Goal: Transaction & Acquisition: Purchase product/service

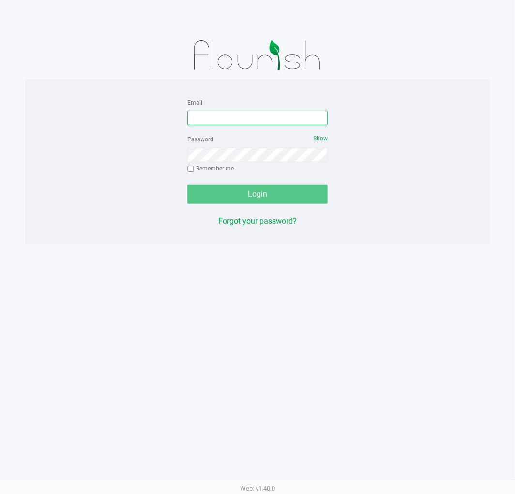
click at [240, 115] on input "Email" at bounding box center [257, 118] width 140 height 15
type input "[EMAIL_ADDRESS][DOMAIN_NAME]"
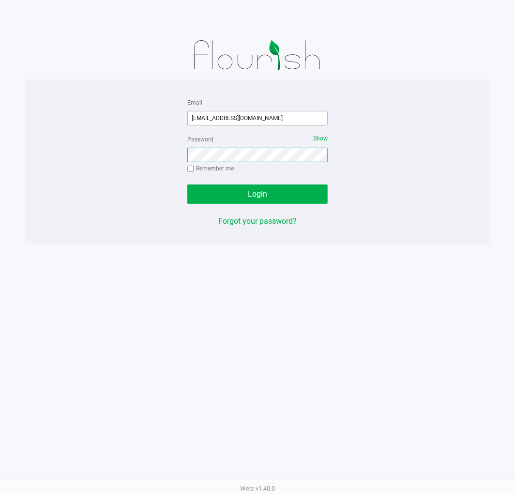
click at [187, 184] on button "Login" at bounding box center [257, 193] width 140 height 19
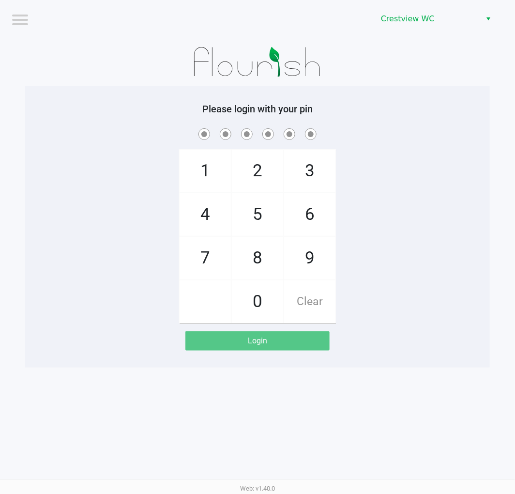
click at [209, 255] on span "7" at bounding box center [205, 258] width 51 height 43
checkbox input "true"
click at [309, 258] on span "9" at bounding box center [309, 258] width 51 height 43
checkbox input "true"
click at [259, 168] on span "2" at bounding box center [257, 171] width 51 height 43
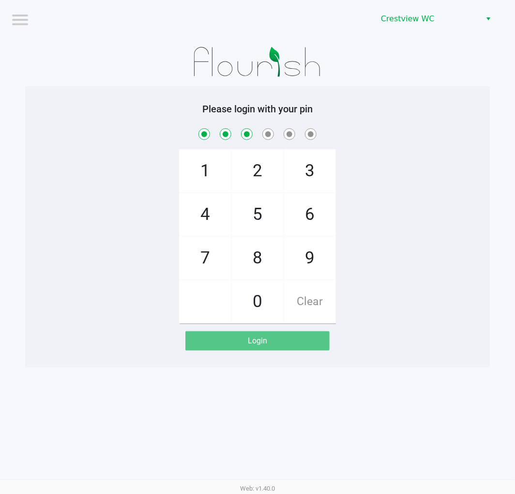
checkbox input "true"
click at [262, 305] on span "0" at bounding box center [257, 301] width 51 height 43
checkbox input "true"
click at [204, 262] on span "7" at bounding box center [205, 258] width 51 height 43
checkbox input "true"
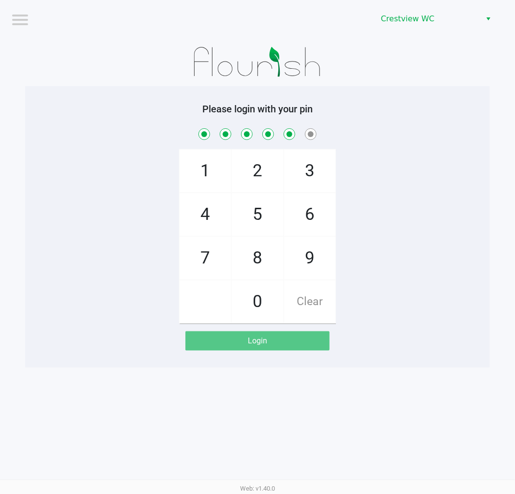
click at [255, 260] on span "8" at bounding box center [257, 258] width 51 height 43
checkbox input "true"
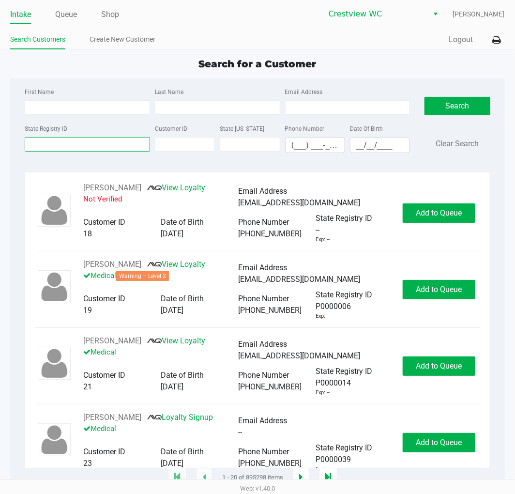
click at [93, 146] on input "State Registry ID" at bounding box center [87, 144] width 125 height 15
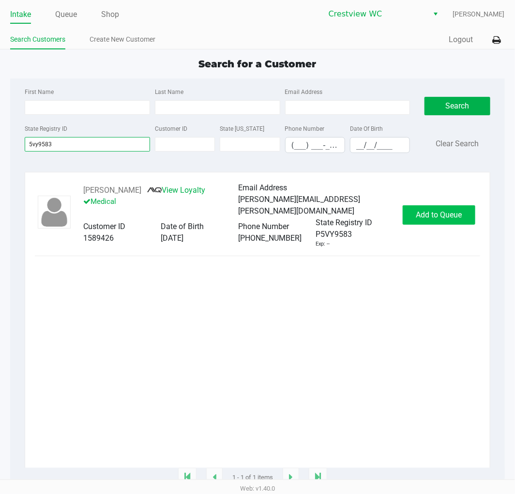
type input "5vy9583"
click at [428, 211] on span "Add to Queue" at bounding box center [439, 214] width 46 height 9
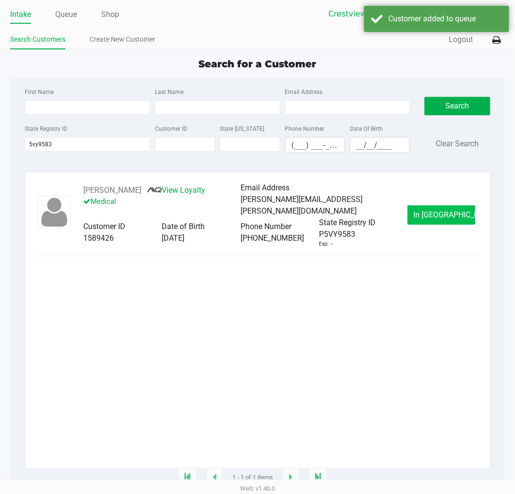
click at [428, 205] on button "In [GEOGRAPHIC_DATA]" at bounding box center [441, 214] width 68 height 19
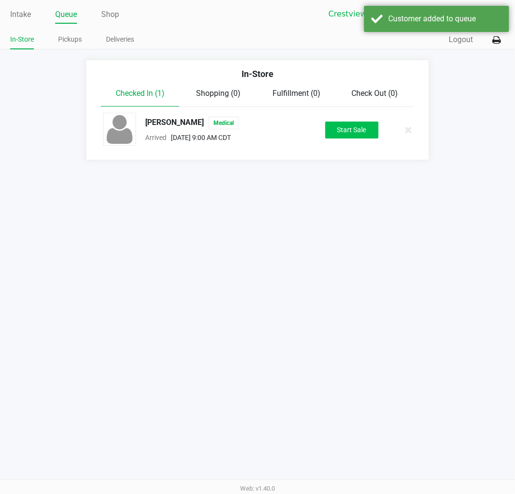
click at [363, 132] on button "Start Sale" at bounding box center [351, 129] width 53 height 17
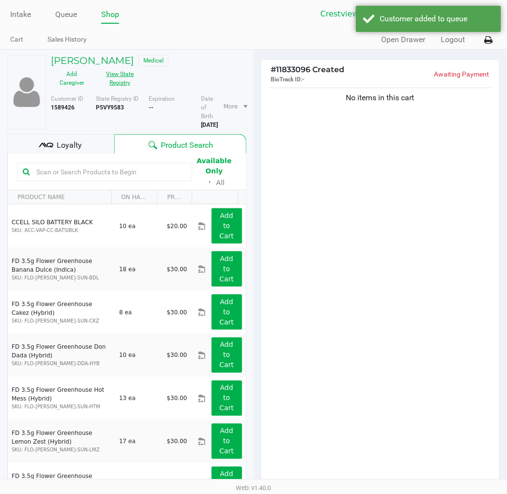
click at [124, 78] on button "View State Registry" at bounding box center [117, 78] width 48 height 24
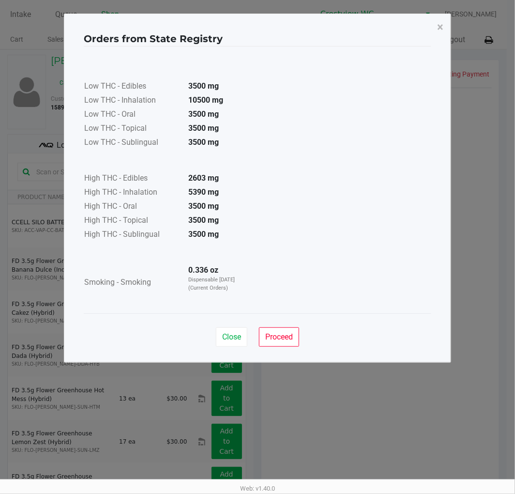
click at [288, 335] on span "Proceed" at bounding box center [279, 336] width 28 height 9
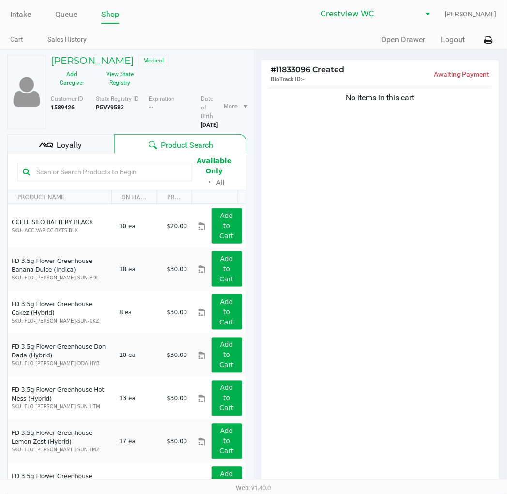
click at [84, 141] on div "Loyalty" at bounding box center [60, 143] width 107 height 19
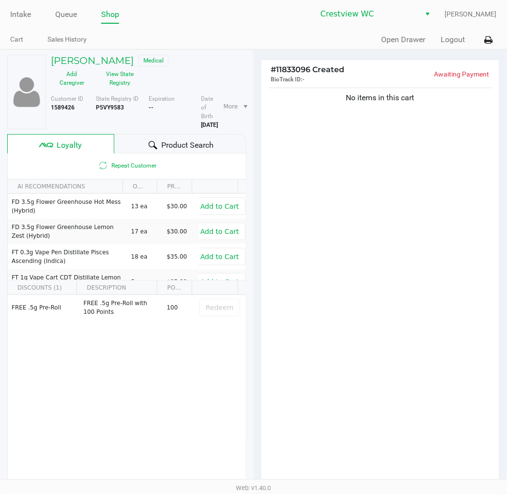
click at [197, 139] on span "Product Search" at bounding box center [187, 145] width 52 height 12
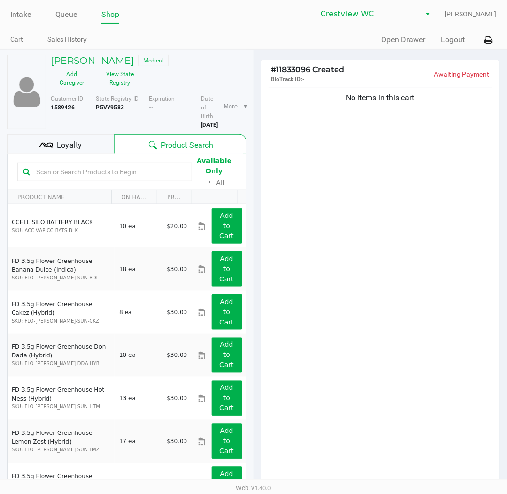
click at [399, 317] on div "No items in this cart" at bounding box center [380, 286] width 238 height 400
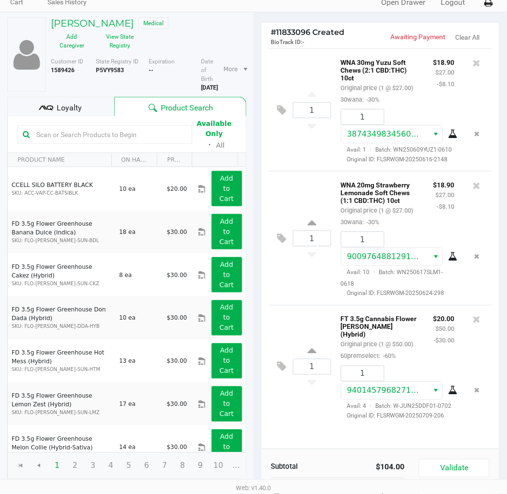
scroll to position [120, 0]
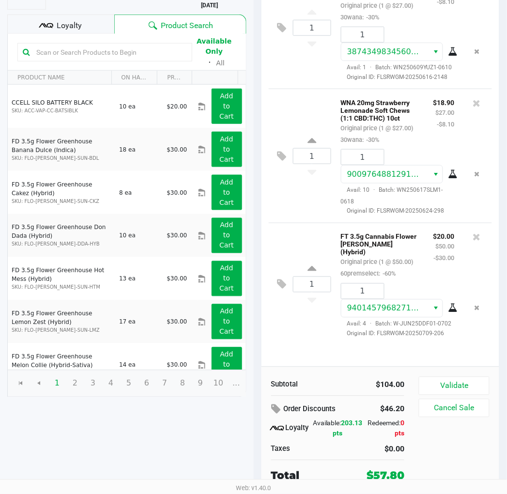
click at [80, 34] on kendo-grid-toolbar "Available Only ᛫ All" at bounding box center [127, 52] width 238 height 37
click at [79, 23] on span "Loyalty" at bounding box center [69, 26] width 25 height 12
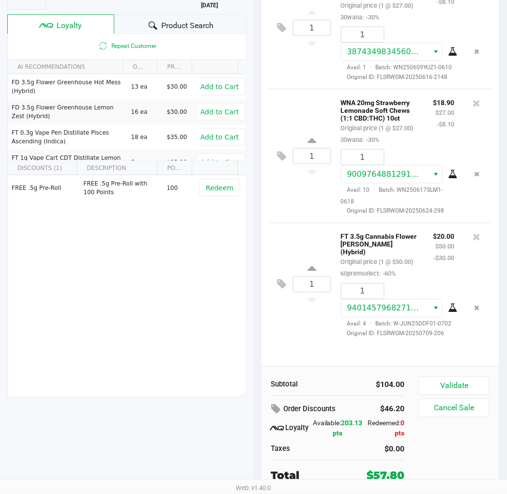
click at [297, 346] on div "1 WNA 30mg Yuzu Soft Chews (2:1 CBD:THC) 10ct Original price (1 @ $27.00) 30wan…" at bounding box center [380, 166] width 238 height 400
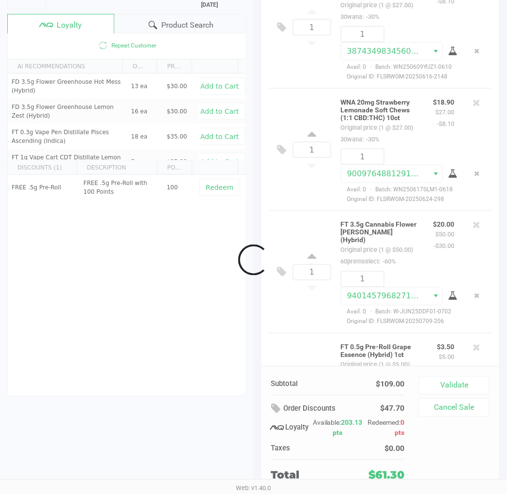
scroll to position [162, 0]
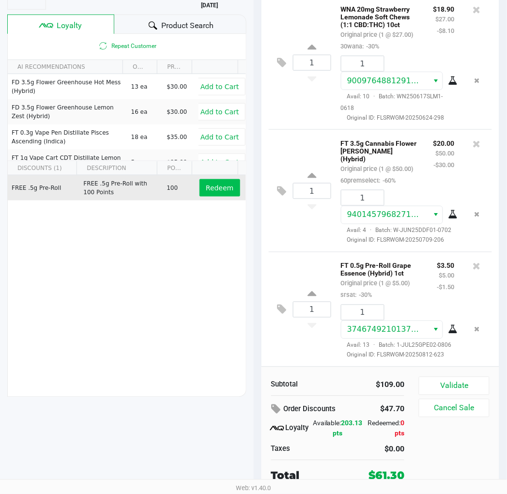
click at [213, 184] on span "Redeem" at bounding box center [220, 188] width 28 height 8
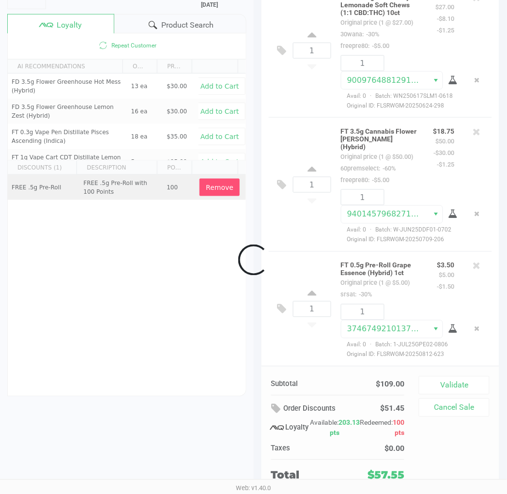
scroll to position [209, 0]
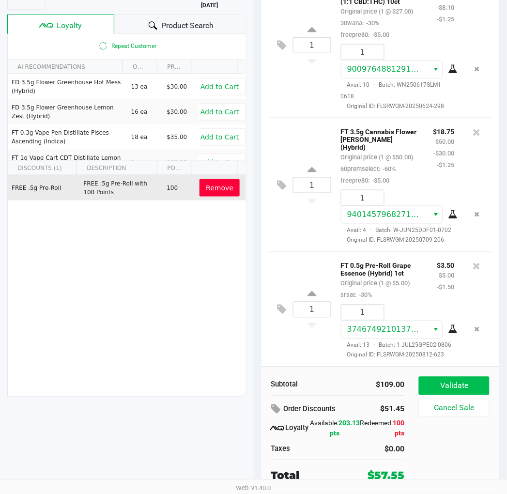
click at [428, 380] on button "Validate" at bounding box center [454, 385] width 70 height 18
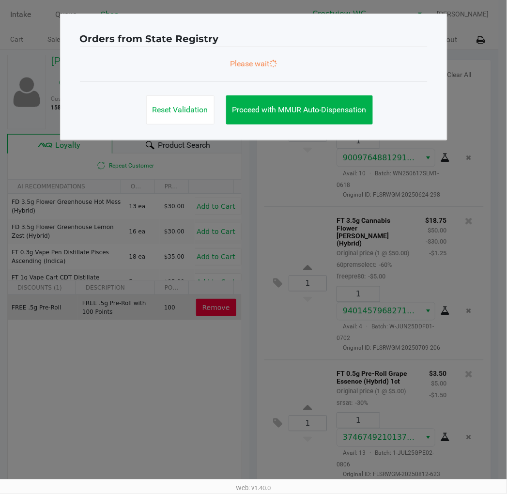
scroll to position [0, 0]
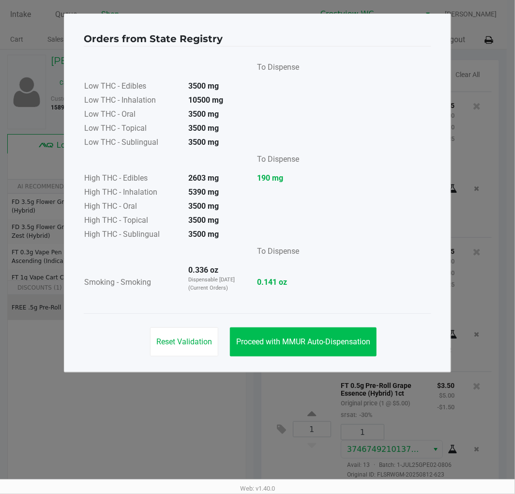
click at [330, 340] on span "Proceed with MMUR Auto-Dispensation" at bounding box center [303, 341] width 134 height 9
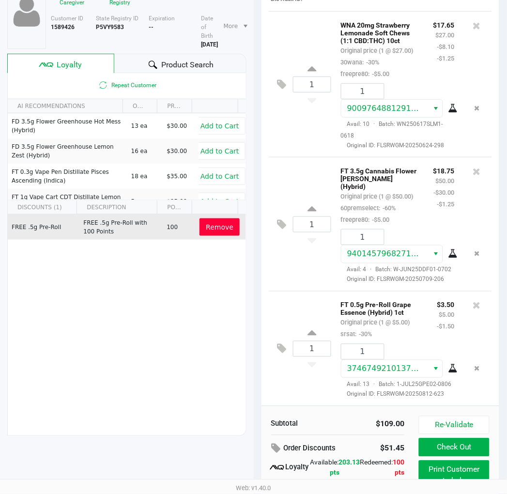
scroll to position [120, 0]
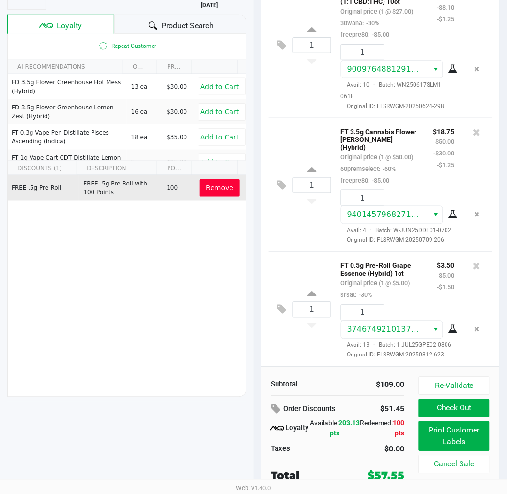
click at [428, 436] on button "Print Customer Labels" at bounding box center [454, 436] width 70 height 30
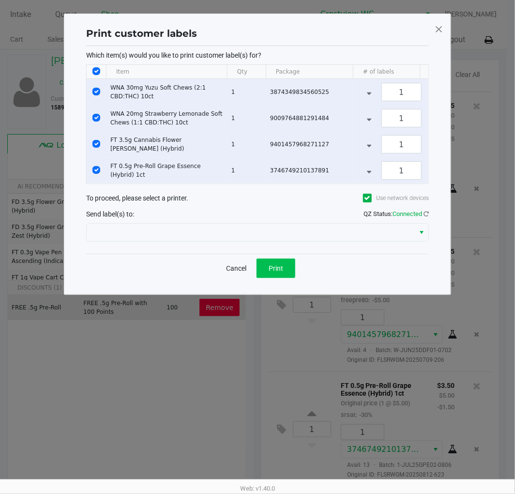
click at [286, 278] on button "Print" at bounding box center [275, 267] width 39 height 19
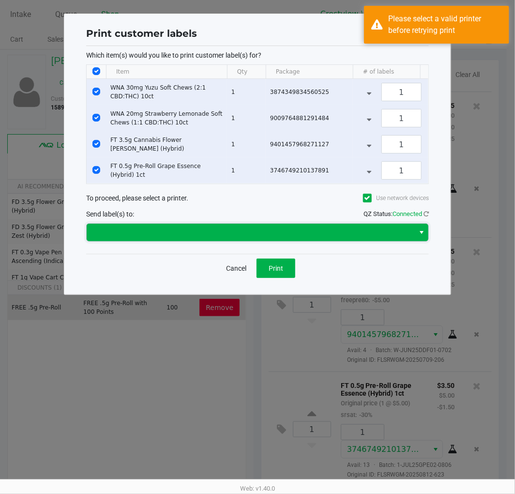
click at [348, 234] on span at bounding box center [250, 232] width 316 height 12
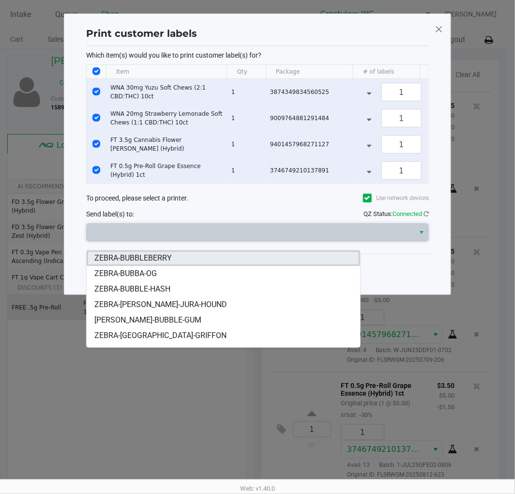
click at [186, 257] on li "ZEBRA-BUBBLEBERRY" at bounding box center [223, 257] width 273 height 15
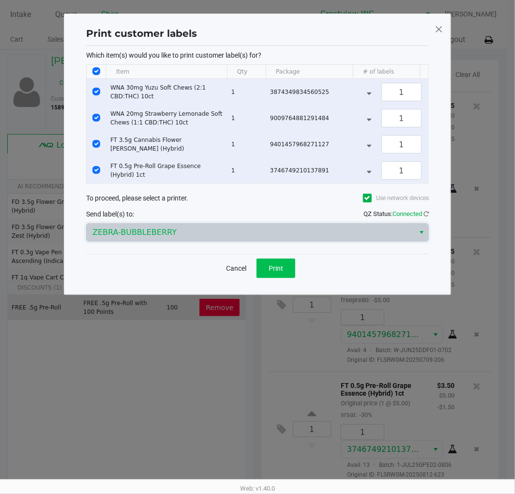
click at [284, 278] on button "Print" at bounding box center [275, 267] width 39 height 19
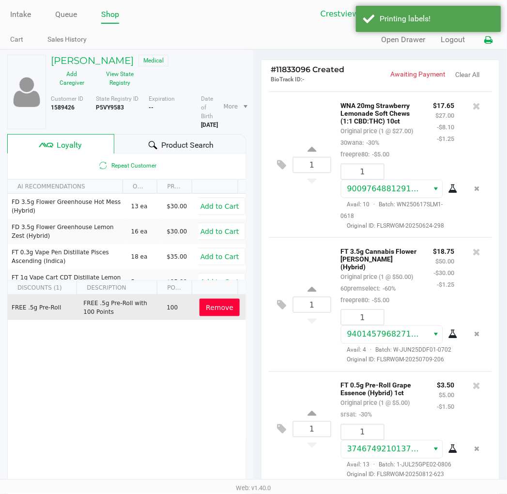
click at [428, 40] on icon at bounding box center [488, 40] width 8 height 7
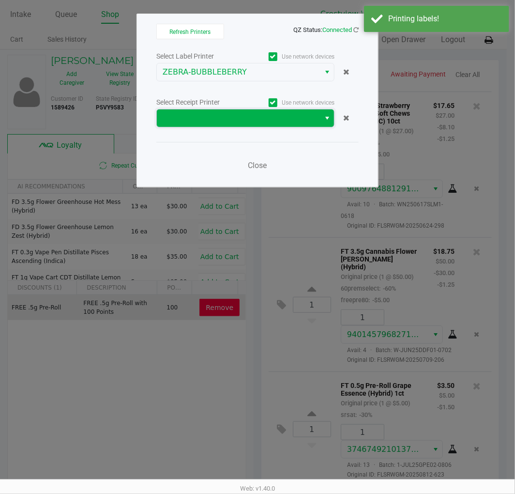
click at [301, 121] on span at bounding box center [238, 118] width 151 height 12
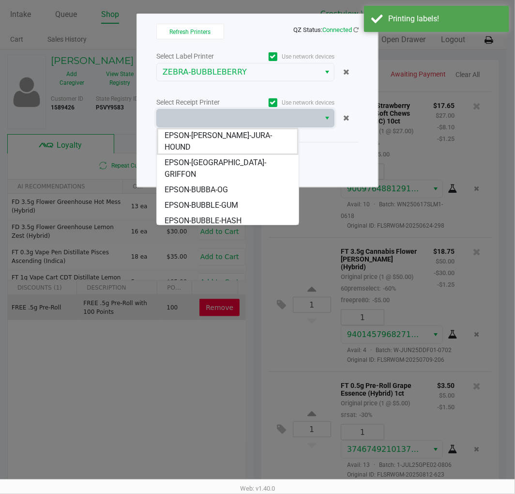
click at [233, 230] on span "EPSON-BUBBLEBERRY" at bounding box center [204, 236] width 78 height 12
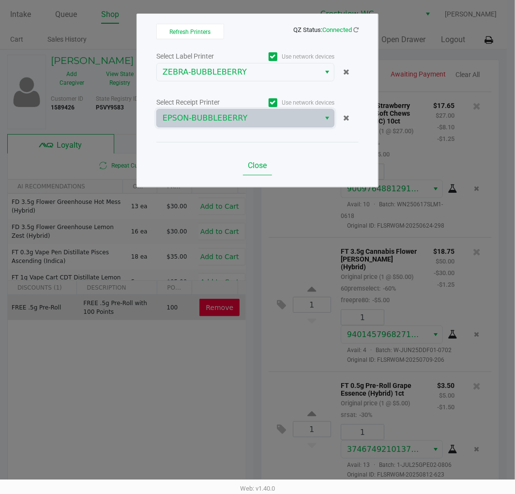
click at [260, 165] on span "Close" at bounding box center [257, 165] width 19 height 9
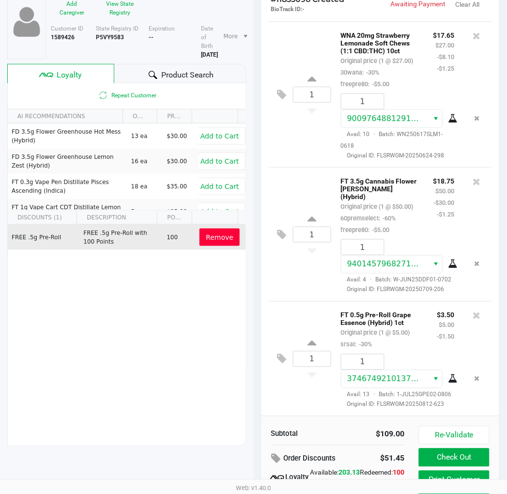
scroll to position [120, 0]
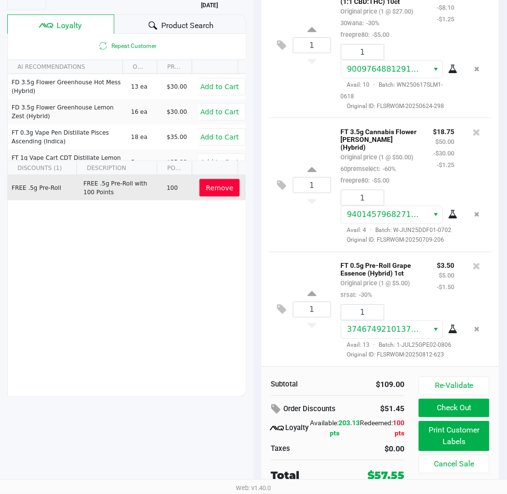
click at [428, 410] on button "Check Out" at bounding box center [454, 408] width 70 height 18
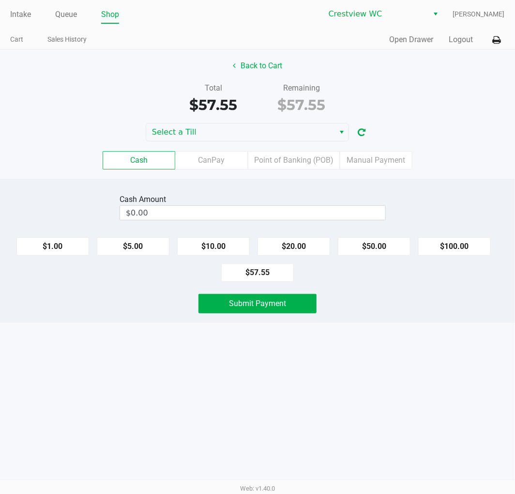
click at [309, 157] on label "Point of Banking (POB)" at bounding box center [294, 160] width 92 height 18
click at [0, 0] on 7 "Point of Banking (POB)" at bounding box center [0, 0] width 0 height 0
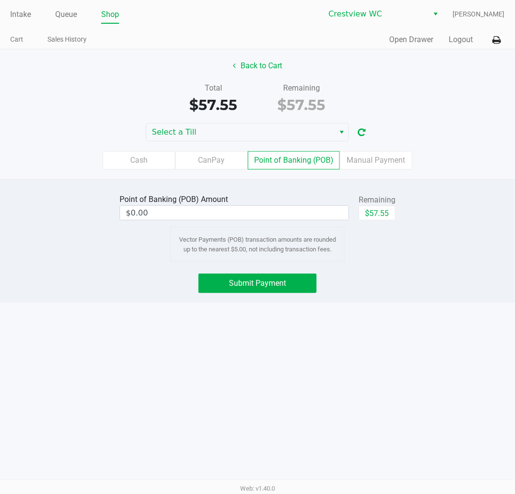
click at [373, 234] on div "Point of Banking (POB) Amount $0.00 Remaining $57.55 Vector Payments (POB) tran…" at bounding box center [257, 227] width 290 height 70
click at [379, 211] on button "$57.55" at bounding box center [377, 213] width 37 height 15
type input "$57.55"
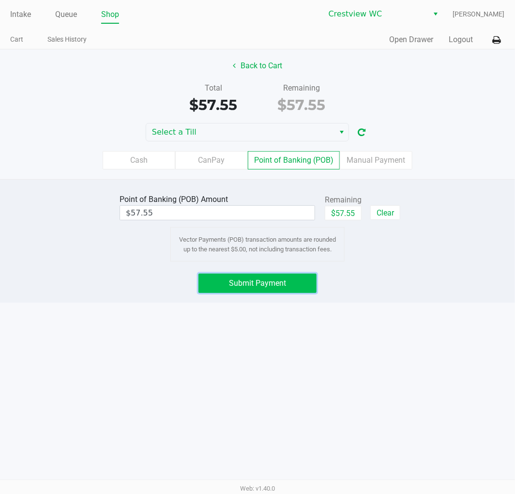
click at [276, 286] on span "Submit Payment" at bounding box center [257, 282] width 57 height 9
click at [287, 275] on button "Submit Payment" at bounding box center [257, 282] width 118 height 19
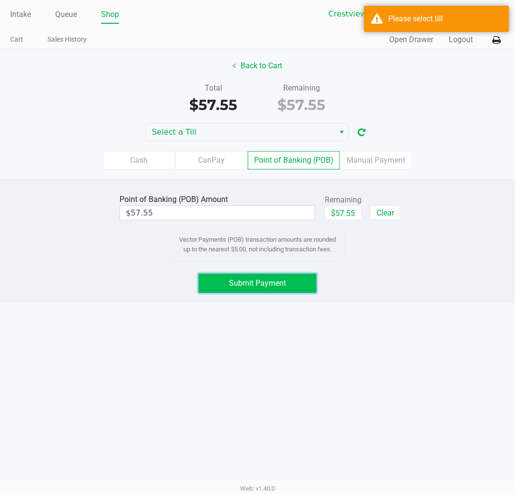
click at [338, 132] on span "Select" at bounding box center [342, 132] width 8 height 12
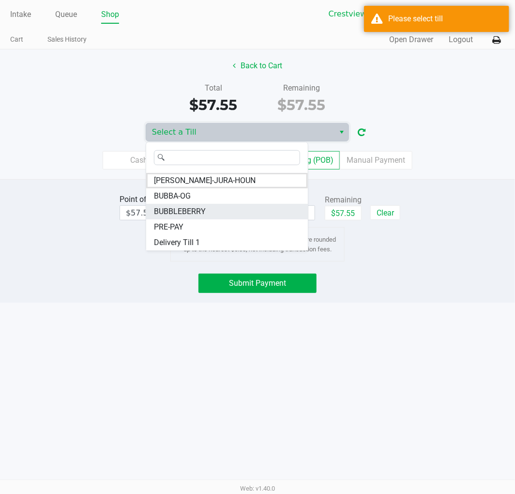
click at [201, 211] on span "BUBBLEBERRY" at bounding box center [180, 212] width 52 height 12
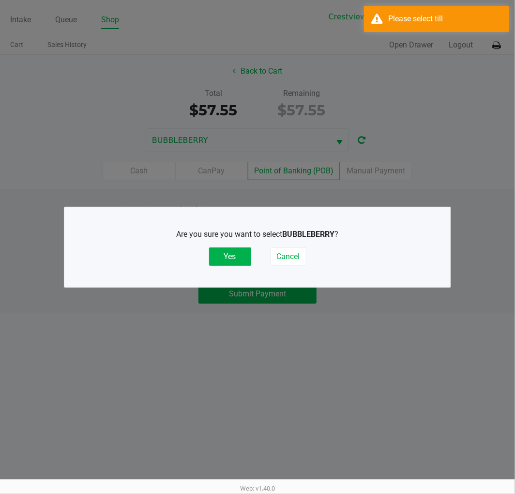
click at [230, 258] on button "Yes" at bounding box center [230, 256] width 42 height 18
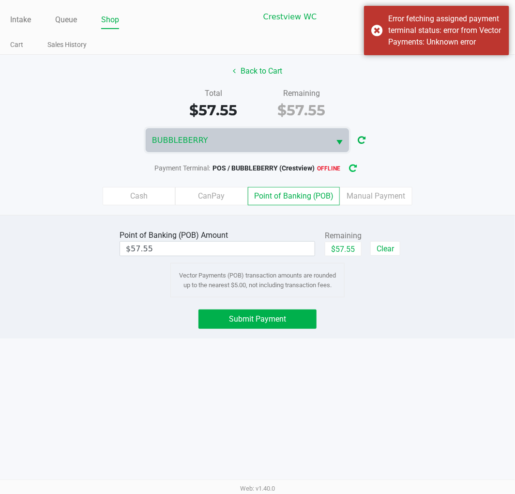
click at [355, 172] on icon "button" at bounding box center [353, 168] width 8 height 7
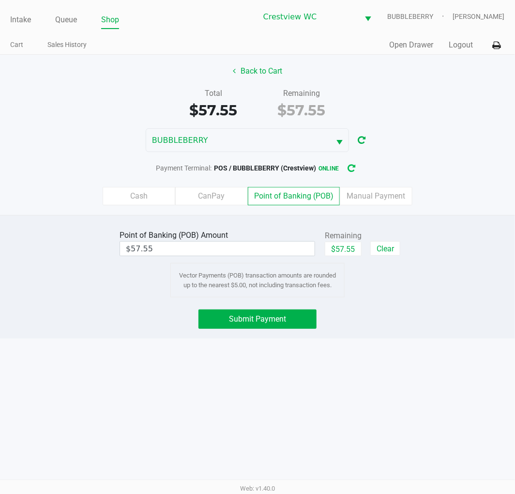
click at [283, 318] on span "Submit Payment" at bounding box center [257, 318] width 57 height 9
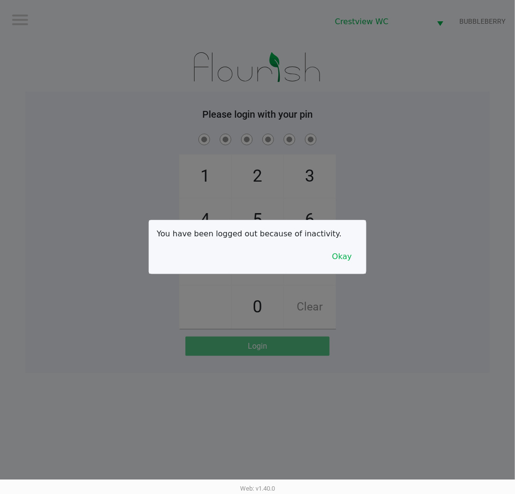
click at [344, 263] on button "Okay" at bounding box center [342, 256] width 32 height 18
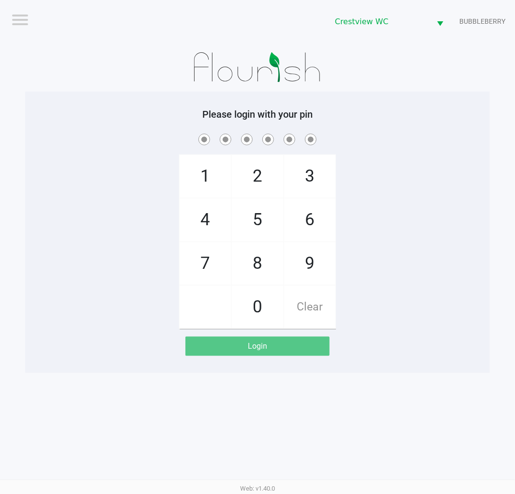
click at [196, 270] on span "7" at bounding box center [205, 263] width 51 height 43
checkbox input "true"
click at [303, 260] on span "9" at bounding box center [309, 263] width 51 height 43
checkbox input "true"
click at [258, 168] on span "2" at bounding box center [257, 176] width 51 height 43
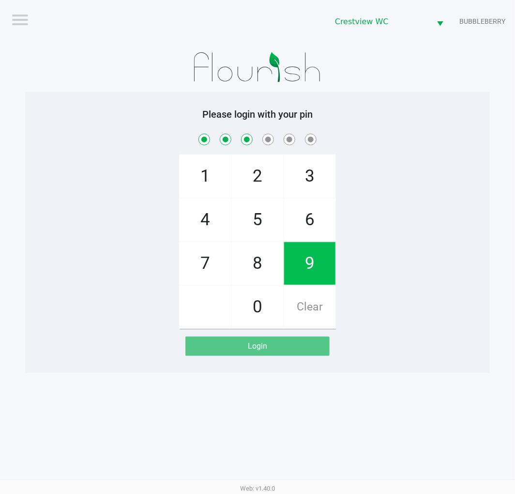
checkbox input "true"
click at [253, 321] on span "0" at bounding box center [257, 307] width 51 height 43
checkbox input "true"
click at [191, 265] on span "7" at bounding box center [205, 263] width 51 height 43
checkbox input "true"
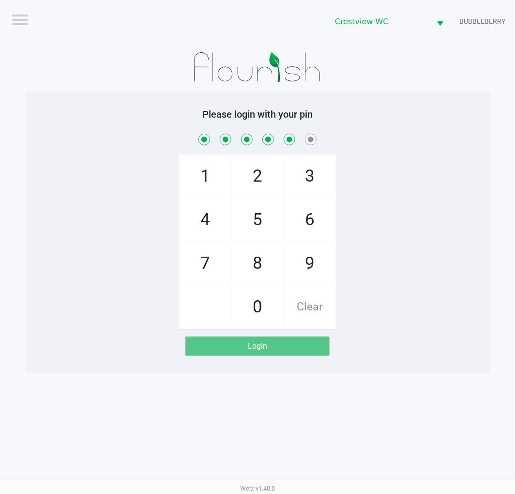
click at [267, 273] on span "8" at bounding box center [257, 263] width 51 height 43
checkbox input "true"
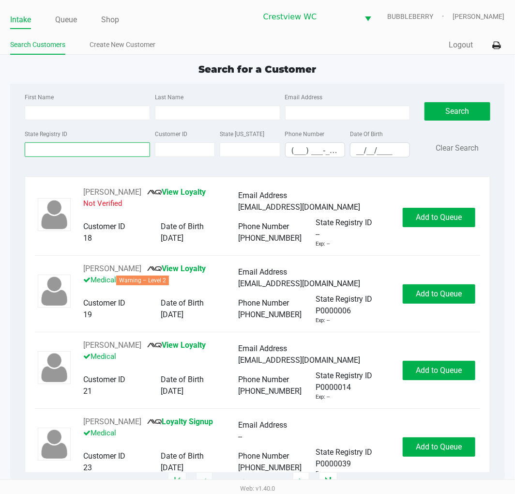
click at [84, 150] on input "State Registry ID" at bounding box center [87, 149] width 125 height 15
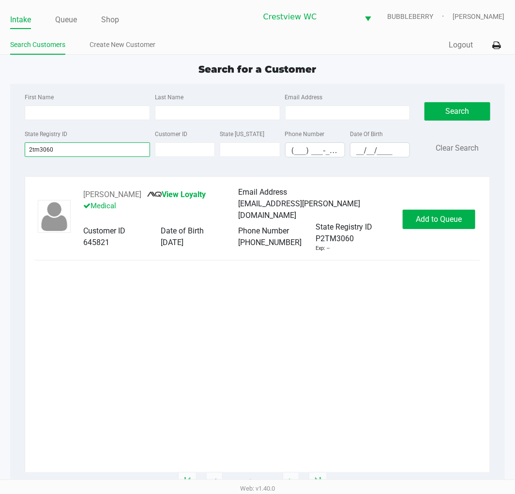
type input "2tm3060"
click at [428, 214] on span "Add to Queue" at bounding box center [439, 218] width 46 height 9
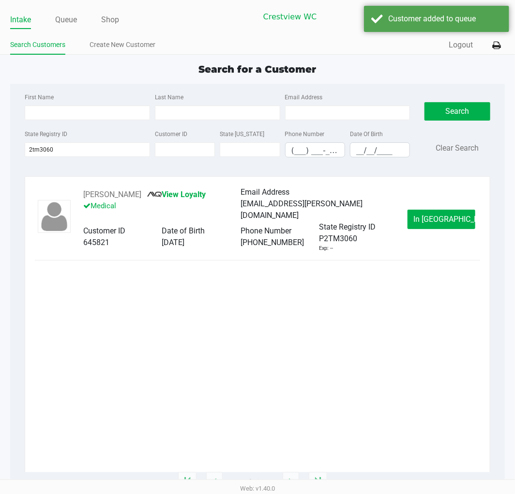
click at [428, 217] on span "In Queue" at bounding box center [454, 218] width 81 height 9
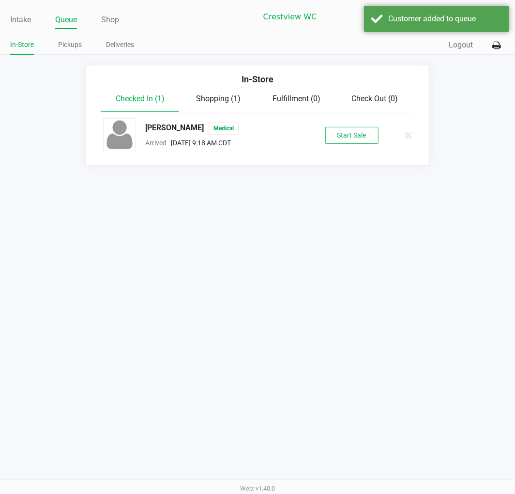
click at [359, 136] on button "Start Sale" at bounding box center [351, 135] width 53 height 17
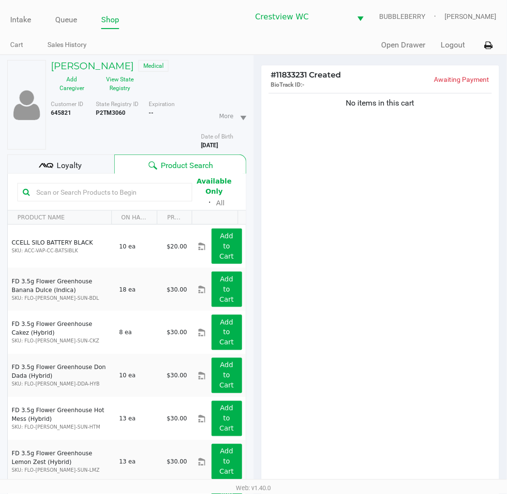
click at [415, 268] on div "No items in this cart" at bounding box center [380, 291] width 238 height 400
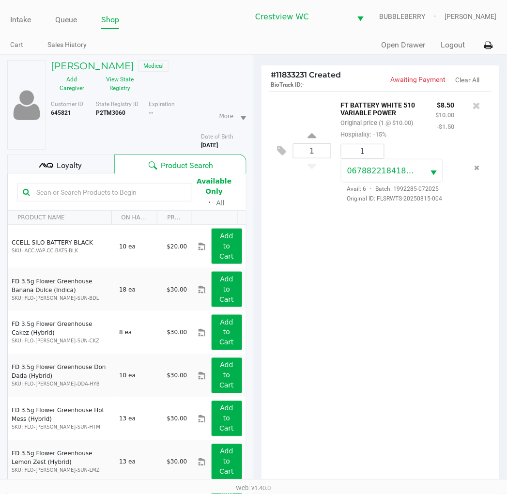
click at [404, 342] on div "1 FT BATTERY WHITE 510 VARIABLE POWER Original price (1 @ $10.00) Hospitality: …" at bounding box center [380, 291] width 238 height 400
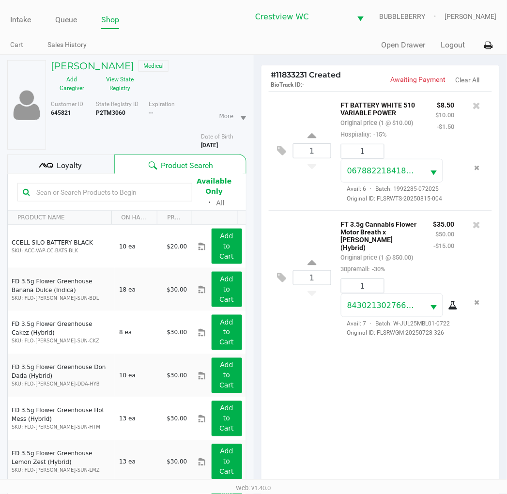
click at [331, 388] on div "1 FT BATTERY WHITE 510 VARIABLE POWER Original price (1 @ $10.00) Hospitality: …" at bounding box center [380, 291] width 238 height 400
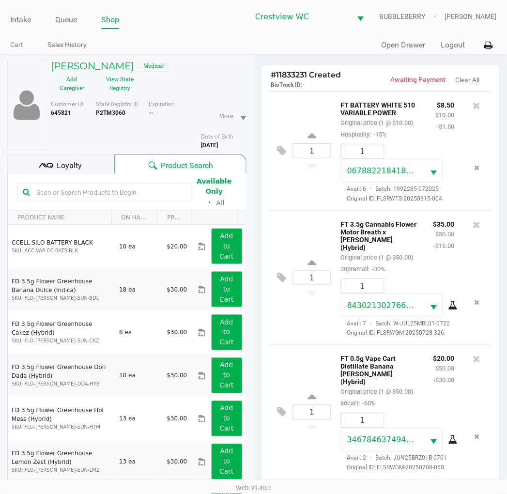
click at [288, 456] on div "1 FT 0.5g Vape Cart Distillate Banana Runtz (Hybrid) Original price (1 @ $50.00…" at bounding box center [381, 412] width 224 height 135
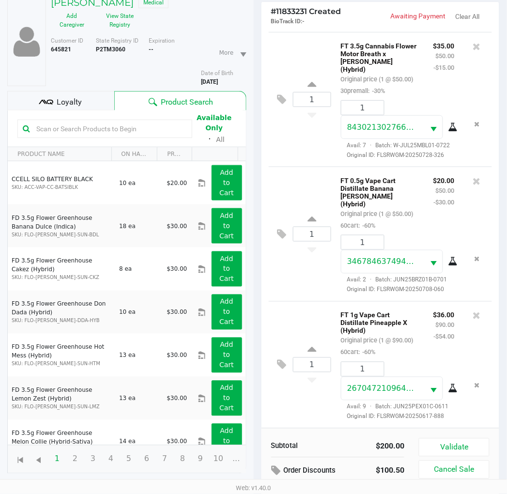
scroll to position [105, 0]
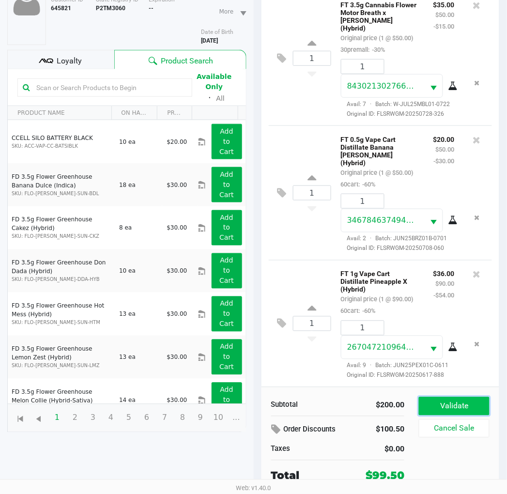
click at [428, 400] on button "Validate" at bounding box center [454, 406] width 70 height 18
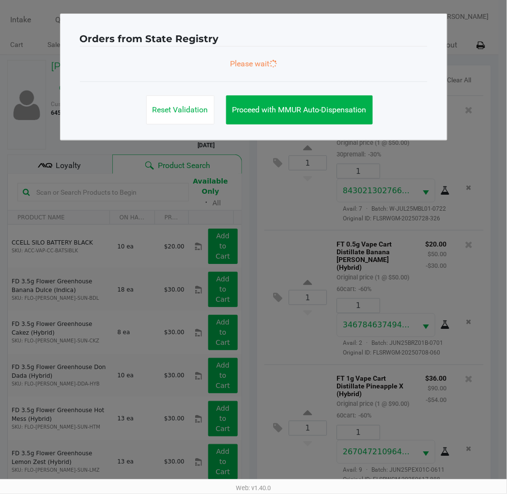
scroll to position [0, 0]
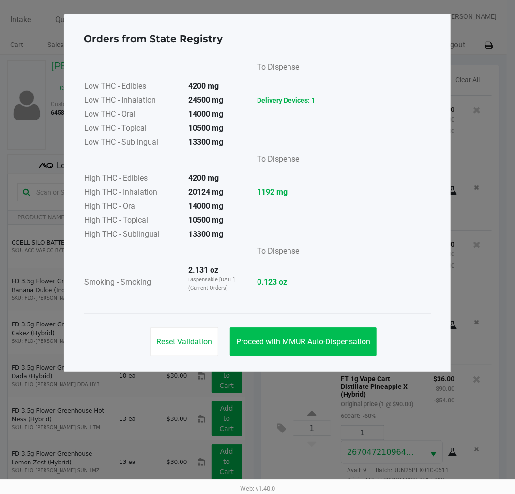
click at [347, 337] on span "Proceed with MMUR Auto-Dispensation" at bounding box center [303, 341] width 134 height 9
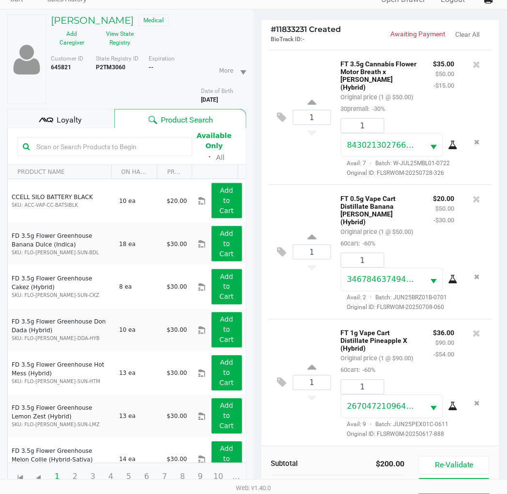
scroll to position [115, 0]
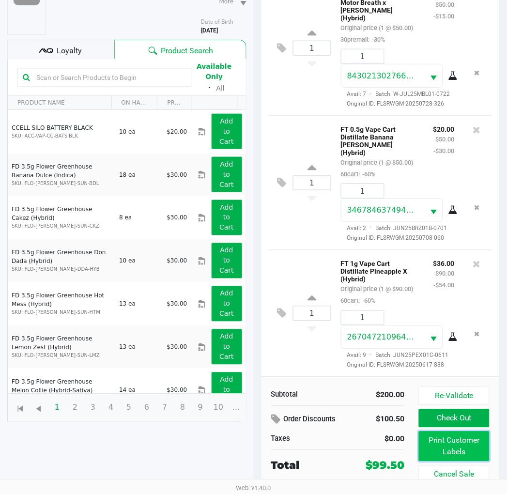
click at [428, 441] on button "Print Customer Labels" at bounding box center [454, 446] width 70 height 30
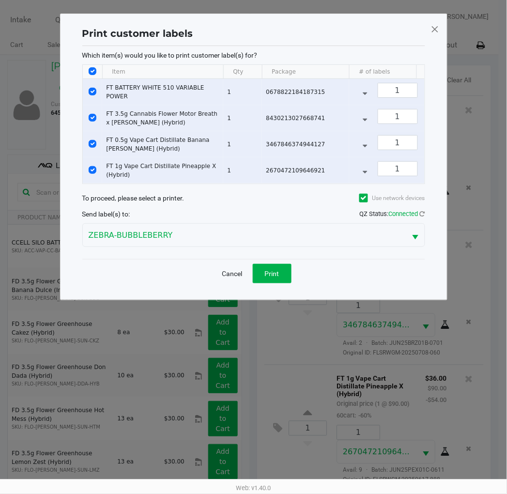
scroll to position [0, 0]
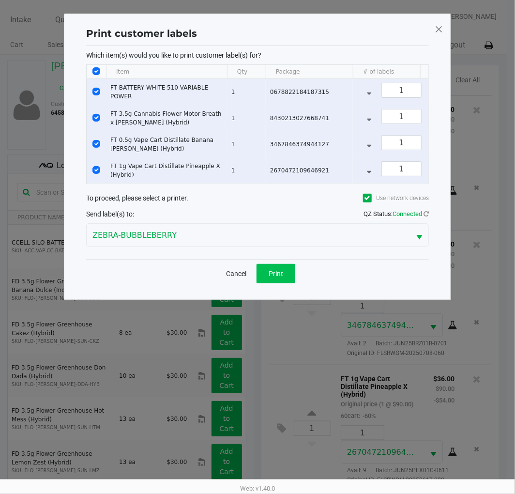
click at [284, 283] on button "Print" at bounding box center [275, 273] width 39 height 19
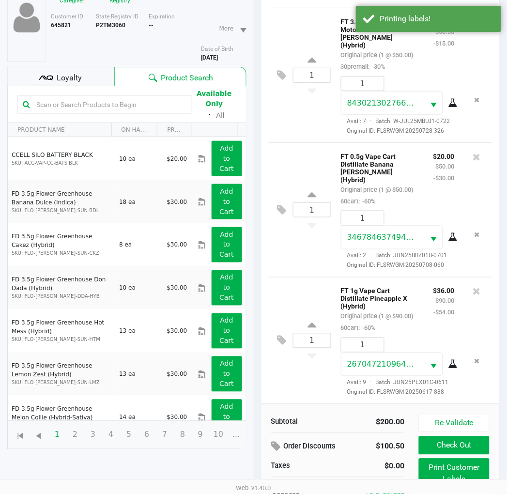
scroll to position [83, 0]
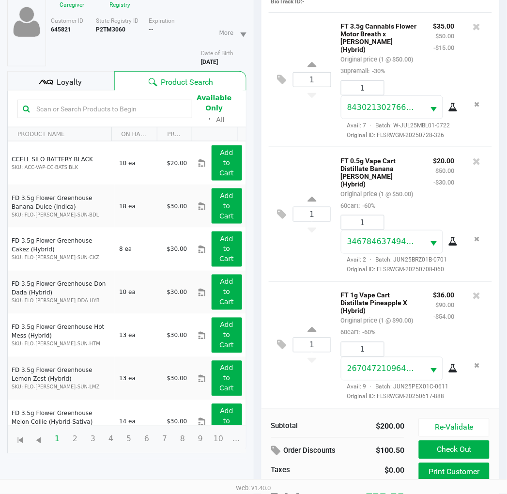
click at [78, 84] on span "Loyalty" at bounding box center [69, 82] width 25 height 12
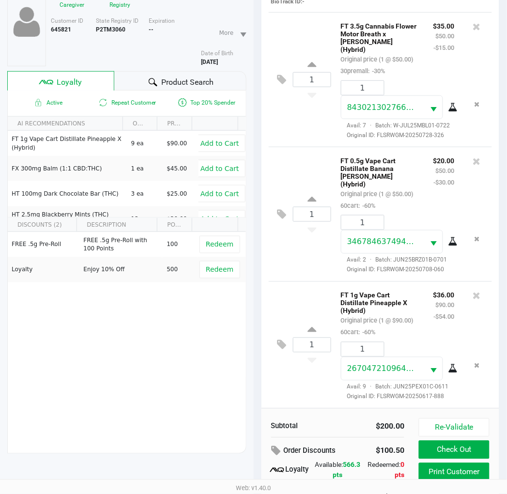
scroll to position [125, 0]
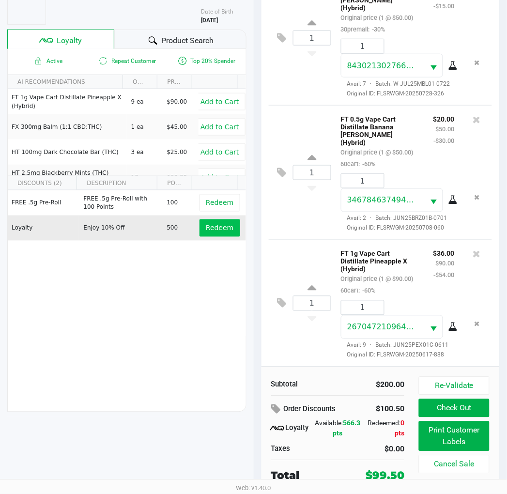
click at [209, 229] on span "Redeem" at bounding box center [220, 228] width 28 height 8
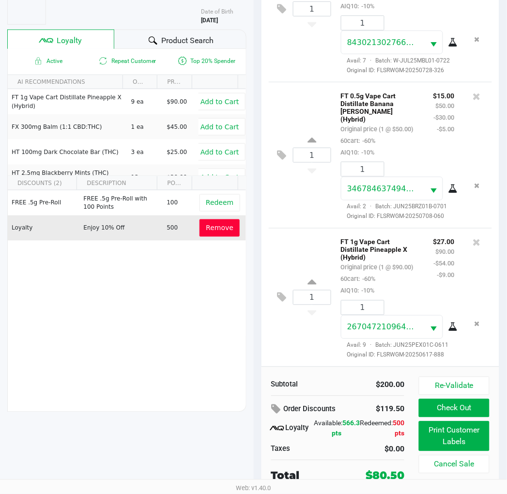
scroll to position [220, 0]
click at [428, 408] on button "Check Out" at bounding box center [454, 408] width 70 height 18
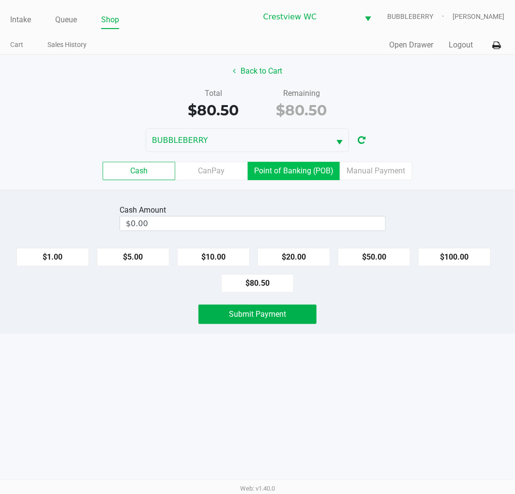
click at [306, 162] on label "Point of Banking (POB)" at bounding box center [294, 171] width 92 height 18
click at [0, 0] on 7 "Point of Banking (POB)" at bounding box center [0, 0] width 0 height 0
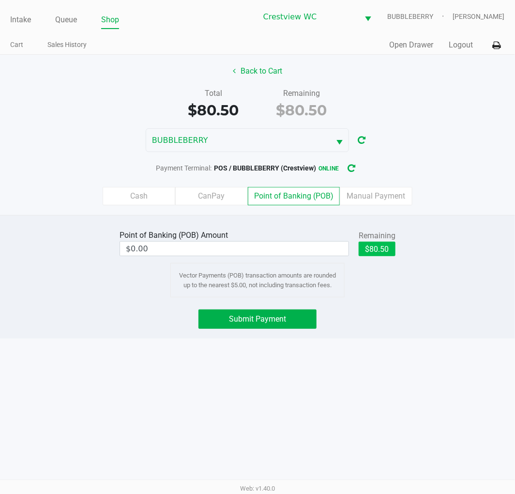
click at [383, 247] on button "$80.50" at bounding box center [377, 248] width 37 height 15
type input "$80.50"
click at [275, 320] on span "Submit Payment" at bounding box center [257, 318] width 57 height 9
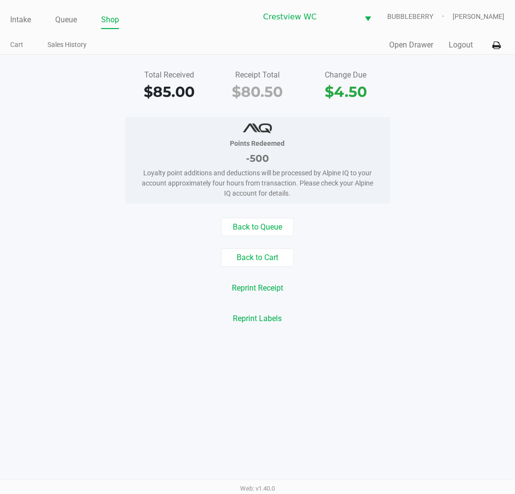
click at [20, 20] on link "Intake" at bounding box center [20, 20] width 21 height 14
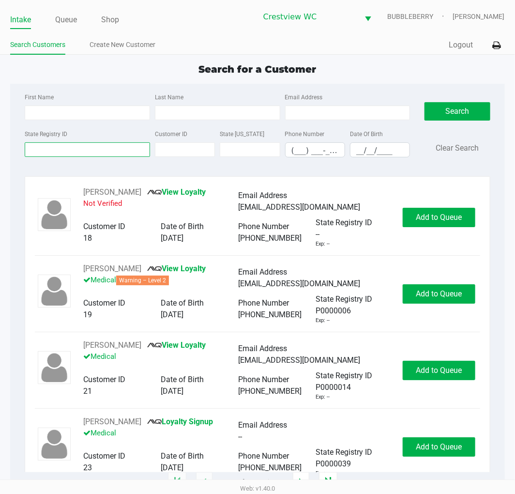
click at [80, 152] on input "State Registry ID" at bounding box center [87, 149] width 125 height 15
click at [76, 149] on input "State Registry ID" at bounding box center [87, 149] width 125 height 15
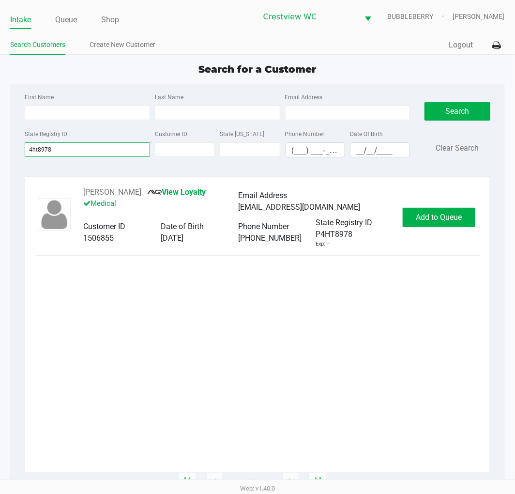
type input "4ht8978"
click at [428, 218] on span "Add to Queue" at bounding box center [439, 216] width 46 height 9
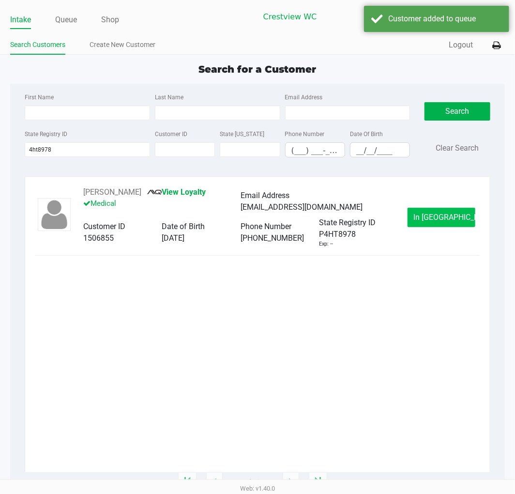
click at [428, 213] on span "In Queue" at bounding box center [454, 216] width 81 height 9
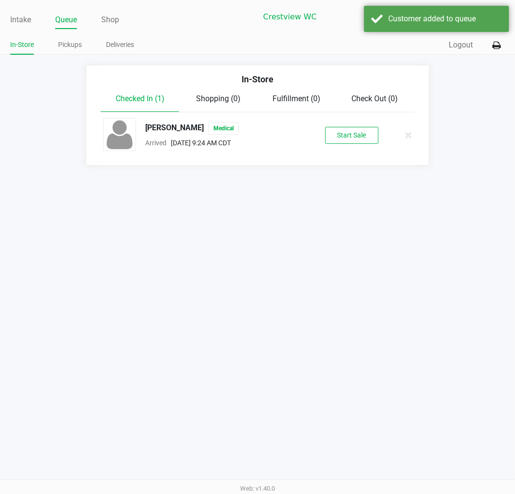
click at [356, 135] on button "Start Sale" at bounding box center [351, 135] width 53 height 17
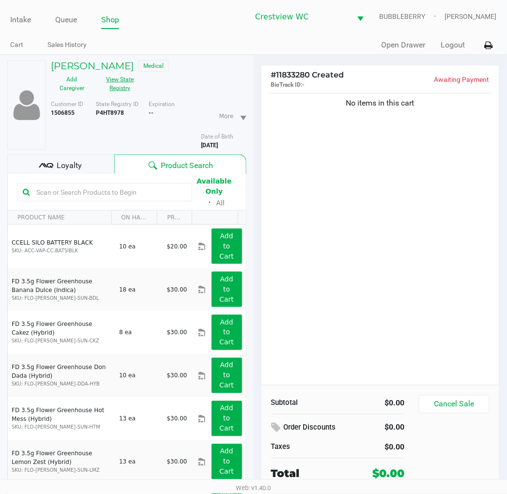
click at [122, 79] on button "View State Registry" at bounding box center [117, 84] width 48 height 24
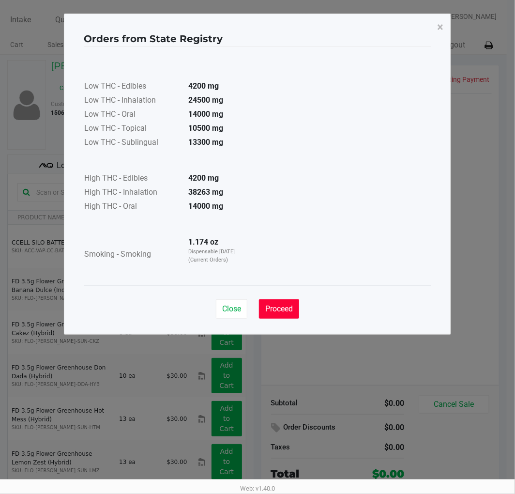
click at [272, 307] on span "Proceed" at bounding box center [279, 308] width 28 height 9
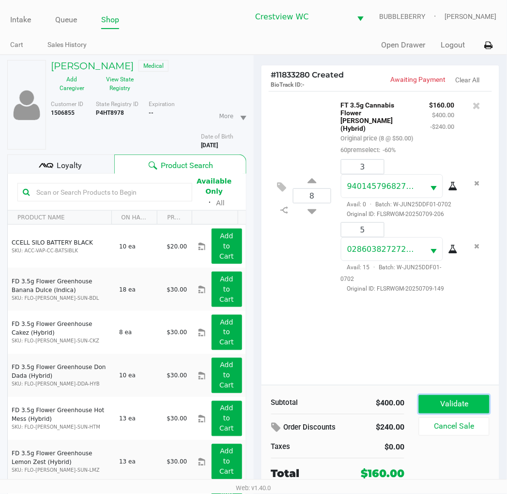
click at [428, 400] on button "Validate" at bounding box center [454, 404] width 70 height 18
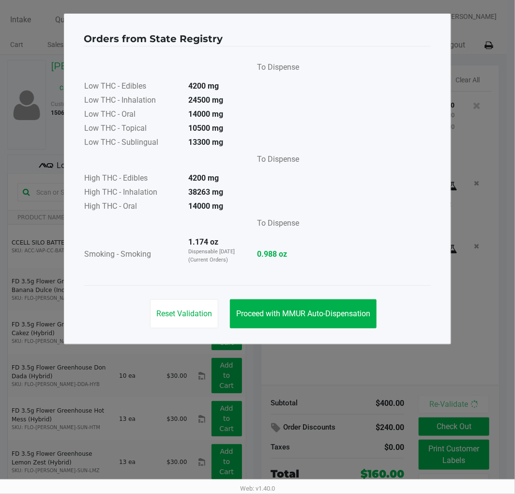
click at [340, 313] on span "Proceed with MMUR Auto-Dispensation" at bounding box center [303, 313] width 134 height 9
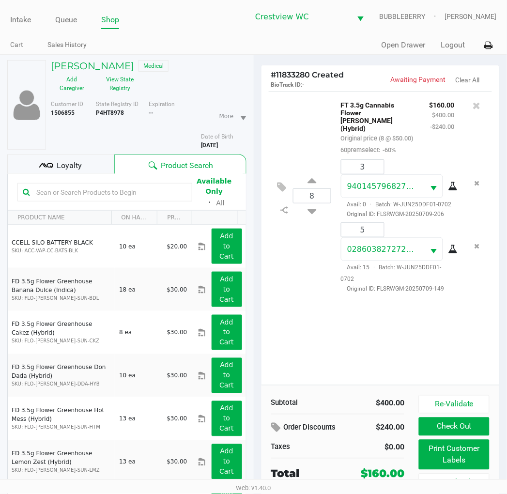
click at [428, 462] on button "Print Customer Labels" at bounding box center [454, 454] width 70 height 30
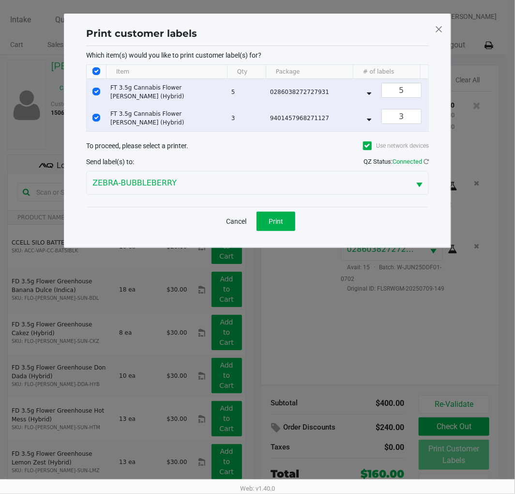
click at [278, 225] on span "Print" at bounding box center [276, 221] width 15 height 8
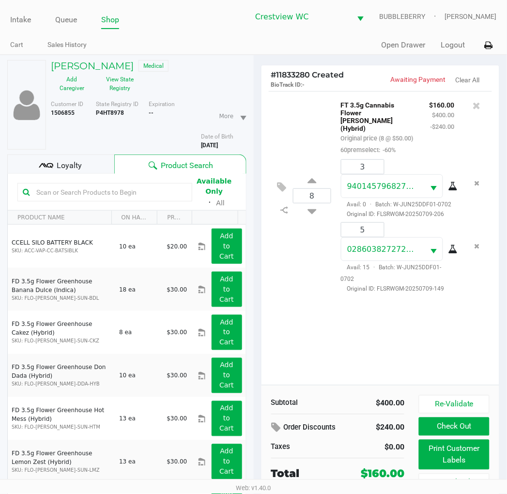
click at [83, 171] on div "Loyalty" at bounding box center [60, 163] width 107 height 19
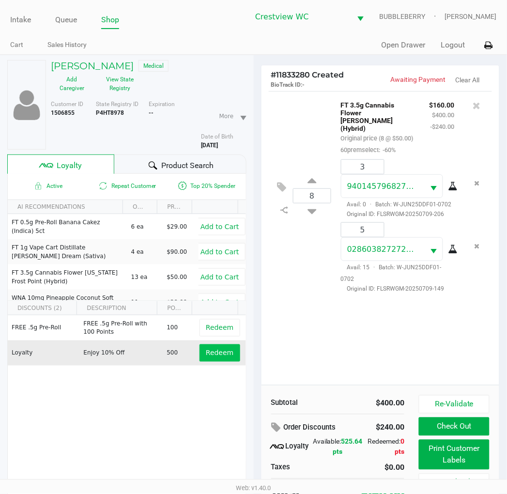
click at [215, 349] on span "Redeem" at bounding box center [220, 353] width 28 height 8
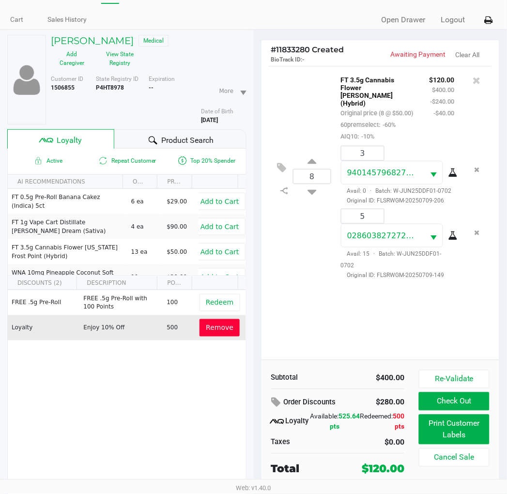
scroll to position [48, 0]
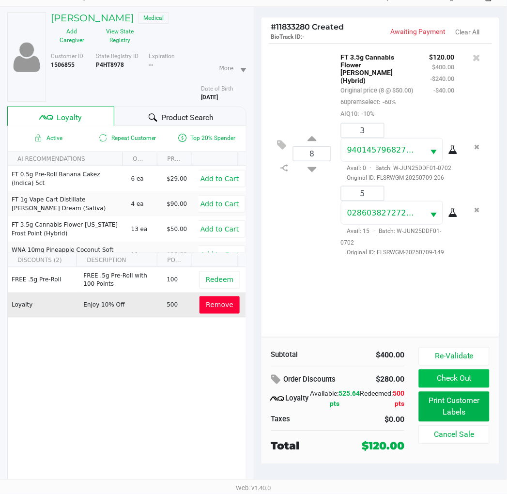
click at [428, 380] on button "Check Out" at bounding box center [454, 378] width 70 height 18
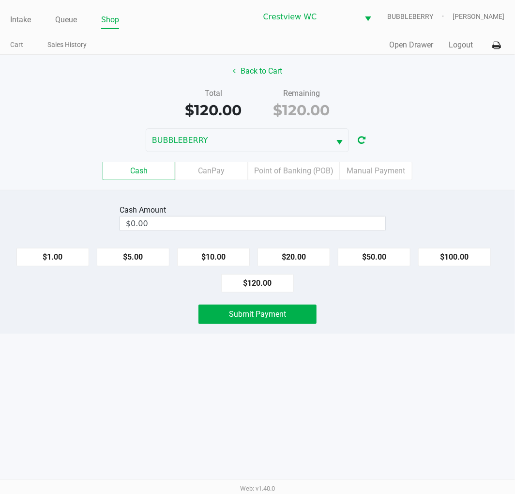
click at [279, 283] on button "$120.00" at bounding box center [257, 283] width 73 height 18
type input "$120.00"
click at [273, 316] on span "Submit Payment" at bounding box center [257, 313] width 57 height 9
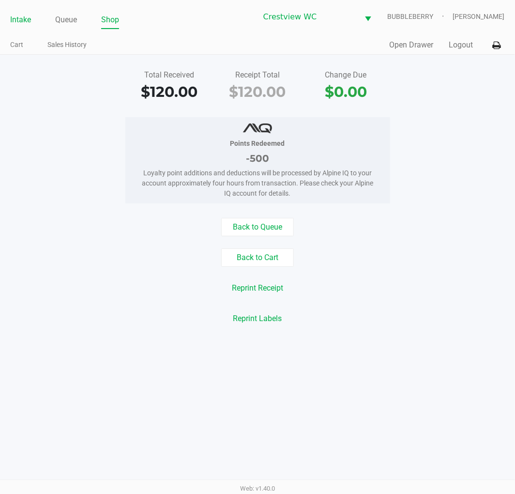
click at [20, 18] on link "Intake" at bounding box center [20, 20] width 21 height 14
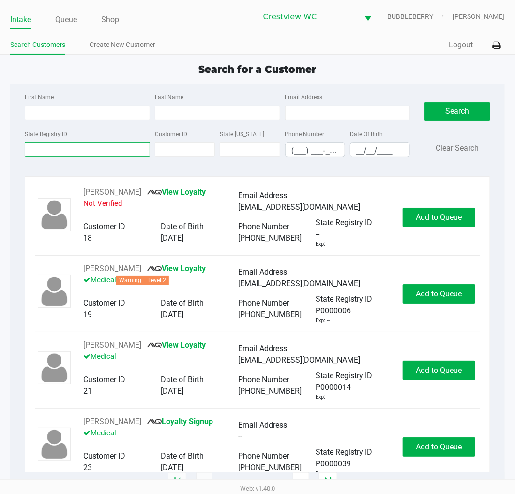
click at [107, 151] on input "State Registry ID" at bounding box center [87, 149] width 125 height 15
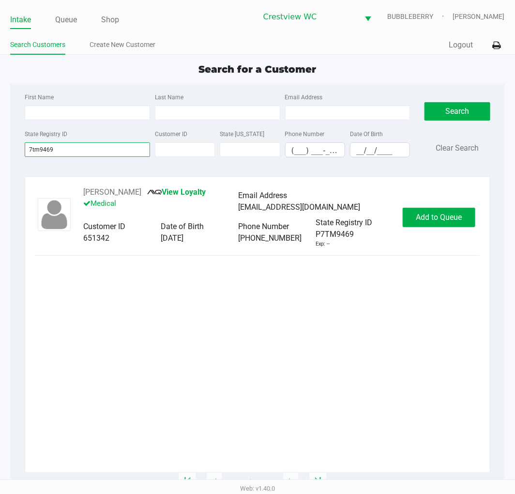
type input "7tm9469"
click at [418, 217] on span "Add to Queue" at bounding box center [439, 216] width 46 height 9
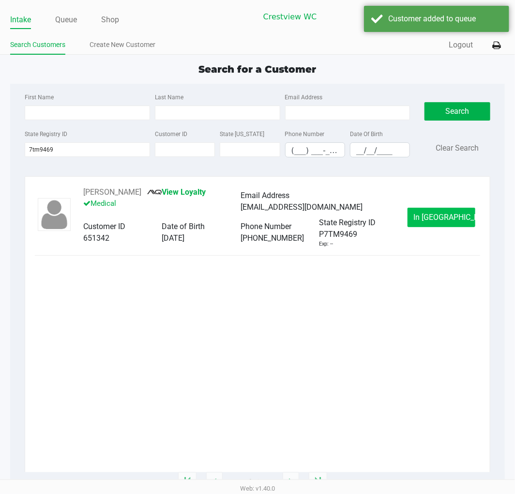
click at [428, 220] on span "In Queue" at bounding box center [454, 216] width 81 height 9
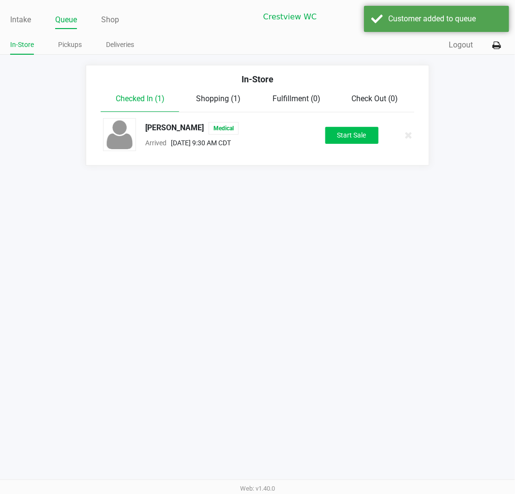
click at [356, 142] on button "Start Sale" at bounding box center [351, 135] width 53 height 17
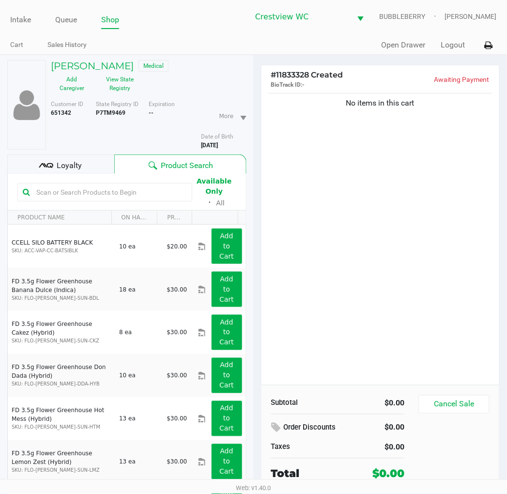
click at [124, 188] on input "text" at bounding box center [109, 192] width 154 height 15
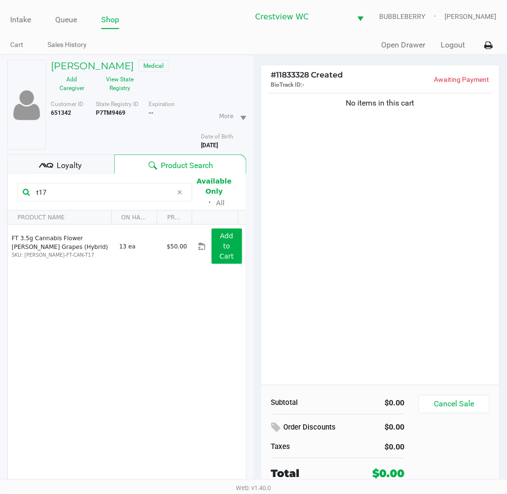
type input "t17"
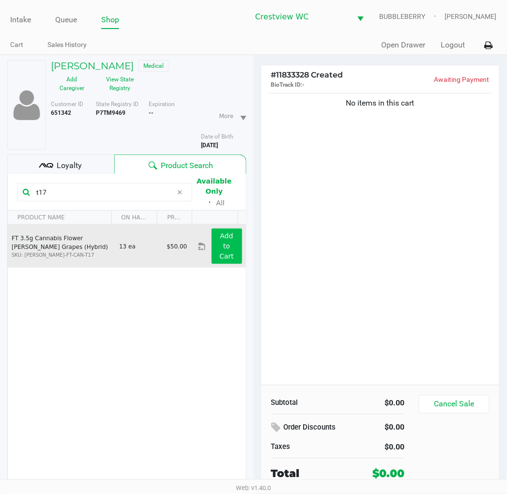
click at [221, 252] on app-button-loader "Add to Cart" at bounding box center [226, 246] width 15 height 28
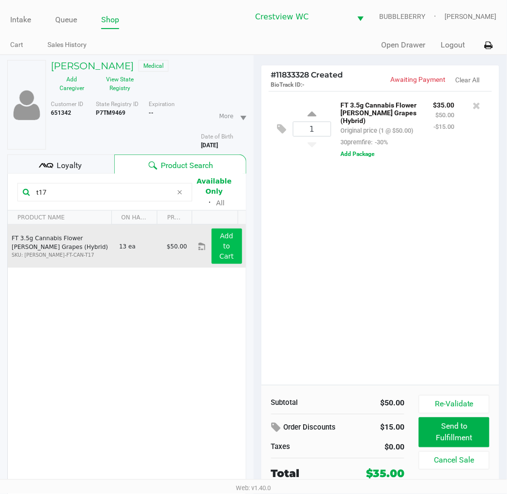
click at [311, 112] on icon at bounding box center [311, 115] width 9 height 12
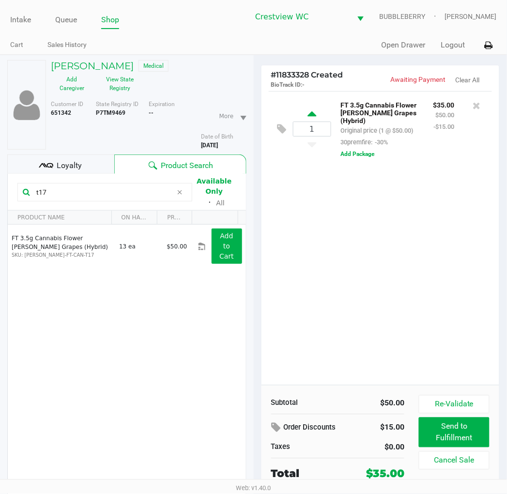
type input "2"
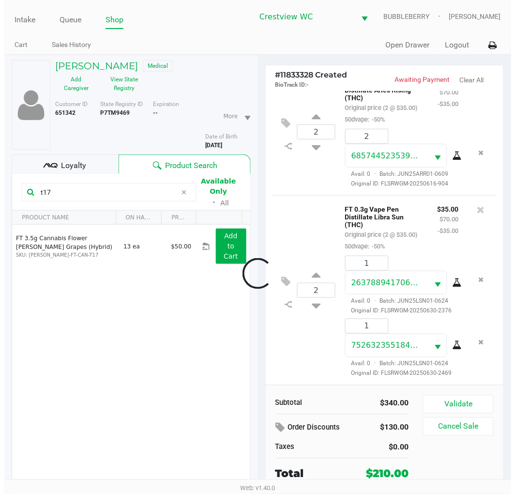
scroll to position [350, 0]
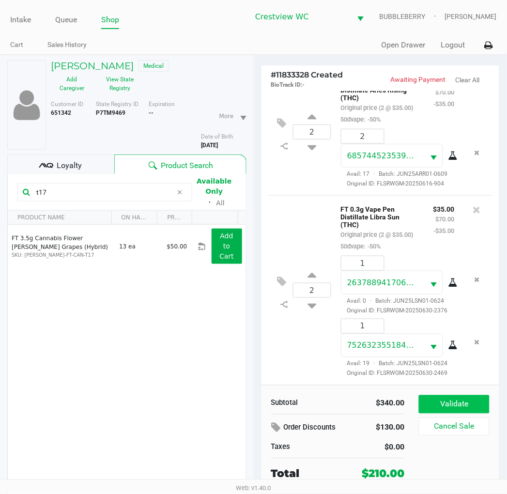
click at [428, 401] on button "Validate" at bounding box center [454, 404] width 70 height 18
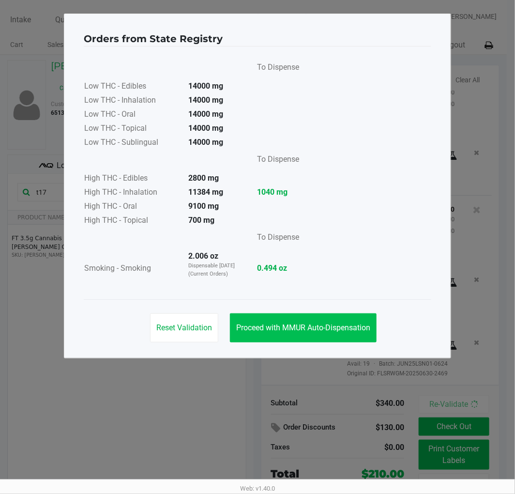
click at [337, 323] on span "Proceed with MMUR Auto-Dispensation" at bounding box center [303, 327] width 134 height 9
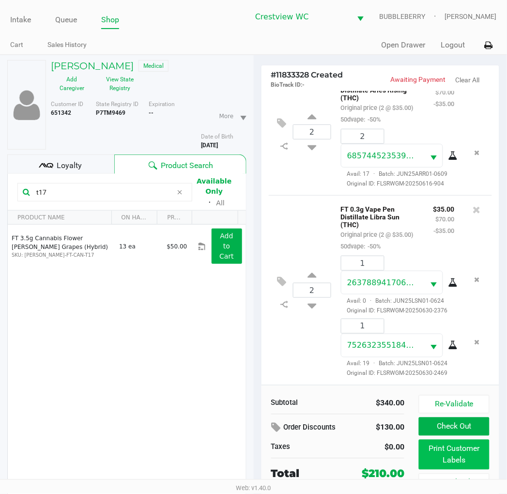
click at [428, 455] on button "Print Customer Labels" at bounding box center [454, 454] width 70 height 30
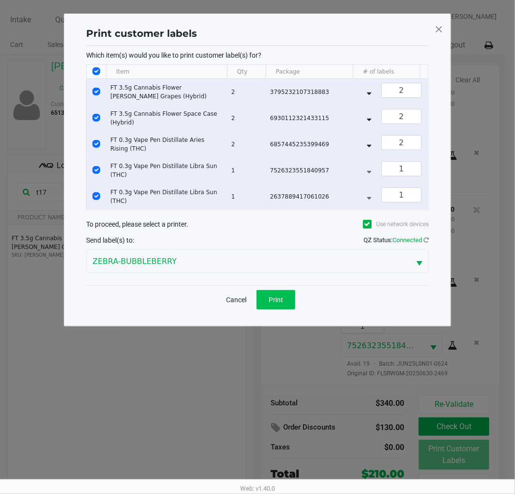
click at [276, 303] on span "Print" at bounding box center [276, 300] width 15 height 8
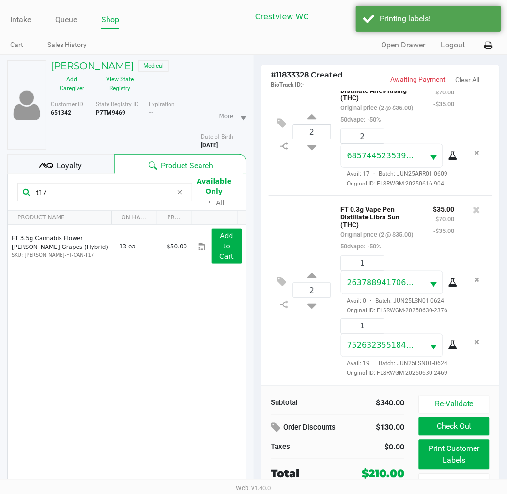
click at [75, 167] on span "Loyalty" at bounding box center [69, 166] width 25 height 12
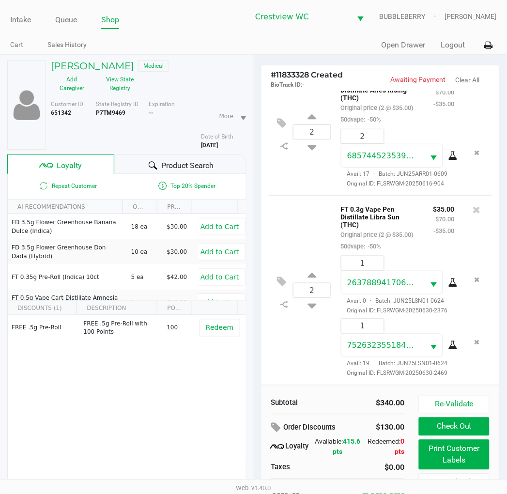
scroll to position [48, 0]
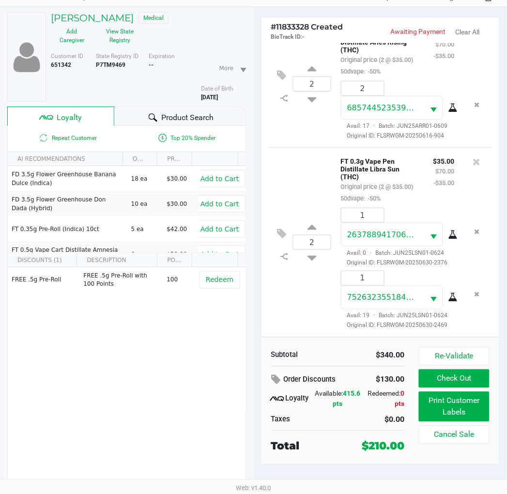
click at [428, 379] on button "Check Out" at bounding box center [454, 378] width 70 height 18
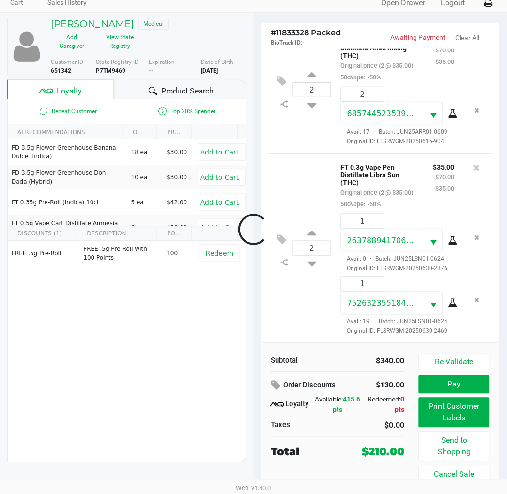
scroll to position [43, 0]
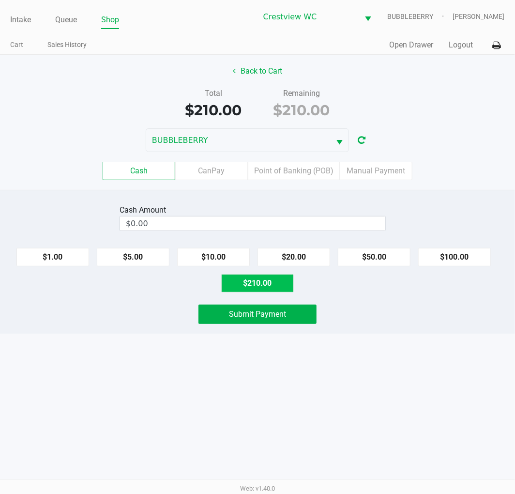
click at [263, 289] on button "$210.00" at bounding box center [257, 283] width 73 height 18
type input "$210.00"
click at [287, 315] on button "Submit Payment" at bounding box center [257, 313] width 118 height 19
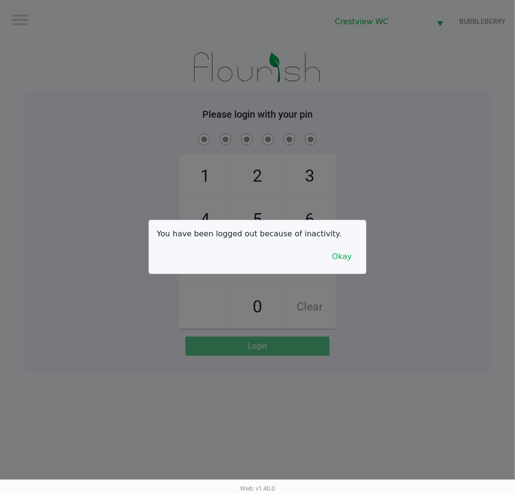
click at [335, 248] on button "Okay" at bounding box center [342, 256] width 32 height 18
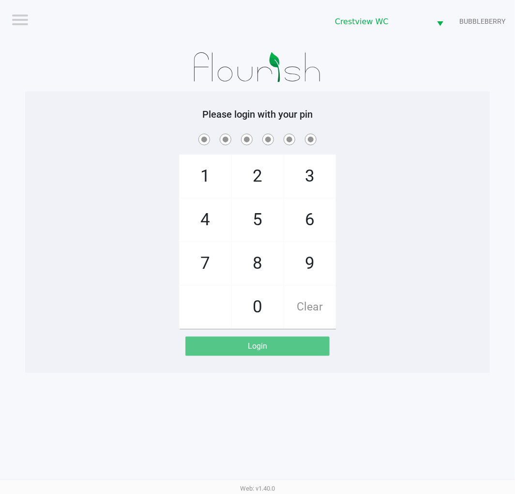
click at [185, 273] on span "7" at bounding box center [205, 263] width 51 height 43
checkbox input "true"
click at [310, 262] on span "9" at bounding box center [309, 263] width 51 height 43
checkbox input "true"
click at [267, 166] on span "2" at bounding box center [257, 176] width 51 height 43
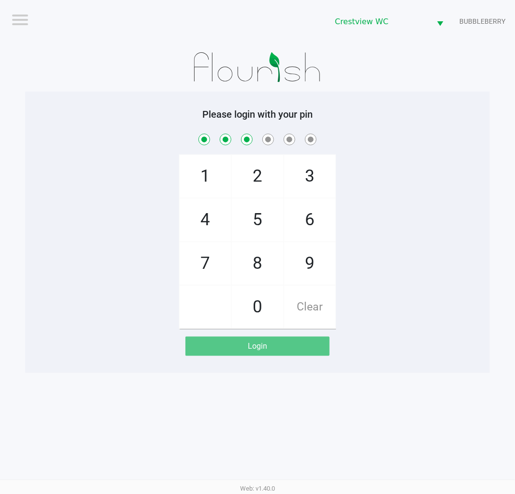
checkbox input "true"
click at [258, 310] on span "0" at bounding box center [257, 307] width 51 height 43
checkbox input "true"
click at [213, 266] on span "7" at bounding box center [205, 263] width 51 height 43
checkbox input "true"
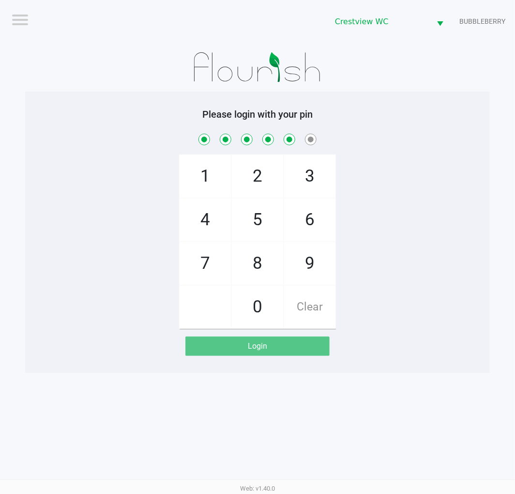
click at [259, 264] on span "8" at bounding box center [257, 263] width 51 height 43
checkbox input "true"
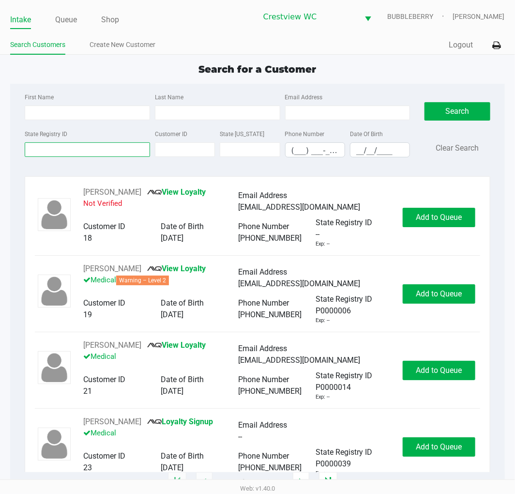
click at [100, 151] on input "State Registry ID" at bounding box center [87, 149] width 125 height 15
click at [74, 19] on link "Queue" at bounding box center [66, 20] width 22 height 14
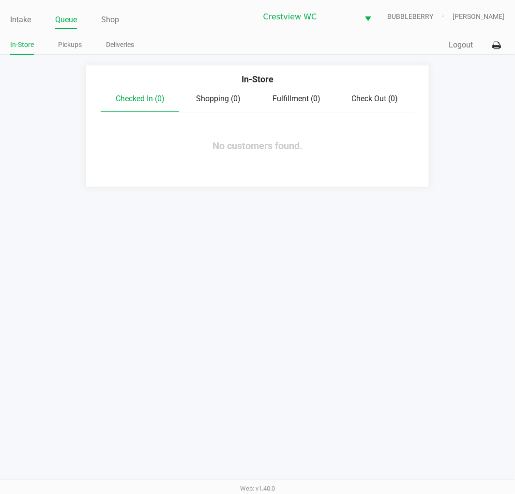
click at [70, 47] on link "Pickups" at bounding box center [70, 45] width 24 height 12
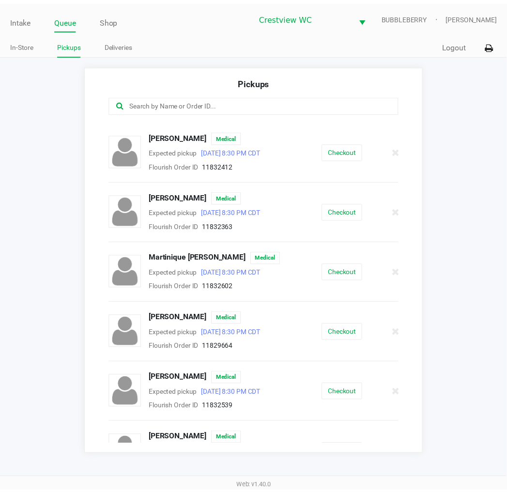
scroll to position [176, 0]
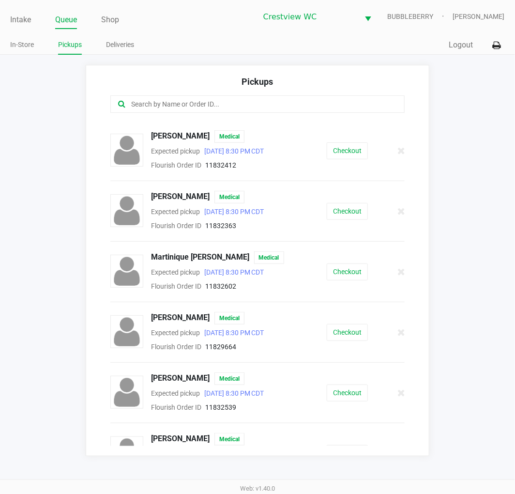
click at [346, 274] on button "Checkout" at bounding box center [347, 271] width 41 height 17
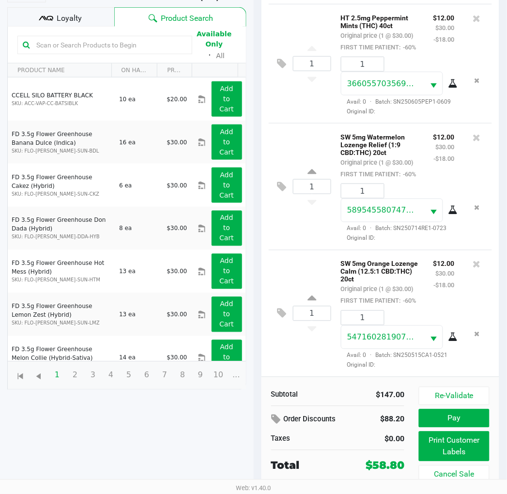
scroll to position [115, 0]
click at [428, 447] on button "Print Customer Labels" at bounding box center [454, 446] width 70 height 30
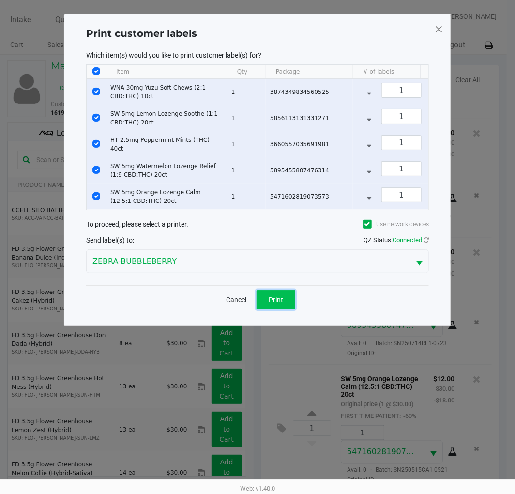
click at [276, 303] on span "Print" at bounding box center [276, 300] width 15 height 8
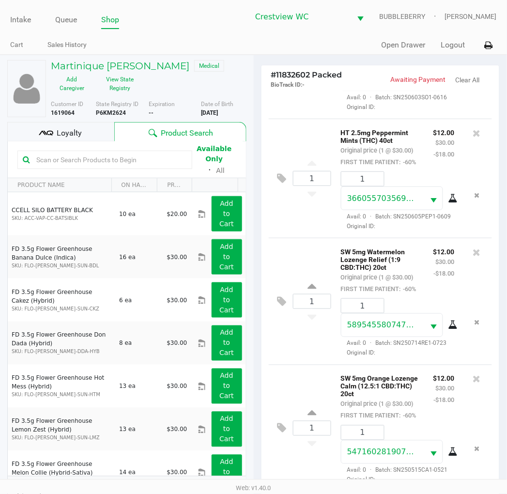
scroll to position [406, 0]
click at [90, 136] on div "Loyalty" at bounding box center [60, 131] width 107 height 19
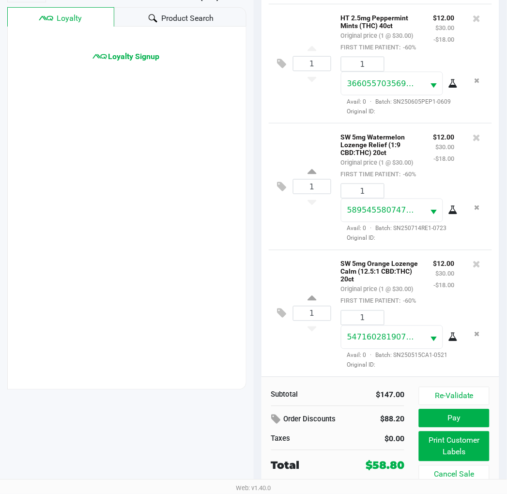
scroll to position [231, 0]
click at [137, 60] on span "Loyalty Signup" at bounding box center [133, 57] width 51 height 12
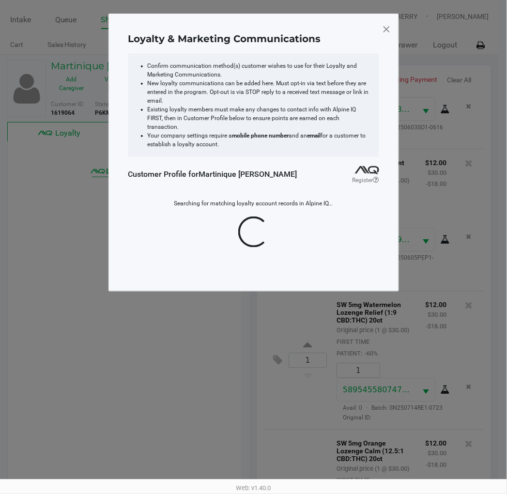
scroll to position [0, 0]
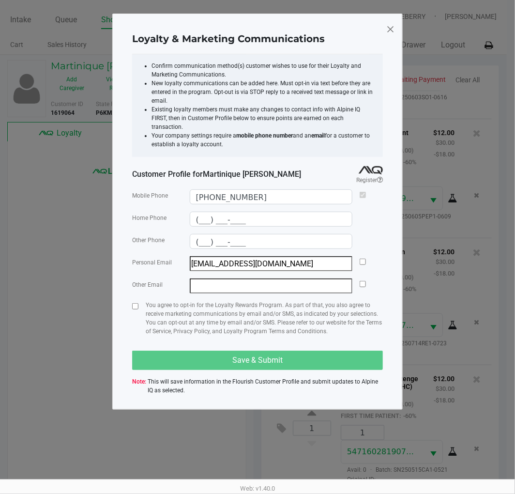
click at [363, 258] on input "checkbox" at bounding box center [363, 261] width 6 height 6
checkbox input "true"
click at [137, 303] on input "checkbox" at bounding box center [135, 306] width 6 height 6
checkbox input "true"
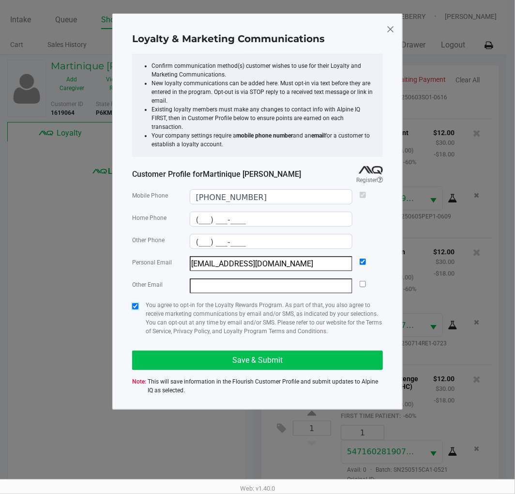
click at [253, 355] on span "Save & Submit" at bounding box center [257, 359] width 50 height 9
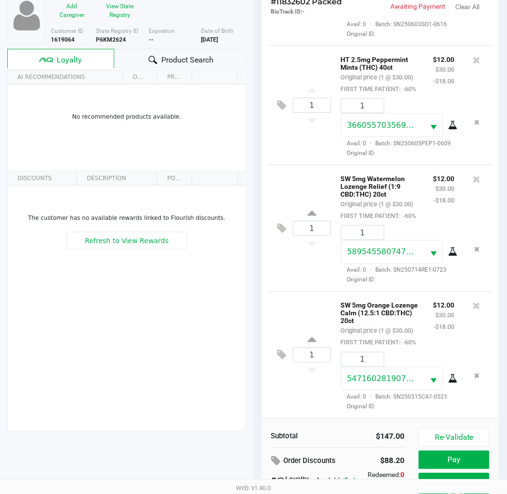
scroll to position [125, 0]
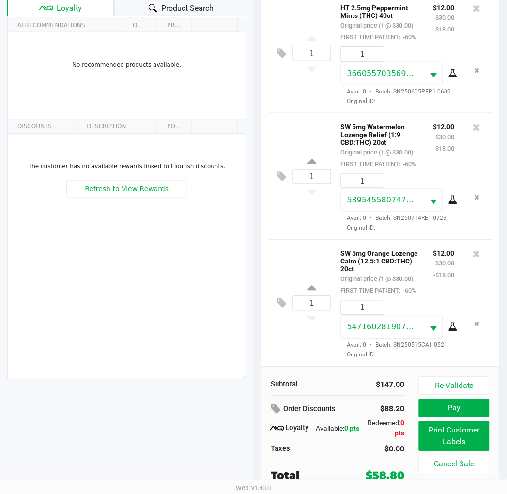
click at [428, 405] on button "Pay" at bounding box center [454, 408] width 70 height 18
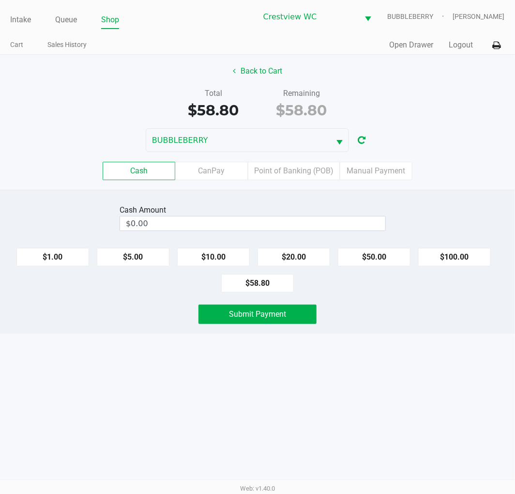
click at [428, 253] on button "$100.00" at bounding box center [454, 257] width 73 height 18
type input "$100.00"
click at [287, 318] on button "Submit Payment" at bounding box center [257, 313] width 118 height 19
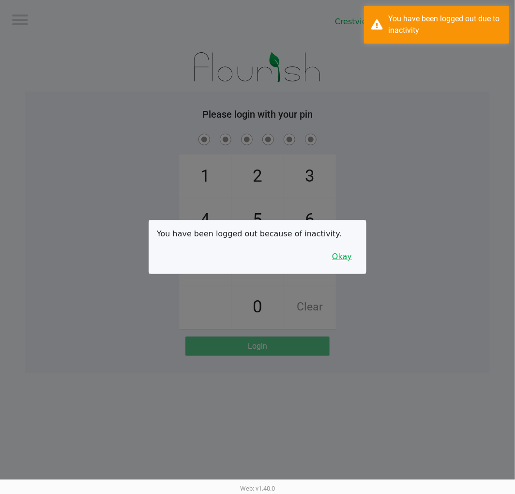
click at [355, 257] on button "Okay" at bounding box center [342, 256] width 32 height 18
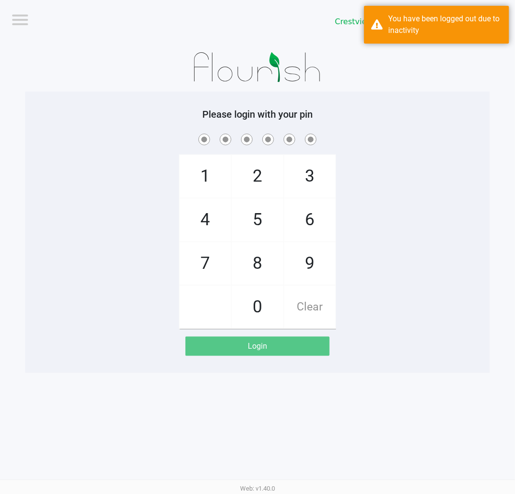
click at [195, 257] on span "7" at bounding box center [205, 263] width 51 height 43
checkbox input "true"
click at [300, 265] on span "9" at bounding box center [309, 263] width 51 height 43
checkbox input "true"
click at [261, 186] on span "2" at bounding box center [257, 176] width 51 height 43
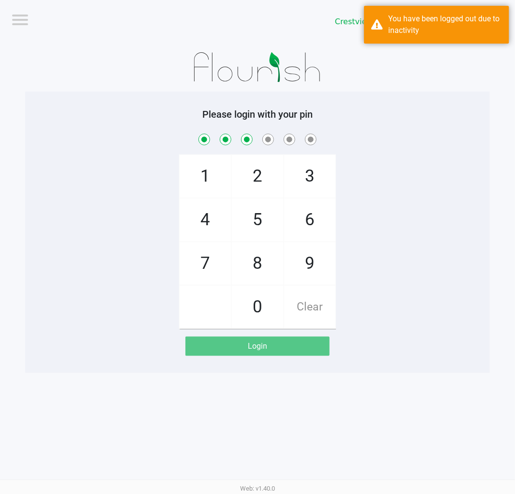
checkbox input "true"
click at [261, 312] on span "0" at bounding box center [257, 307] width 51 height 43
checkbox input "true"
click at [206, 275] on span "7" at bounding box center [205, 263] width 51 height 43
checkbox input "true"
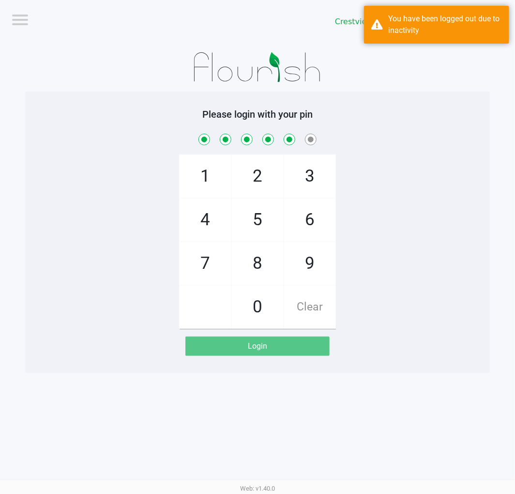
click at [272, 271] on span "8" at bounding box center [257, 263] width 51 height 43
checkbox input "true"
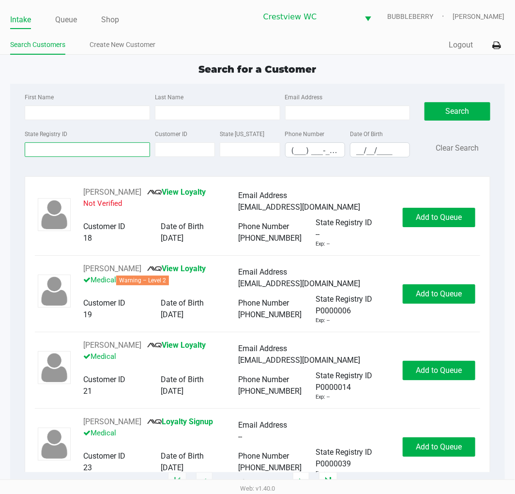
click at [48, 152] on input "State Registry ID" at bounding box center [87, 149] width 125 height 15
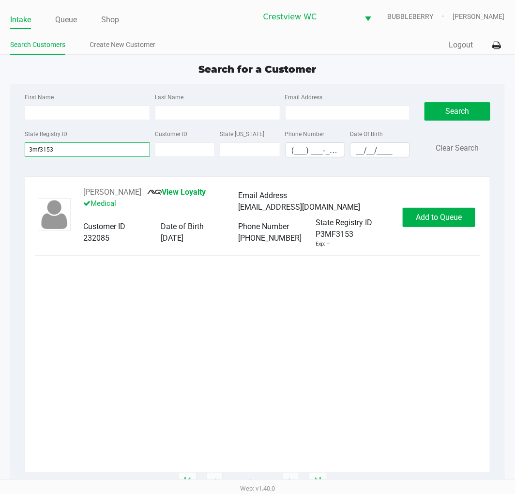
type input "3mf3153"
click at [428, 218] on span "Add to Queue" at bounding box center [439, 216] width 46 height 9
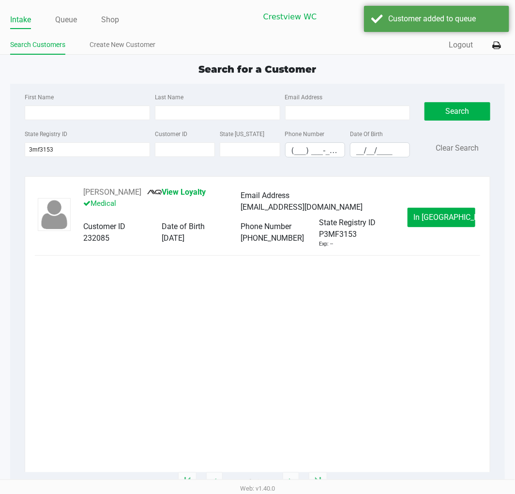
click at [428, 216] on span "In Queue" at bounding box center [454, 216] width 81 height 9
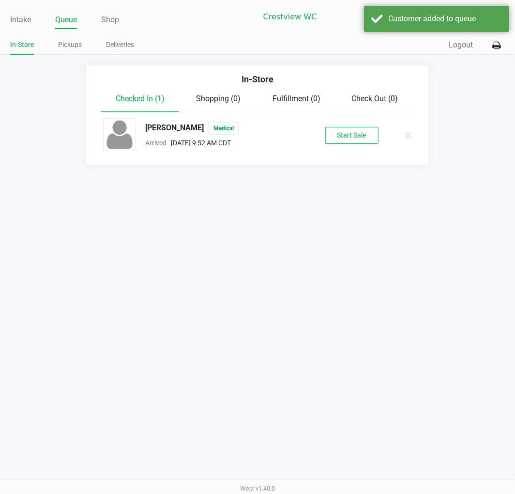
click at [361, 140] on button "Start Sale" at bounding box center [351, 135] width 53 height 17
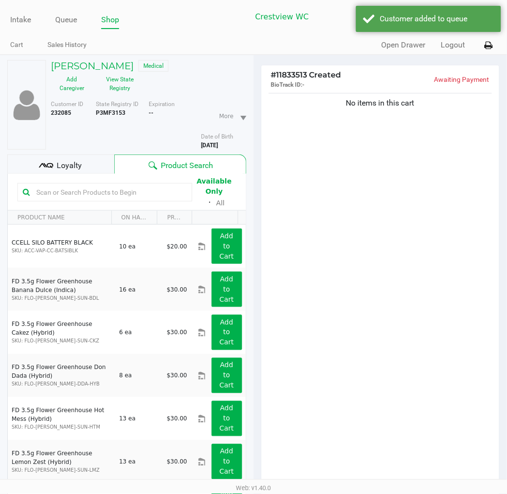
click at [128, 95] on button "View State Registry" at bounding box center [117, 84] width 48 height 24
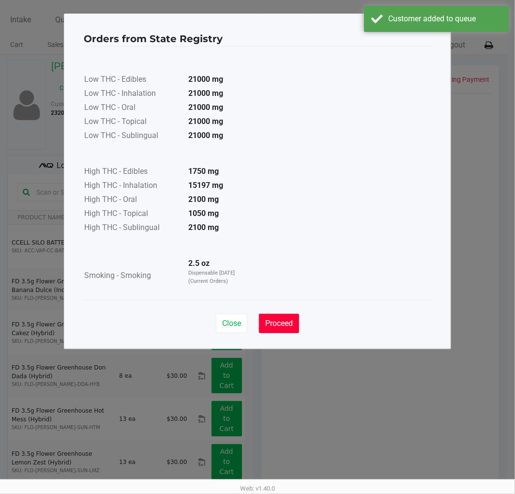
click at [284, 327] on span "Proceed" at bounding box center [279, 322] width 28 height 9
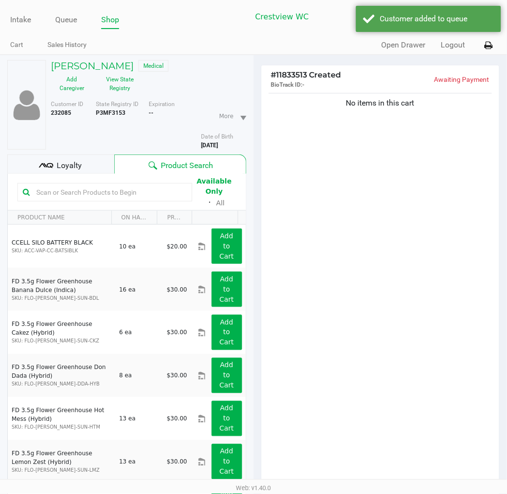
click at [76, 166] on span "Loyalty" at bounding box center [69, 166] width 25 height 12
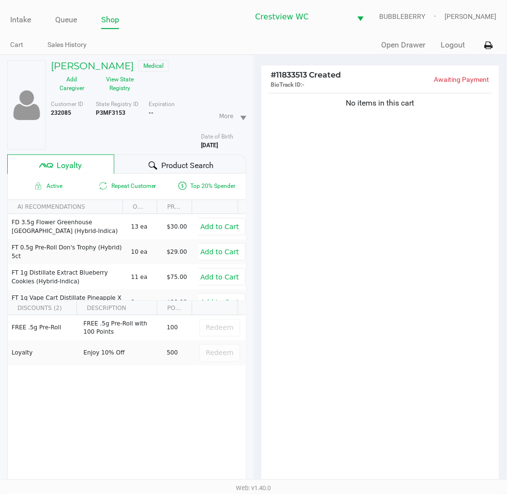
click at [427, 327] on div "No items in this cart" at bounding box center [380, 291] width 238 height 400
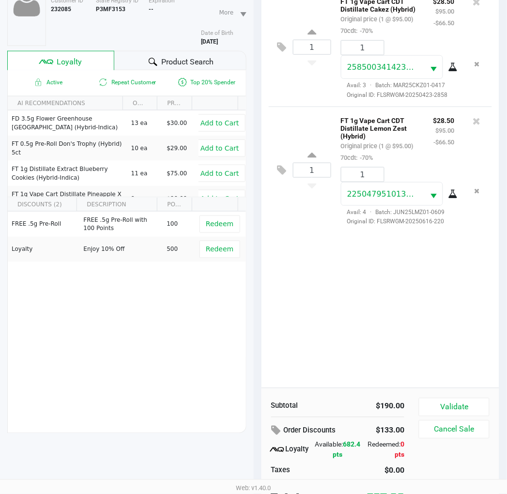
scroll to position [125, 0]
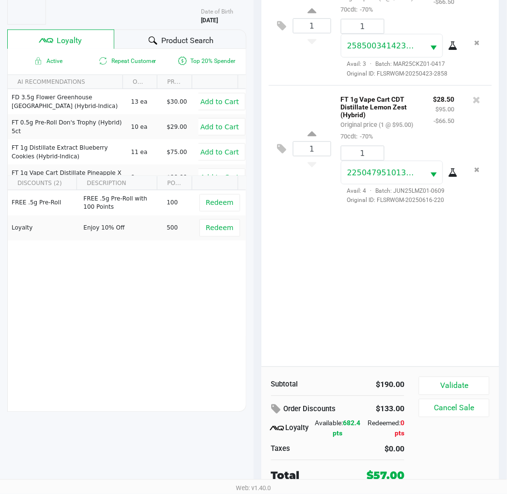
click at [428, 378] on button "Validate" at bounding box center [454, 385] width 70 height 18
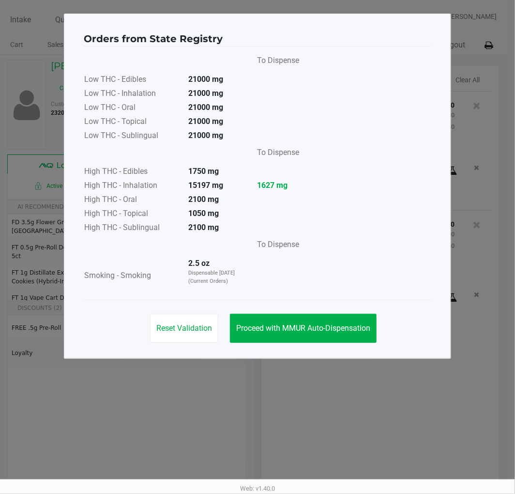
click at [343, 328] on span "Proceed with MMUR Auto-Dispensation" at bounding box center [303, 327] width 134 height 9
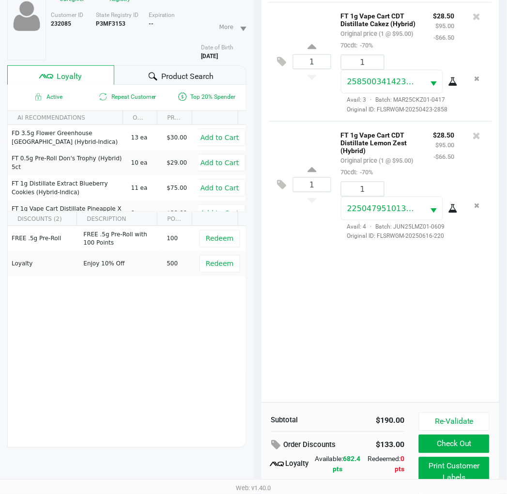
scroll to position [125, 0]
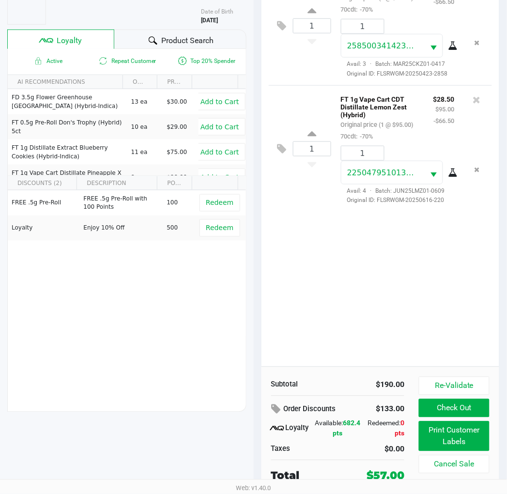
click at [428, 436] on button "Print Customer Labels" at bounding box center [454, 436] width 70 height 30
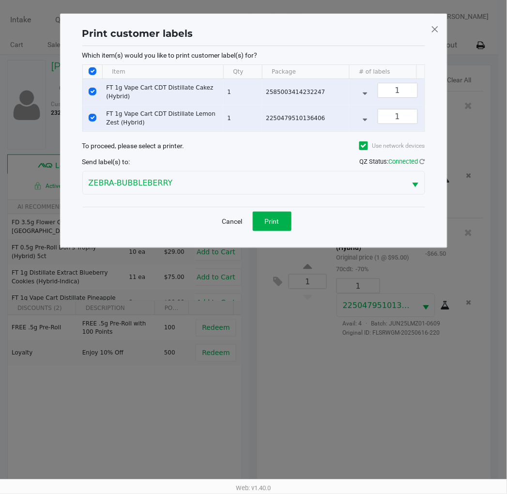
scroll to position [0, 0]
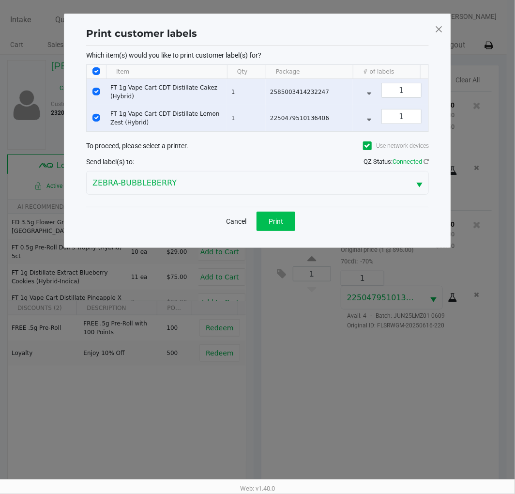
click at [286, 230] on button "Print" at bounding box center [275, 220] width 39 height 19
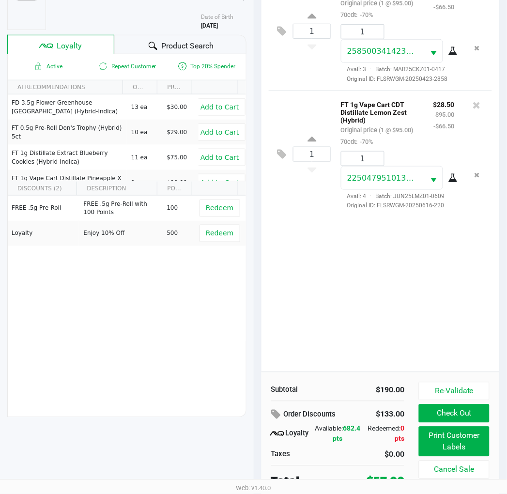
scroll to position [125, 0]
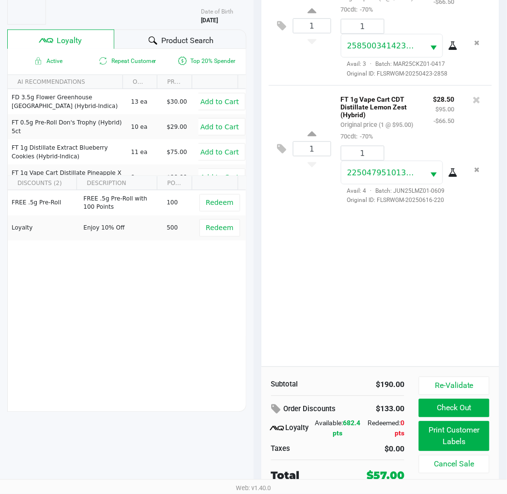
click at [428, 406] on button "Check Out" at bounding box center [454, 408] width 70 height 18
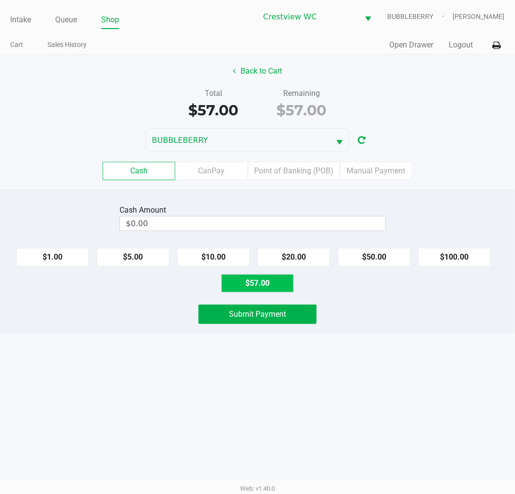
click at [267, 286] on button "$57.00" at bounding box center [257, 283] width 73 height 18
type input "$57.00"
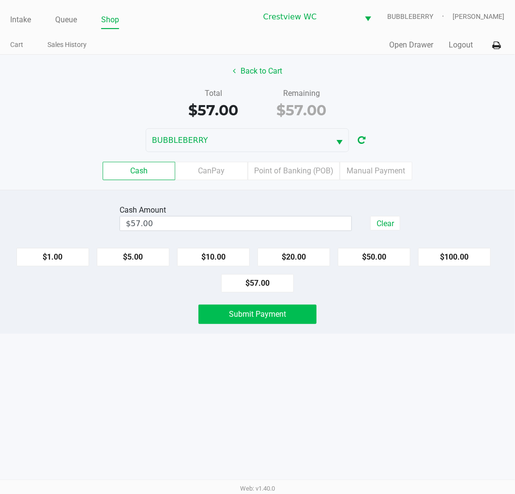
click at [281, 316] on span "Submit Payment" at bounding box center [257, 313] width 57 height 9
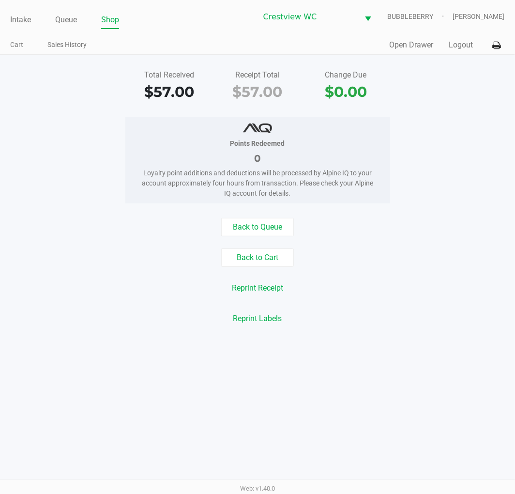
click at [20, 21] on link "Intake" at bounding box center [20, 20] width 21 height 14
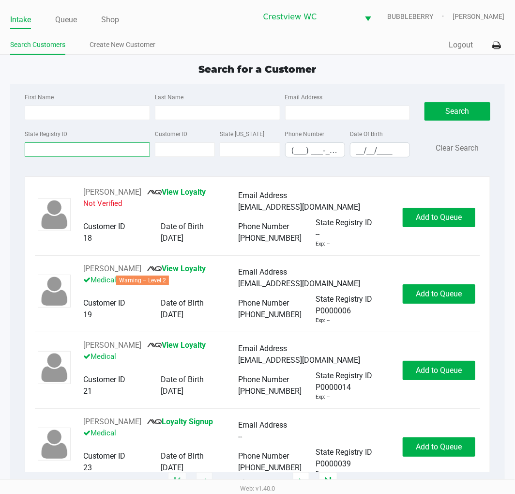
click at [71, 151] on input "State Registry ID" at bounding box center [87, 149] width 125 height 15
type input "3"
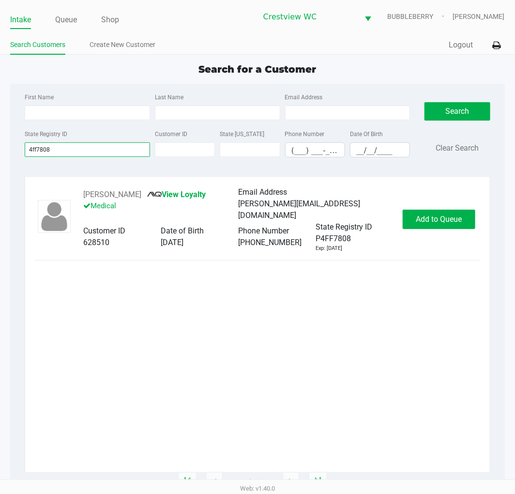
type input "4ff7808"
click at [428, 224] on button "Add to Queue" at bounding box center [439, 219] width 73 height 19
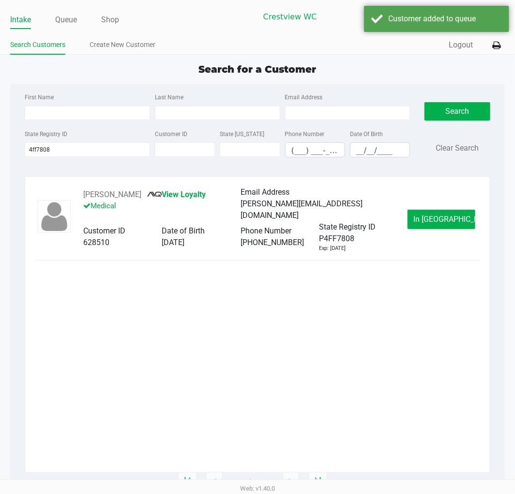
click at [428, 217] on span "In Queue" at bounding box center [454, 218] width 81 height 9
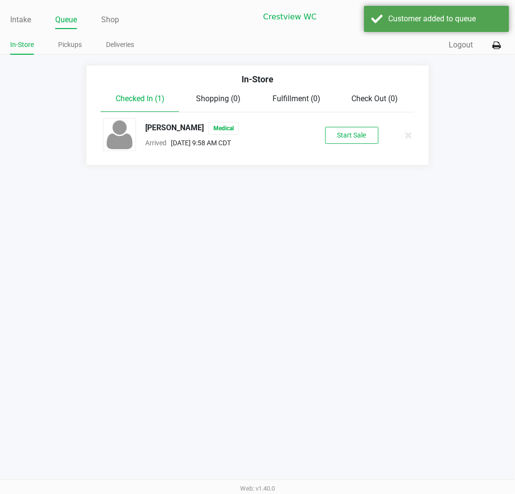
click at [354, 136] on button "Start Sale" at bounding box center [351, 135] width 53 height 17
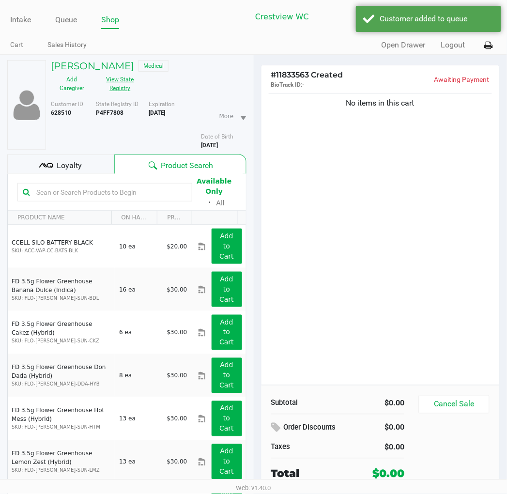
click at [121, 83] on button "View State Registry" at bounding box center [117, 84] width 48 height 24
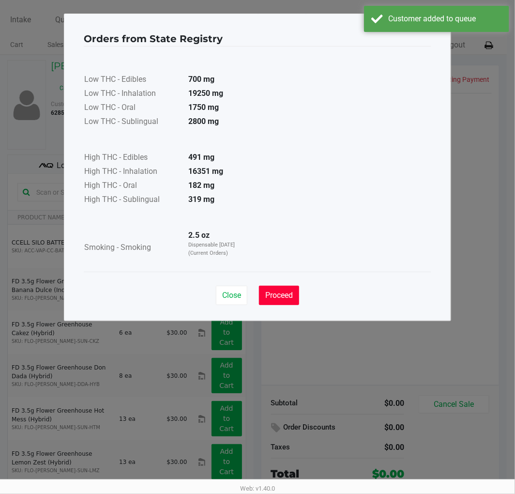
click at [291, 289] on button "Proceed" at bounding box center [279, 295] width 40 height 19
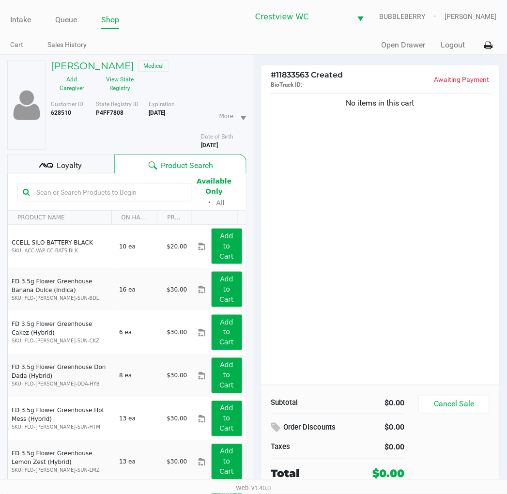
click at [74, 163] on span "Loyalty" at bounding box center [69, 166] width 25 height 12
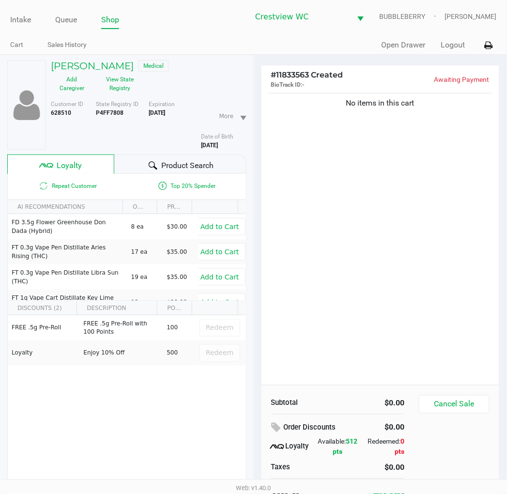
click at [196, 166] on span "Product Search" at bounding box center [187, 166] width 52 height 12
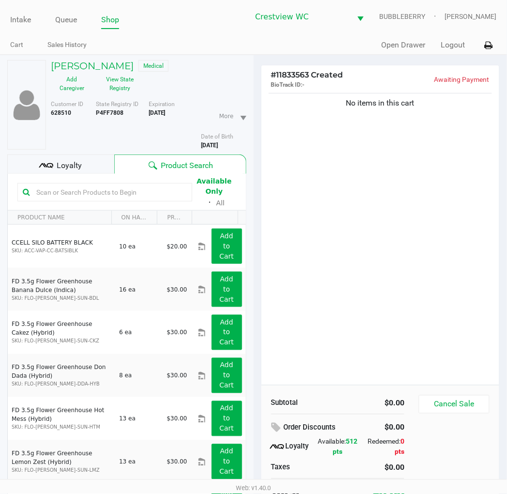
click at [377, 175] on div "No items in this cart" at bounding box center [380, 238] width 238 height 294
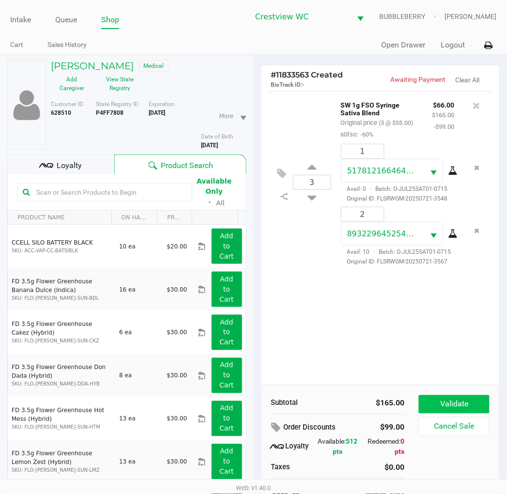
click at [428, 405] on button "Validate" at bounding box center [454, 404] width 70 height 18
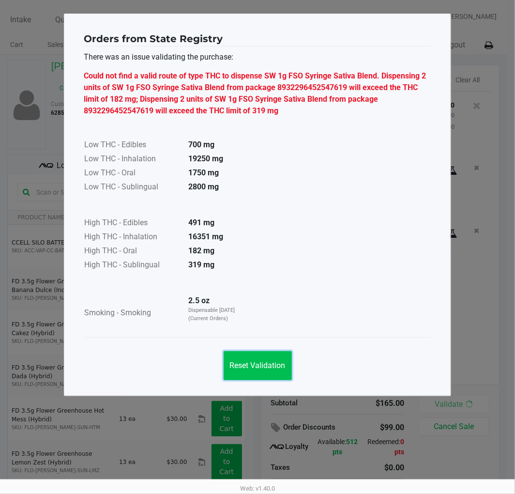
click at [274, 361] on span "Reset Validation" at bounding box center [258, 365] width 56 height 9
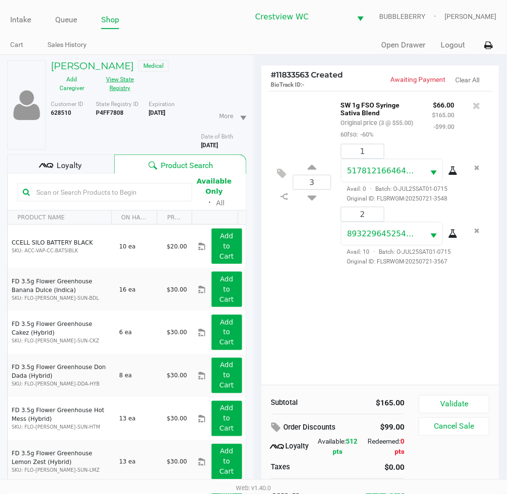
click at [124, 86] on button "View State Registry" at bounding box center [117, 84] width 48 height 24
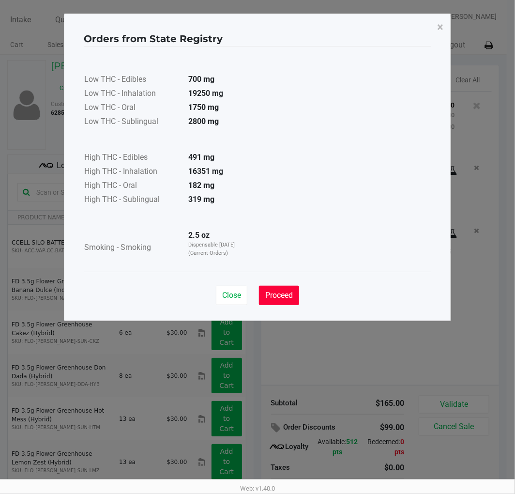
click at [268, 294] on span "Proceed" at bounding box center [279, 294] width 28 height 9
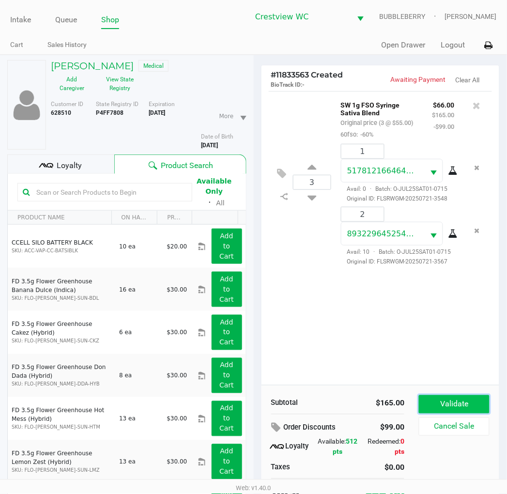
click at [428, 395] on button "Validate" at bounding box center [454, 404] width 70 height 18
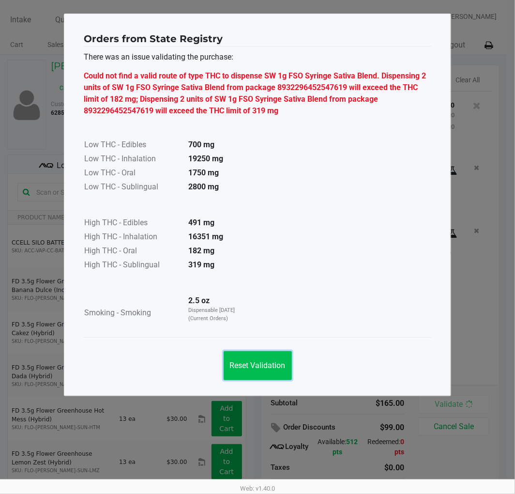
click at [266, 371] on button "Reset Validation" at bounding box center [258, 365] width 68 height 29
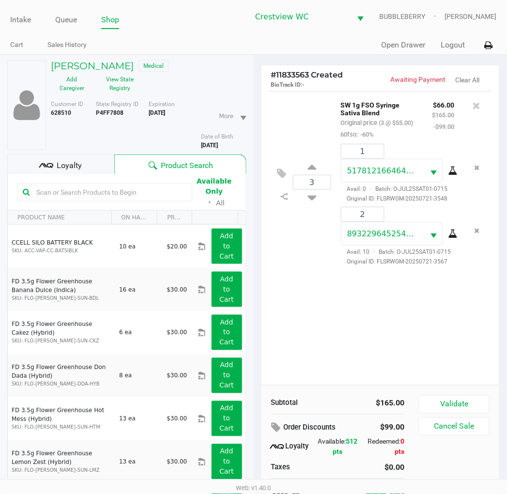
click at [428, 396] on button "Validate" at bounding box center [454, 404] width 70 height 18
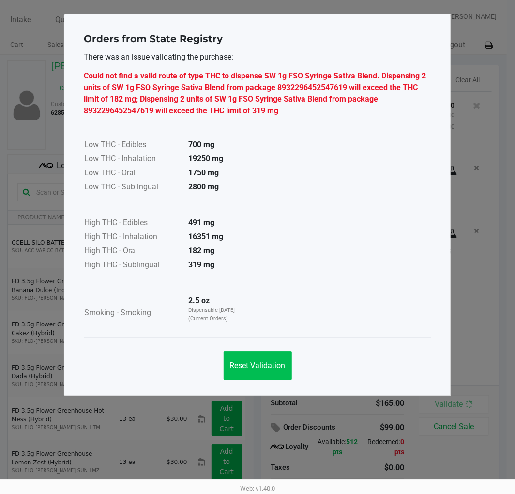
click at [246, 370] on button "Reset Validation" at bounding box center [258, 365] width 68 height 29
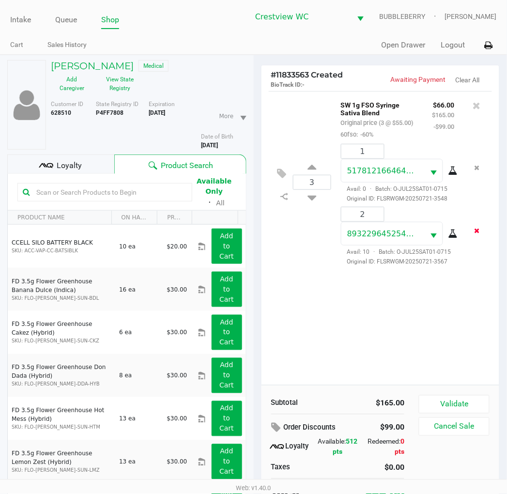
click at [428, 231] on icon "Remove the package from the orderLine" at bounding box center [476, 230] width 5 height 7
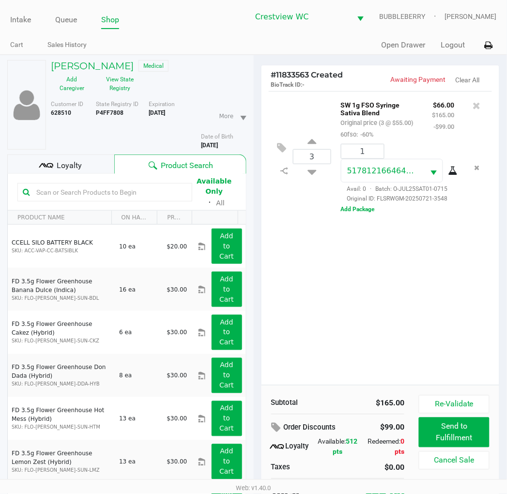
click at [426, 282] on div "3 SW 1g FSO Syringe Sativa Blend Original price (3 @ $55.00) 60fso: -60% $66.00…" at bounding box center [380, 238] width 238 height 294
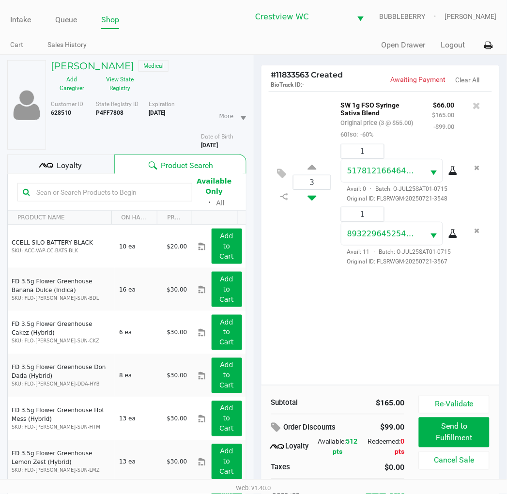
click at [313, 196] on icon at bounding box center [311, 196] width 9 height 12
type input "2"
click at [428, 400] on button "Validate" at bounding box center [454, 404] width 70 height 18
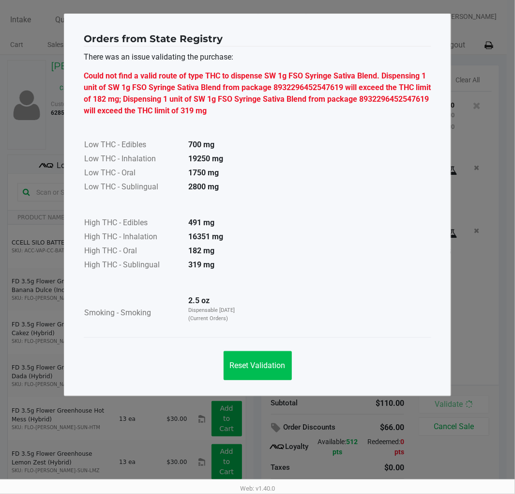
click at [268, 368] on span "Reset Validation" at bounding box center [258, 365] width 56 height 9
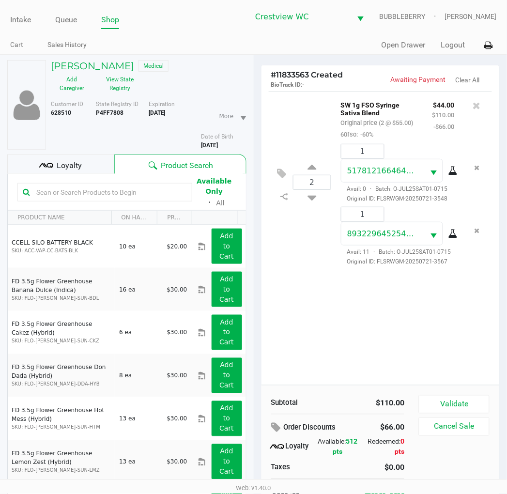
click at [428, 231] on icon "Remove the package from the orderLine" at bounding box center [476, 230] width 5 height 7
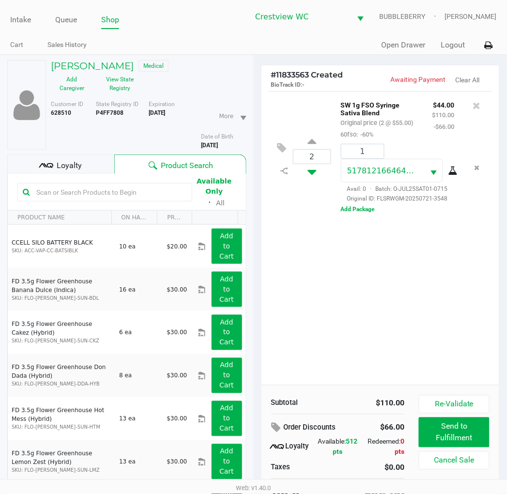
click at [312, 173] on icon at bounding box center [311, 170] width 9 height 12
type input "1"
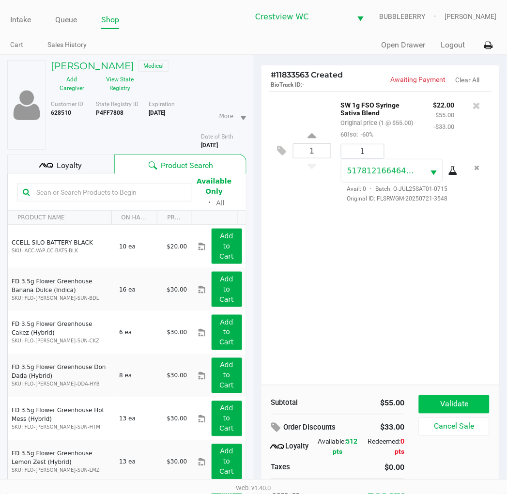
click at [428, 399] on button "Validate" at bounding box center [454, 404] width 70 height 18
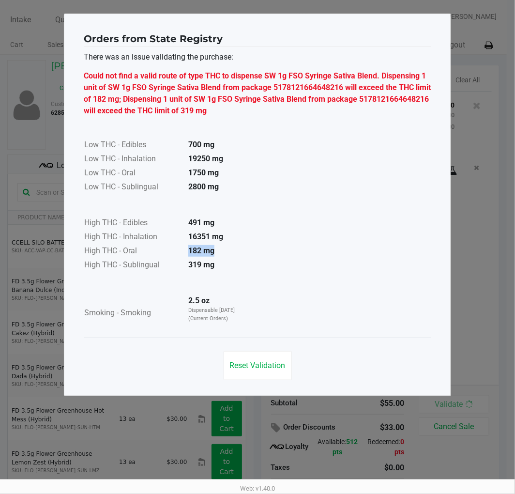
drag, startPoint x: 187, startPoint y: 249, endPoint x: 214, endPoint y: 250, distance: 27.6
click at [214, 250] on td "182 mg" at bounding box center [215, 251] width 68 height 14
drag, startPoint x: 184, startPoint y: 263, endPoint x: 219, endPoint y: 262, distance: 34.8
click at [219, 262] on td "319 mg" at bounding box center [215, 265] width 68 height 14
drag, startPoint x: 190, startPoint y: 248, endPoint x: 219, endPoint y: 252, distance: 29.8
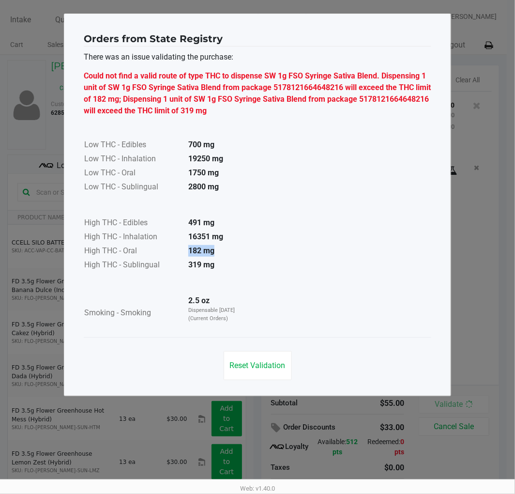
click at [219, 252] on td "182 mg" at bounding box center [215, 251] width 68 height 14
drag, startPoint x: 182, startPoint y: 264, endPoint x: 217, endPoint y: 269, distance: 35.1
click at [217, 269] on tr "High THC - Sublingual 319 mg" at bounding box center [167, 265] width 166 height 14
drag, startPoint x: 188, startPoint y: 232, endPoint x: 236, endPoint y: 234, distance: 48.4
click at [236, 234] on td "16351 mg" at bounding box center [215, 237] width 68 height 14
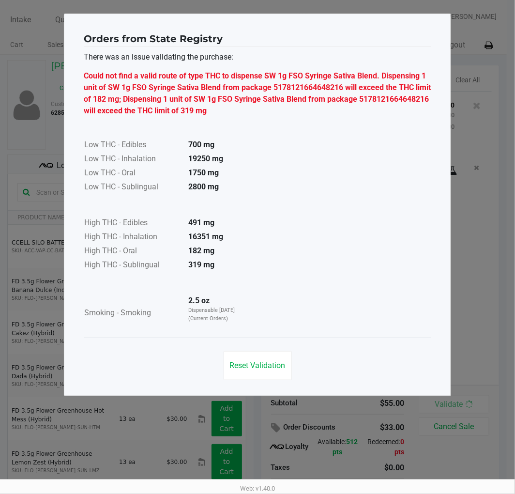
click at [179, 241] on td "High THC - Inhalation" at bounding box center [132, 237] width 97 height 14
drag, startPoint x: 188, startPoint y: 243, endPoint x: 222, endPoint y: 237, distance: 34.4
click at [222, 237] on td "16351 mg" at bounding box center [215, 237] width 68 height 14
click at [254, 365] on span "Reset Validation" at bounding box center [258, 365] width 56 height 9
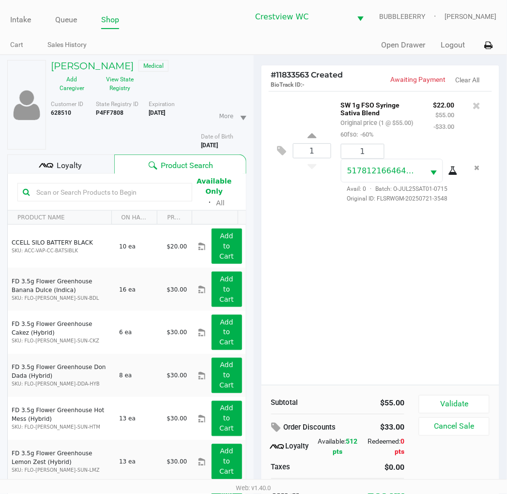
click at [118, 113] on b "P4FF7808" at bounding box center [110, 112] width 28 height 7
click at [428, 332] on div "1 SW 1g FSO Syringe Sativa Blend Original price (1 @ $55.00) 60fso: -60% $22.00…" at bounding box center [380, 238] width 238 height 294
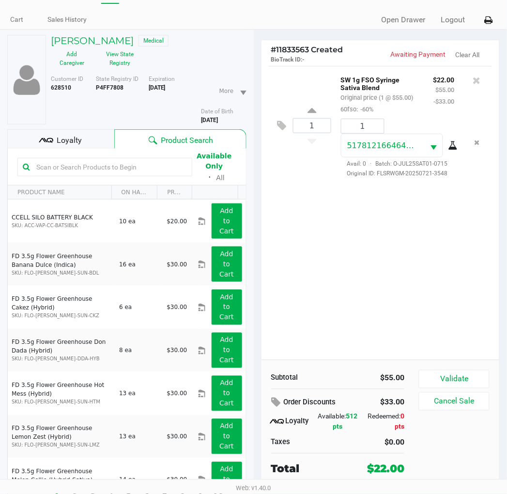
scroll to position [48, 0]
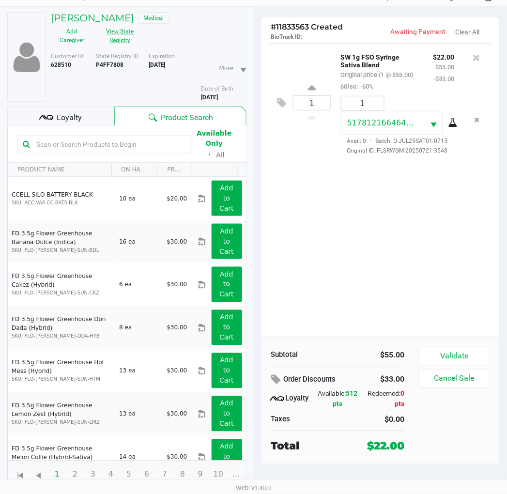
click at [125, 44] on button "View State Registry" at bounding box center [117, 36] width 48 height 24
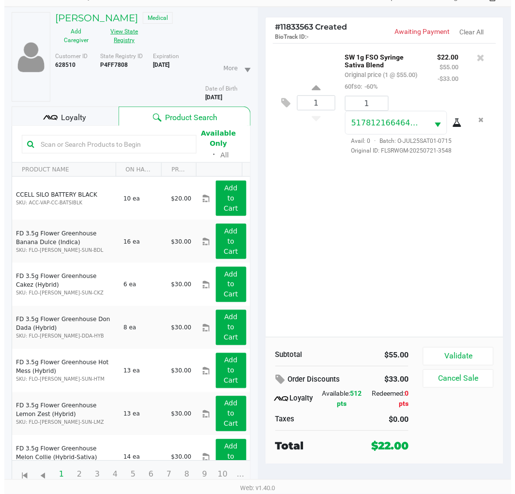
scroll to position [0, 0]
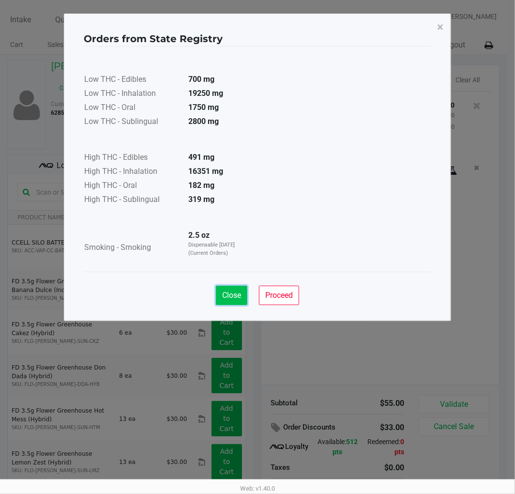
click at [236, 288] on button "Close" at bounding box center [231, 295] width 31 height 19
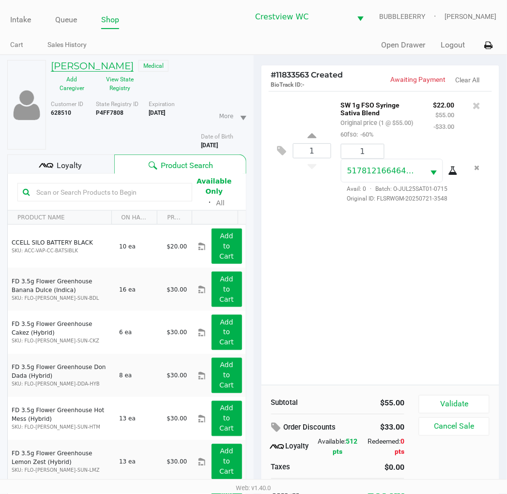
click at [105, 71] on h5 "KIMBERLY MICHAEL" at bounding box center [92, 66] width 83 height 12
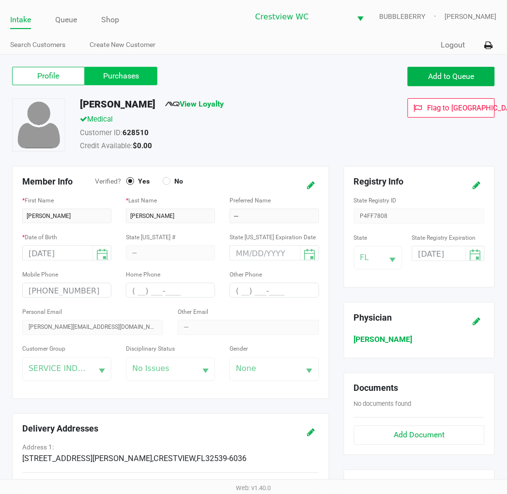
click at [139, 81] on label "Purchases" at bounding box center [121, 76] width 73 height 18
click at [0, 0] on 1 "Purchases" at bounding box center [0, 0] width 0 height 0
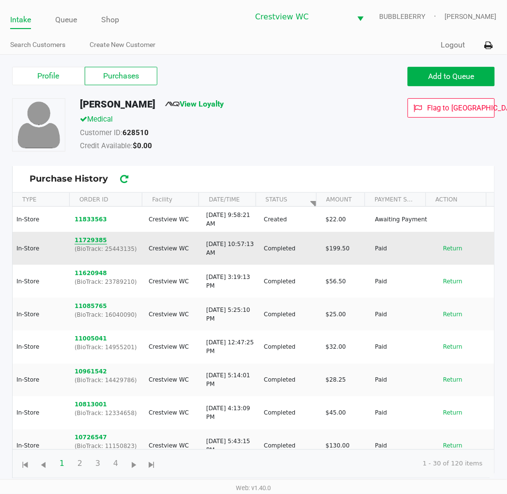
click at [87, 236] on button "11729385" at bounding box center [91, 240] width 32 height 9
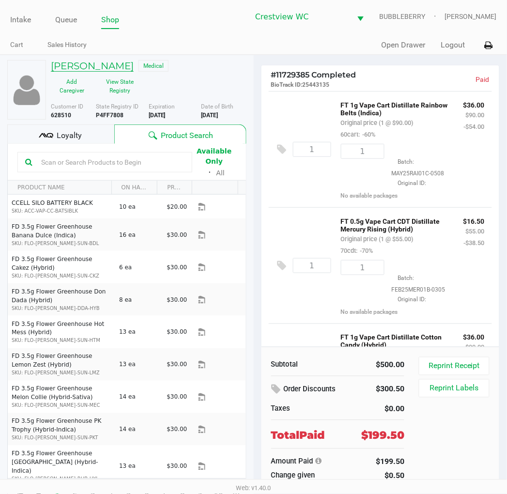
click at [132, 68] on h5 "KIMBERLY MICHAEL" at bounding box center [92, 66] width 83 height 12
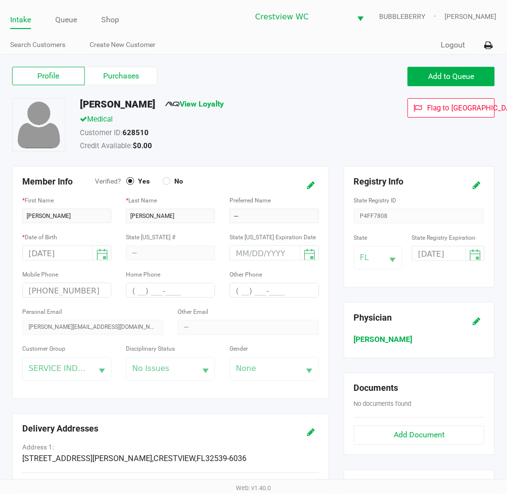
click at [135, 80] on label "Purchases" at bounding box center [121, 76] width 73 height 18
click at [0, 0] on 1 "Purchases" at bounding box center [0, 0] width 0 height 0
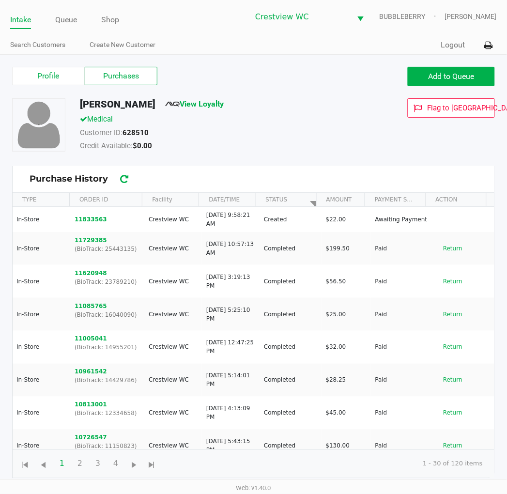
click at [88, 221] on button "11833563" at bounding box center [91, 219] width 32 height 9
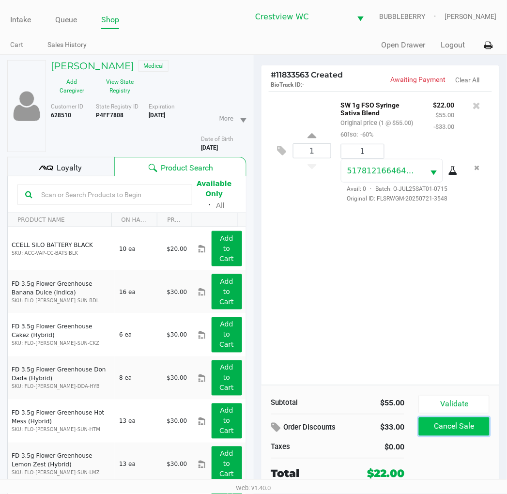
click at [428, 433] on button "Cancel Sale" at bounding box center [454, 426] width 70 height 18
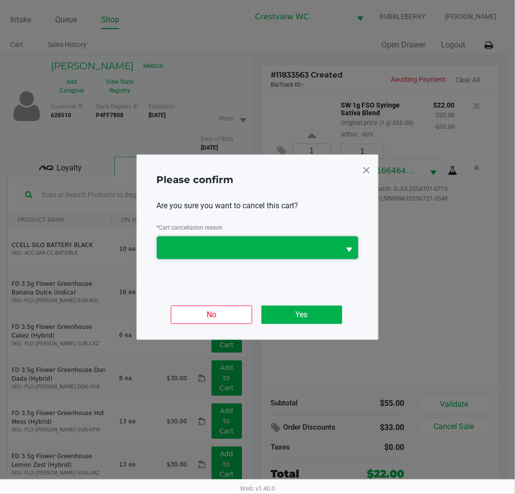
click at [280, 239] on span at bounding box center [248, 247] width 183 height 23
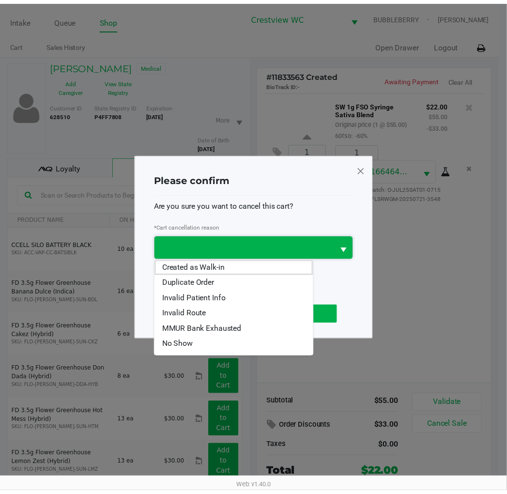
scroll to position [42, 0]
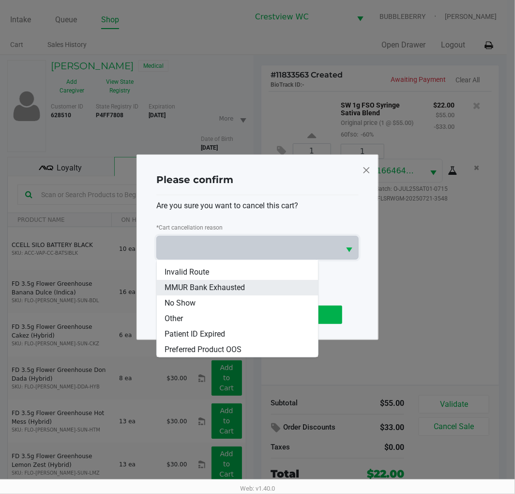
click at [234, 283] on span "MMUR Bank Exhausted" at bounding box center [205, 288] width 80 height 12
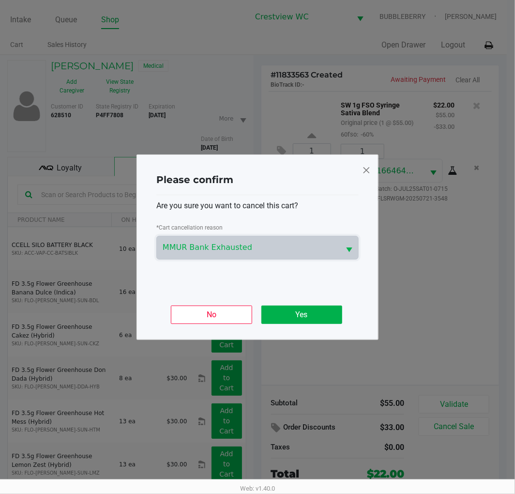
click at [428, 320] on ngb-modal-window "Please confirm Are you sure you want to cancel this cart? * Cart cancellation r…" at bounding box center [257, 247] width 515 height 494
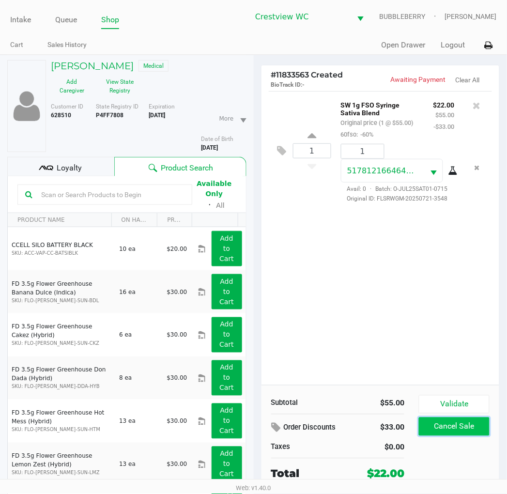
click at [428, 433] on button "Cancel Sale" at bounding box center [454, 426] width 70 height 18
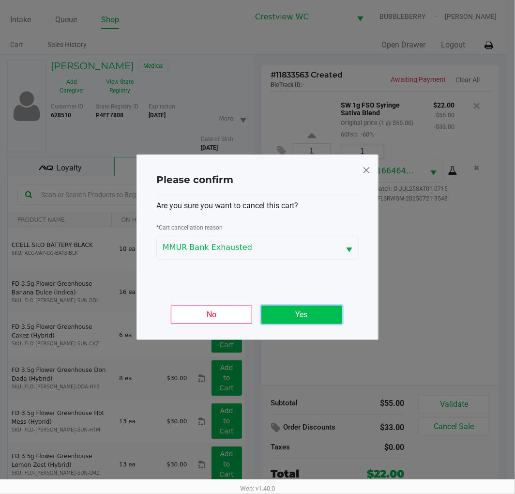
click at [328, 313] on button "Yes" at bounding box center [301, 314] width 81 height 18
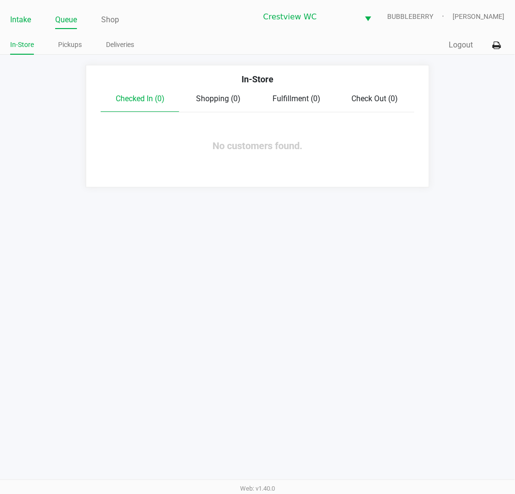
click at [22, 17] on link "Intake" at bounding box center [20, 20] width 21 height 14
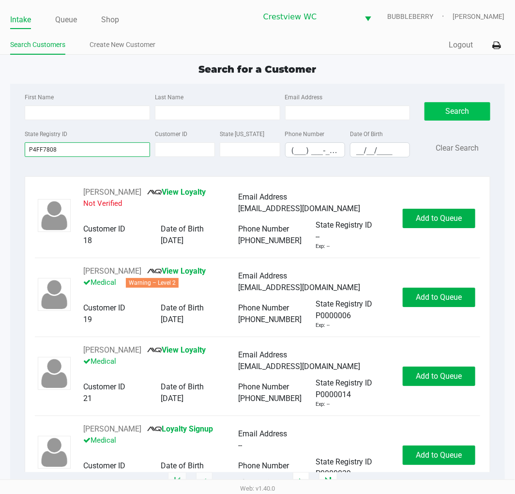
type input "P4FF7808"
click at [428, 110] on button "Search" at bounding box center [456, 111] width 65 height 18
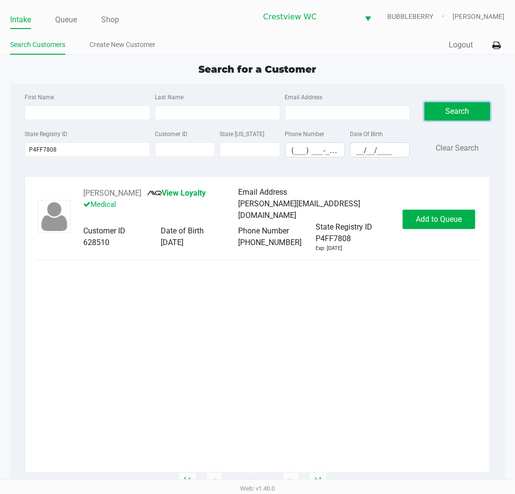
click at [128, 176] on div "KIMBERLY MICHAEL View Loyalty Medical Email Address kim.michael33@gmail.com Cus…" at bounding box center [257, 329] width 465 height 306
click at [124, 194] on button "KIMBERLY MICHAEL" at bounding box center [112, 193] width 58 height 12
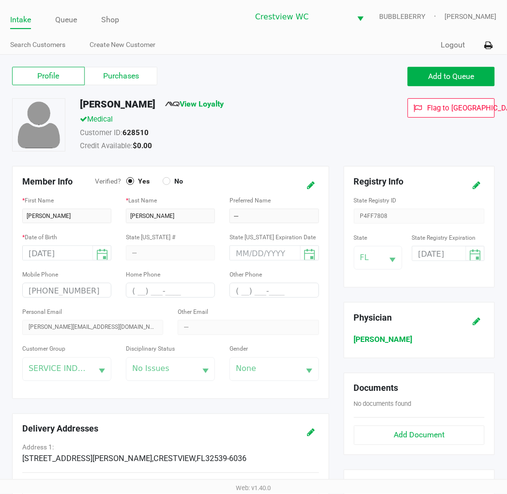
click at [117, 84] on label "Purchases" at bounding box center [121, 76] width 73 height 18
click at [0, 0] on 1 "Purchases" at bounding box center [0, 0] width 0 height 0
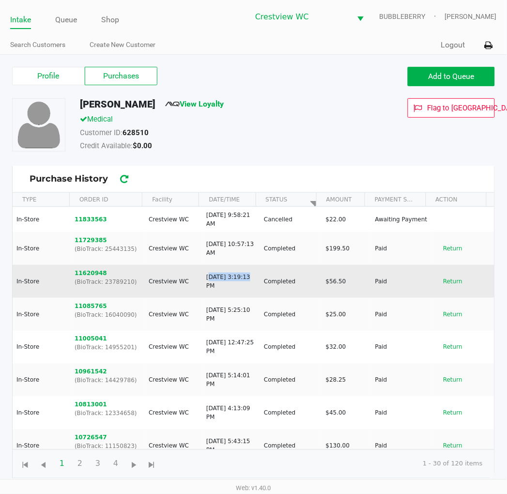
drag, startPoint x: 199, startPoint y: 270, endPoint x: 250, endPoint y: 280, distance: 51.7
click at [250, 280] on td "Jul 12, 2025, 3:19:13 PM" at bounding box center [231, 281] width 58 height 33
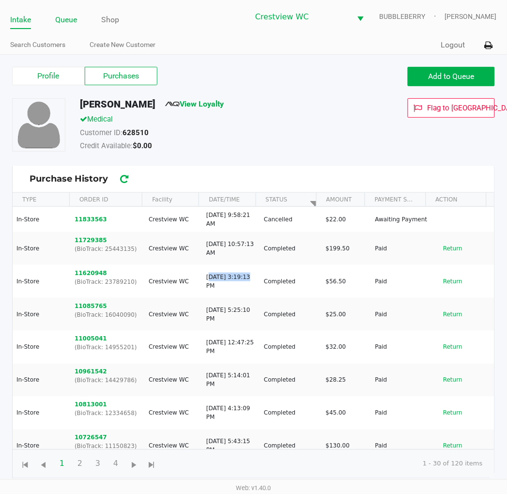
click at [57, 19] on link "Queue" at bounding box center [66, 20] width 22 height 14
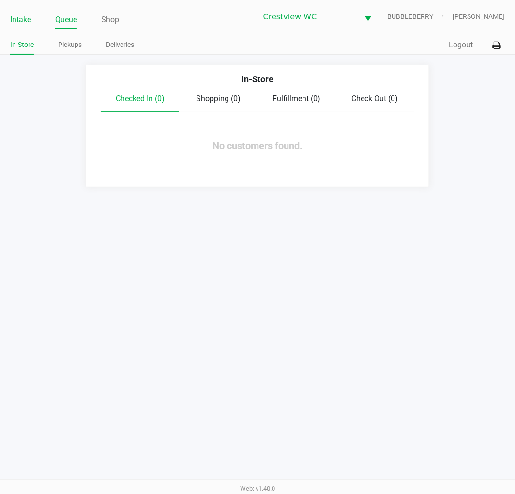
click at [20, 23] on link "Intake" at bounding box center [20, 20] width 21 height 14
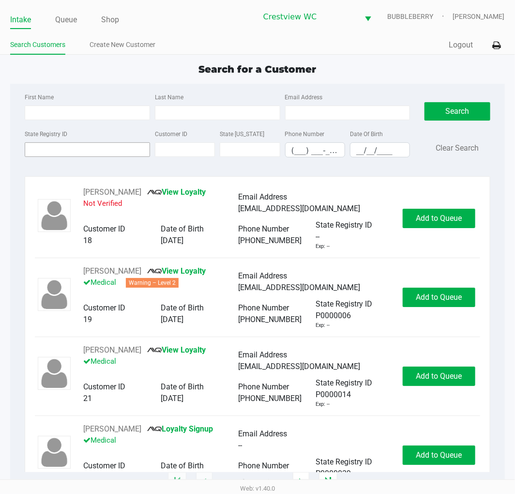
click at [114, 147] on input "State Registry ID" at bounding box center [87, 149] width 125 height 15
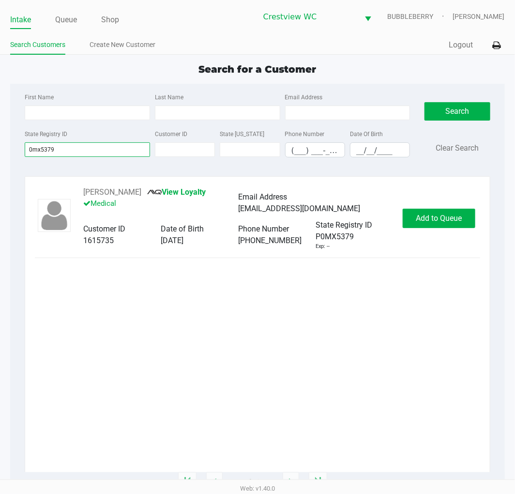
type input "0mx5379"
click at [428, 220] on span "Add to Queue" at bounding box center [439, 217] width 46 height 9
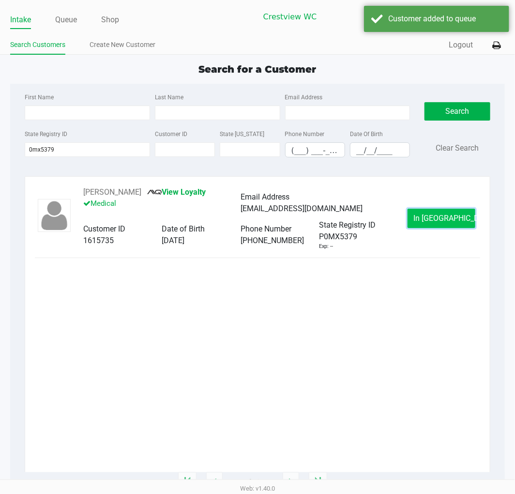
click at [428, 218] on span "In Queue" at bounding box center [454, 217] width 81 height 9
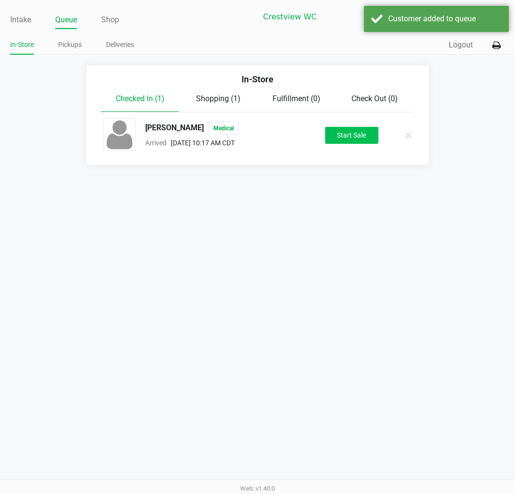
click at [361, 142] on button "Start Sale" at bounding box center [351, 135] width 53 height 17
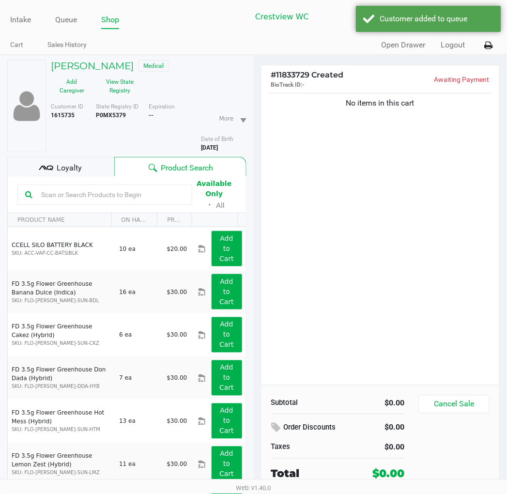
click at [390, 268] on div "No items in this cart" at bounding box center [380, 238] width 238 height 294
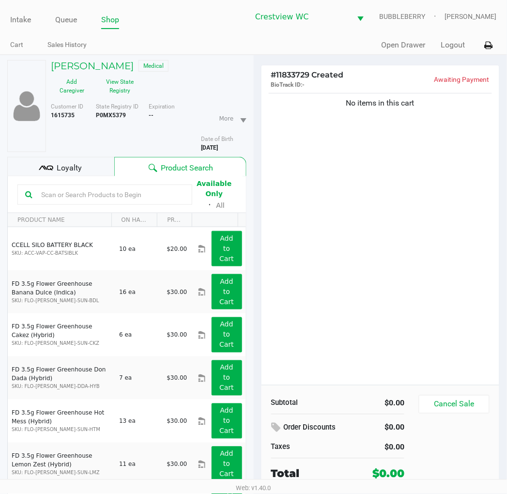
click at [82, 167] on div "Loyalty" at bounding box center [60, 166] width 107 height 19
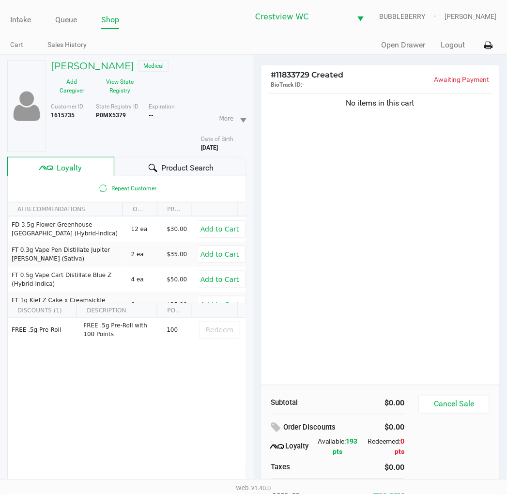
click at [194, 165] on span "Product Search" at bounding box center [187, 168] width 52 height 12
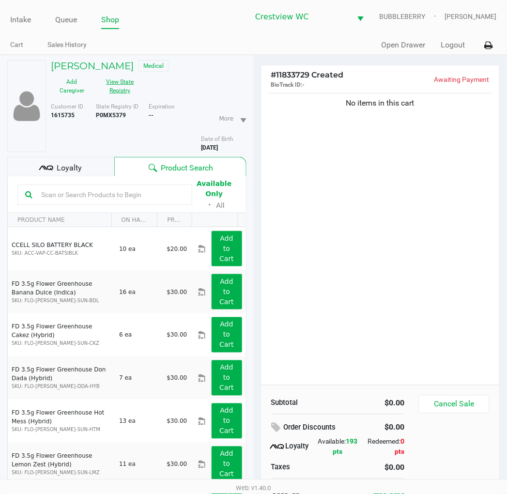
click at [114, 87] on button "View State Registry" at bounding box center [117, 86] width 48 height 24
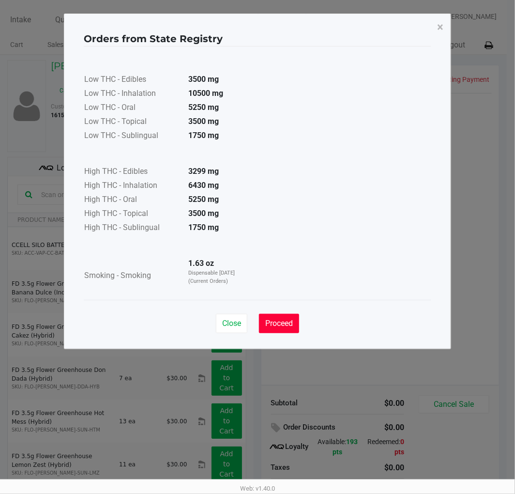
click at [279, 315] on button "Proceed" at bounding box center [279, 323] width 40 height 19
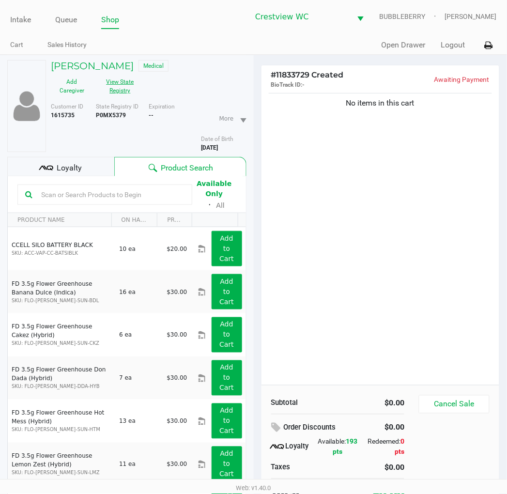
click at [337, 244] on div "No items in this cart" at bounding box center [380, 238] width 238 height 294
click at [379, 282] on div "No items in this cart" at bounding box center [380, 238] width 238 height 294
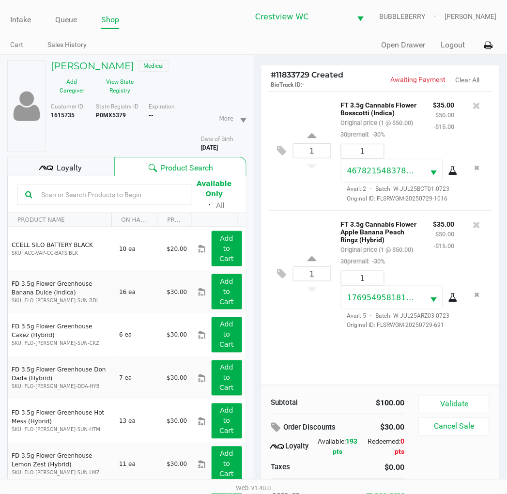
click at [428, 405] on button "Validate" at bounding box center [454, 404] width 70 height 18
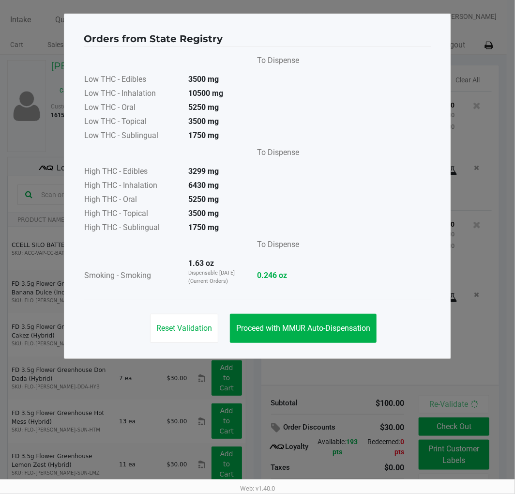
click at [337, 332] on span "Proceed with MMUR Auto-Dispensation" at bounding box center [303, 327] width 134 height 9
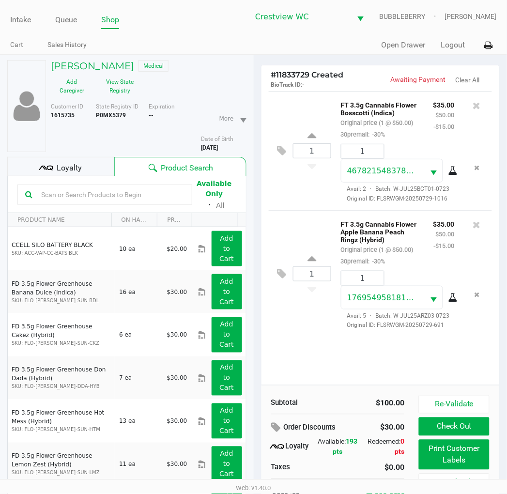
click at [70, 161] on div "Loyalty" at bounding box center [60, 166] width 107 height 19
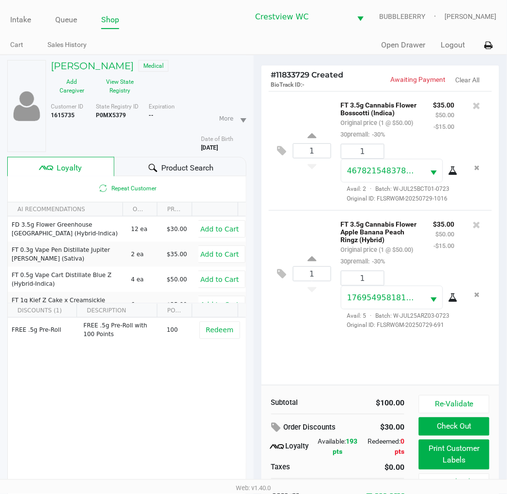
click at [301, 366] on div "1 FT 3.5g Cannabis Flower Bosscotti (Indica) Original price (1 @ $50.00) 30prem…" at bounding box center [380, 238] width 238 height 294
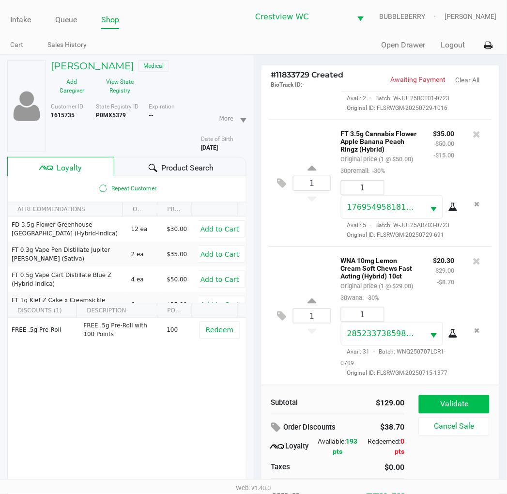
click at [428, 406] on button "Validate" at bounding box center [454, 404] width 70 height 18
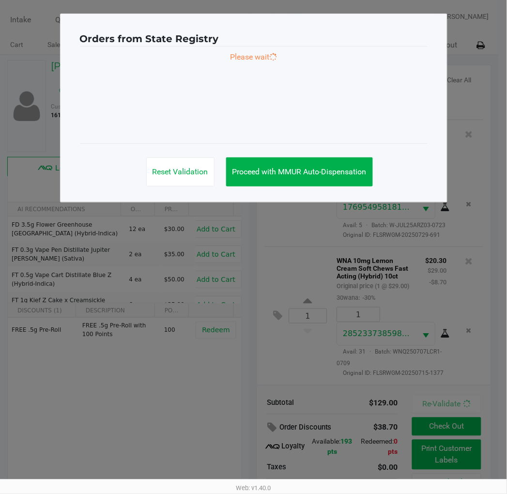
scroll to position [167, 0]
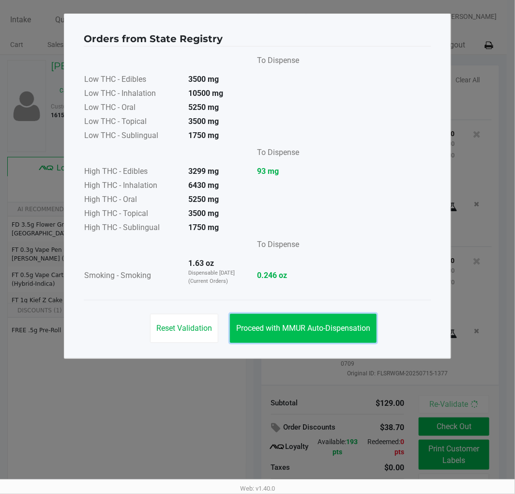
click at [342, 336] on button "Proceed with MMUR Auto-Dispensation" at bounding box center [303, 328] width 147 height 29
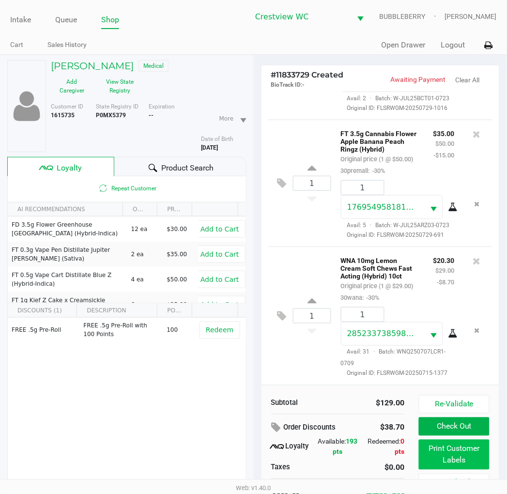
click at [428, 460] on button "Print Customer Labels" at bounding box center [454, 454] width 70 height 30
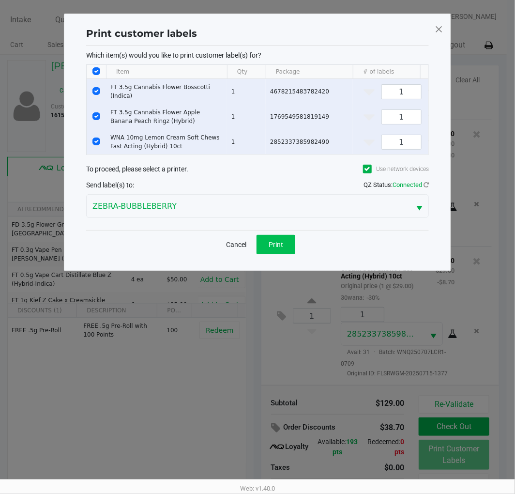
click at [286, 250] on button "Print" at bounding box center [275, 244] width 39 height 19
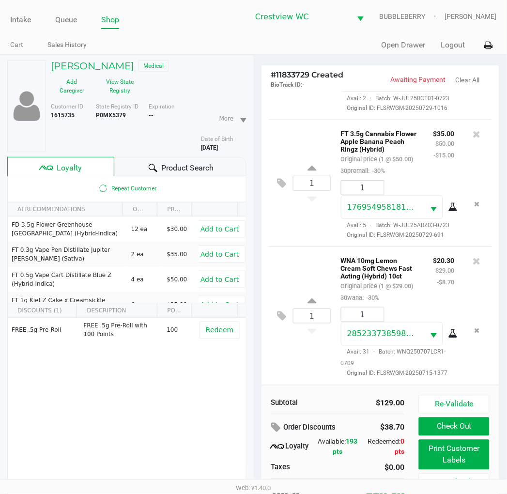
click at [428, 424] on button "Check Out" at bounding box center [454, 426] width 70 height 18
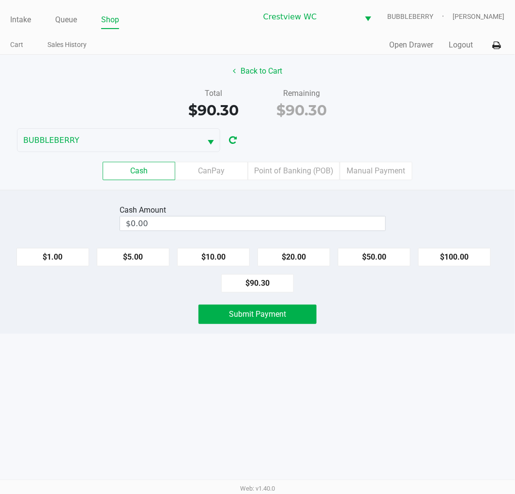
click at [301, 171] on label "Point of Banking (POB)" at bounding box center [294, 171] width 92 height 18
click at [0, 0] on 7 "Point of Banking (POB)" at bounding box center [0, 0] width 0 height 0
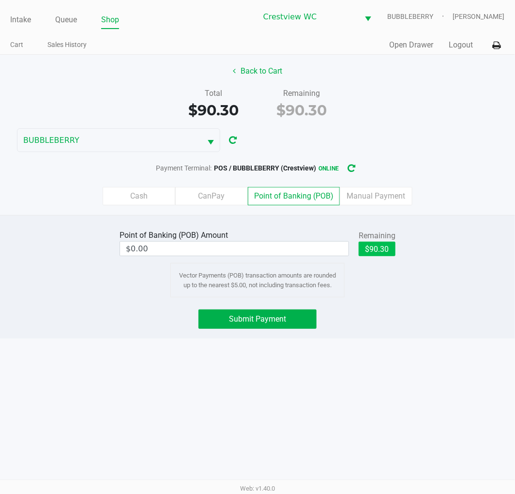
click at [378, 248] on button "$90.30" at bounding box center [377, 248] width 37 height 15
type input "$90.30"
click at [296, 317] on button "Submit Payment" at bounding box center [257, 318] width 118 height 19
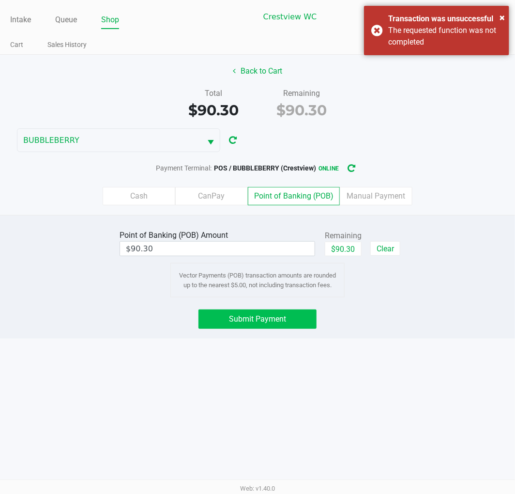
click at [428, 17] on span "×" at bounding box center [501, 18] width 5 height 12
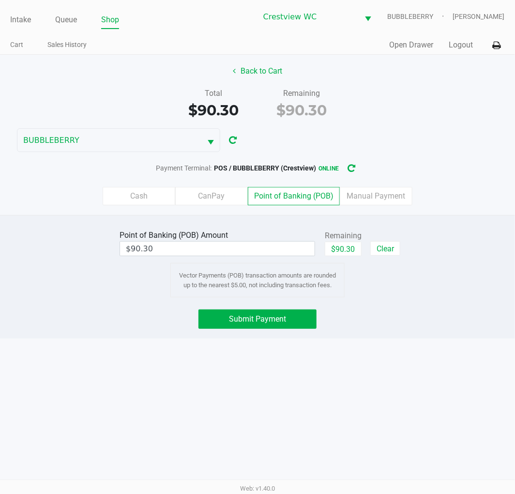
click at [282, 317] on span "Submit Payment" at bounding box center [257, 318] width 57 height 9
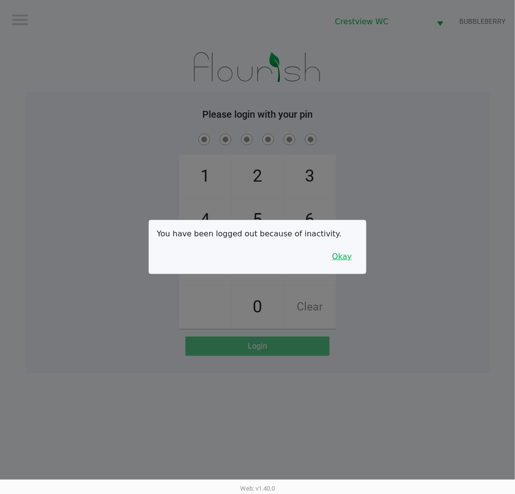
click at [352, 250] on button "Okay" at bounding box center [342, 256] width 32 height 18
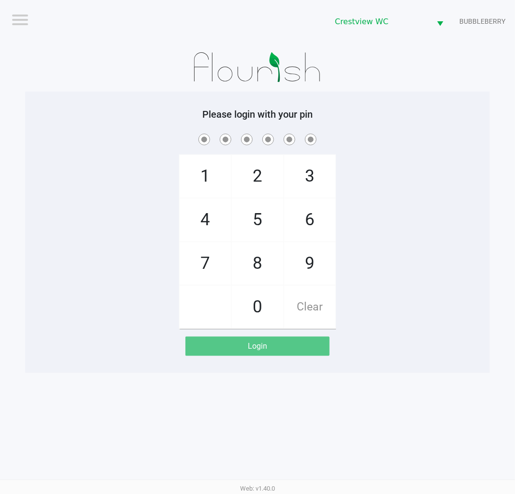
click at [205, 271] on span "7" at bounding box center [205, 263] width 51 height 43
checkbox input "true"
click at [302, 268] on span "9" at bounding box center [309, 263] width 51 height 43
checkbox input "true"
click at [255, 172] on span "2" at bounding box center [257, 176] width 51 height 43
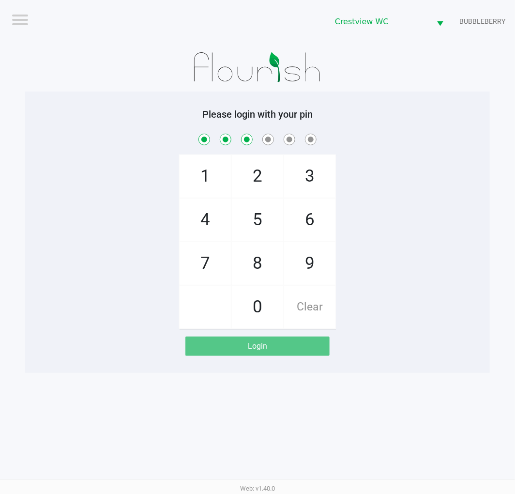
checkbox input "true"
click at [262, 303] on span "0" at bounding box center [257, 307] width 51 height 43
checkbox input "true"
click at [205, 260] on span "7" at bounding box center [205, 263] width 51 height 43
checkbox input "true"
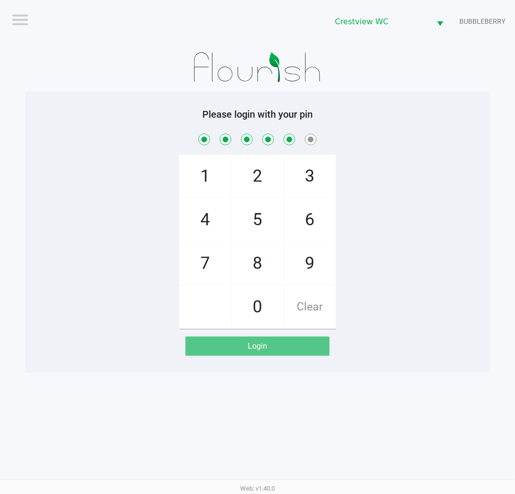
click at [255, 266] on span "8" at bounding box center [257, 263] width 51 height 43
checkbox input "true"
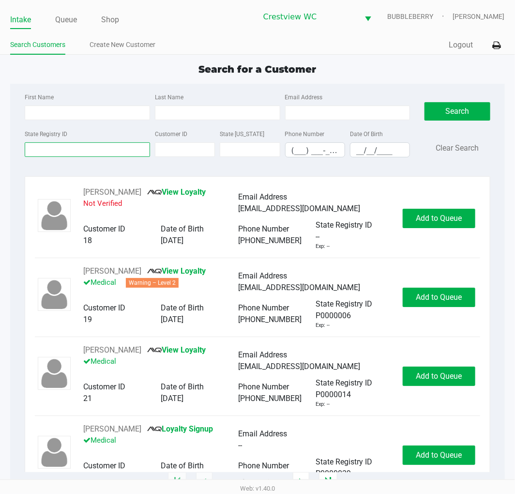
click at [98, 150] on input "State Registry ID" at bounding box center [87, 149] width 125 height 15
click at [89, 148] on input "State Registry ID" at bounding box center [87, 149] width 125 height 15
click at [71, 20] on link "Queue" at bounding box center [66, 20] width 22 height 14
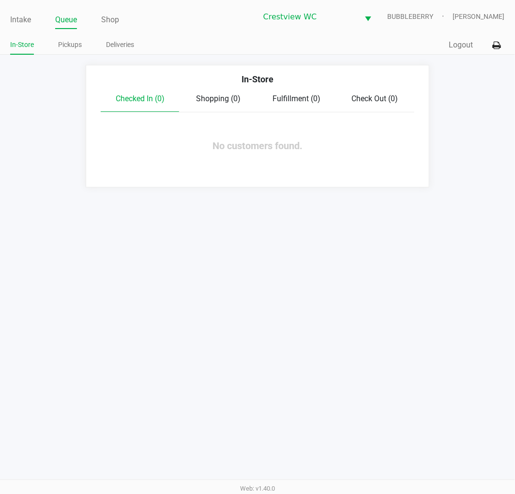
click at [71, 45] on link "Pickups" at bounding box center [70, 45] width 24 height 12
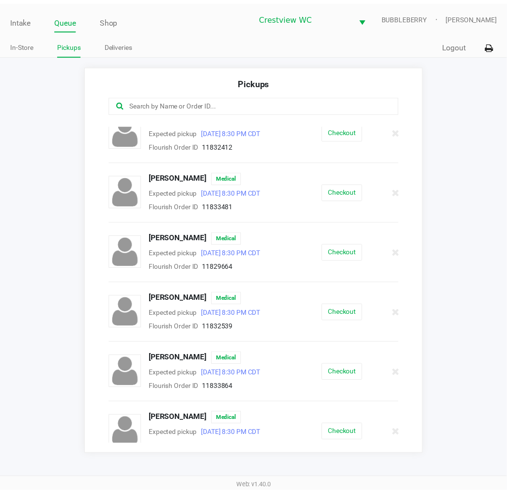
scroll to position [447, 0]
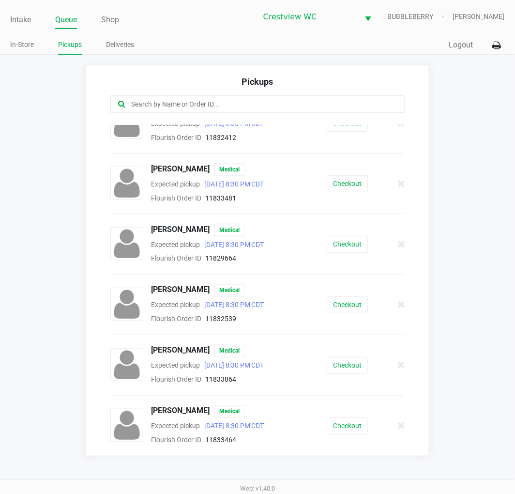
click at [345, 367] on button "Checkout" at bounding box center [347, 365] width 41 height 17
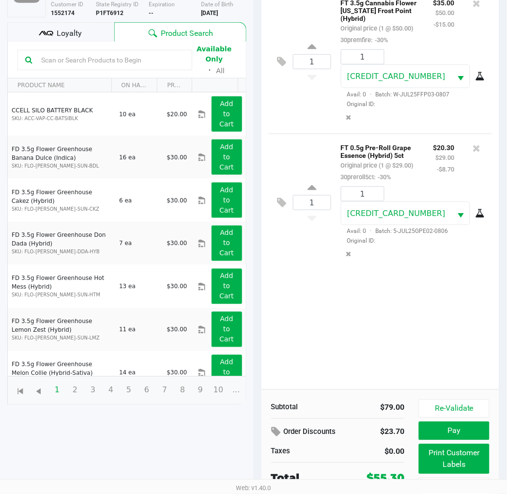
scroll to position [115, 0]
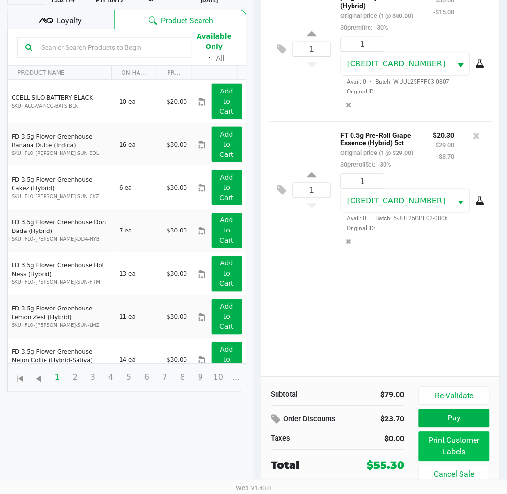
click at [428, 447] on button "Print Customer Labels" at bounding box center [454, 446] width 70 height 30
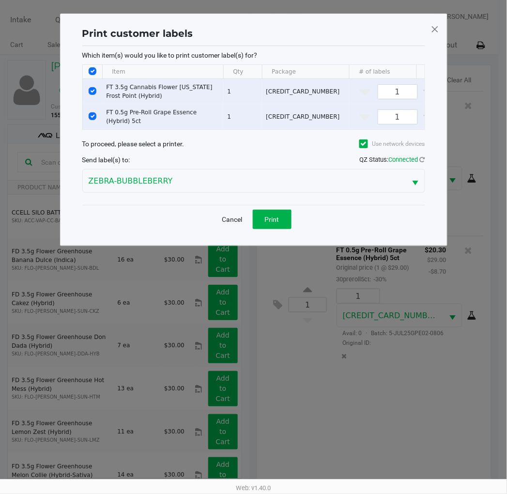
scroll to position [0, 0]
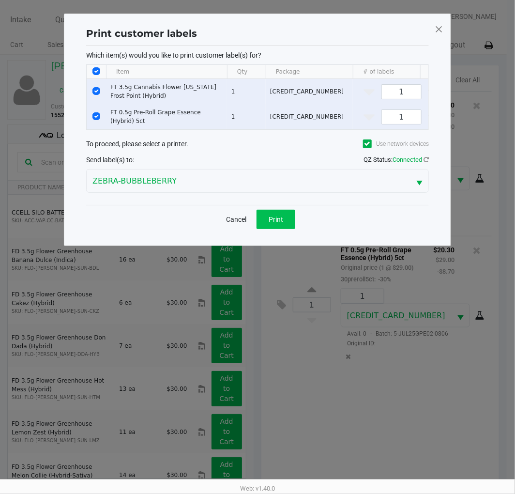
click at [276, 223] on span "Print" at bounding box center [276, 219] width 15 height 8
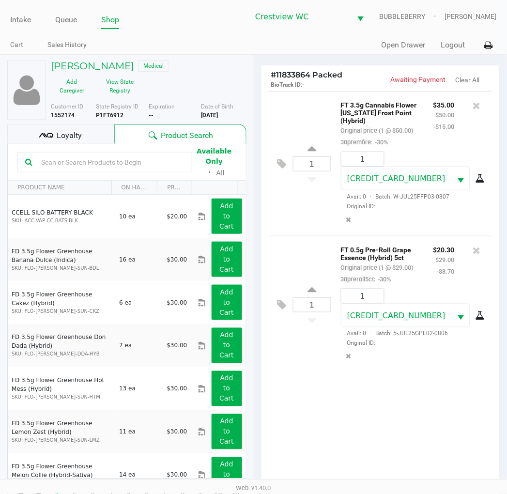
click at [91, 124] on div "Loyalty" at bounding box center [60, 133] width 107 height 19
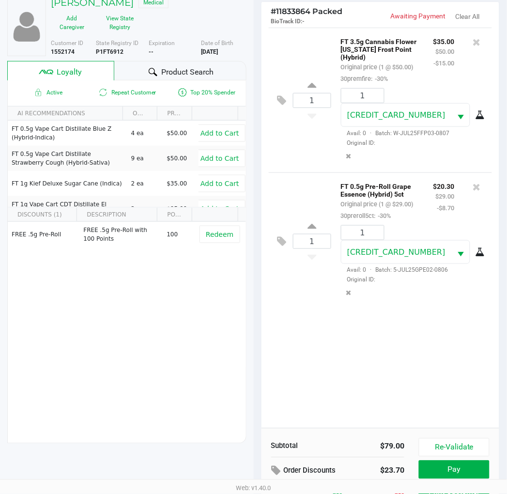
scroll to position [125, 0]
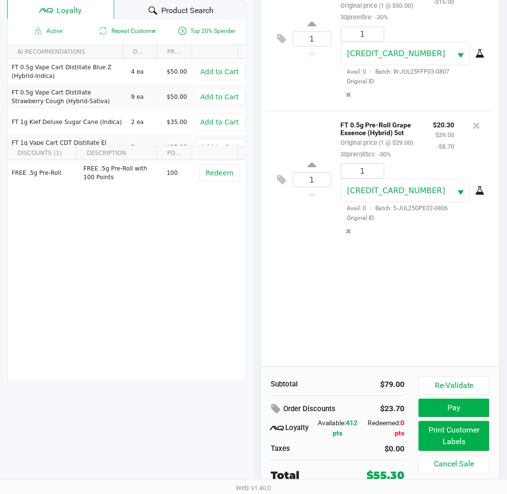
click at [428, 408] on button "Pay" at bounding box center [454, 408] width 70 height 18
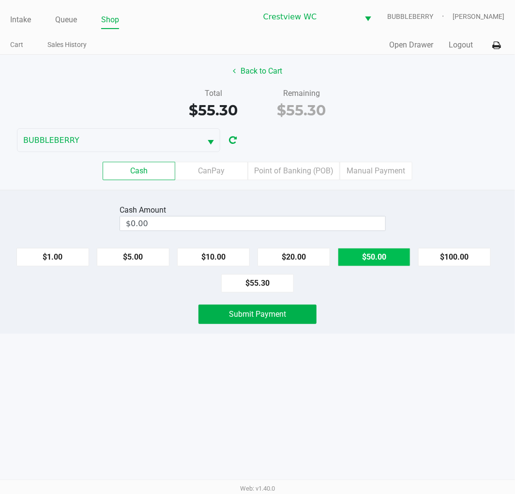
click at [378, 252] on button "$50.00" at bounding box center [374, 257] width 73 height 18
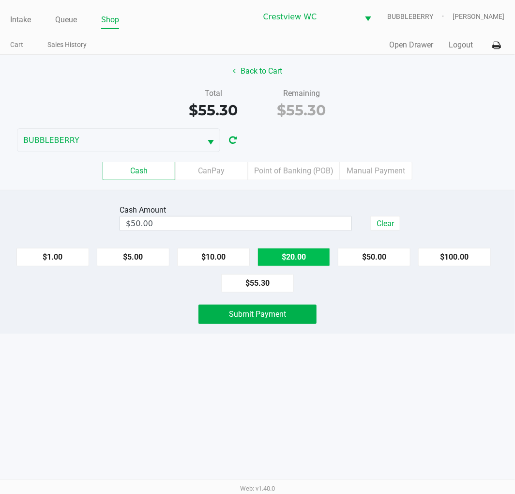
click at [298, 255] on button "$20.00" at bounding box center [293, 257] width 73 height 18
type input "$70.00"
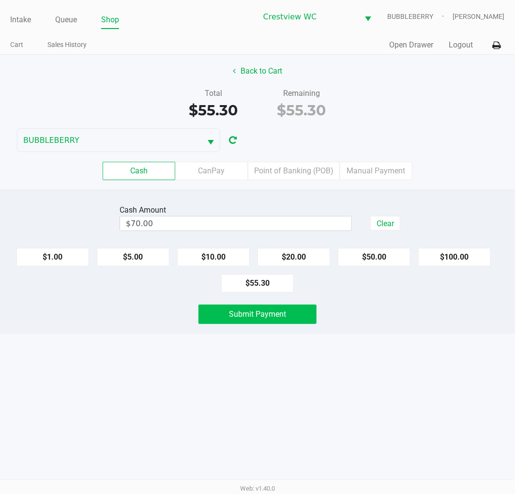
click at [277, 318] on span "Submit Payment" at bounding box center [257, 313] width 57 height 9
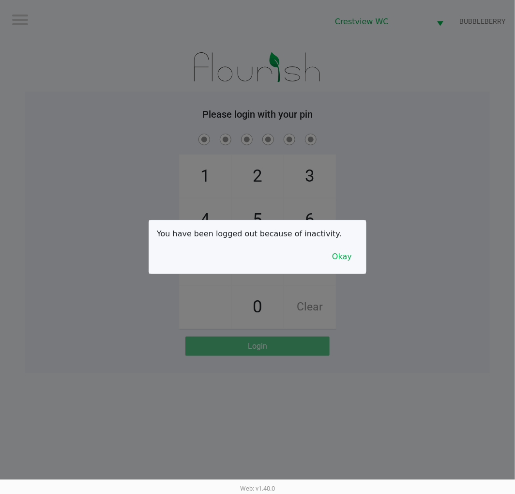
click at [342, 249] on button "Okay" at bounding box center [342, 256] width 32 height 18
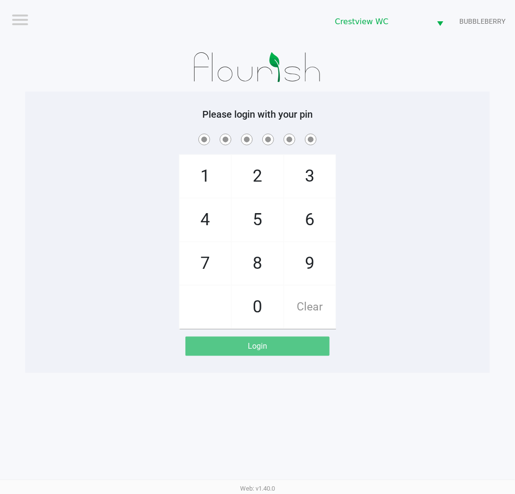
click at [205, 262] on span "7" at bounding box center [205, 263] width 51 height 43
checkbox input "true"
click at [313, 262] on span "9" at bounding box center [309, 263] width 51 height 43
checkbox input "true"
click at [251, 163] on span "2" at bounding box center [257, 176] width 51 height 43
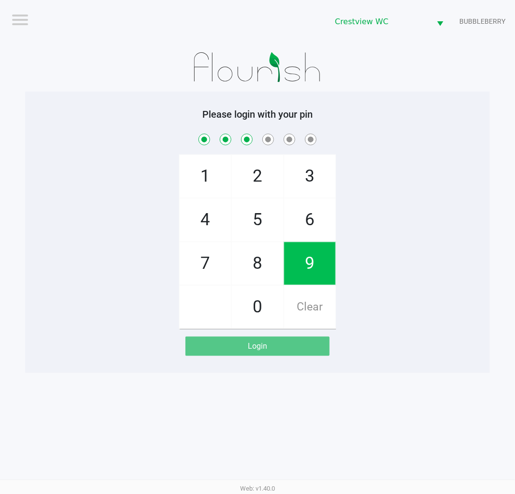
checkbox input "true"
click at [257, 308] on span "0" at bounding box center [257, 307] width 51 height 43
checkbox input "true"
click at [189, 271] on span "7" at bounding box center [205, 263] width 51 height 43
checkbox input "true"
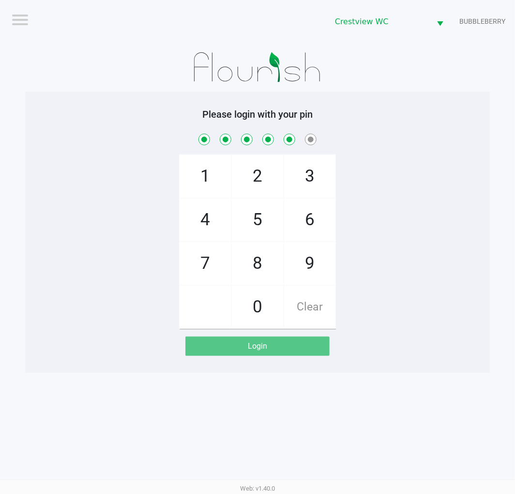
click at [264, 277] on span "8" at bounding box center [257, 263] width 51 height 43
checkbox input "true"
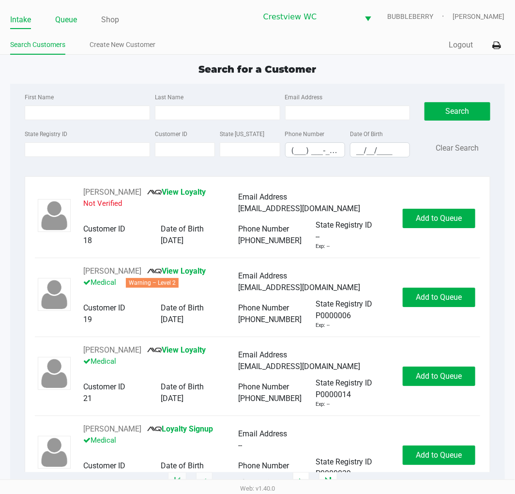
click at [68, 23] on link "Queue" at bounding box center [66, 20] width 22 height 14
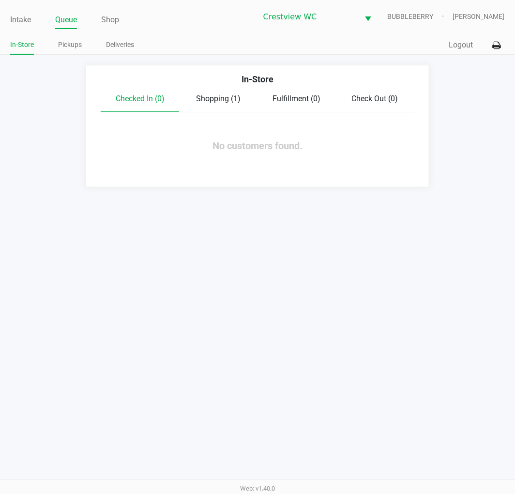
click at [64, 47] on link "Pickups" at bounding box center [70, 45] width 24 height 12
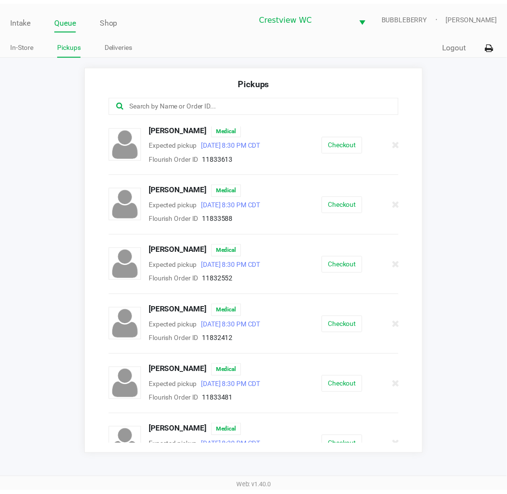
scroll to position [245, 0]
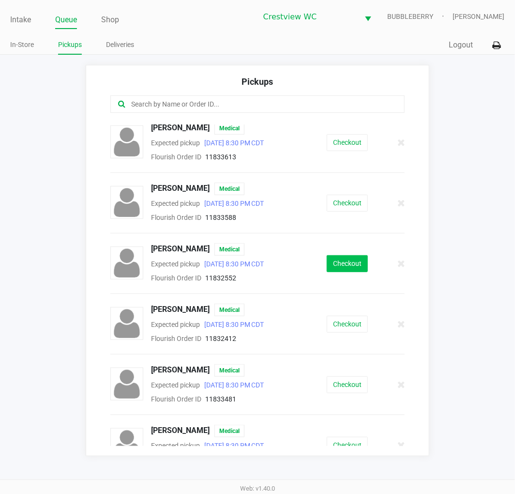
click at [349, 263] on button "Checkout" at bounding box center [347, 263] width 41 height 17
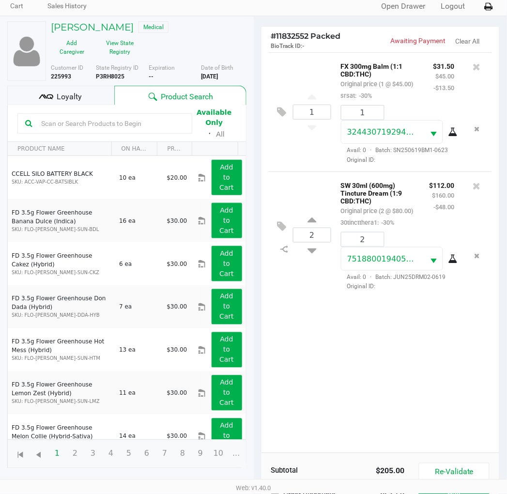
scroll to position [115, 0]
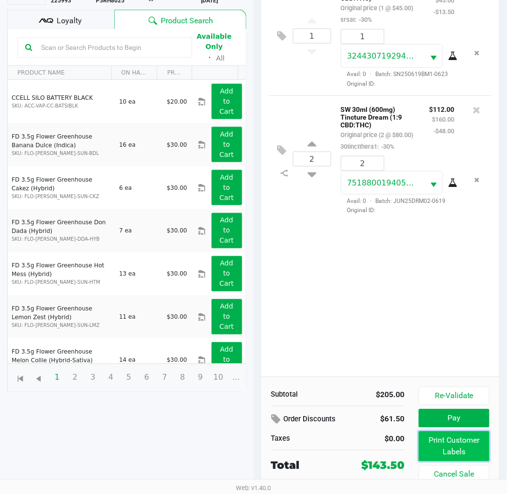
click at [428, 447] on button "Print Customer Labels" at bounding box center [454, 446] width 70 height 30
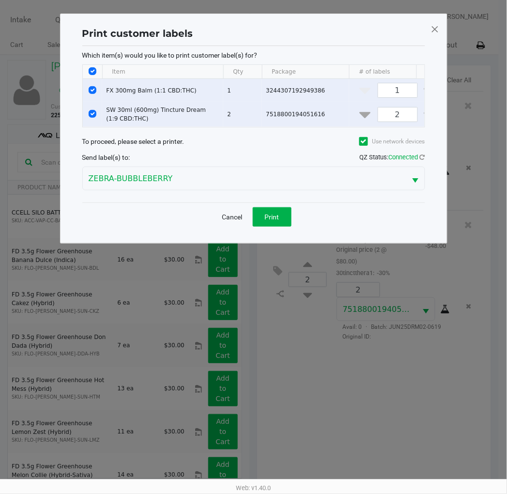
scroll to position [0, 0]
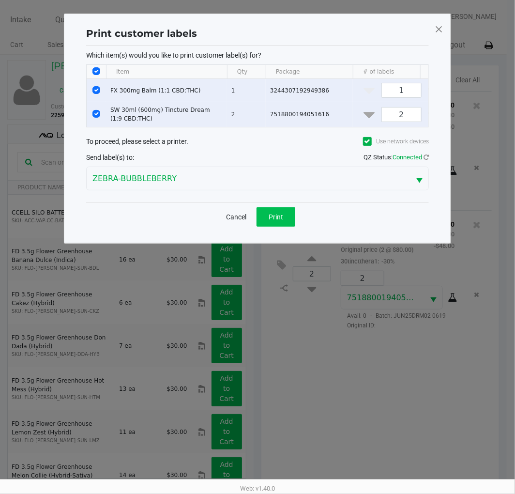
click at [284, 222] on button "Print" at bounding box center [275, 216] width 39 height 19
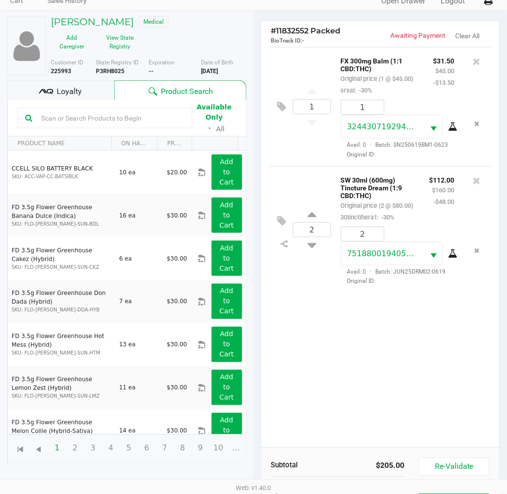
scroll to position [115, 0]
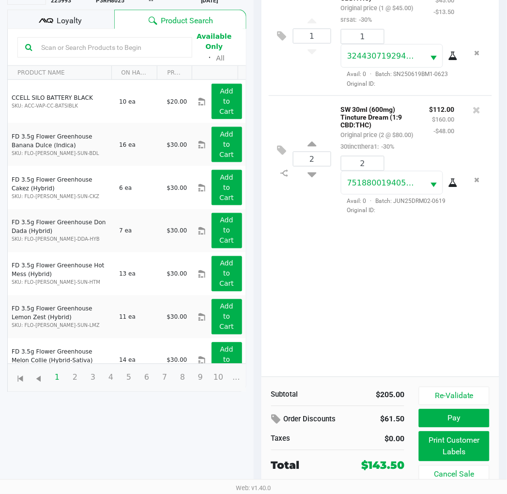
click at [80, 20] on span "Loyalty" at bounding box center [69, 21] width 25 height 12
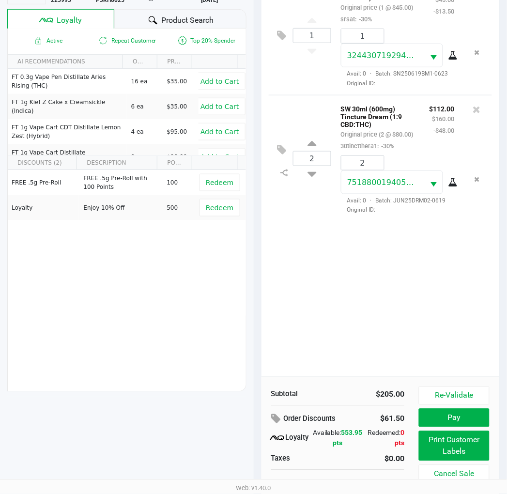
scroll to position [125, 0]
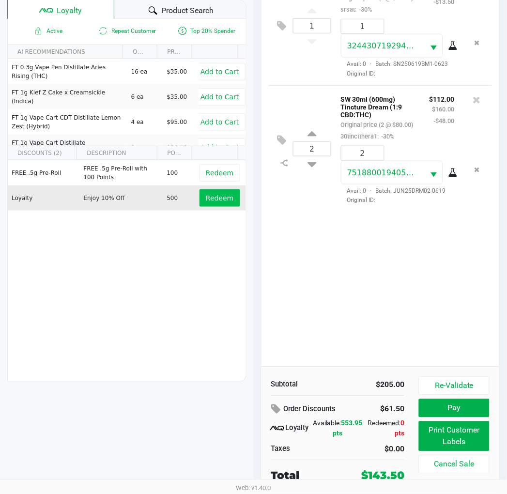
click at [214, 196] on span "Redeem" at bounding box center [220, 198] width 28 height 8
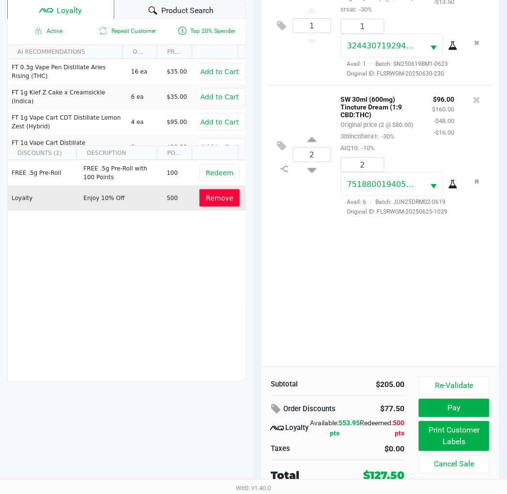
click at [428, 408] on button "Pay" at bounding box center [454, 408] width 70 height 18
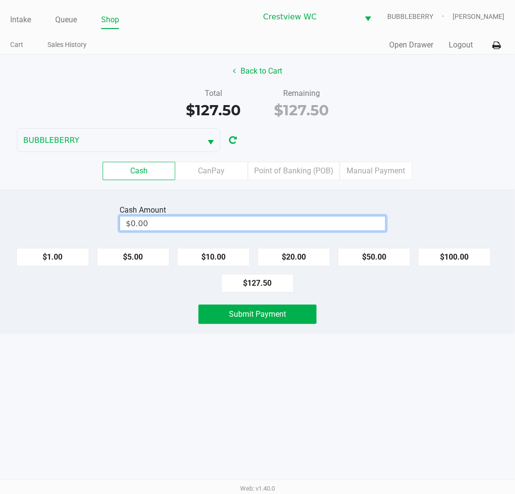
click at [311, 223] on input "$0.00" at bounding box center [252, 223] width 265 height 14
click at [283, 311] on span "Submit Payment" at bounding box center [257, 313] width 57 height 9
type input "$128.00"
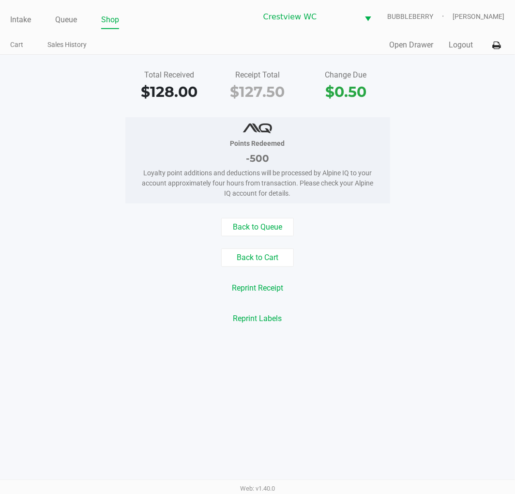
click at [14, 17] on link "Intake" at bounding box center [20, 20] width 21 height 14
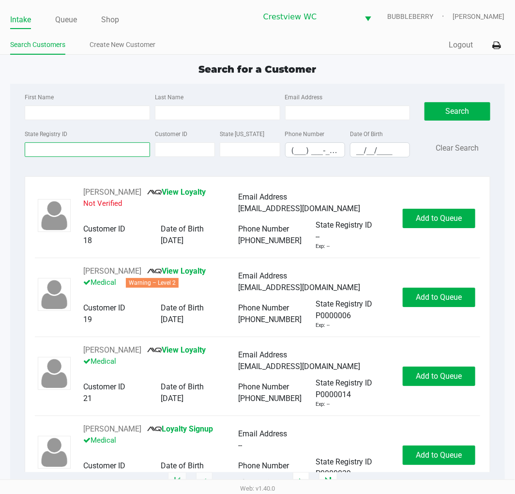
click at [77, 147] on input "State Registry ID" at bounding box center [87, 149] width 125 height 15
click at [107, 113] on input "First Name" at bounding box center [87, 112] width 125 height 15
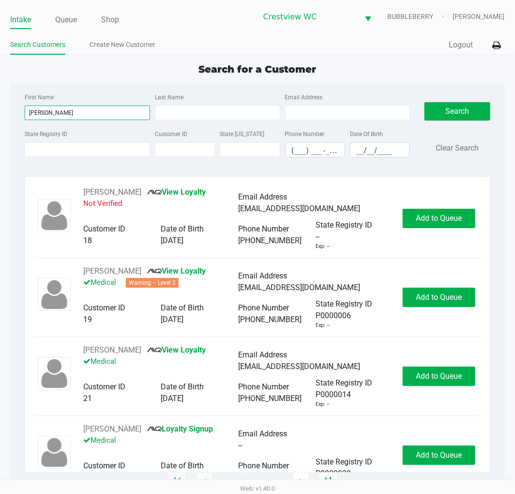
type input "johnny"
type input "wood"
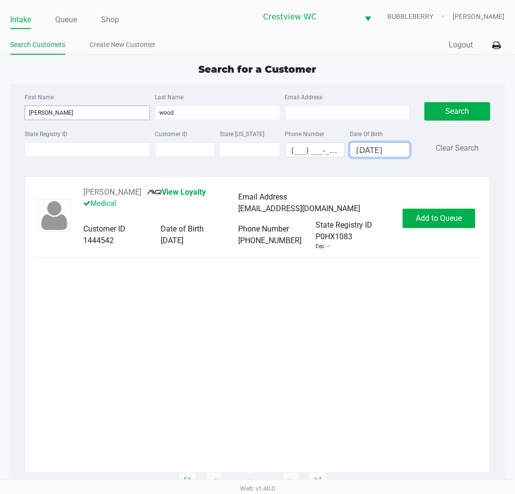
type input "03/15/1988"
click at [428, 227] on button "Add to Queue" at bounding box center [439, 218] width 73 height 19
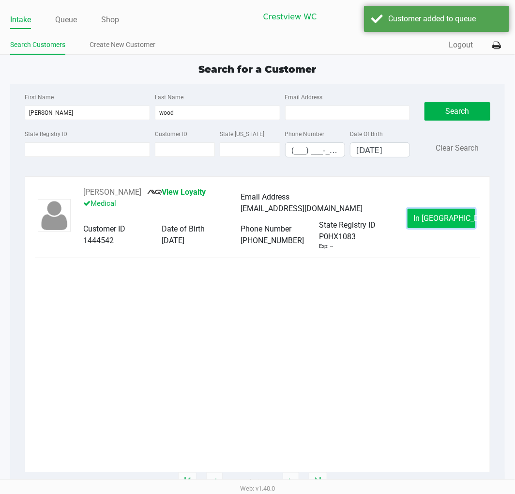
click at [428, 215] on span "In Queue" at bounding box center [454, 217] width 81 height 9
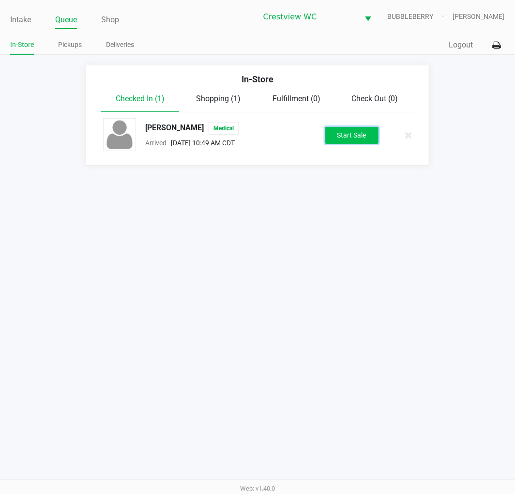
click at [349, 135] on button "Start Sale" at bounding box center [351, 135] width 53 height 17
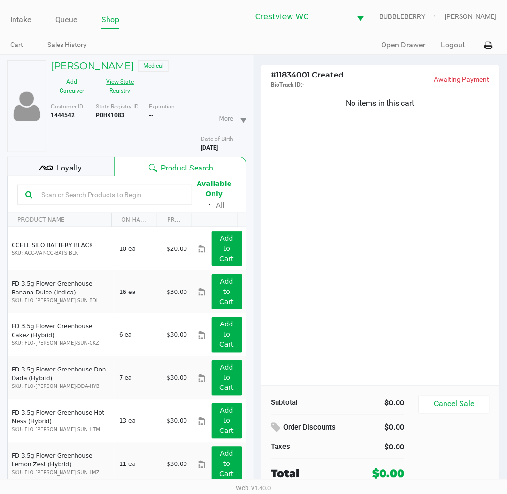
click at [129, 88] on button "View State Registry" at bounding box center [117, 86] width 48 height 24
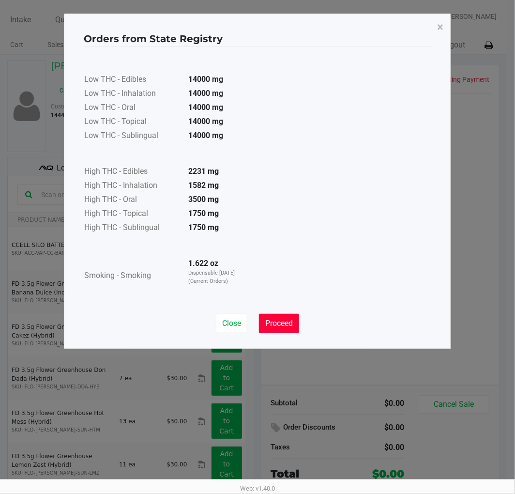
click at [282, 316] on button "Proceed" at bounding box center [279, 323] width 40 height 19
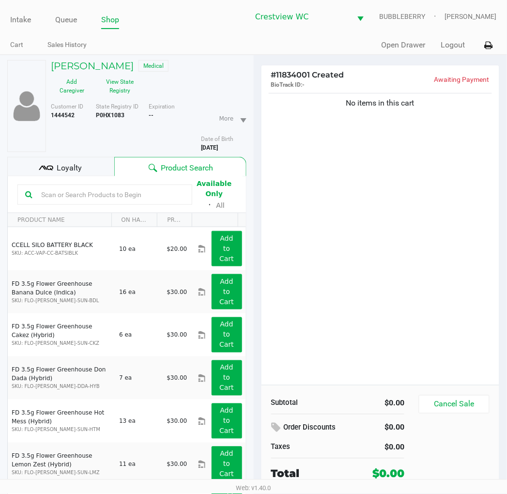
click at [75, 166] on span "Loyalty" at bounding box center [69, 168] width 25 height 12
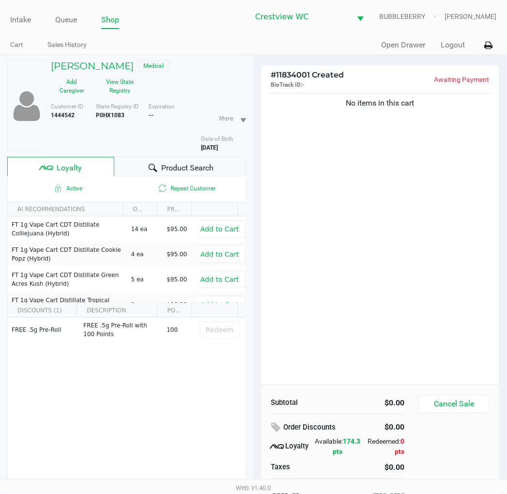
click at [203, 160] on div "Product Search" at bounding box center [180, 166] width 132 height 19
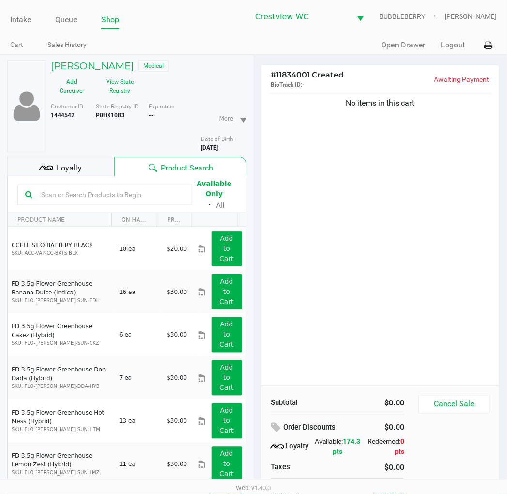
click at [386, 216] on div "No items in this cart" at bounding box center [380, 238] width 238 height 294
click at [378, 299] on div "No items in this cart" at bounding box center [380, 238] width 238 height 294
click at [418, 277] on div "No items in this cart" at bounding box center [380, 238] width 238 height 294
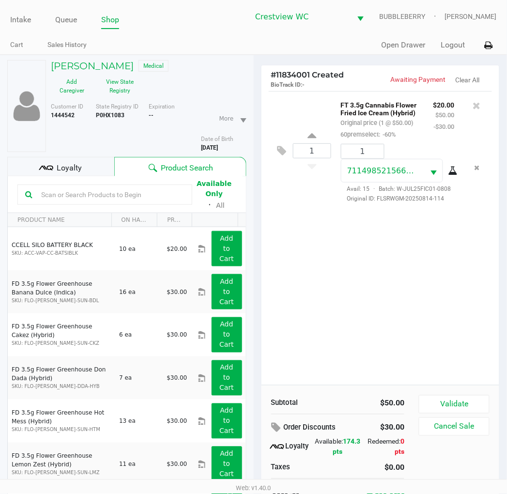
click at [386, 312] on div "1 FT 3.5g Cannabis Flower Fried Ice Cream (Hybrid) Original price (1 @ $50.00) …" at bounding box center [380, 238] width 238 height 294
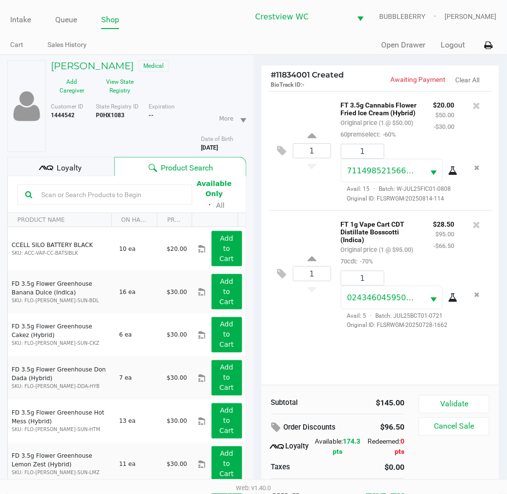
click at [428, 397] on button "Validate" at bounding box center [454, 404] width 70 height 18
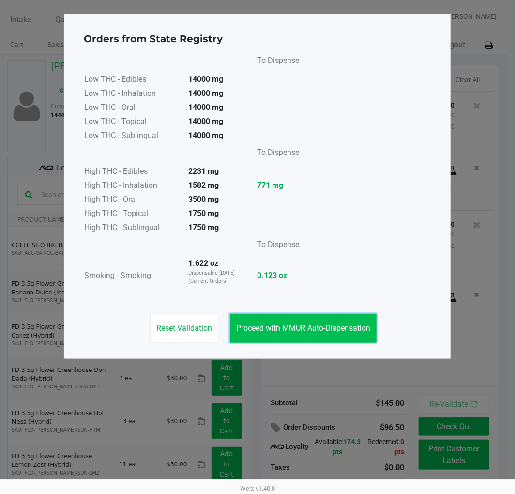
click at [337, 327] on span "Proceed with MMUR Auto-Dispensation" at bounding box center [303, 327] width 134 height 9
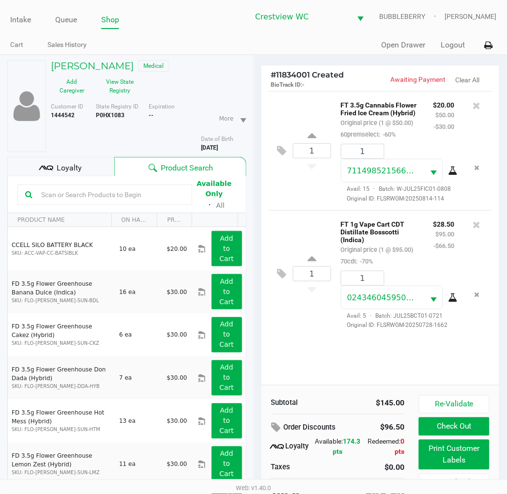
click at [428, 452] on button "Print Customer Labels" at bounding box center [454, 454] width 70 height 30
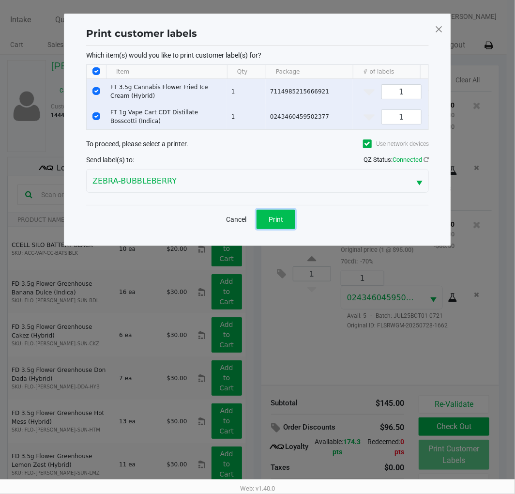
click at [279, 229] on button "Print" at bounding box center [275, 219] width 39 height 19
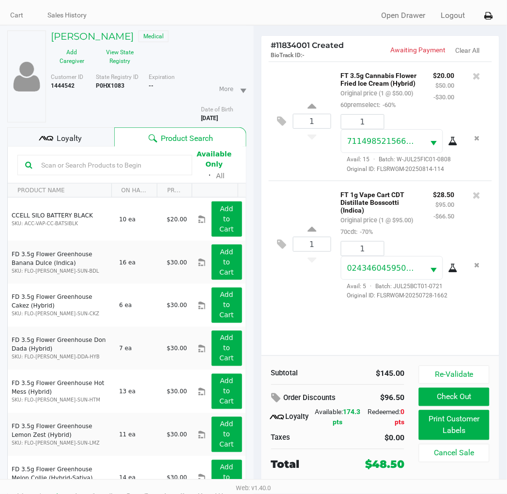
scroll to position [50, 0]
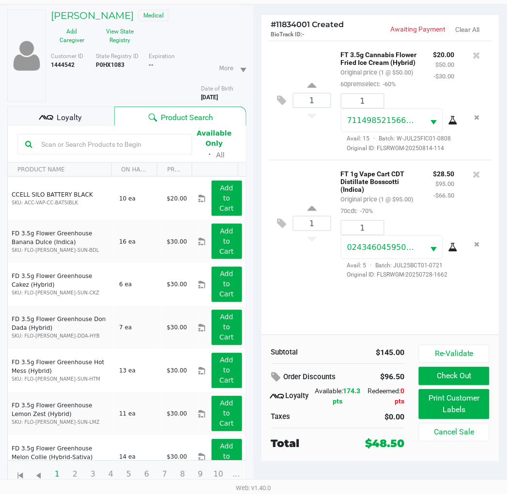
click at [92, 112] on div "Loyalty" at bounding box center [60, 115] width 107 height 19
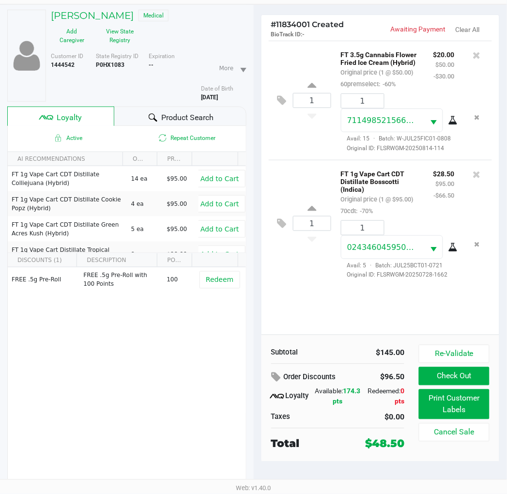
click at [298, 297] on div "1 FT 3.5g Cannabis Flower Fried Ice Cream (Hybrid) Original price (1 @ $50.00) …" at bounding box center [380, 188] width 238 height 294
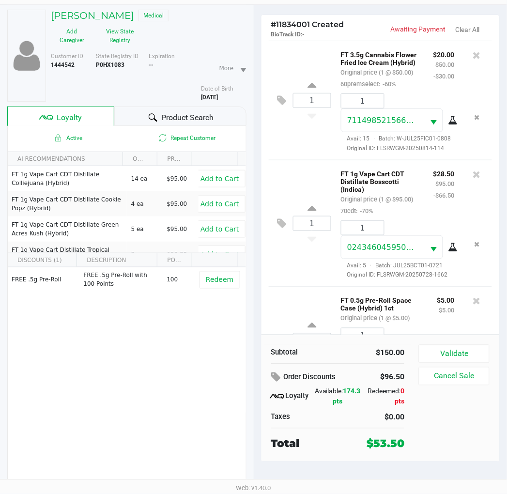
scroll to position [102, 0]
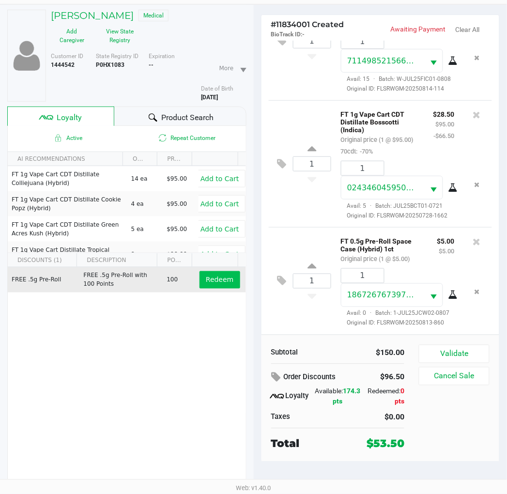
click at [210, 278] on span "Redeem" at bounding box center [220, 280] width 28 height 8
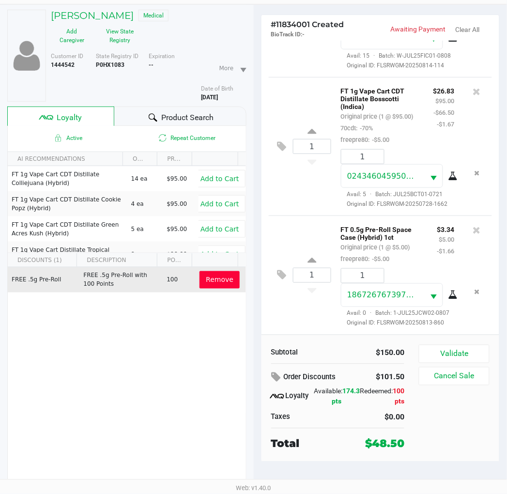
scroll to position [151, 0]
click at [428, 355] on button "Validate" at bounding box center [454, 354] width 70 height 18
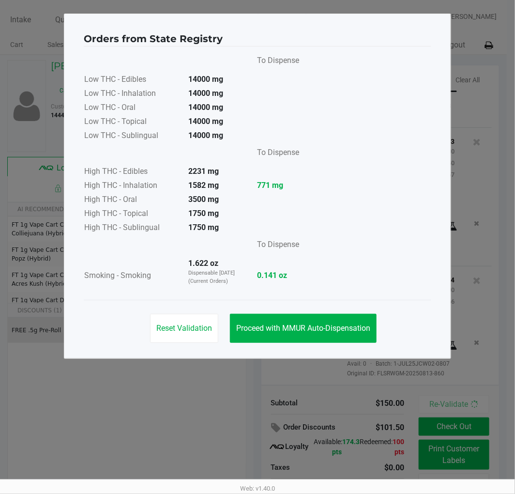
click at [346, 316] on button "Proceed with MMUR Auto-Dispensation" at bounding box center [303, 328] width 147 height 29
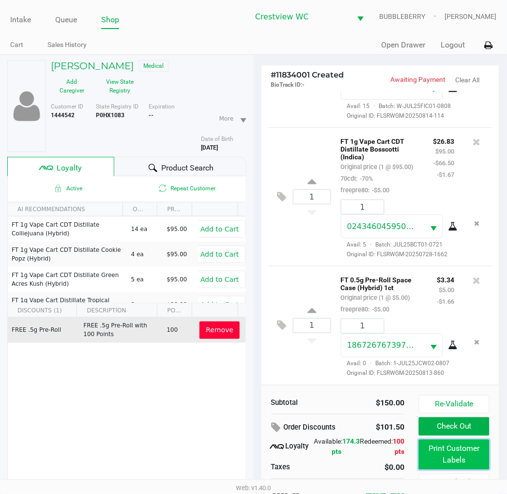
click at [428, 457] on button "Print Customer Labels" at bounding box center [454, 454] width 70 height 30
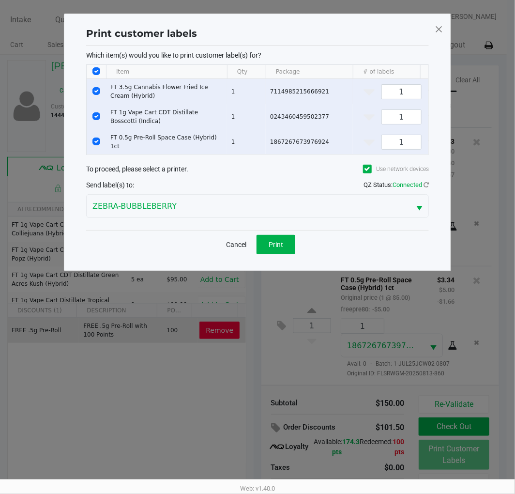
click at [95, 90] on input "Select Row" at bounding box center [96, 91] width 8 height 8
checkbox input "false"
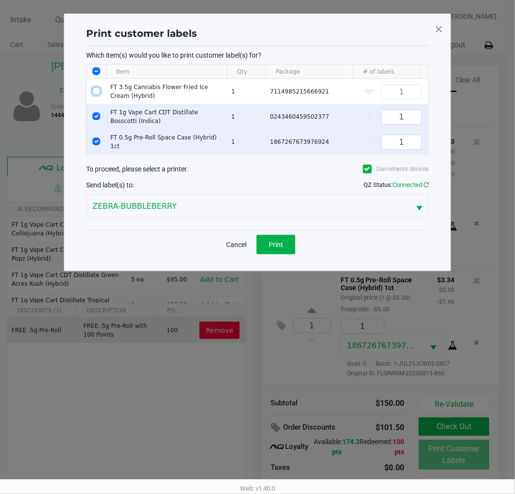
click at [96, 116] on input "Select Row" at bounding box center [96, 116] width 8 height 8
checkbox input "false"
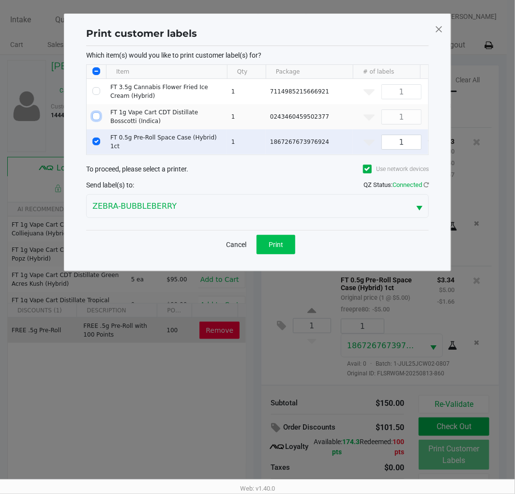
click at [271, 248] on span "Print" at bounding box center [276, 245] width 15 height 8
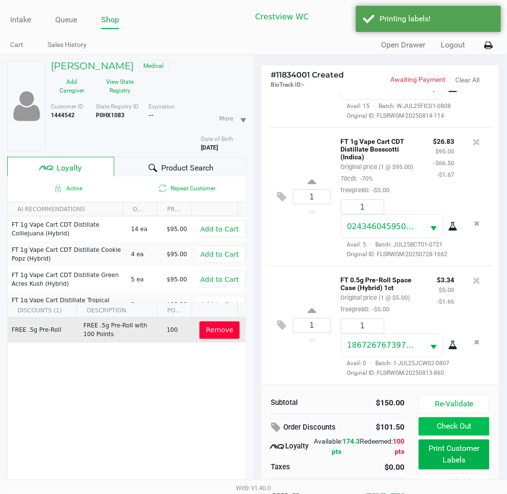
click at [428, 424] on button "Check Out" at bounding box center [454, 426] width 70 height 18
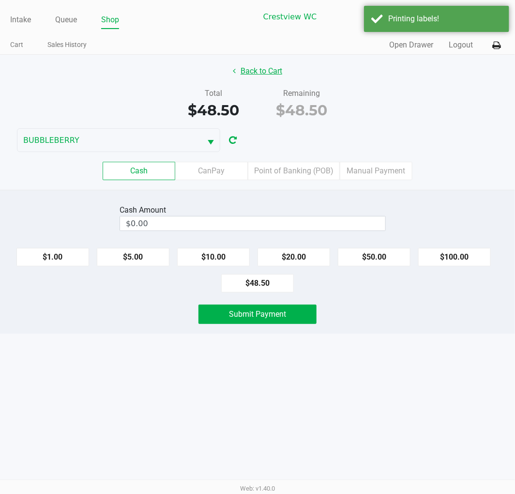
click at [248, 65] on button "Back to Cart" at bounding box center [257, 71] width 62 height 18
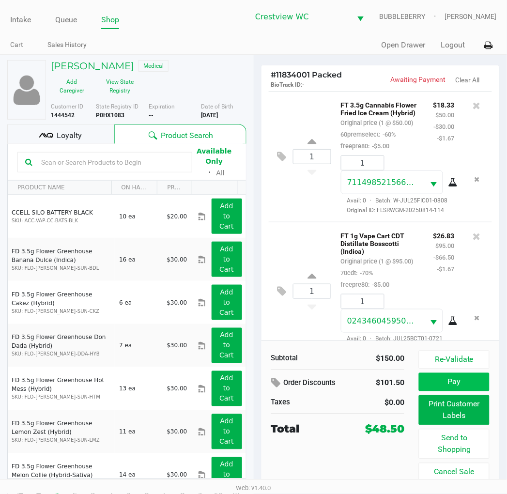
click at [428, 378] on button "Pay" at bounding box center [454, 382] width 70 height 18
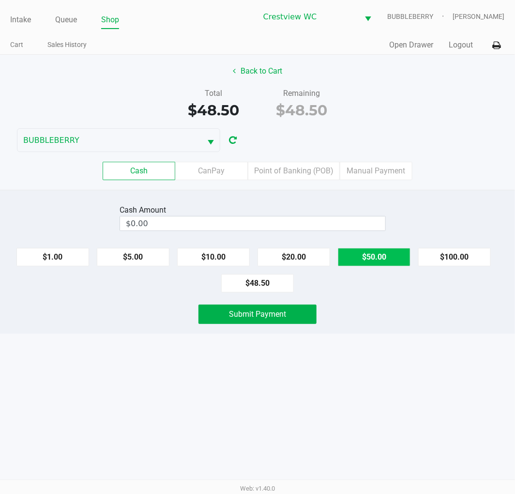
click at [380, 252] on button "$50.00" at bounding box center [374, 257] width 73 height 18
type input "$50.00"
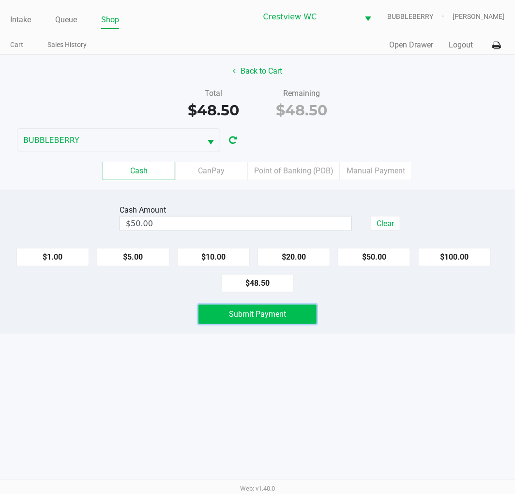
click at [312, 318] on button "Submit Payment" at bounding box center [257, 313] width 118 height 19
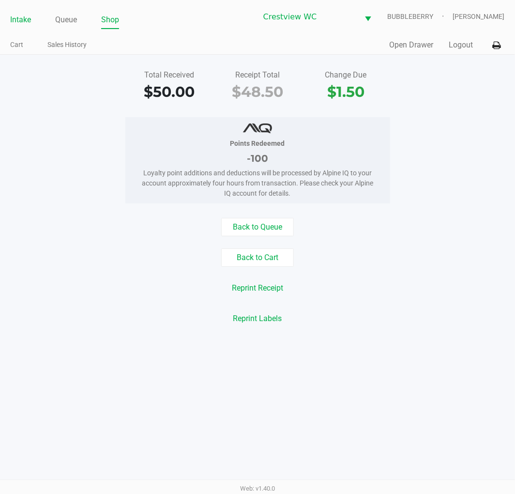
click at [13, 16] on link "Intake" at bounding box center [20, 20] width 21 height 14
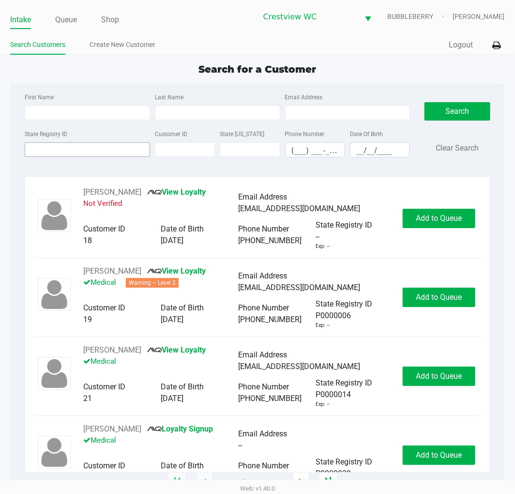
click at [82, 150] on input "State Registry ID" at bounding box center [87, 149] width 125 height 15
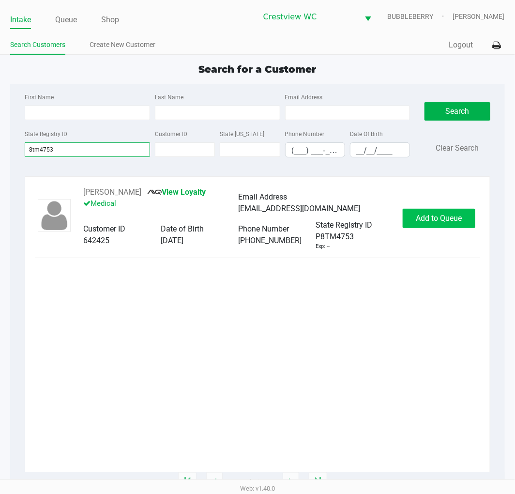
type input "8tm4753"
click at [428, 218] on span "Add to Queue" at bounding box center [439, 217] width 46 height 9
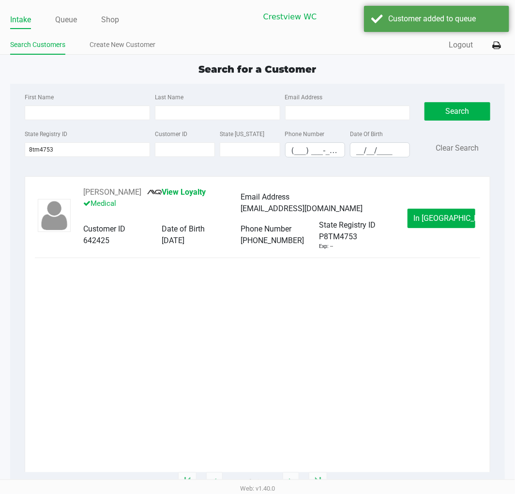
click at [428, 215] on span "In Queue" at bounding box center [454, 217] width 81 height 9
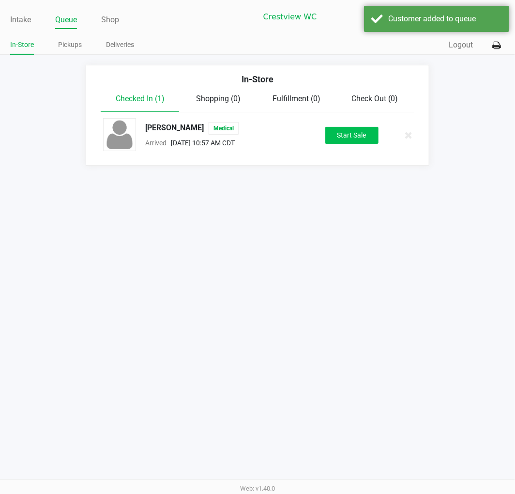
click at [360, 138] on button "Start Sale" at bounding box center [351, 135] width 53 height 17
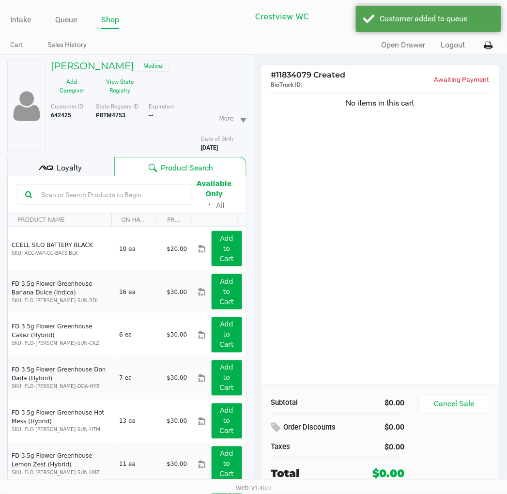
click at [131, 90] on button "View State Registry" at bounding box center [117, 86] width 48 height 24
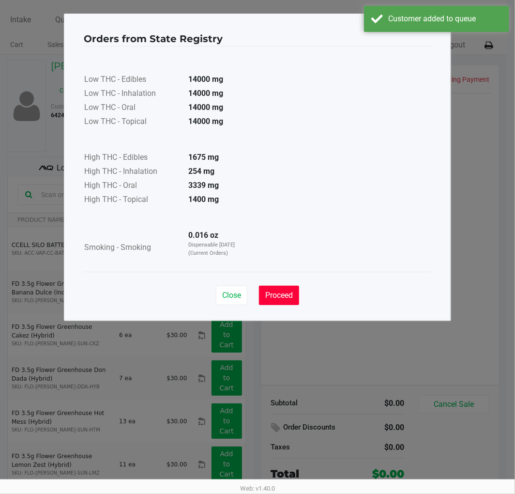
click at [282, 299] on span "Proceed" at bounding box center [279, 294] width 28 height 9
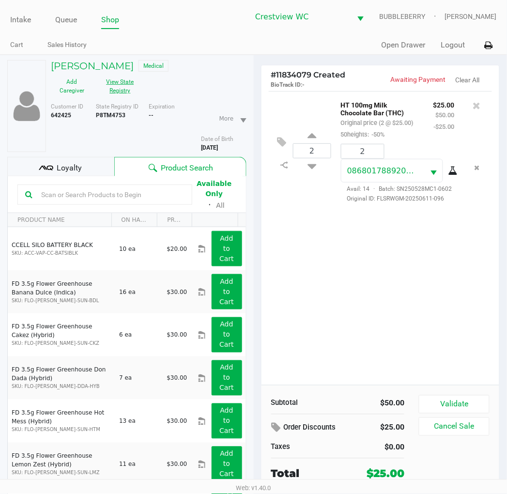
click at [428, 405] on button "Validate" at bounding box center [454, 404] width 70 height 18
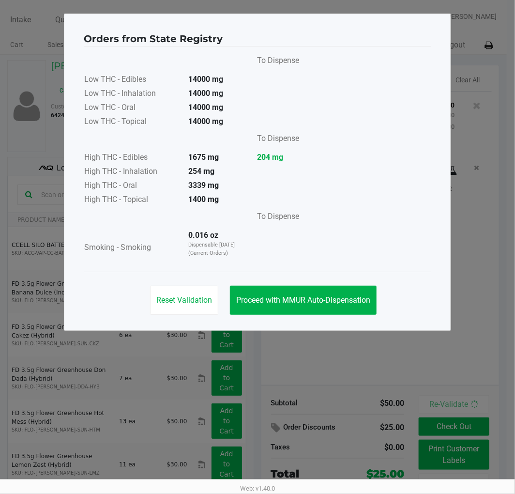
click at [354, 325] on div "Orders from State Registry To Dispense Low THC - Edibles 14000 mg Low THC - Inh…" at bounding box center [257, 172] width 387 height 317
click at [344, 306] on button "Proceed with MMUR Auto-Dispensation" at bounding box center [303, 300] width 147 height 29
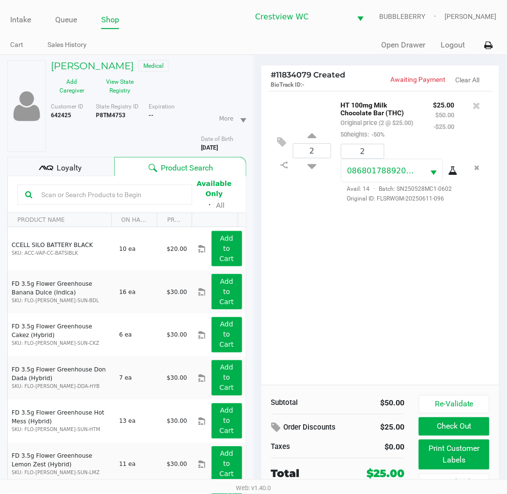
click at [428, 453] on button "Print Customer Labels" at bounding box center [454, 454] width 70 height 30
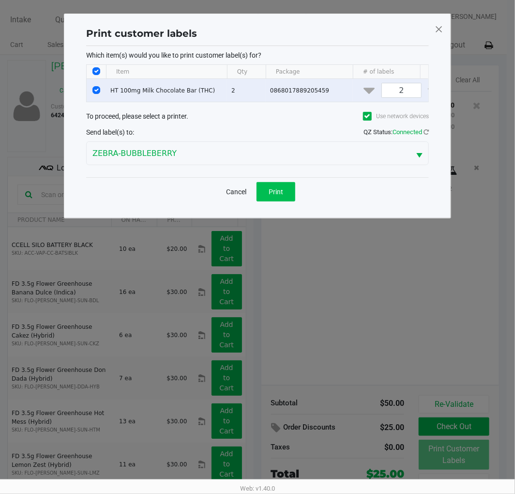
click at [281, 196] on span "Print" at bounding box center [276, 192] width 15 height 8
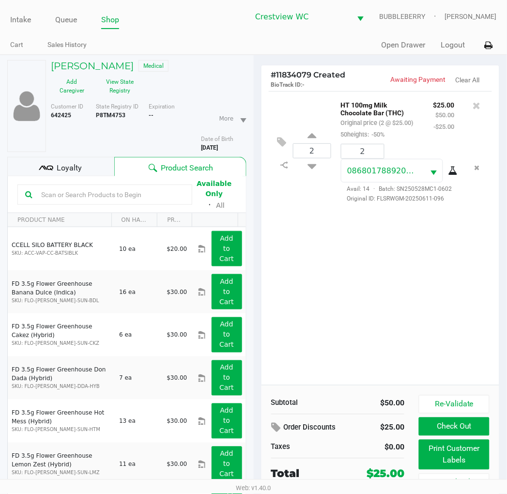
click at [428, 424] on button "Check Out" at bounding box center [454, 426] width 70 height 18
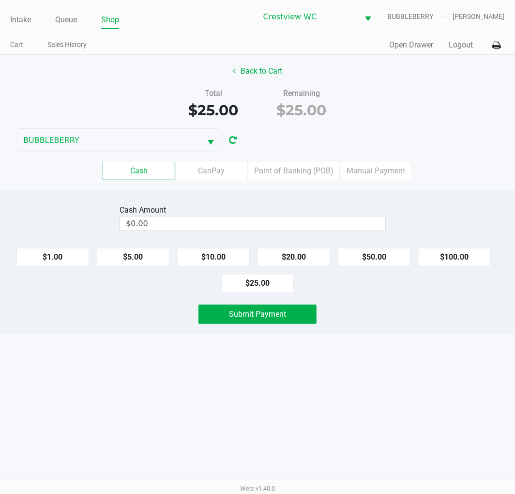
click at [265, 287] on button "$25.00" at bounding box center [257, 283] width 73 height 18
type input "$25.00"
click at [290, 316] on button "Submit Payment" at bounding box center [257, 313] width 118 height 19
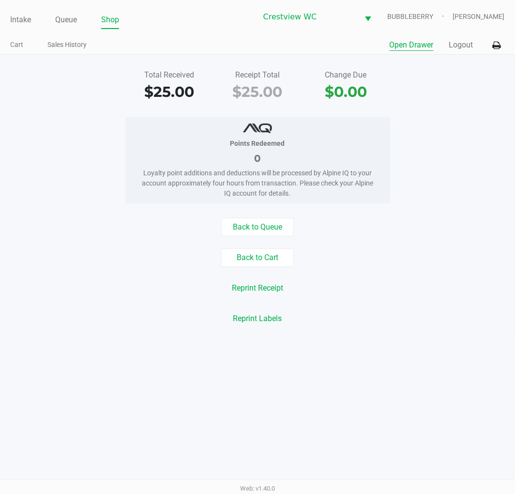
click at [399, 47] on button "Open Drawer" at bounding box center [412, 45] width 44 height 12
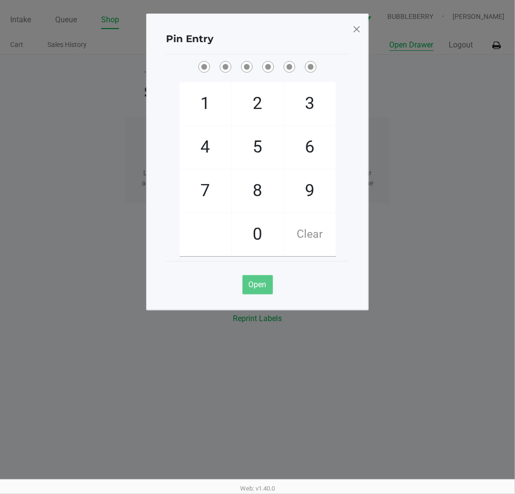
click at [197, 189] on span "7" at bounding box center [205, 190] width 51 height 43
checkbox input "true"
click at [315, 192] on span "9" at bounding box center [309, 190] width 51 height 43
checkbox input "true"
click at [266, 95] on span "2" at bounding box center [257, 103] width 51 height 43
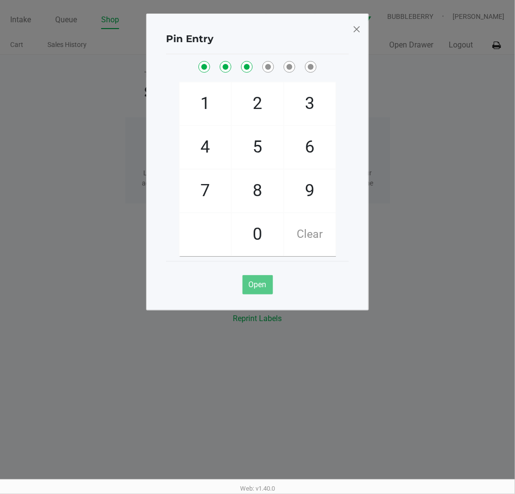
checkbox input "true"
click at [250, 231] on span "0" at bounding box center [257, 234] width 51 height 43
checkbox input "true"
click at [201, 192] on span "7" at bounding box center [205, 190] width 51 height 43
checkbox input "true"
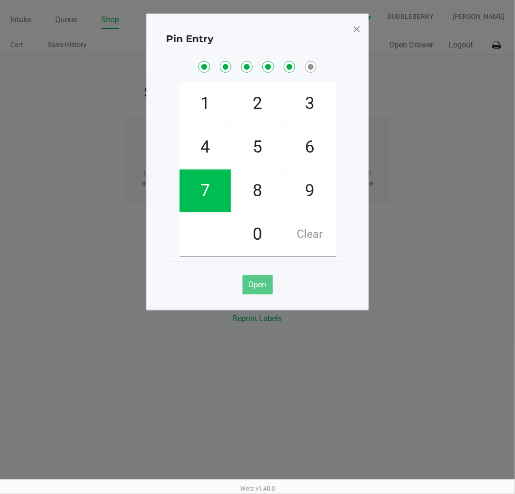
click at [256, 191] on span "8" at bounding box center [257, 190] width 51 height 43
checkbox input "true"
click at [360, 31] on span at bounding box center [356, 28] width 9 height 15
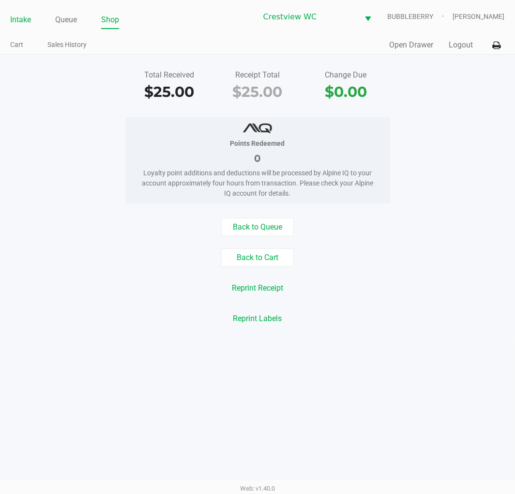
click at [21, 22] on link "Intake" at bounding box center [20, 20] width 21 height 14
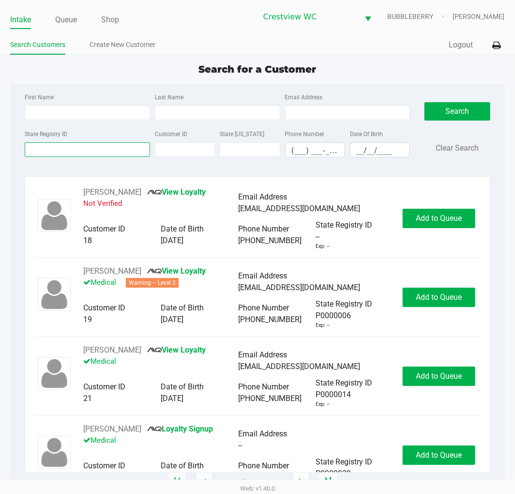
click at [100, 151] on input "State Registry ID" at bounding box center [87, 149] width 125 height 15
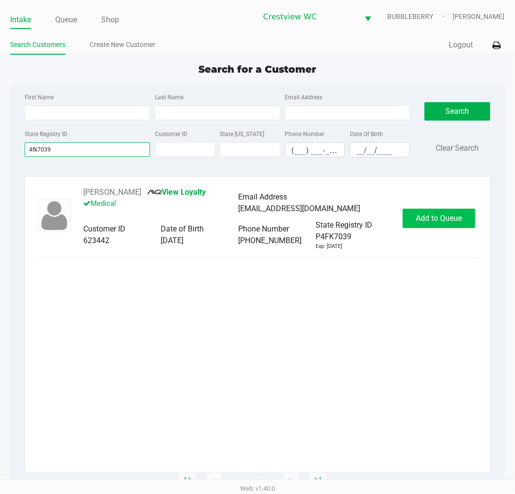
type input "4fk7039"
click at [428, 214] on span "Add to Queue" at bounding box center [439, 217] width 46 height 9
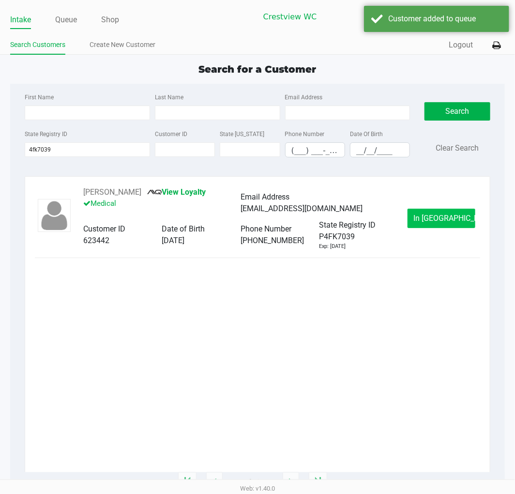
click at [428, 223] on span "In Queue" at bounding box center [454, 217] width 81 height 9
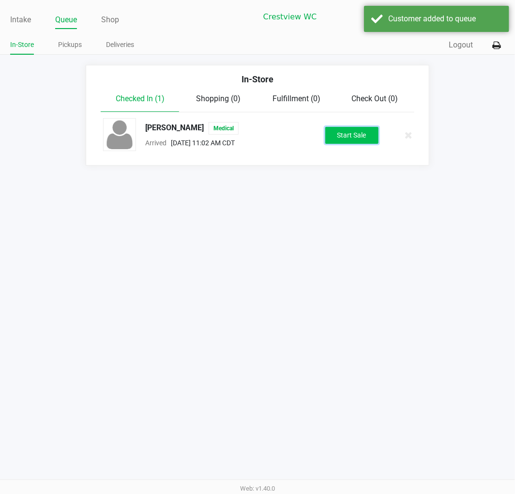
click at [352, 135] on button "Start Sale" at bounding box center [351, 135] width 53 height 17
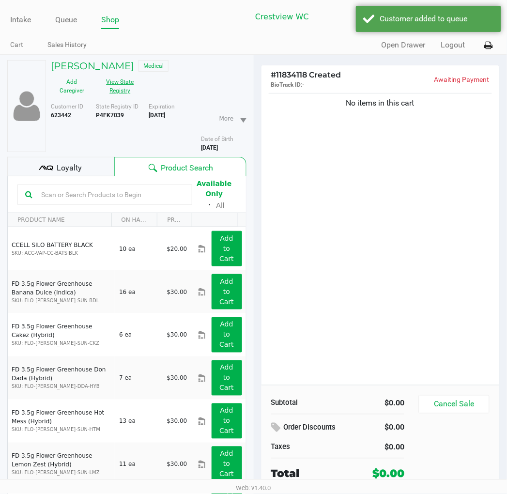
click at [119, 90] on button "View State Registry" at bounding box center [117, 86] width 48 height 24
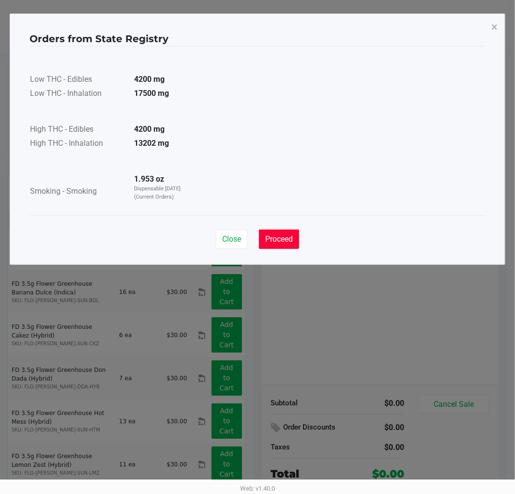
click at [283, 246] on button "Proceed" at bounding box center [279, 238] width 40 height 19
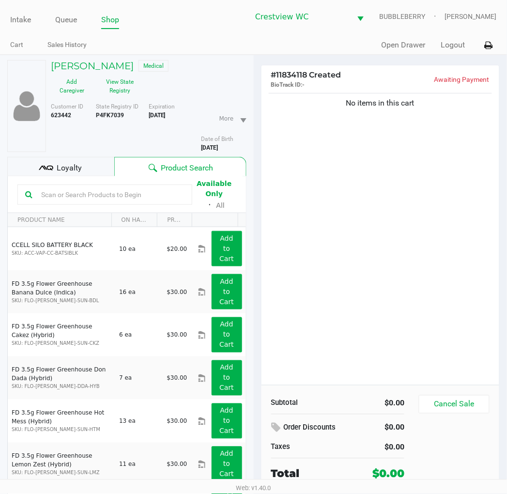
click at [79, 160] on div "Loyalty" at bounding box center [60, 166] width 107 height 19
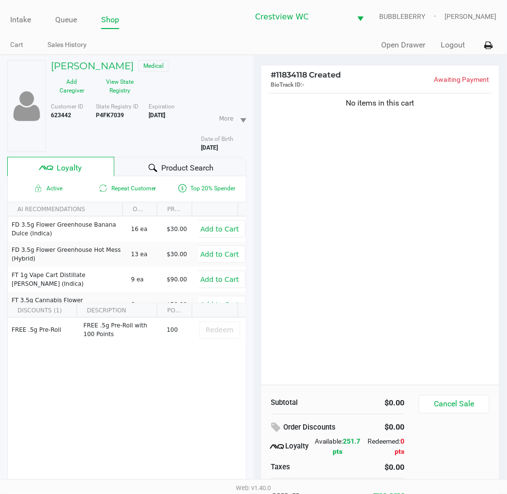
click at [326, 258] on div "No items in this cart" at bounding box center [380, 238] width 238 height 294
click at [122, 90] on button "View State Registry" at bounding box center [117, 86] width 48 height 24
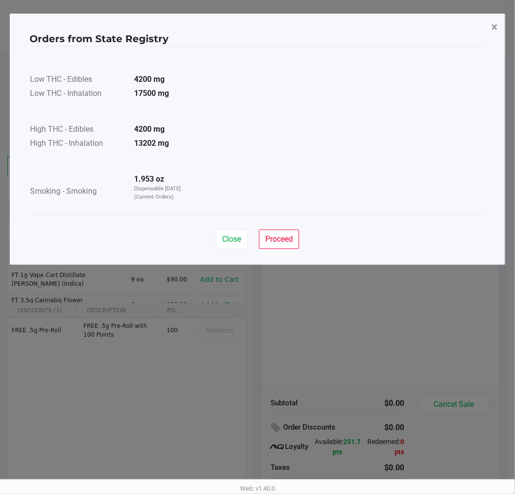
click at [428, 26] on span "×" at bounding box center [494, 27] width 6 height 14
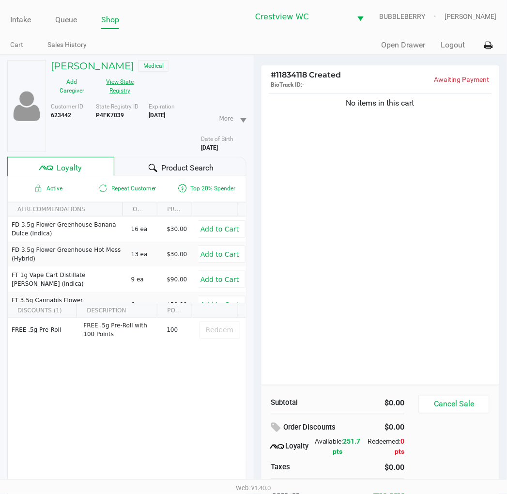
click at [365, 221] on div "No items in this cart" at bounding box center [380, 238] width 238 height 294
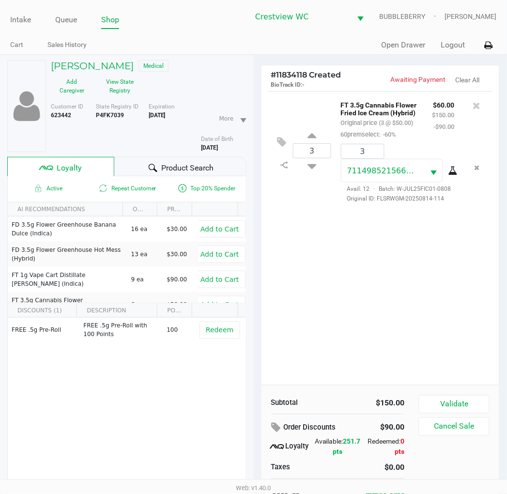
click at [390, 295] on div "3 FT 3.5g Cannabis Flower Fried Ice Cream (Hybrid) Original price (3 @ $50.00) …" at bounding box center [380, 238] width 238 height 294
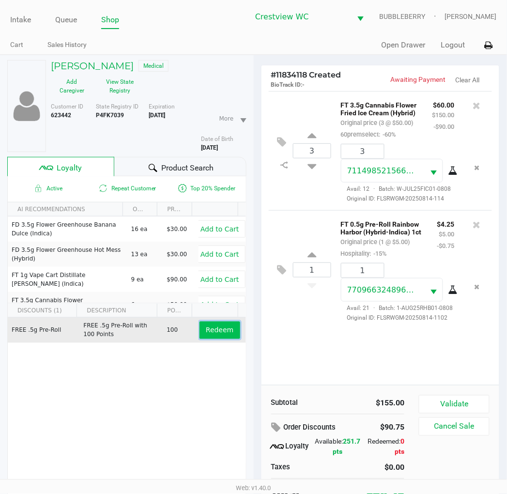
click at [215, 331] on span "Redeem" at bounding box center [220, 330] width 28 height 8
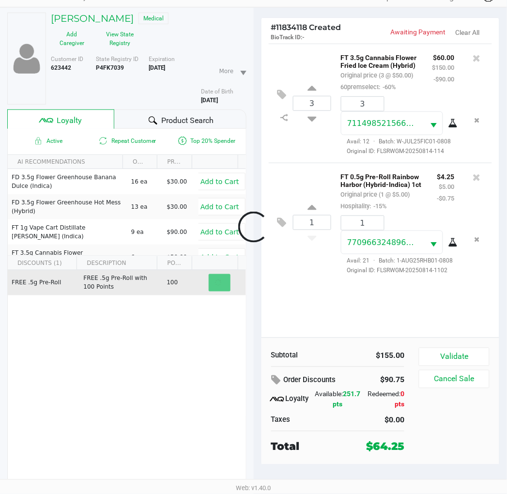
scroll to position [46, 0]
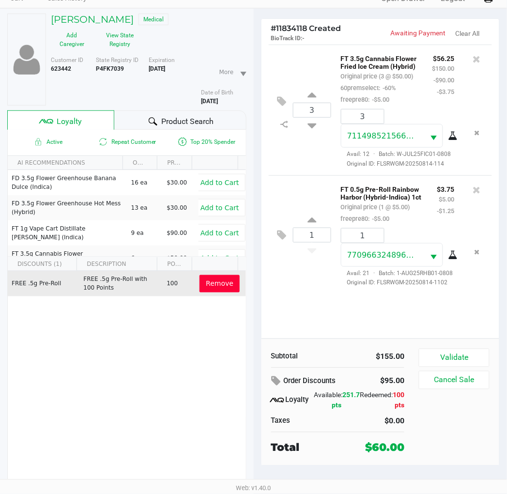
click at [428, 348] on button "Validate" at bounding box center [454, 357] width 70 height 18
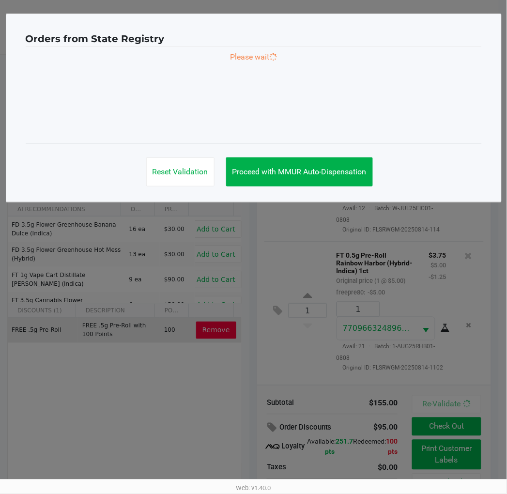
scroll to position [0, 0]
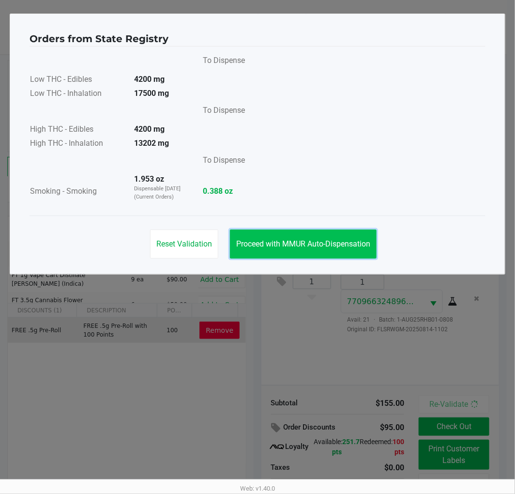
click at [352, 257] on button "Proceed with MMUR Auto-Dispensation" at bounding box center [303, 243] width 147 height 29
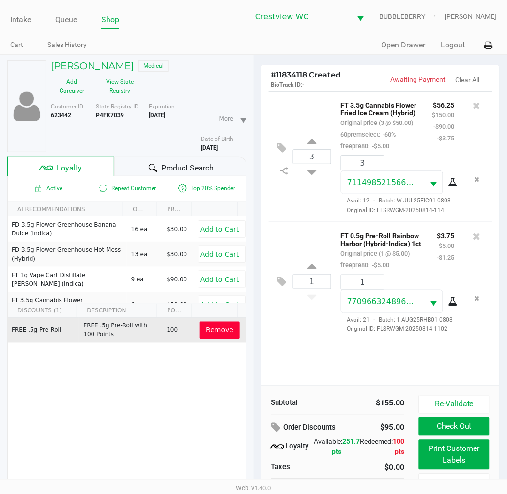
click at [428, 455] on button "Print Customer Labels" at bounding box center [454, 454] width 70 height 30
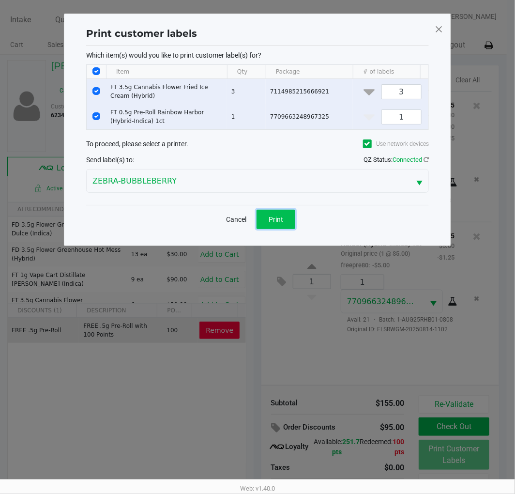
click at [275, 223] on span "Print" at bounding box center [276, 219] width 15 height 8
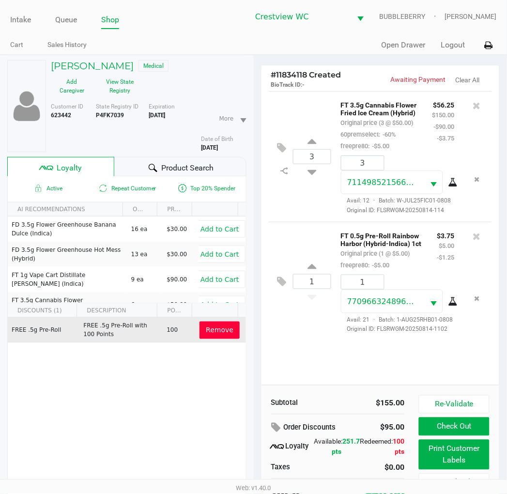
click at [428, 428] on button "Check Out" at bounding box center [454, 426] width 70 height 18
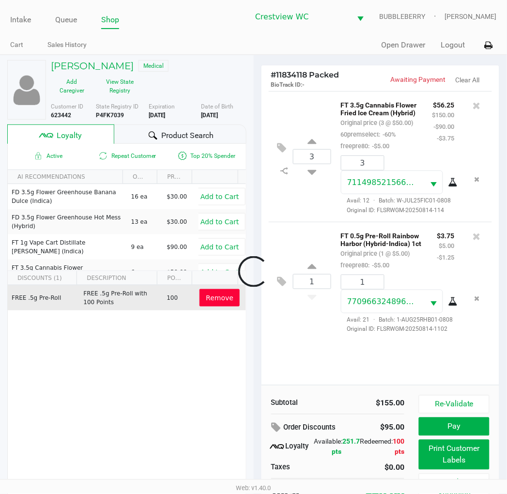
scroll to position [8, 0]
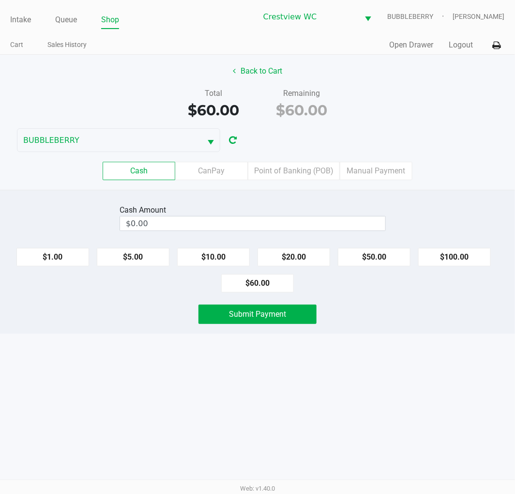
click at [311, 171] on label "Point of Banking (POB)" at bounding box center [294, 171] width 92 height 18
click at [0, 0] on 7 "Point of Banking (POB)" at bounding box center [0, 0] width 0 height 0
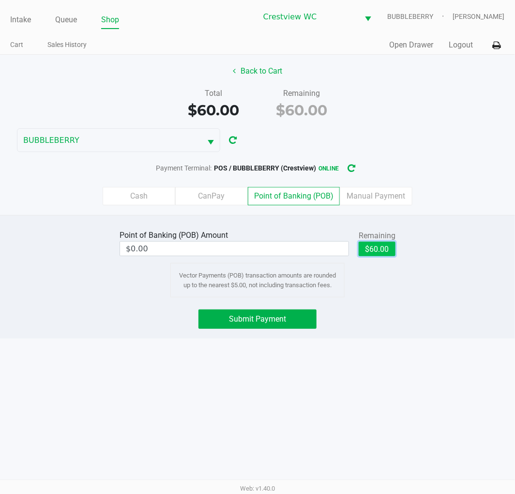
click at [375, 241] on button "$60.00" at bounding box center [377, 248] width 37 height 15
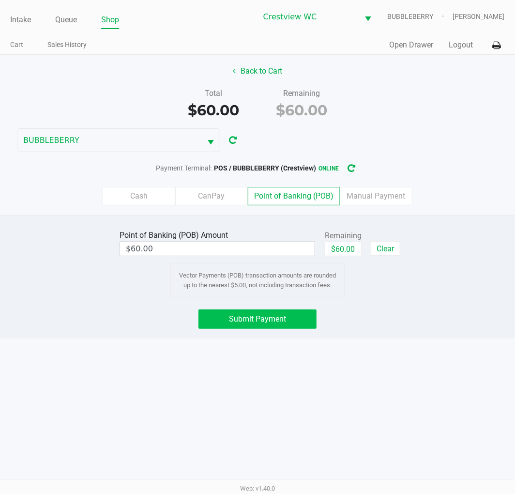
click at [262, 319] on span "Submit Payment" at bounding box center [257, 318] width 57 height 9
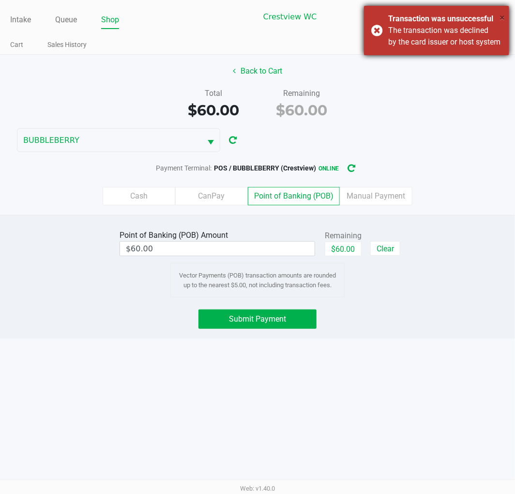
click at [428, 16] on span "×" at bounding box center [501, 18] width 5 height 12
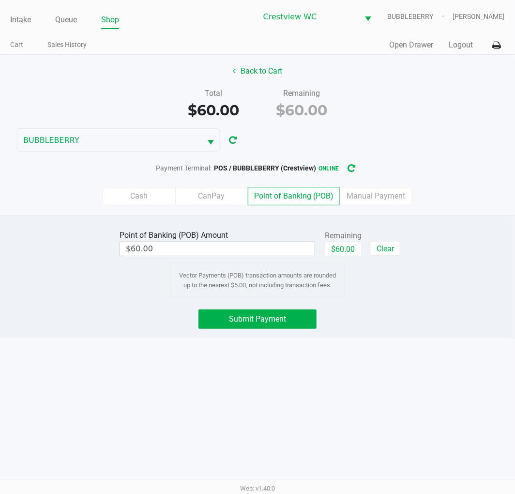
click at [271, 316] on span "Submit Payment" at bounding box center [257, 318] width 57 height 9
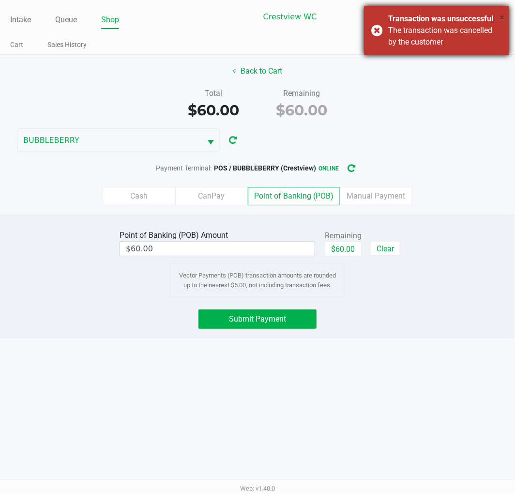
click at [428, 16] on span "×" at bounding box center [501, 18] width 5 height 12
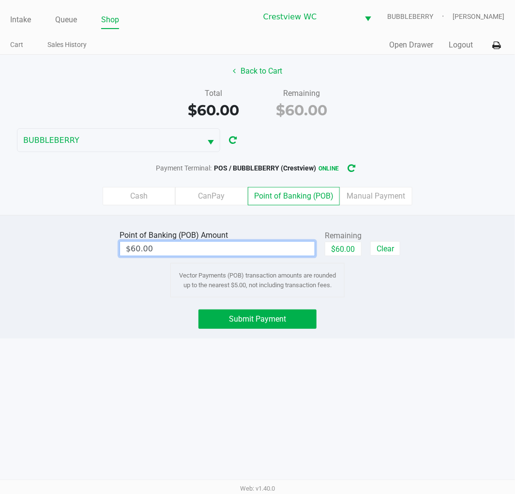
click at [271, 244] on input "$60.00" at bounding box center [217, 248] width 195 height 14
click at [346, 251] on button "$60.00" at bounding box center [343, 248] width 37 height 15
click at [228, 250] on input "$60.00" at bounding box center [217, 248] width 195 height 14
click at [284, 316] on span "Submit Payment" at bounding box center [257, 318] width 57 height 9
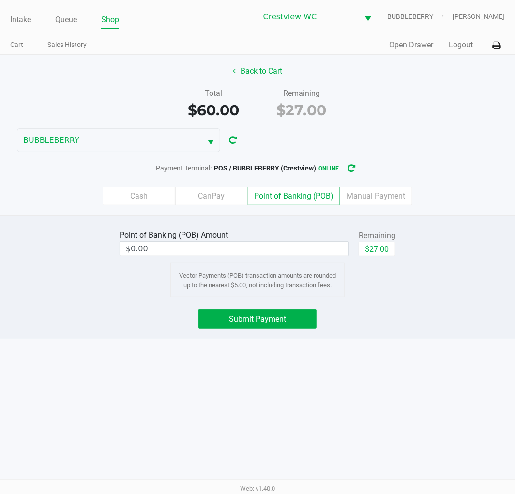
click at [158, 191] on label "Cash" at bounding box center [139, 196] width 73 height 18
click at [0, 0] on 0 "Cash" at bounding box center [0, 0] width 0 height 0
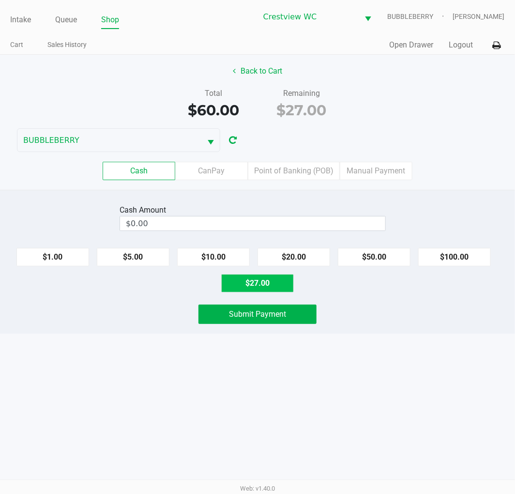
click at [275, 281] on button "$27.00" at bounding box center [257, 283] width 73 height 18
type input "$27.00"
click at [295, 321] on button "Submit Payment" at bounding box center [257, 313] width 118 height 19
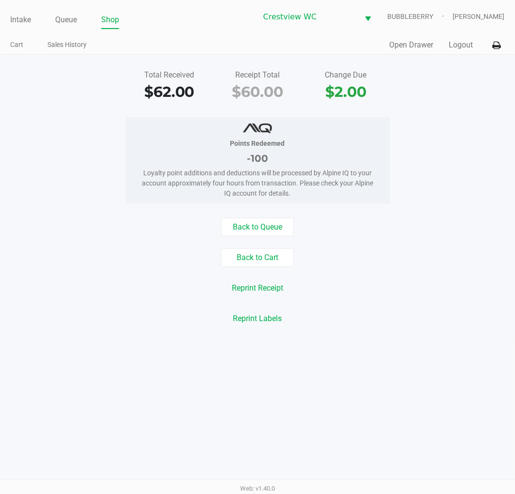
click at [25, 22] on link "Intake" at bounding box center [20, 20] width 21 height 14
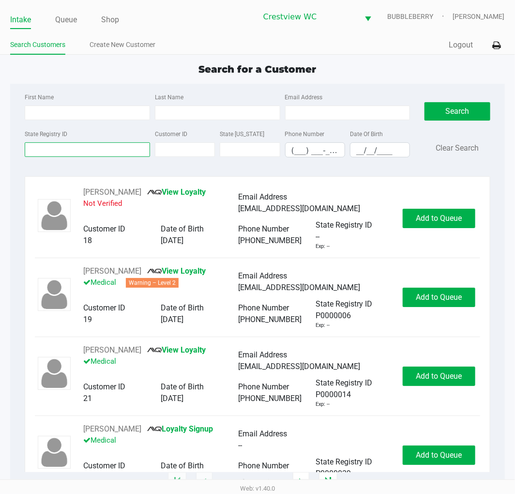
click at [69, 150] on input "State Registry ID" at bounding box center [87, 149] width 125 height 15
click at [95, 148] on input "State Registry ID" at bounding box center [87, 149] width 125 height 15
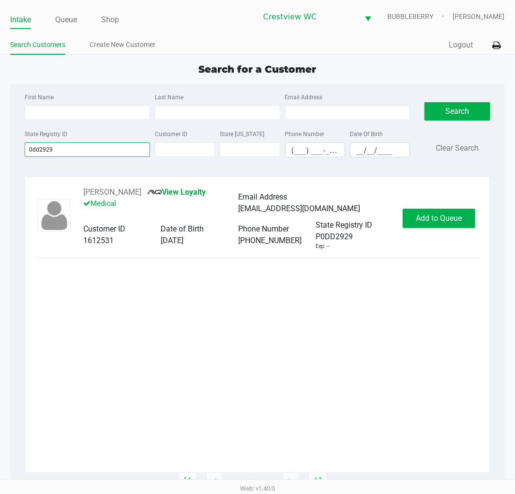
type input "0dd2929"
click at [428, 217] on span "Add to Queue" at bounding box center [439, 217] width 46 height 9
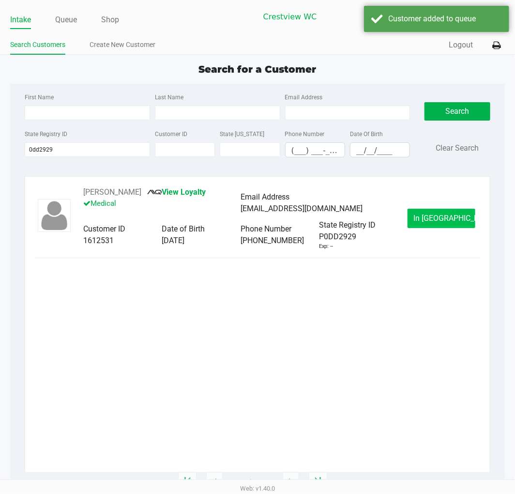
click at [428, 212] on button "In Queue" at bounding box center [441, 218] width 68 height 19
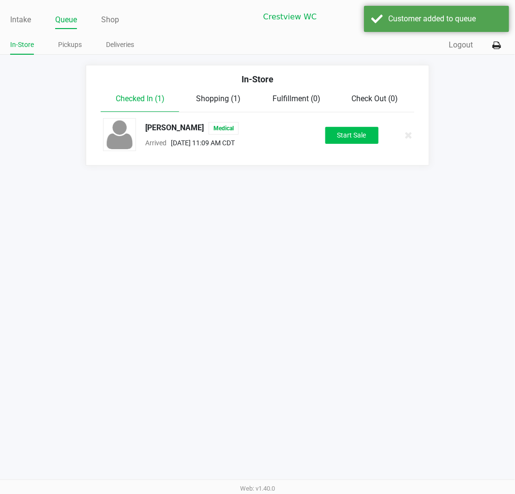
click at [361, 133] on button "Start Sale" at bounding box center [351, 135] width 53 height 17
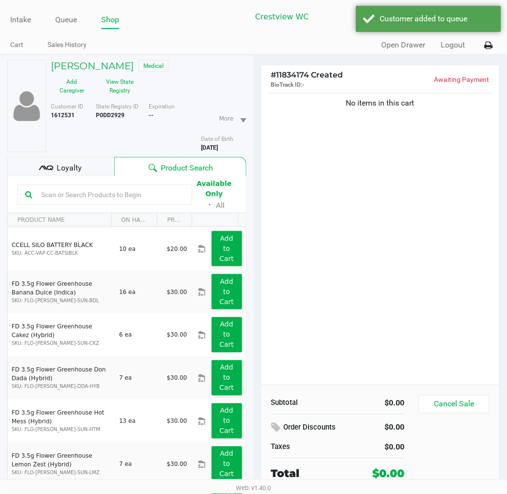
click at [358, 319] on div "No items in this cart" at bounding box center [380, 238] width 238 height 294
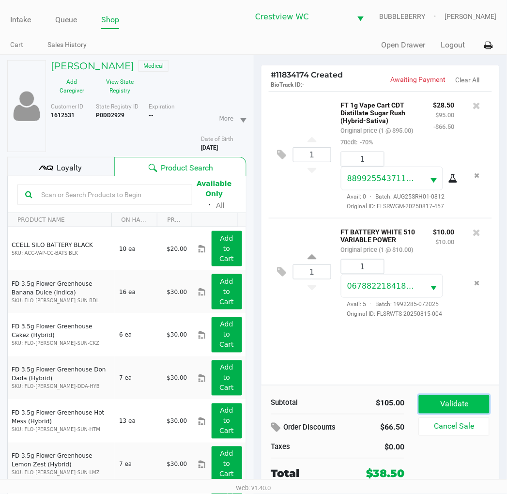
click at [428, 398] on button "Validate" at bounding box center [454, 404] width 70 height 18
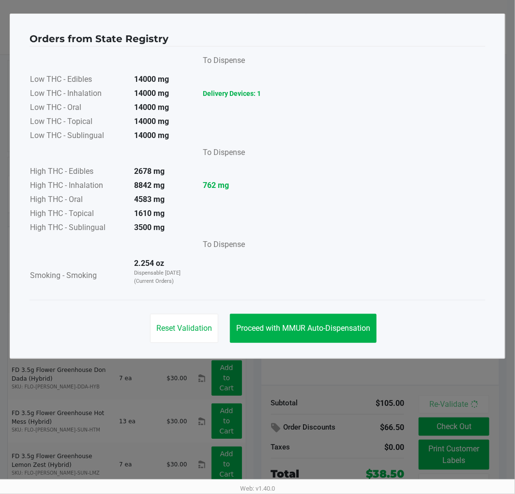
click at [313, 331] on span "Proceed with MMUR Auto-Dispensation" at bounding box center [303, 327] width 134 height 9
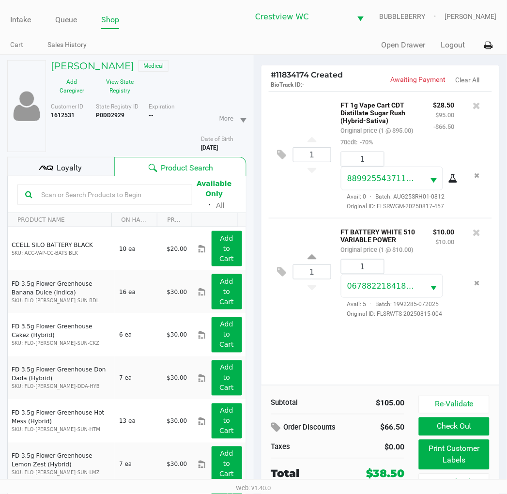
scroll to position [50, 0]
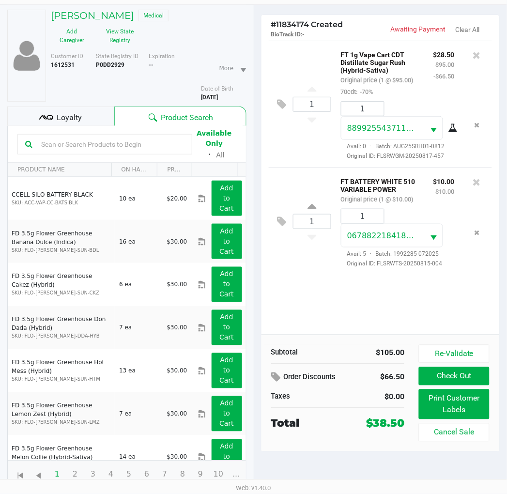
click at [89, 111] on div "Loyalty" at bounding box center [60, 115] width 107 height 19
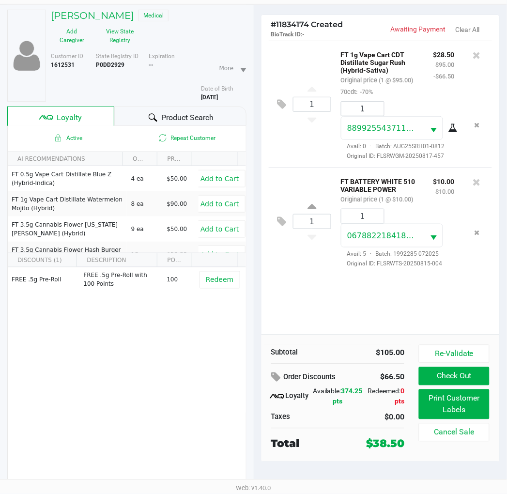
click at [428, 405] on button "Print Customer Labels" at bounding box center [454, 404] width 70 height 30
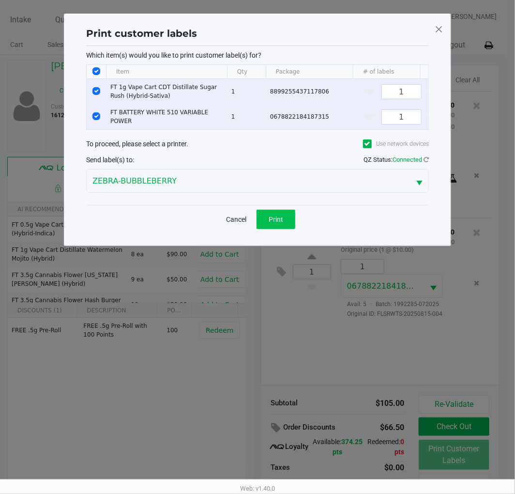
click at [270, 229] on button "Print" at bounding box center [275, 219] width 39 height 19
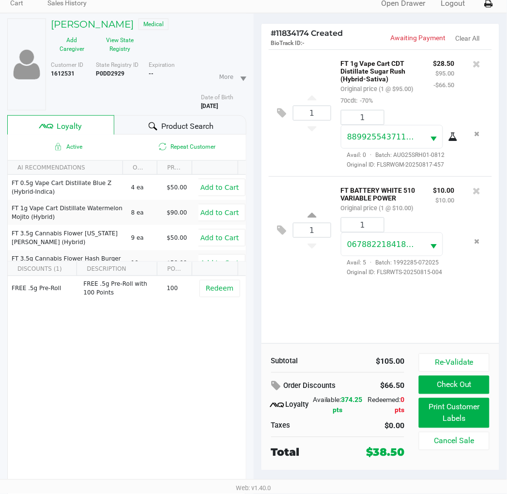
scroll to position [50, 0]
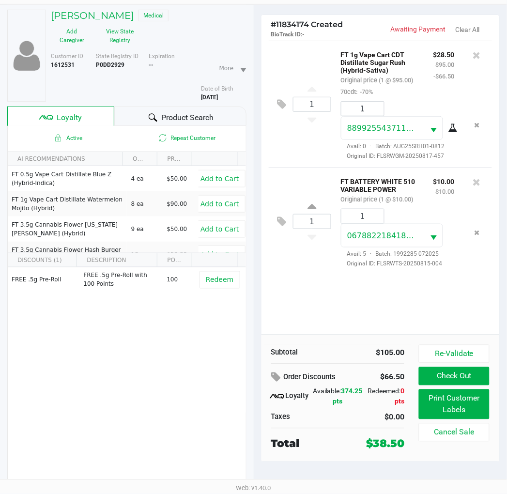
click at [428, 373] on button "Check Out" at bounding box center [454, 376] width 70 height 18
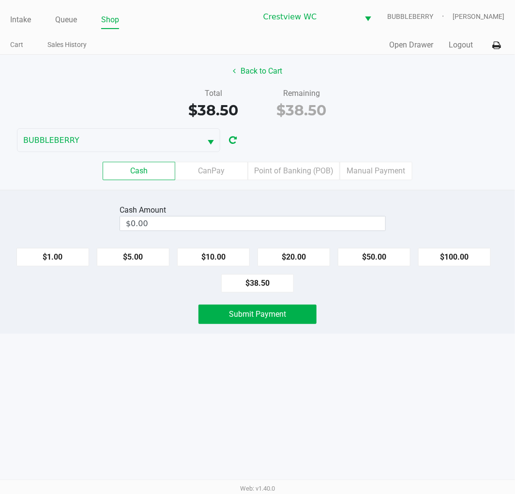
click at [299, 260] on button "$20.00" at bounding box center [293, 257] width 73 height 18
click at [310, 254] on button "$20.00" at bounding box center [293, 257] width 73 height 18
type input "$40.00"
click at [292, 318] on button "Submit Payment" at bounding box center [257, 313] width 118 height 19
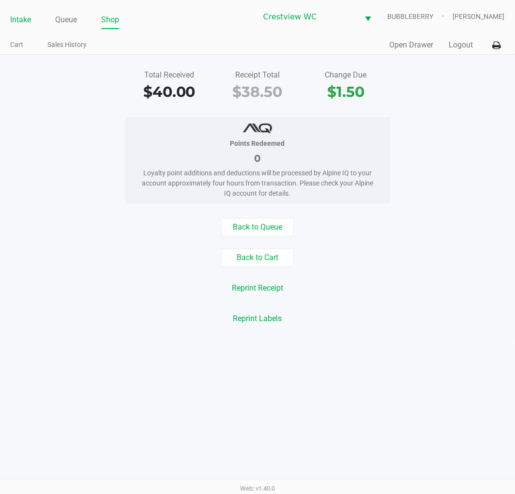
click at [21, 18] on link "Intake" at bounding box center [20, 20] width 21 height 14
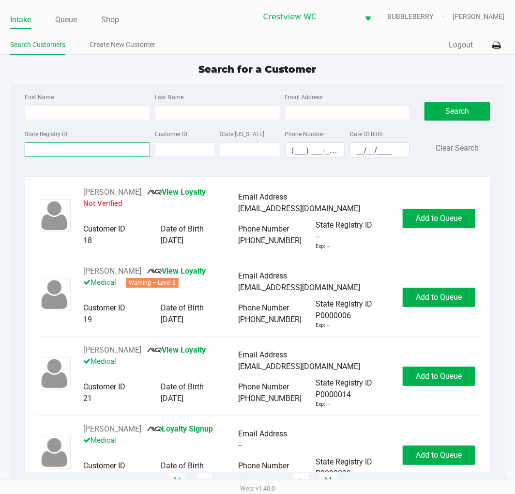
click at [117, 149] on input "State Registry ID" at bounding box center [87, 149] width 125 height 15
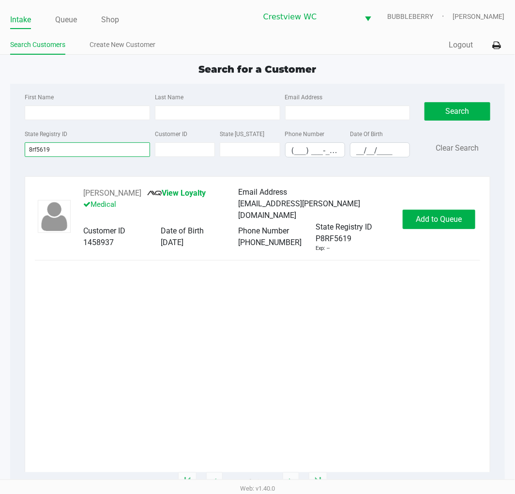
type input "8rf5619"
click at [428, 222] on span "Add to Queue" at bounding box center [439, 218] width 46 height 9
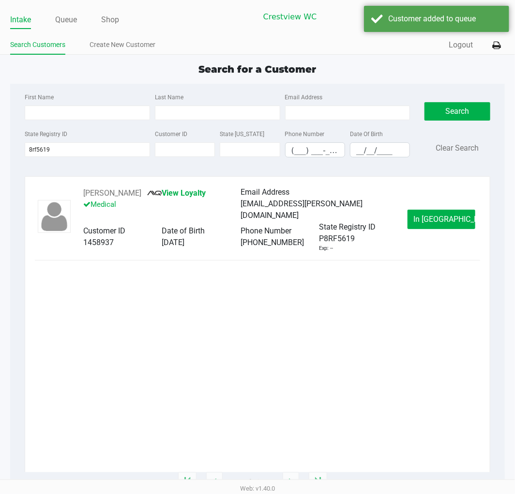
click at [428, 214] on span "In Queue" at bounding box center [454, 218] width 81 height 9
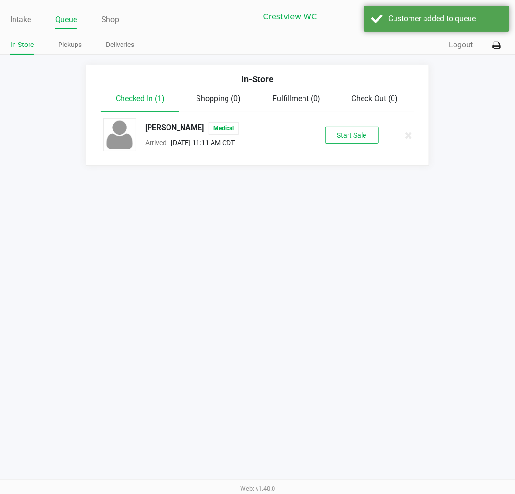
click at [349, 135] on button "Start Sale" at bounding box center [351, 135] width 53 height 17
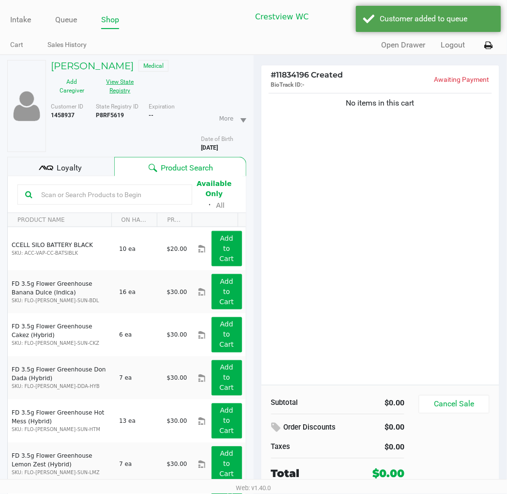
click at [116, 84] on button "View State Registry" at bounding box center [117, 86] width 48 height 24
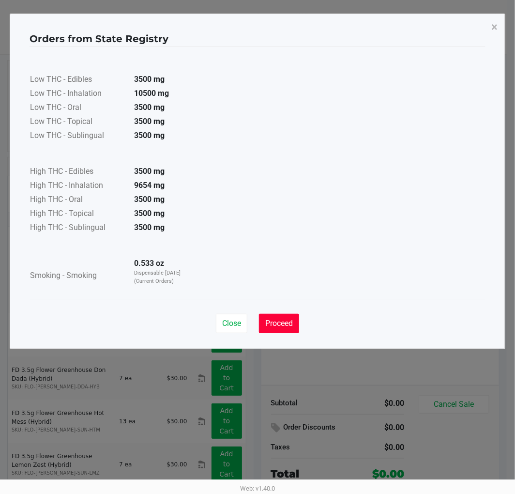
click at [271, 318] on span "Proceed" at bounding box center [279, 322] width 28 height 9
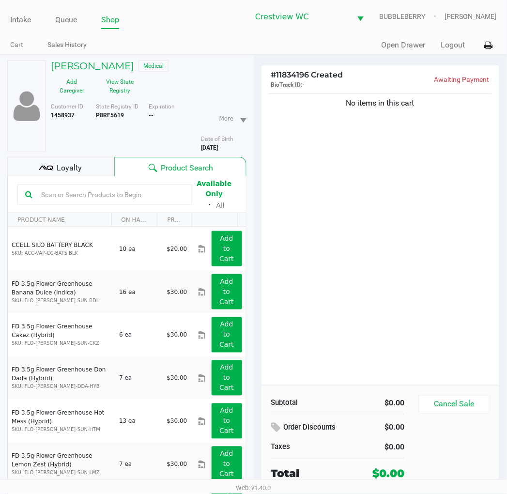
click at [79, 166] on span "Loyalty" at bounding box center [69, 168] width 25 height 12
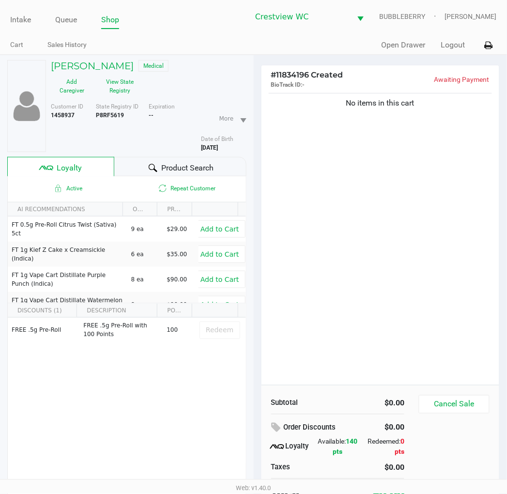
click at [368, 265] on div "No items in this cart" at bounding box center [380, 238] width 238 height 294
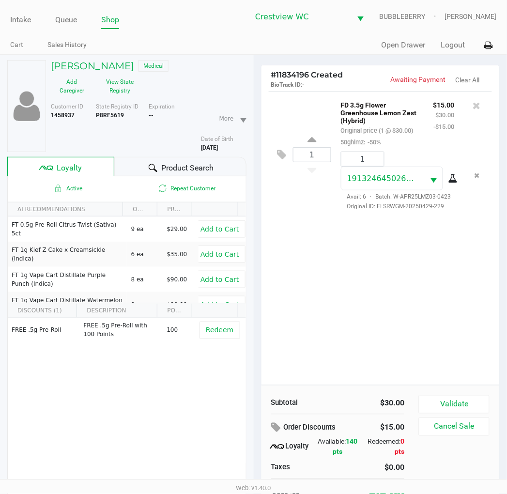
click at [428, 406] on button "Validate" at bounding box center [454, 404] width 70 height 18
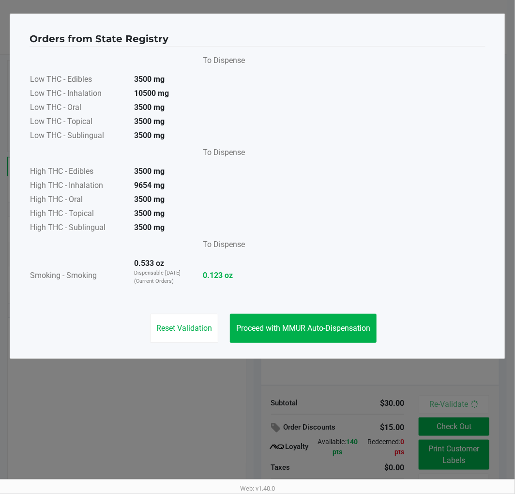
click at [339, 280] on div "To Dispense Low THC - Edibles 3500 mg Low THC - Inhalation 10500 mg Low THC - O…" at bounding box center [258, 172] width 456 height 243
click at [363, 323] on span "Proceed with MMUR Auto-Dispensation" at bounding box center [303, 327] width 134 height 9
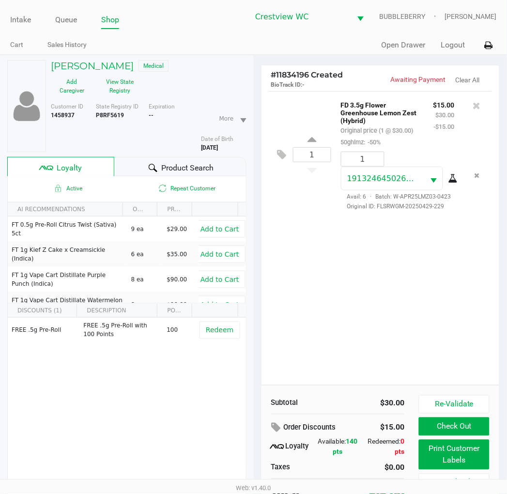
click at [428, 452] on button "Print Customer Labels" at bounding box center [454, 454] width 70 height 30
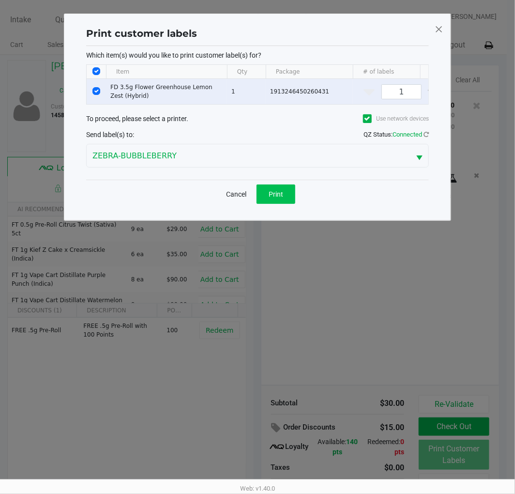
click at [282, 204] on button "Print" at bounding box center [275, 193] width 39 height 19
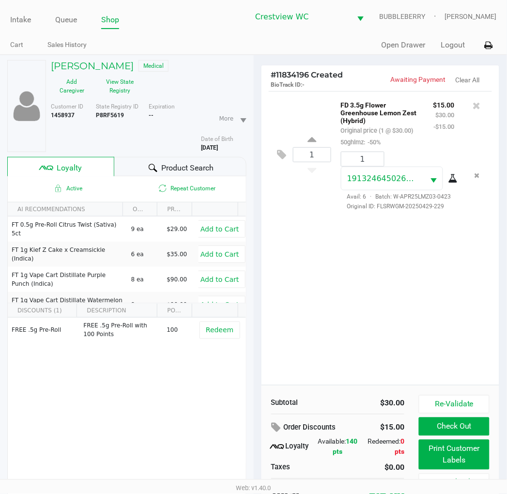
scroll to position [50, 0]
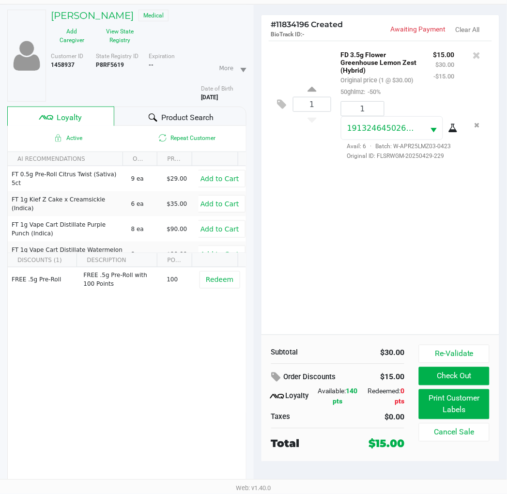
click at [428, 376] on button "Check Out" at bounding box center [454, 376] width 70 height 18
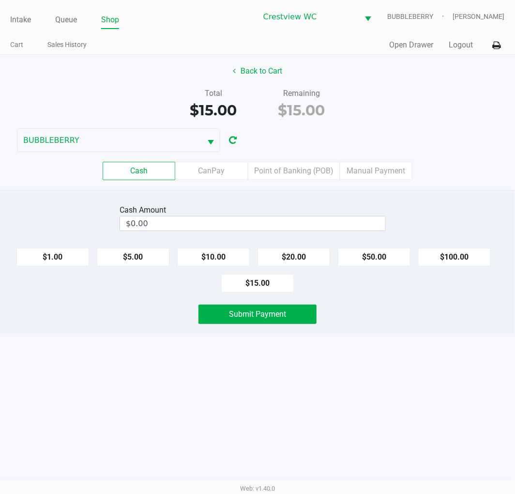
click at [265, 288] on button "$15.00" at bounding box center [257, 283] width 73 height 18
type input "$15.00"
click at [275, 314] on span "Submit Payment" at bounding box center [257, 313] width 57 height 9
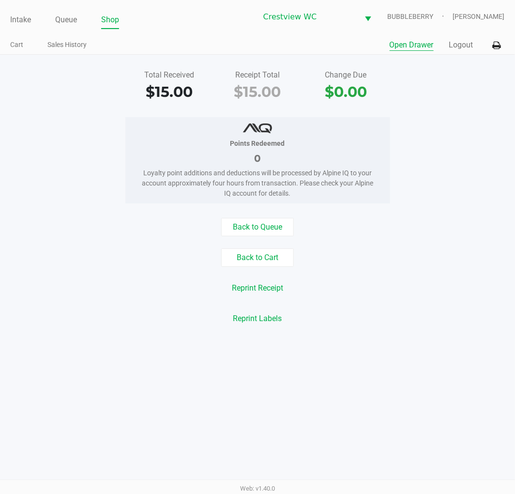
click at [406, 47] on button "Open Drawer" at bounding box center [412, 45] width 44 height 12
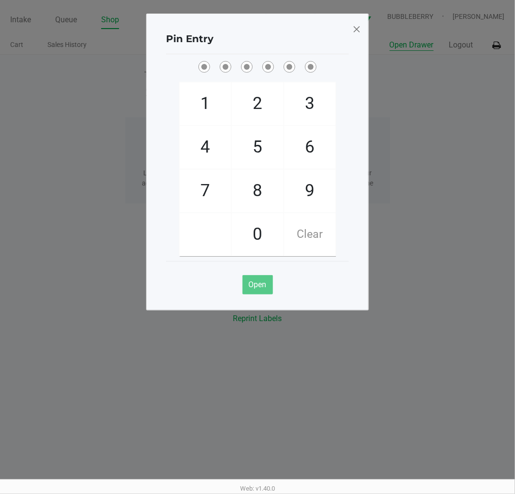
click at [195, 195] on span "7" at bounding box center [205, 190] width 51 height 43
checkbox input "true"
click at [313, 190] on span "9" at bounding box center [309, 190] width 51 height 43
checkbox input "true"
click at [254, 103] on span "2" at bounding box center [257, 103] width 51 height 43
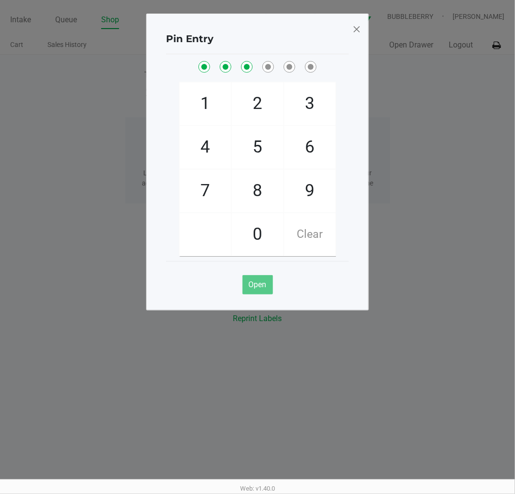
checkbox input "true"
click at [249, 231] on span "0" at bounding box center [257, 234] width 51 height 43
checkbox input "true"
click at [190, 186] on span "7" at bounding box center [205, 190] width 51 height 43
checkbox input "true"
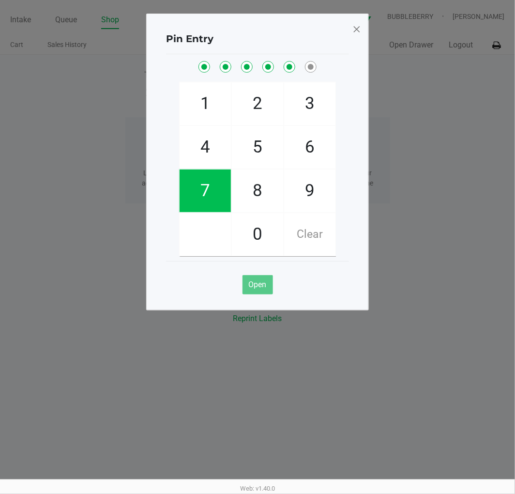
click at [255, 196] on span "8" at bounding box center [257, 190] width 51 height 43
checkbox input "true"
click at [354, 26] on span at bounding box center [356, 28] width 9 height 15
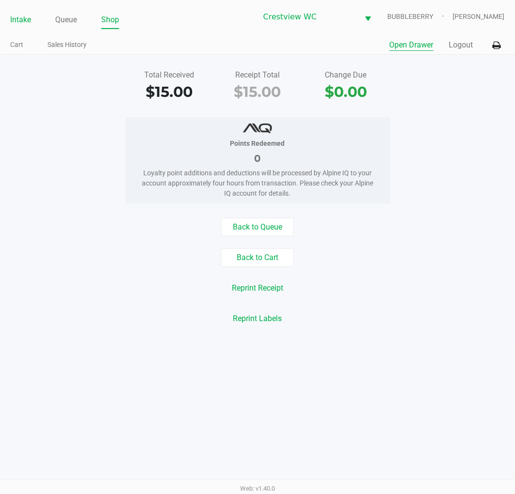
click at [20, 23] on link "Intake" at bounding box center [20, 20] width 21 height 14
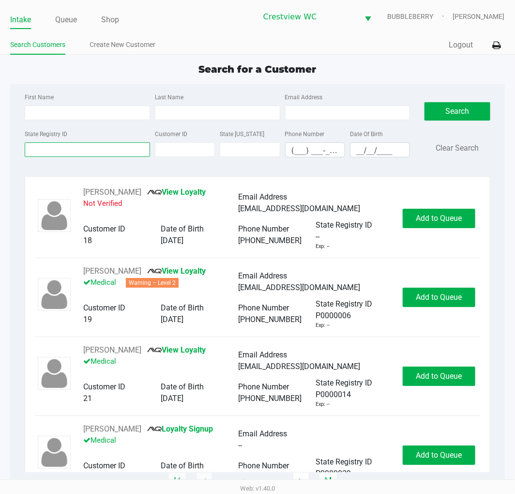
click at [89, 149] on input "State Registry ID" at bounding box center [87, 149] width 125 height 15
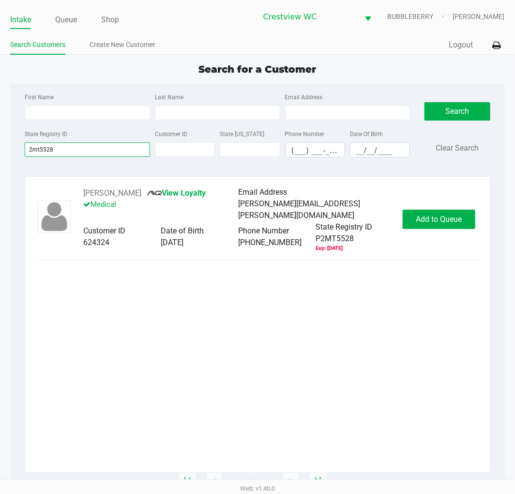
type input "2mt5528"
click at [414, 228] on button "Add to Queue" at bounding box center [439, 219] width 73 height 19
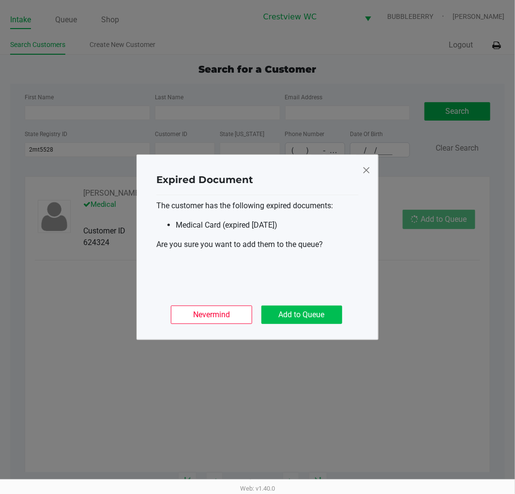
click at [322, 316] on button "Add to Queue" at bounding box center [301, 314] width 81 height 18
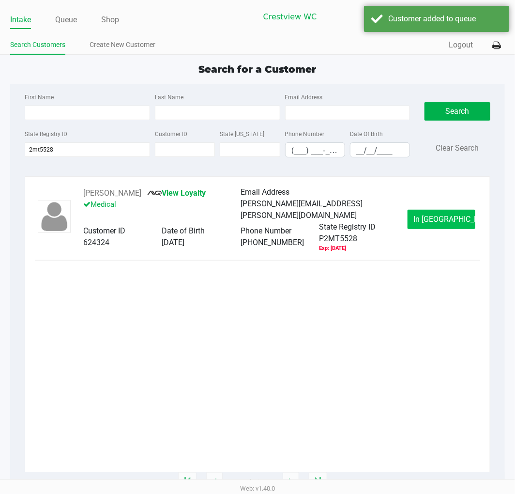
click at [428, 224] on button "In Queue" at bounding box center [441, 219] width 68 height 19
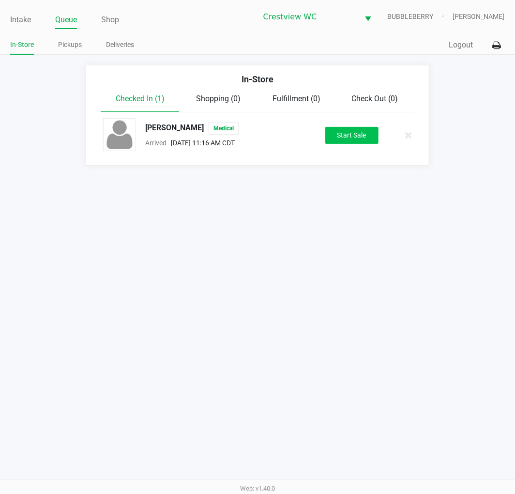
click at [354, 135] on button "Start Sale" at bounding box center [351, 135] width 53 height 17
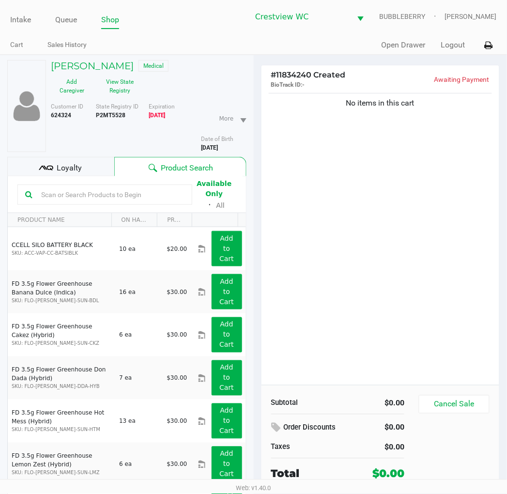
click at [420, 276] on div "No items in this cart" at bounding box center [380, 238] width 238 height 294
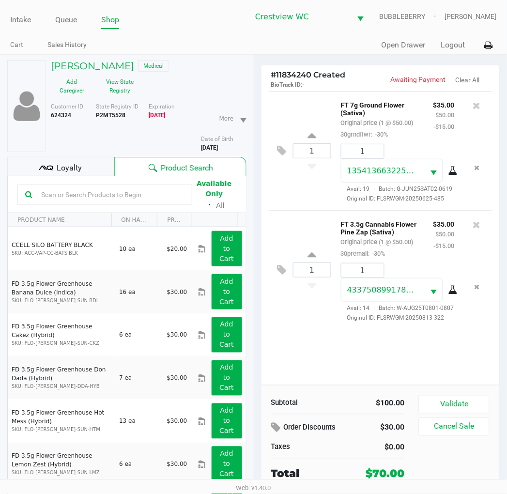
click at [428, 408] on button "Validate" at bounding box center [454, 404] width 70 height 18
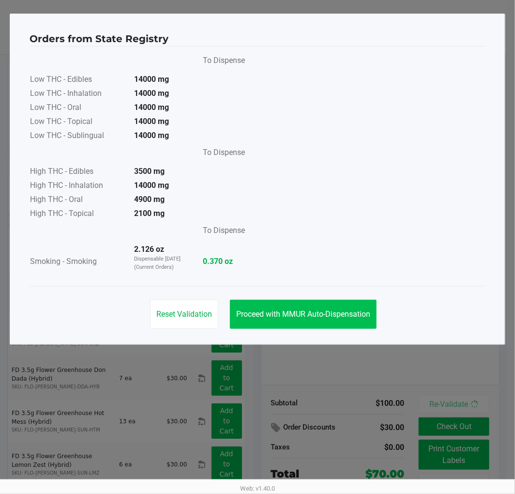
click at [346, 321] on button "Proceed with MMUR Auto-Dispensation" at bounding box center [303, 314] width 147 height 29
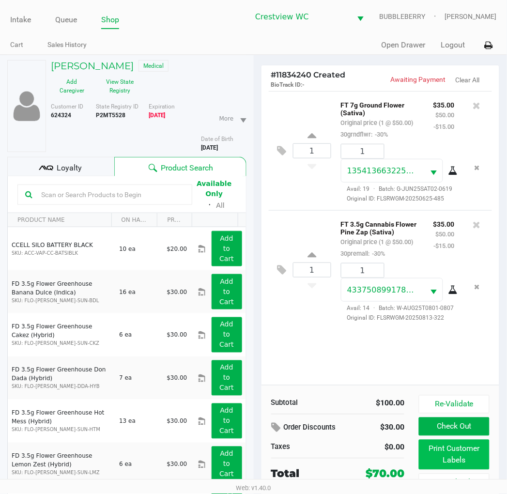
click at [428, 459] on button "Print Customer Labels" at bounding box center [454, 454] width 70 height 30
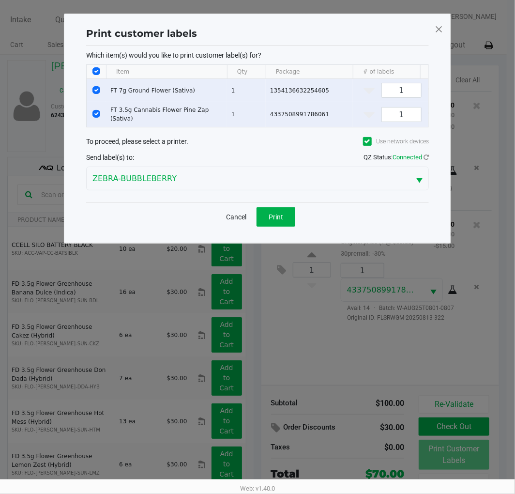
click at [284, 226] on button "Print" at bounding box center [275, 216] width 39 height 19
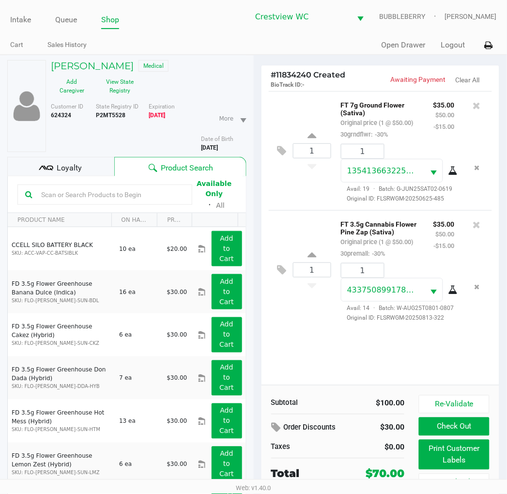
click at [80, 175] on div "Loyalty" at bounding box center [60, 166] width 107 height 19
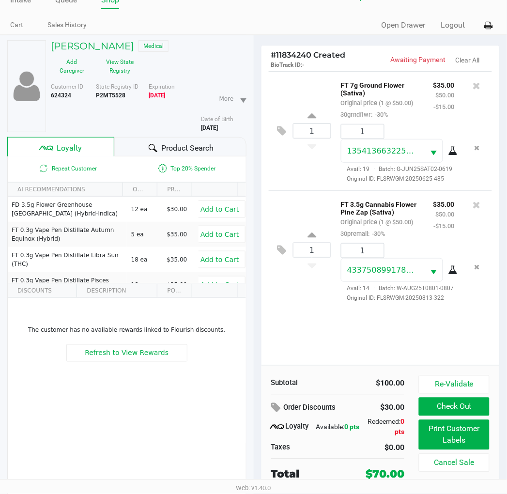
scroll to position [50, 0]
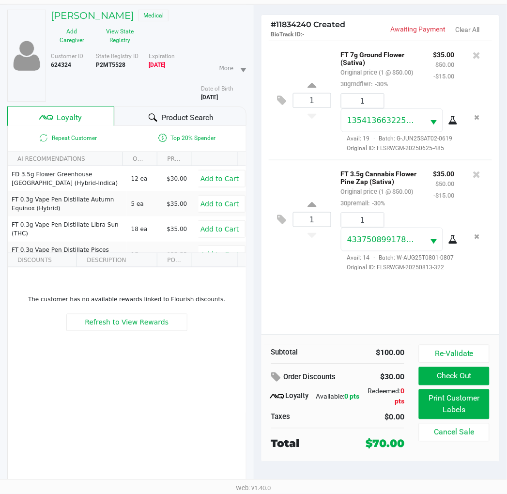
click at [428, 374] on button "Check Out" at bounding box center [454, 376] width 70 height 18
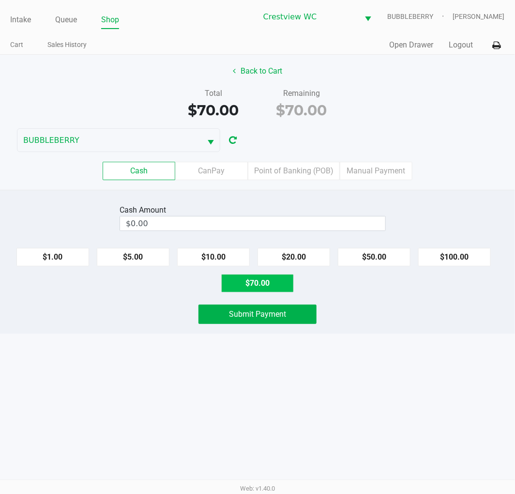
click at [282, 284] on button "$70.00" at bounding box center [257, 283] width 73 height 18
click at [230, 255] on button "$10.00" at bounding box center [213, 257] width 73 height 18
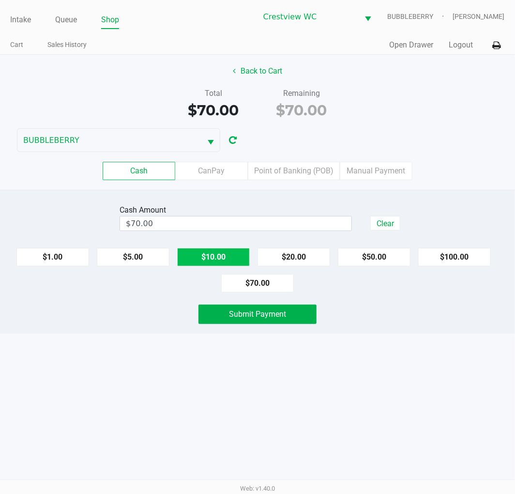
type input "$80.00"
click at [276, 317] on span "Submit Payment" at bounding box center [257, 313] width 57 height 9
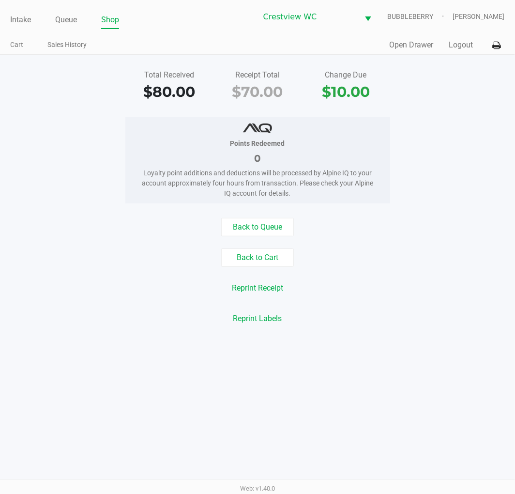
click at [25, 18] on link "Intake" at bounding box center [20, 20] width 21 height 14
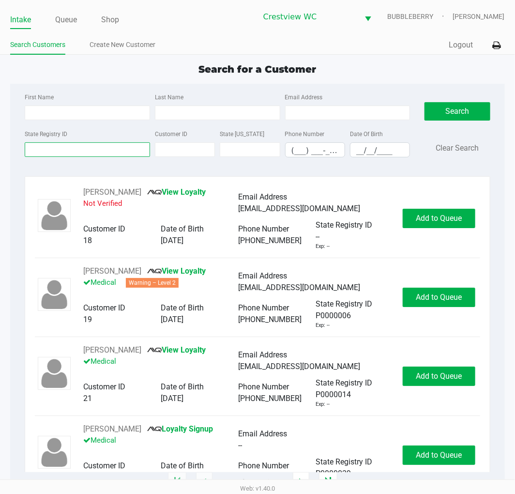
click at [113, 152] on input "State Registry ID" at bounding box center [87, 149] width 125 height 15
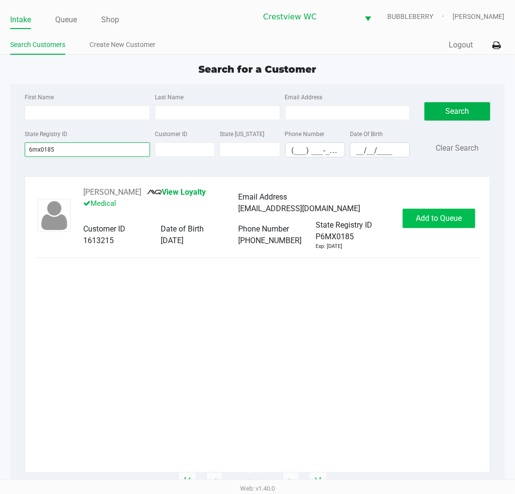
type input "6mx0185"
click at [428, 217] on span "Add to Queue" at bounding box center [439, 217] width 46 height 9
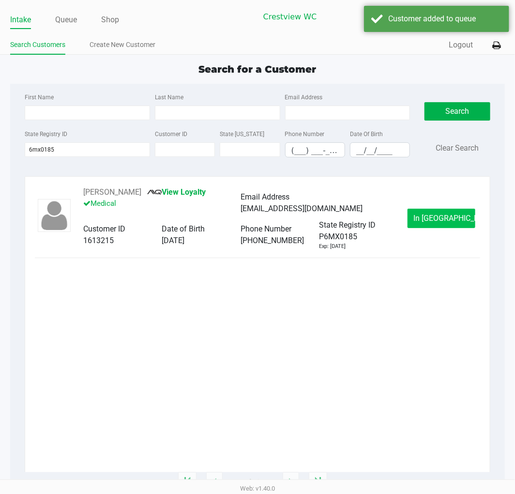
click at [428, 224] on button "In Queue" at bounding box center [441, 218] width 68 height 19
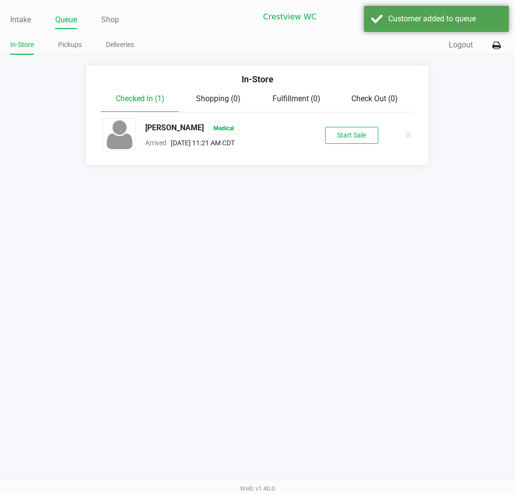
click at [359, 135] on button "Start Sale" at bounding box center [351, 135] width 53 height 17
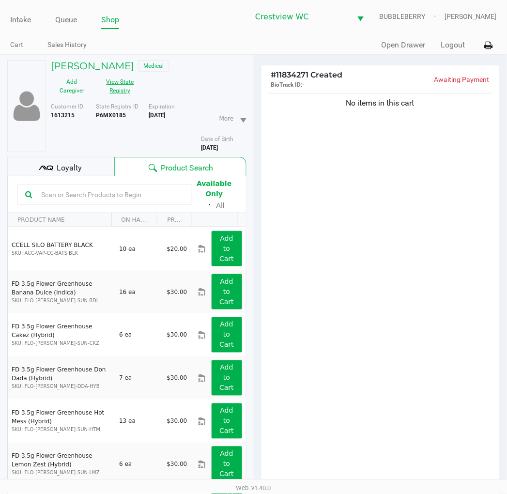
click at [112, 86] on button "View State Registry" at bounding box center [117, 86] width 48 height 24
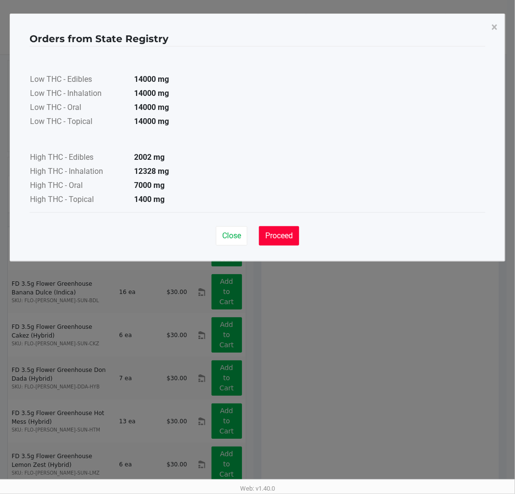
click at [287, 242] on button "Proceed" at bounding box center [279, 235] width 40 height 19
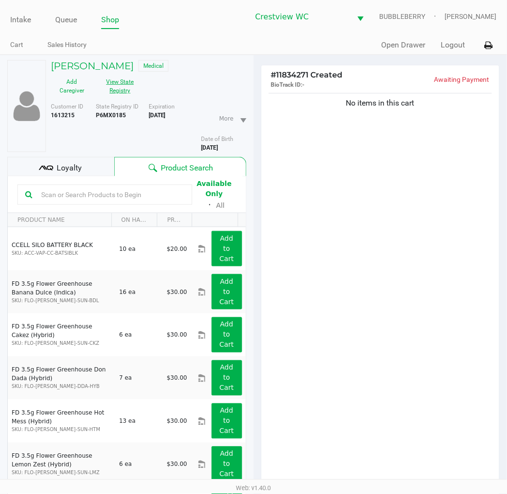
click at [88, 166] on div "Loyalty" at bounding box center [60, 166] width 107 height 19
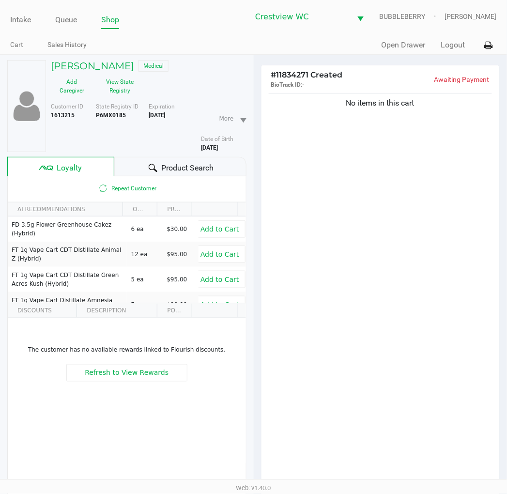
click at [183, 170] on span "Product Search" at bounding box center [187, 168] width 52 height 12
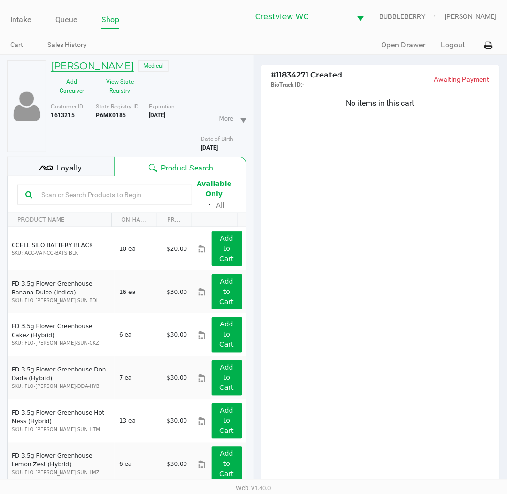
click at [132, 66] on h5 "SHEILA HARRINGTON" at bounding box center [92, 66] width 83 height 12
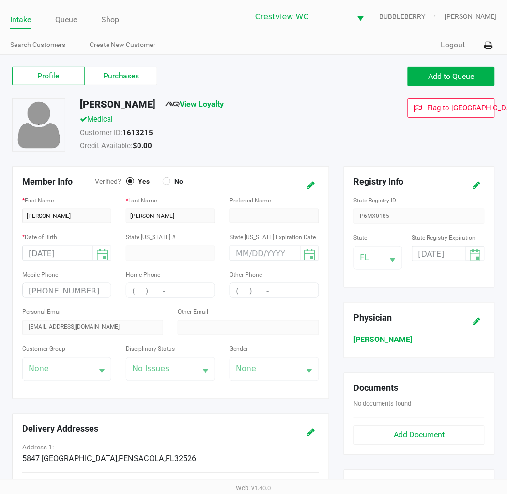
click at [142, 76] on label "Purchases" at bounding box center [121, 76] width 73 height 18
click at [0, 0] on 1 "Purchases" at bounding box center [0, 0] width 0 height 0
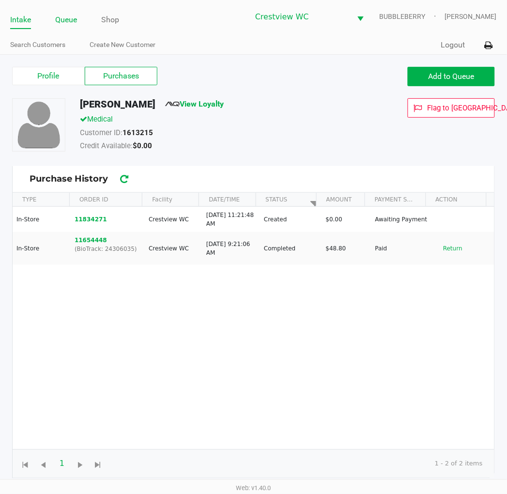
click at [70, 22] on link "Queue" at bounding box center [66, 20] width 22 height 14
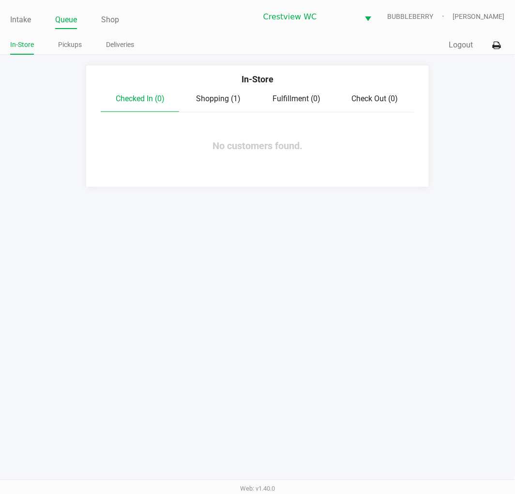
click at [226, 100] on span "Shopping (1)" at bounding box center [218, 98] width 45 height 9
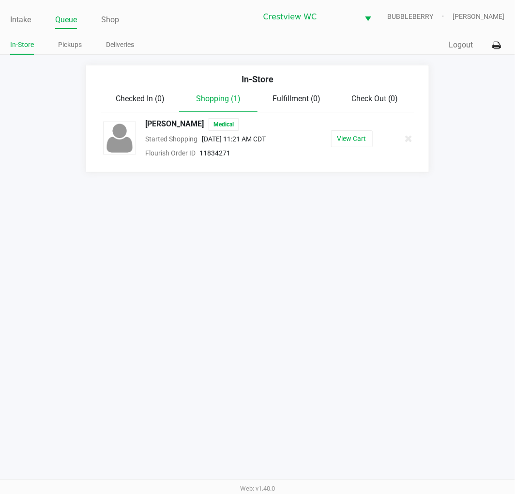
click at [354, 138] on button "View Cart" at bounding box center [352, 138] width 42 height 17
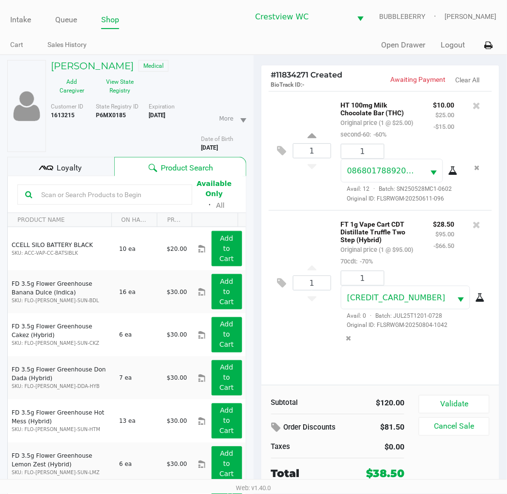
click at [428, 412] on button "Validate" at bounding box center [454, 404] width 70 height 18
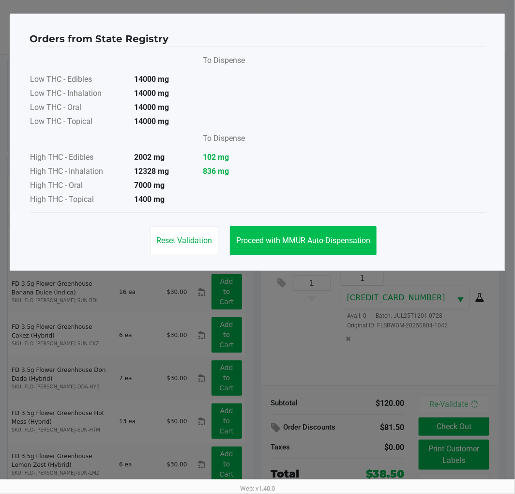
click at [342, 245] on button "Proceed with MMUR Auto-Dispensation" at bounding box center [303, 240] width 147 height 29
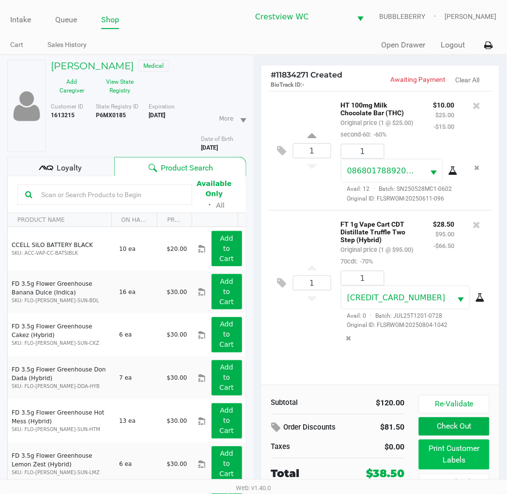
click at [428, 460] on button "Print Customer Labels" at bounding box center [454, 454] width 70 height 30
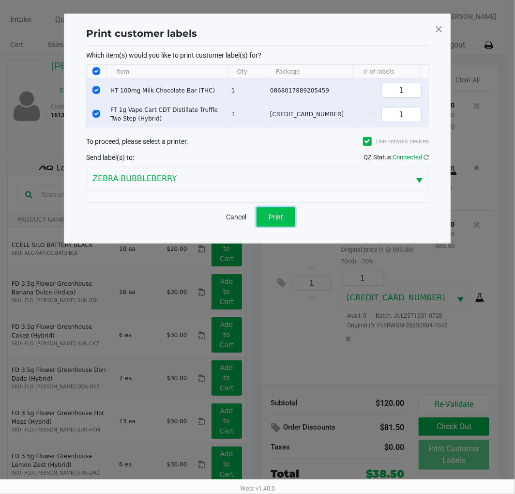
click at [282, 221] on span "Print" at bounding box center [276, 217] width 15 height 8
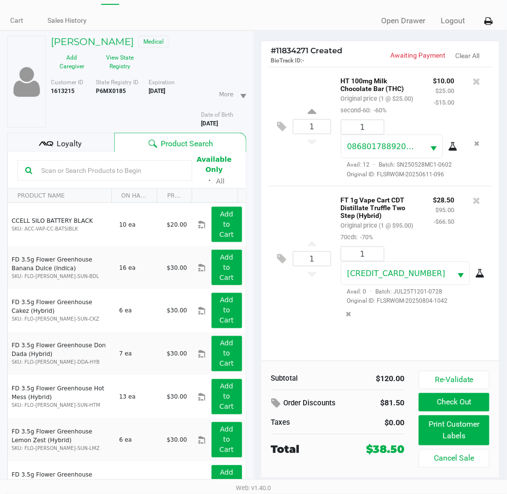
scroll to position [50, 0]
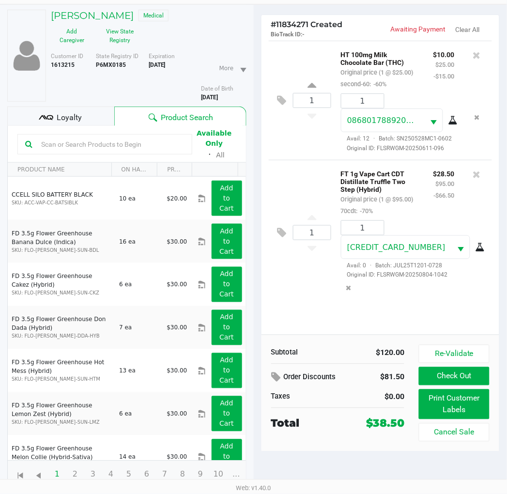
click at [89, 111] on div "Loyalty" at bounding box center [60, 115] width 107 height 19
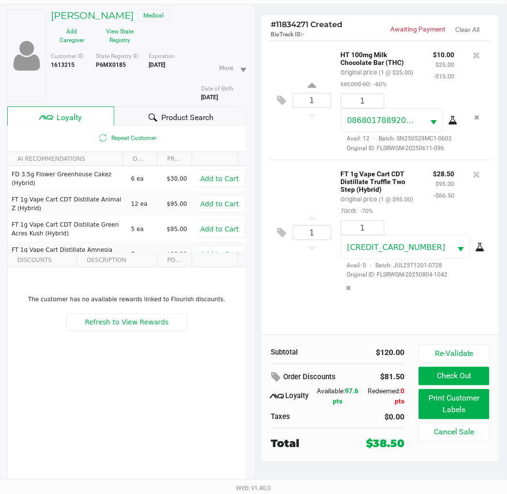
click at [428, 375] on button "Check Out" at bounding box center [454, 376] width 70 height 18
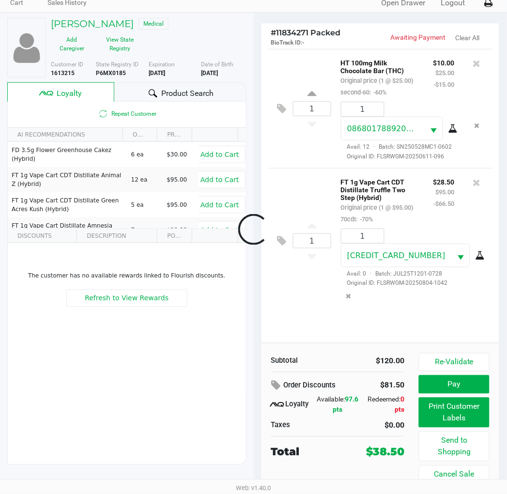
scroll to position [43, 0]
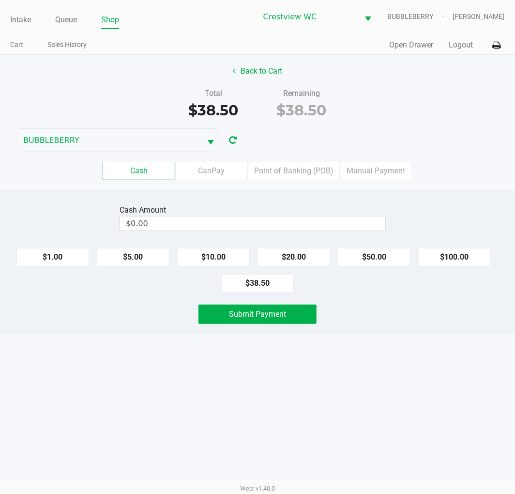
click at [310, 169] on label "Point of Banking (POB)" at bounding box center [294, 171] width 92 height 18
click at [0, 0] on 7 "Point of Banking (POB)" at bounding box center [0, 0] width 0 height 0
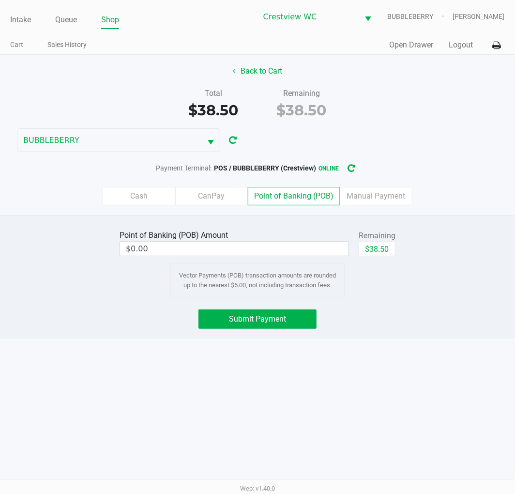
click at [377, 245] on button "$38.50" at bounding box center [377, 248] width 37 height 15
type input "$38.50"
click at [298, 322] on button "Submit Payment" at bounding box center [257, 318] width 118 height 19
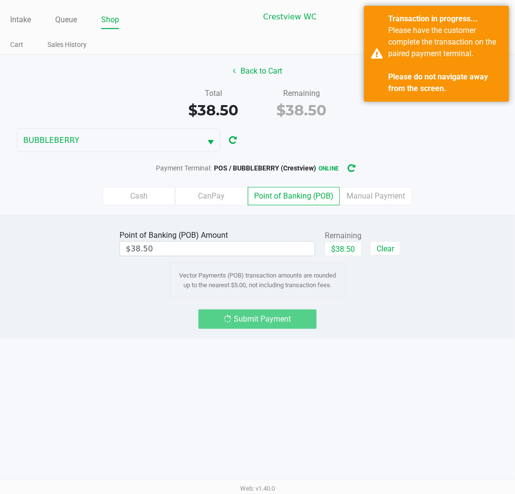
click at [271, 66] on button "Back to Cart" at bounding box center [257, 71] width 62 height 18
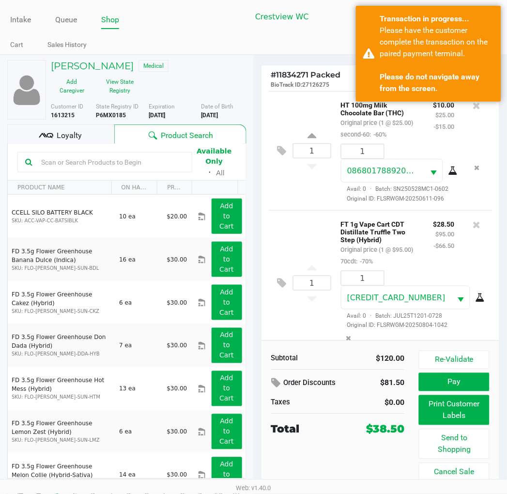
click at [90, 135] on div "Loyalty" at bounding box center [60, 133] width 107 height 19
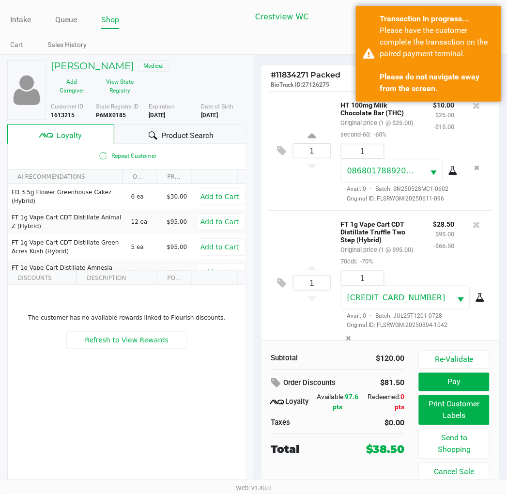
click at [120, 80] on button "View State Registry" at bounding box center [117, 86] width 48 height 24
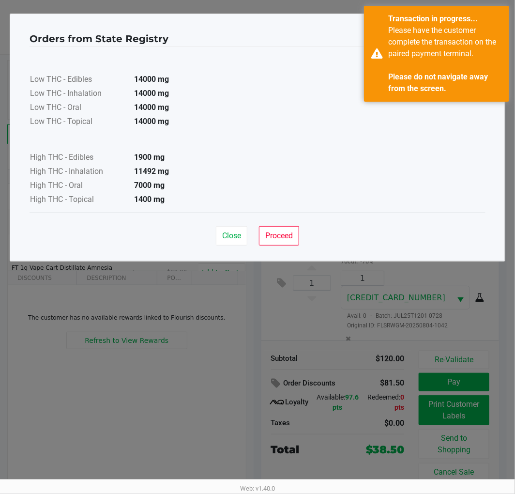
click at [273, 232] on span "Proceed" at bounding box center [279, 235] width 28 height 9
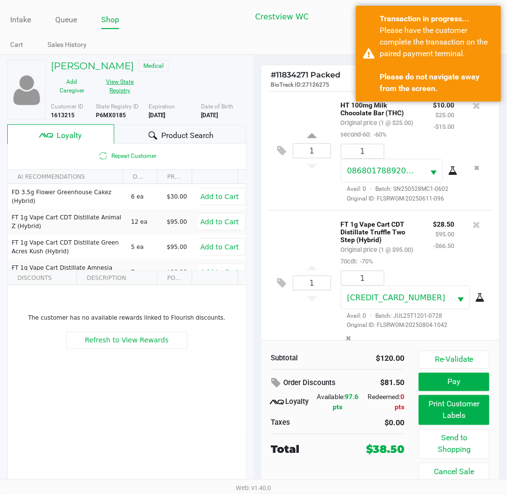
click at [428, 383] on button "Pay" at bounding box center [454, 382] width 70 height 18
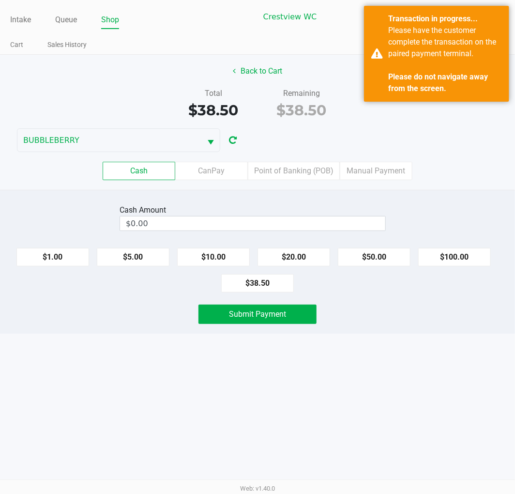
click at [313, 172] on label "Point of Banking (POB)" at bounding box center [294, 171] width 92 height 18
click at [0, 0] on 7 "Point of Banking (POB)" at bounding box center [0, 0] width 0 height 0
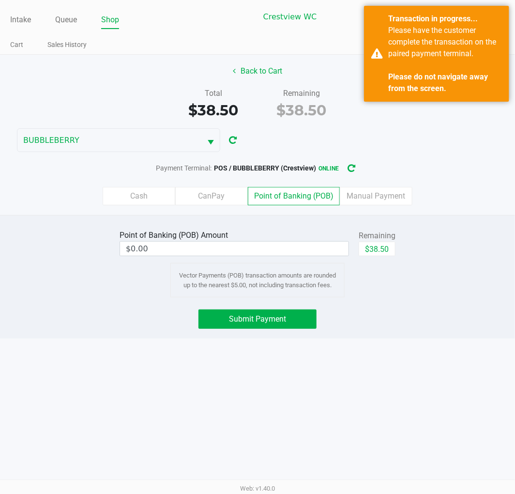
click at [384, 242] on button "$38.50" at bounding box center [377, 248] width 37 height 15
type input "$38.50"
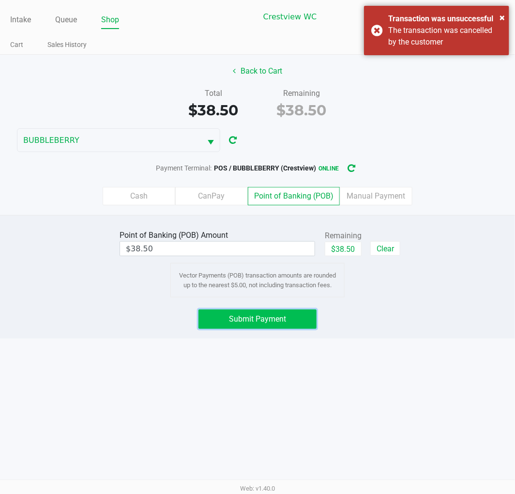
click at [279, 320] on span "Submit Payment" at bounding box center [257, 318] width 57 height 9
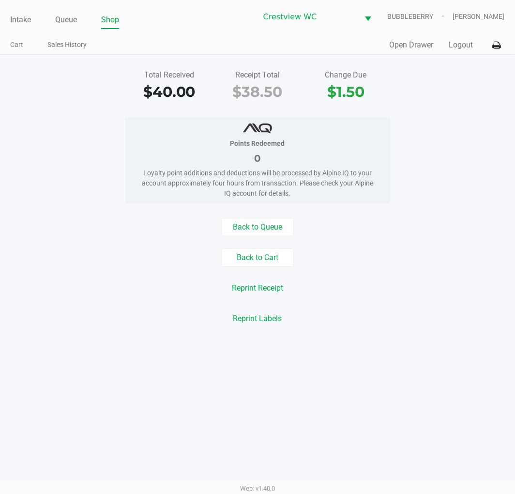
click at [23, 14] on link "Intake" at bounding box center [20, 20] width 21 height 14
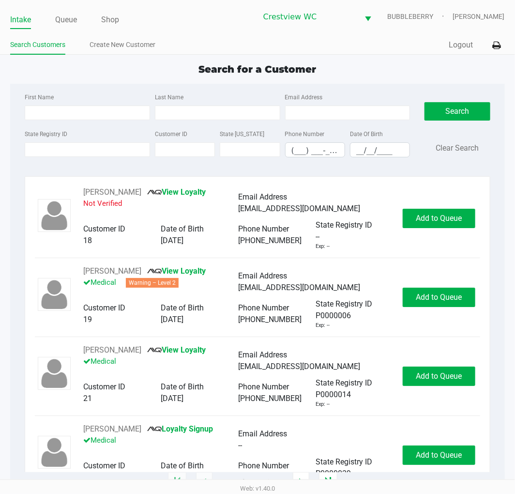
click at [23, 22] on link "Intake" at bounding box center [20, 20] width 21 height 14
click at [88, 152] on input "State Registry ID" at bounding box center [87, 149] width 125 height 15
click at [74, 19] on link "Queue" at bounding box center [66, 20] width 22 height 14
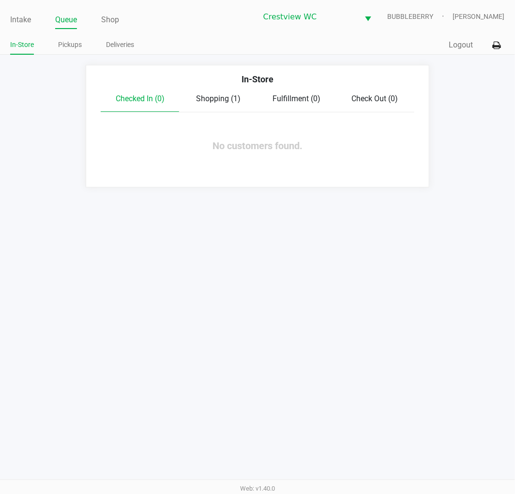
click at [78, 47] on link "Pickups" at bounding box center [70, 45] width 24 height 12
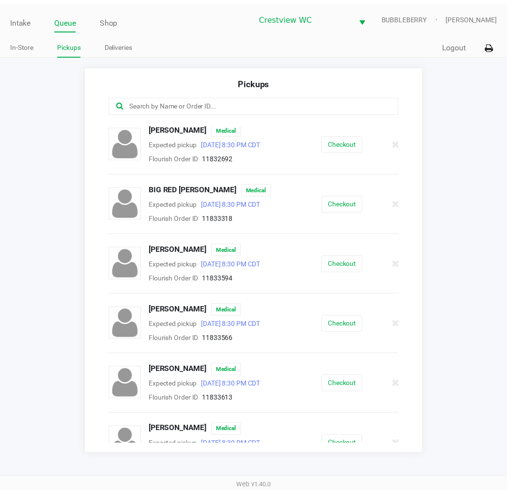
scroll to position [3, 0]
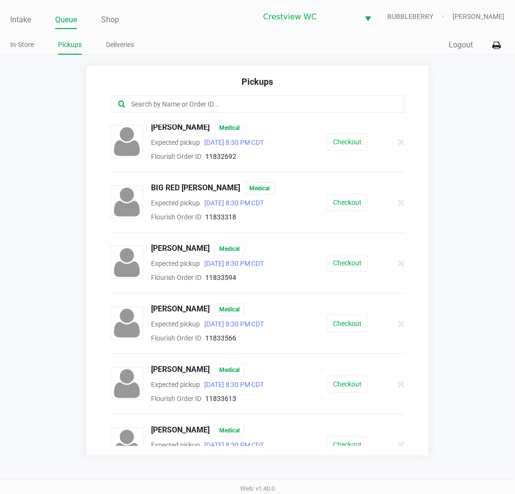
click at [345, 200] on button "Checkout" at bounding box center [347, 202] width 41 height 17
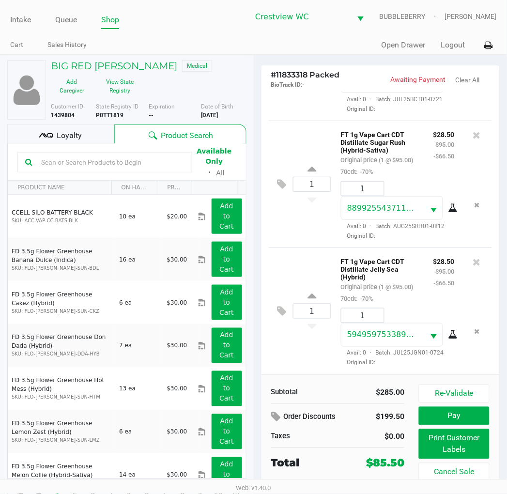
scroll to position [135, 0]
click at [428, 452] on button "Print Customer Labels" at bounding box center [454, 444] width 70 height 30
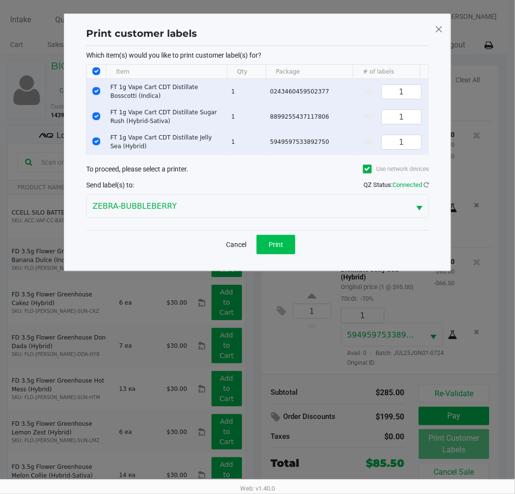
click at [277, 254] on button "Print" at bounding box center [275, 244] width 39 height 19
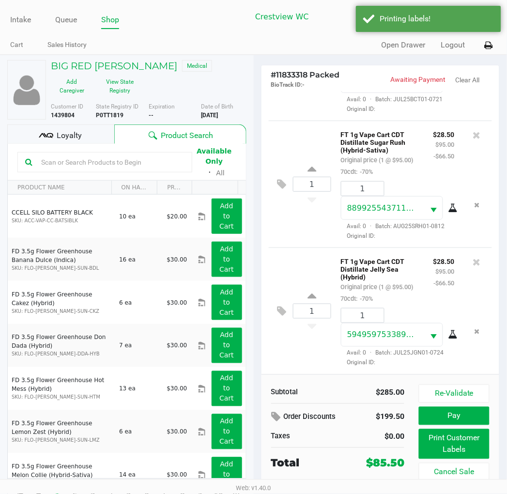
click at [72, 137] on span "Loyalty" at bounding box center [69, 136] width 25 height 12
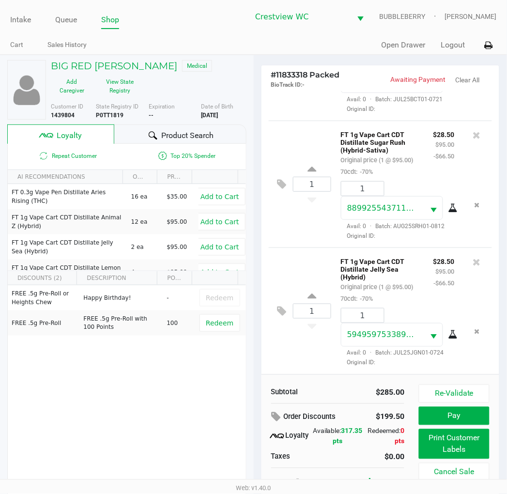
click at [283, 360] on div "1 FT 1g Vape Cart CDT Distillate Jelly Sea (Hybrid) Original price (1 @ $95.00)…" at bounding box center [381, 310] width 224 height 127
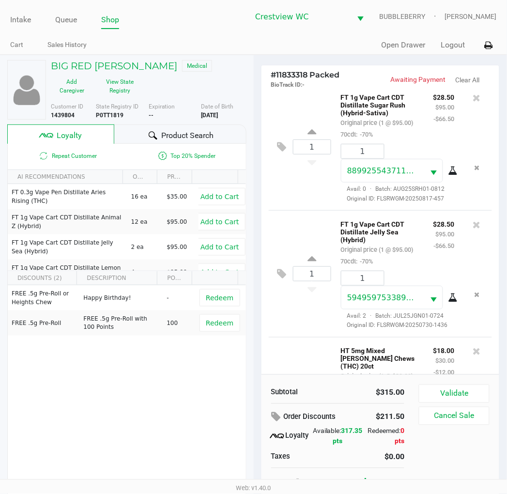
scroll to position [263, 0]
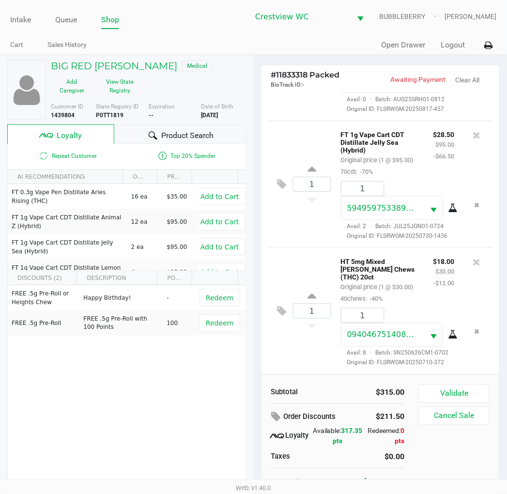
click at [206, 296] on span "Redeem" at bounding box center [220, 298] width 28 height 8
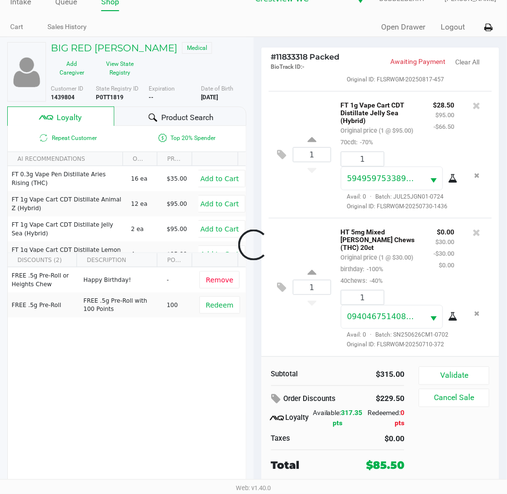
scroll to position [289, 0]
click at [428, 368] on button "Validate" at bounding box center [454, 375] width 70 height 18
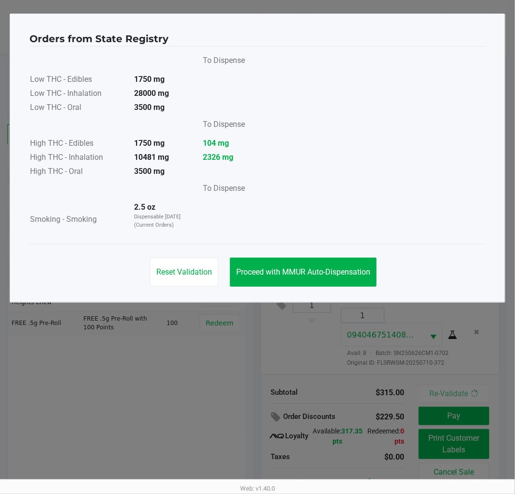
click at [351, 278] on button "Proceed with MMUR Auto-Dispensation" at bounding box center [303, 271] width 147 height 29
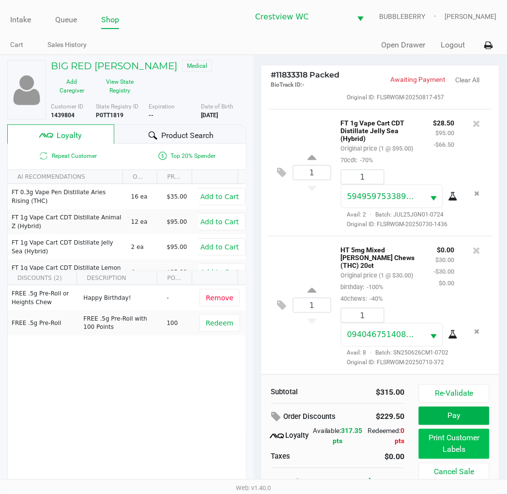
click at [428, 443] on button "Print Customer Labels" at bounding box center [454, 444] width 70 height 30
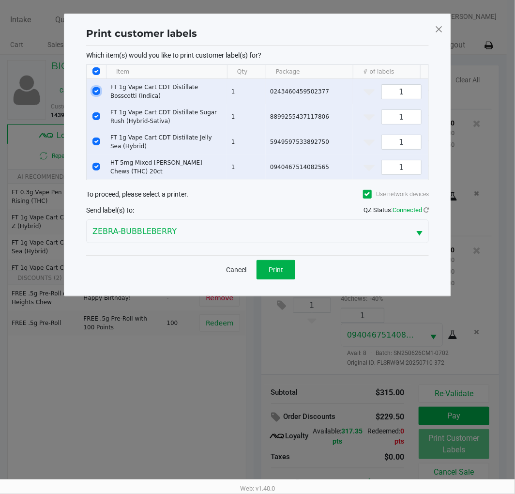
click at [99, 93] on input "Select Row" at bounding box center [96, 91] width 8 height 8
checkbox input "false"
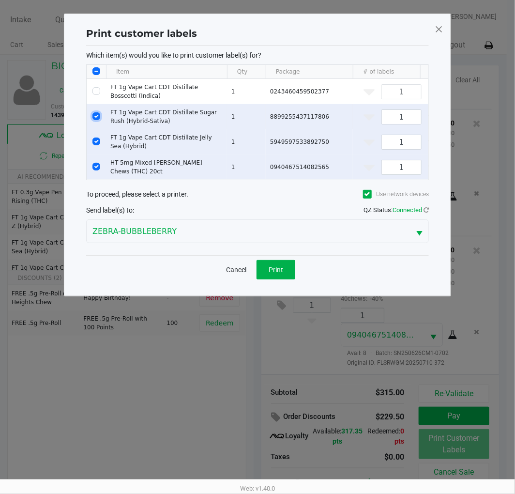
click at [100, 115] on input "Select Row" at bounding box center [96, 116] width 8 height 8
checkbox input "false"
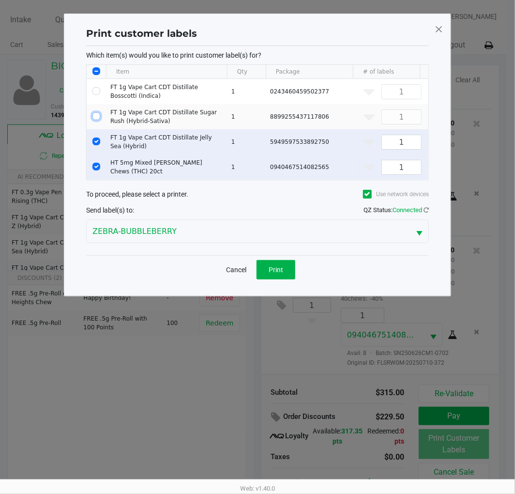
click at [99, 138] on input "Select Row" at bounding box center [96, 141] width 8 height 8
checkbox input "false"
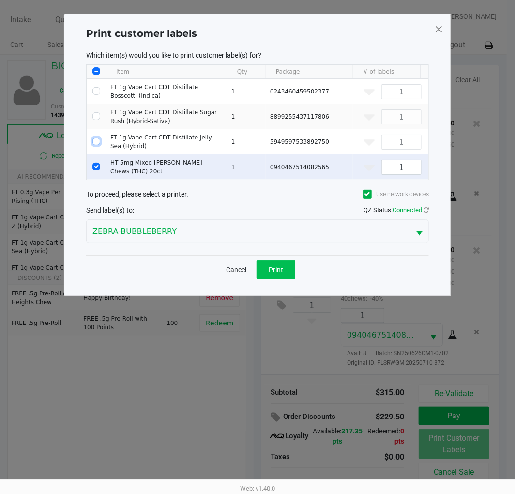
click at [282, 273] on span "Print" at bounding box center [276, 270] width 15 height 8
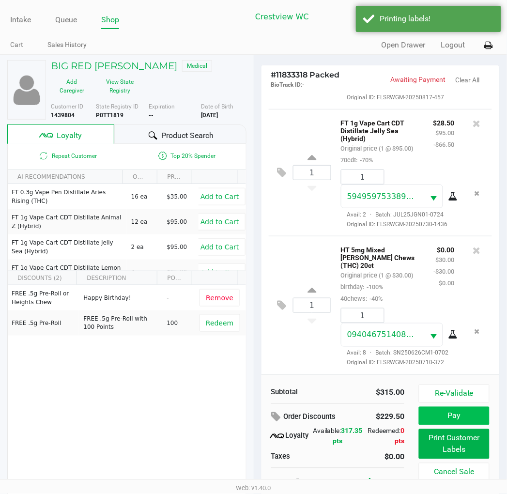
click at [428, 420] on button "Pay" at bounding box center [454, 415] width 70 height 18
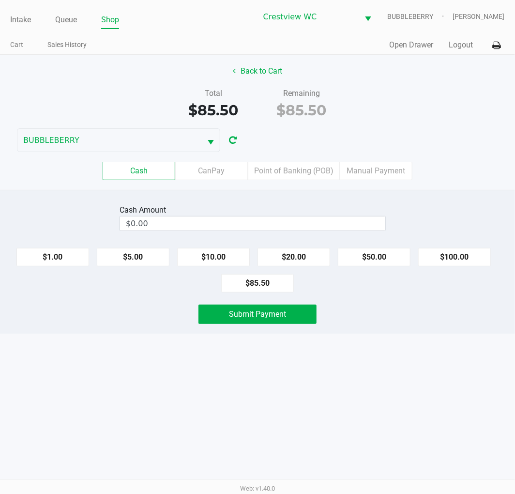
click at [306, 123] on div "Back to Cart Total $85.50 Remaining $85.50 BUBBLEBERRY Cash CanPay Point of Ban…" at bounding box center [257, 122] width 515 height 135
click at [305, 167] on label "Point of Banking (POB)" at bounding box center [294, 171] width 92 height 18
click at [0, 0] on 7 "Point of Banking (POB)" at bounding box center [0, 0] width 0 height 0
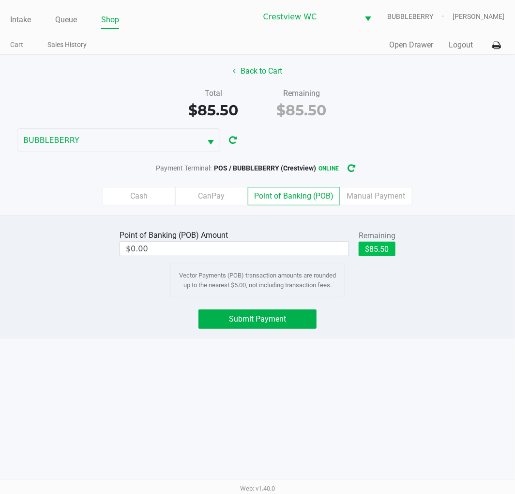
click at [385, 243] on button "$85.50" at bounding box center [377, 248] width 37 height 15
type input "$85.50"
click at [283, 315] on span "Submit Payment" at bounding box center [257, 318] width 57 height 9
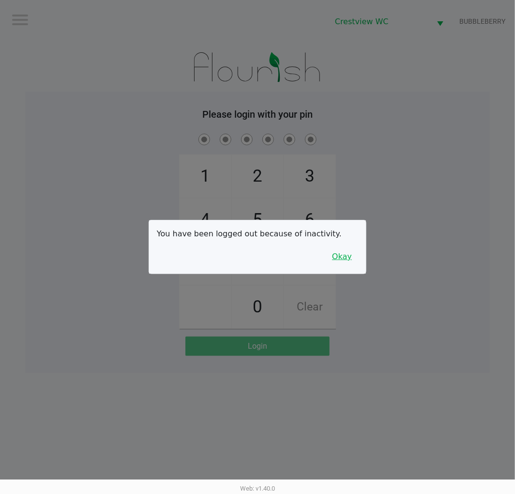
click at [346, 259] on button "Okay" at bounding box center [342, 256] width 32 height 18
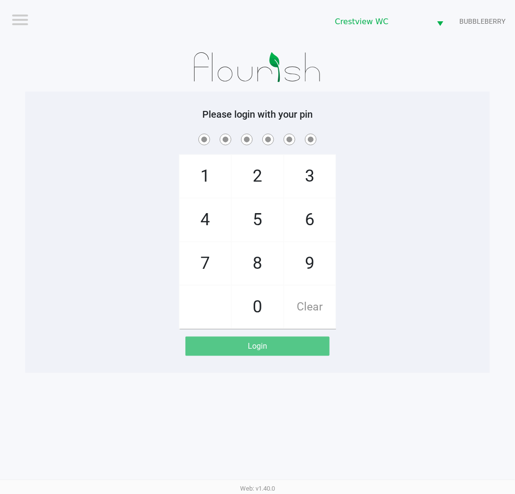
click at [207, 261] on span "7" at bounding box center [205, 263] width 51 height 43
checkbox input "true"
click at [316, 262] on span "9" at bounding box center [309, 263] width 51 height 43
checkbox input "true"
click at [264, 176] on span "2" at bounding box center [257, 176] width 51 height 43
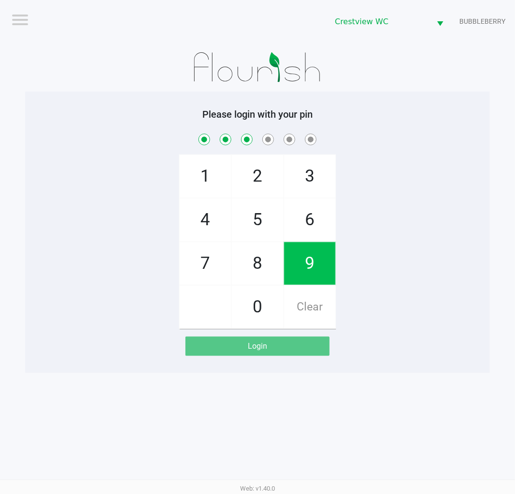
checkbox input "true"
click at [272, 301] on span "0" at bounding box center [257, 307] width 51 height 43
checkbox input "true"
click at [211, 264] on span "7" at bounding box center [205, 263] width 51 height 43
checkbox input "true"
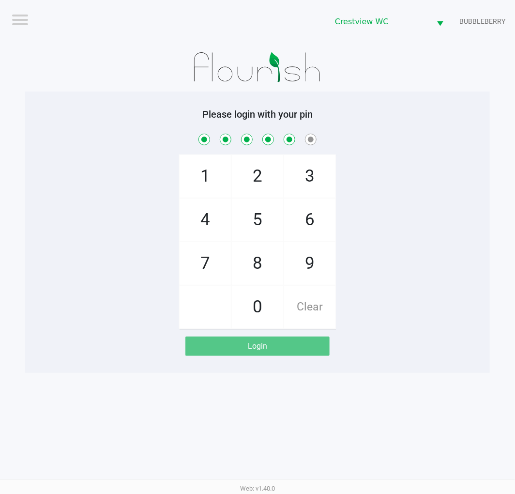
click at [257, 260] on span "8" at bounding box center [257, 263] width 51 height 43
checkbox input "true"
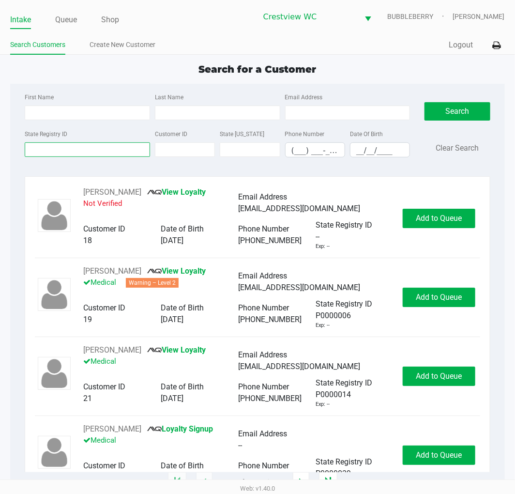
click at [101, 147] on input "State Registry ID" at bounding box center [87, 149] width 125 height 15
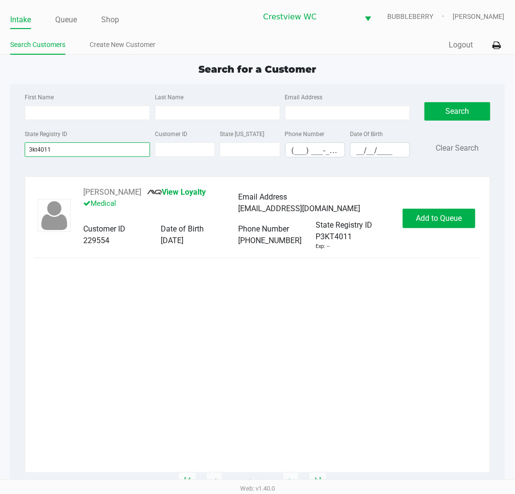
type input "3kt4011"
click at [428, 210] on button "Add to Queue" at bounding box center [439, 218] width 73 height 19
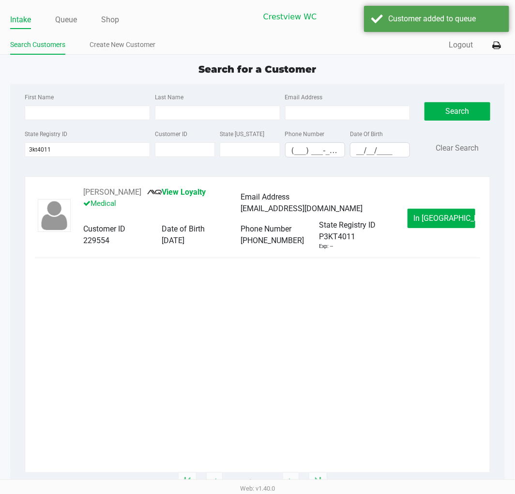
click at [428, 215] on span "In Queue" at bounding box center [454, 217] width 81 height 9
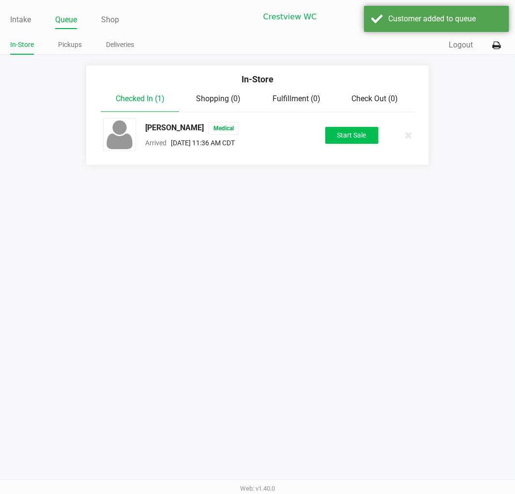
click at [349, 136] on button "Start Sale" at bounding box center [351, 135] width 53 height 17
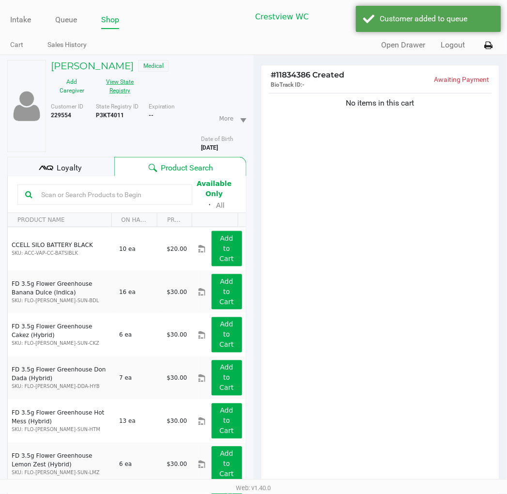
click at [121, 89] on button "View State Registry" at bounding box center [117, 86] width 48 height 24
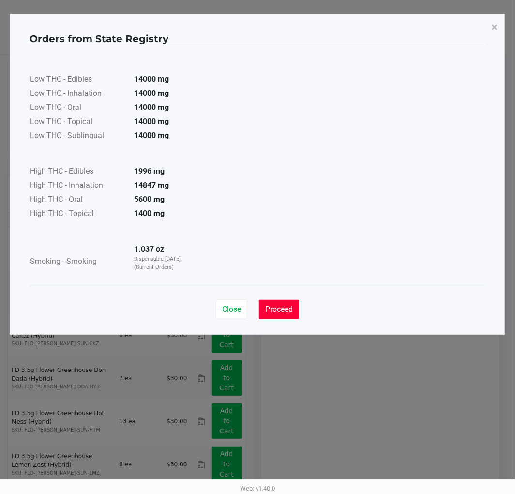
click at [281, 305] on span "Proceed" at bounding box center [279, 308] width 28 height 9
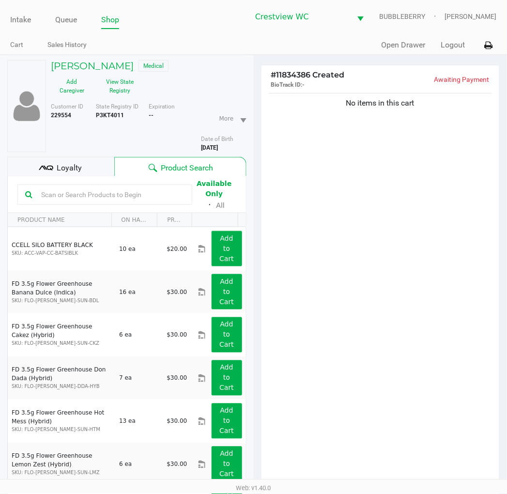
click at [69, 166] on span "Loyalty" at bounding box center [69, 168] width 25 height 12
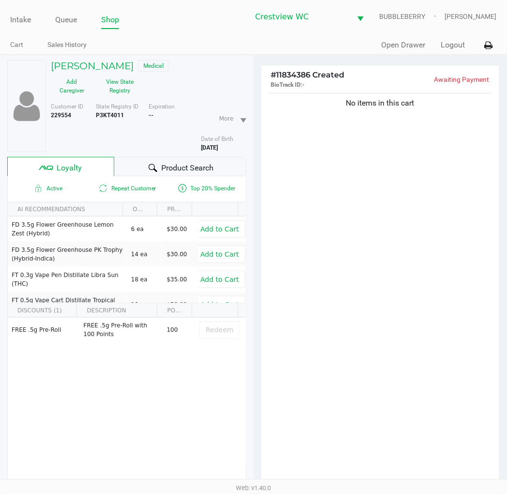
click at [182, 169] on span "Product Search" at bounding box center [187, 168] width 52 height 12
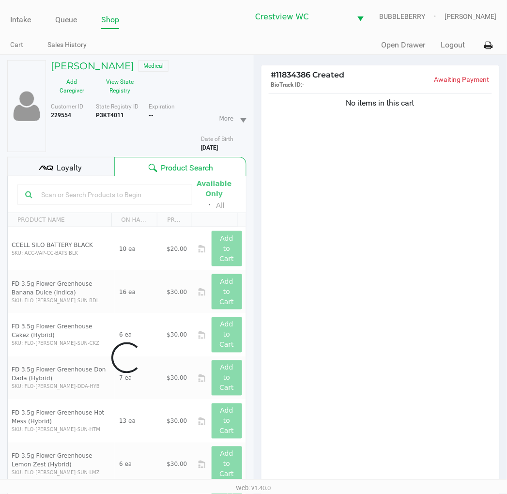
click at [331, 259] on div "No items in this cart" at bounding box center [380, 291] width 238 height 400
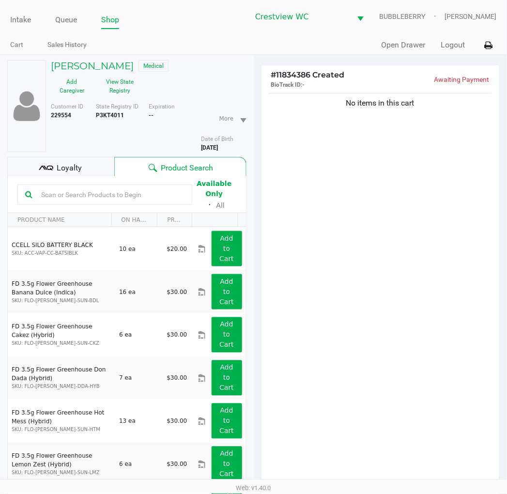
click at [398, 316] on div "No items in this cart" at bounding box center [380, 291] width 238 height 400
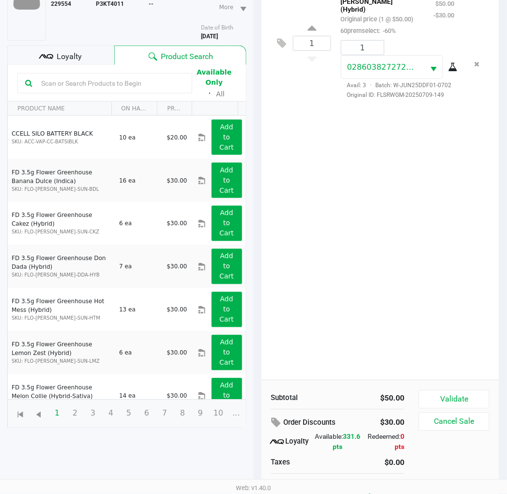
scroll to position [125, 0]
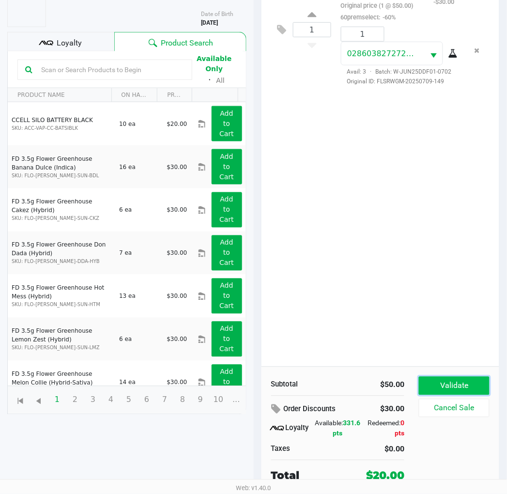
click at [428, 376] on button "Validate" at bounding box center [454, 385] width 70 height 18
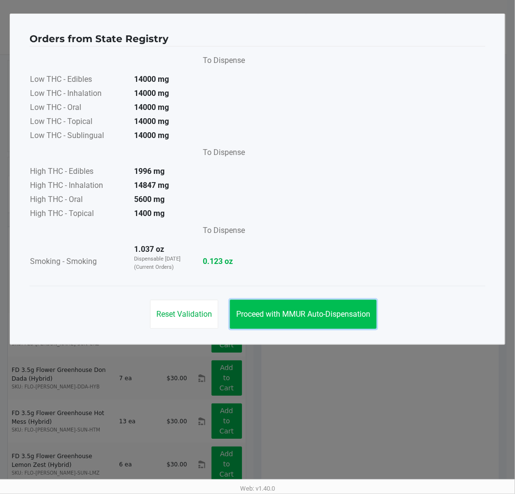
click at [337, 322] on button "Proceed with MMUR Auto-Dispensation" at bounding box center [303, 314] width 147 height 29
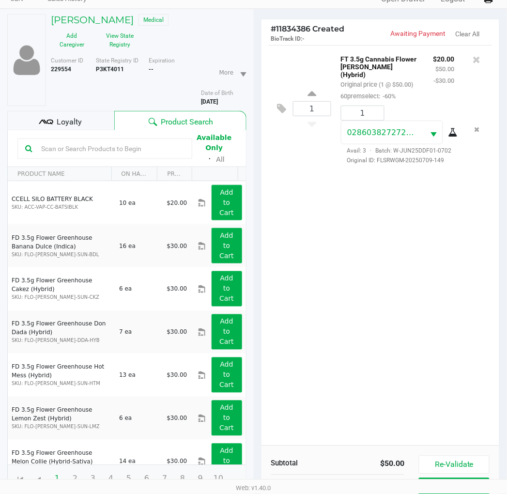
scroll to position [125, 0]
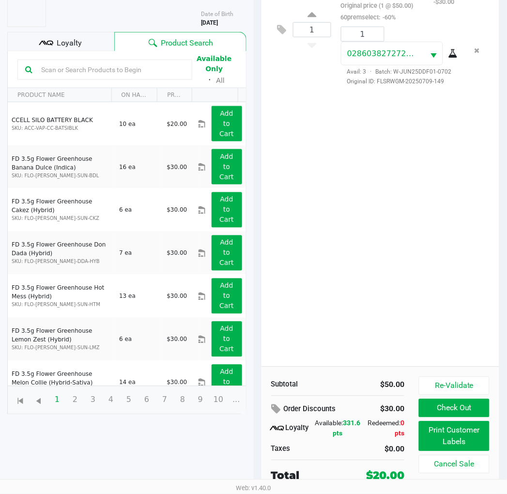
click at [428, 441] on button "Print Customer Labels" at bounding box center [454, 436] width 70 height 30
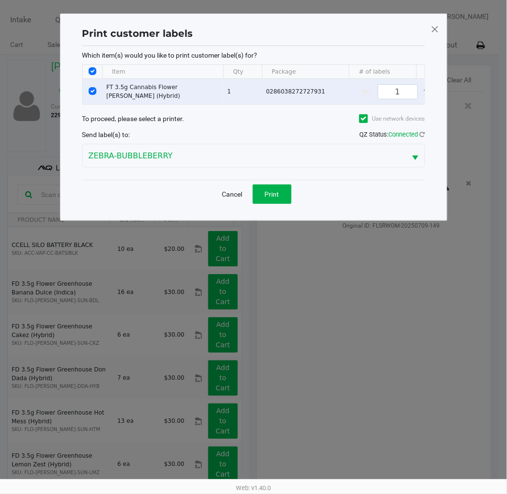
scroll to position [0, 0]
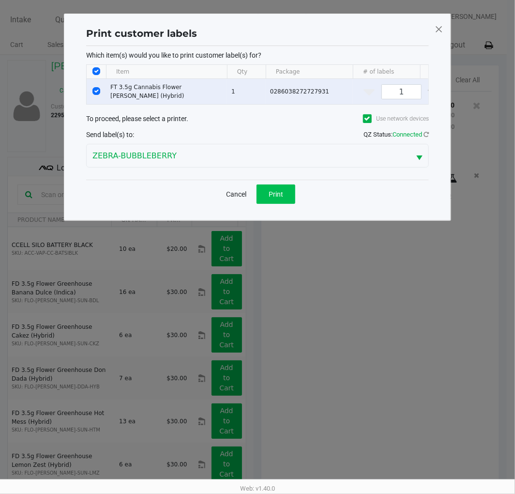
click at [276, 198] on span "Print" at bounding box center [276, 194] width 15 height 8
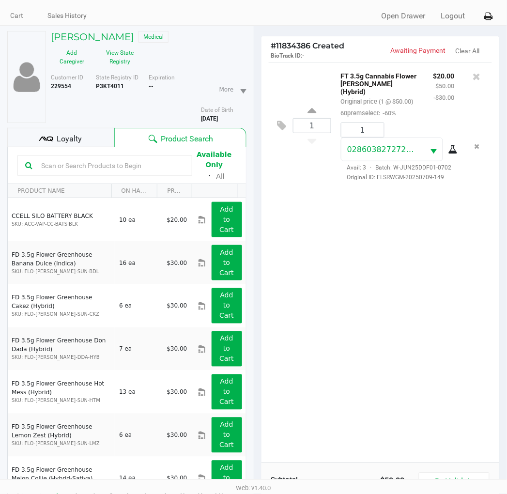
scroll to position [125, 0]
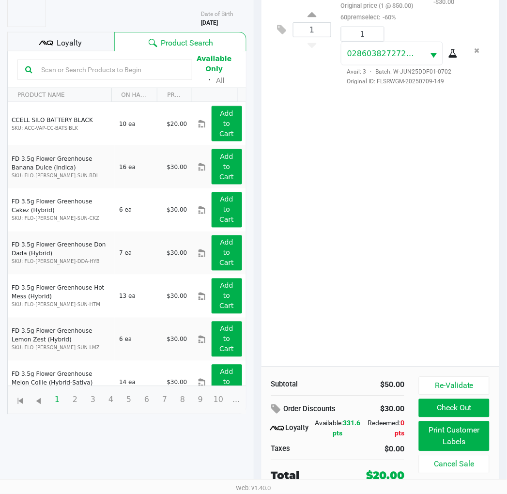
click at [428, 409] on button "Check Out" at bounding box center [454, 408] width 70 height 18
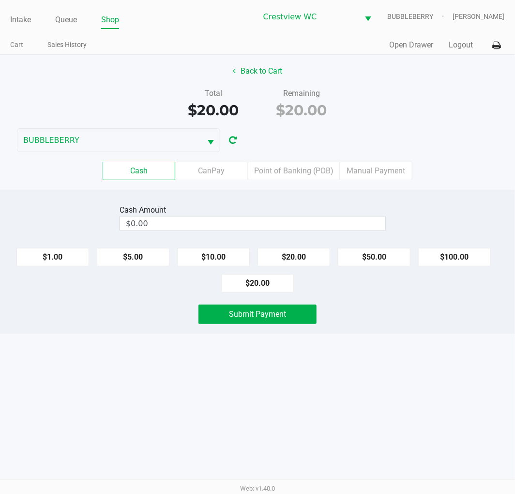
click at [321, 171] on label "Point of Banking (POB)" at bounding box center [294, 171] width 92 height 18
click at [0, 0] on 7 "Point of Banking (POB)" at bounding box center [0, 0] width 0 height 0
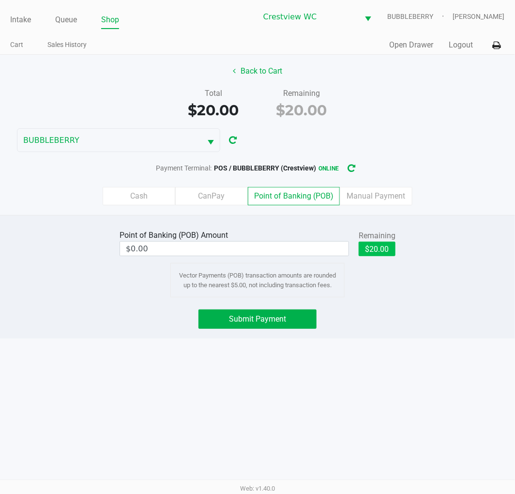
click at [374, 249] on button "$20.00" at bounding box center [377, 248] width 37 height 15
type input "$20.00"
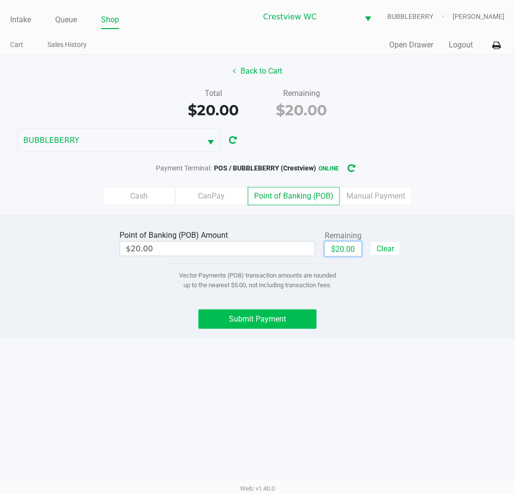
click at [286, 320] on button "Submit Payment" at bounding box center [257, 318] width 118 height 19
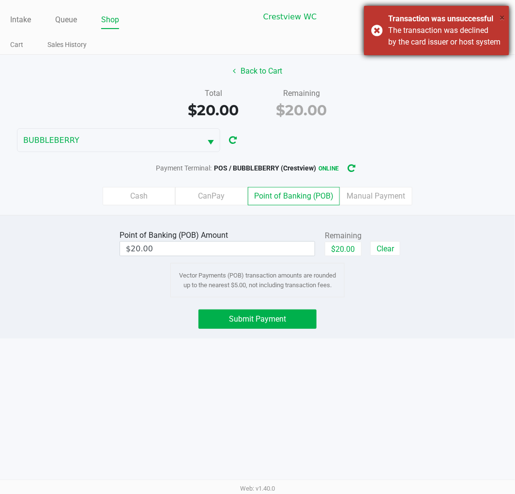
click at [428, 14] on span "×" at bounding box center [501, 18] width 5 height 12
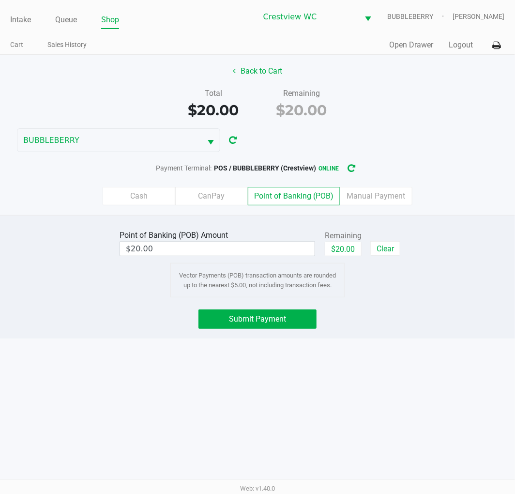
click at [287, 320] on button "Submit Payment" at bounding box center [257, 318] width 118 height 19
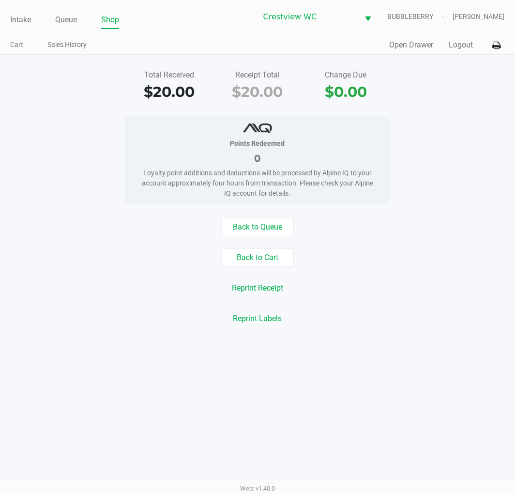
click at [415, 46] on button "Open Drawer" at bounding box center [412, 45] width 44 height 12
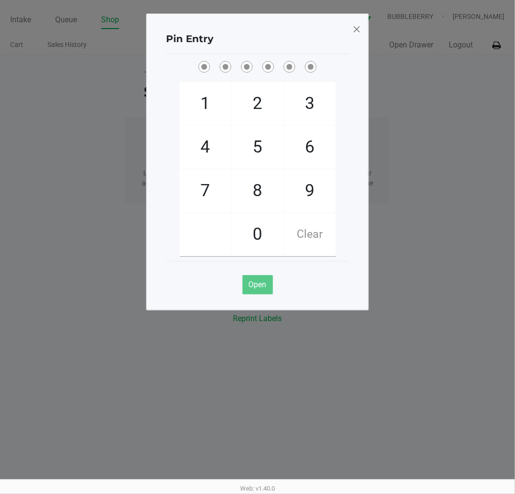
click at [196, 194] on span "7" at bounding box center [205, 190] width 51 height 43
checkbox input "true"
click at [313, 191] on span "9" at bounding box center [309, 190] width 51 height 43
checkbox input "true"
click at [269, 108] on span "2" at bounding box center [257, 103] width 51 height 43
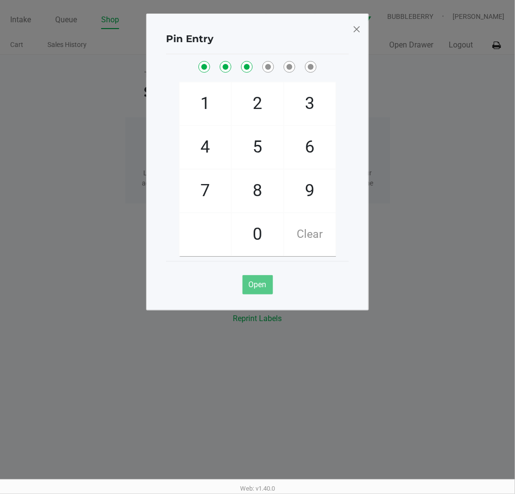
checkbox input "true"
click at [257, 241] on span "0" at bounding box center [257, 234] width 51 height 43
checkbox input "true"
click at [199, 206] on span "7" at bounding box center [205, 190] width 51 height 43
checkbox input "true"
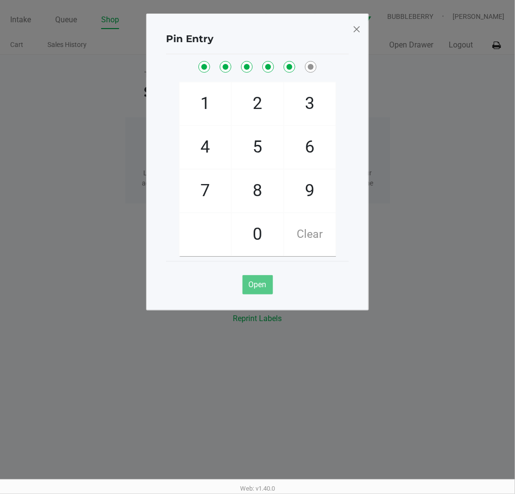
click at [261, 203] on span "8" at bounding box center [257, 190] width 51 height 43
checkbox input "true"
click at [344, 25] on div "Pin Entry" at bounding box center [257, 39] width 183 height 30
click at [356, 33] on span at bounding box center [356, 28] width 9 height 15
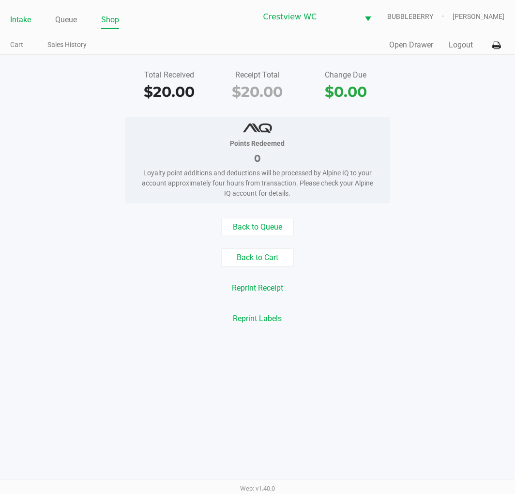
click at [29, 18] on link "Intake" at bounding box center [20, 20] width 21 height 14
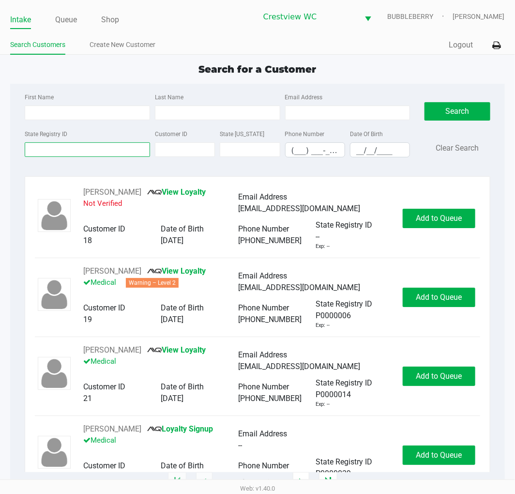
click at [94, 150] on input "State Registry ID" at bounding box center [87, 149] width 125 height 15
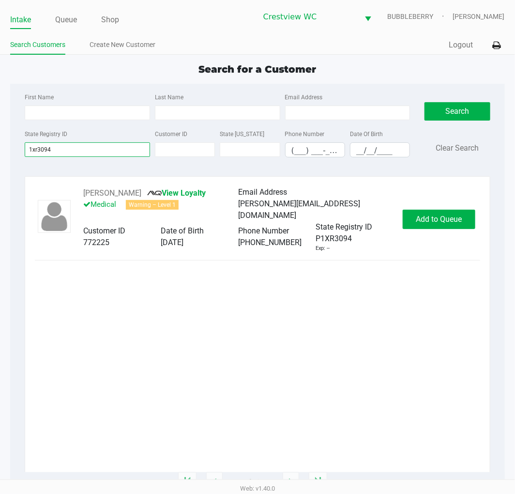
type input "1xr3094"
click at [428, 226] on button "Add to Queue" at bounding box center [439, 219] width 73 height 19
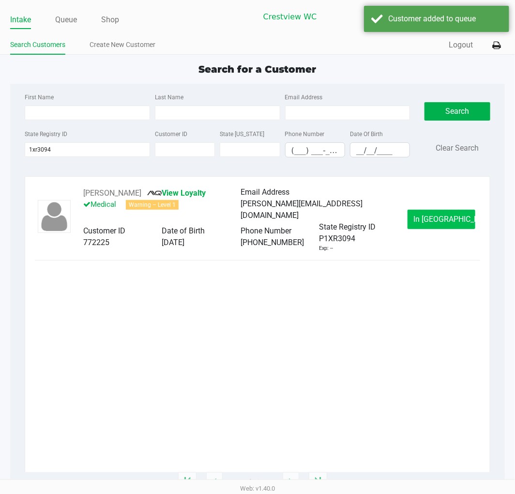
click at [428, 220] on span "In Queue" at bounding box center [454, 218] width 81 height 9
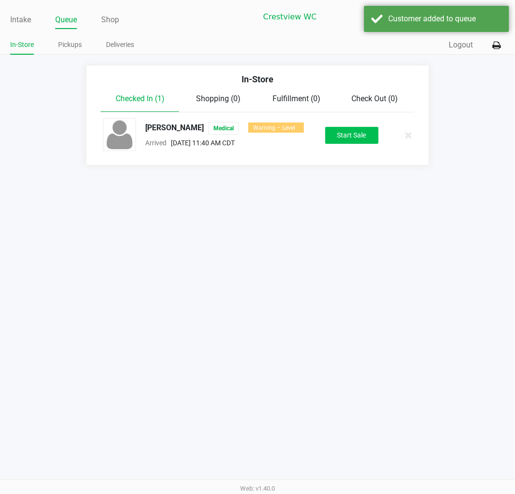
click at [354, 136] on button "Start Sale" at bounding box center [351, 135] width 53 height 17
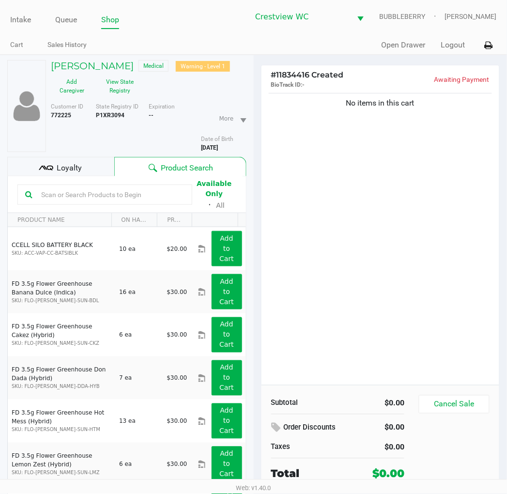
click at [119, 88] on button "View State Registry" at bounding box center [117, 86] width 48 height 24
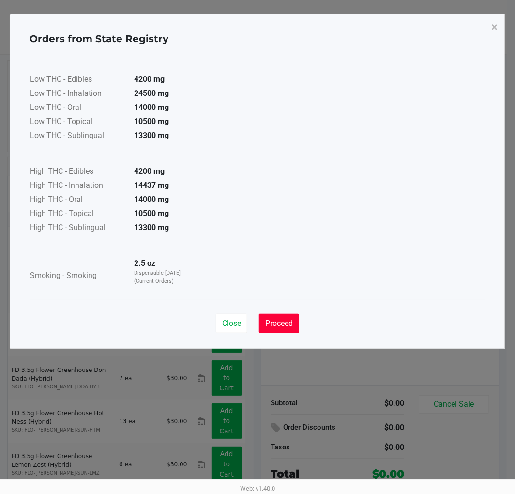
click at [277, 318] on span "Proceed" at bounding box center [279, 322] width 28 height 9
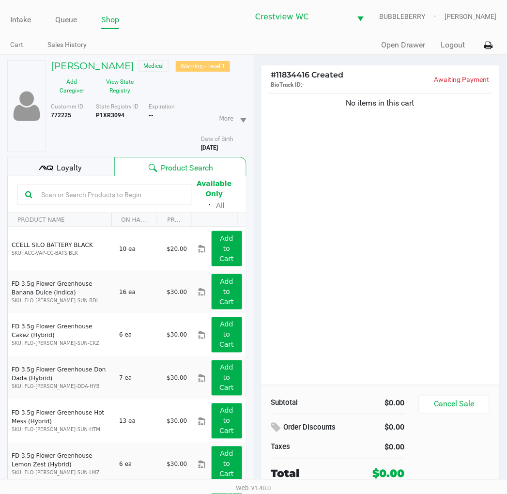
click at [74, 166] on span "Loyalty" at bounding box center [69, 168] width 25 height 12
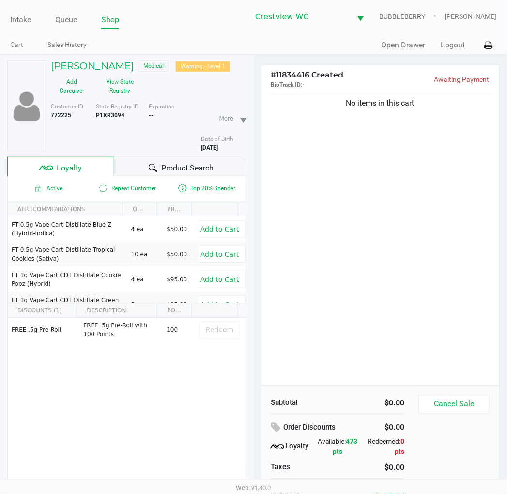
click at [181, 169] on span "Product Search" at bounding box center [187, 168] width 52 height 12
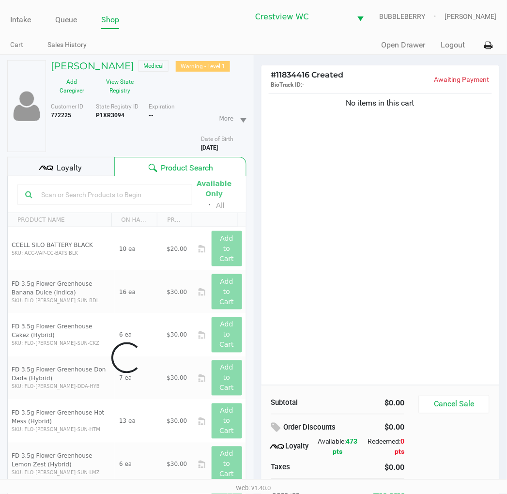
click at [341, 247] on div "No items in this cart" at bounding box center [380, 238] width 238 height 294
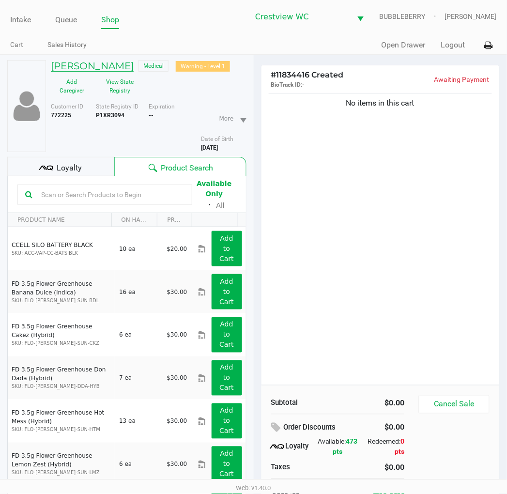
click at [123, 68] on h5 "SAVANNA HARRIS" at bounding box center [92, 66] width 83 height 12
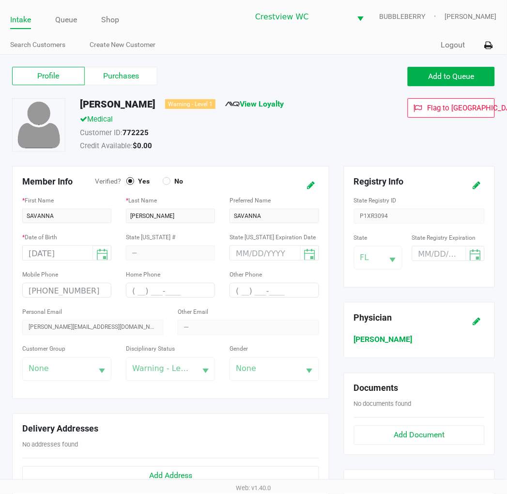
click at [132, 76] on label "Purchases" at bounding box center [121, 76] width 73 height 18
click at [0, 0] on 1 "Purchases" at bounding box center [0, 0] width 0 height 0
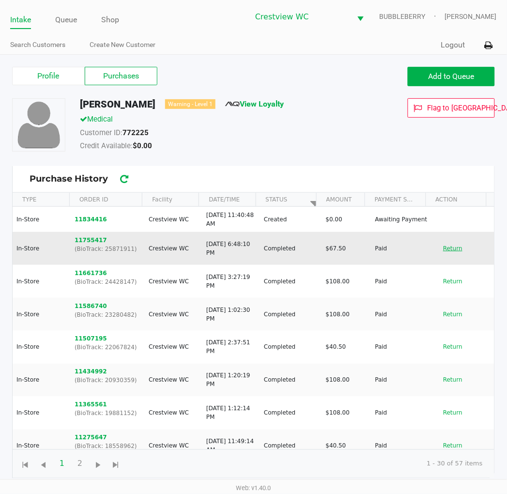
click at [428, 244] on button "Return" at bounding box center [452, 248] width 32 height 15
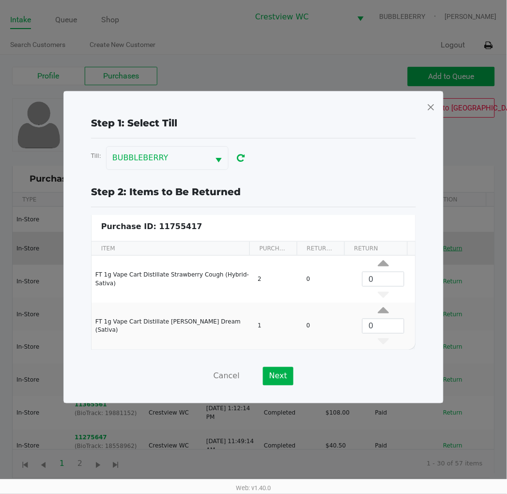
scroll to position [3, 0]
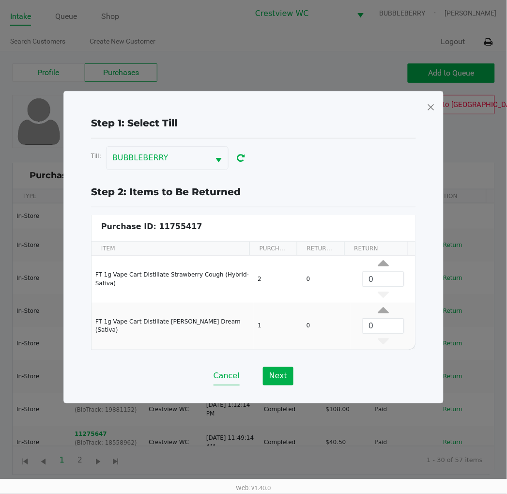
click at [231, 376] on button "Cancel" at bounding box center [226, 376] width 26 height 18
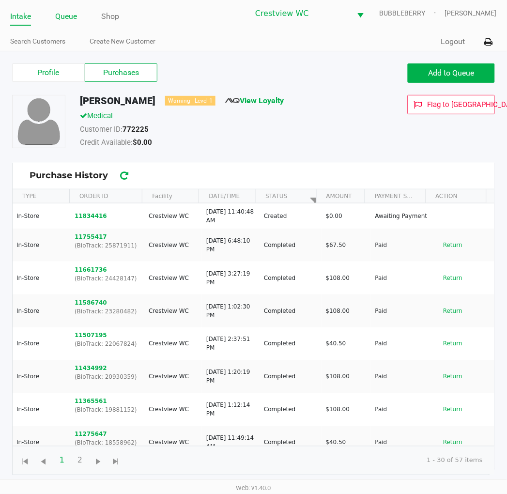
click at [65, 15] on link "Queue" at bounding box center [66, 17] width 22 height 14
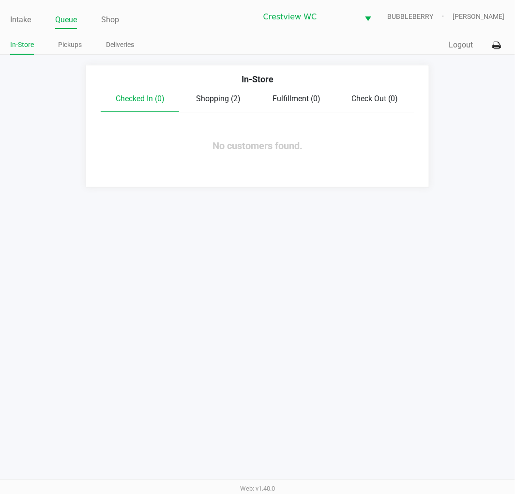
click at [220, 95] on span "Shopping (2)" at bounding box center [218, 98] width 45 height 9
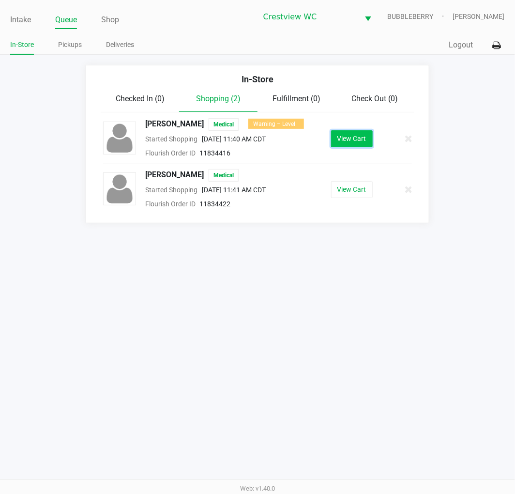
click at [359, 138] on button "View Cart" at bounding box center [352, 138] width 42 height 17
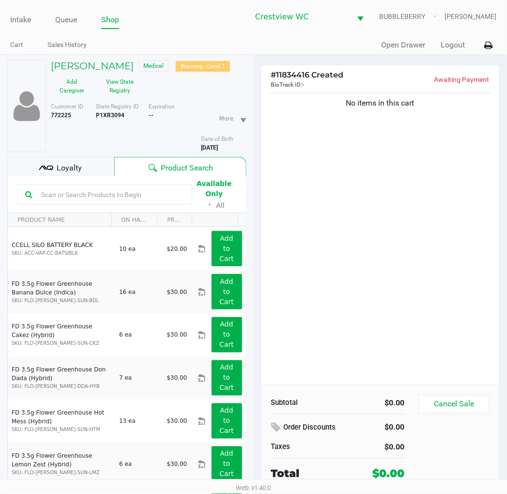
click at [379, 298] on div "No items in this cart" at bounding box center [380, 238] width 238 height 294
click at [408, 274] on div "No items in this cart" at bounding box center [380, 238] width 238 height 294
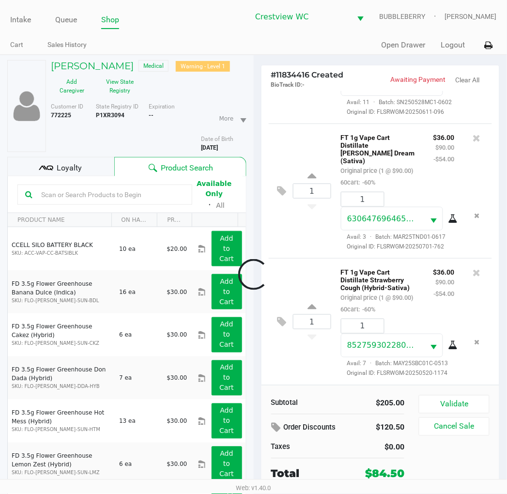
scroll to position [140, 0]
click at [428, 407] on button "Validate" at bounding box center [454, 404] width 70 height 18
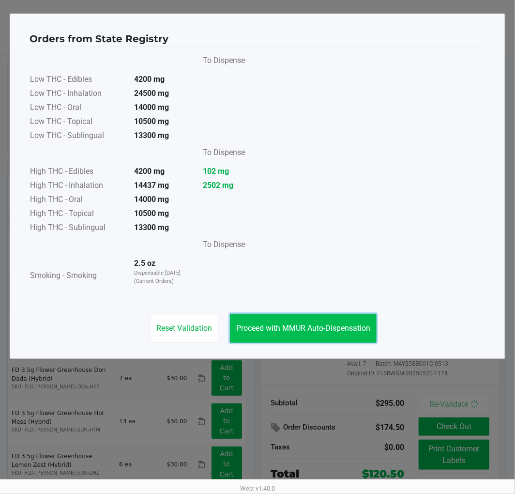
click at [349, 327] on span "Proceed with MMUR Auto-Dispensation" at bounding box center [303, 327] width 134 height 9
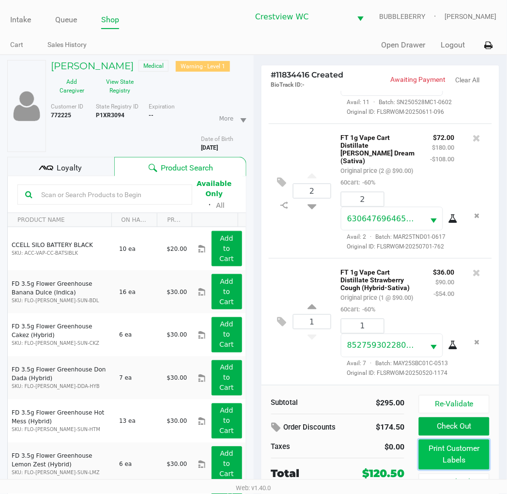
click at [428, 455] on button "Print Customer Labels" at bounding box center [454, 454] width 70 height 30
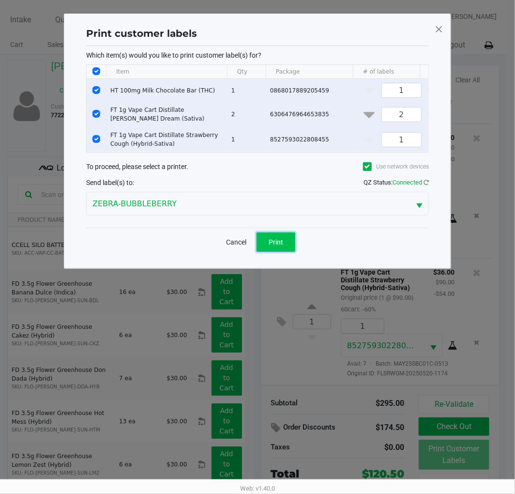
click at [284, 252] on button "Print" at bounding box center [275, 241] width 39 height 19
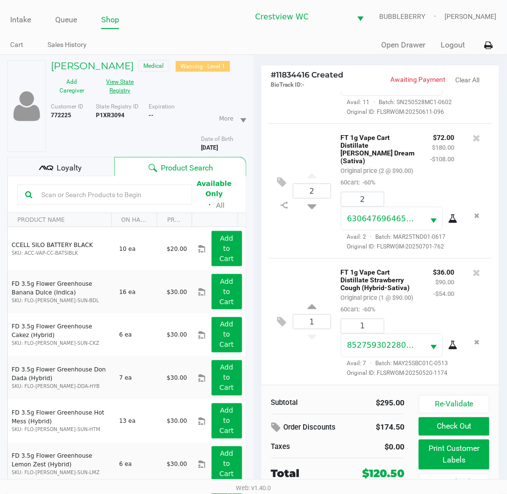
click at [128, 88] on button "View State Registry" at bounding box center [117, 86] width 48 height 24
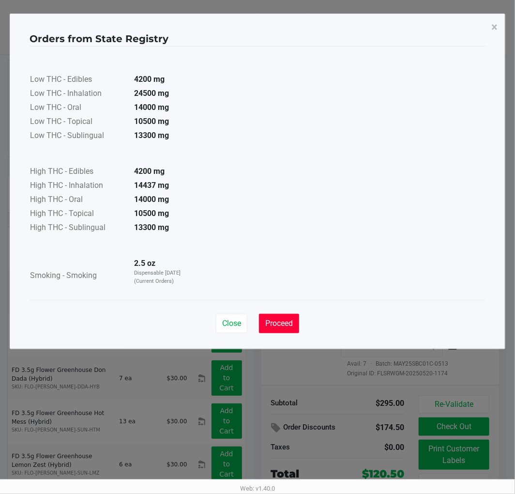
click at [286, 319] on span "Proceed" at bounding box center [279, 322] width 28 height 9
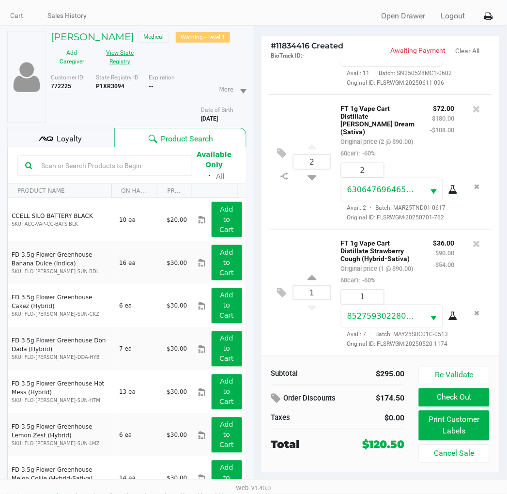
scroll to position [30, 0]
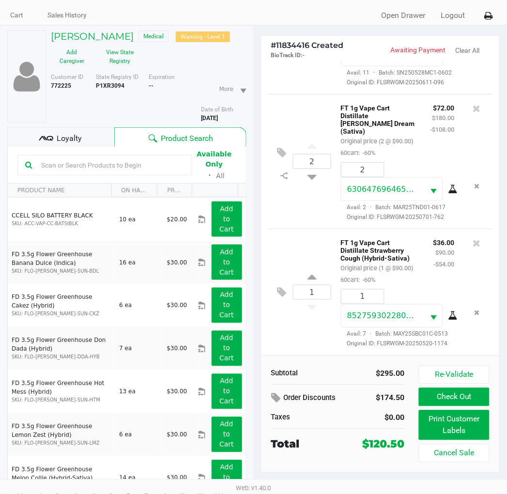
click at [70, 132] on div "Loyalty" at bounding box center [60, 136] width 107 height 19
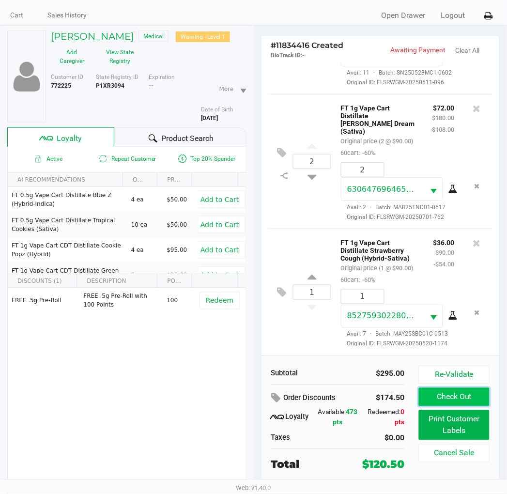
click at [428, 395] on button "Check Out" at bounding box center [454, 397] width 70 height 18
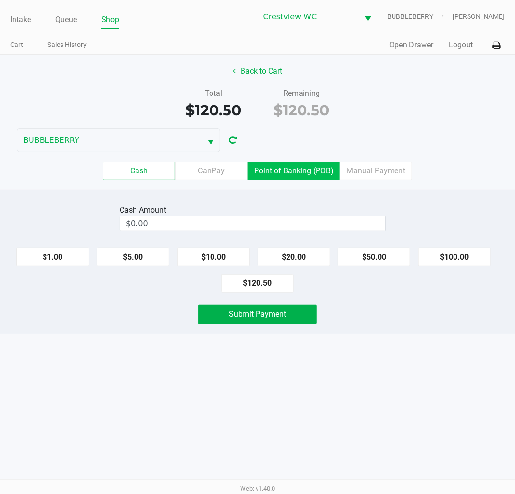
click at [307, 172] on label "Point of Banking (POB)" at bounding box center [294, 171] width 92 height 18
click at [0, 0] on 7 "Point of Banking (POB)" at bounding box center [0, 0] width 0 height 0
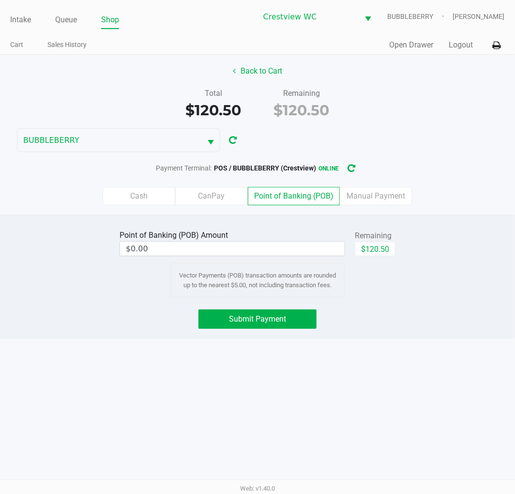
click at [386, 250] on button "$120.50" at bounding box center [375, 248] width 41 height 15
type input "$120.50"
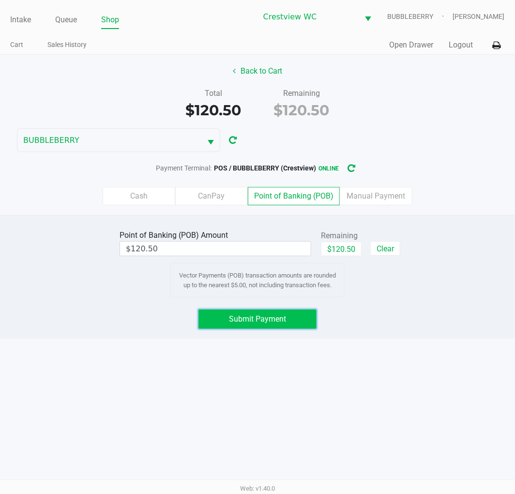
click at [283, 318] on span "Submit Payment" at bounding box center [257, 318] width 57 height 9
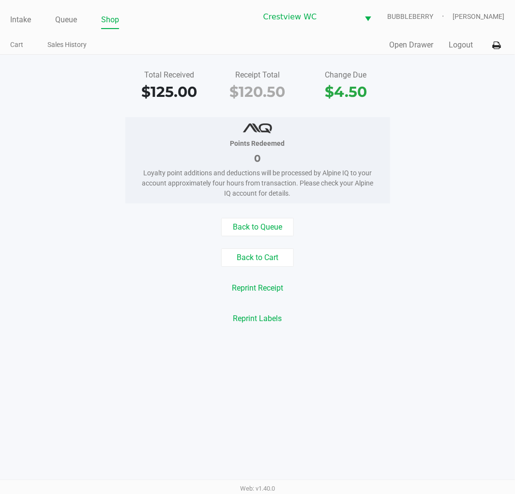
click at [25, 23] on link "Intake" at bounding box center [20, 20] width 21 height 14
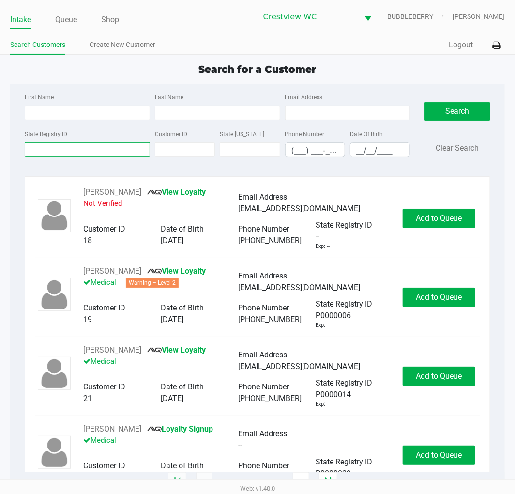
click at [102, 147] on input "State Registry ID" at bounding box center [87, 149] width 125 height 15
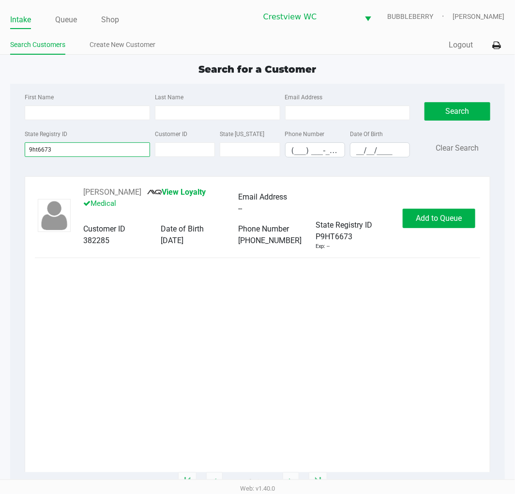
type input "9ht6673"
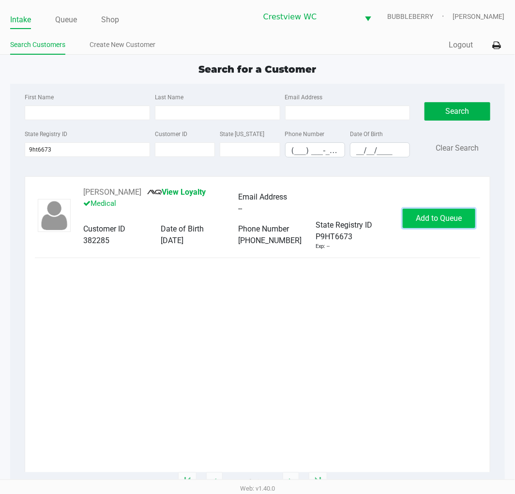
click at [420, 220] on span "Add to Queue" at bounding box center [439, 217] width 46 height 9
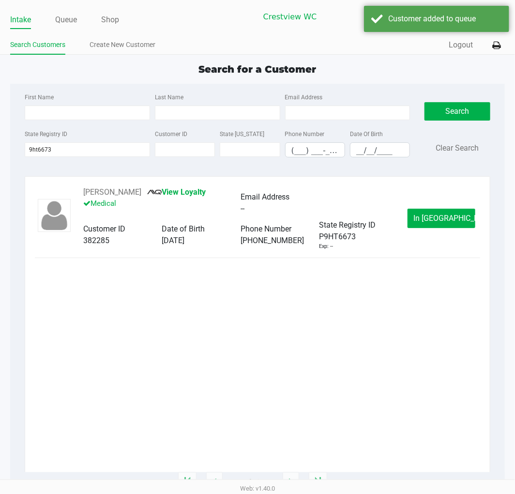
click at [428, 219] on span "In Queue" at bounding box center [454, 217] width 81 height 9
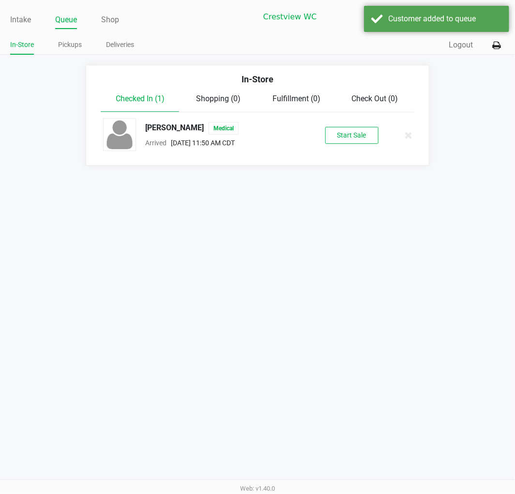
click at [362, 133] on button "Start Sale" at bounding box center [351, 135] width 53 height 17
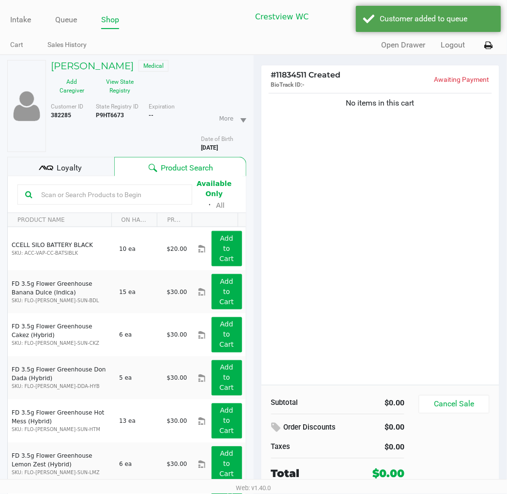
click at [121, 89] on button "View State Registry" at bounding box center [117, 86] width 48 height 24
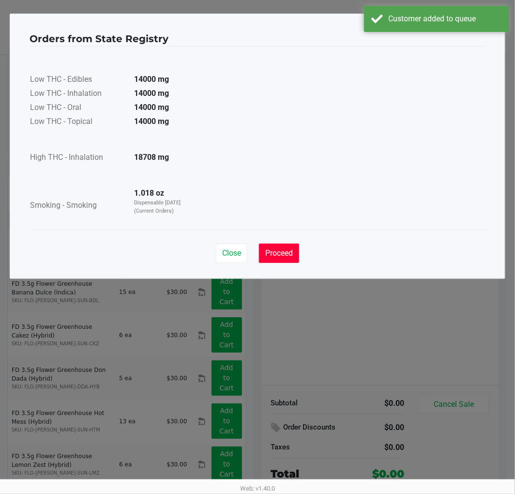
click at [281, 252] on span "Proceed" at bounding box center [279, 252] width 28 height 9
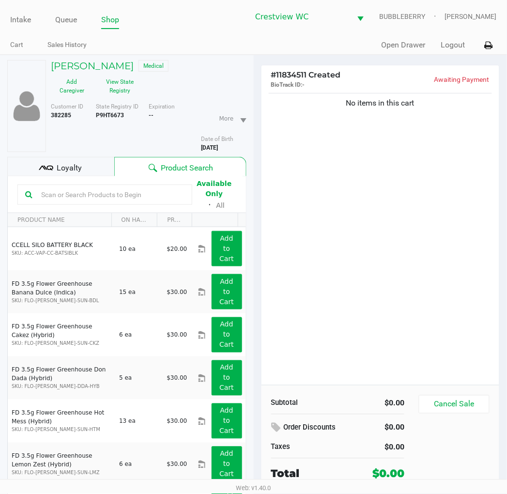
click at [62, 167] on span "Loyalty" at bounding box center [69, 168] width 25 height 12
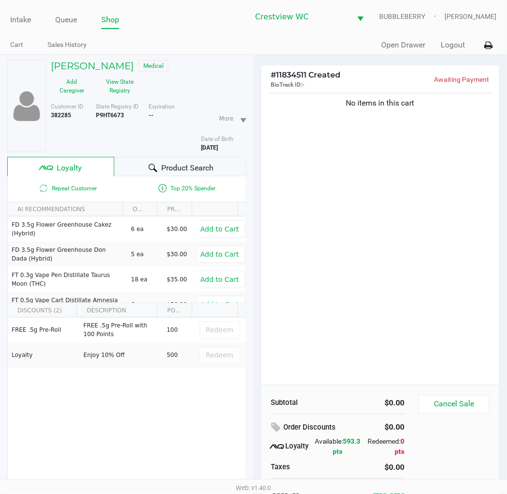
click at [363, 276] on div "No items in this cart" at bounding box center [380, 238] width 238 height 294
click at [116, 81] on button "View State Registry" at bounding box center [117, 86] width 48 height 24
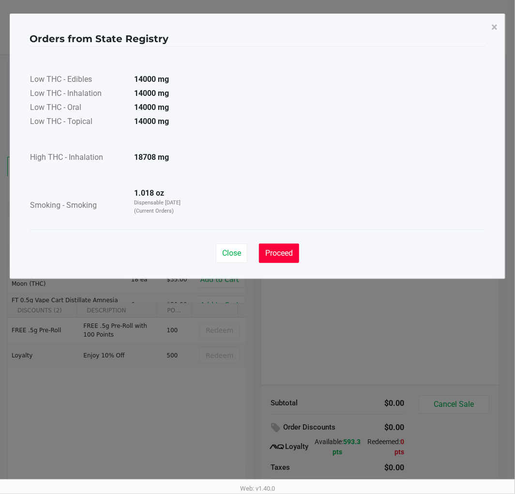
click at [272, 249] on span "Proceed" at bounding box center [279, 252] width 28 height 9
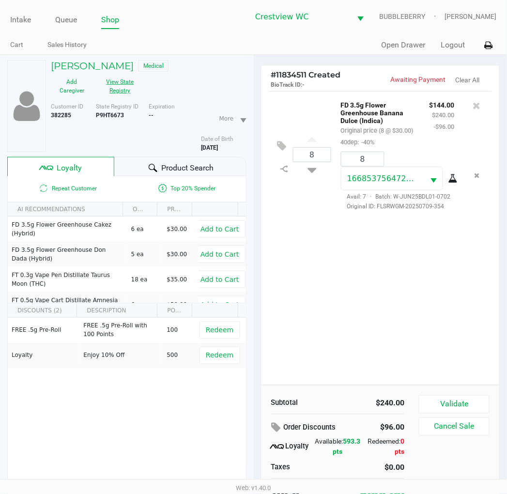
click at [373, 310] on div "8 FD 3.5g Flower Greenhouse Banana Dulce (Indica) Original price (8 @ $30.00) 4…" at bounding box center [380, 238] width 238 height 294
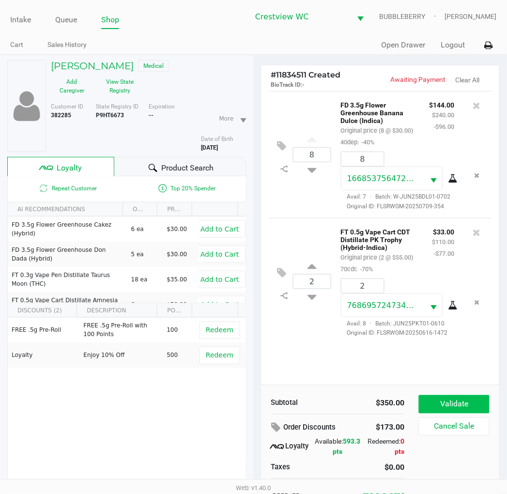
click at [428, 400] on button "Validate" at bounding box center [454, 404] width 70 height 18
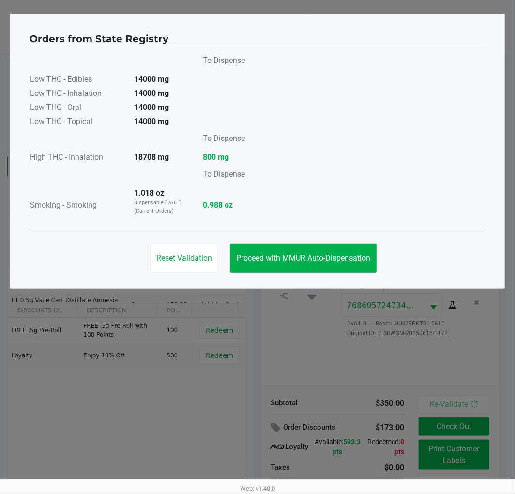
click at [339, 260] on span "Proceed with MMUR Auto-Dispensation" at bounding box center [303, 257] width 134 height 9
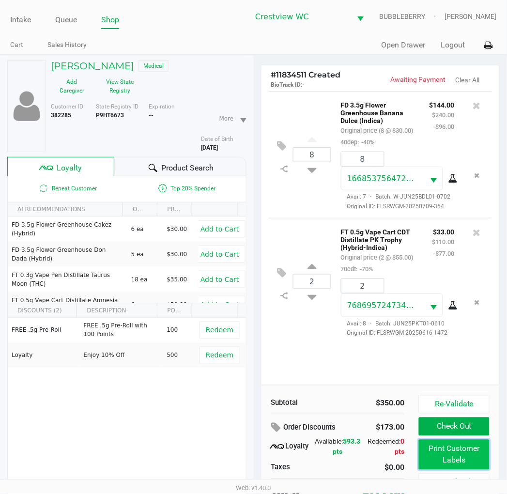
click at [428, 449] on button "Print Customer Labels" at bounding box center [454, 454] width 70 height 30
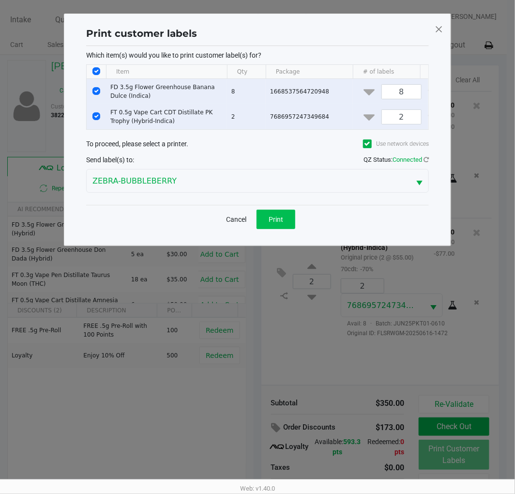
click at [282, 223] on span "Print" at bounding box center [276, 219] width 15 height 8
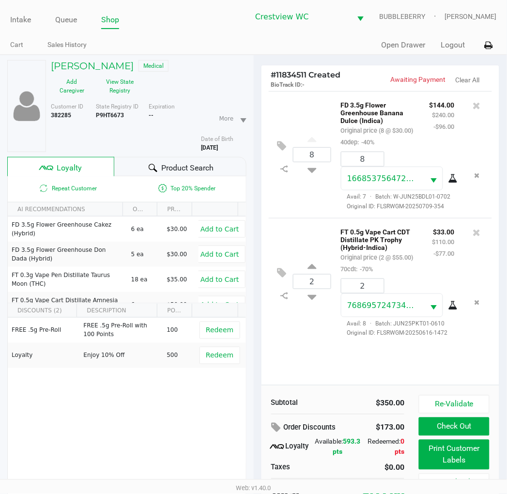
click at [183, 176] on div "Product Search" at bounding box center [180, 166] width 132 height 19
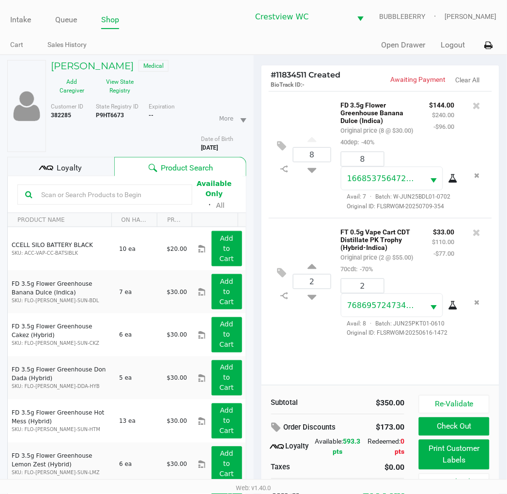
click at [71, 163] on span "Loyalty" at bounding box center [69, 168] width 25 height 12
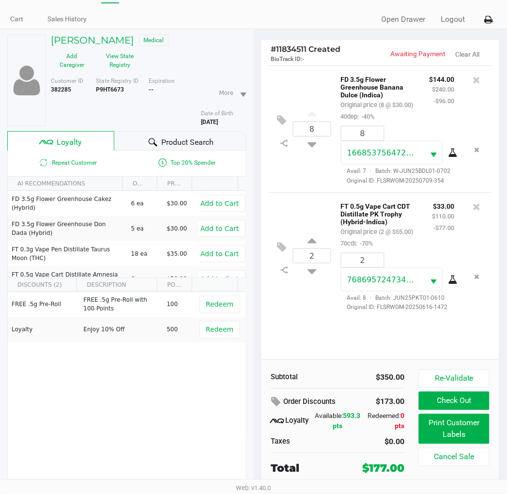
scroll to position [50, 0]
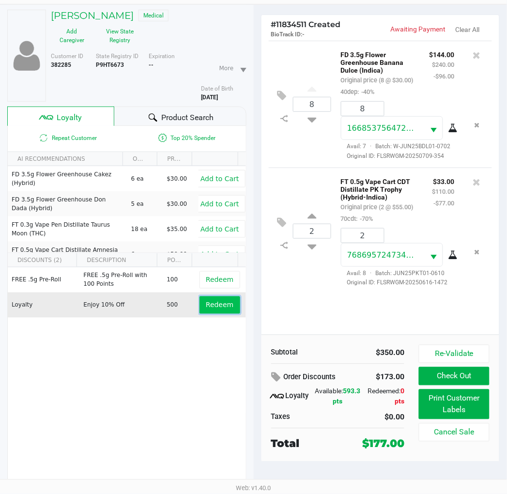
click at [217, 305] on span "Redeem" at bounding box center [220, 305] width 28 height 8
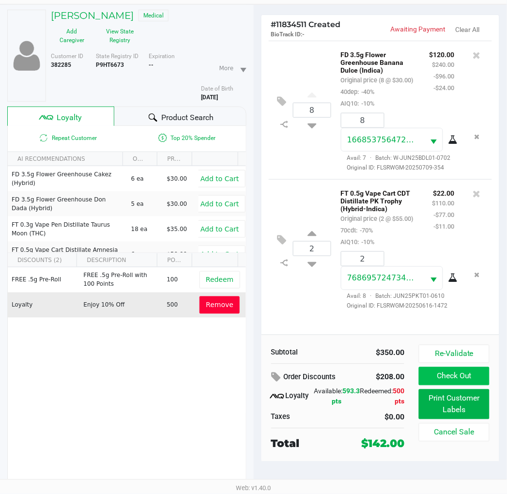
click at [428, 384] on button "Check Out" at bounding box center [454, 376] width 70 height 18
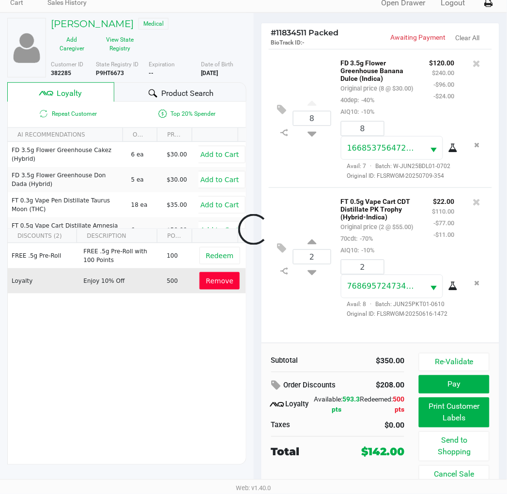
scroll to position [43, 0]
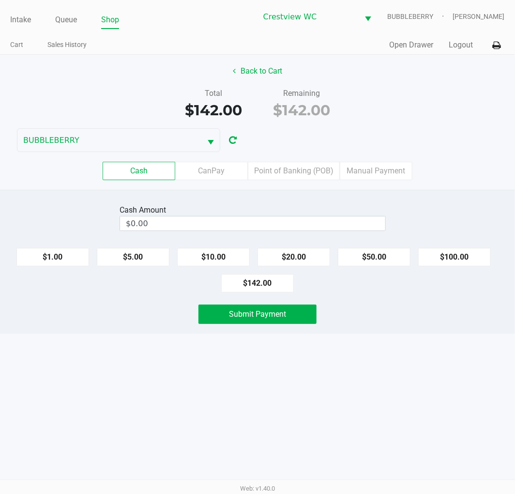
click at [384, 255] on button "$50.00" at bounding box center [374, 257] width 73 height 18
click at [392, 257] on button "$50.00" at bounding box center [374, 257] width 73 height 18
click at [387, 255] on button "$50.00" at bounding box center [374, 257] width 73 height 18
click at [382, 256] on button "$50.00" at bounding box center [374, 257] width 73 height 18
type input "$200.00"
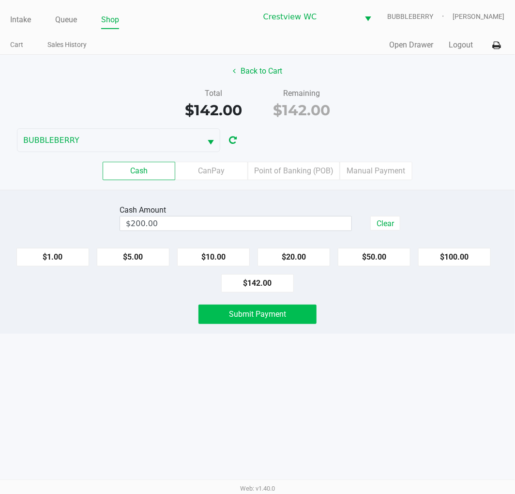
click at [289, 319] on button "Submit Payment" at bounding box center [257, 313] width 118 height 19
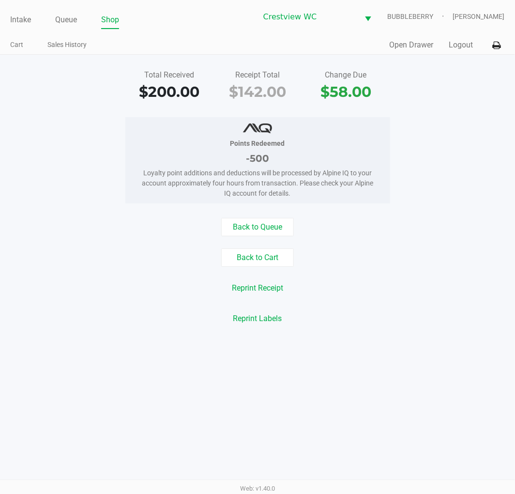
click at [18, 17] on link "Intake" at bounding box center [20, 20] width 21 height 14
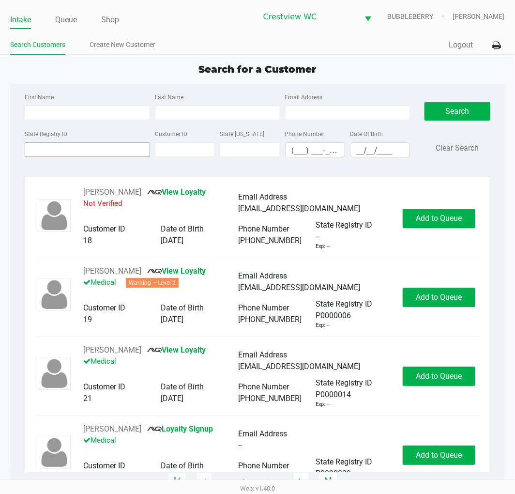
click at [103, 151] on input "State Registry ID" at bounding box center [87, 149] width 125 height 15
click at [70, 21] on link "Queue" at bounding box center [66, 20] width 22 height 14
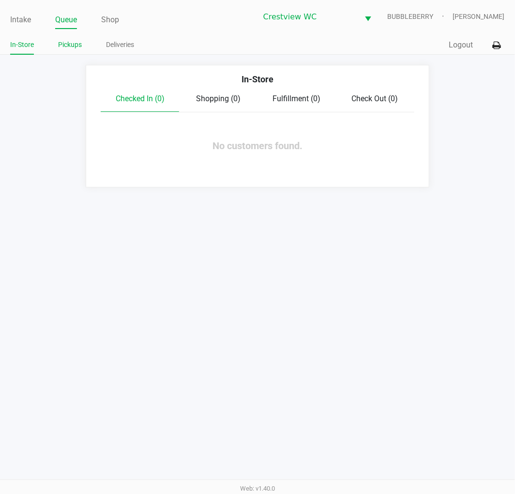
click at [75, 44] on link "Pickups" at bounding box center [70, 45] width 24 height 12
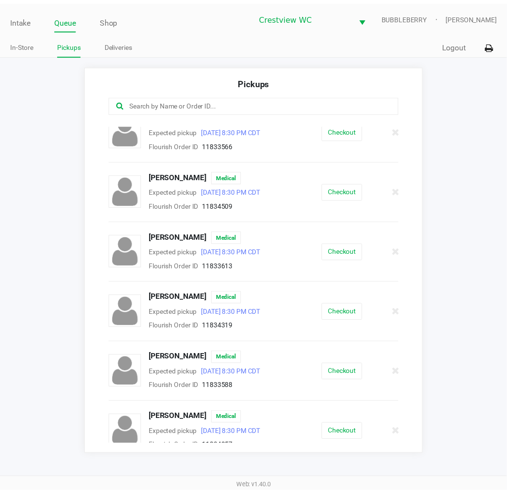
scroll to position [136, 0]
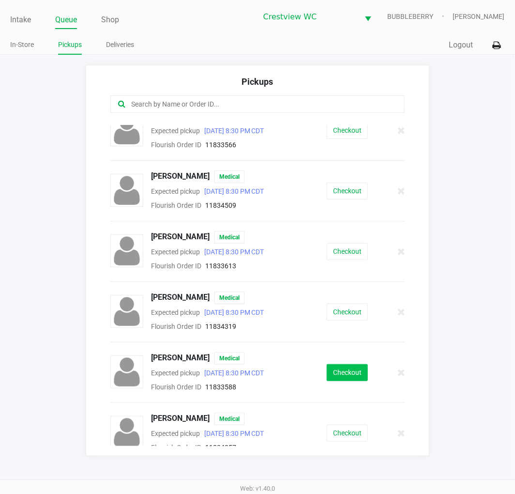
click at [334, 376] on button "Checkout" at bounding box center [347, 372] width 41 height 17
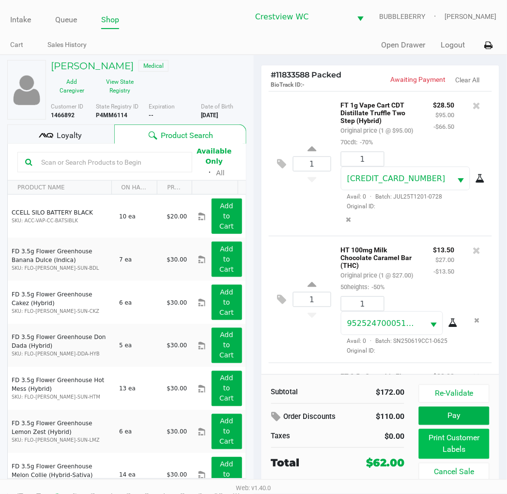
click at [428, 441] on button "Print Customer Labels" at bounding box center [454, 444] width 70 height 30
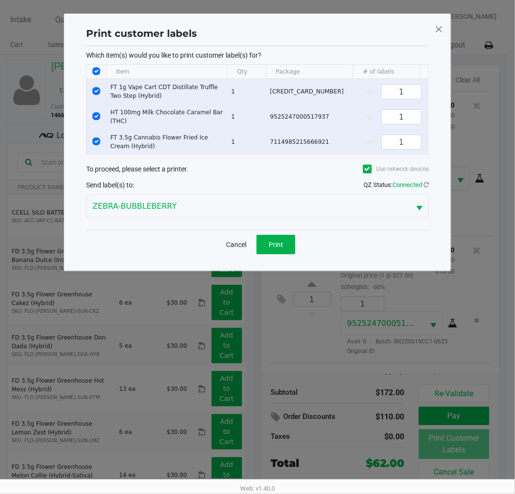
click at [286, 254] on button "Print" at bounding box center [275, 244] width 39 height 19
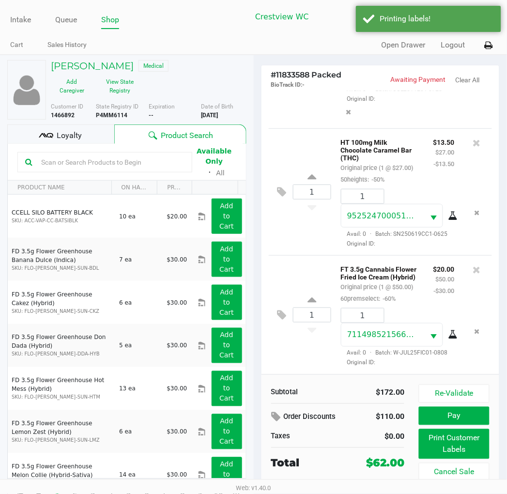
scroll to position [158, 0]
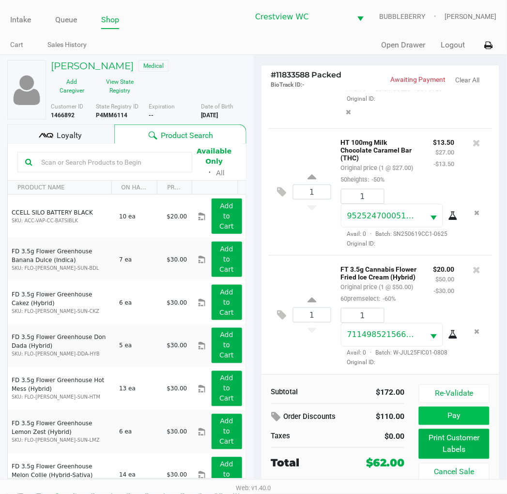
click at [428, 420] on button "Pay" at bounding box center [454, 415] width 70 height 18
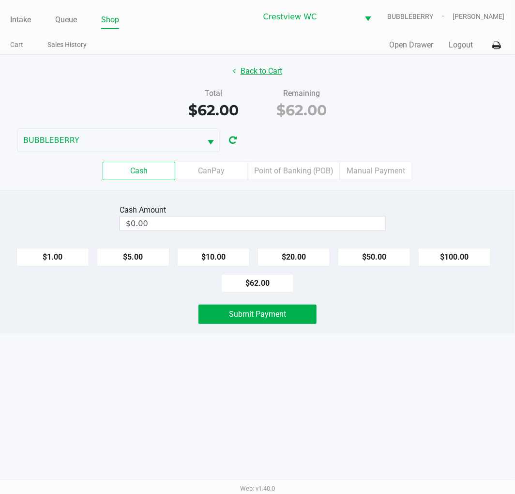
click at [271, 71] on button "Back to Cart" at bounding box center [257, 71] width 62 height 18
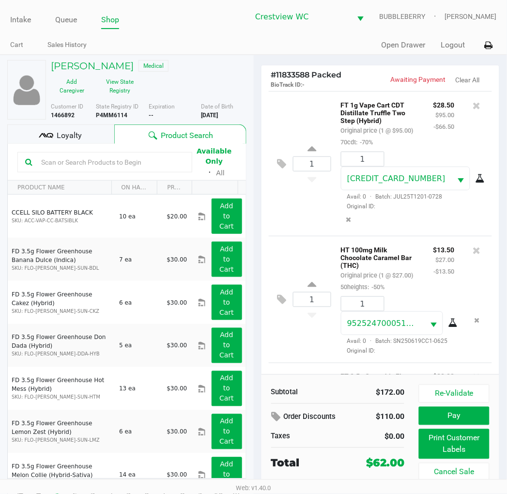
click at [84, 135] on div "Loyalty" at bounding box center [60, 133] width 107 height 19
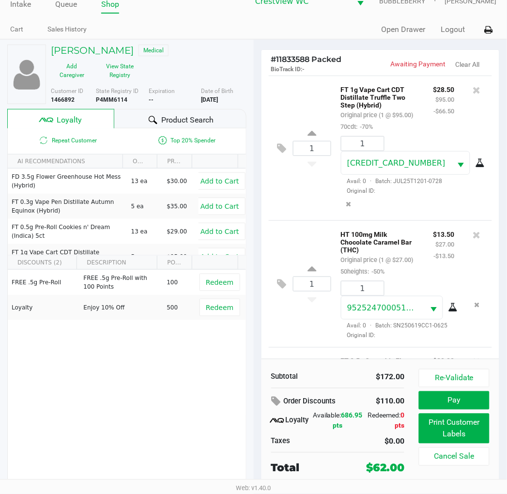
scroll to position [18, 0]
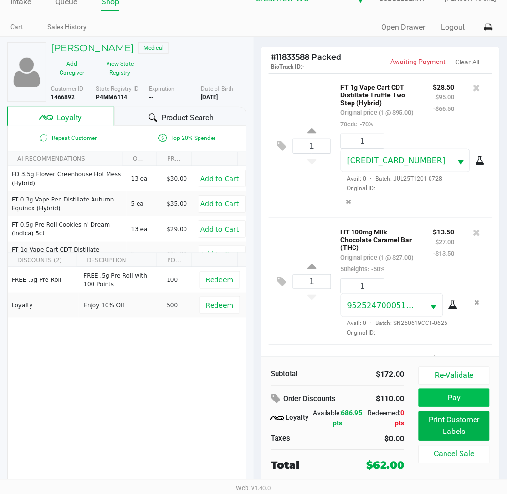
click at [428, 401] on button "Pay" at bounding box center [454, 398] width 70 height 18
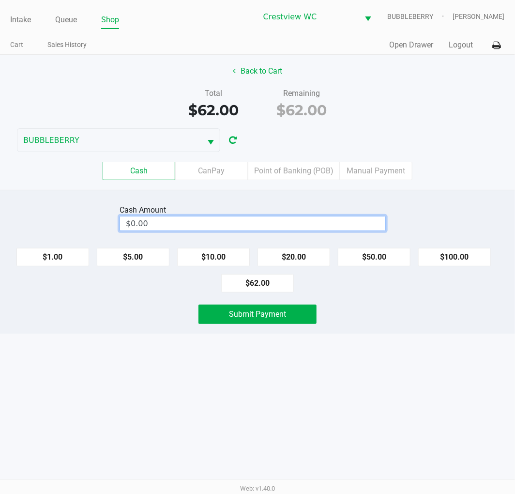
click at [281, 224] on input "$0.00" at bounding box center [252, 223] width 265 height 14
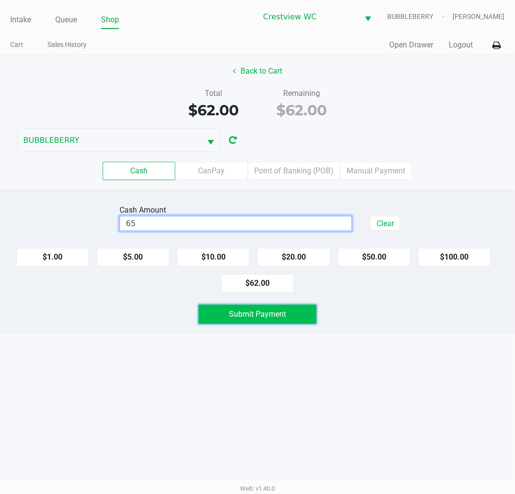
click at [278, 313] on span "Submit Payment" at bounding box center [257, 313] width 57 height 9
type input "$65.00"
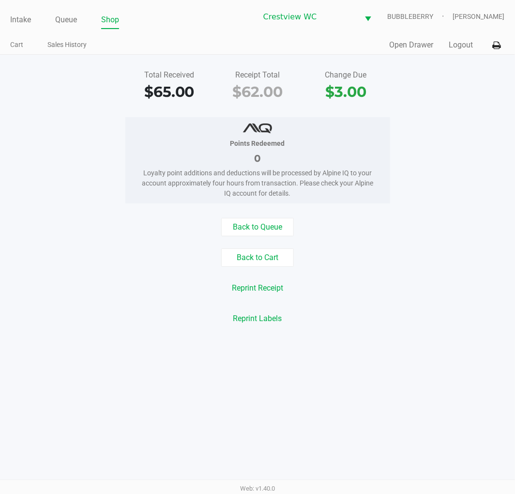
click at [22, 21] on link "Intake" at bounding box center [20, 20] width 21 height 14
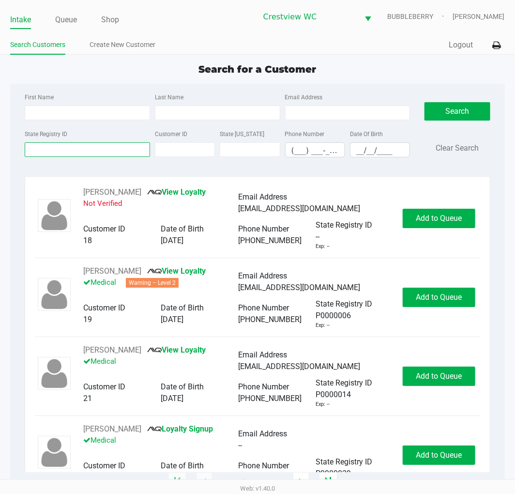
click at [81, 151] on input "State Registry ID" at bounding box center [87, 149] width 125 height 15
click at [109, 109] on input "First Name" at bounding box center [87, 112] width 125 height 15
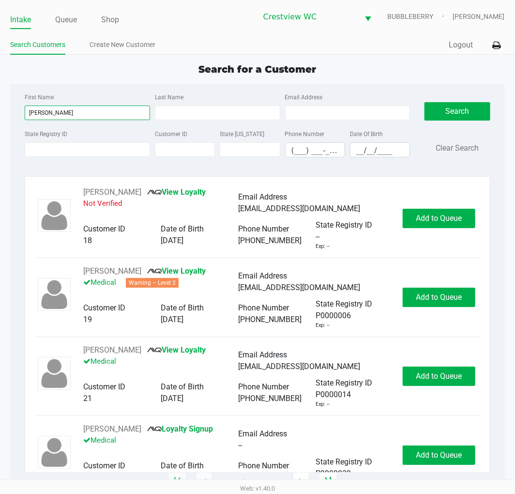
type input "sheena"
type input "sanders"
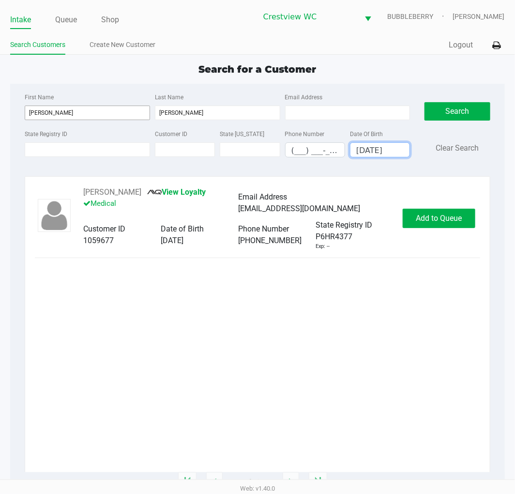
type input "10/08/1984"
click at [426, 223] on span "Add to Queue" at bounding box center [439, 217] width 46 height 9
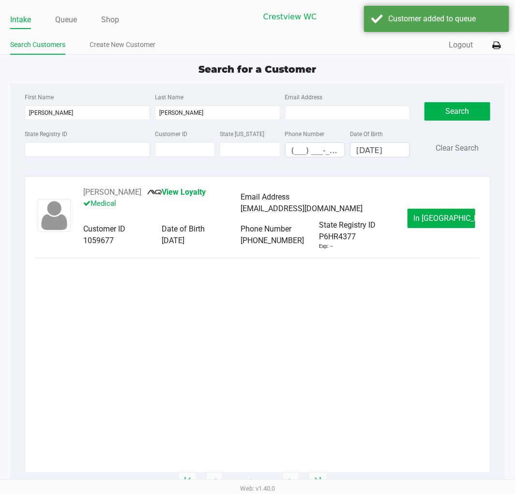
click at [428, 223] on span "In Queue" at bounding box center [454, 217] width 81 height 9
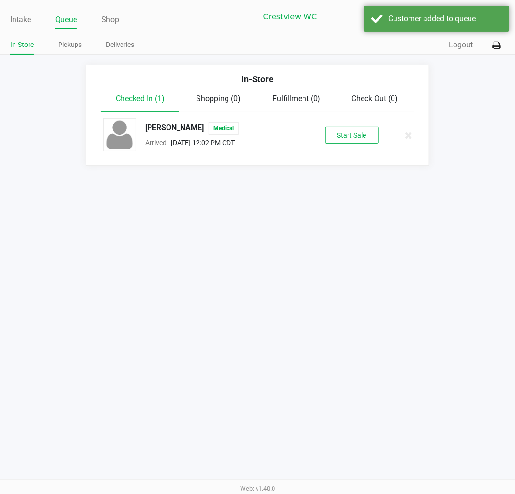
click at [350, 132] on button "Start Sale" at bounding box center [351, 135] width 53 height 17
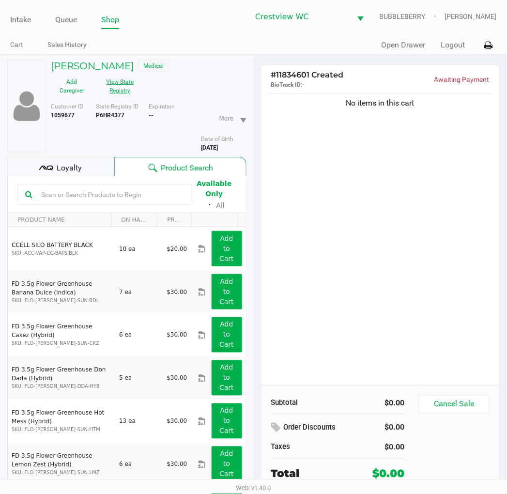
click at [116, 87] on button "View State Registry" at bounding box center [117, 86] width 48 height 24
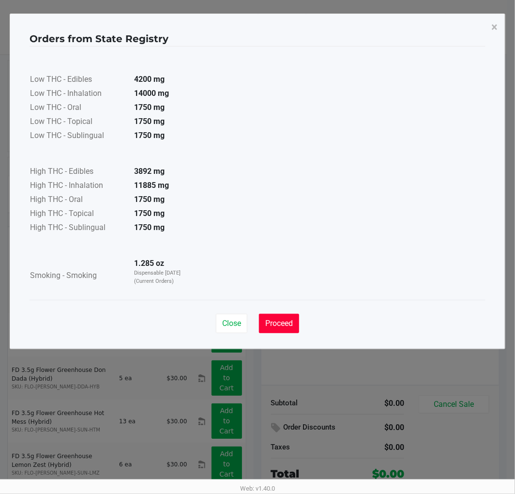
click at [283, 321] on span "Proceed" at bounding box center [279, 322] width 28 height 9
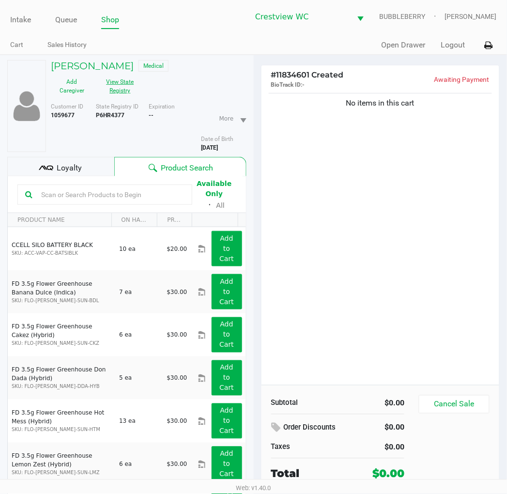
click at [122, 90] on button "View State Registry" at bounding box center [117, 86] width 48 height 24
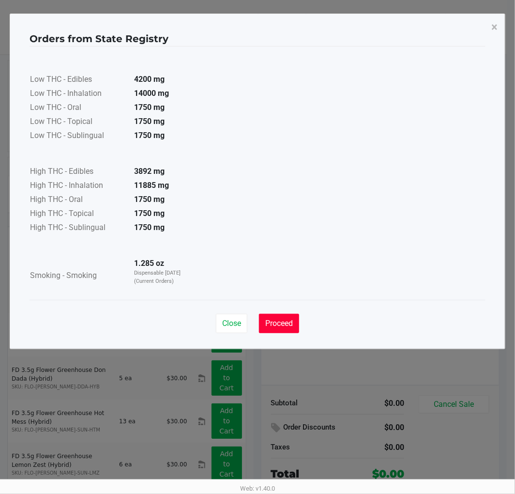
click at [284, 322] on span "Proceed" at bounding box center [279, 322] width 28 height 9
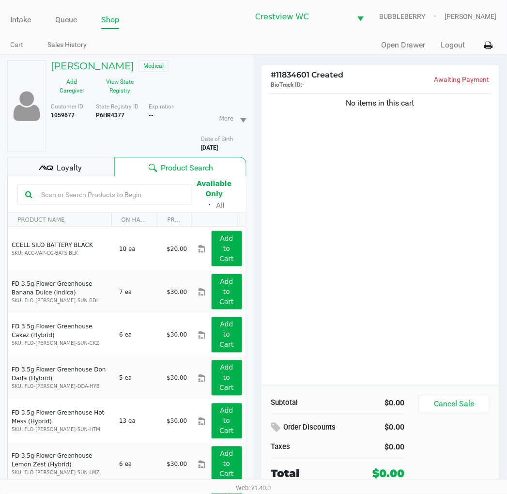
click at [79, 169] on span "Loyalty" at bounding box center [69, 168] width 25 height 12
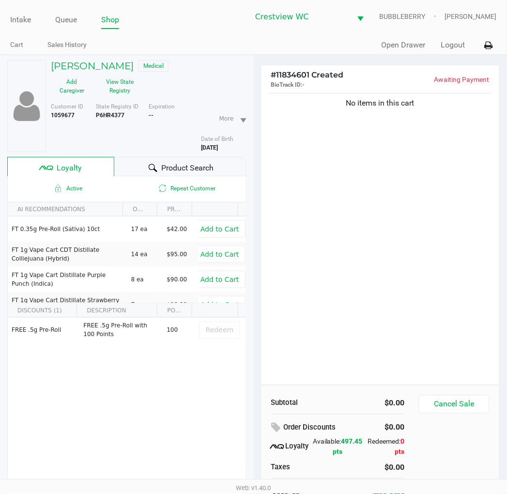
click at [194, 172] on span "Product Search" at bounding box center [187, 168] width 52 height 12
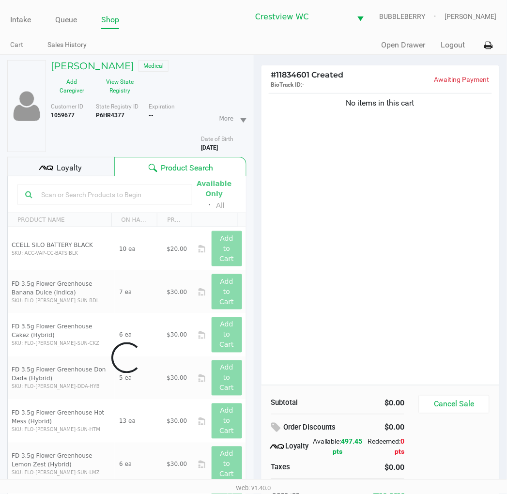
click at [335, 267] on div "No items in this cart" at bounding box center [380, 238] width 238 height 294
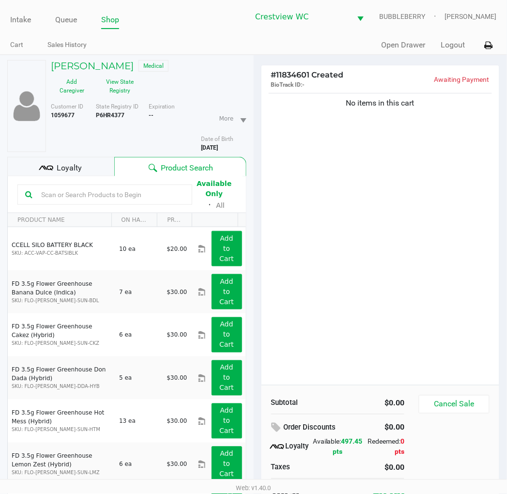
click at [428, 255] on div "No items in this cart" at bounding box center [380, 238] width 238 height 294
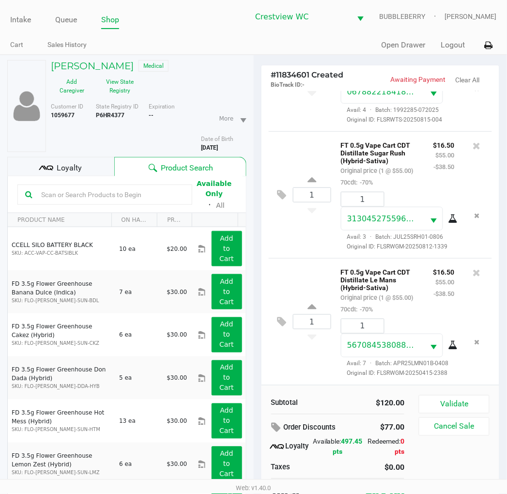
click at [428, 399] on button "Validate" at bounding box center [454, 404] width 70 height 18
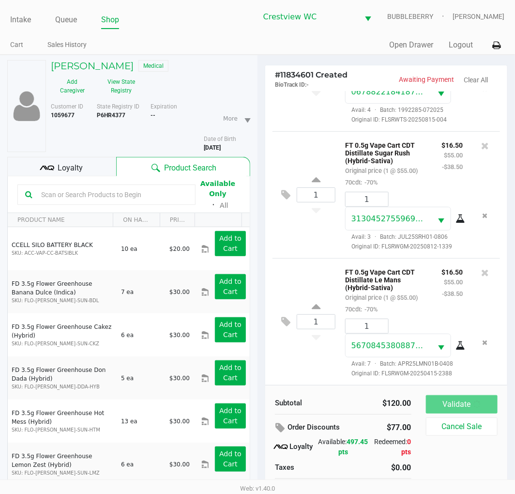
scroll to position [117, 0]
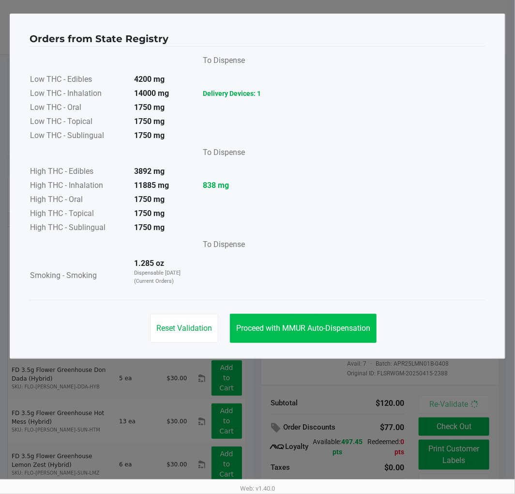
click at [364, 331] on span "Proceed with MMUR Auto-Dispensation" at bounding box center [303, 327] width 134 height 9
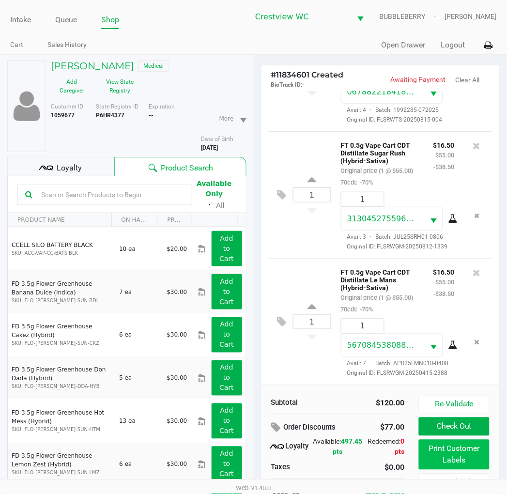
click at [428, 453] on button "Print Customer Labels" at bounding box center [454, 454] width 70 height 30
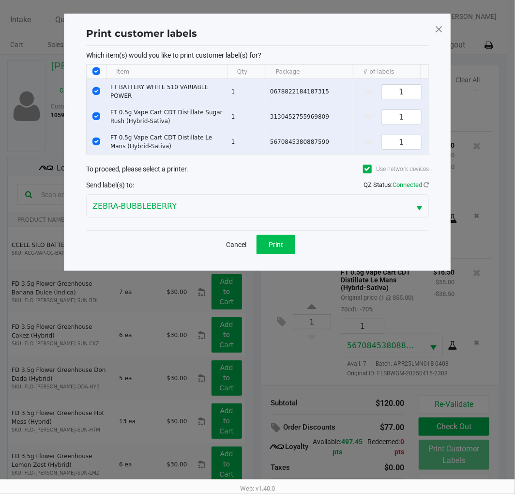
click at [287, 254] on button "Print" at bounding box center [275, 244] width 39 height 19
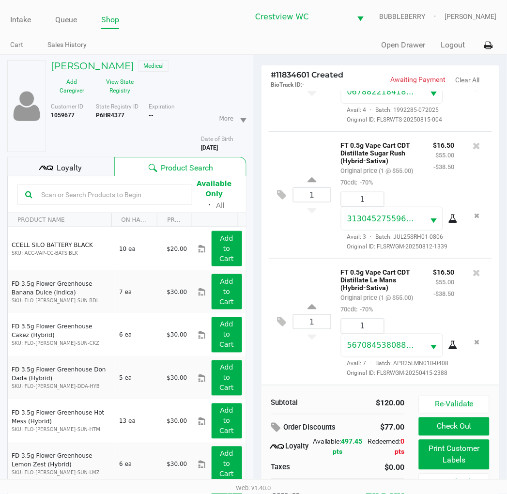
click at [428, 427] on button "Check Out" at bounding box center [454, 426] width 70 height 18
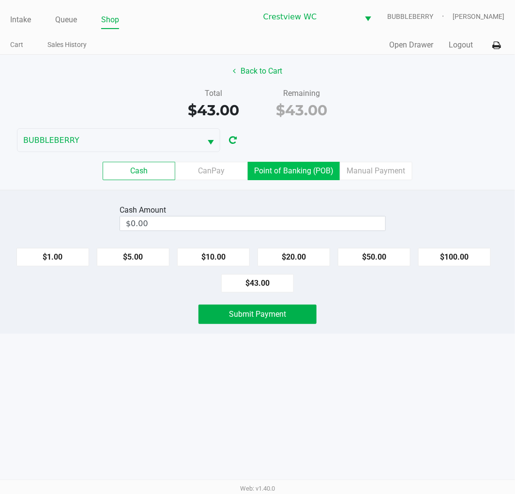
click at [318, 172] on label "Point of Banking (POB)" at bounding box center [294, 171] width 92 height 18
click at [0, 0] on 7 "Point of Banking (POB)" at bounding box center [0, 0] width 0 height 0
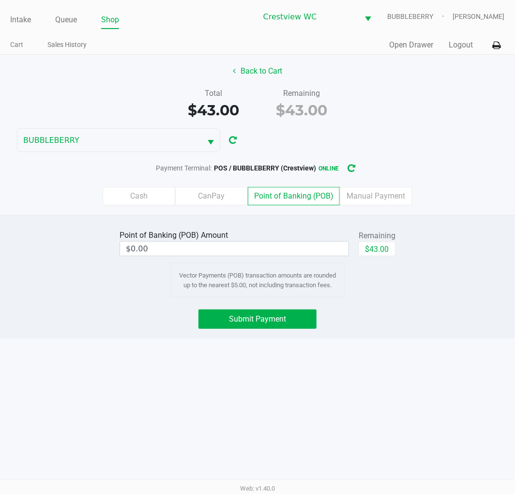
click at [409, 260] on div "Point of Banking (POB) Amount $0.00 Remaining $43.00 Vector Payments (POB) tran…" at bounding box center [257, 262] width 529 height 70
click at [379, 253] on button "$43.00" at bounding box center [377, 248] width 37 height 15
type input "$43.00"
click at [292, 317] on button "Submit Payment" at bounding box center [257, 318] width 118 height 19
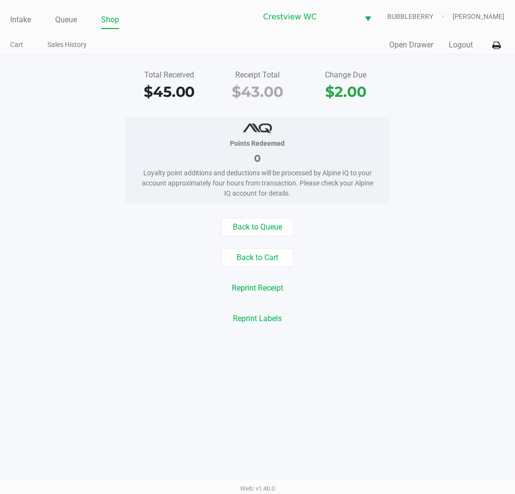
click at [26, 16] on link "Intake" at bounding box center [20, 20] width 21 height 14
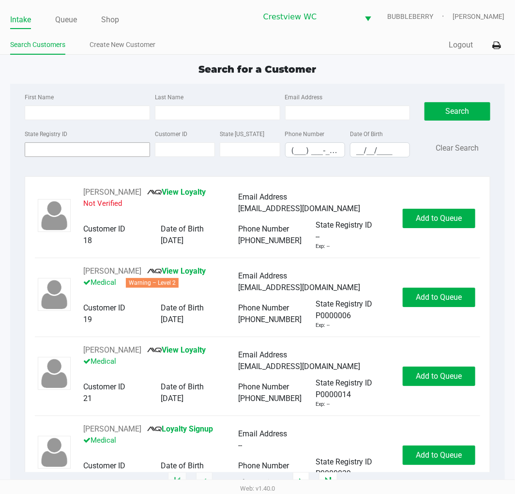
click at [92, 152] on input "State Registry ID" at bounding box center [87, 149] width 125 height 15
click at [71, 22] on link "Queue" at bounding box center [66, 20] width 22 height 14
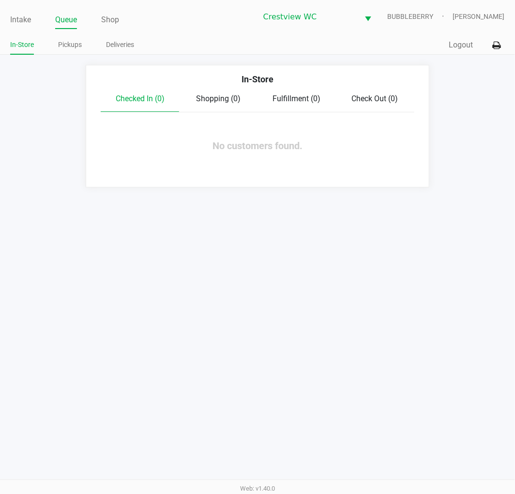
click at [75, 47] on link "Pickups" at bounding box center [70, 45] width 24 height 12
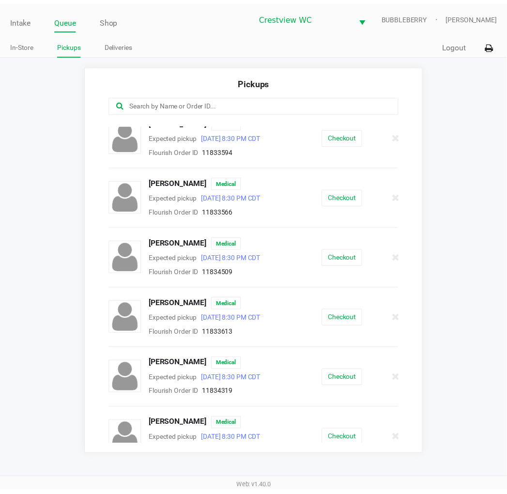
scroll to position [83, 0]
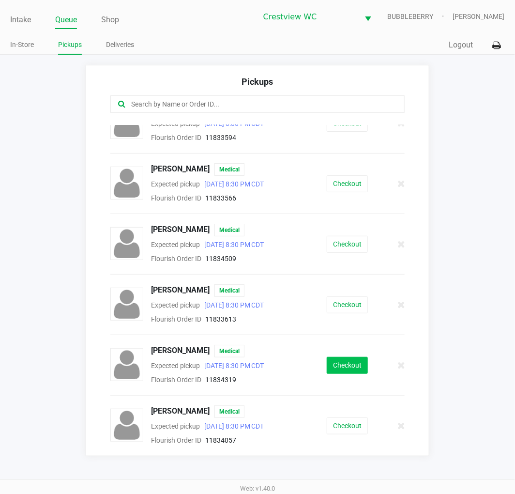
click at [342, 357] on button "Checkout" at bounding box center [347, 365] width 41 height 17
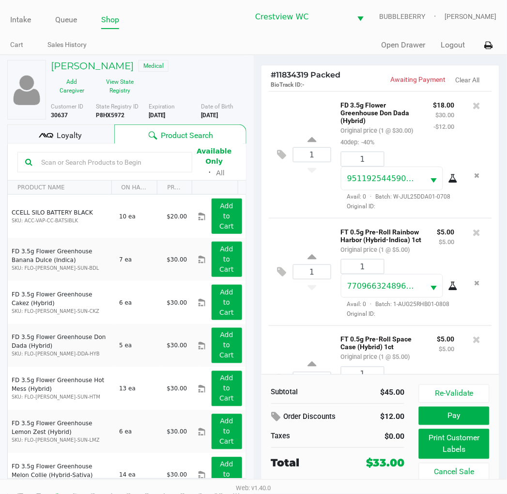
click at [428, 450] on button "Print Customer Labels" at bounding box center [454, 444] width 70 height 30
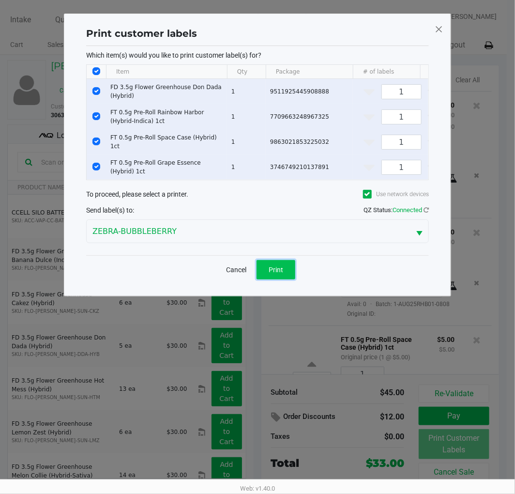
click at [278, 270] on span "Print" at bounding box center [276, 270] width 15 height 8
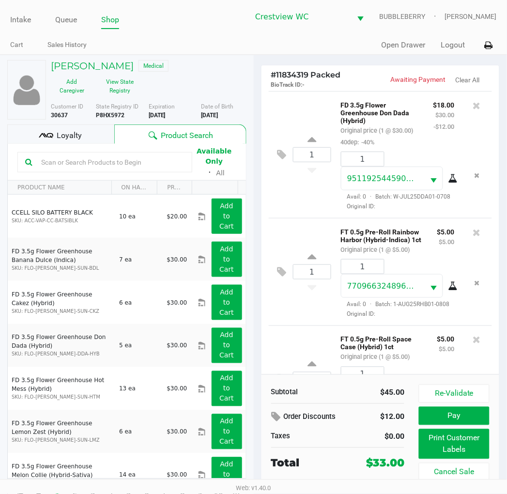
click at [76, 142] on div "Loyalty" at bounding box center [60, 133] width 107 height 19
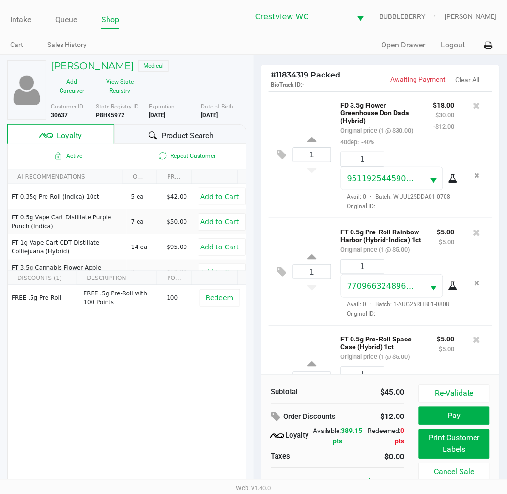
click at [209, 139] on span "Product Search" at bounding box center [187, 136] width 52 height 12
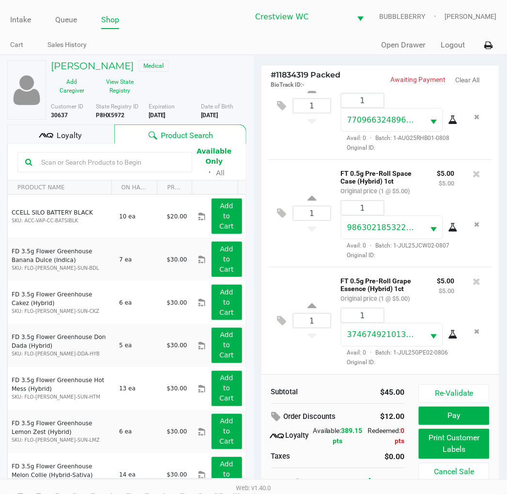
scroll to position [18, 0]
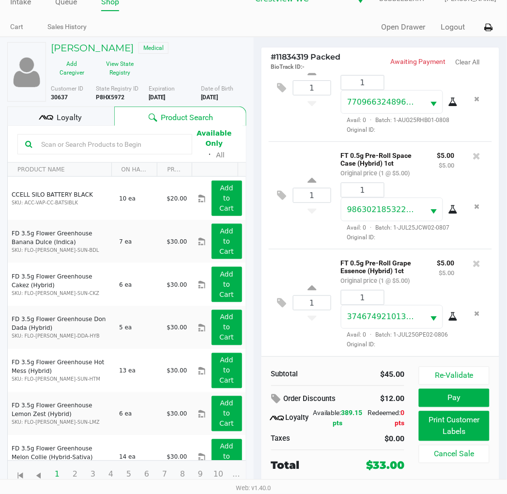
click at [87, 118] on div "Loyalty" at bounding box center [60, 115] width 107 height 19
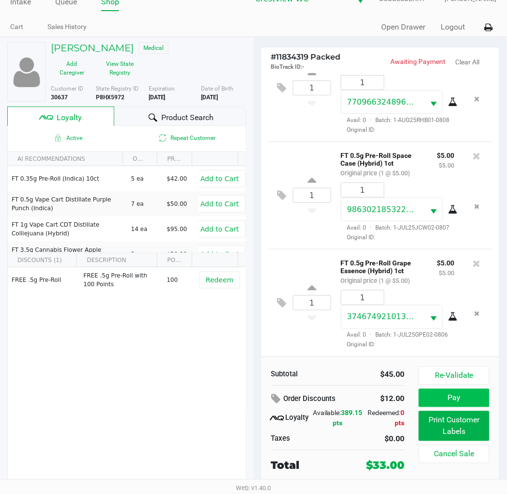
click at [428, 402] on button "Pay" at bounding box center [454, 398] width 70 height 18
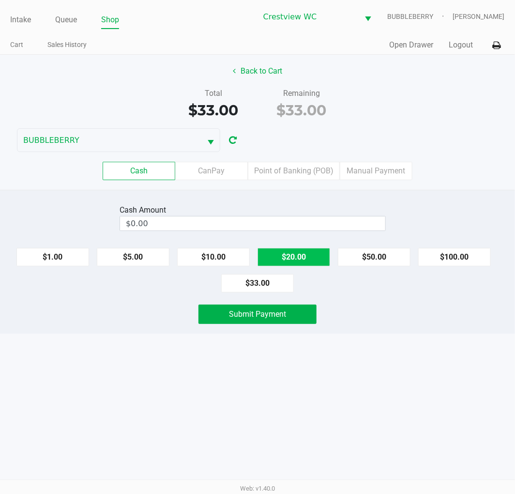
click at [308, 255] on button "$20.00" at bounding box center [293, 257] width 73 height 18
click at [230, 254] on button "$10.00" at bounding box center [213, 257] width 73 height 18
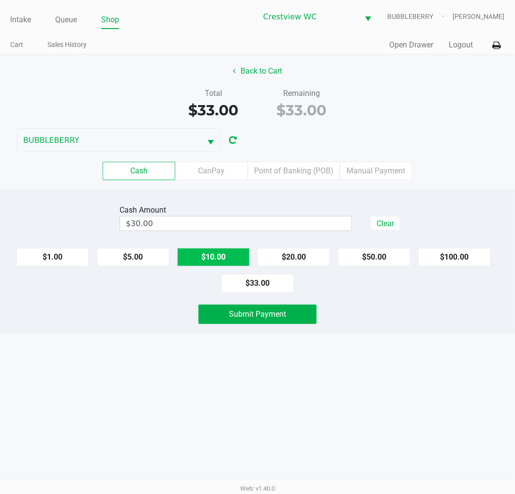
click at [142, 257] on button "$5.00" at bounding box center [133, 257] width 73 height 18
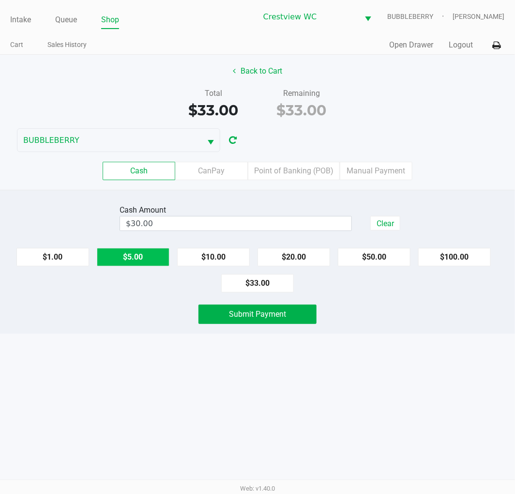
type input "$35.00"
click at [260, 314] on span "Submit Payment" at bounding box center [257, 313] width 57 height 9
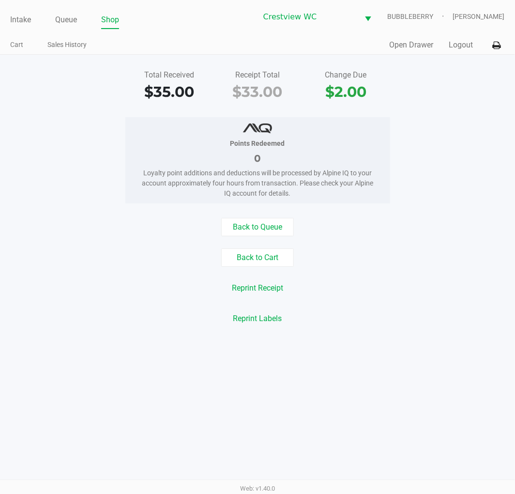
click at [20, 22] on link "Intake" at bounding box center [20, 20] width 21 height 14
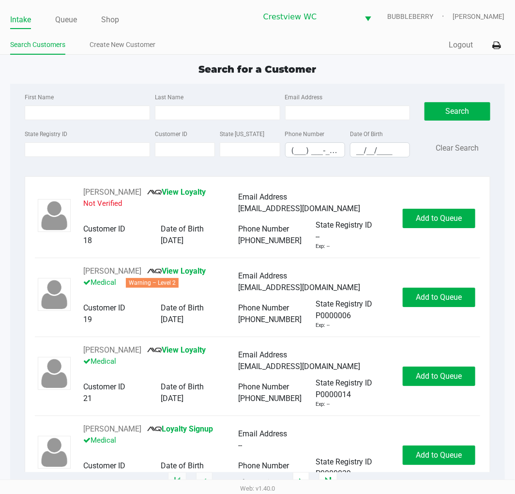
click at [90, 148] on input "State Registry ID" at bounding box center [87, 149] width 125 height 15
click at [66, 21] on link "Queue" at bounding box center [66, 20] width 22 height 14
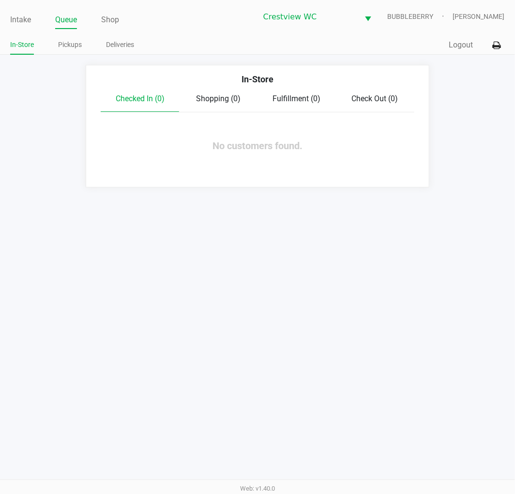
click at [76, 45] on link "Pickups" at bounding box center [70, 45] width 24 height 12
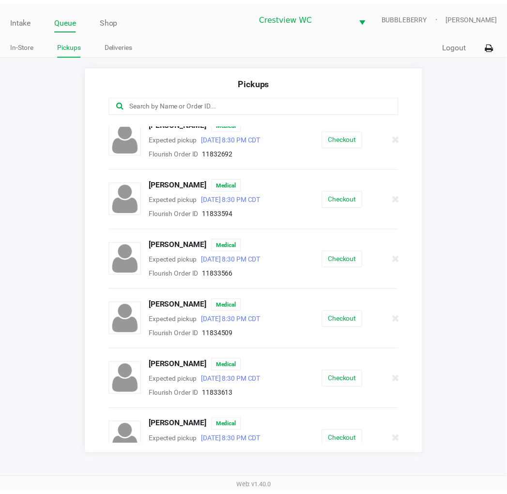
scroll to position [6, 0]
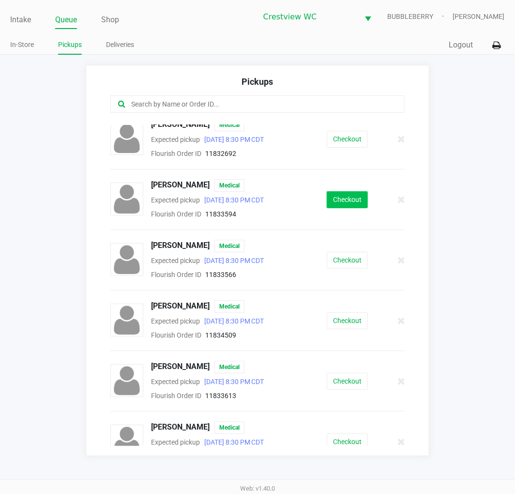
click at [342, 196] on button "Checkout" at bounding box center [347, 199] width 41 height 17
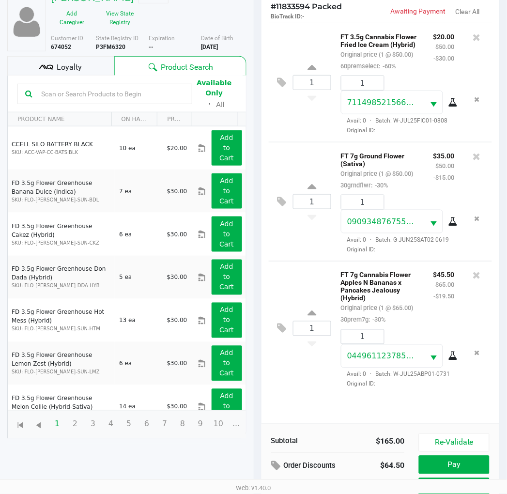
scroll to position [115, 0]
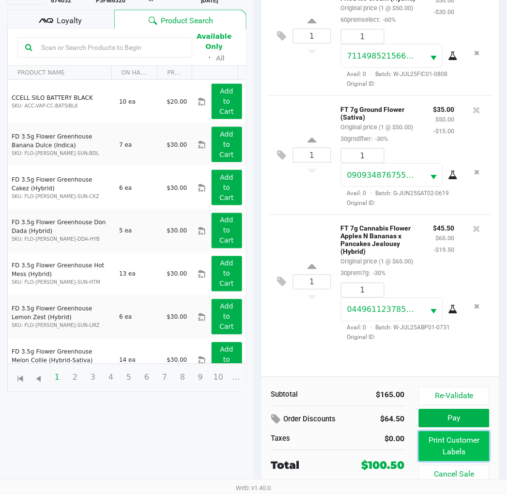
click at [428, 442] on button "Print Customer Labels" at bounding box center [454, 446] width 70 height 30
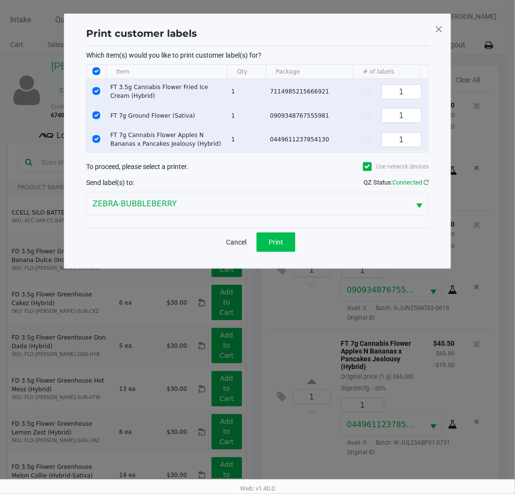
click at [286, 250] on button "Print" at bounding box center [275, 241] width 39 height 19
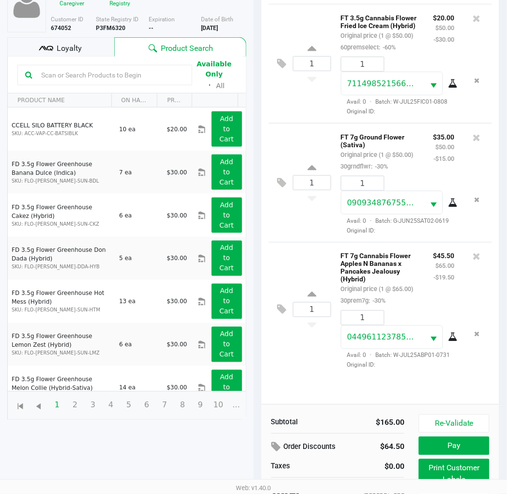
scroll to position [115, 0]
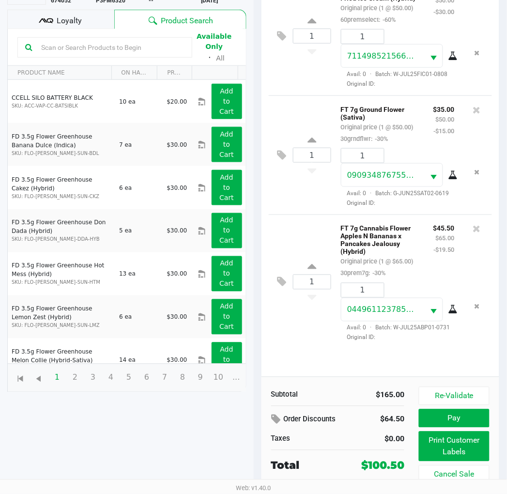
click at [80, 18] on span "Loyalty" at bounding box center [69, 21] width 25 height 12
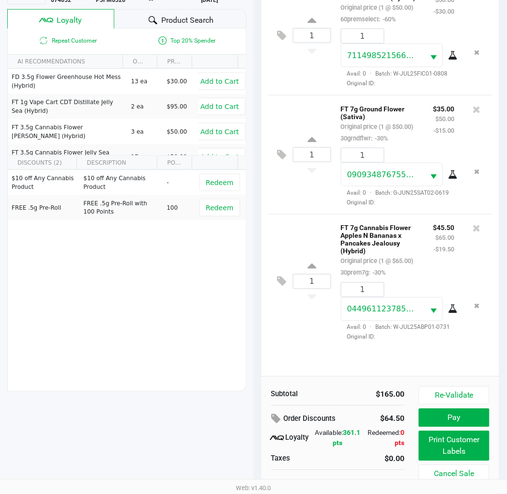
click at [209, 184] on span "Redeem" at bounding box center [220, 183] width 28 height 8
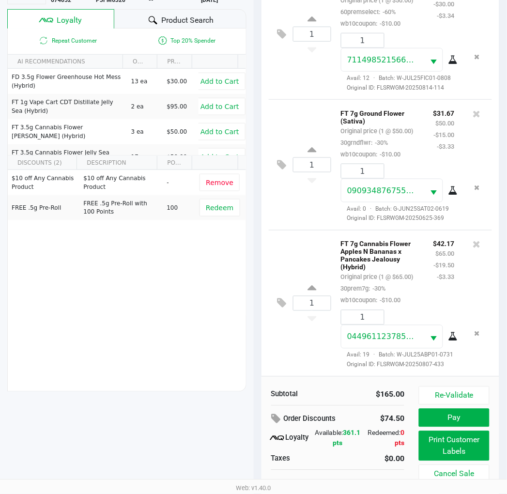
scroll to position [125, 0]
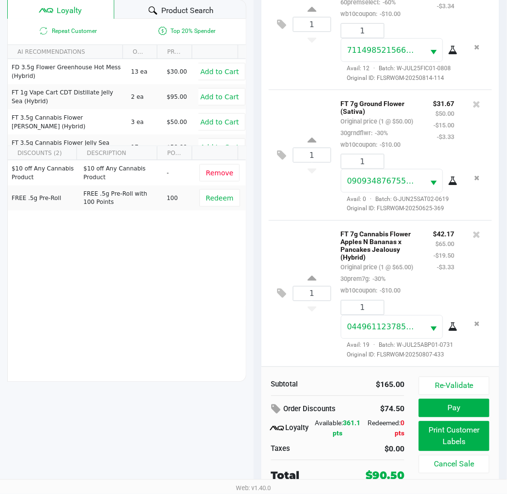
click at [428, 409] on button "Pay" at bounding box center [454, 408] width 70 height 18
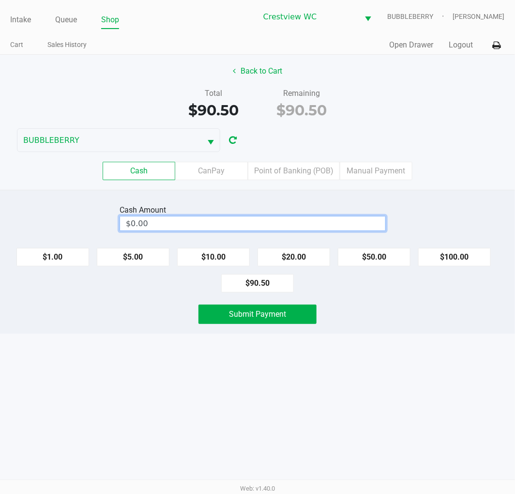
click at [332, 220] on input "$0.00" at bounding box center [252, 223] width 265 height 14
click at [270, 311] on span "Submit Payment" at bounding box center [257, 313] width 57 height 9
type input "$100.50"
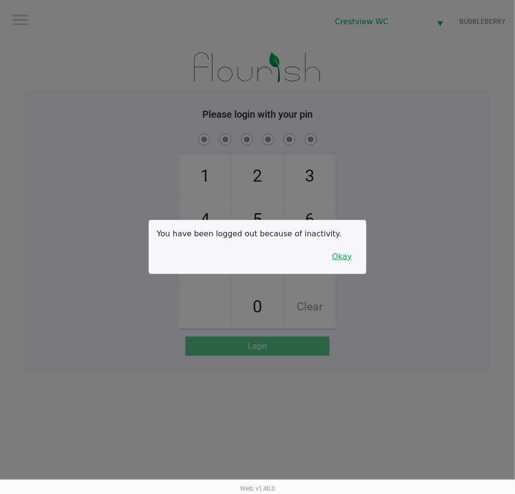
click at [348, 255] on button "Okay" at bounding box center [342, 256] width 32 height 18
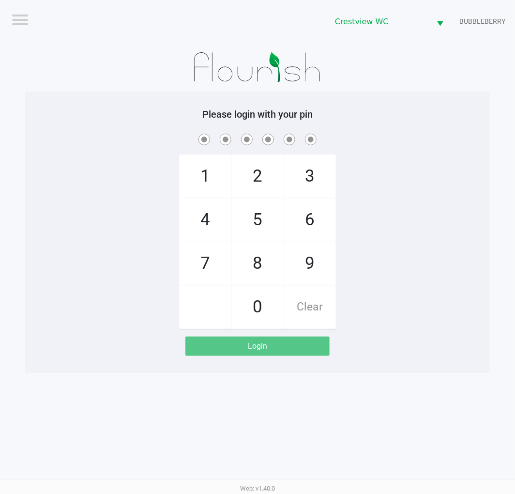
click at [315, 269] on span "9" at bounding box center [309, 263] width 51 height 43
click at [305, 308] on span "Clear" at bounding box center [309, 307] width 51 height 43
click at [201, 262] on span "7" at bounding box center [205, 263] width 51 height 43
checkbox input "true"
click at [305, 271] on span "9" at bounding box center [309, 263] width 51 height 43
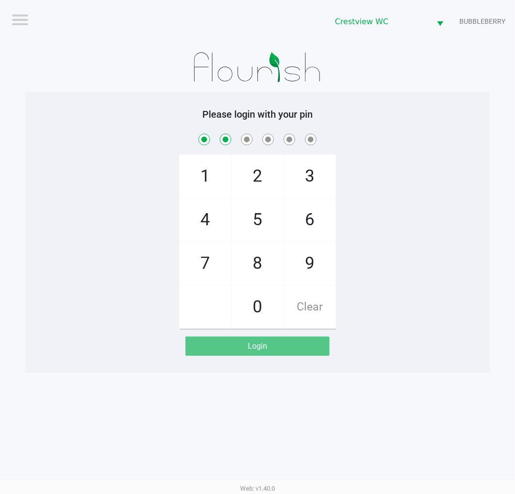
checkbox input "true"
click at [263, 184] on span "2" at bounding box center [257, 176] width 51 height 43
checkbox input "true"
click at [258, 307] on span "0" at bounding box center [257, 307] width 51 height 43
checkbox input "true"
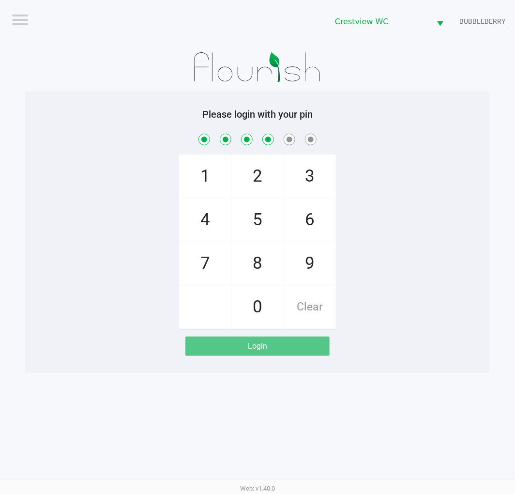
click at [201, 270] on span "7" at bounding box center [205, 263] width 51 height 43
checkbox input "true"
click at [262, 269] on span "8" at bounding box center [257, 263] width 51 height 43
checkbox input "true"
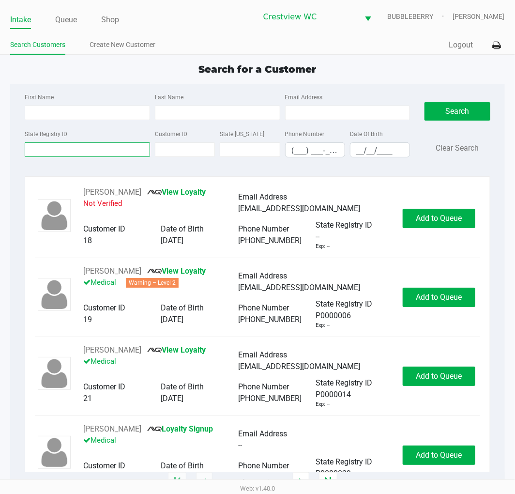
click at [100, 152] on input "State Registry ID" at bounding box center [87, 149] width 125 height 15
click at [66, 113] on input "First Name" at bounding box center [87, 112] width 125 height 15
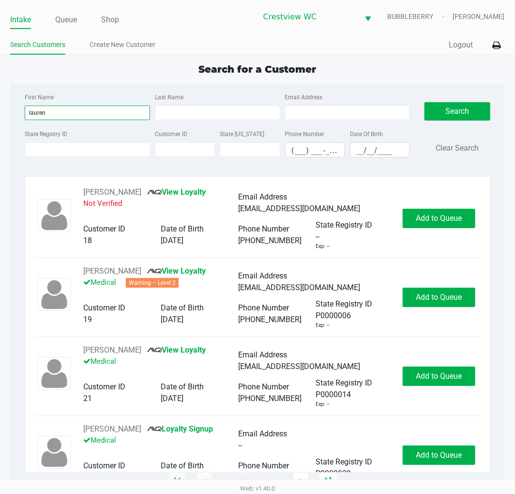
type input "lauren"
type input "thomas"
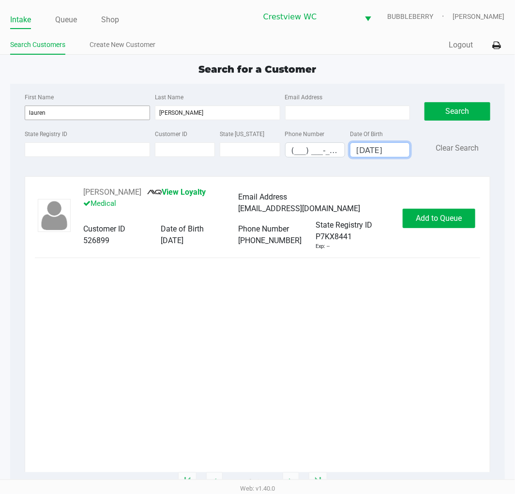
type input "11/07/1998"
click at [428, 213] on span "Add to Queue" at bounding box center [439, 217] width 46 height 9
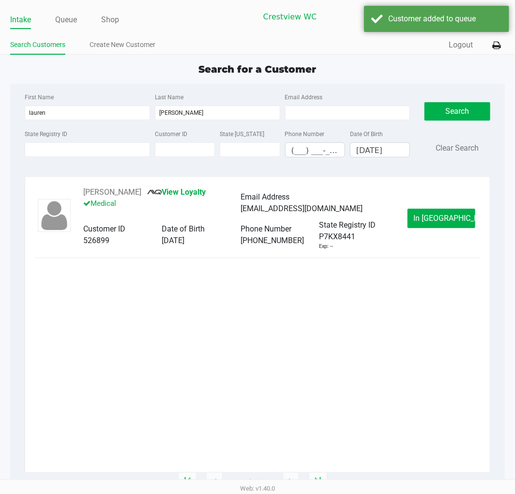
click at [428, 226] on button "In Queue" at bounding box center [441, 218] width 68 height 19
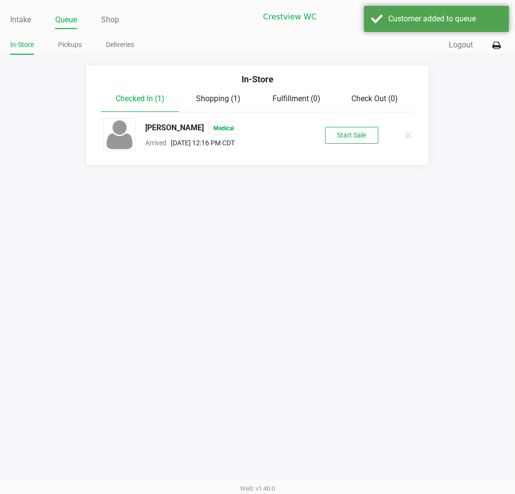
click at [349, 136] on button "Start Sale" at bounding box center [351, 135] width 53 height 17
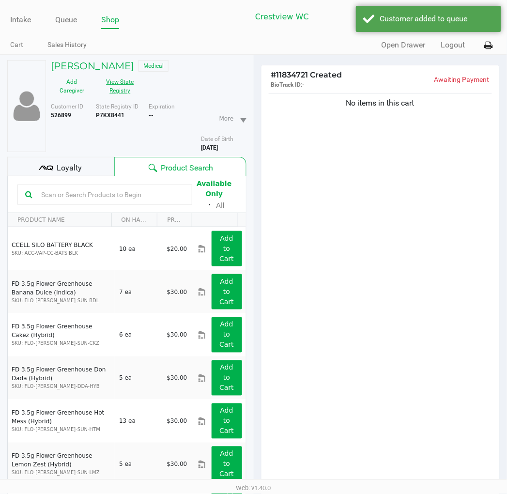
click at [121, 88] on button "View State Registry" at bounding box center [117, 86] width 48 height 24
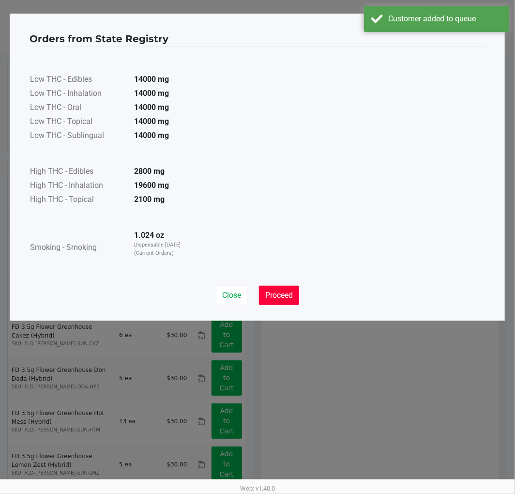
click at [279, 293] on span "Proceed" at bounding box center [279, 294] width 28 height 9
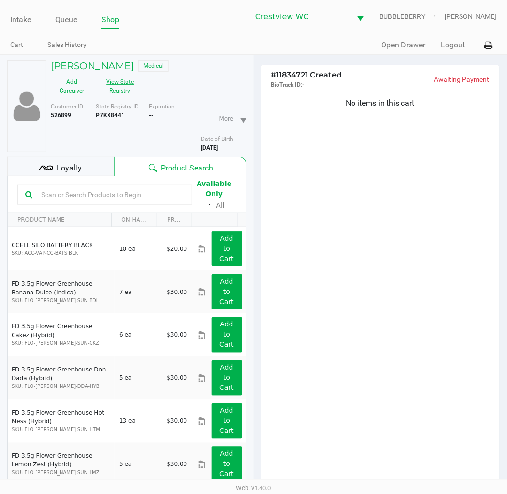
click at [95, 166] on div "Loyalty" at bounding box center [60, 166] width 107 height 19
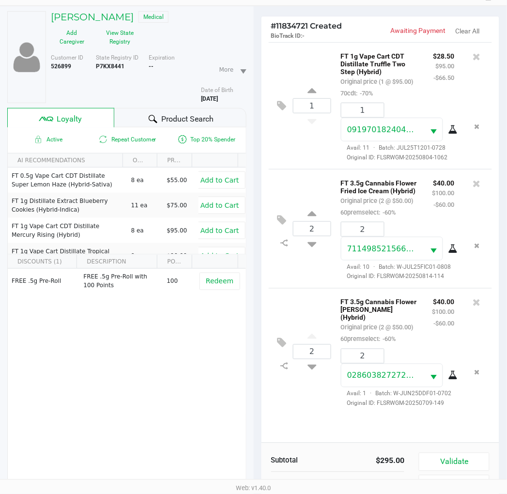
scroll to position [125, 0]
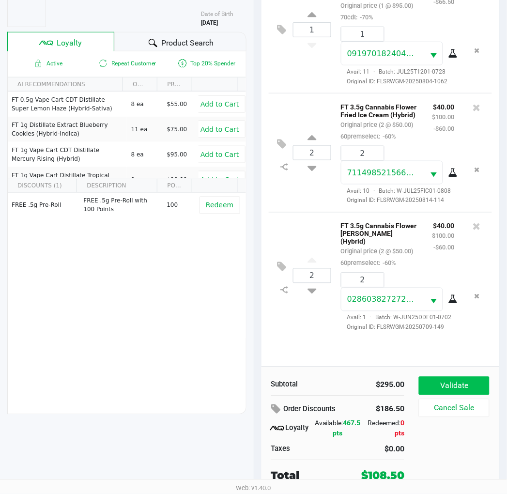
click at [428, 386] on button "Validate" at bounding box center [454, 385] width 70 height 18
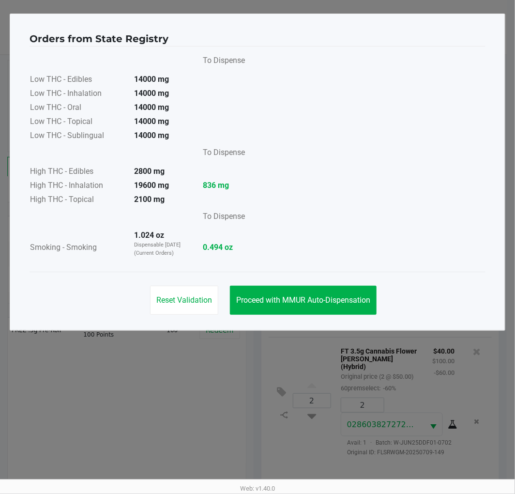
click at [341, 302] on span "Proceed with MMUR Auto-Dispensation" at bounding box center [303, 299] width 134 height 9
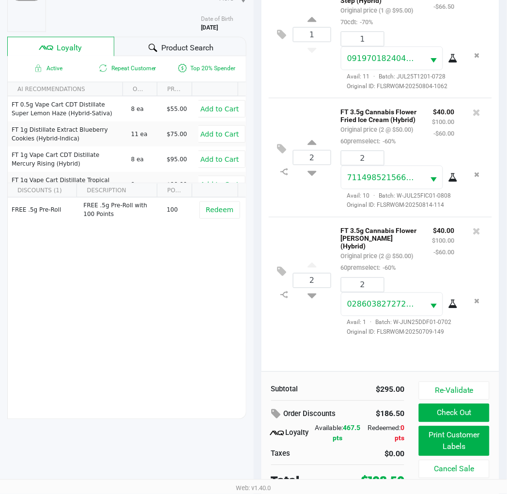
scroll to position [125, 0]
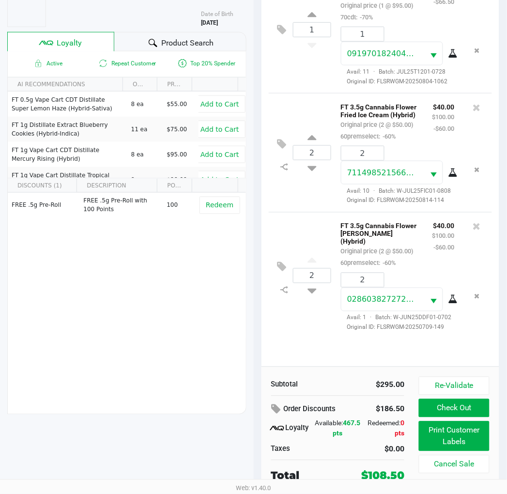
click at [428, 438] on button "Print Customer Labels" at bounding box center [454, 436] width 70 height 30
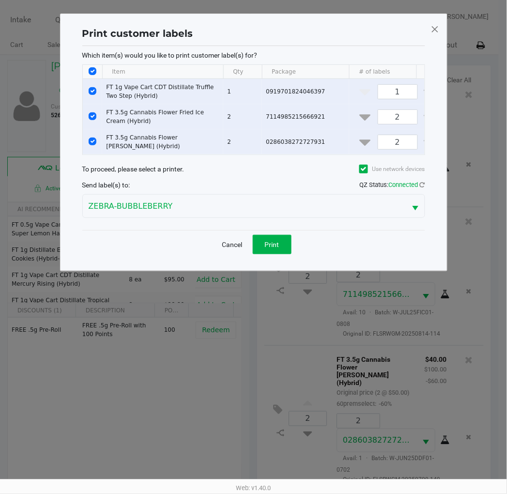
scroll to position [0, 0]
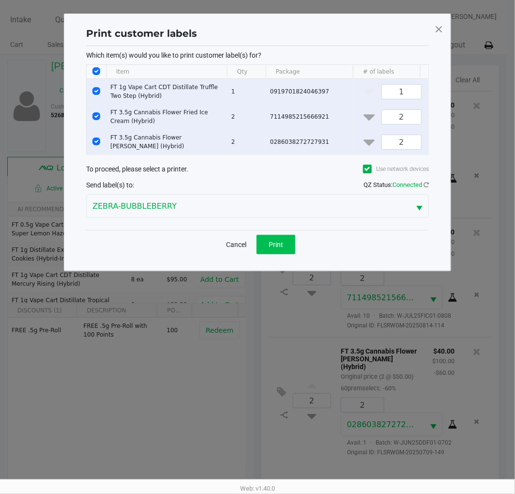
click at [282, 246] on button "Print" at bounding box center [275, 244] width 39 height 19
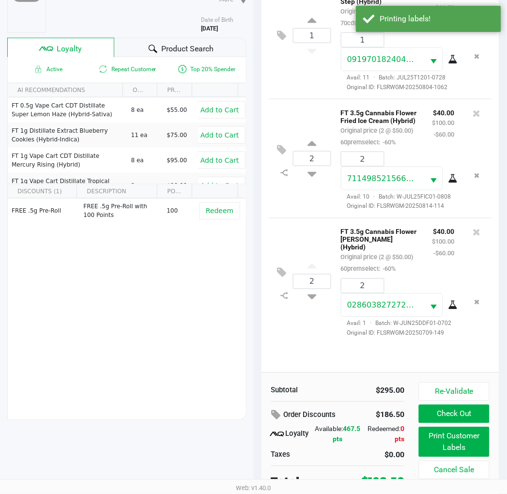
scroll to position [125, 0]
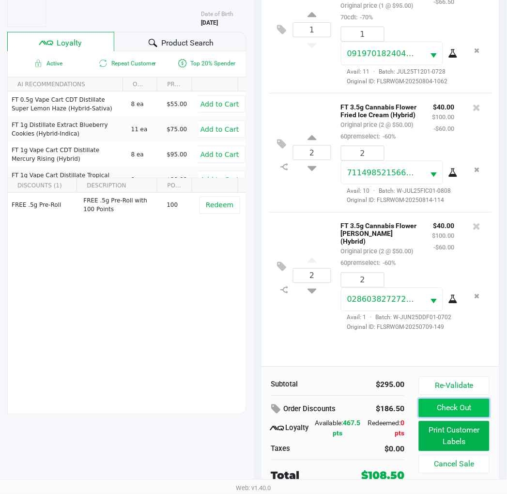
click at [428, 410] on button "Check Out" at bounding box center [454, 408] width 70 height 18
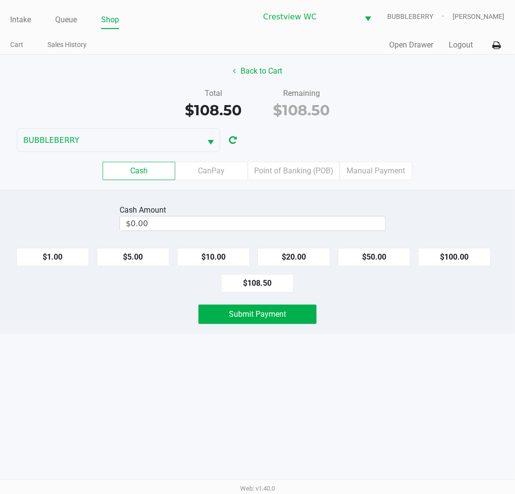
click at [315, 177] on label "Point of Banking (POB)" at bounding box center [294, 171] width 92 height 18
click at [0, 0] on 7 "Point of Banking (POB)" at bounding box center [0, 0] width 0 height 0
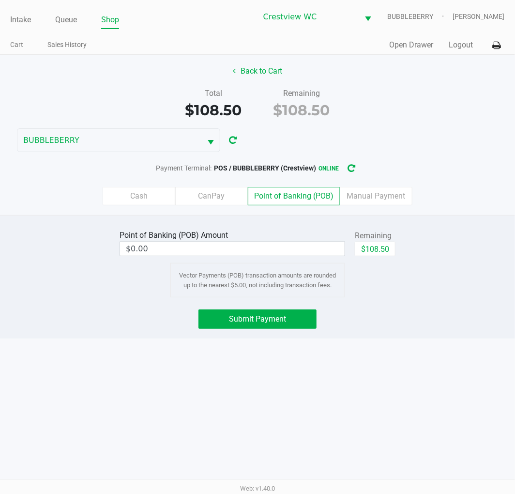
click at [379, 248] on button "$108.50" at bounding box center [375, 248] width 41 height 15
type input "$108.50"
click at [284, 317] on span "Submit Payment" at bounding box center [257, 318] width 57 height 9
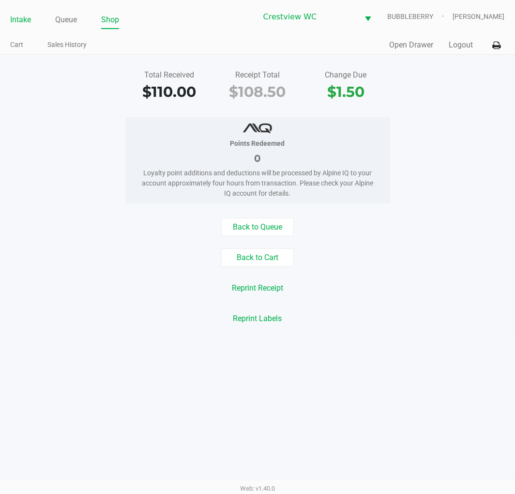
click at [23, 23] on link "Intake" at bounding box center [20, 20] width 21 height 14
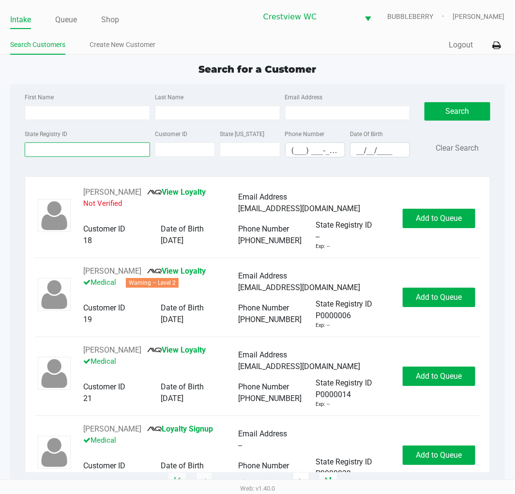
click at [74, 147] on input "State Registry ID" at bounding box center [87, 149] width 125 height 15
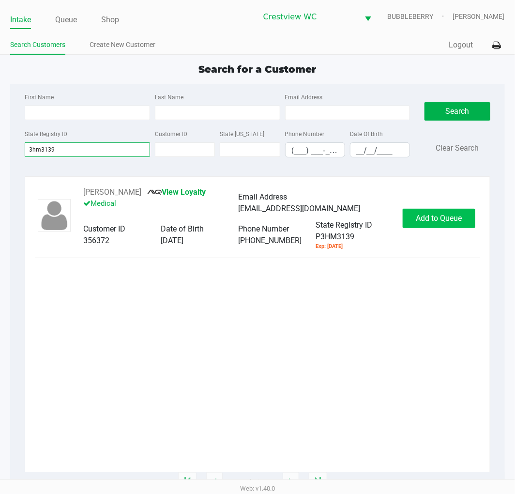
type input "3hm3139"
click at [428, 220] on span "Add to Queue" at bounding box center [439, 217] width 46 height 9
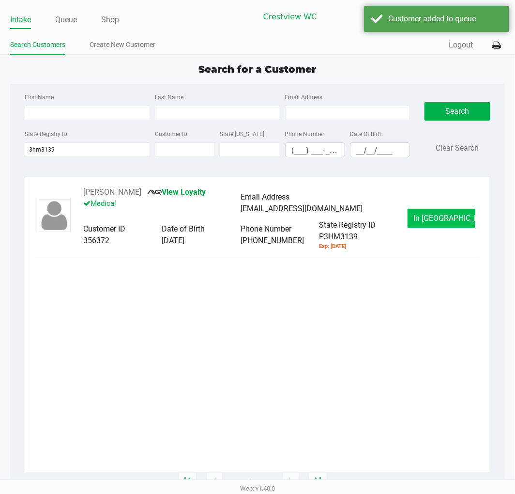
click at [428, 218] on span "In Queue" at bounding box center [454, 217] width 81 height 9
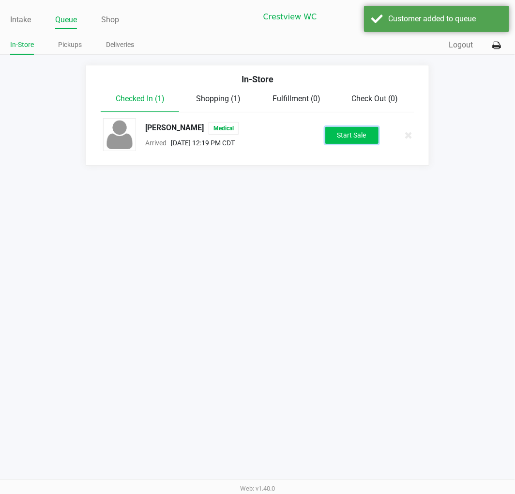
click at [360, 133] on button "Start Sale" at bounding box center [351, 135] width 53 height 17
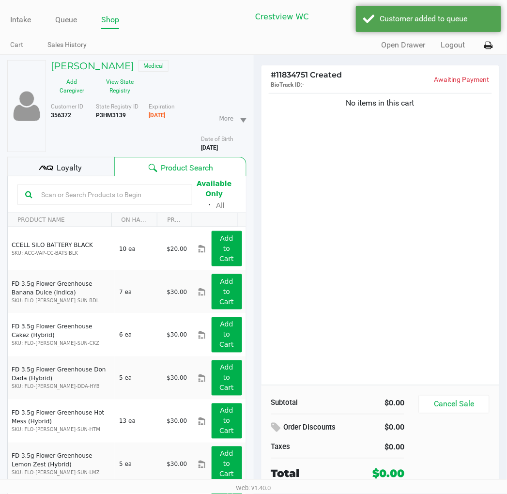
click at [333, 206] on div "No items in this cart" at bounding box center [380, 238] width 238 height 294
click at [124, 84] on button "View State Registry" at bounding box center [117, 86] width 48 height 24
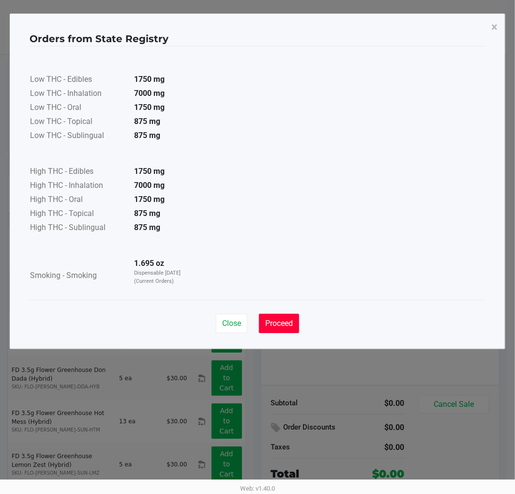
click at [276, 324] on span "Proceed" at bounding box center [279, 322] width 28 height 9
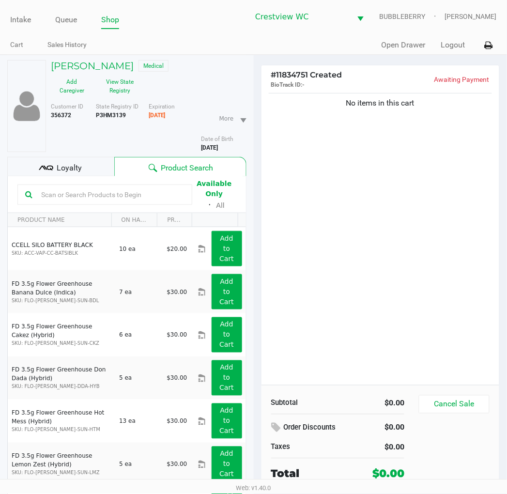
click at [76, 169] on span "Loyalty" at bounding box center [69, 168] width 25 height 12
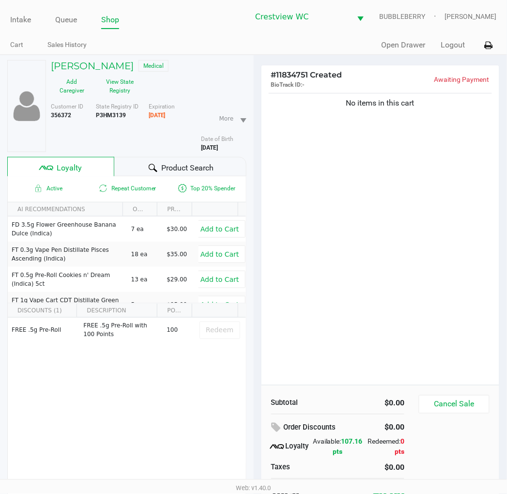
click at [317, 311] on div "No items in this cart" at bounding box center [380, 238] width 238 height 294
click at [385, 261] on div "No items in this cart" at bounding box center [380, 238] width 238 height 294
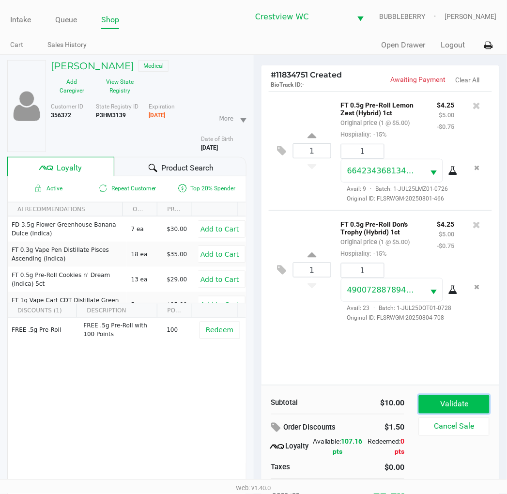
click at [428, 395] on button "Validate" at bounding box center [454, 404] width 70 height 18
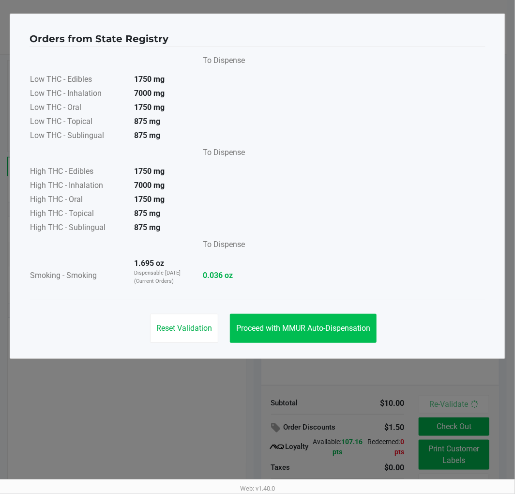
click at [354, 322] on button "Proceed with MMUR Auto-Dispensation" at bounding box center [303, 328] width 147 height 29
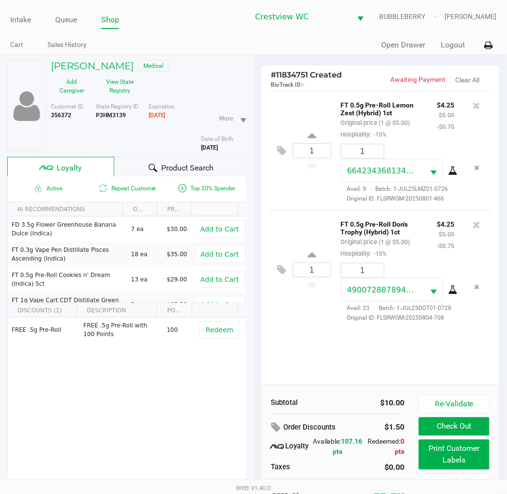
click at [428, 457] on button "Print Customer Labels" at bounding box center [454, 454] width 70 height 30
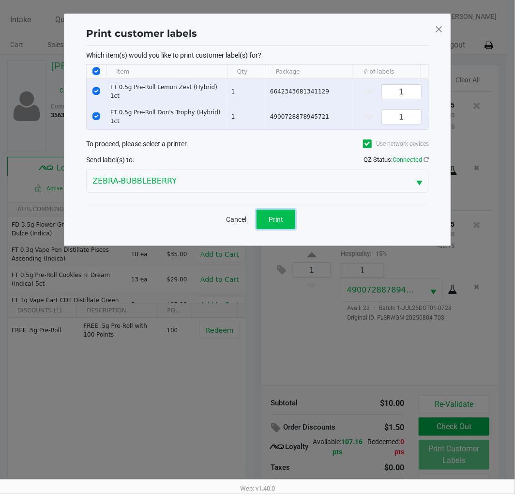
click at [281, 226] on button "Print" at bounding box center [275, 219] width 39 height 19
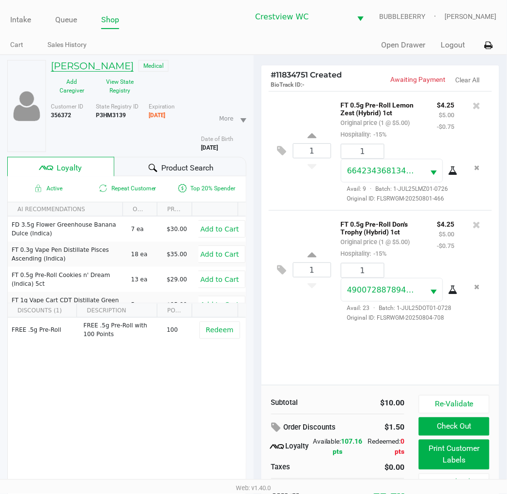
click at [128, 61] on h5 "Sara Weiershauser" at bounding box center [92, 66] width 83 height 12
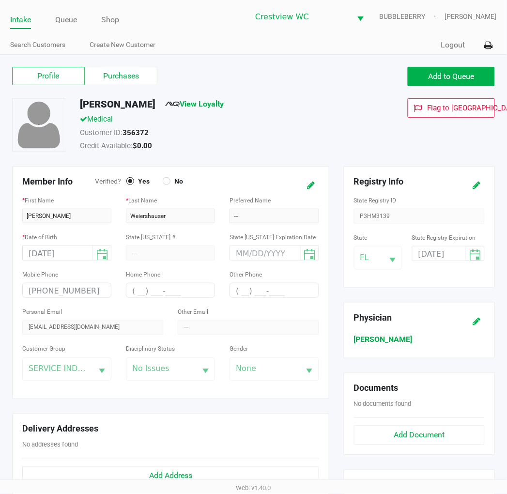
click at [428, 185] on icon at bounding box center [477, 185] width 8 height 7
click at [428, 256] on input "08/31/2025" at bounding box center [431, 253] width 39 height 15
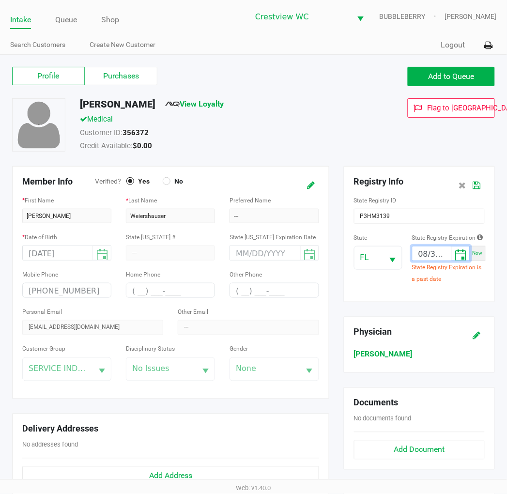
type input "08/31/2025"
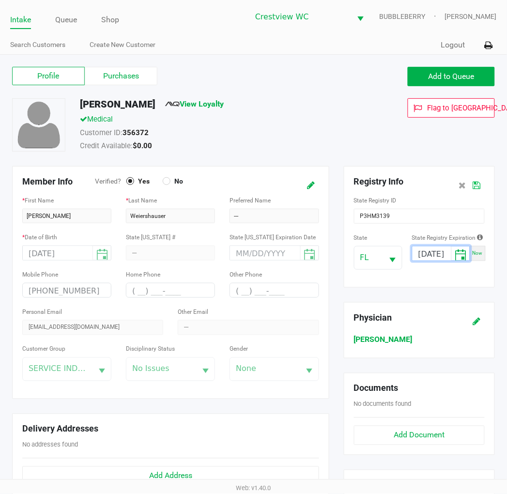
click at [428, 183] on icon at bounding box center [477, 185] width 8 height 7
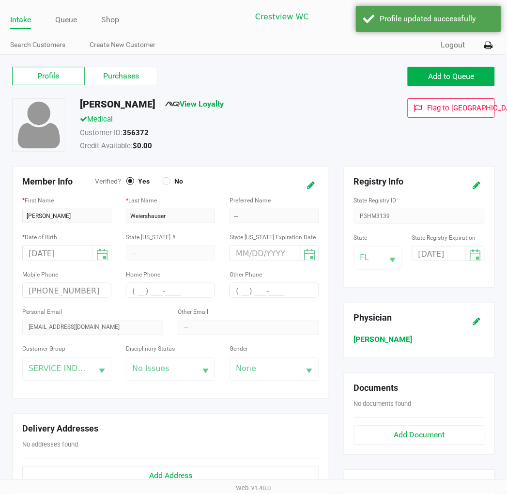
click at [65, 24] on link "Queue" at bounding box center [66, 20] width 22 height 14
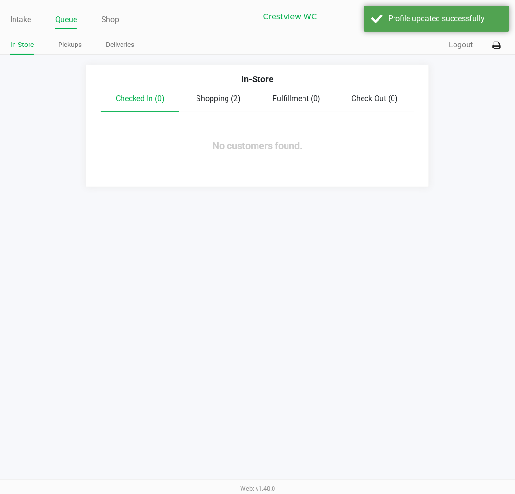
click at [231, 99] on span "Shopping (2)" at bounding box center [218, 98] width 45 height 9
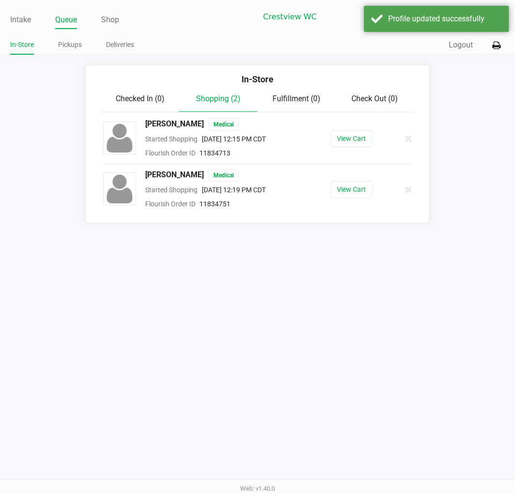
click at [354, 192] on button "View Cart" at bounding box center [352, 189] width 42 height 17
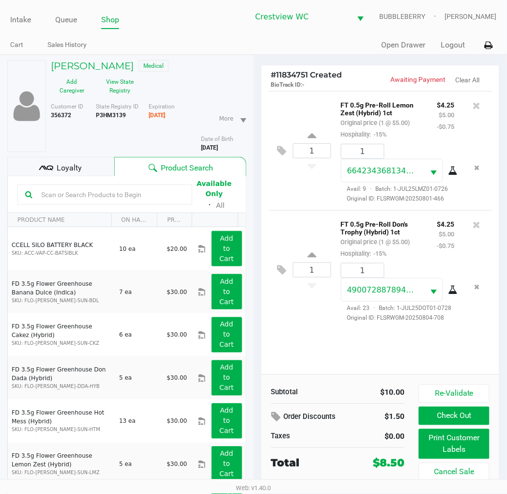
click at [428, 420] on button "Check Out" at bounding box center [454, 415] width 70 height 18
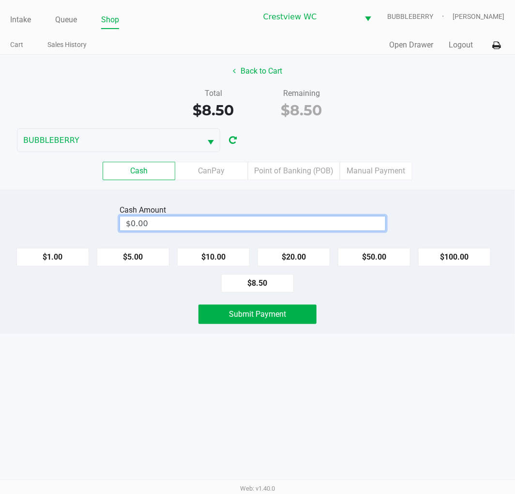
click at [258, 218] on input "$0.00" at bounding box center [252, 223] width 265 height 14
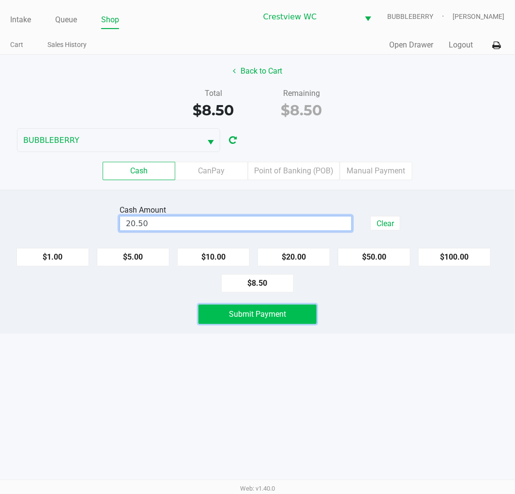
click at [274, 313] on span "Submit Payment" at bounding box center [257, 313] width 57 height 9
type input "$20.50"
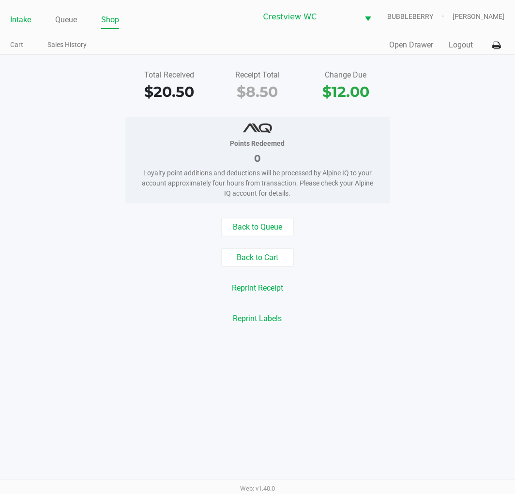
click at [12, 22] on link "Intake" at bounding box center [20, 20] width 21 height 14
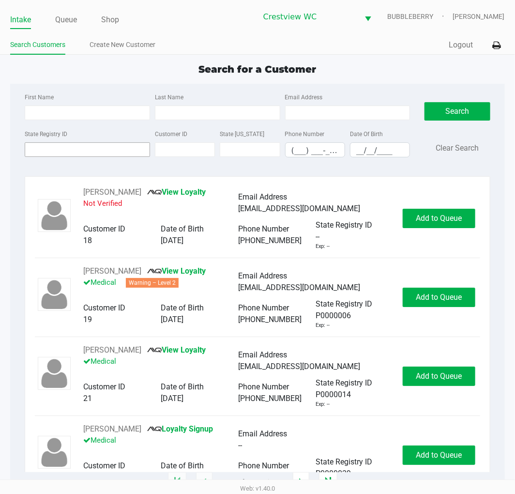
click at [89, 150] on input "State Registry ID" at bounding box center [87, 149] width 125 height 15
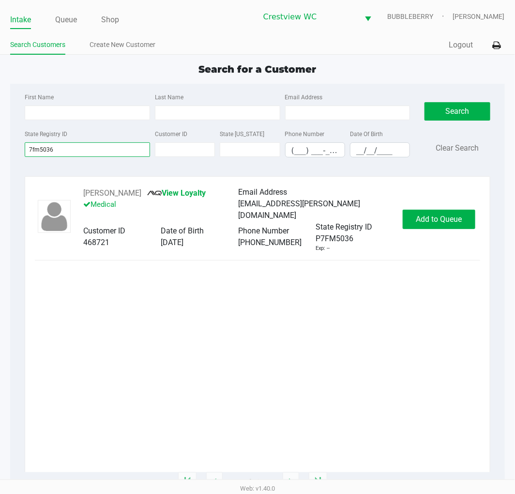
type input "7fm5036"
click at [428, 219] on span "Add to Queue" at bounding box center [439, 218] width 46 height 9
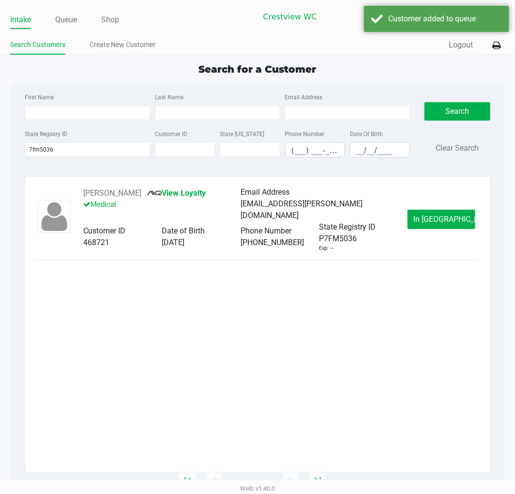
click at [428, 226] on button "In Queue" at bounding box center [441, 219] width 68 height 19
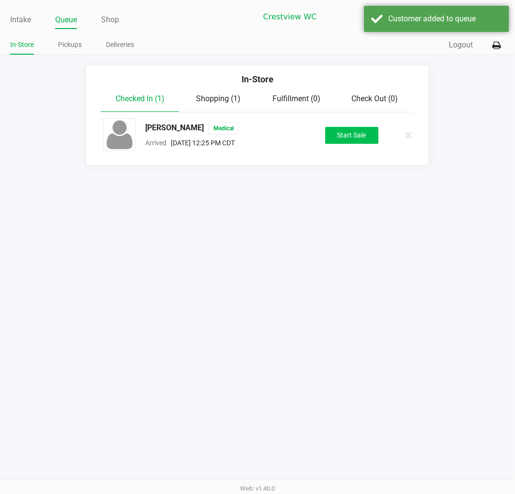
click at [360, 141] on button "Start Sale" at bounding box center [351, 135] width 53 height 17
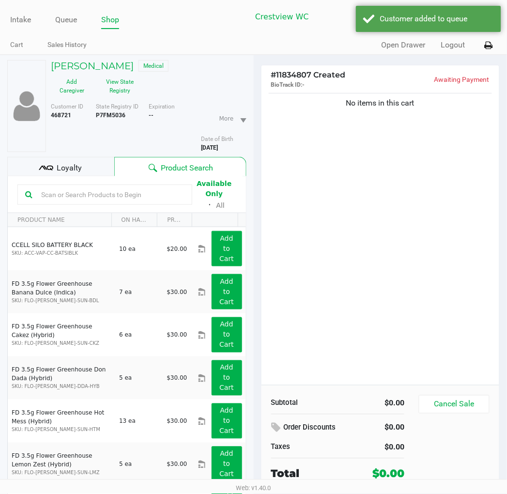
click at [118, 89] on button "View State Registry" at bounding box center [117, 86] width 48 height 24
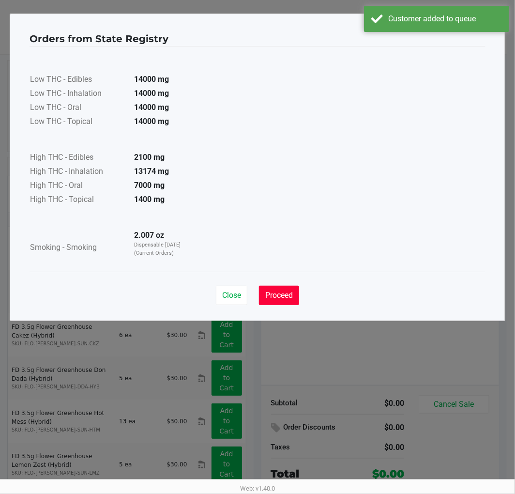
click at [279, 293] on span "Proceed" at bounding box center [279, 294] width 28 height 9
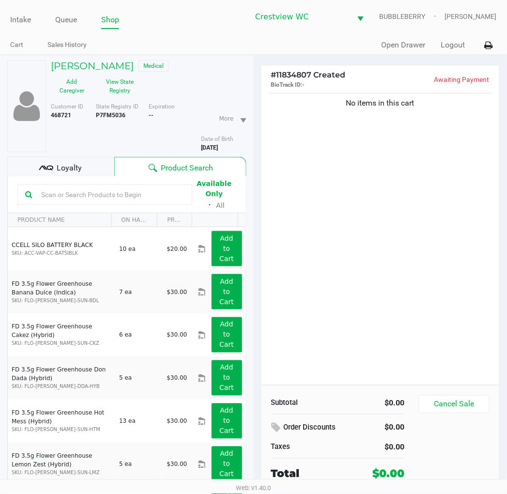
click at [84, 166] on div "Loyalty" at bounding box center [60, 166] width 107 height 19
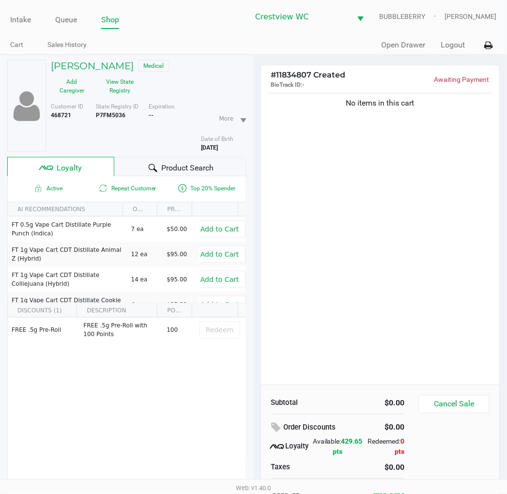
click at [308, 234] on div "No items in this cart" at bounding box center [380, 238] width 238 height 294
click at [390, 255] on div "No items in this cart" at bounding box center [380, 238] width 238 height 294
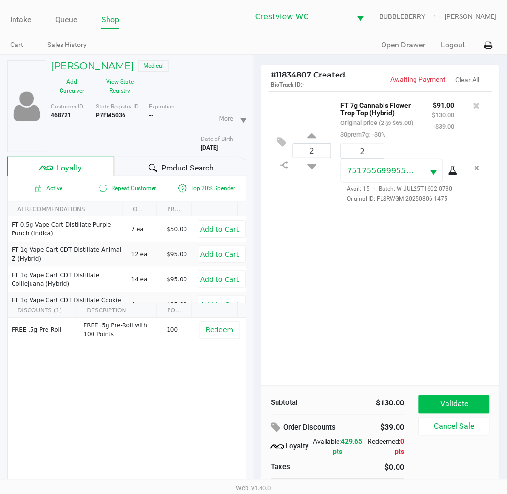
click at [428, 400] on button "Validate" at bounding box center [454, 404] width 70 height 18
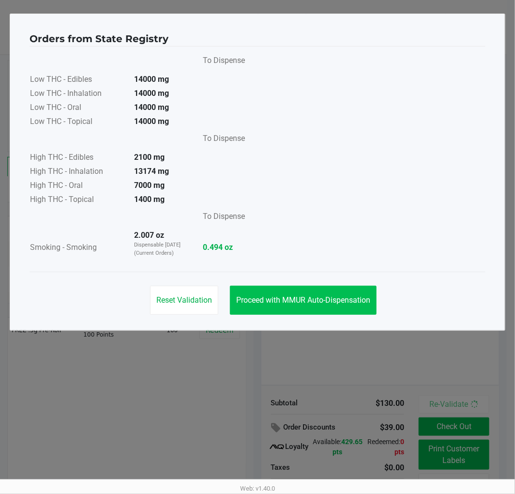
click at [331, 304] on span "Proceed with MMUR Auto-Dispensation" at bounding box center [303, 299] width 134 height 9
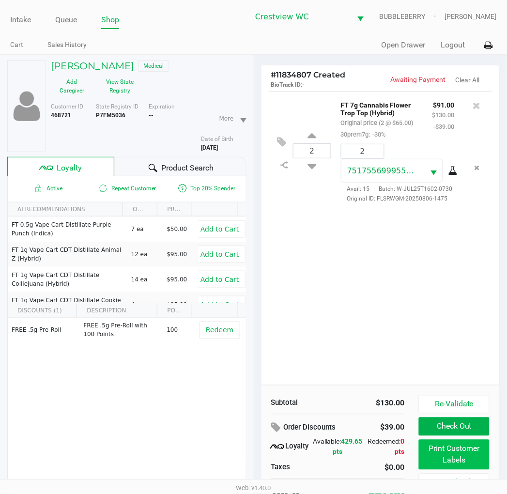
click at [428, 464] on button "Print Customer Labels" at bounding box center [454, 454] width 70 height 30
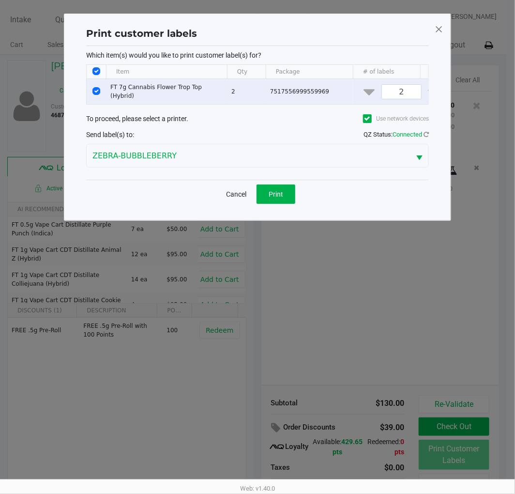
click at [273, 198] on span "Print" at bounding box center [276, 194] width 15 height 8
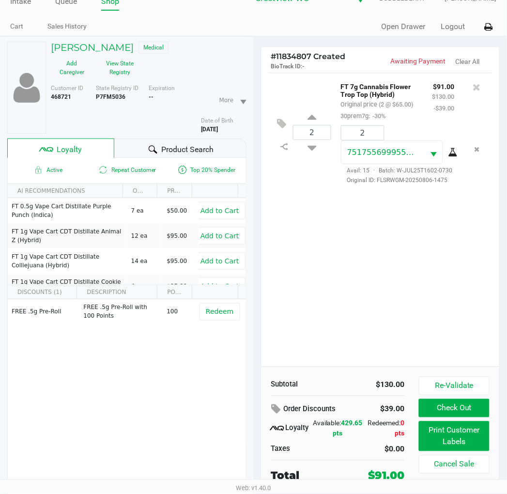
scroll to position [50, 0]
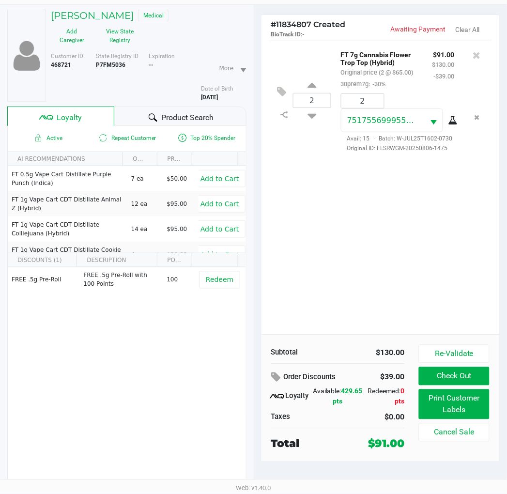
click at [428, 382] on button "Check Out" at bounding box center [454, 376] width 70 height 18
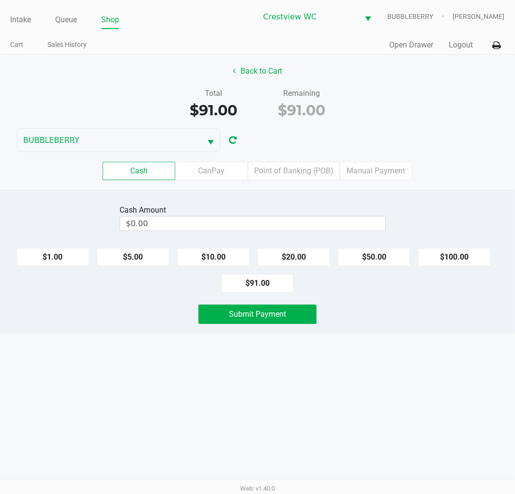
click at [297, 162] on label "Point of Banking (POB)" at bounding box center [294, 171] width 92 height 18
click at [0, 0] on 7 "Point of Banking (POB)" at bounding box center [0, 0] width 0 height 0
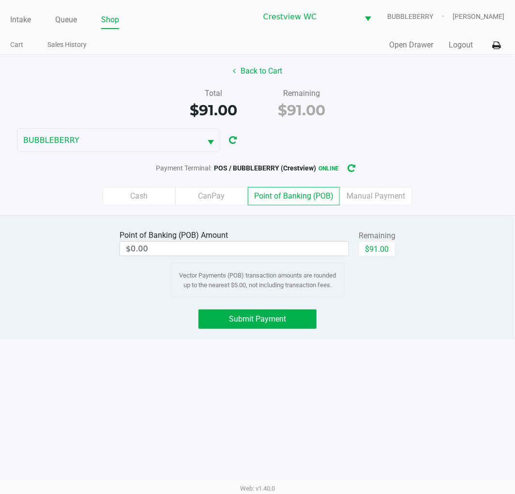
click at [385, 252] on button "$91.00" at bounding box center [377, 248] width 37 height 15
type input "$91.00"
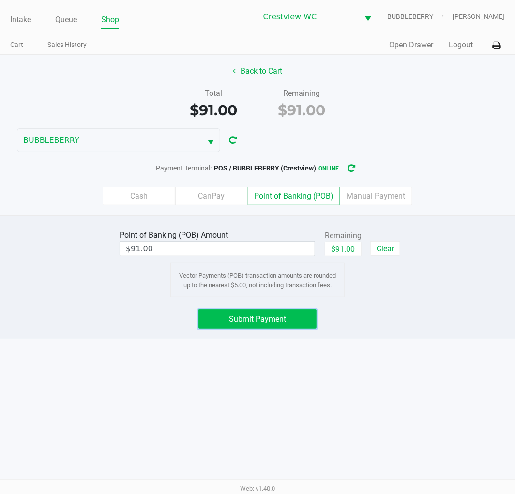
click at [290, 327] on button "Submit Payment" at bounding box center [257, 318] width 118 height 19
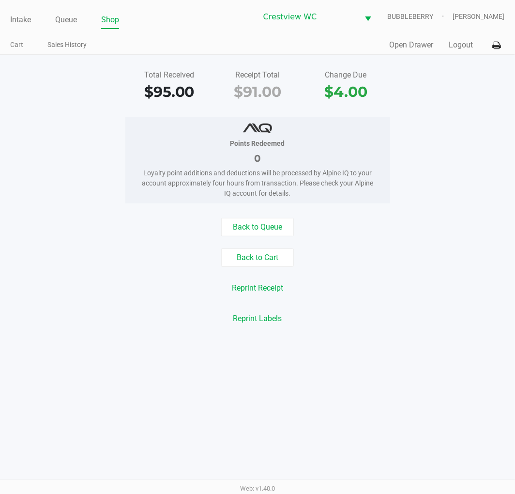
click at [400, 289] on div "Reprint Receipt" at bounding box center [257, 288] width 529 height 18
click at [27, 23] on link "Intake" at bounding box center [20, 20] width 21 height 14
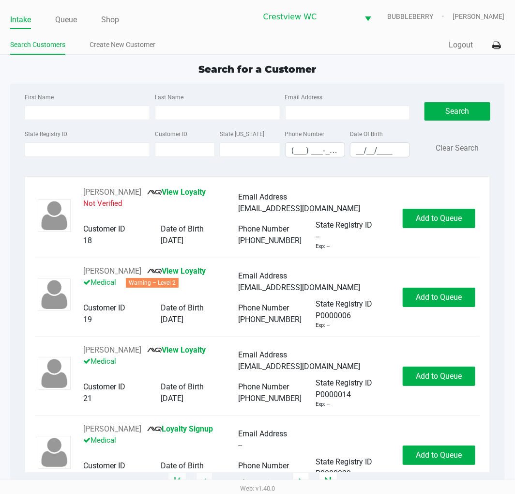
click at [104, 151] on input "State Registry ID" at bounding box center [87, 149] width 125 height 15
click at [64, 20] on link "Queue" at bounding box center [66, 20] width 22 height 14
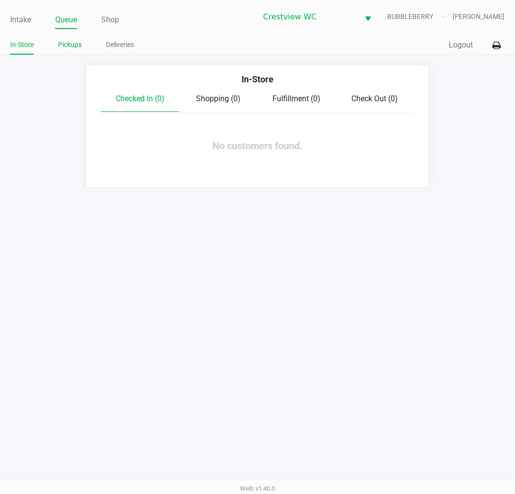
click at [76, 47] on link "Pickups" at bounding box center [70, 45] width 24 height 12
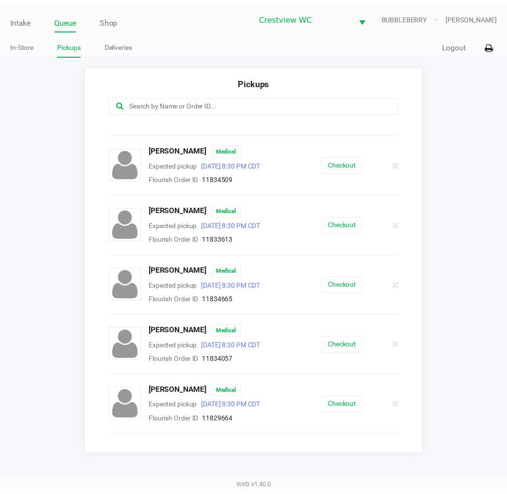
scroll to position [234, 0]
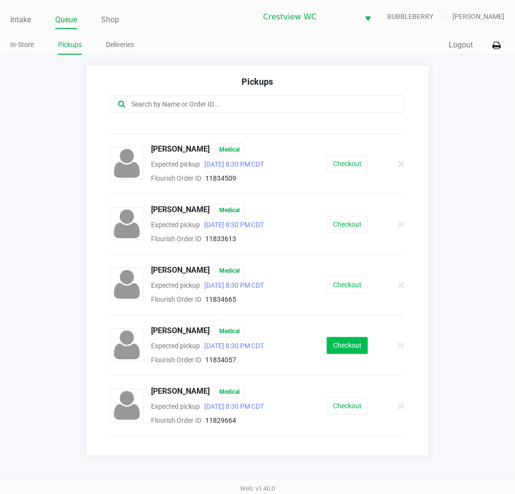
click at [340, 342] on button "Checkout" at bounding box center [347, 345] width 41 height 17
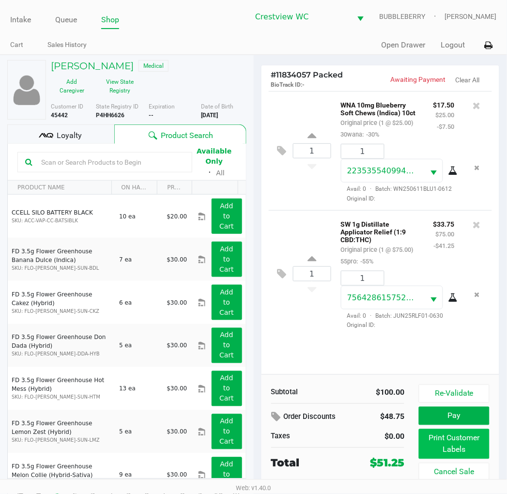
click at [428, 444] on button "Print Customer Labels" at bounding box center [454, 444] width 70 height 30
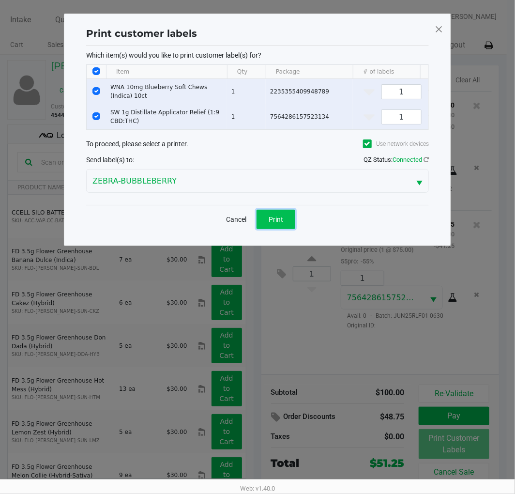
click at [270, 229] on button "Print" at bounding box center [275, 219] width 39 height 19
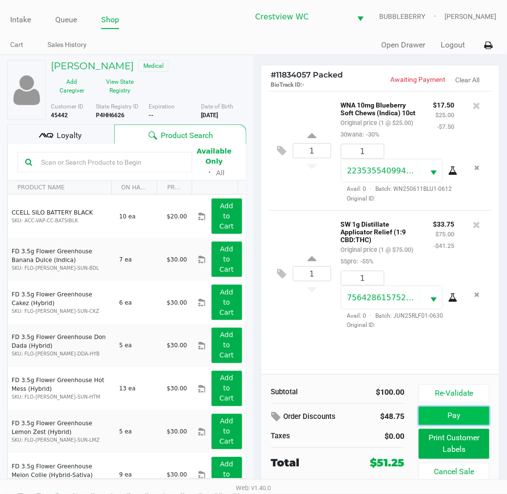
click at [428, 422] on button "Pay" at bounding box center [454, 415] width 70 height 18
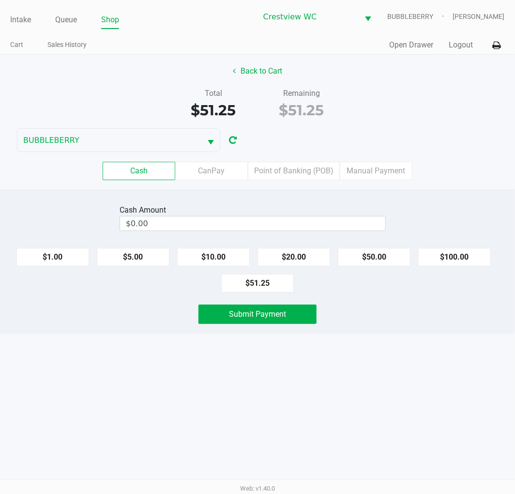
click at [315, 169] on label "Point of Banking (POB)" at bounding box center [294, 171] width 92 height 18
click at [0, 0] on 7 "Point of Banking (POB)" at bounding box center [0, 0] width 0 height 0
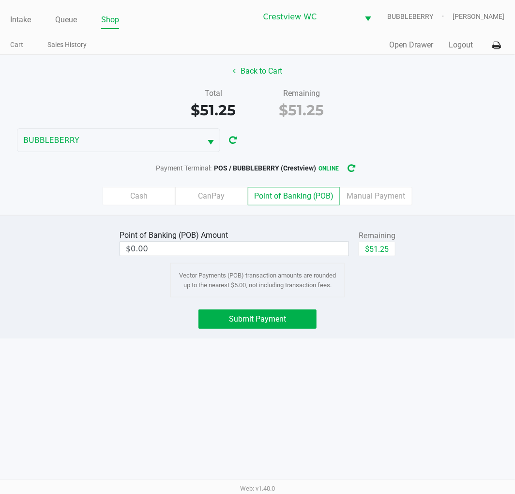
click at [211, 191] on label "CanPay" at bounding box center [211, 196] width 73 height 18
click at [0, 0] on 2 "CanPay" at bounding box center [0, 0] width 0 height 0
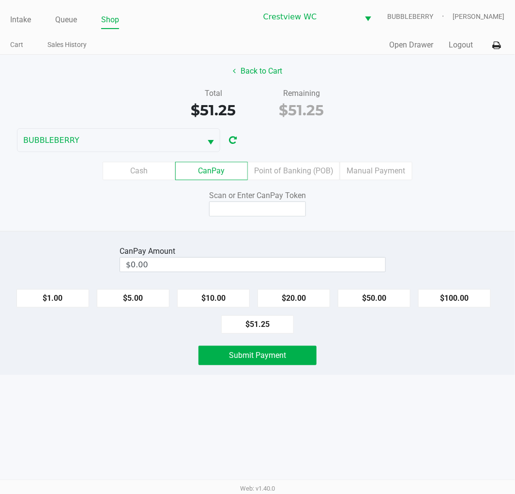
click at [271, 324] on button "$51.25" at bounding box center [257, 324] width 73 height 18
type input "$51.25"
click at [270, 214] on input at bounding box center [257, 208] width 97 height 15
type input "Q4351328X"
click at [270, 347] on button "Submit Payment" at bounding box center [257, 355] width 118 height 19
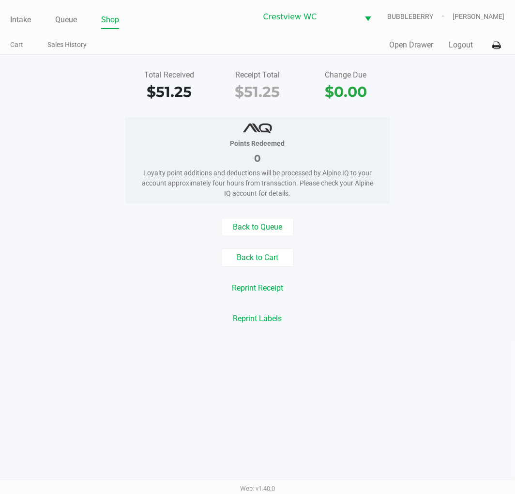
click at [26, 18] on link "Intake" at bounding box center [20, 20] width 21 height 14
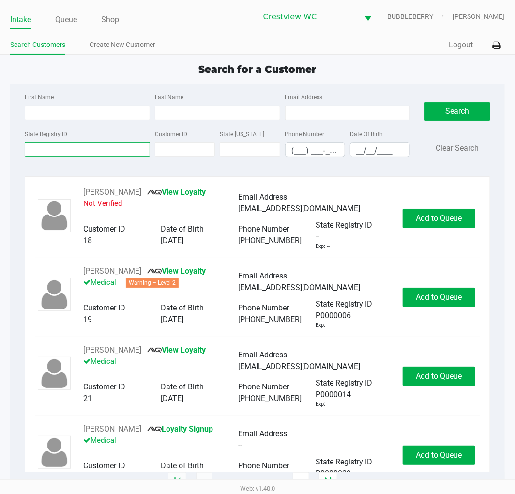
click at [88, 146] on input "State Registry ID" at bounding box center [87, 149] width 125 height 15
click at [64, 113] on input "First Name" at bounding box center [87, 112] width 125 height 15
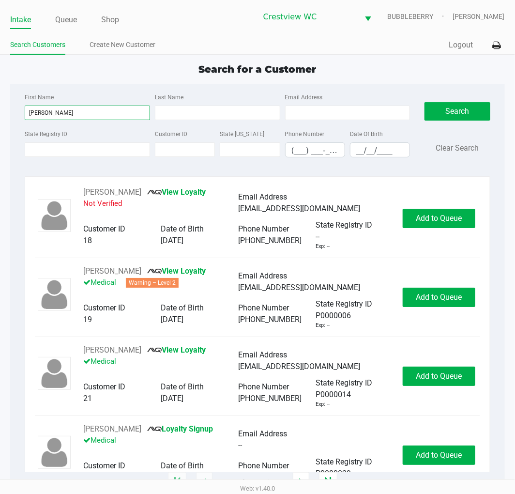
type input "ian"
type input "forrester"
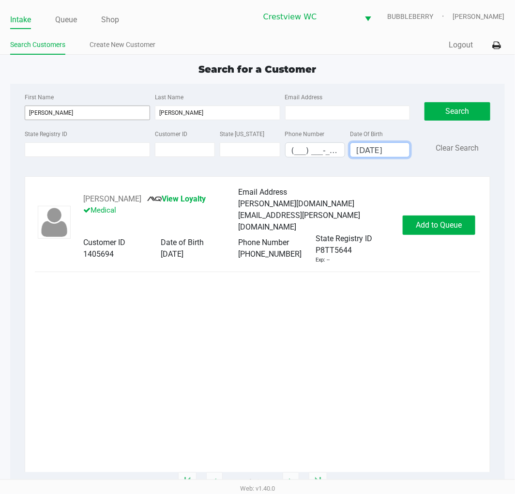
type input "10/10/1997"
click at [428, 224] on button "Add to Queue" at bounding box center [439, 224] width 73 height 19
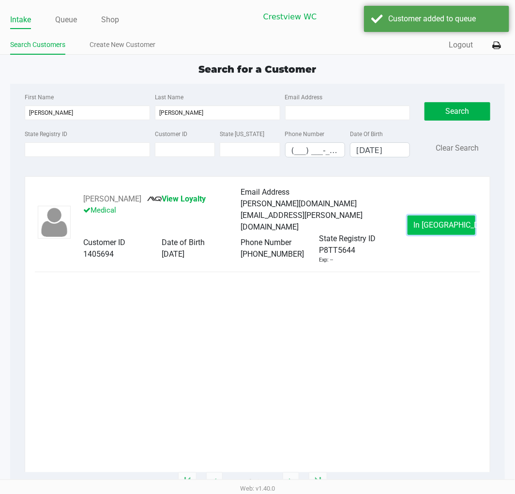
click at [428, 220] on span "In Queue" at bounding box center [454, 224] width 81 height 9
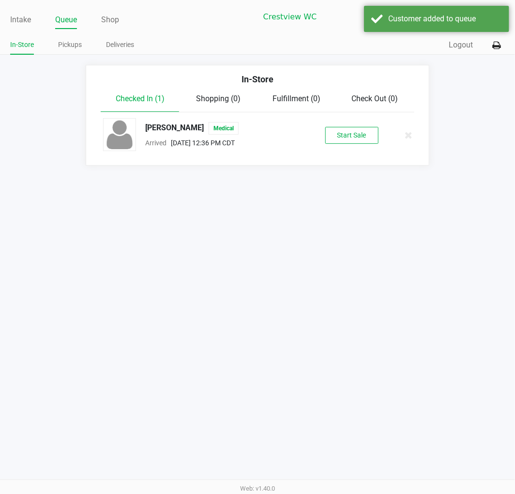
click at [346, 131] on button "Start Sale" at bounding box center [351, 135] width 53 height 17
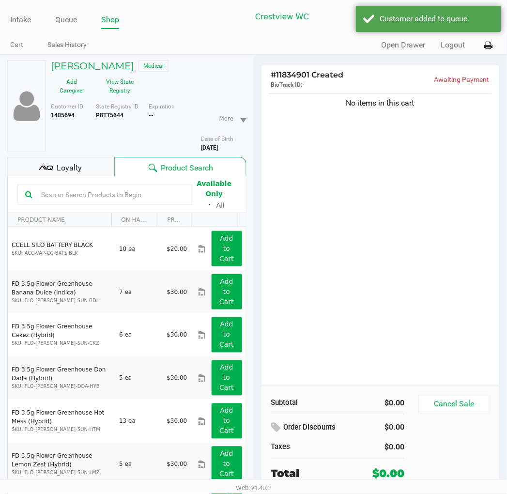
click at [121, 90] on button "View State Registry" at bounding box center [117, 86] width 48 height 24
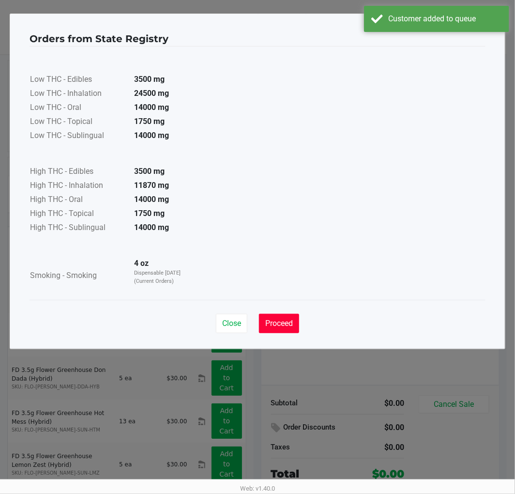
click at [274, 320] on span "Proceed" at bounding box center [279, 322] width 28 height 9
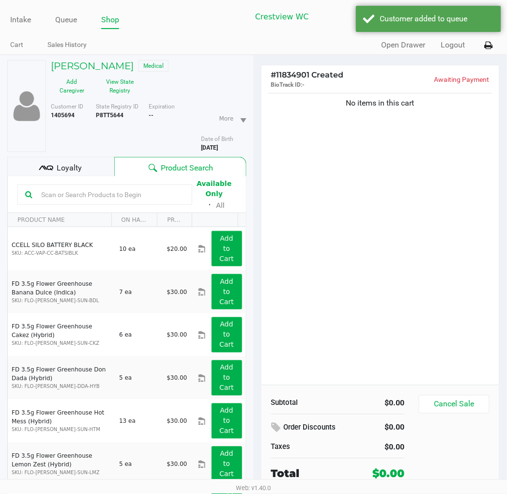
click at [75, 171] on span "Loyalty" at bounding box center [69, 168] width 25 height 12
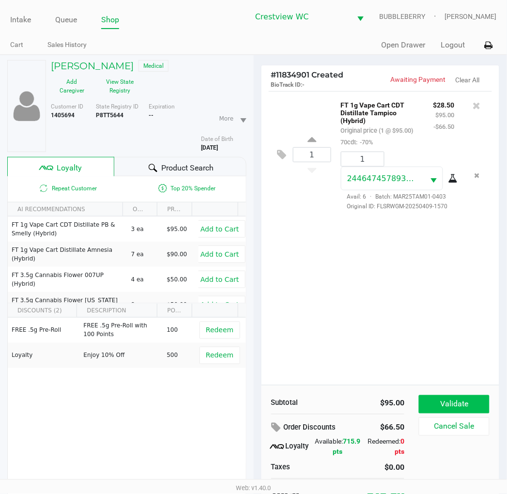
click at [428, 402] on button "Validate" at bounding box center [454, 404] width 70 height 18
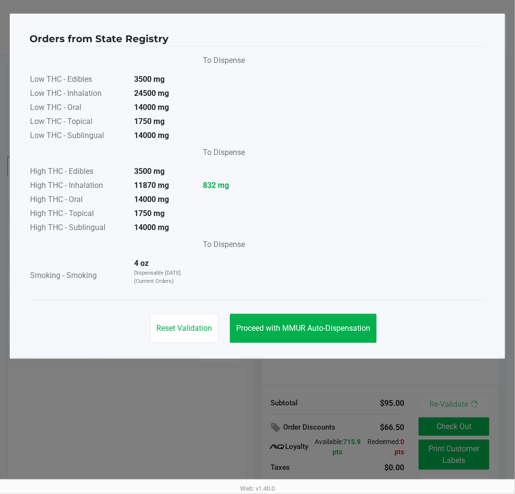
click at [341, 316] on button "Proceed with MMUR Auto-Dispensation" at bounding box center [303, 328] width 147 height 29
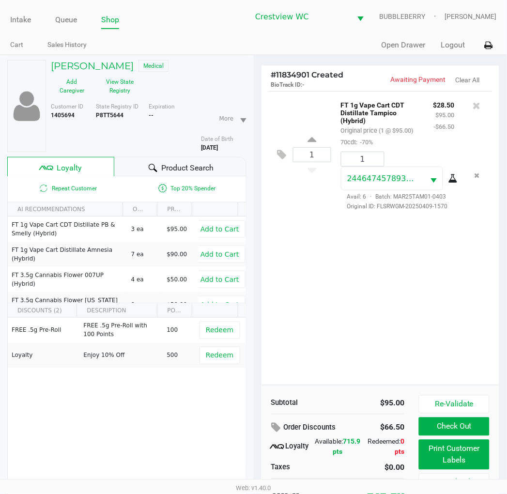
click at [428, 449] on button "Print Customer Labels" at bounding box center [454, 454] width 70 height 30
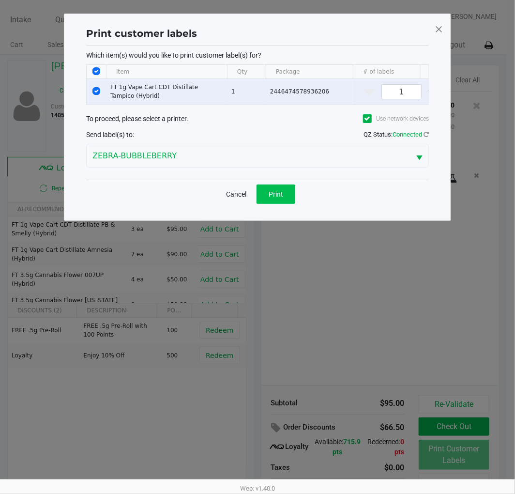
click at [283, 201] on button "Print" at bounding box center [275, 193] width 39 height 19
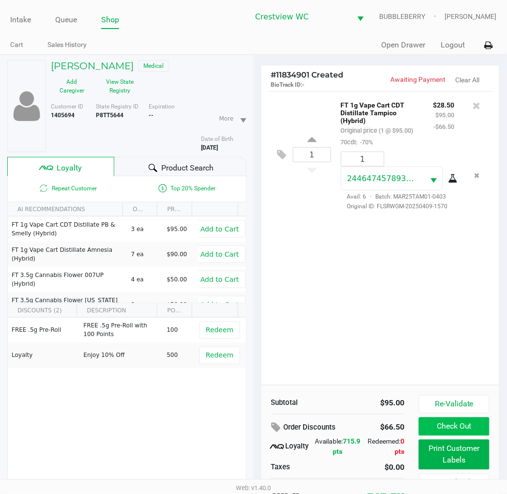
click at [428, 424] on button "Check Out" at bounding box center [454, 426] width 70 height 18
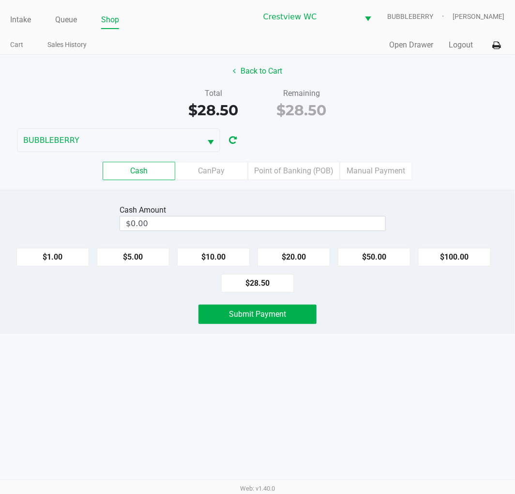
click at [310, 166] on label "Point of Banking (POB)" at bounding box center [294, 171] width 92 height 18
click at [0, 0] on 7 "Point of Banking (POB)" at bounding box center [0, 0] width 0 height 0
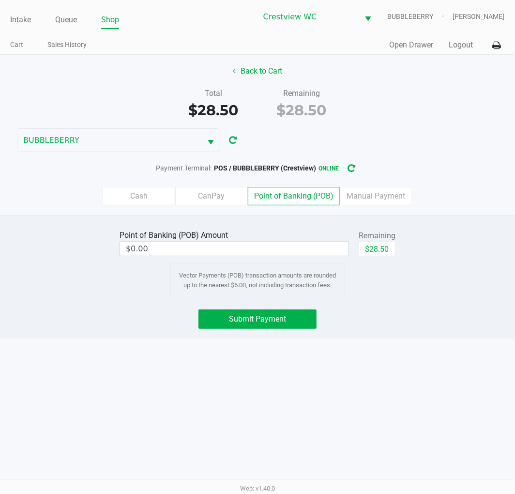
click at [386, 249] on button "$28.50" at bounding box center [377, 248] width 37 height 15
type input "$28.50"
click at [286, 321] on button "Submit Payment" at bounding box center [257, 318] width 118 height 19
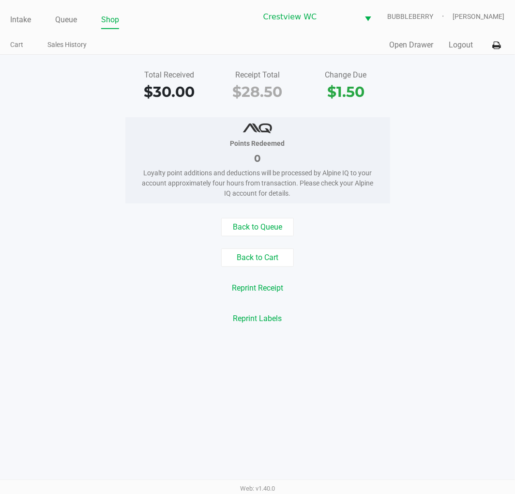
click at [103, 238] on div "Back to Queue Back to Cart Reprint Receipt Reprint Labels" at bounding box center [257, 273] width 529 height 110
click at [22, 19] on link "Intake" at bounding box center [20, 20] width 21 height 14
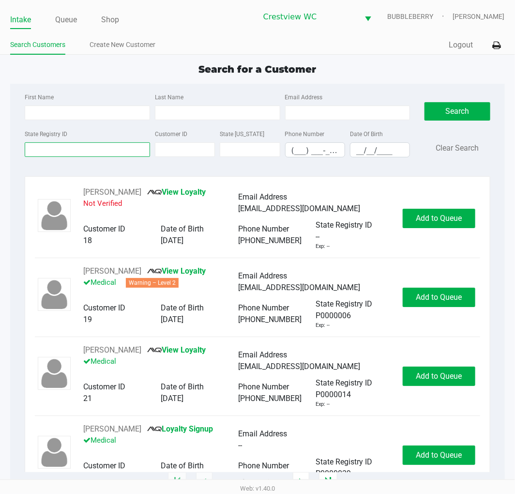
click at [96, 146] on input "State Registry ID" at bounding box center [87, 149] width 125 height 15
click at [61, 23] on link "Queue" at bounding box center [66, 20] width 22 height 14
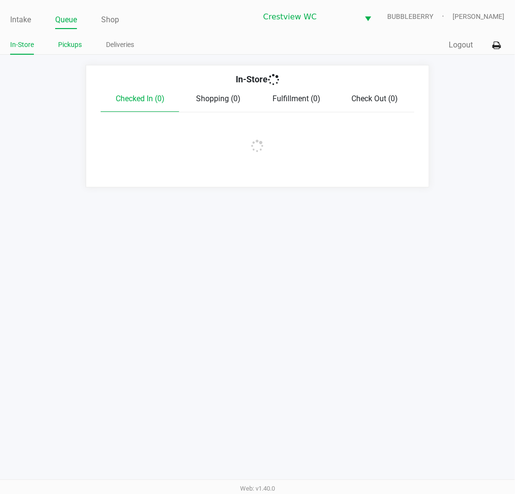
click at [72, 47] on link "Pickups" at bounding box center [70, 45] width 24 height 12
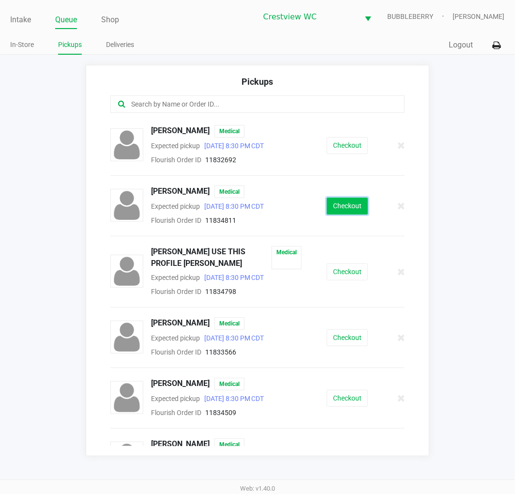
click at [346, 204] on button "Checkout" at bounding box center [347, 205] width 41 height 17
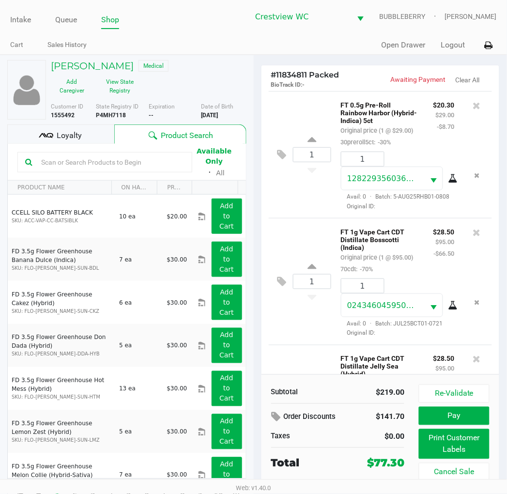
click at [428, 442] on button "Print Customer Labels" at bounding box center [454, 444] width 70 height 30
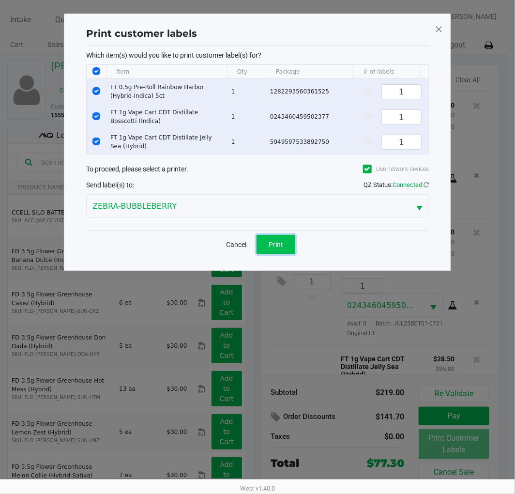
click at [286, 254] on button "Print" at bounding box center [275, 244] width 39 height 19
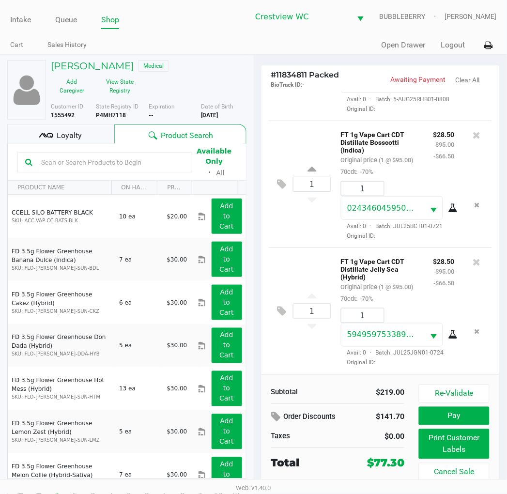
scroll to position [147, 0]
click at [428, 418] on button "Pay" at bounding box center [454, 415] width 70 height 18
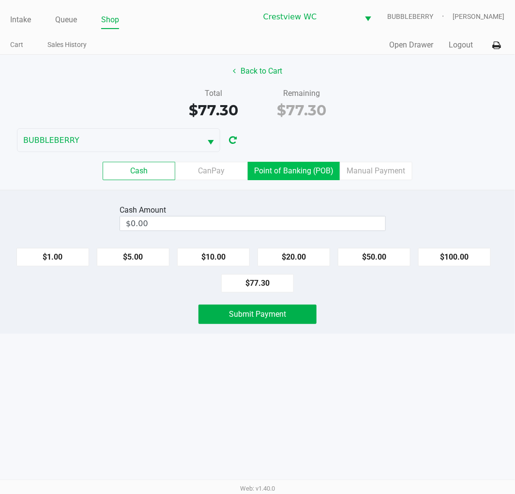
click at [303, 170] on label "Point of Banking (POB)" at bounding box center [294, 171] width 92 height 18
click at [0, 0] on 7 "Point of Banking (POB)" at bounding box center [0, 0] width 0 height 0
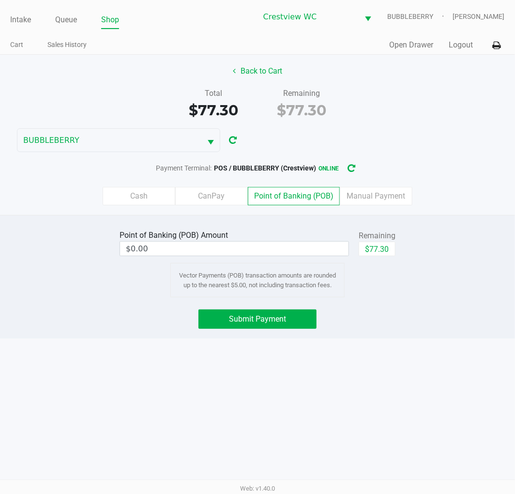
click at [374, 244] on button "$77.30" at bounding box center [377, 248] width 37 height 15
type input "$77.30"
click at [265, 315] on span "Submit Payment" at bounding box center [257, 318] width 57 height 9
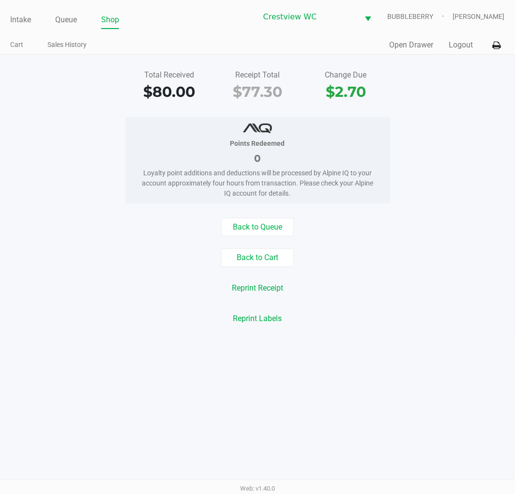
click at [23, 20] on link "Intake" at bounding box center [20, 20] width 21 height 14
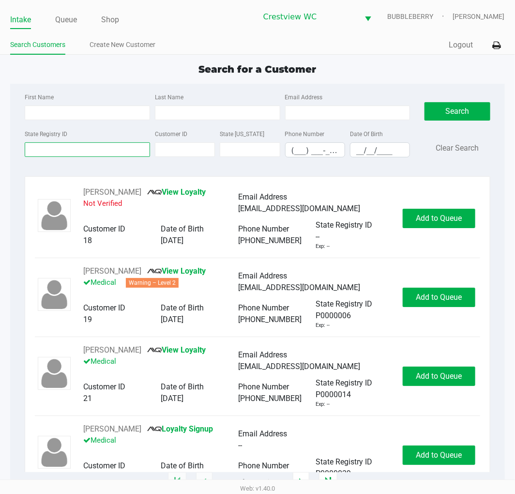
click at [75, 151] on input "State Registry ID" at bounding box center [87, 149] width 125 height 15
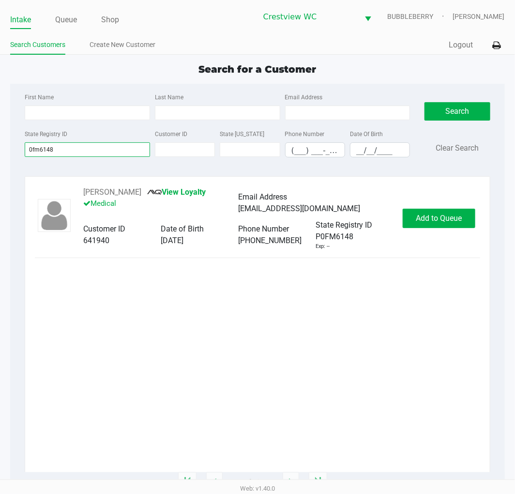
type input "0fm6148"
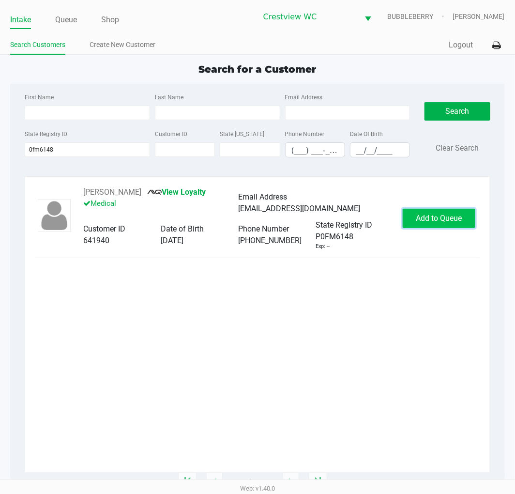
click at [414, 219] on button "Add to Queue" at bounding box center [439, 218] width 73 height 19
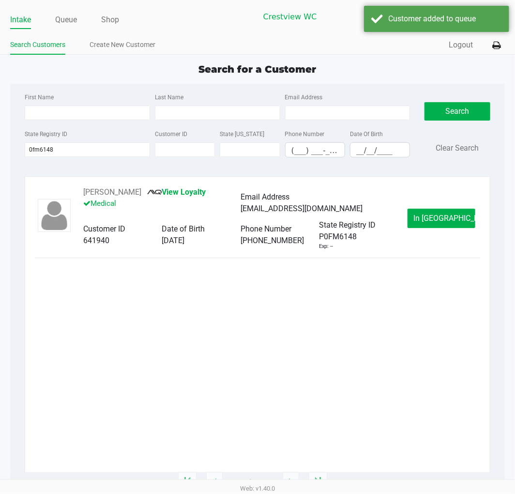
click at [428, 223] on span "In Queue" at bounding box center [454, 217] width 81 height 9
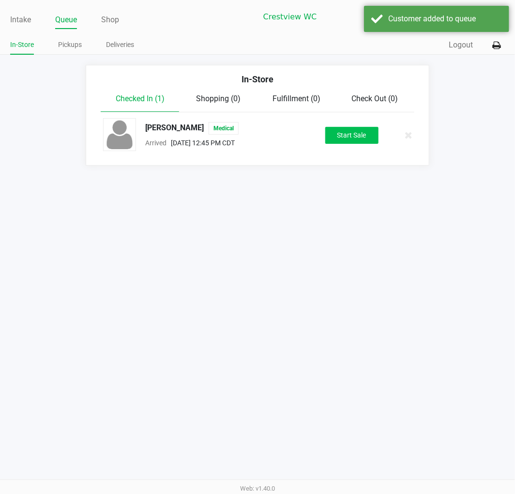
click at [355, 135] on button "Start Sale" at bounding box center [351, 135] width 53 height 17
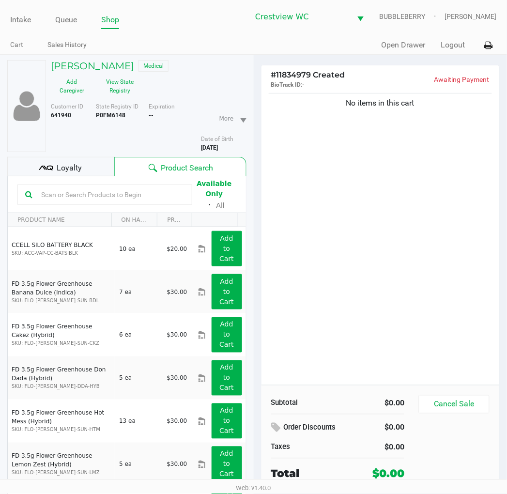
click at [141, 74] on button "View State Registry" at bounding box center [117, 86] width 48 height 24
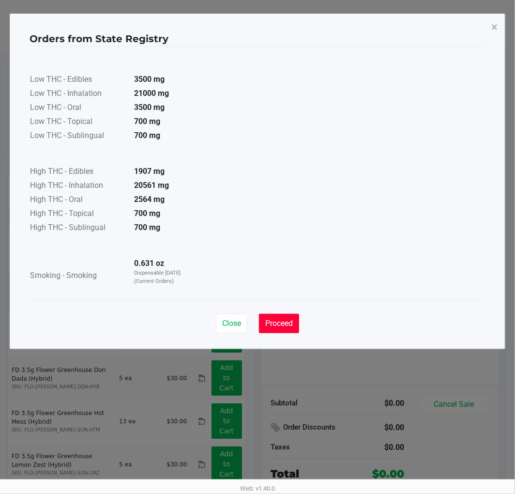
click at [270, 315] on button "Proceed" at bounding box center [279, 323] width 40 height 19
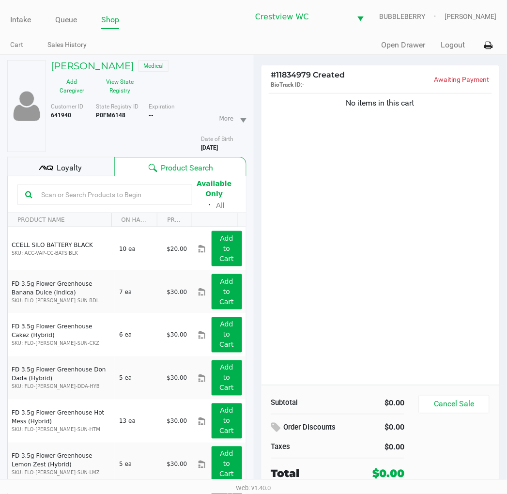
click at [76, 162] on span "Loyalty" at bounding box center [69, 168] width 25 height 12
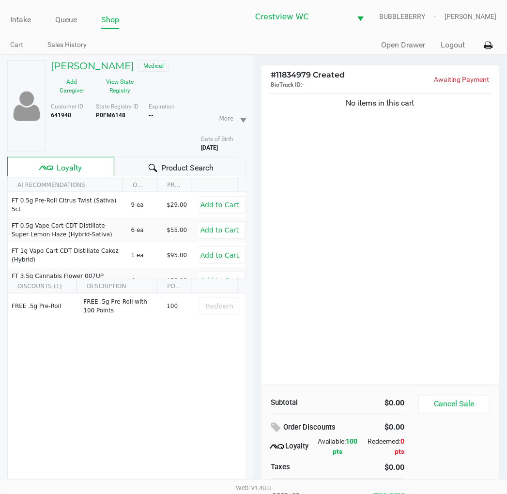
click at [141, 74] on button "View State Registry" at bounding box center [117, 86] width 48 height 24
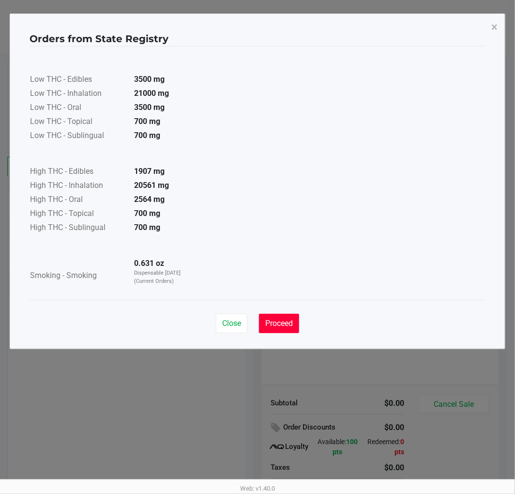
click at [293, 316] on button "Proceed" at bounding box center [279, 323] width 40 height 19
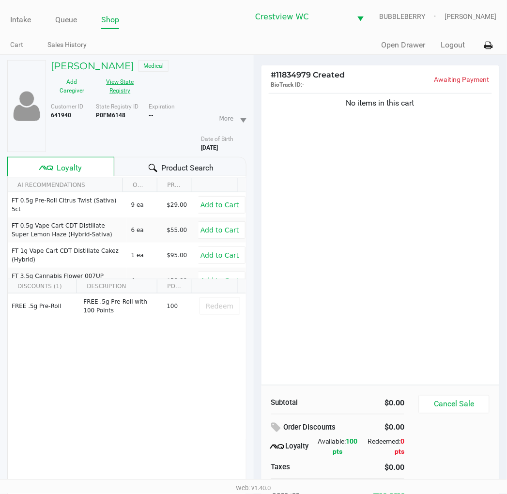
click at [375, 256] on div "No items in this cart" at bounding box center [380, 238] width 238 height 294
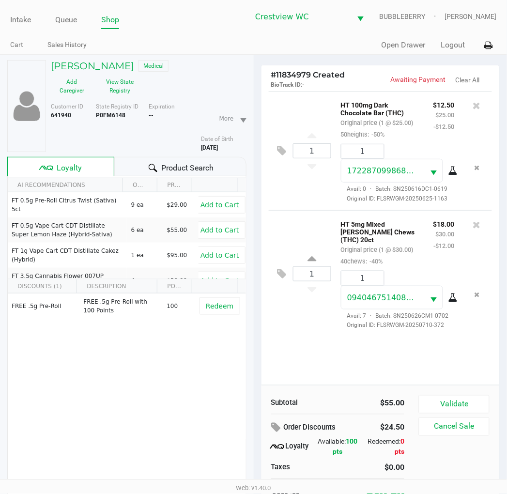
click at [316, 344] on div "1 HT 100mg Dark Chocolate Bar (THC) Original price (1 @ $25.00) 50heights: -50%…" at bounding box center [380, 238] width 238 height 294
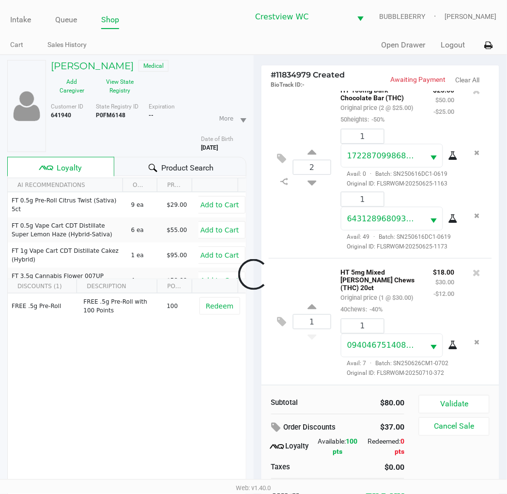
scroll to position [67, 0]
click at [297, 379] on div "1 HT 5mg Mixed Berry Chews (THC) 20ct Original price (1 @ $30.00) 40chews: -40%…" at bounding box center [381, 321] width 224 height 127
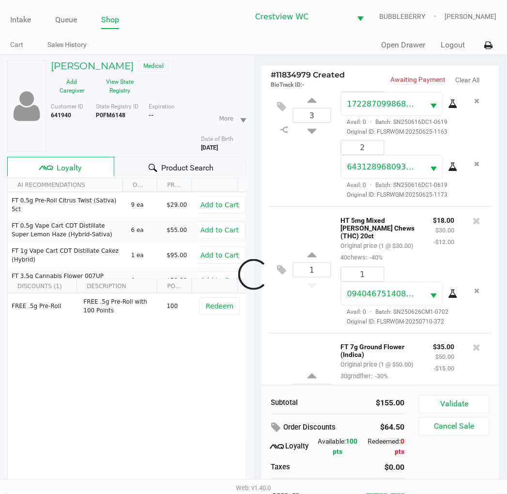
scroll to position [196, 0]
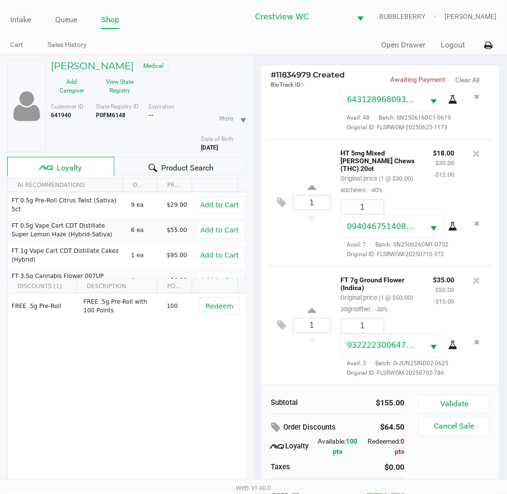
click at [284, 361] on div "1 FT 7g Ground Flower (Indica) Original price (1 @ $50.00) 30grndflwr: -30% $35…" at bounding box center [381, 325] width 224 height 119
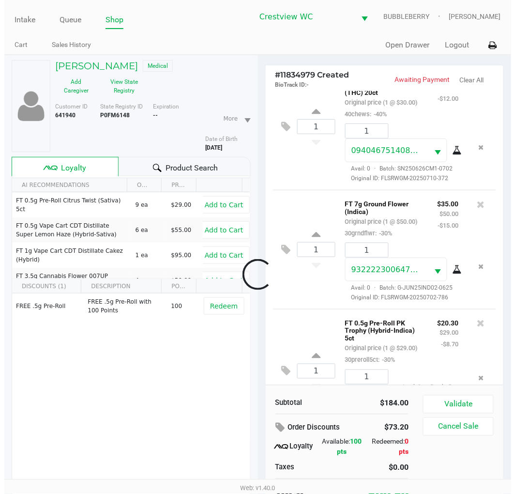
scroll to position [346, 0]
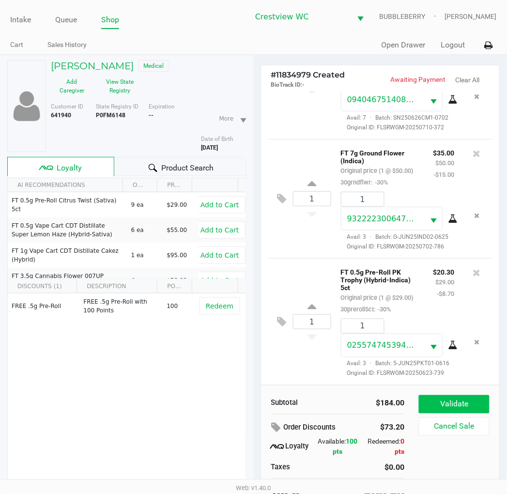
click at [428, 397] on button "Validate" at bounding box center [454, 404] width 70 height 18
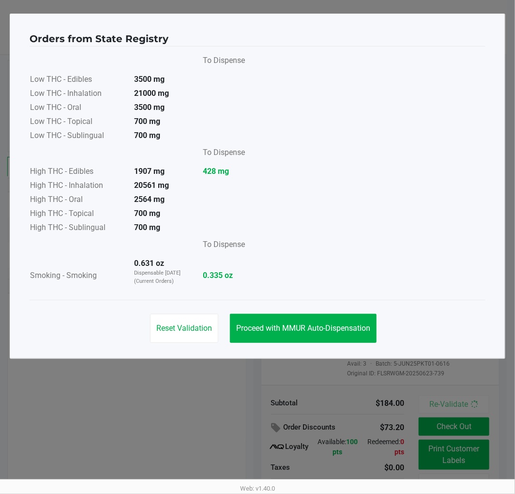
click at [340, 323] on span "Proceed with MMUR Auto-Dispensation" at bounding box center [303, 327] width 134 height 9
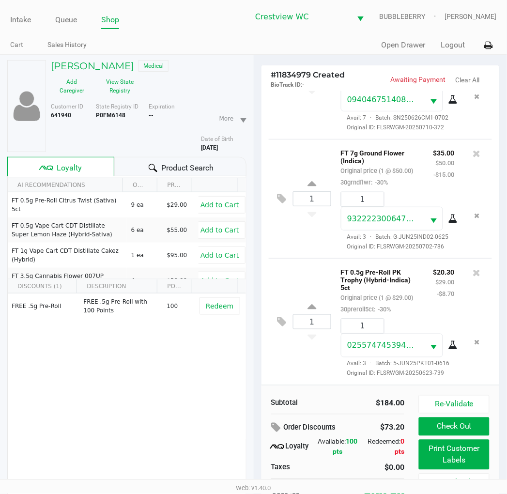
click at [428, 460] on button "Print Customer Labels" at bounding box center [454, 454] width 70 height 30
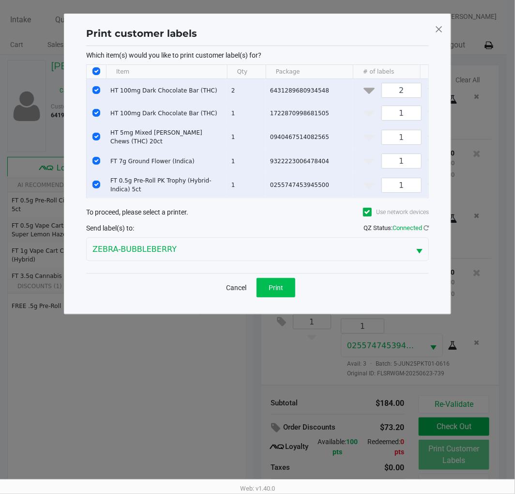
click at [274, 283] on button "Print" at bounding box center [275, 287] width 39 height 19
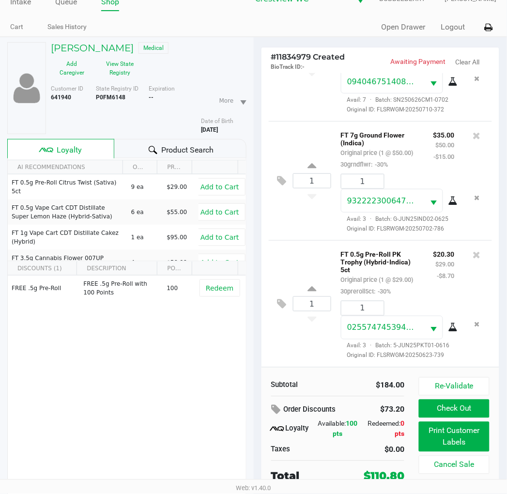
scroll to position [36, 0]
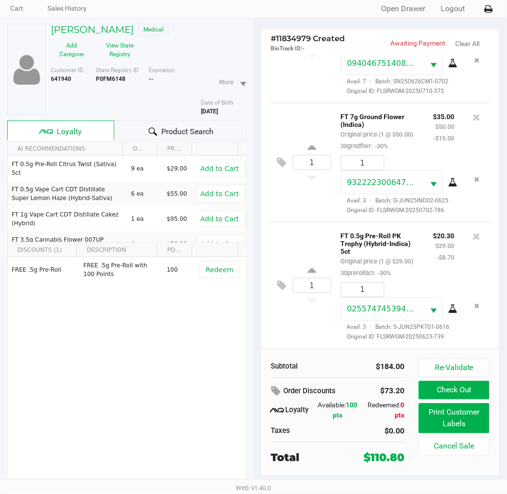
click at [301, 307] on div "1 FT 0.5g Pre-Roll PK Trophy (Hybrid-Indica) 5ct Original price (1 @ $29.00) 30…" at bounding box center [381, 285] width 224 height 127
click at [299, 312] on div "1 FT 0.5g Pre-Roll PK Trophy (Hybrid-Indica) 5ct Original price (1 @ $29.00) 30…" at bounding box center [381, 285] width 224 height 127
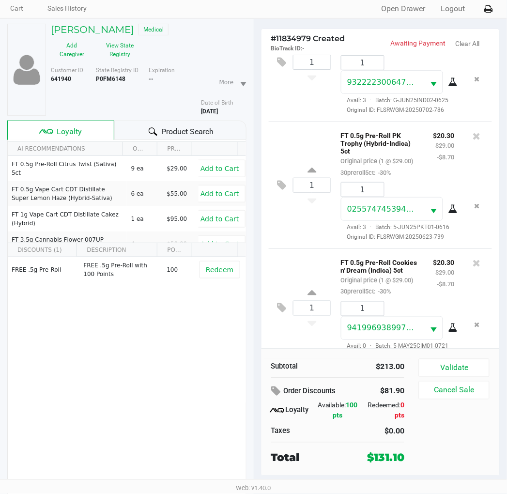
scroll to position [497, 0]
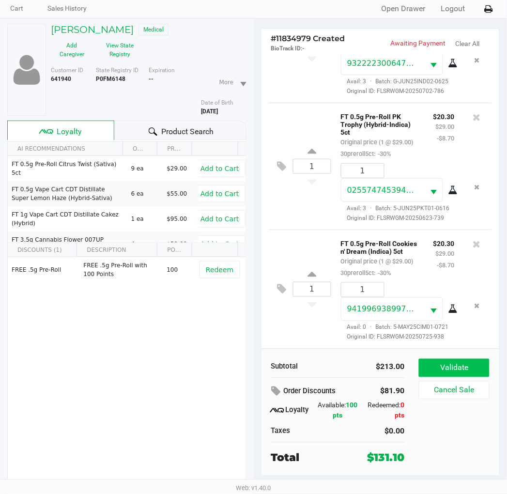
click at [428, 366] on button "Validate" at bounding box center [454, 368] width 70 height 18
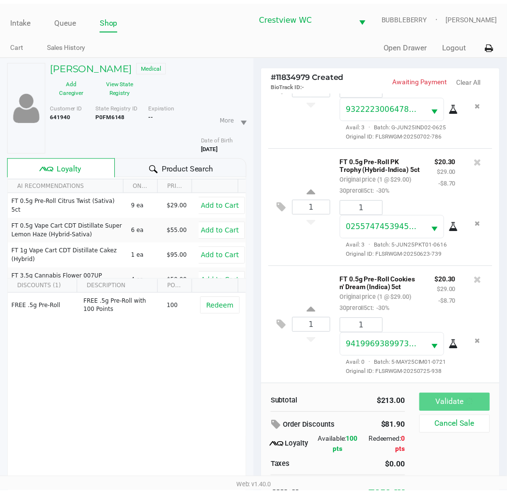
scroll to position [512, 0]
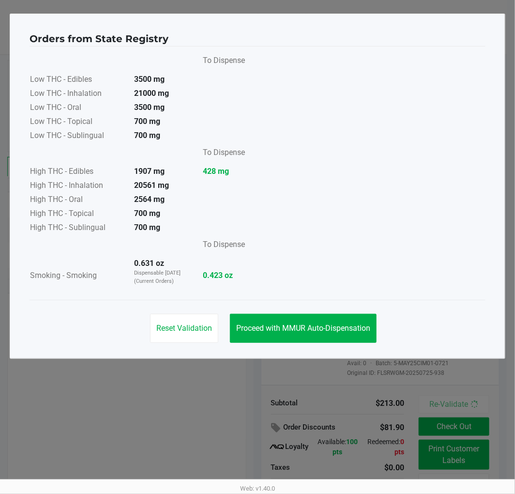
click at [361, 331] on span "Proceed with MMUR Auto-Dispensation" at bounding box center [303, 327] width 134 height 9
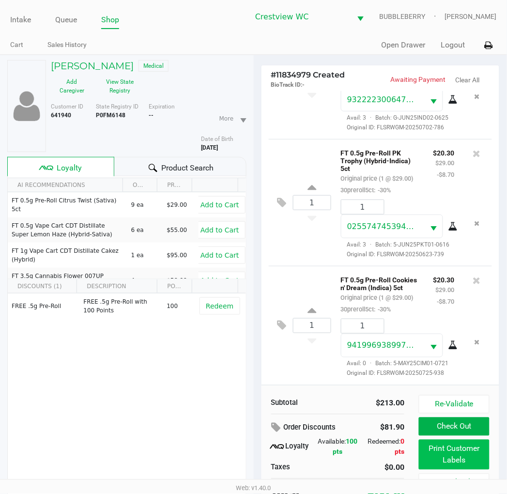
click at [428, 452] on button "Print Customer Labels" at bounding box center [454, 454] width 70 height 30
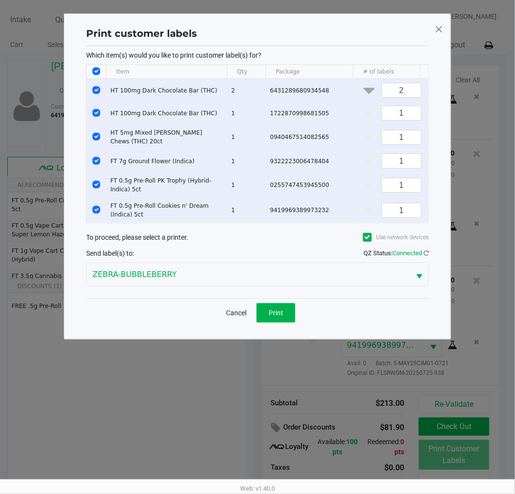
click at [93, 73] on input "Select All Rows" at bounding box center [96, 71] width 8 height 8
checkbox input "false"
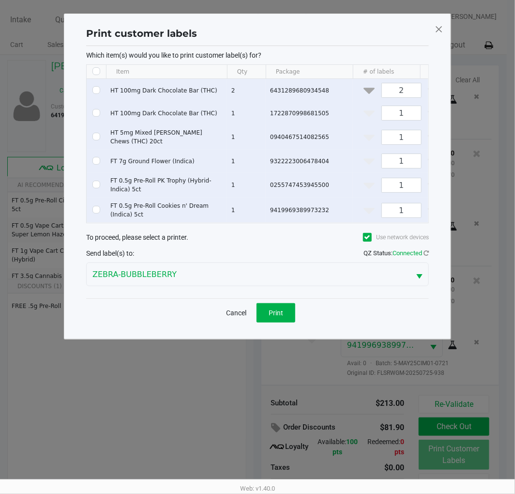
checkbox input "false"
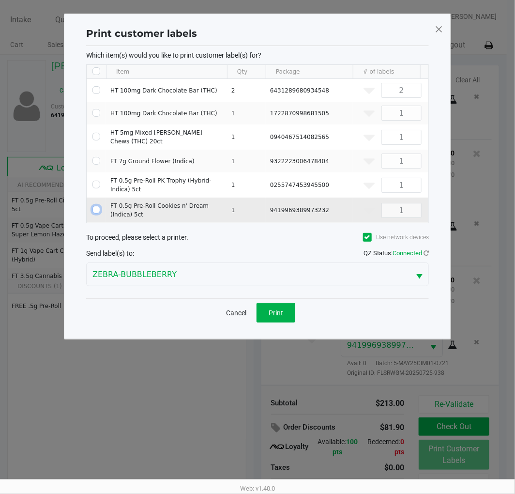
click at [96, 210] on input "Select Row" at bounding box center [96, 210] width 8 height 8
checkbox input "true"
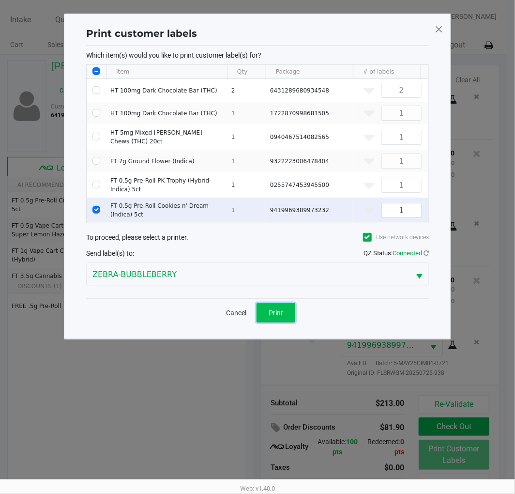
click at [272, 316] on span "Print" at bounding box center [276, 313] width 15 height 8
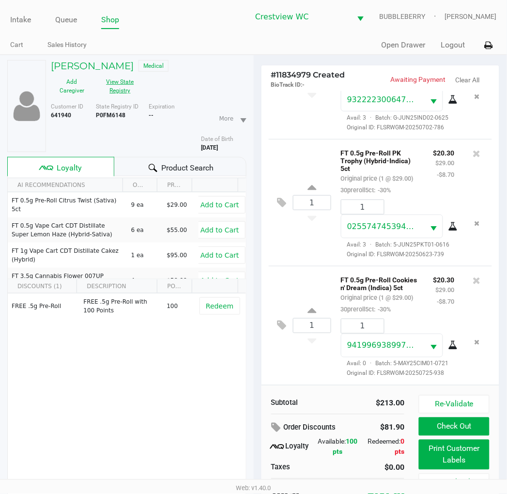
click at [141, 75] on button "View State Registry" at bounding box center [117, 86] width 48 height 24
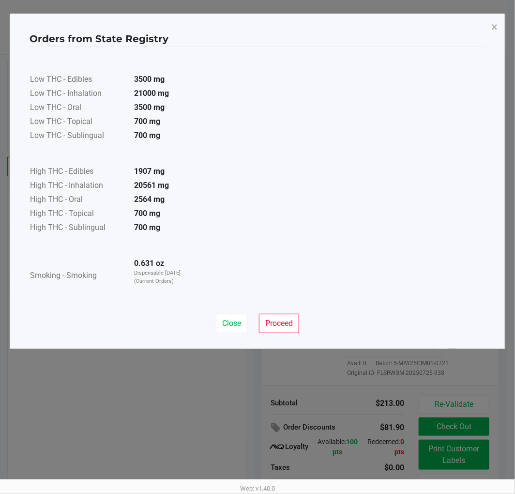
click at [282, 325] on span "Proceed" at bounding box center [279, 322] width 28 height 9
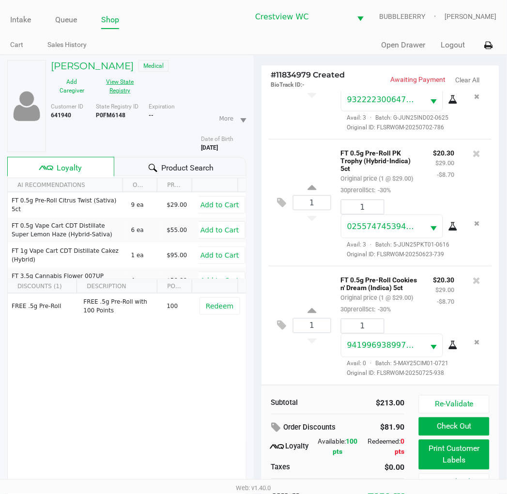
click at [314, 363] on div "1 FT 0.5g Pre-Roll Cookies n' Dream (Indica) 5ct Original price (1 @ $29.00) 30…" at bounding box center [381, 325] width 224 height 119
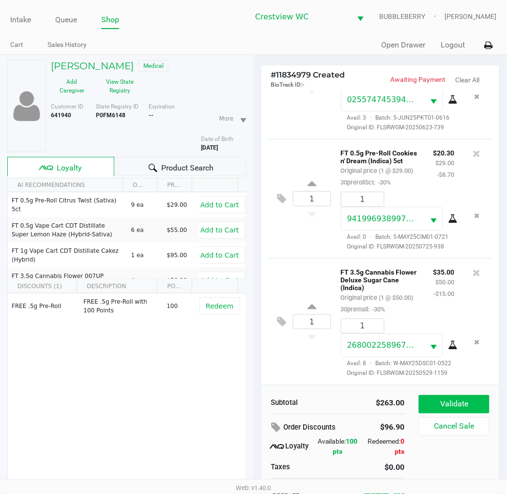
click at [428, 402] on button "Validate" at bounding box center [454, 404] width 70 height 18
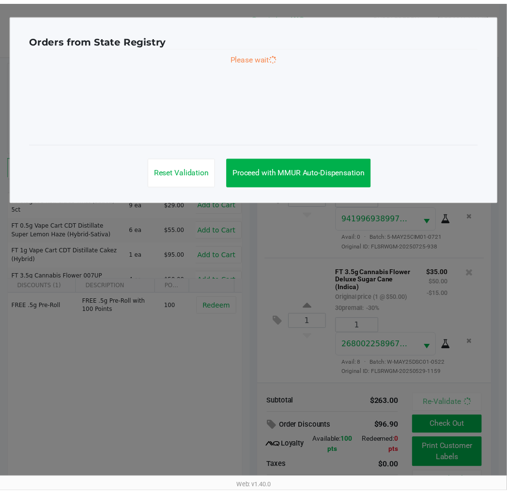
scroll to position [663, 0]
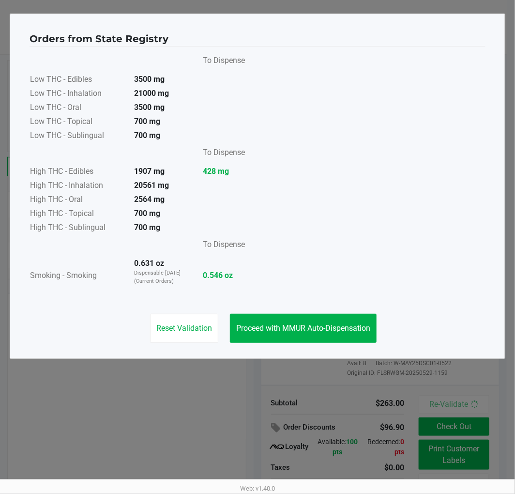
click at [327, 315] on button "Proceed with MMUR Auto-Dispensation" at bounding box center [303, 328] width 147 height 29
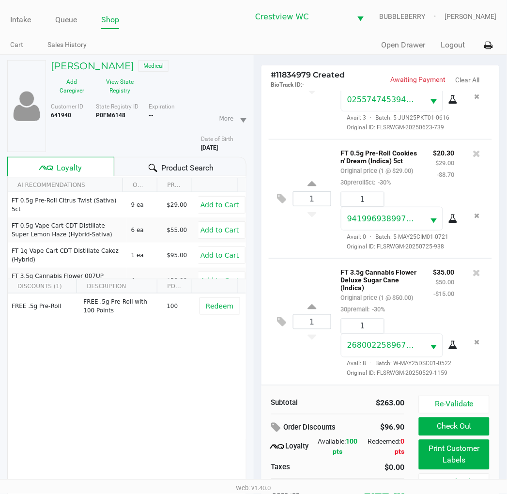
click at [428, 455] on button "Print Customer Labels" at bounding box center [454, 454] width 70 height 30
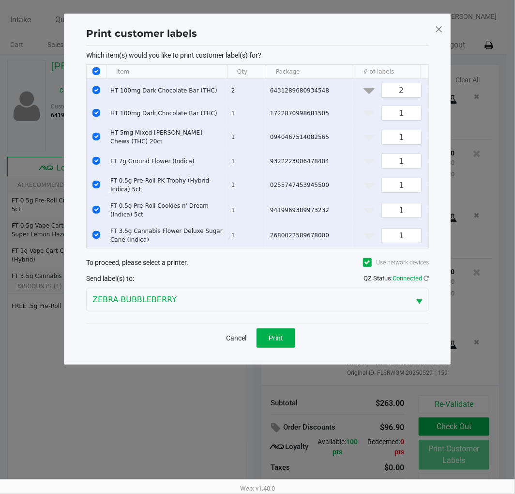
click at [94, 71] on input "Select All Rows" at bounding box center [96, 71] width 8 height 8
checkbox input "false"
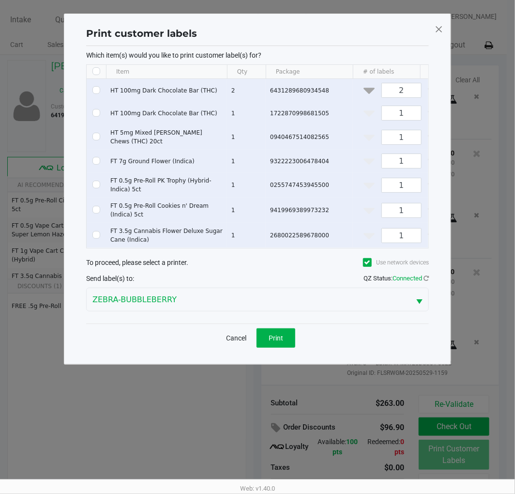
checkbox input "false"
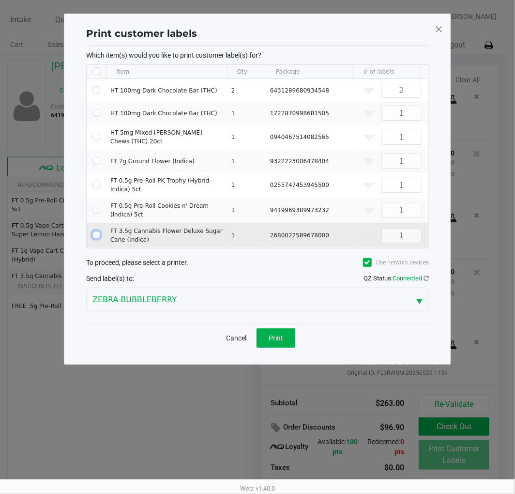
click at [96, 232] on input "Select Row" at bounding box center [96, 235] width 8 height 8
checkbox input "true"
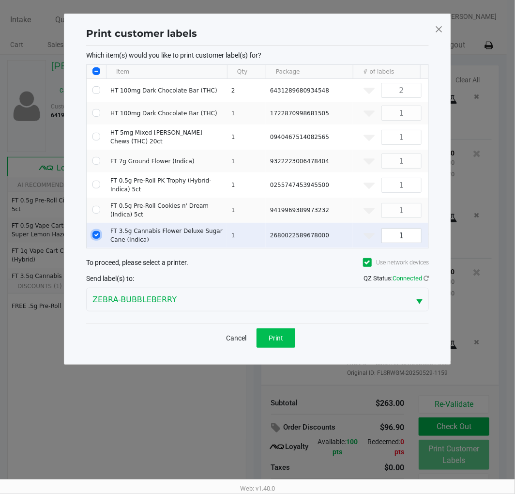
click at [292, 346] on button "Print" at bounding box center [275, 337] width 39 height 19
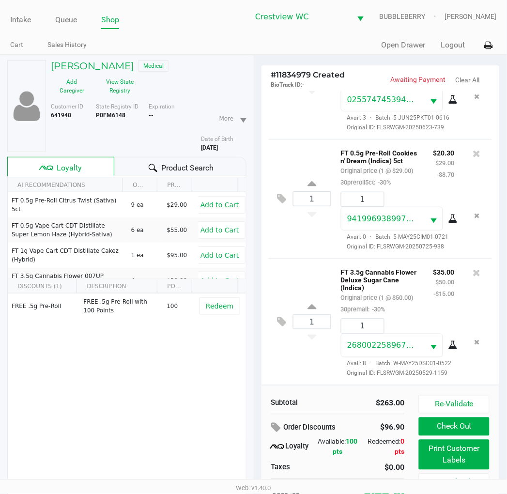
click at [428, 428] on button "Check Out" at bounding box center [454, 426] width 70 height 18
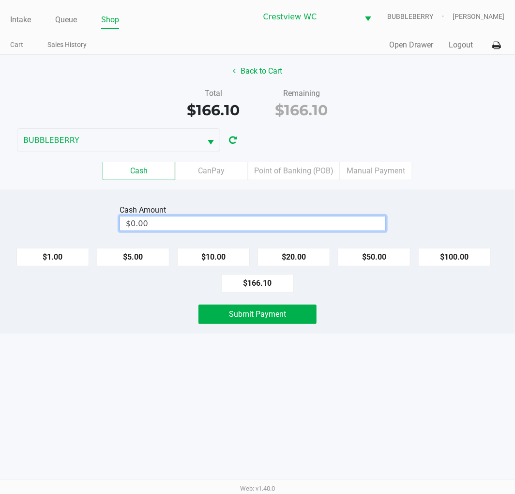
click at [292, 228] on input "$0.00" at bounding box center [252, 223] width 265 height 14
click at [289, 313] on button "Submit Payment" at bounding box center [257, 313] width 118 height 19
click at [313, 221] on input "$0.00" at bounding box center [252, 223] width 265 height 14
click at [282, 315] on span "Submit Payment" at bounding box center [257, 313] width 57 height 9
type input "$0.25"
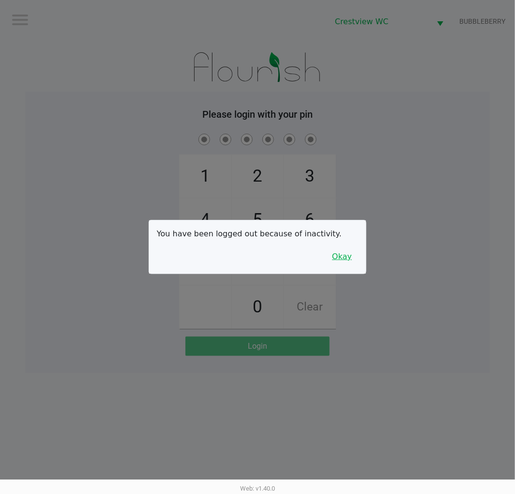
click at [346, 260] on button "Okay" at bounding box center [342, 256] width 32 height 18
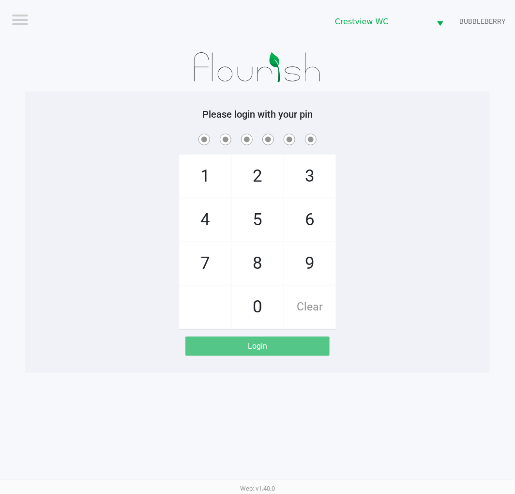
click at [202, 258] on span "7" at bounding box center [205, 263] width 51 height 43
checkbox input "true"
click at [311, 265] on span "9" at bounding box center [309, 263] width 51 height 43
checkbox input "true"
click at [257, 167] on span "2" at bounding box center [257, 176] width 51 height 43
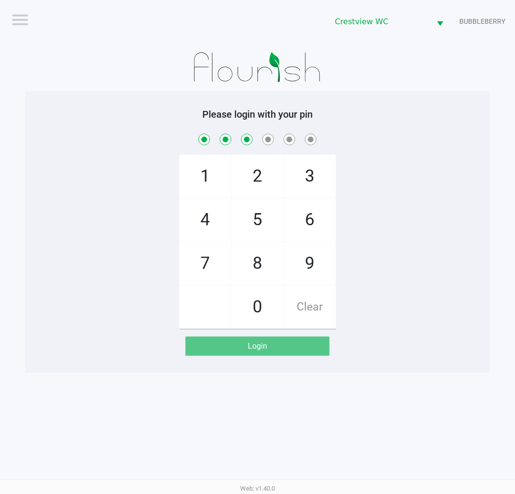
checkbox input "true"
click at [257, 311] on span "0" at bounding box center [257, 307] width 51 height 43
checkbox input "true"
click at [206, 267] on span "7" at bounding box center [205, 263] width 51 height 43
checkbox input "true"
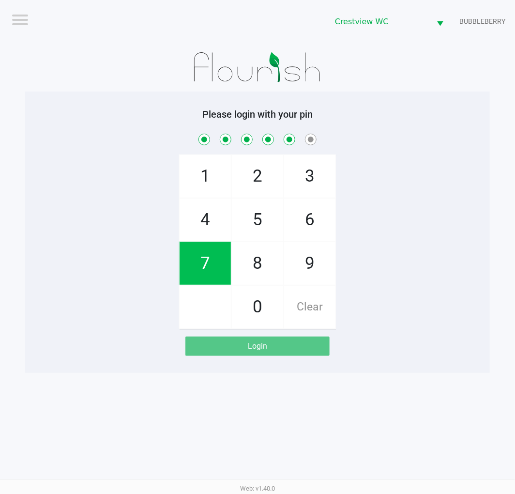
click at [268, 265] on span "8" at bounding box center [257, 263] width 51 height 43
checkbox input "true"
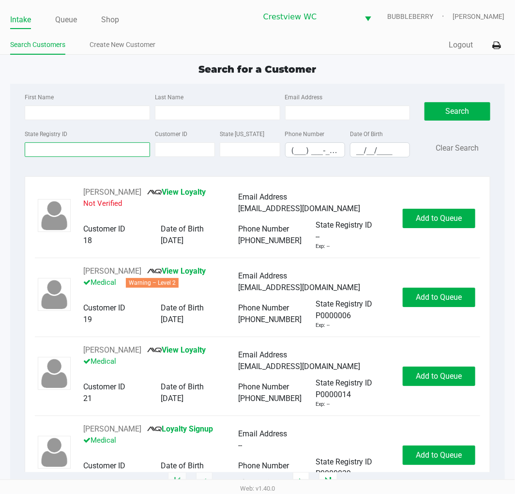
click at [89, 153] on input "State Registry ID" at bounding box center [87, 149] width 125 height 15
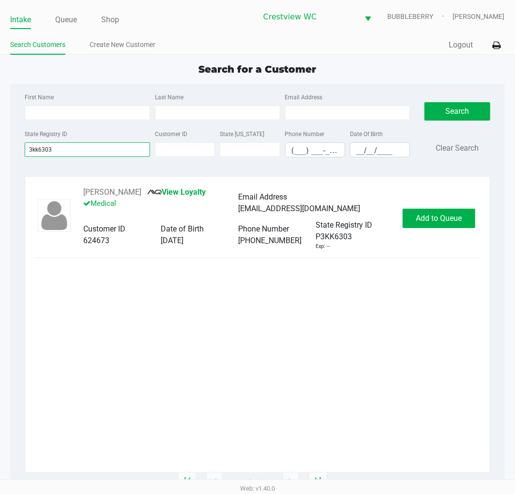
type input "3kk6303"
click at [428, 219] on span "Add to Queue" at bounding box center [439, 217] width 46 height 9
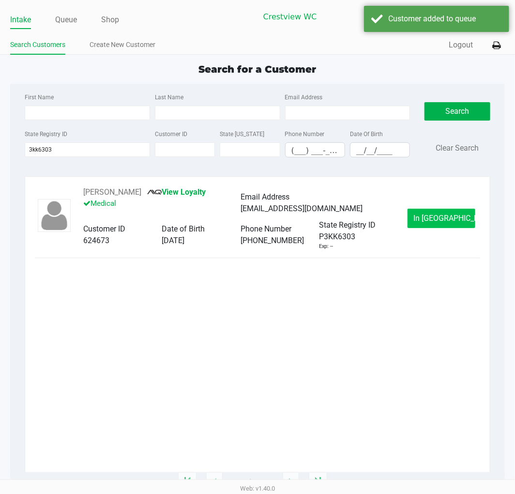
click at [428, 218] on span "In Queue" at bounding box center [454, 217] width 81 height 9
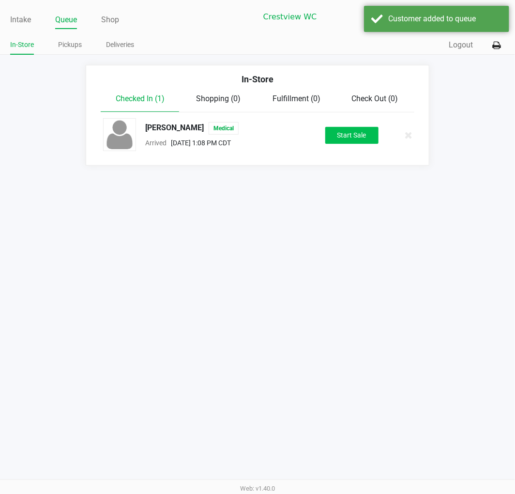
click at [366, 135] on button "Start Sale" at bounding box center [351, 135] width 53 height 17
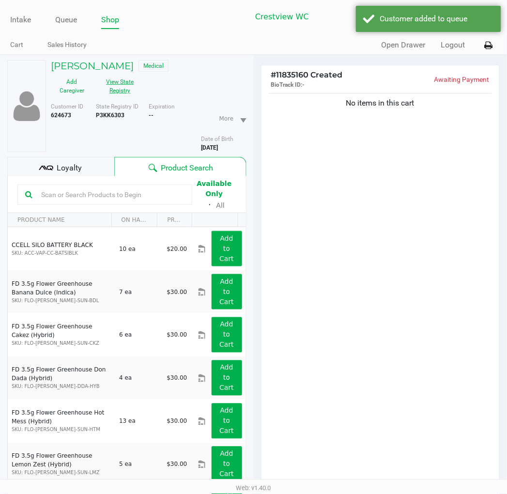
click at [119, 81] on button "View State Registry" at bounding box center [117, 86] width 48 height 24
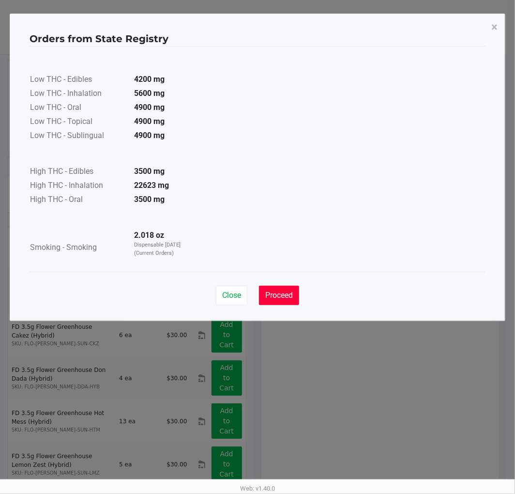
click at [282, 294] on span "Proceed" at bounding box center [279, 294] width 28 height 9
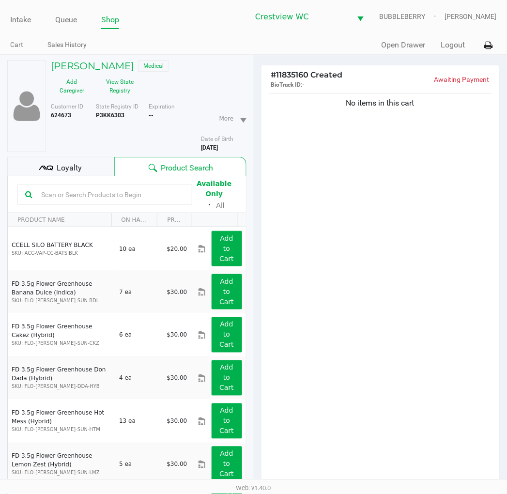
click at [64, 167] on span "Loyalty" at bounding box center [69, 168] width 25 height 12
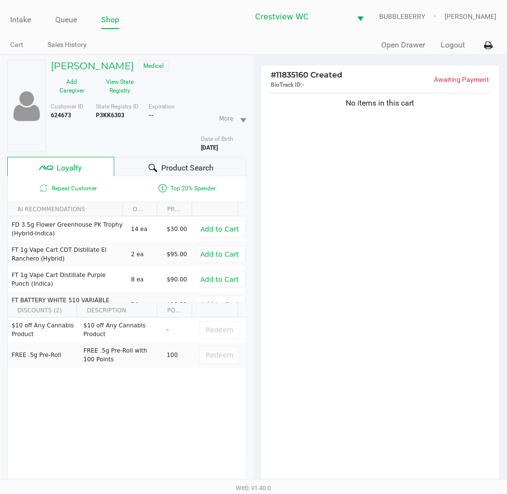
click at [340, 305] on div "No items in this cart" at bounding box center [380, 291] width 238 height 400
click at [357, 343] on div "No items in this cart" at bounding box center [380, 291] width 238 height 400
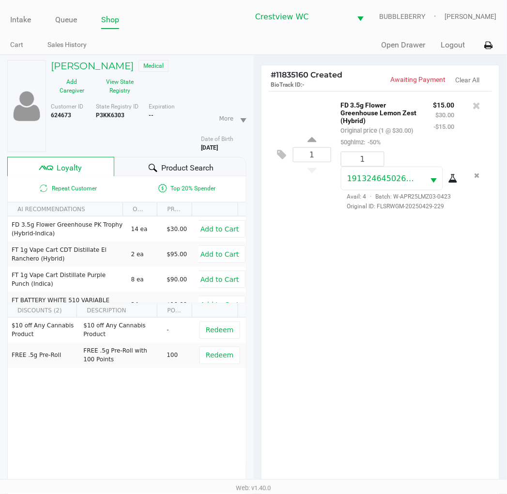
click at [325, 371] on div "1 FD 3.5g Flower Greenhouse Lemon Zest (Hybrid) Original price (1 @ $30.00) 50g…" at bounding box center [380, 291] width 238 height 400
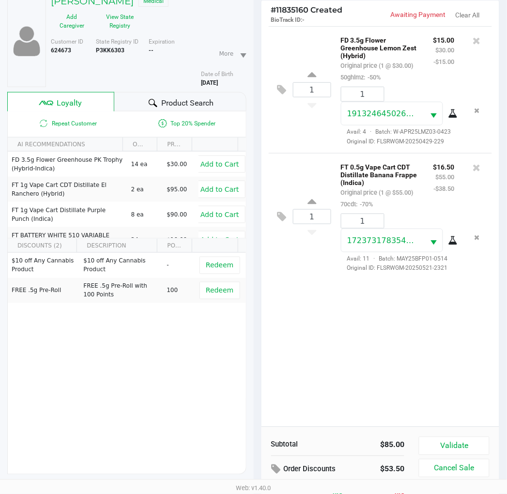
scroll to position [125, 0]
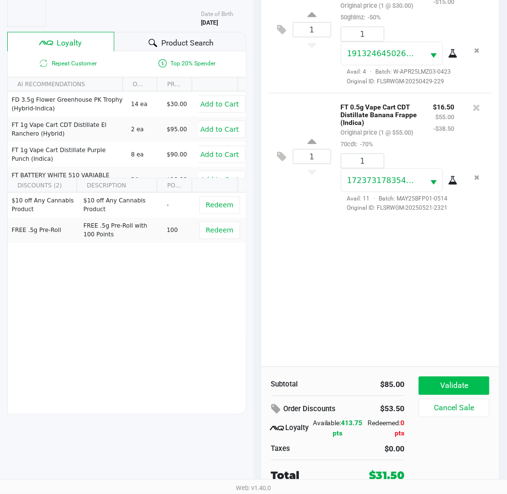
click at [428, 389] on button "Validate" at bounding box center [454, 385] width 70 height 18
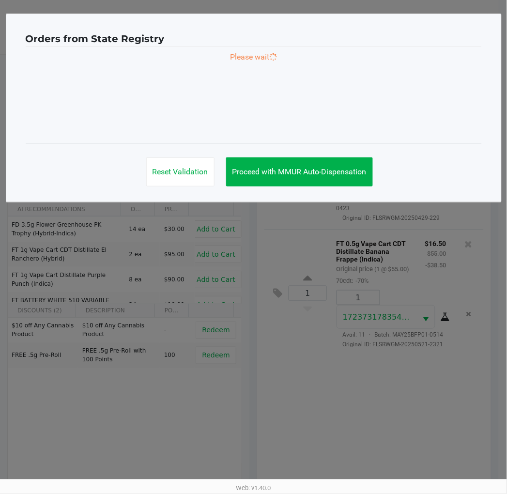
scroll to position [0, 0]
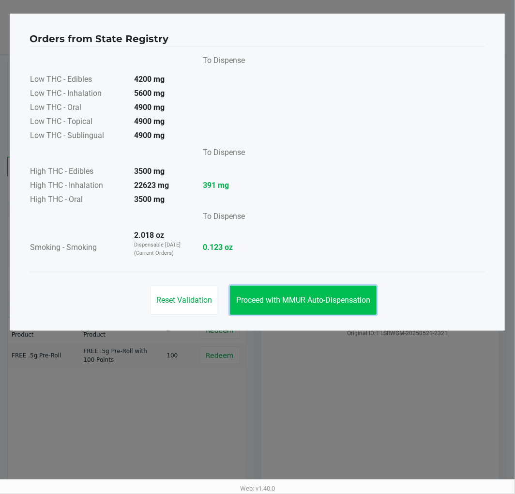
click at [364, 301] on span "Proceed with MMUR Auto-Dispensation" at bounding box center [303, 299] width 134 height 9
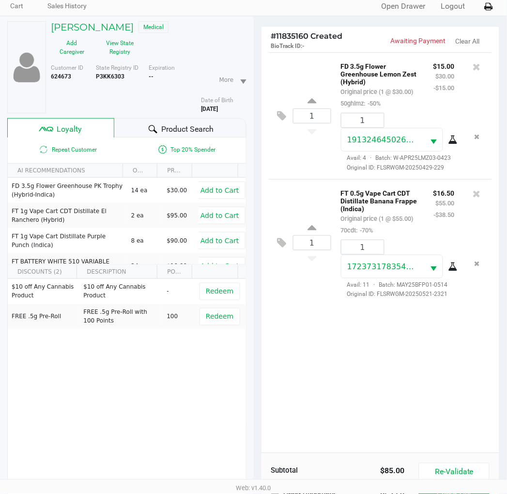
scroll to position [125, 0]
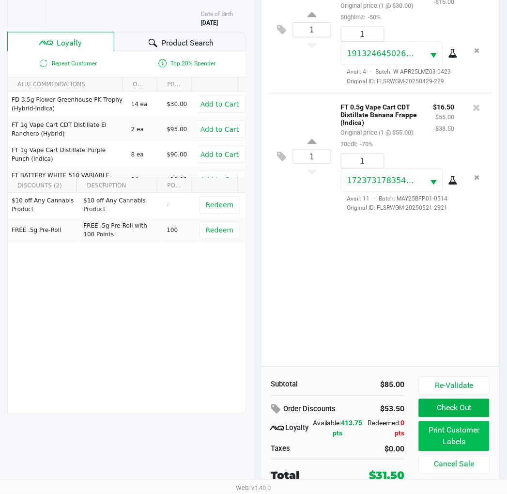
click at [428, 438] on button "Print Customer Labels" at bounding box center [454, 436] width 70 height 30
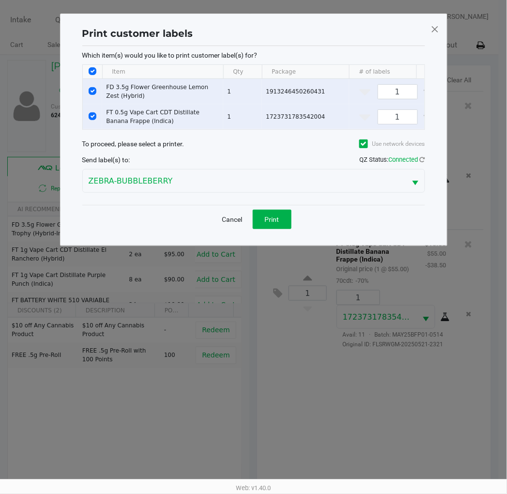
scroll to position [0, 0]
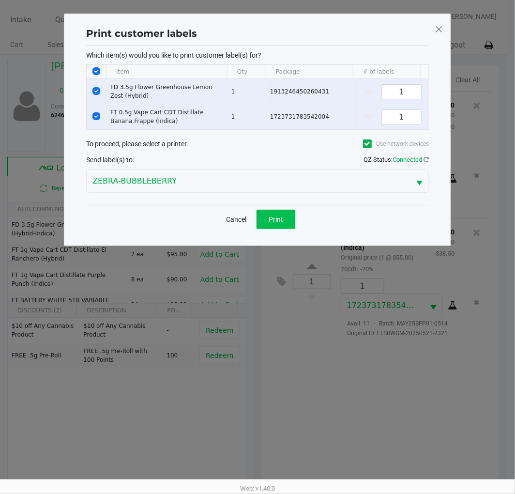
click at [279, 223] on span "Print" at bounding box center [276, 219] width 15 height 8
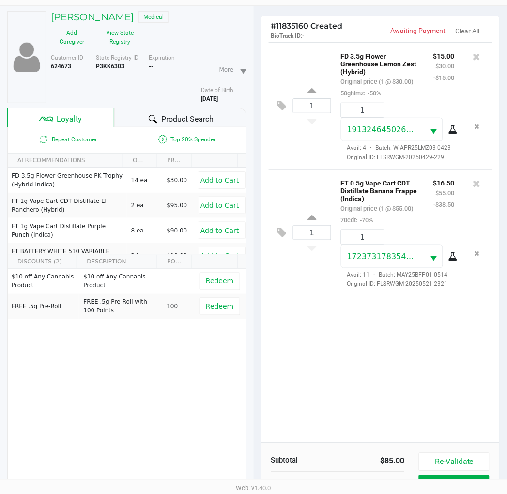
scroll to position [125, 0]
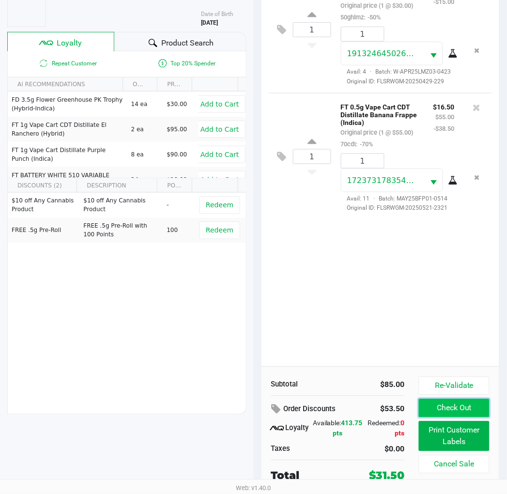
click at [428, 412] on button "Check Out" at bounding box center [454, 408] width 70 height 18
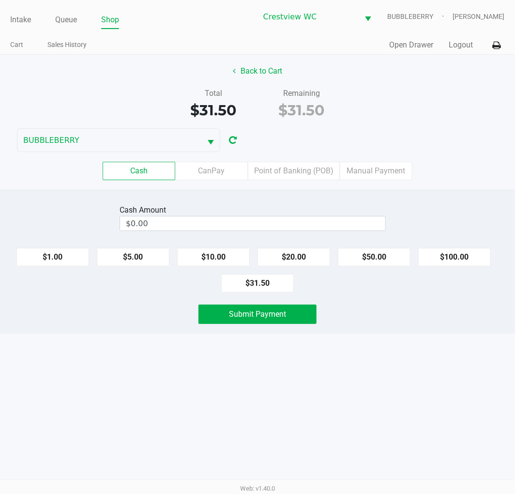
click at [302, 253] on button "$20.00" at bounding box center [293, 257] width 73 height 18
click at [305, 253] on button "$20.00" at bounding box center [293, 257] width 73 height 18
type input "$40.00"
click at [276, 317] on span "Submit Payment" at bounding box center [257, 313] width 57 height 9
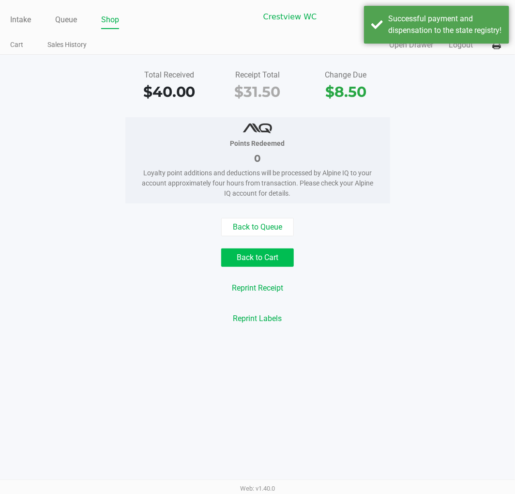
click at [267, 252] on button "Back to Cart" at bounding box center [257, 257] width 73 height 18
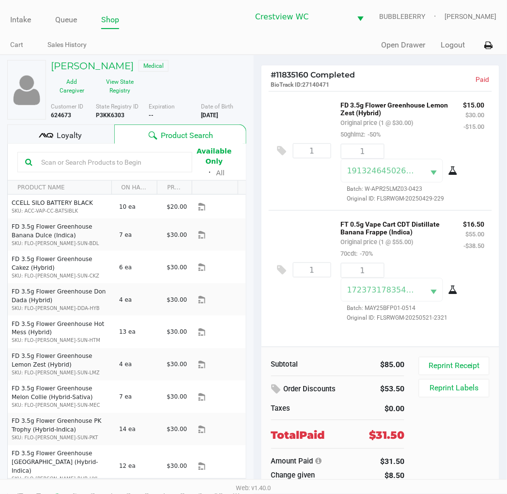
click at [88, 142] on div "Loyalty" at bounding box center [60, 133] width 107 height 19
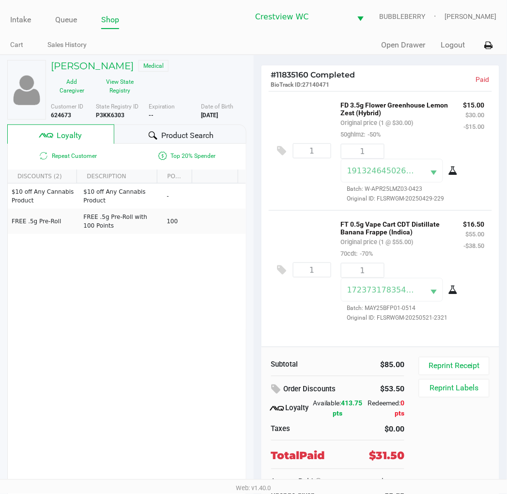
click at [29, 15] on link "Intake" at bounding box center [20, 20] width 21 height 14
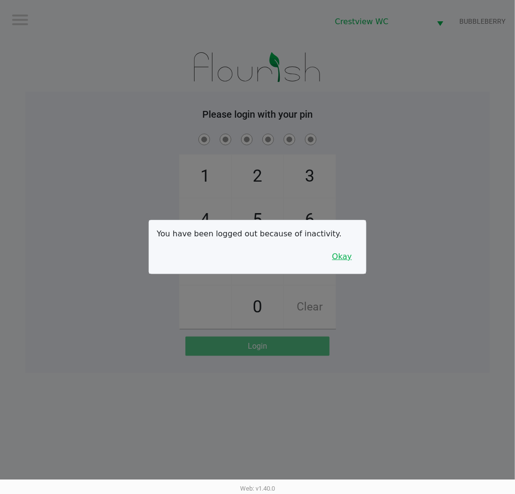
click at [335, 257] on button "Okay" at bounding box center [342, 256] width 32 height 18
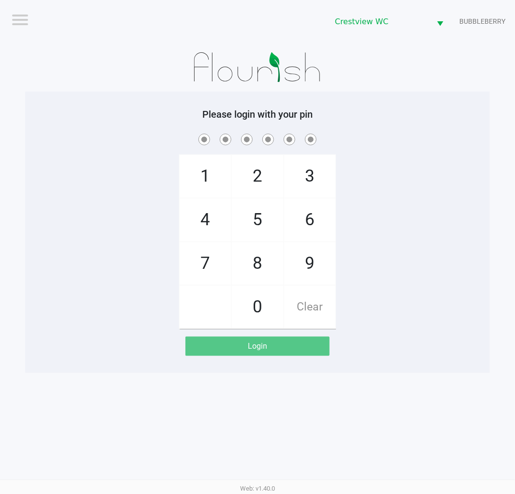
click at [195, 269] on span "7" at bounding box center [205, 263] width 51 height 43
checkbox input "true"
click at [307, 272] on span "9" at bounding box center [309, 263] width 51 height 43
checkbox input "true"
click at [260, 176] on span "2" at bounding box center [257, 176] width 51 height 43
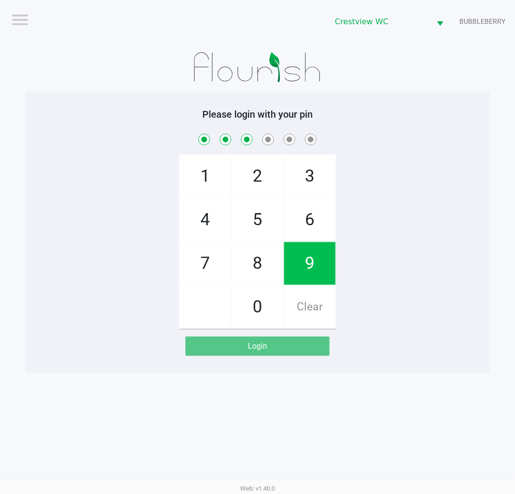
checkbox input "true"
click at [259, 312] on span "0" at bounding box center [257, 307] width 51 height 43
checkbox input "true"
click at [202, 269] on span "7" at bounding box center [205, 263] width 51 height 43
checkbox input "true"
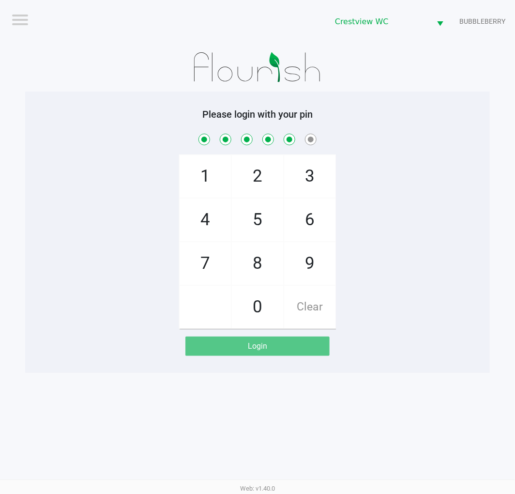
click at [262, 269] on span "8" at bounding box center [257, 263] width 51 height 43
checkbox input "true"
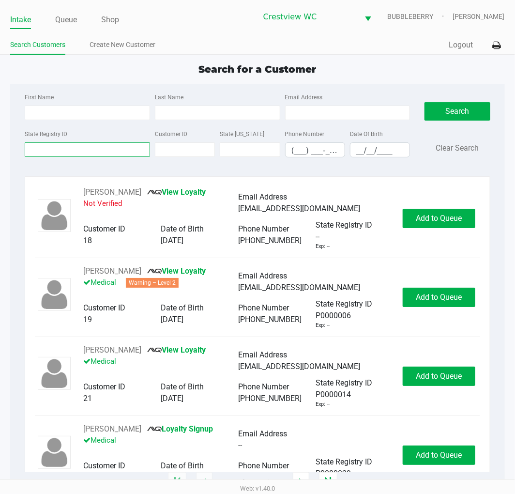
click at [105, 152] on input "State Registry ID" at bounding box center [87, 149] width 125 height 15
click at [60, 21] on link "Queue" at bounding box center [66, 20] width 22 height 14
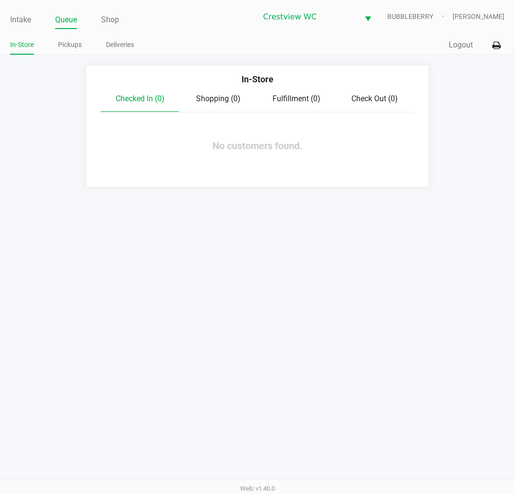
click at [70, 46] on link "Pickups" at bounding box center [70, 45] width 24 height 12
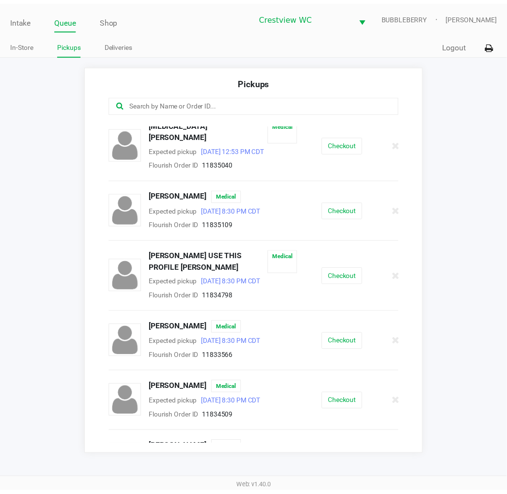
scroll to position [68, 0]
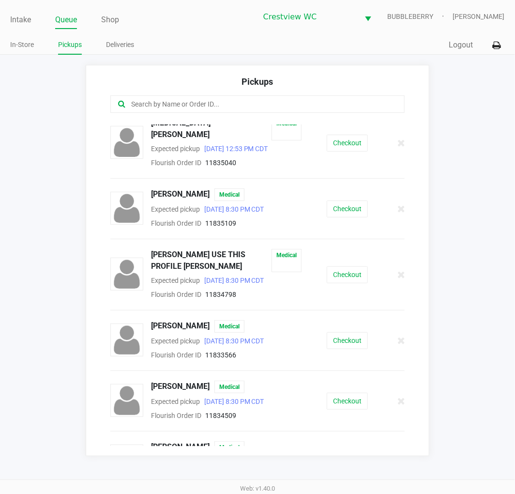
click at [346, 267] on button "Checkout" at bounding box center [347, 274] width 41 height 17
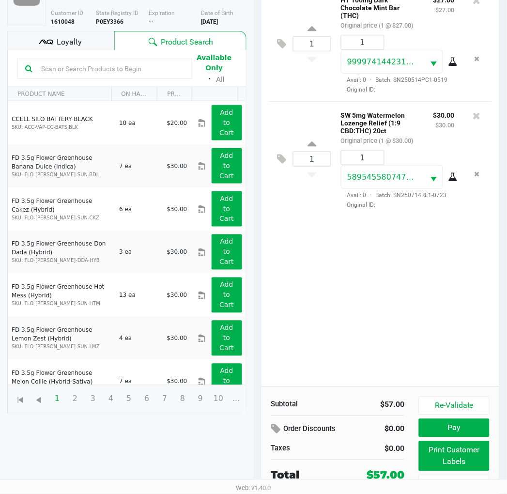
scroll to position [115, 0]
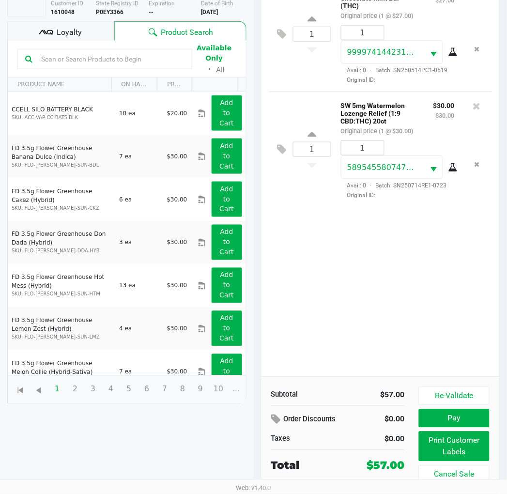
click at [428, 446] on button "Print Customer Labels" at bounding box center [454, 446] width 70 height 30
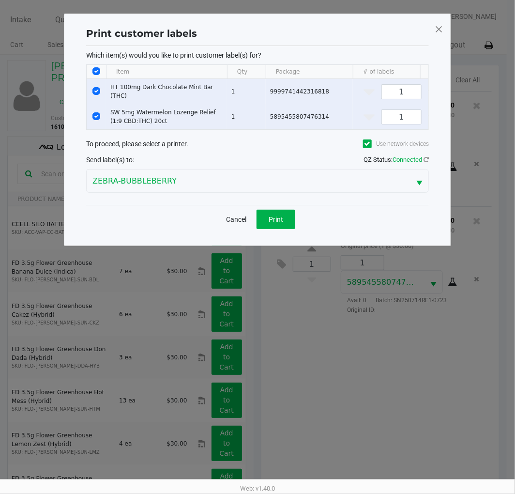
click at [231, 229] on button "Cancel" at bounding box center [236, 219] width 33 height 19
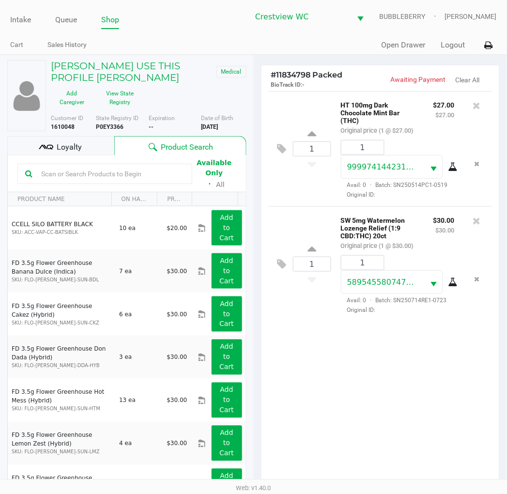
click at [311, 389] on div "1 HT 100mg Dark Chocolate Mint Bar (THC) Original price (1 @ $27.00) $27.00 $27…" at bounding box center [380, 291] width 238 height 400
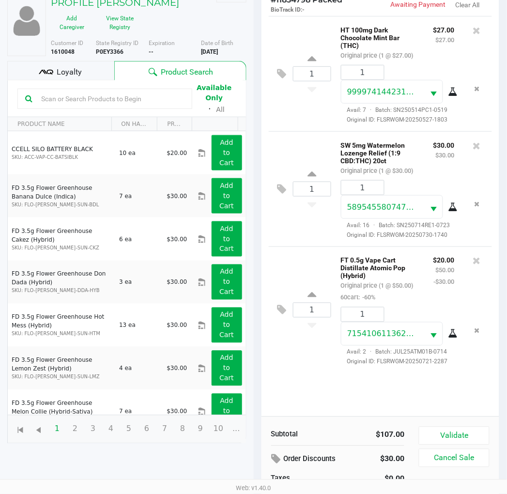
scroll to position [105, 0]
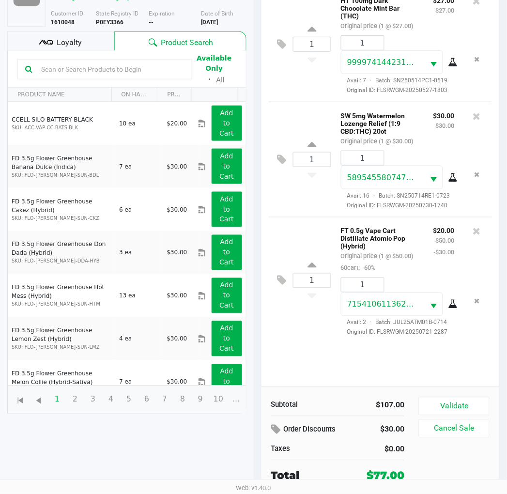
click at [428, 400] on button "Validate" at bounding box center [454, 406] width 70 height 18
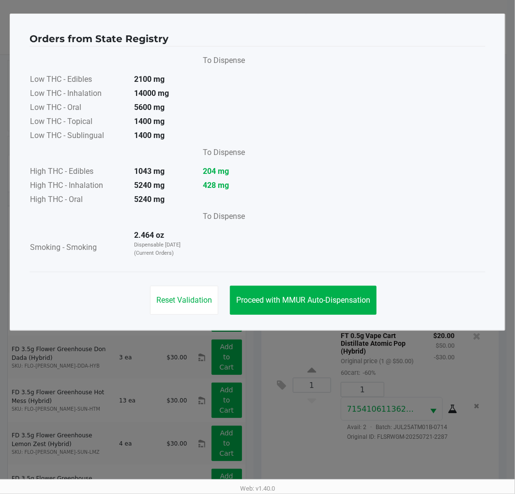
click at [349, 310] on button "Proceed with MMUR Auto-Dispensation" at bounding box center [303, 300] width 147 height 29
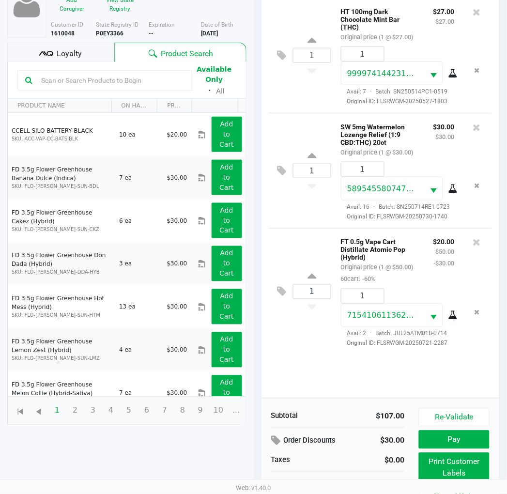
scroll to position [115, 0]
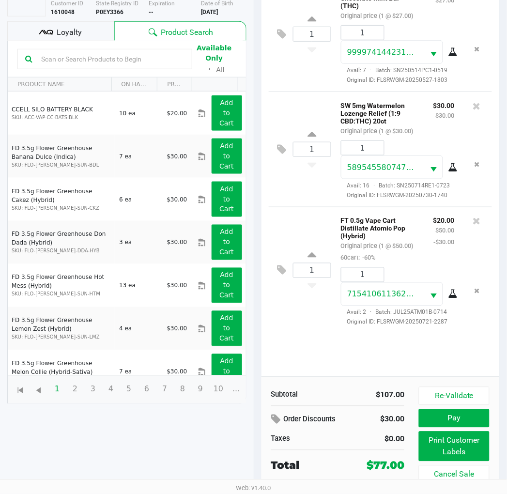
click at [428, 446] on button "Print Customer Labels" at bounding box center [454, 446] width 70 height 30
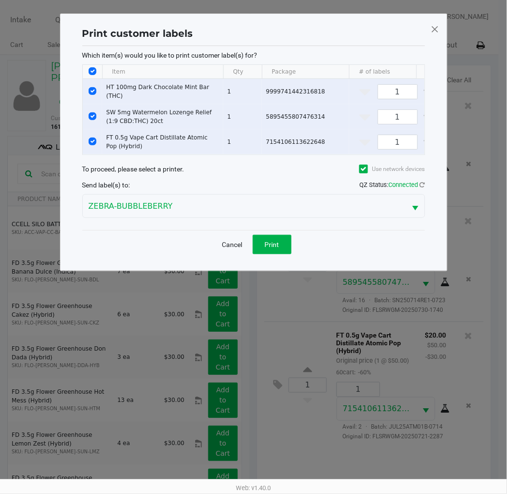
scroll to position [0, 0]
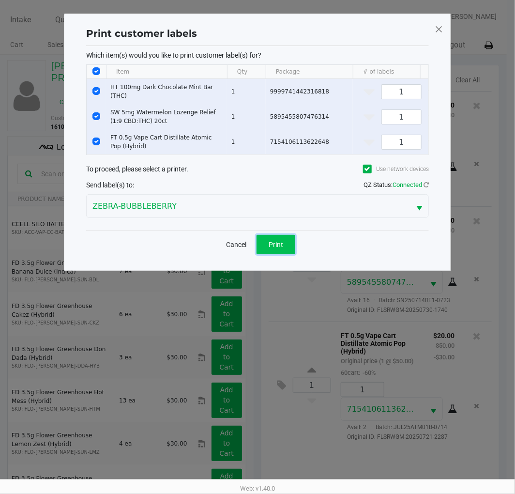
click at [282, 247] on span "Print" at bounding box center [276, 245] width 15 height 8
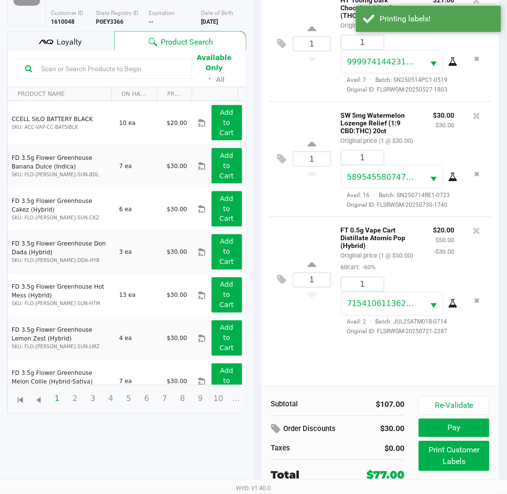
scroll to position [115, 0]
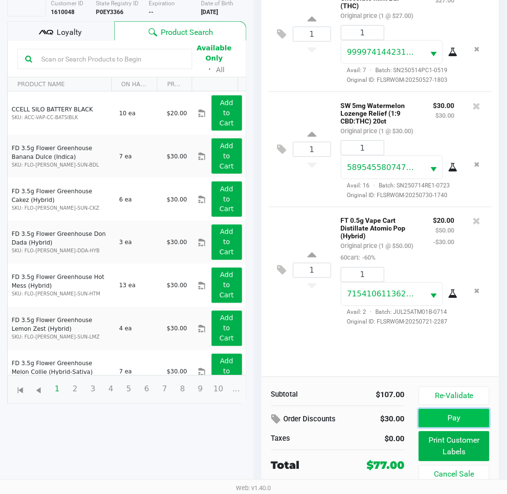
click at [428, 414] on button "Pay" at bounding box center [454, 418] width 70 height 18
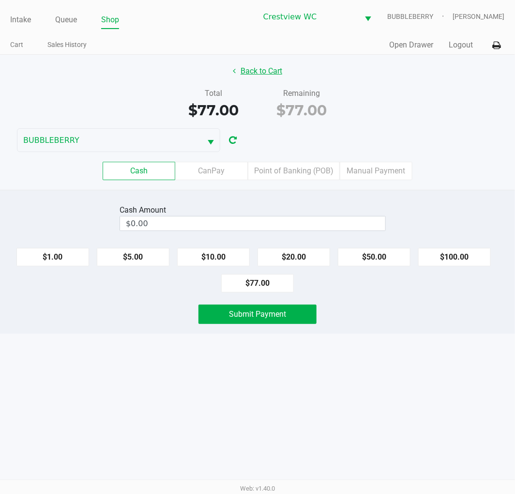
click at [281, 77] on button "Back to Cart" at bounding box center [257, 71] width 62 height 18
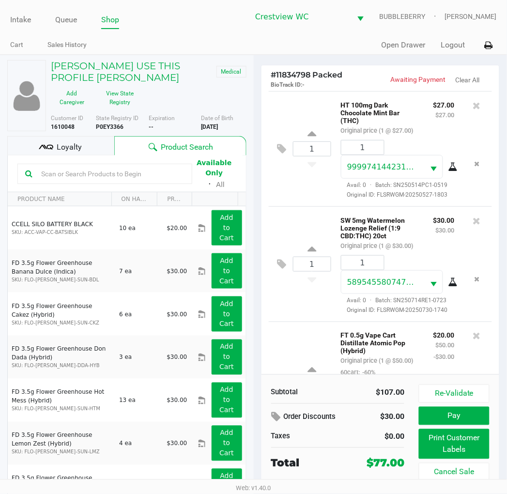
click at [88, 151] on div "Loyalty" at bounding box center [60, 145] width 107 height 19
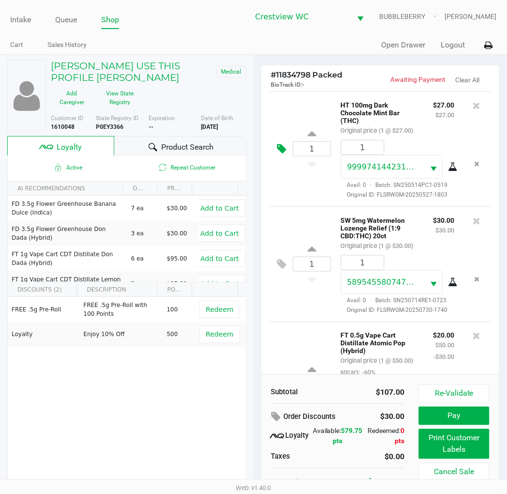
click at [277, 154] on icon at bounding box center [281, 148] width 9 height 11
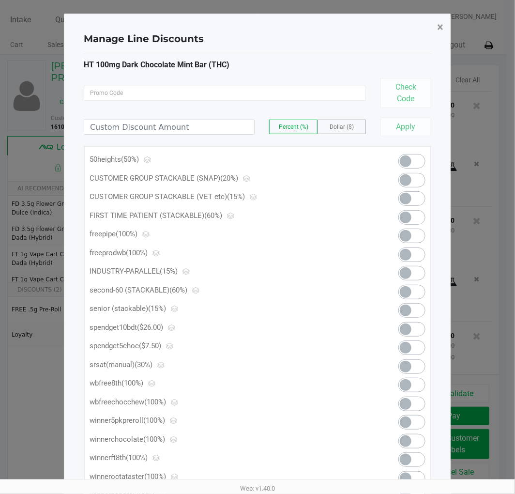
click at [428, 22] on button "×" at bounding box center [440, 27] width 22 height 27
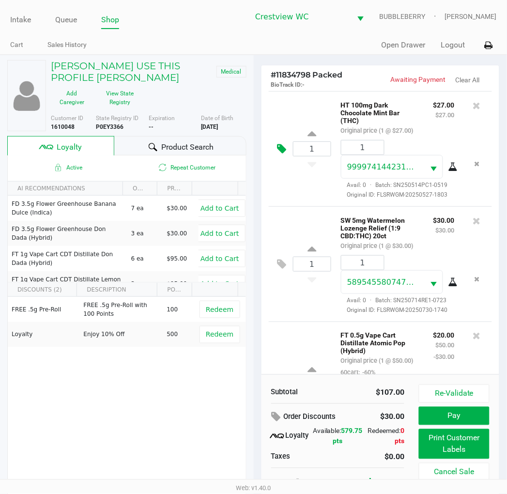
click at [282, 154] on icon at bounding box center [281, 148] width 9 height 11
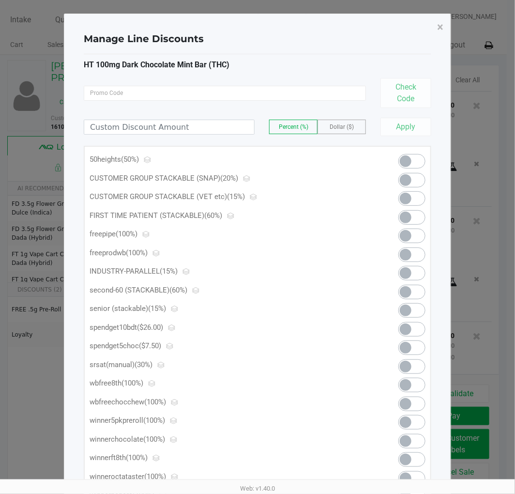
click at [418, 154] on span at bounding box center [411, 161] width 27 height 15
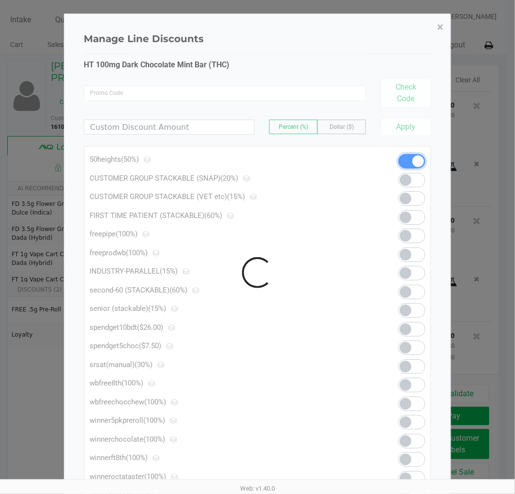
click at [428, 21] on button "×" at bounding box center [440, 27] width 22 height 27
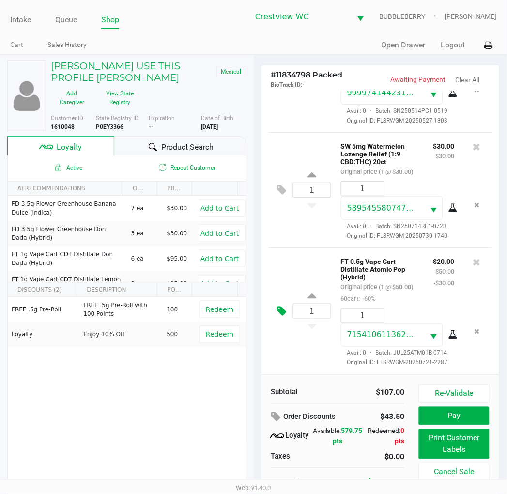
click at [283, 310] on icon at bounding box center [281, 310] width 9 height 11
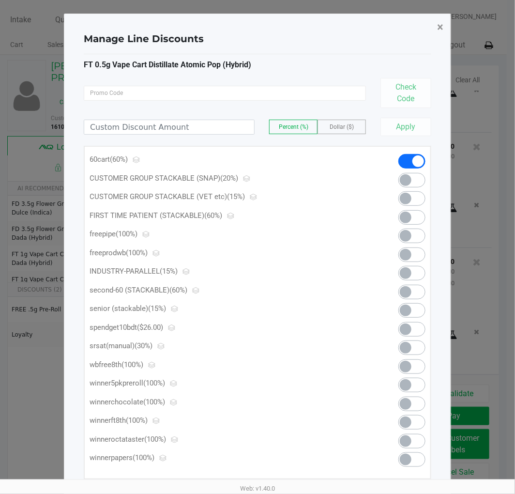
click at [428, 19] on button "×" at bounding box center [440, 27] width 22 height 27
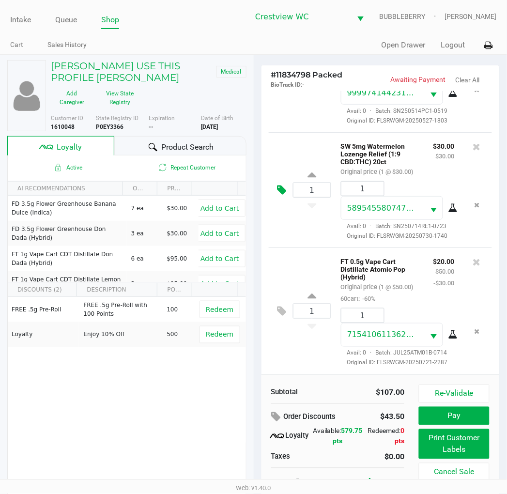
click at [285, 184] on icon at bounding box center [281, 189] width 9 height 11
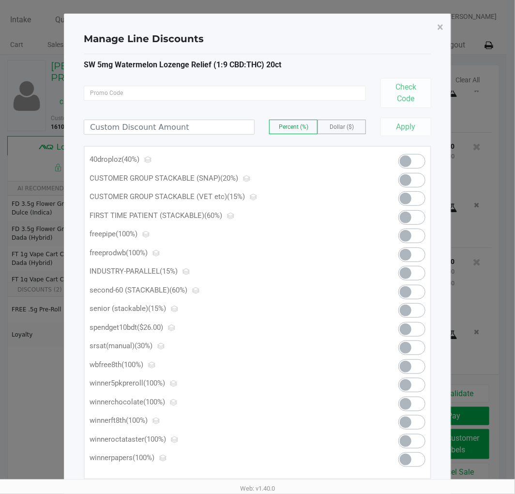
click at [411, 165] on span at bounding box center [411, 161] width 27 height 15
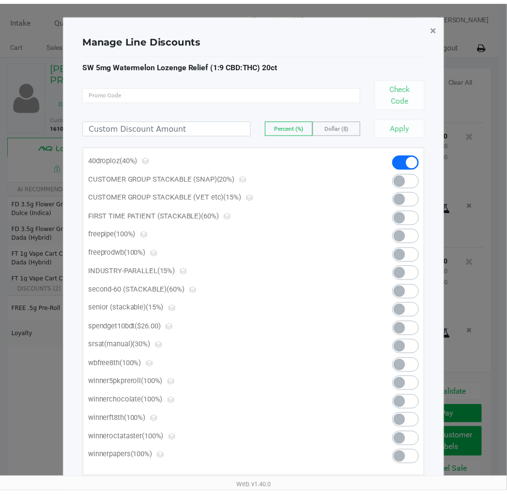
scroll to position [158, 0]
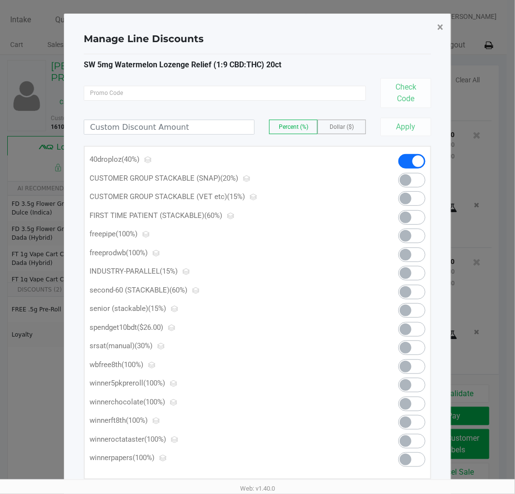
click at [428, 23] on button "×" at bounding box center [440, 27] width 22 height 27
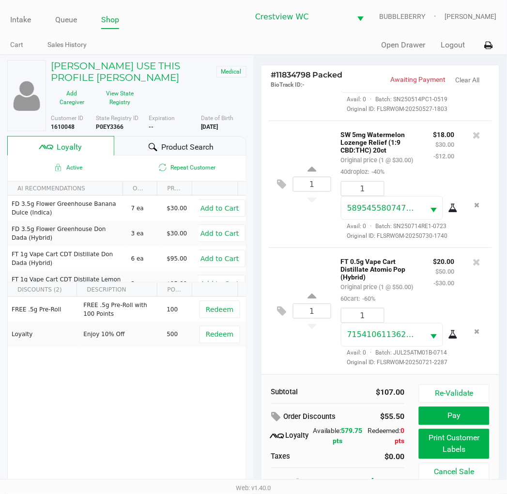
scroll to position [30, 0]
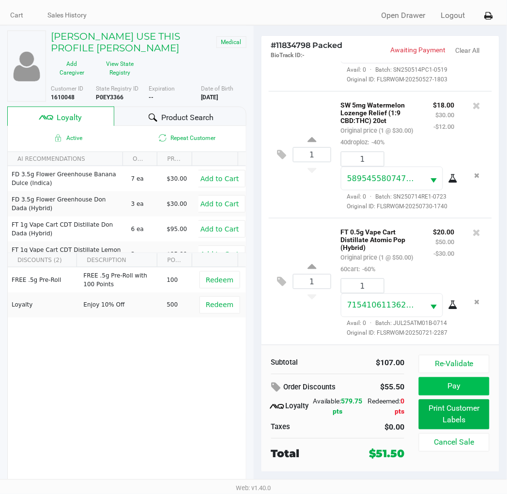
click at [428, 389] on button "Pay" at bounding box center [454, 386] width 70 height 18
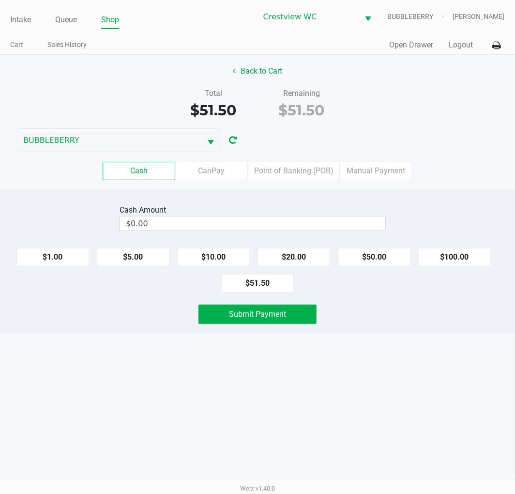
click at [269, 279] on button "$51.50" at bounding box center [257, 283] width 73 height 18
type input "$51.50"
click at [281, 316] on span "Submit Payment" at bounding box center [257, 313] width 57 height 9
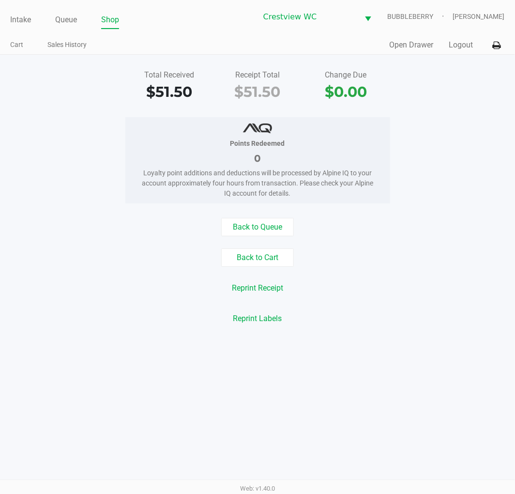
click at [371, 318] on div "Reprint Labels" at bounding box center [257, 318] width 529 height 18
click at [27, 17] on link "Intake" at bounding box center [20, 20] width 21 height 14
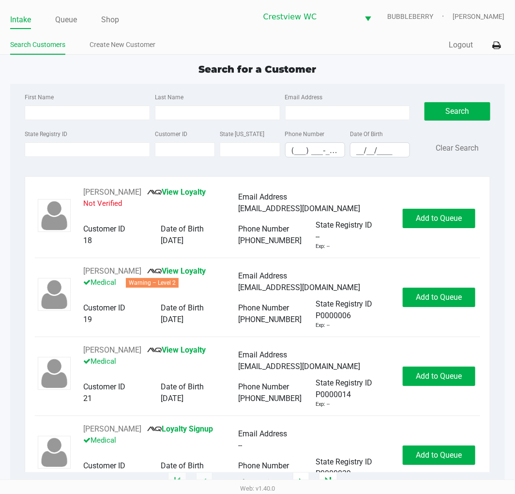
click at [90, 149] on input "State Registry ID" at bounding box center [87, 149] width 125 height 15
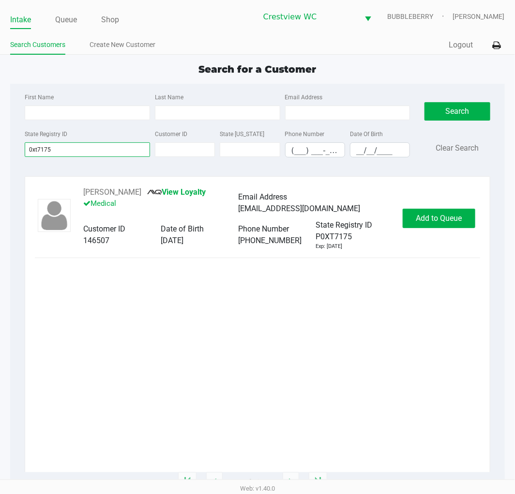
type input "0xt7175"
click at [428, 217] on span "Add to Queue" at bounding box center [439, 217] width 46 height 9
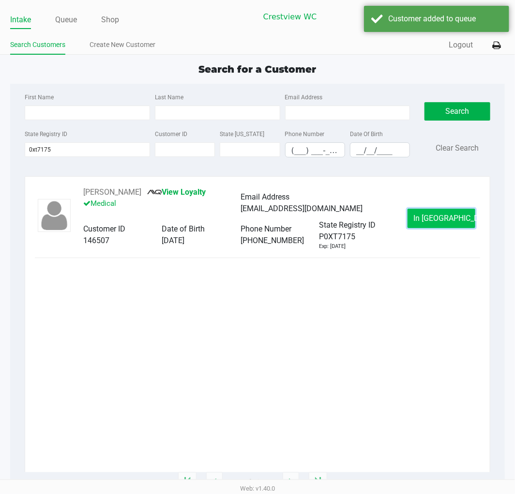
click at [428, 219] on span "In Queue" at bounding box center [454, 217] width 81 height 9
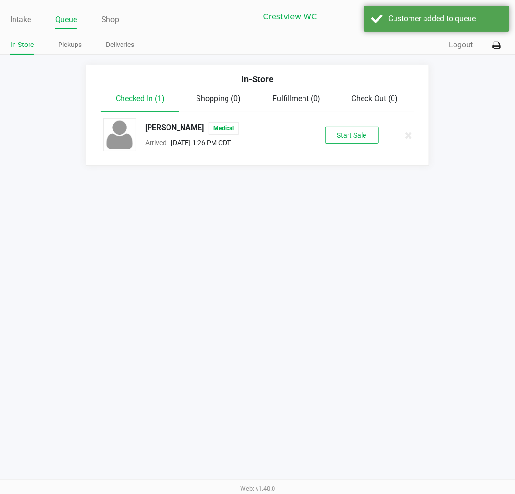
click at [360, 138] on button "Start Sale" at bounding box center [351, 135] width 53 height 17
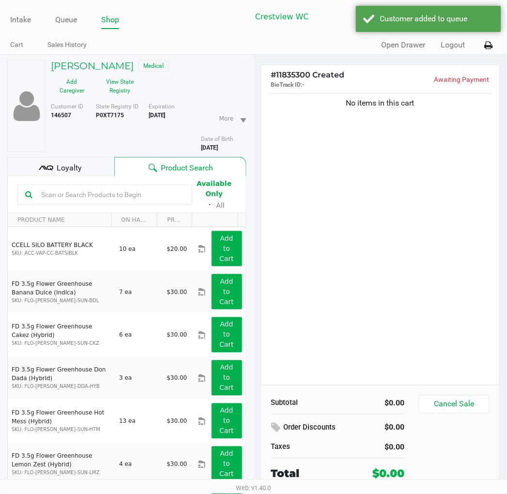
click at [127, 88] on button "View State Registry" at bounding box center [117, 86] width 48 height 24
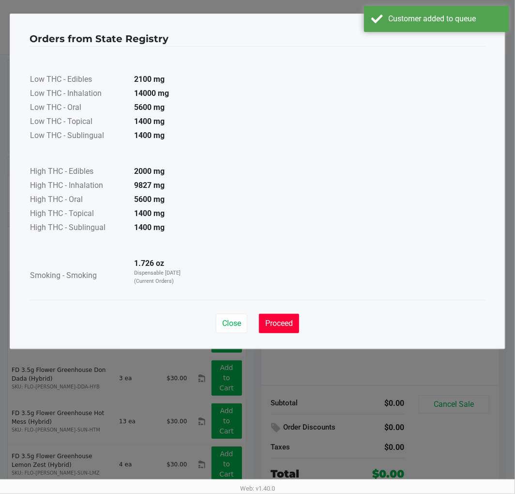
click at [273, 320] on span "Proceed" at bounding box center [279, 322] width 28 height 9
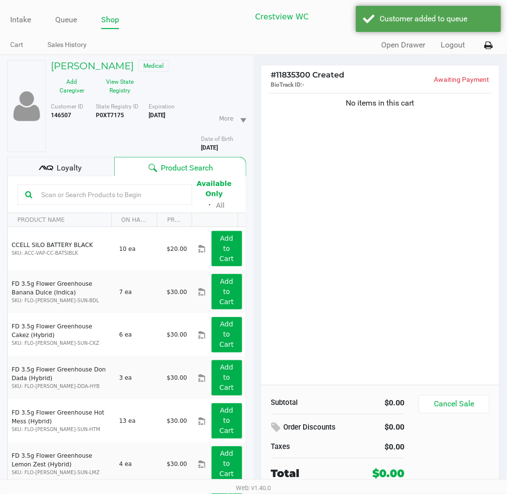
click at [80, 168] on span "Loyalty" at bounding box center [69, 168] width 25 height 12
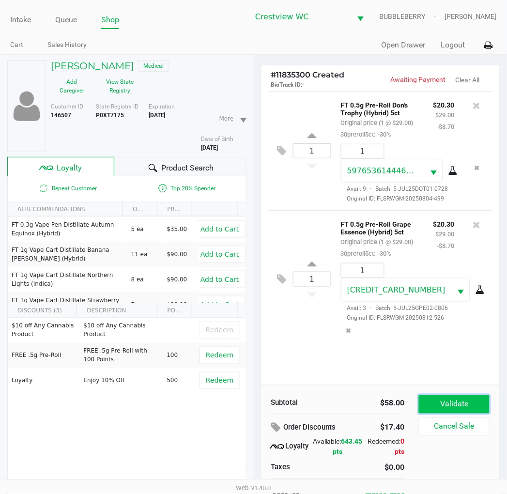
click at [428, 406] on button "Validate" at bounding box center [454, 404] width 70 height 18
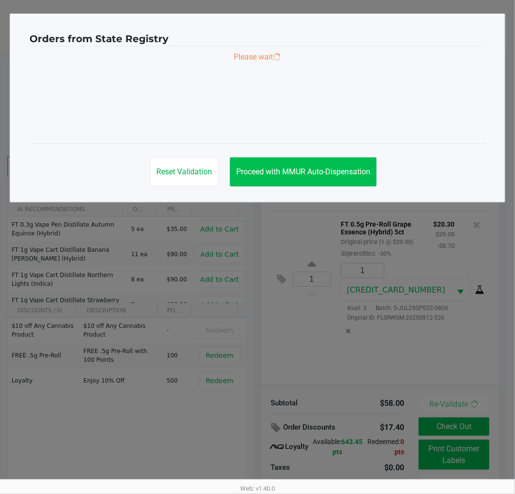
click at [334, 186] on button "Proceed with MMUR Auto-Dispensation" at bounding box center [303, 171] width 147 height 29
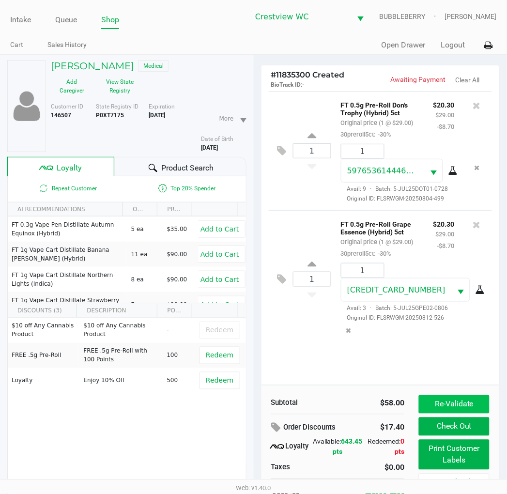
click at [428, 403] on button "Re-Validate" at bounding box center [454, 404] width 70 height 18
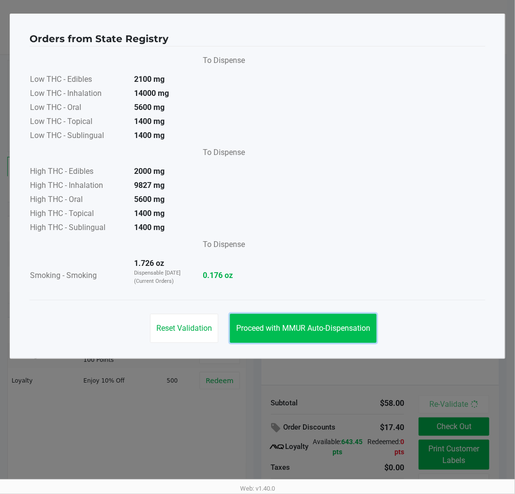
click at [307, 319] on button "Proceed with MMUR Auto-Dispensation" at bounding box center [303, 328] width 147 height 29
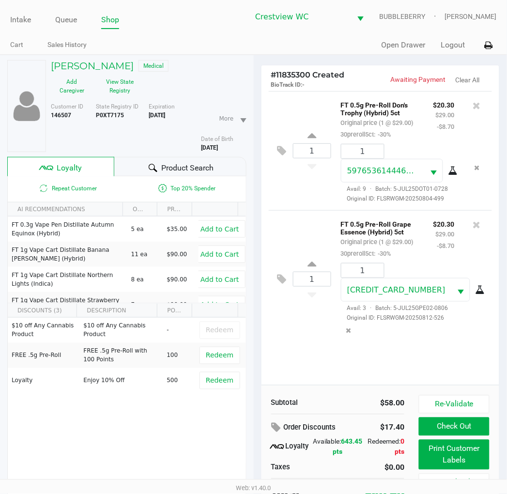
click at [428, 454] on button "Print Customer Labels" at bounding box center [454, 454] width 70 height 30
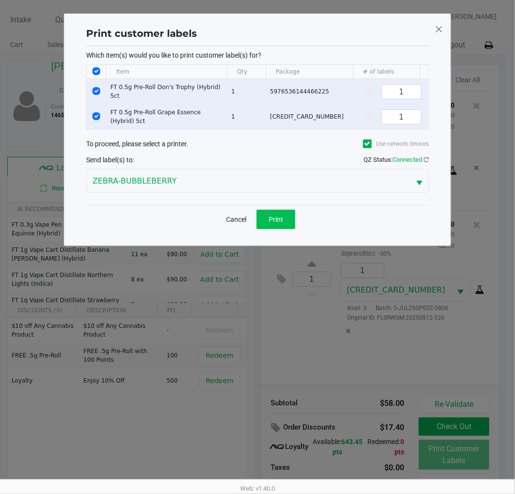
click at [276, 222] on span "Print" at bounding box center [276, 219] width 15 height 8
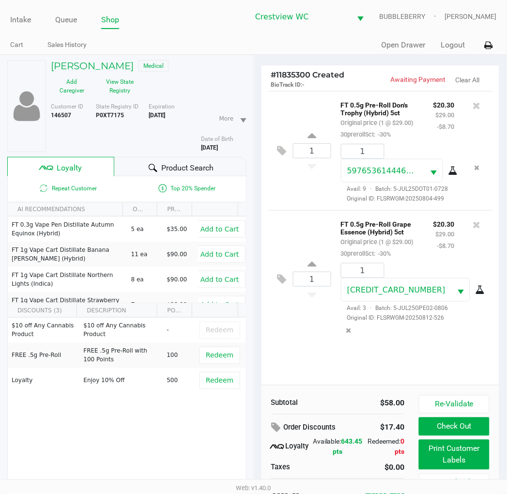
click at [428, 426] on button "Check Out" at bounding box center [454, 426] width 70 height 18
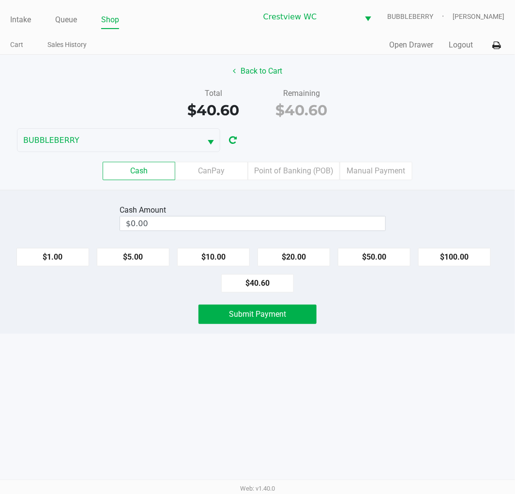
click at [312, 167] on label "Point of Banking (POB)" at bounding box center [294, 171] width 92 height 18
click at [0, 0] on 7 "Point of Banking (POB)" at bounding box center [0, 0] width 0 height 0
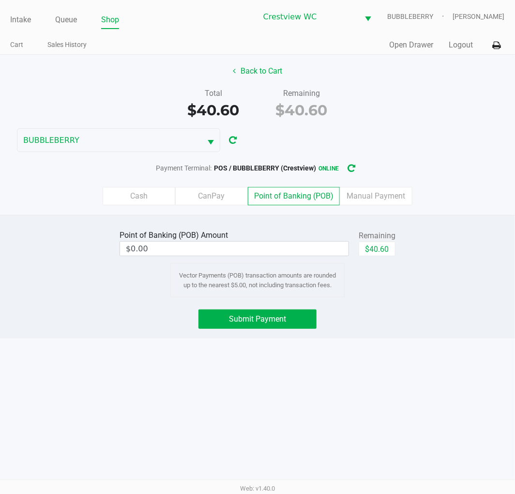
click at [390, 246] on button "$40.60" at bounding box center [377, 248] width 37 height 15
type input "$40.60"
click at [284, 322] on span "Submit Payment" at bounding box center [257, 318] width 57 height 9
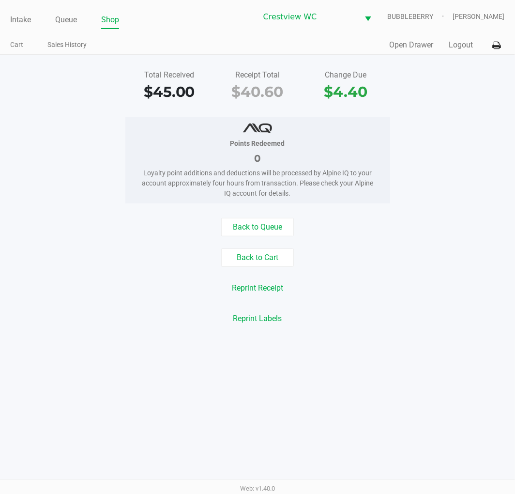
click at [20, 22] on link "Intake" at bounding box center [20, 20] width 21 height 14
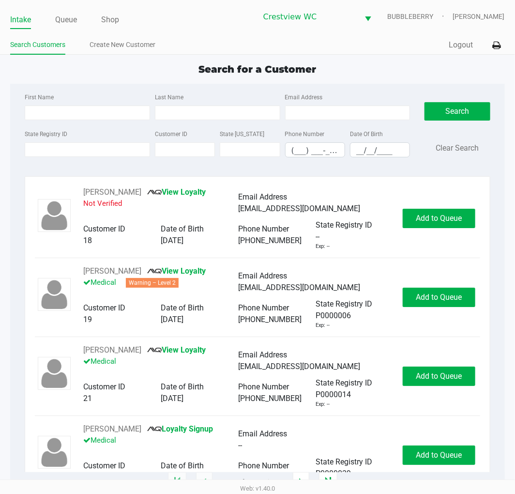
click at [93, 147] on input "State Registry ID" at bounding box center [87, 149] width 125 height 15
click at [100, 112] on input "First Name" at bounding box center [87, 112] width 125 height 15
type input "nate"
type input "moorer"
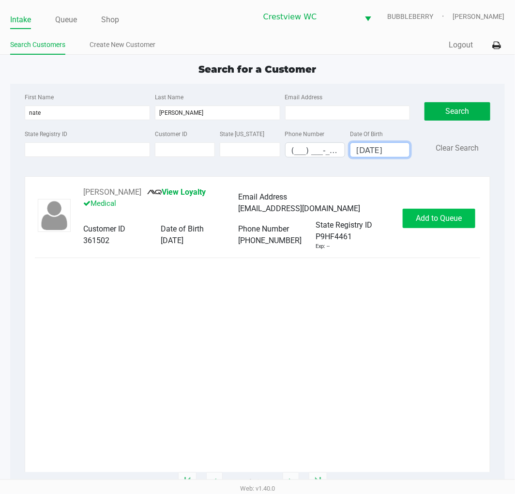
type input "09/03/1976"
click at [428, 211] on button "Add to Queue" at bounding box center [439, 218] width 73 height 19
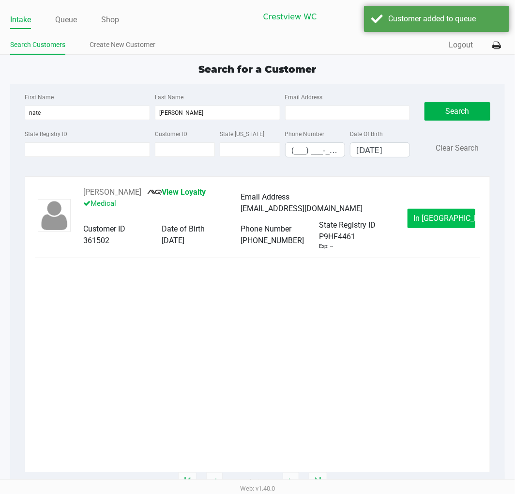
click at [428, 217] on span "In Queue" at bounding box center [454, 217] width 81 height 9
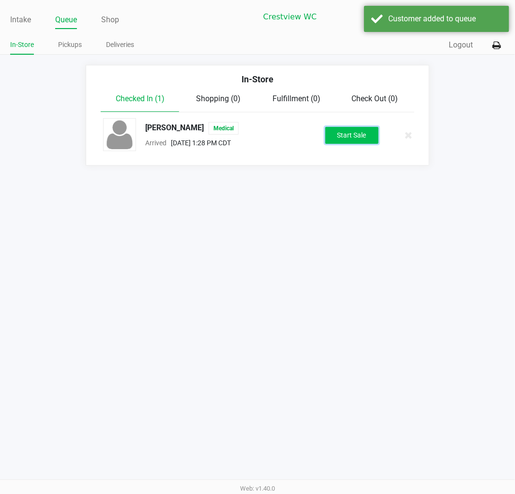
click at [361, 143] on button "Start Sale" at bounding box center [351, 135] width 53 height 17
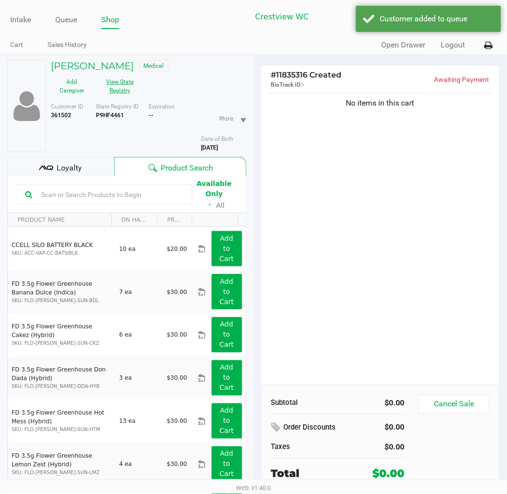
click at [122, 88] on button "View State Registry" at bounding box center [117, 86] width 48 height 24
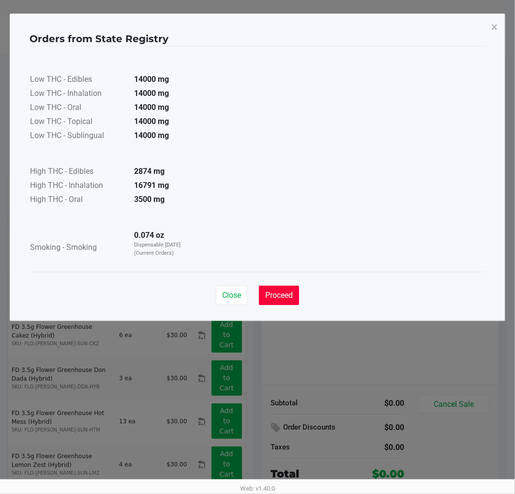
click at [283, 293] on span "Proceed" at bounding box center [279, 294] width 28 height 9
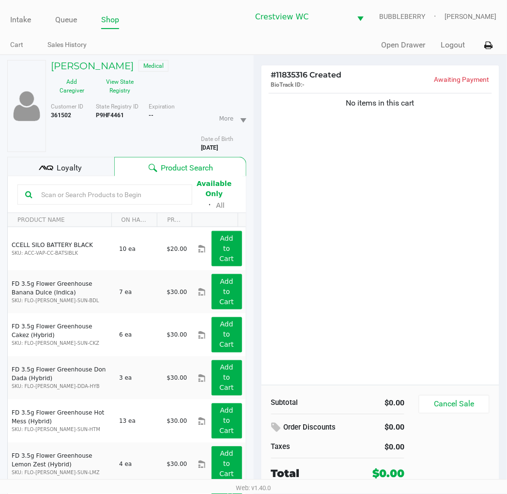
click at [83, 161] on div "Loyalty" at bounding box center [60, 166] width 107 height 19
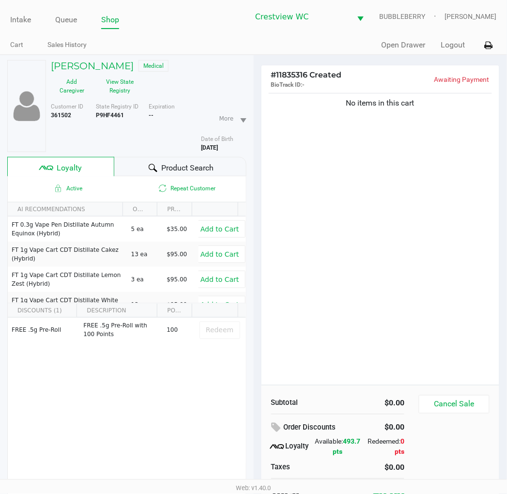
click at [168, 159] on div "Product Search" at bounding box center [180, 166] width 132 height 19
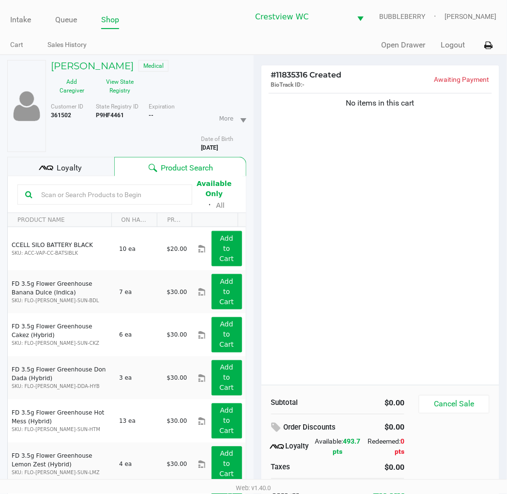
click at [142, 197] on input "text" at bounding box center [110, 194] width 147 height 15
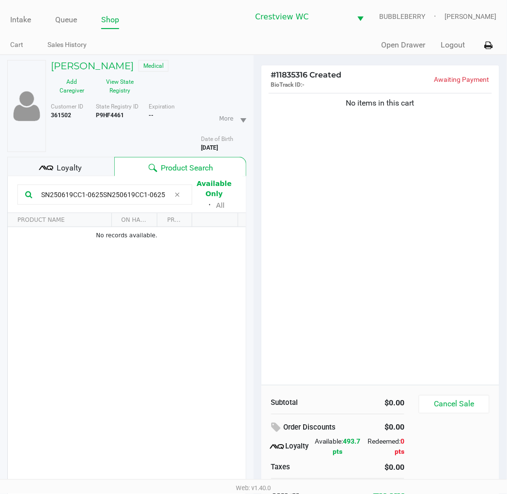
type input "SN250619CC1-0625SN250619CC1-0625"
click at [351, 259] on div "No items in this cart" at bounding box center [380, 238] width 238 height 294
click at [346, 245] on div "No items in this cart" at bounding box center [380, 238] width 238 height 294
click at [331, 246] on div "No items in this cart" at bounding box center [380, 238] width 238 height 294
click at [339, 245] on div "No items in this cart" at bounding box center [380, 238] width 238 height 294
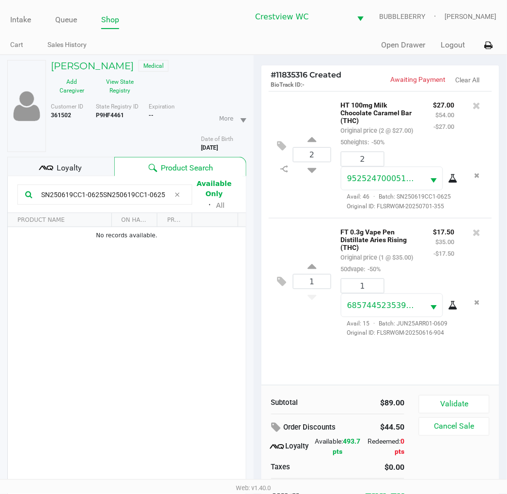
click at [428, 402] on button "Validate" at bounding box center [454, 404] width 70 height 18
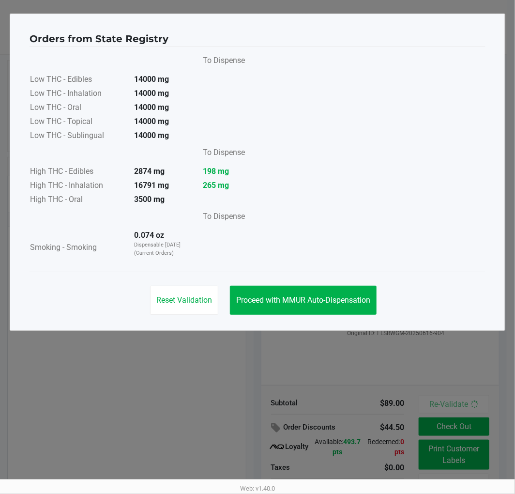
click at [347, 304] on span "Proceed with MMUR Auto-Dispensation" at bounding box center [303, 299] width 134 height 9
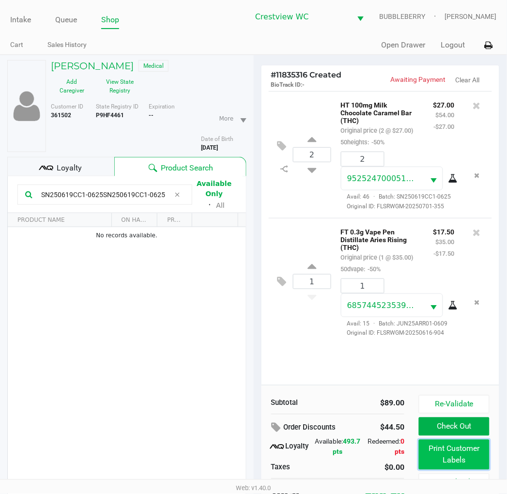
click at [428, 452] on button "Print Customer Labels" at bounding box center [454, 454] width 70 height 30
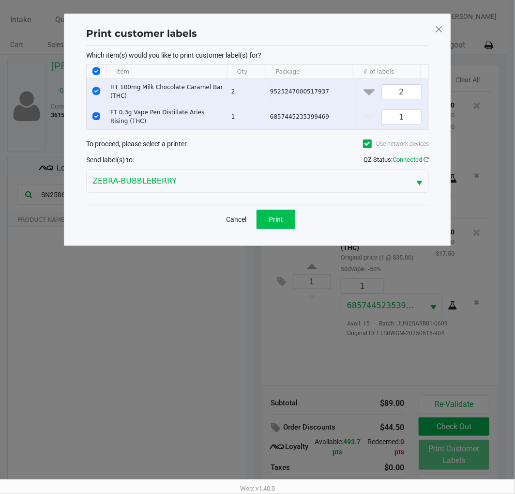
click at [287, 229] on button "Print" at bounding box center [275, 219] width 39 height 19
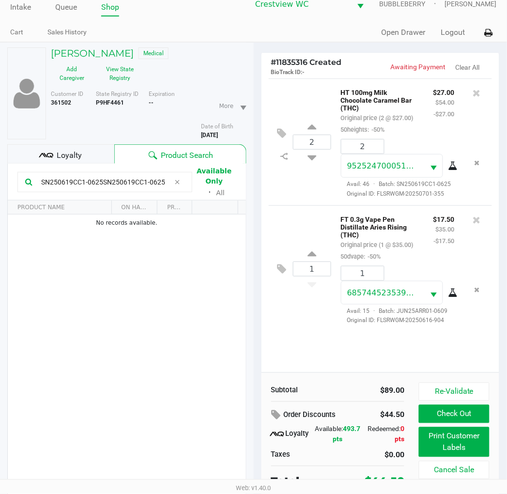
scroll to position [50, 0]
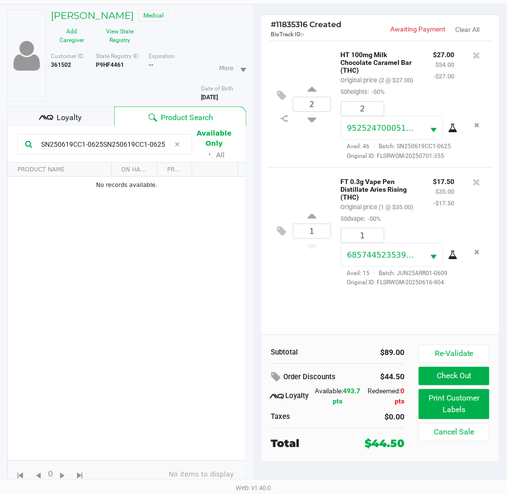
click at [68, 115] on span "Loyalty" at bounding box center [69, 118] width 25 height 12
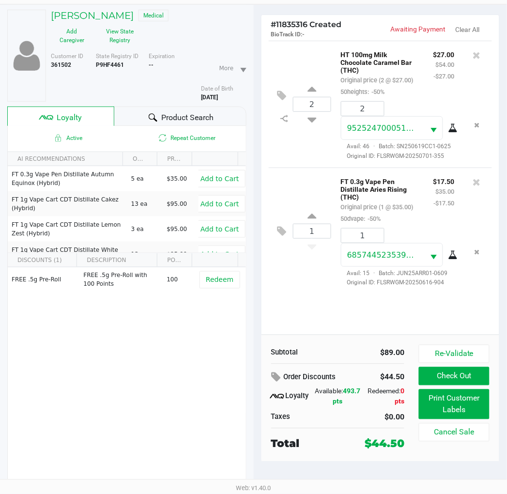
click at [428, 371] on button "Check Out" at bounding box center [454, 376] width 70 height 18
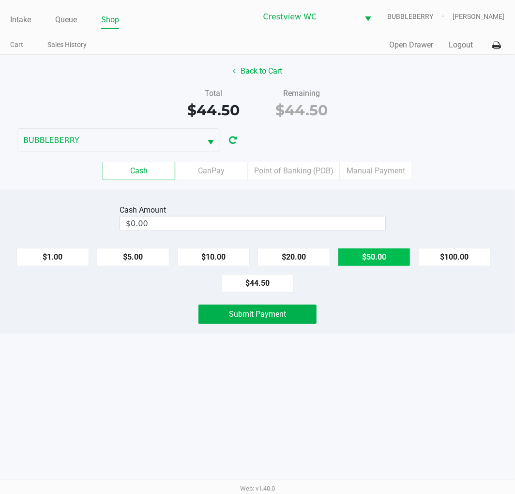
click at [383, 258] on button "$50.00" at bounding box center [374, 257] width 73 height 18
type input "$50.00"
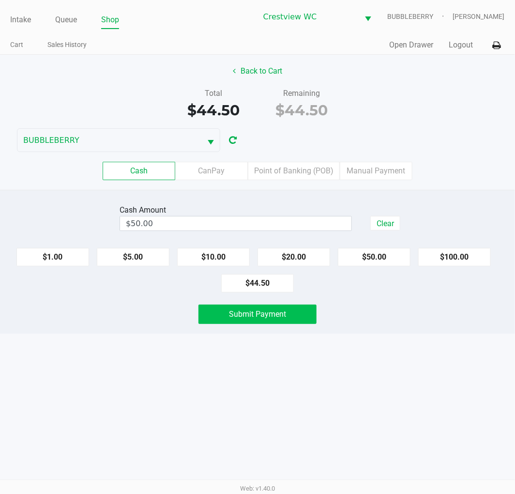
click at [301, 311] on button "Submit Payment" at bounding box center [257, 313] width 118 height 19
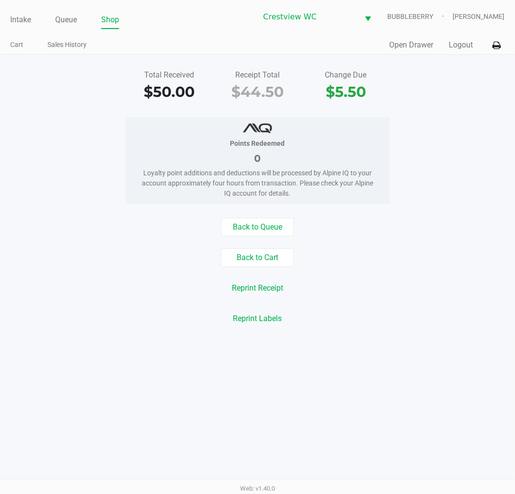
click at [150, 312] on div "Reprint Labels" at bounding box center [257, 318] width 529 height 18
click at [84, 276] on div "Back to Queue Back to Cart Reprint Receipt Reprint Labels" at bounding box center [257, 273] width 529 height 110
click at [26, 22] on link "Intake" at bounding box center [20, 20] width 21 height 14
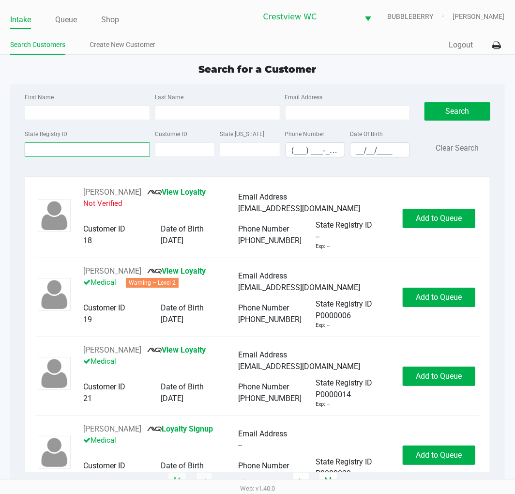
click at [91, 150] on input "State Registry ID" at bounding box center [87, 149] width 125 height 15
click at [70, 20] on link "Queue" at bounding box center [66, 20] width 22 height 14
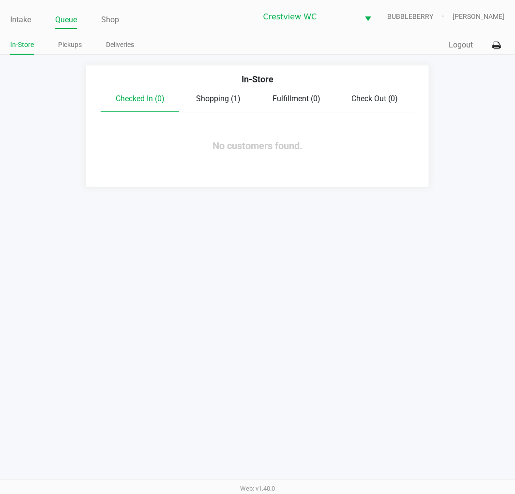
click at [66, 45] on link "Pickups" at bounding box center [70, 45] width 24 height 12
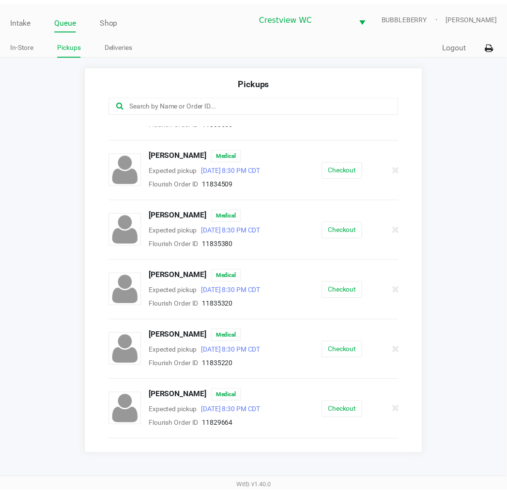
scroll to position [172, 0]
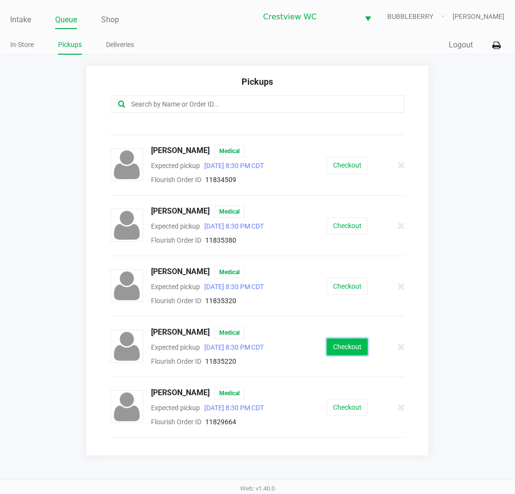
click at [347, 340] on button "Checkout" at bounding box center [347, 346] width 41 height 17
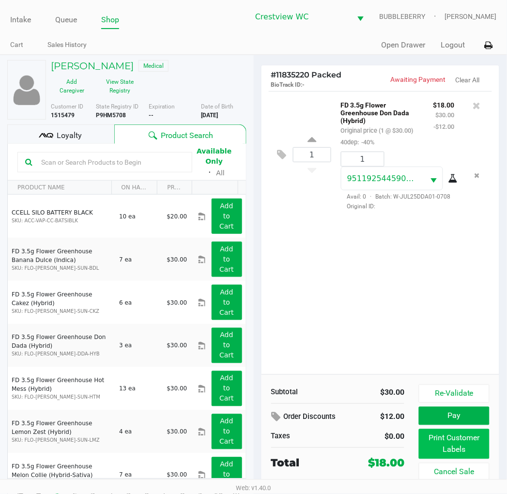
click at [428, 453] on button "Print Customer Labels" at bounding box center [454, 444] width 70 height 30
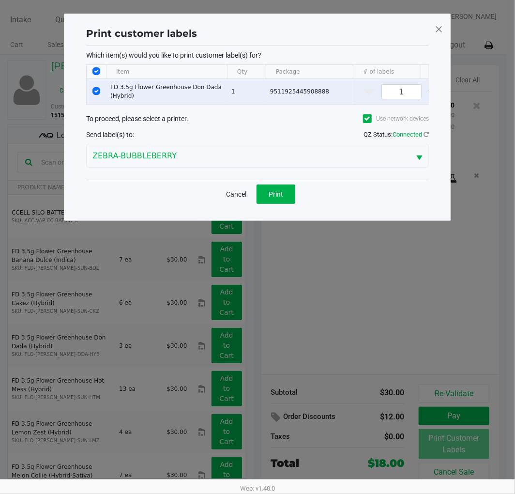
click at [276, 198] on span "Print" at bounding box center [276, 194] width 15 height 8
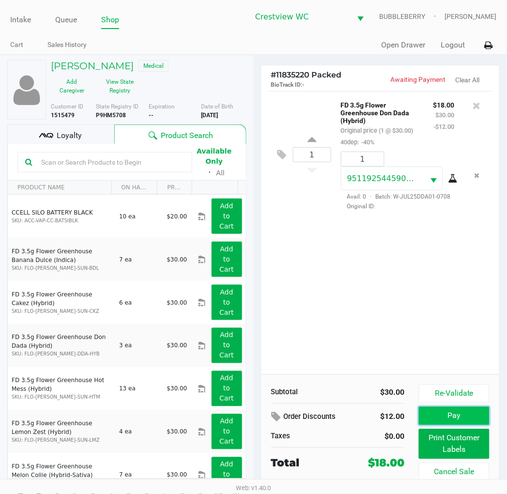
click at [428, 415] on button "Pay" at bounding box center [454, 415] width 70 height 18
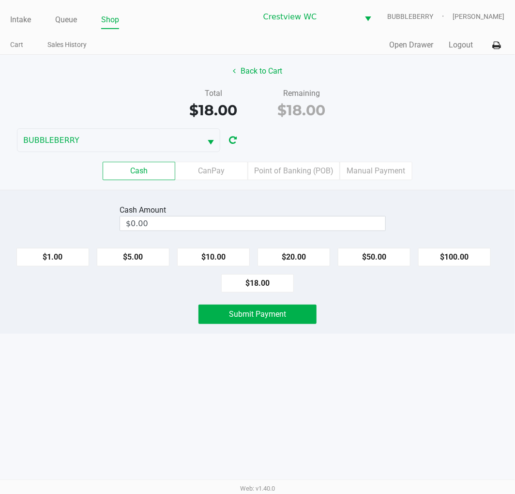
click at [311, 260] on button "$20.00" at bounding box center [293, 257] width 73 height 18
type input "$20.00"
click at [293, 313] on button "Submit Payment" at bounding box center [257, 313] width 118 height 19
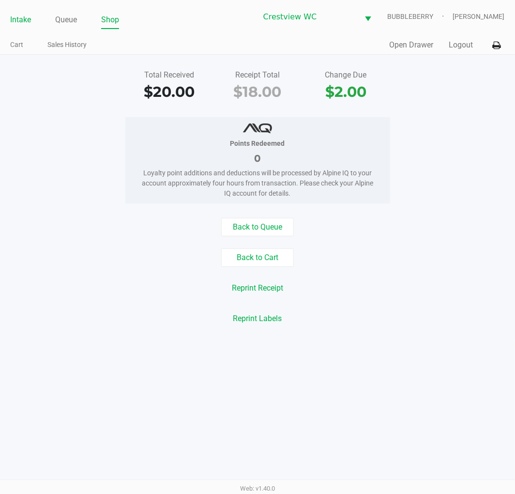
click at [16, 24] on link "Intake" at bounding box center [20, 20] width 21 height 14
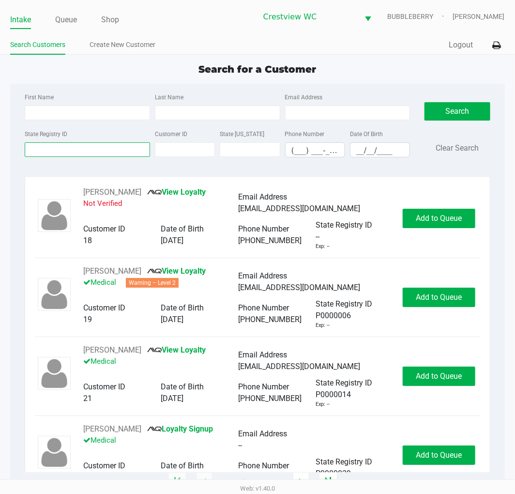
click at [111, 149] on input "State Registry ID" at bounding box center [87, 149] width 125 height 15
click at [84, 149] on input "State Registry ID" at bounding box center [87, 149] width 125 height 15
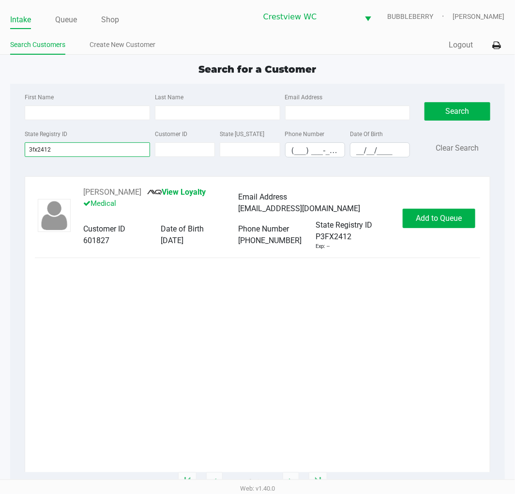
type input "3fx2412"
click at [423, 226] on button "Add to Queue" at bounding box center [439, 218] width 73 height 19
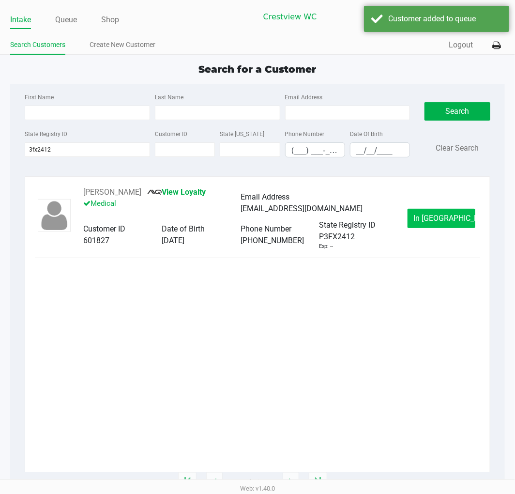
click at [428, 211] on button "In Queue" at bounding box center [441, 218] width 68 height 19
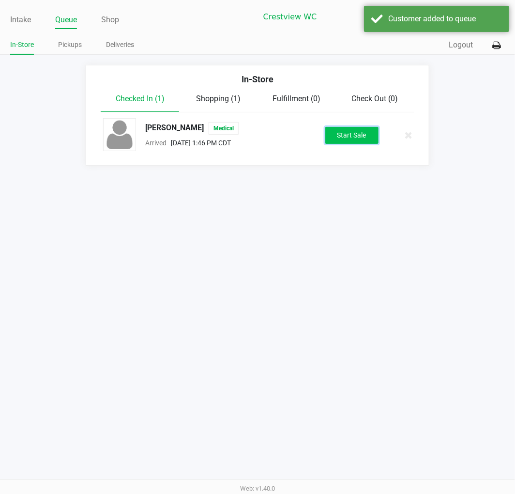
click at [349, 140] on button "Start Sale" at bounding box center [351, 135] width 53 height 17
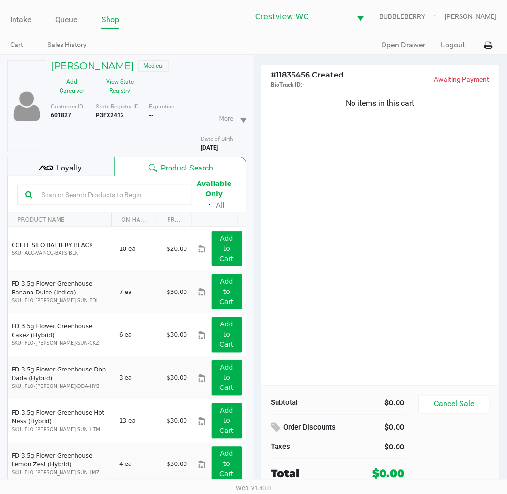
click at [391, 335] on div "No items in this cart" at bounding box center [380, 238] width 238 height 294
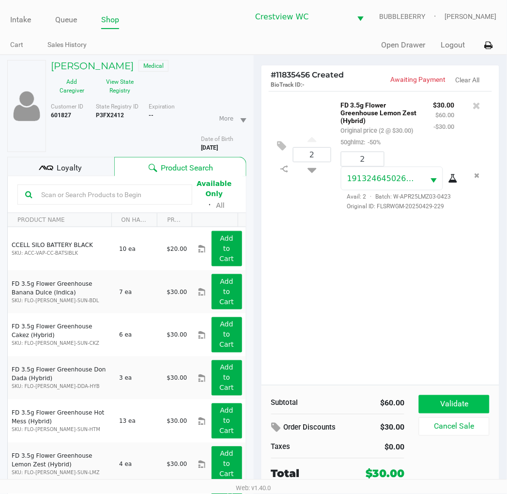
click at [428, 397] on button "Validate" at bounding box center [454, 404] width 70 height 18
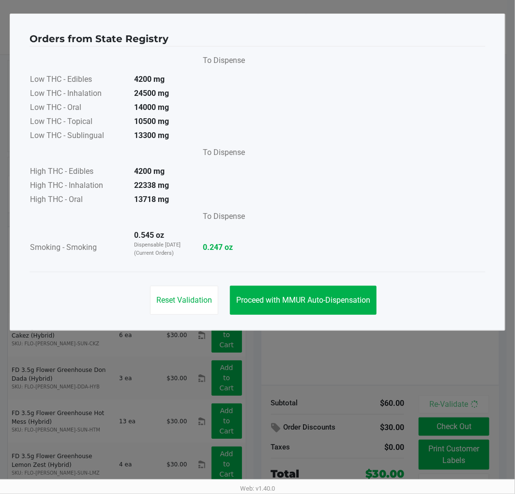
click at [331, 293] on button "Proceed with MMUR Auto-Dispensation" at bounding box center [303, 300] width 147 height 29
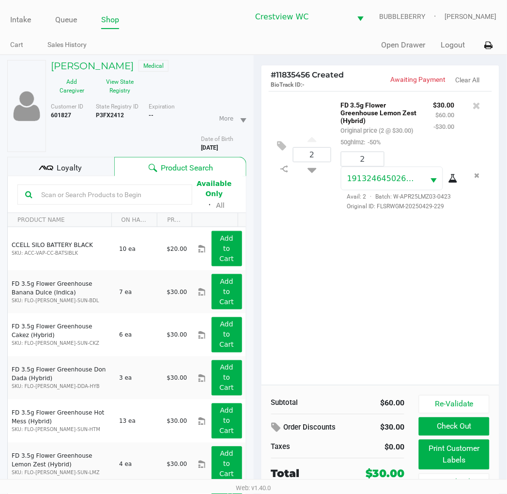
click at [428, 455] on button "Print Customer Labels" at bounding box center [454, 454] width 70 height 30
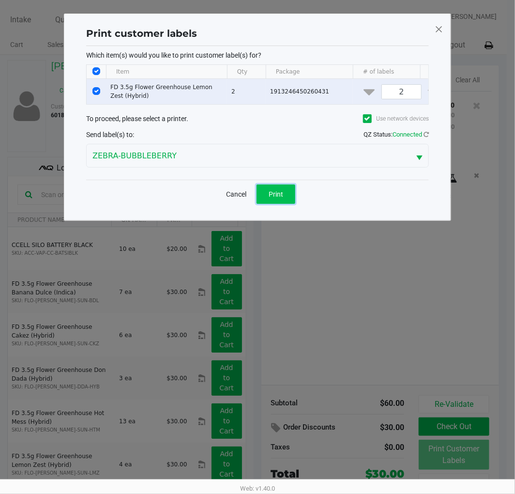
click at [283, 204] on button "Print" at bounding box center [275, 193] width 39 height 19
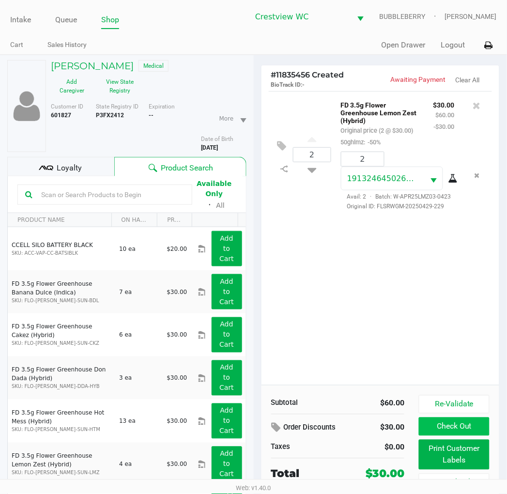
click at [428, 427] on button "Check Out" at bounding box center [454, 426] width 70 height 18
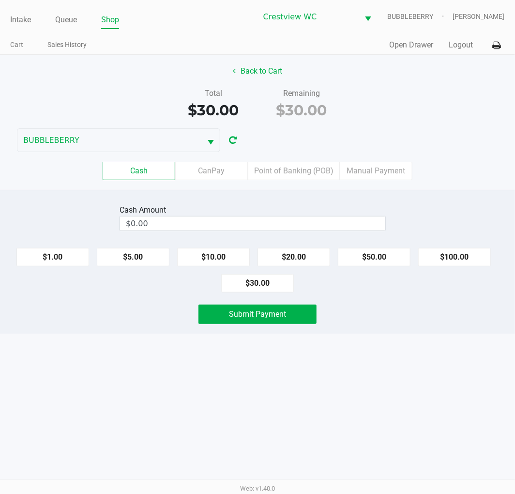
click at [428, 253] on button "$100.00" at bounding box center [454, 257] width 73 height 18
type input "$100.00"
click at [282, 314] on span "Submit Payment" at bounding box center [257, 313] width 57 height 9
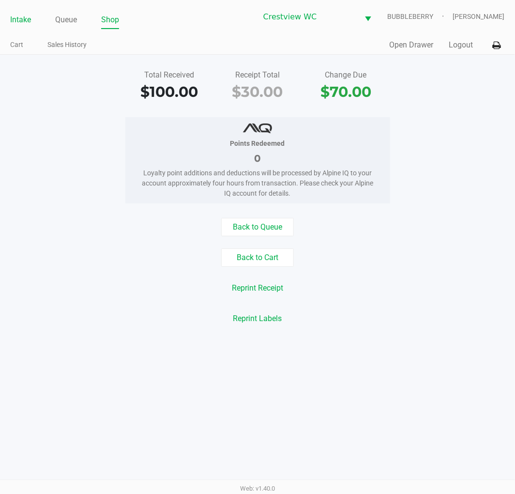
click at [18, 22] on link "Intake" at bounding box center [20, 20] width 21 height 14
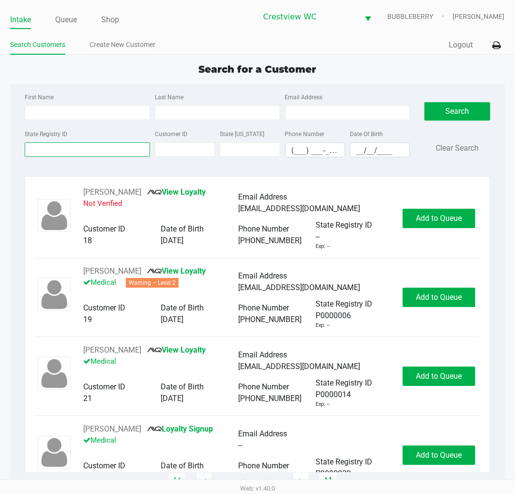
click at [113, 151] on input "State Registry ID" at bounding box center [87, 149] width 125 height 15
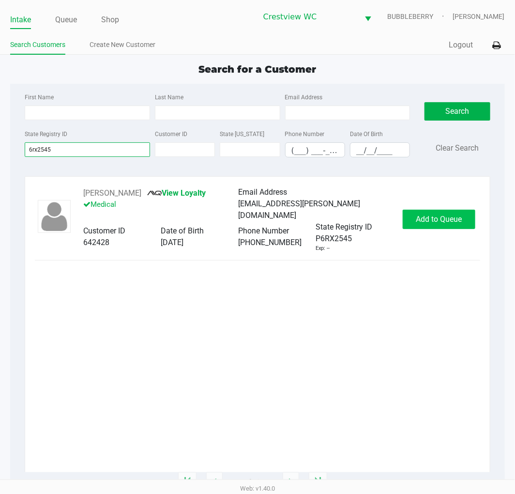
type input "6rx2545"
click at [428, 214] on span "Add to Queue" at bounding box center [439, 218] width 46 height 9
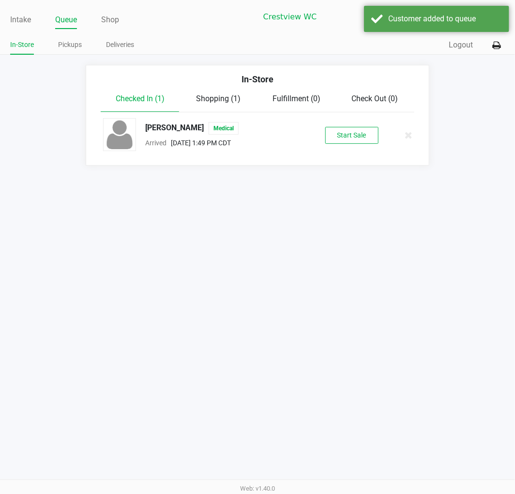
click at [353, 142] on button "Start Sale" at bounding box center [351, 135] width 53 height 17
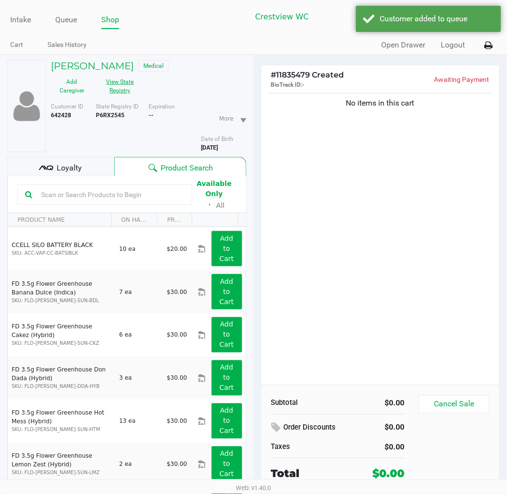
click at [118, 89] on button "View State Registry" at bounding box center [117, 86] width 48 height 24
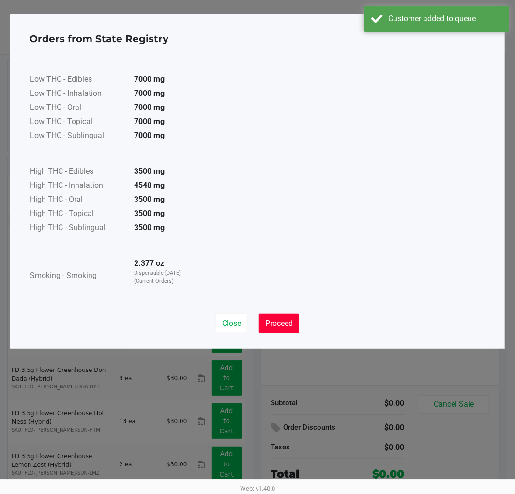
click at [284, 323] on span "Proceed" at bounding box center [279, 322] width 28 height 9
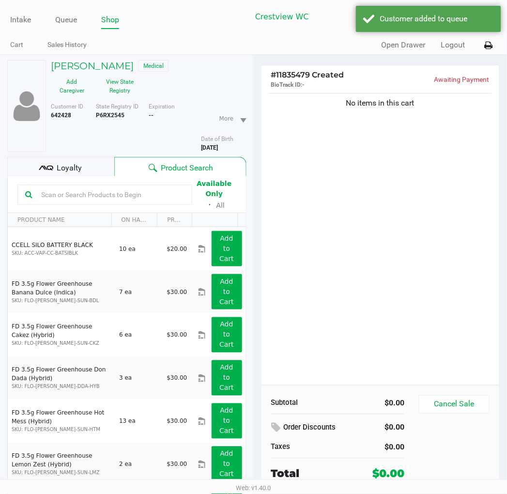
click at [76, 169] on span "Loyalty" at bounding box center [69, 168] width 25 height 12
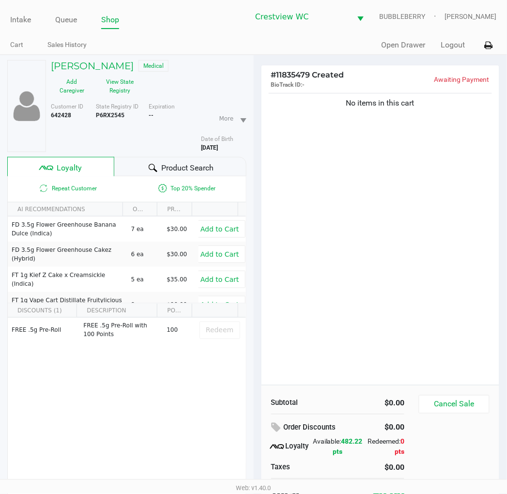
click at [194, 162] on span "Product Search" at bounding box center [187, 168] width 52 height 12
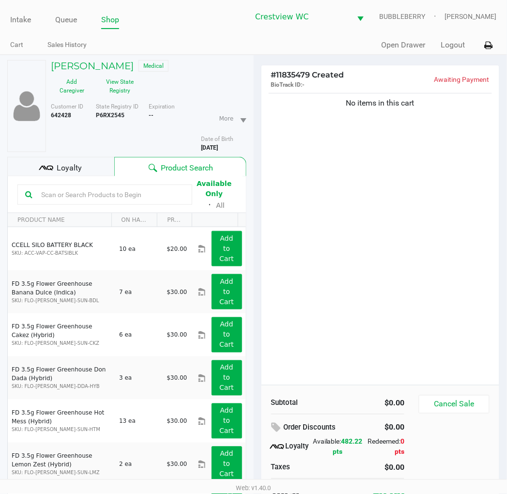
click at [404, 270] on div "No items in this cart" at bounding box center [380, 238] width 238 height 294
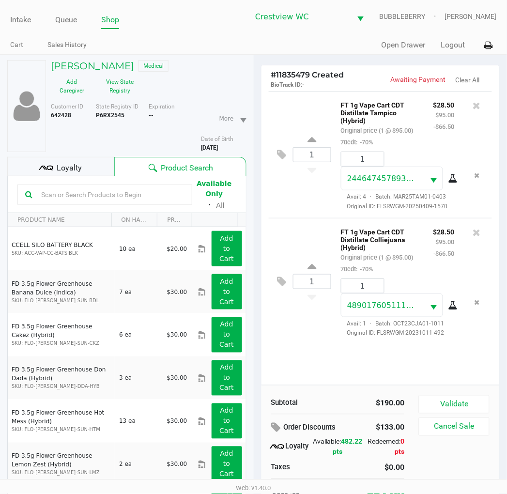
click at [310, 342] on div "1 FT 1g Vape Cart CDT Distillate Colliejuana (Hybrid) Original price (1 @ $95.0…" at bounding box center [381, 281] width 224 height 127
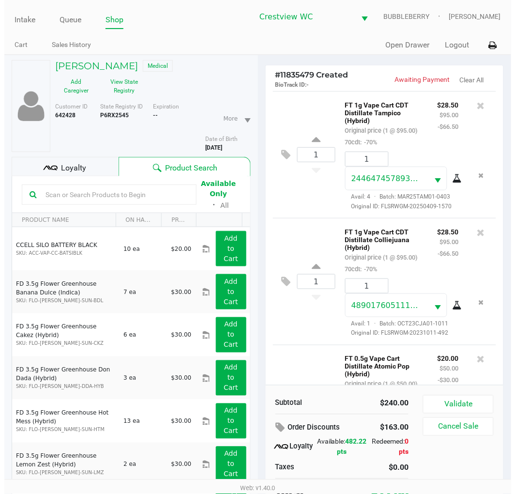
scroll to position [133, 0]
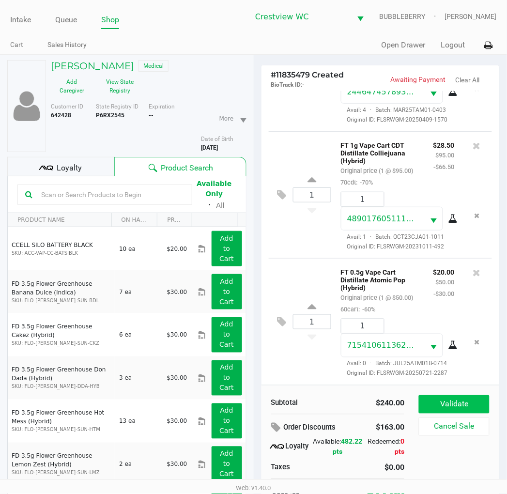
click at [428, 399] on button "Validate" at bounding box center [454, 404] width 70 height 18
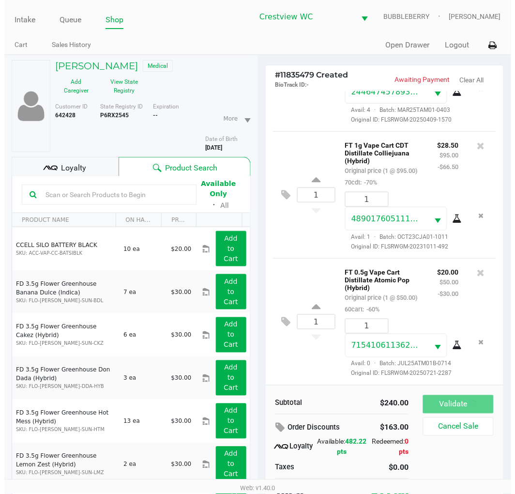
scroll to position [148, 0]
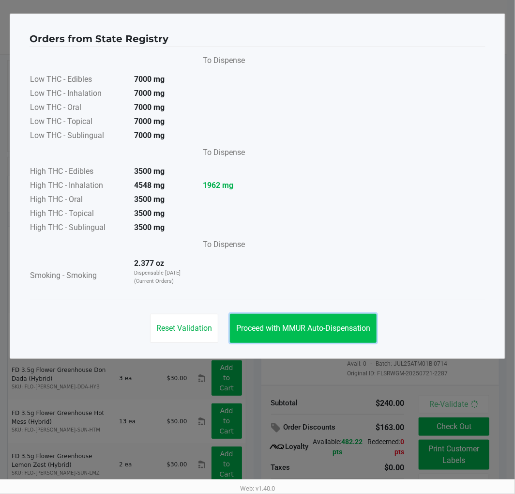
click at [338, 332] on span "Proceed with MMUR Auto-Dispensation" at bounding box center [303, 327] width 134 height 9
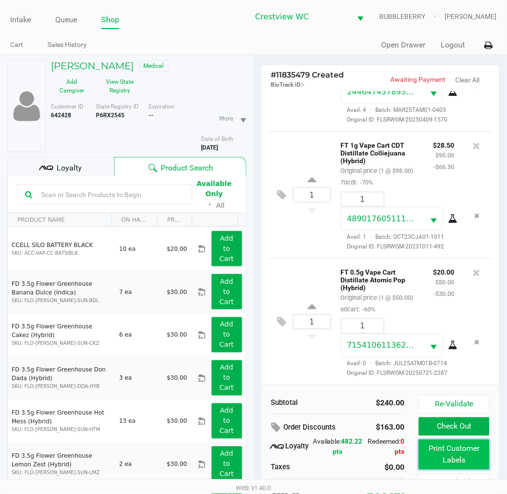
click at [428, 457] on button "Print Customer Labels" at bounding box center [454, 454] width 70 height 30
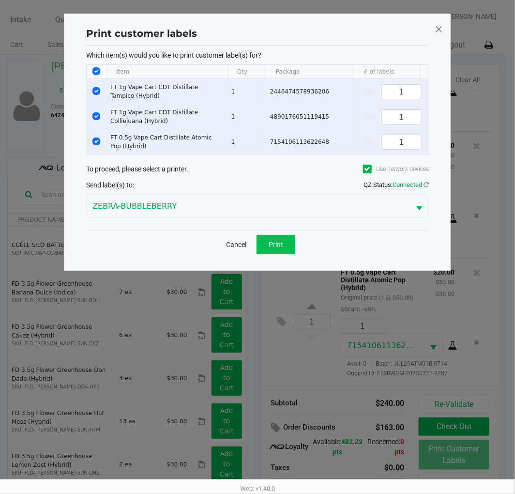
click at [281, 248] on span "Print" at bounding box center [276, 245] width 15 height 8
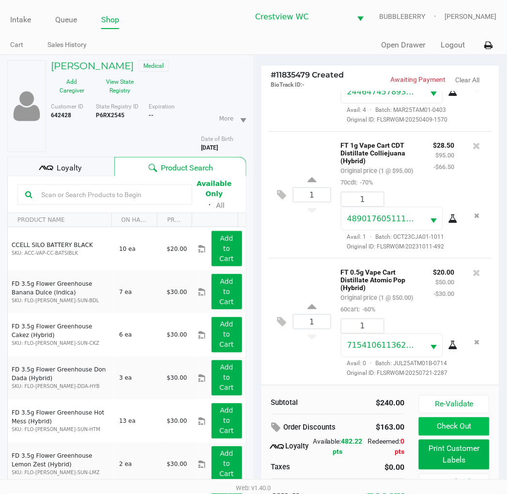
click at [428, 426] on button "Check Out" at bounding box center [454, 426] width 70 height 18
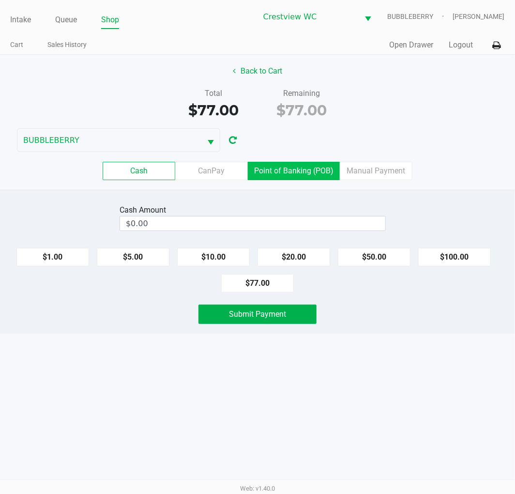
click at [316, 169] on label "Point of Banking (POB)" at bounding box center [294, 171] width 92 height 18
click at [0, 0] on 7 "Point of Banking (POB)" at bounding box center [0, 0] width 0 height 0
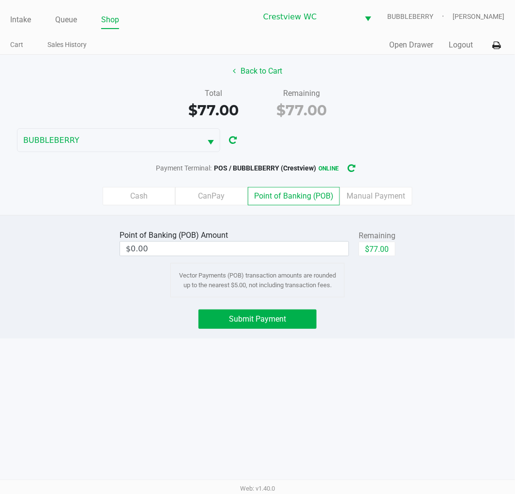
click at [383, 246] on button "$77.00" at bounding box center [377, 248] width 37 height 15
type input "$77.00"
click at [273, 319] on span "Submit Payment" at bounding box center [257, 318] width 57 height 9
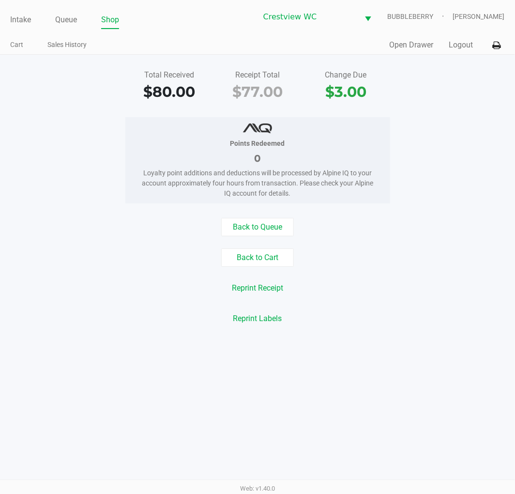
click at [14, 19] on link "Intake" at bounding box center [20, 20] width 21 height 14
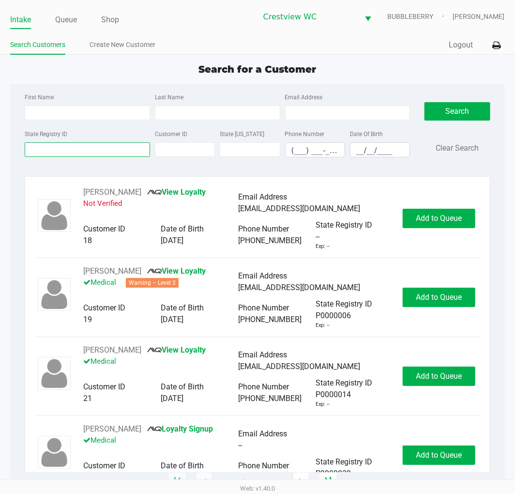
click at [88, 149] on input "State Registry ID" at bounding box center [87, 149] width 125 height 15
click at [87, 110] on input "First Name" at bounding box center [87, 112] width 125 height 15
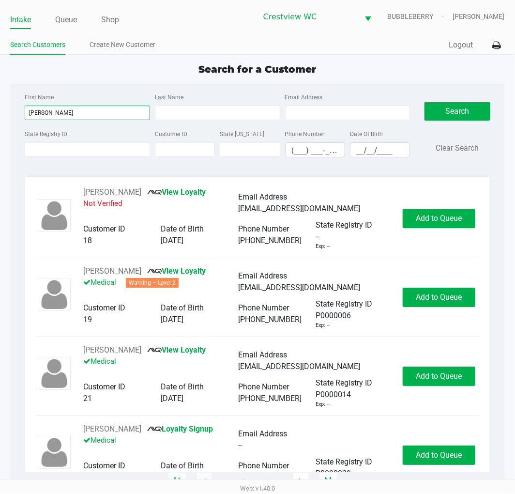
type input "terrance"
type input "atlow"
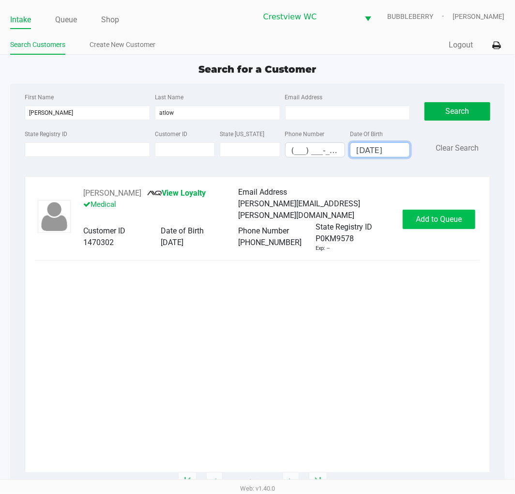
type input "09/04/1979"
click at [428, 215] on span "Add to Queue" at bounding box center [439, 218] width 46 height 9
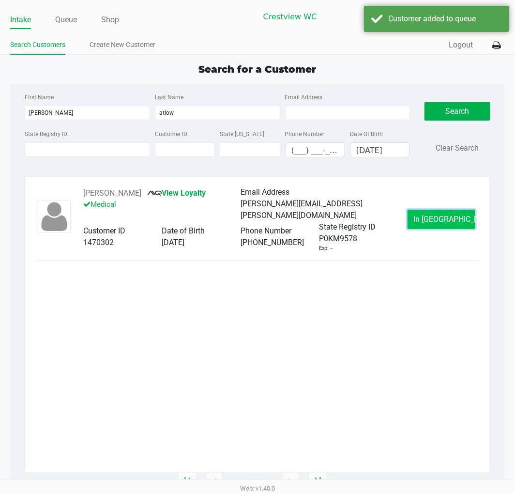
click at [428, 216] on span "In Queue" at bounding box center [454, 218] width 81 height 9
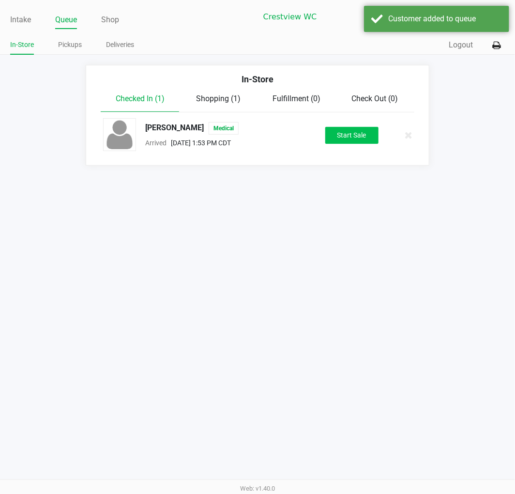
click at [364, 134] on button "Start Sale" at bounding box center [351, 135] width 53 height 17
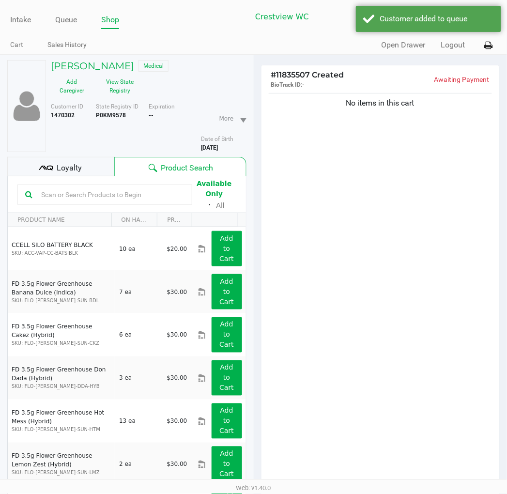
click at [119, 91] on button "View State Registry" at bounding box center [117, 86] width 48 height 24
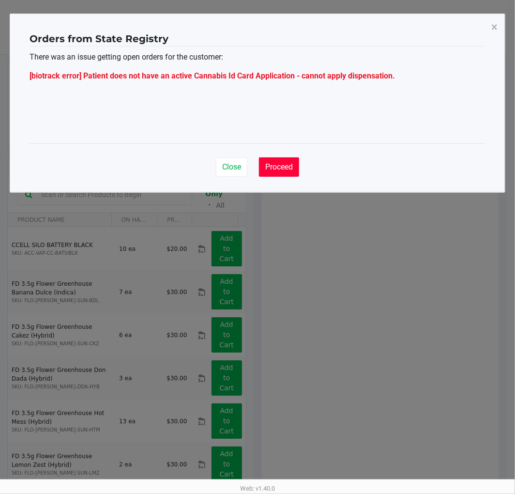
click at [297, 165] on button "Proceed" at bounding box center [279, 166] width 40 height 19
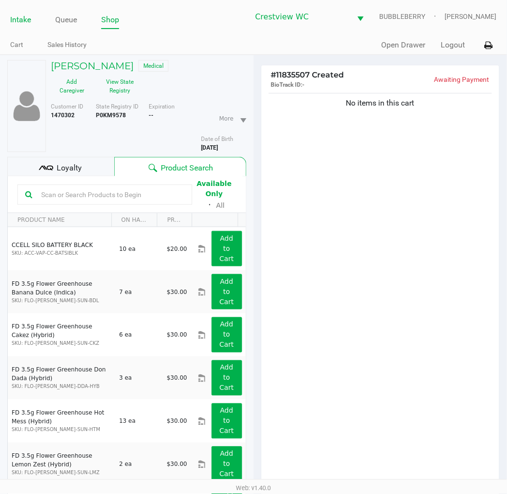
click at [18, 18] on link "Intake" at bounding box center [20, 20] width 21 height 14
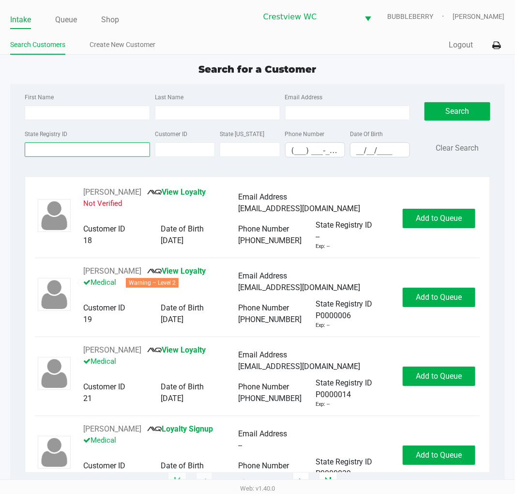
click at [106, 150] on input "State Registry ID" at bounding box center [87, 149] width 125 height 15
click at [63, 18] on link "Queue" at bounding box center [66, 20] width 22 height 14
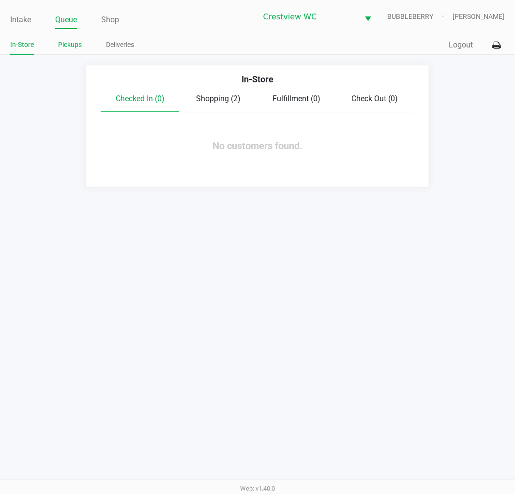
click at [80, 40] on link "Pickups" at bounding box center [70, 45] width 24 height 12
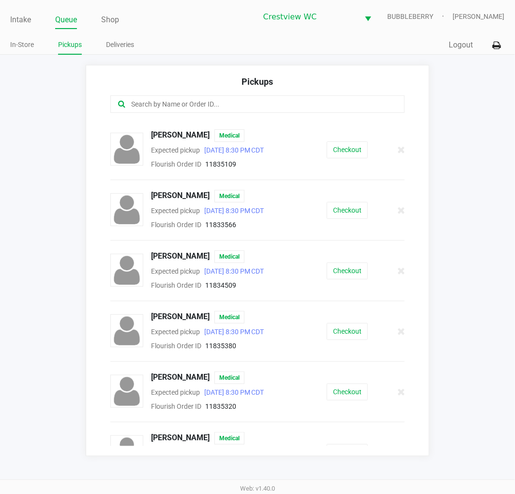
scroll to position [69, 0]
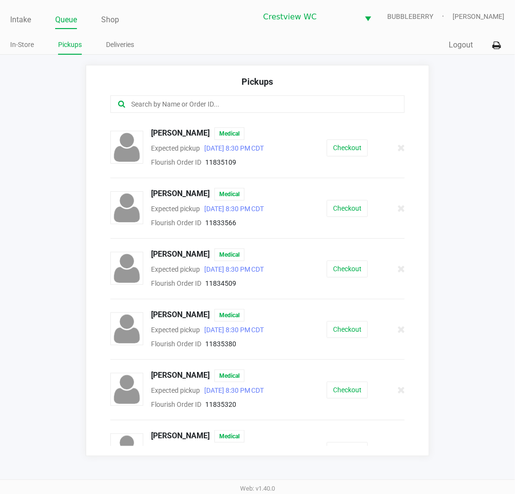
click at [345, 322] on button "Checkout" at bounding box center [347, 329] width 41 height 17
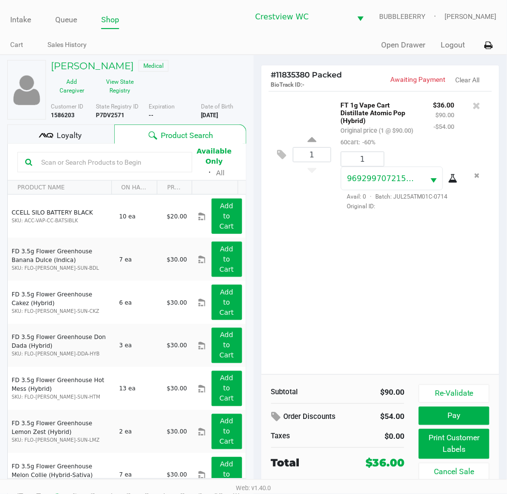
click at [428, 440] on button "Print Customer Labels" at bounding box center [454, 444] width 70 height 30
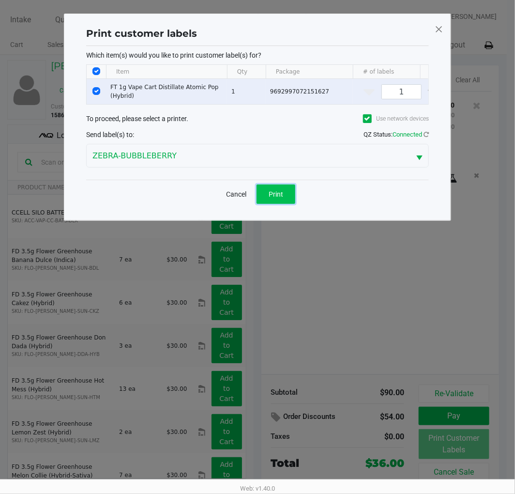
click at [271, 204] on button "Print" at bounding box center [275, 193] width 39 height 19
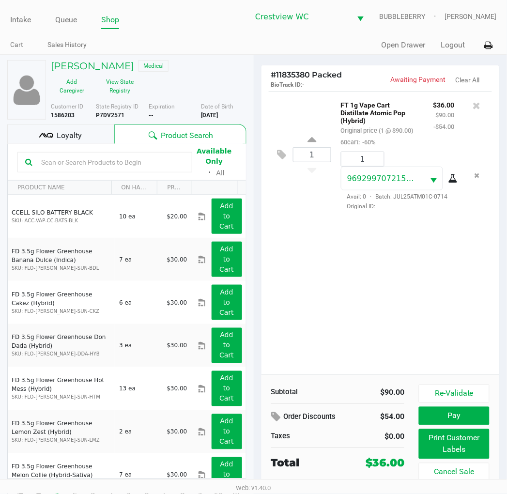
click at [72, 124] on div "Loyalty" at bounding box center [60, 133] width 107 height 19
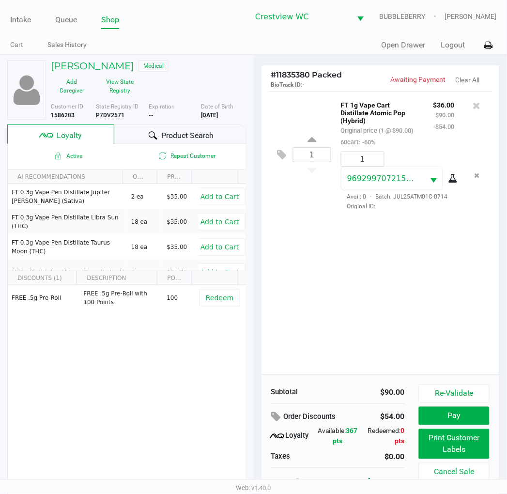
click at [428, 420] on button "Pay" at bounding box center [454, 415] width 70 height 18
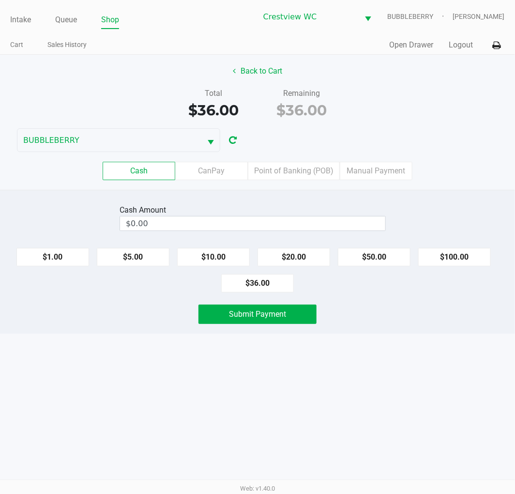
click at [307, 166] on label "Point of Banking (POB)" at bounding box center [294, 171] width 92 height 18
click at [0, 0] on 7 "Point of Banking (POB)" at bounding box center [0, 0] width 0 height 0
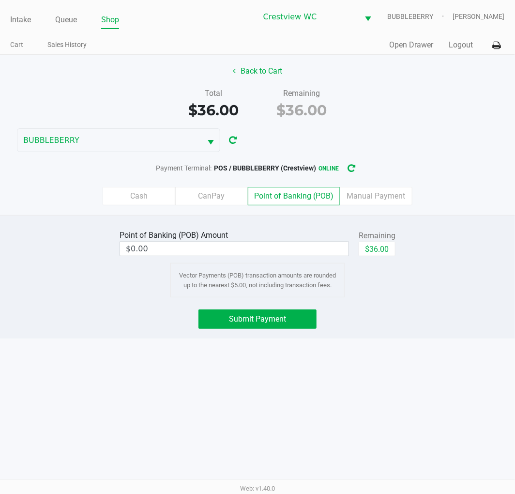
click at [387, 244] on button "$36.00" at bounding box center [377, 248] width 37 height 15
type input "$36.00"
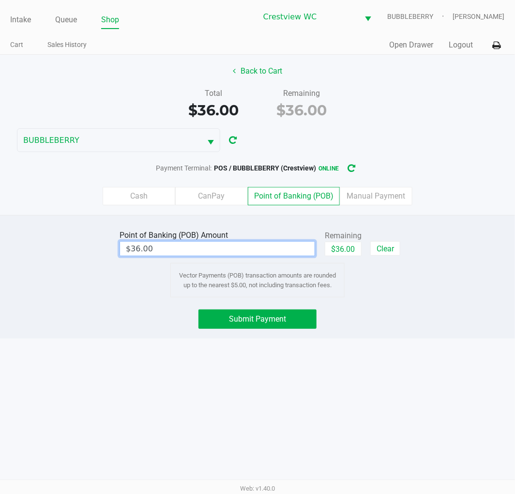
click at [254, 245] on input "$36.00" at bounding box center [217, 248] width 195 height 14
click at [281, 316] on span "Submit Payment" at bounding box center [257, 318] width 57 height 9
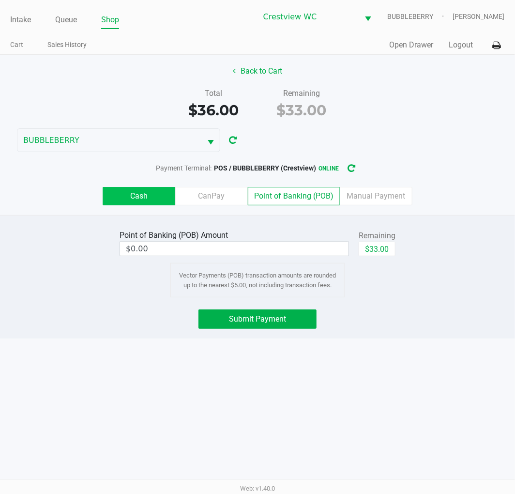
click at [149, 192] on label "Cash" at bounding box center [139, 196] width 73 height 18
click at [0, 0] on 0 "Cash" at bounding box center [0, 0] width 0 height 0
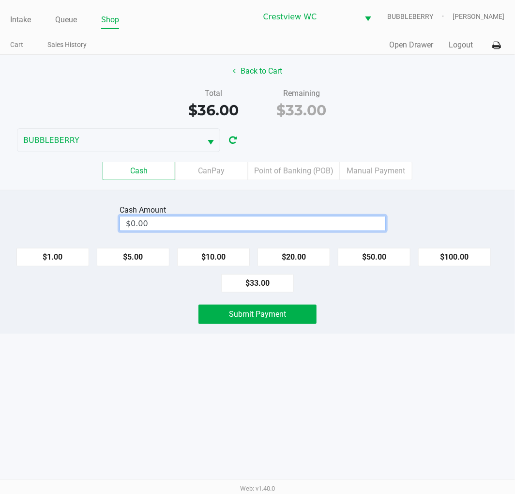
click at [315, 226] on input "$0.00" at bounding box center [252, 223] width 265 height 14
click at [277, 286] on button "$33.00" at bounding box center [257, 283] width 73 height 18
type input "$33.00"
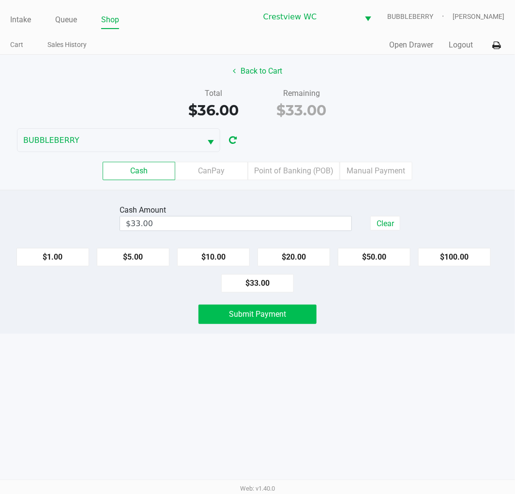
click at [286, 310] on span "Submit Payment" at bounding box center [257, 313] width 57 height 9
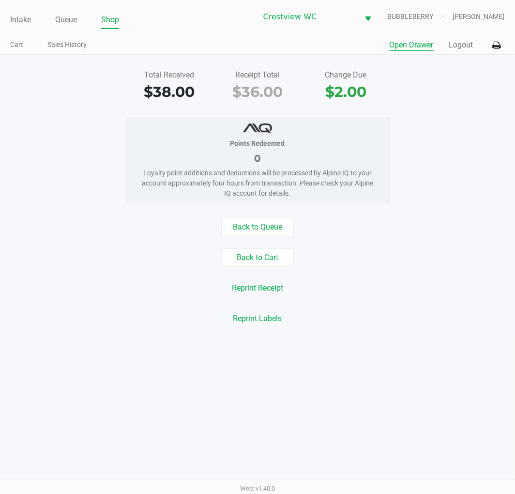
click at [409, 43] on button "Open Drawer" at bounding box center [412, 45] width 44 height 12
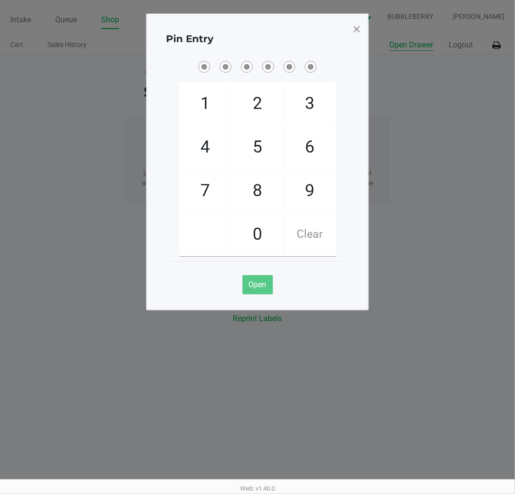
click at [192, 187] on span "7" at bounding box center [205, 190] width 51 height 43
checkbox input "true"
click at [312, 192] on span "9" at bounding box center [309, 190] width 51 height 43
checkbox input "true"
click at [256, 98] on span "2" at bounding box center [257, 103] width 51 height 43
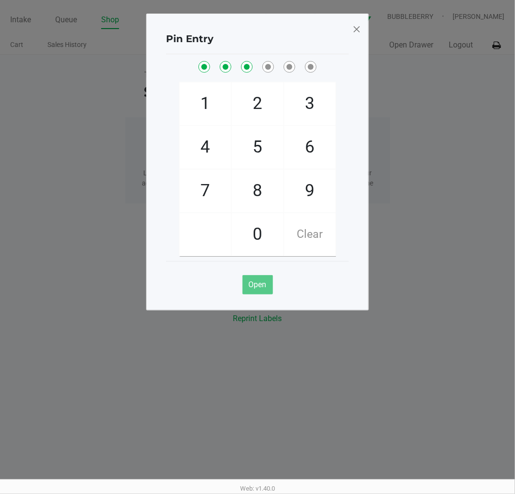
click at [264, 243] on span "0" at bounding box center [257, 234] width 51 height 43
click at [202, 198] on span "7" at bounding box center [205, 190] width 51 height 43
click at [258, 190] on span "8" at bounding box center [257, 190] width 51 height 43
click at [355, 36] on span at bounding box center [356, 28] width 9 height 15
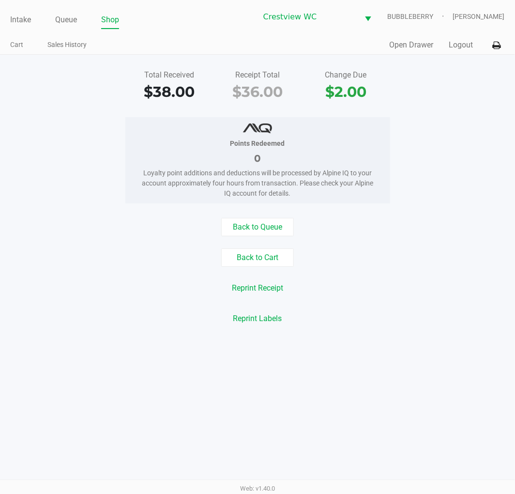
click at [378, 323] on div "Reprint Labels" at bounding box center [257, 318] width 529 height 18
click at [21, 23] on link "Intake" at bounding box center [20, 20] width 21 height 14
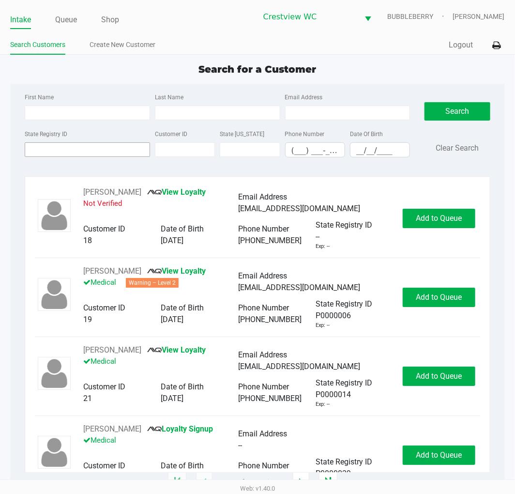
click at [95, 150] on input "State Registry ID" at bounding box center [87, 149] width 125 height 15
click at [94, 147] on input "State Registry ID" at bounding box center [87, 149] width 125 height 15
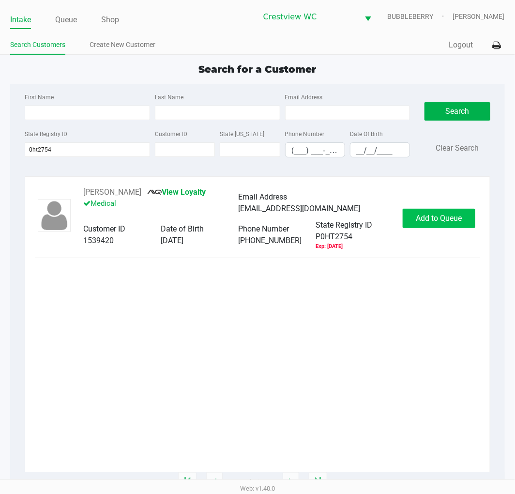
click at [428, 223] on span "Add to Queue" at bounding box center [439, 217] width 46 height 9
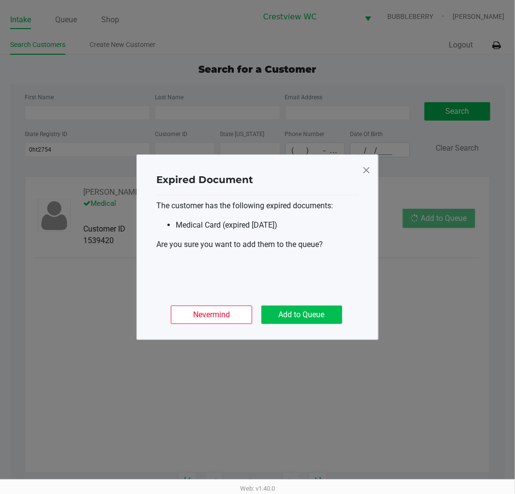
click at [318, 318] on button "Add to Queue" at bounding box center [301, 314] width 81 height 18
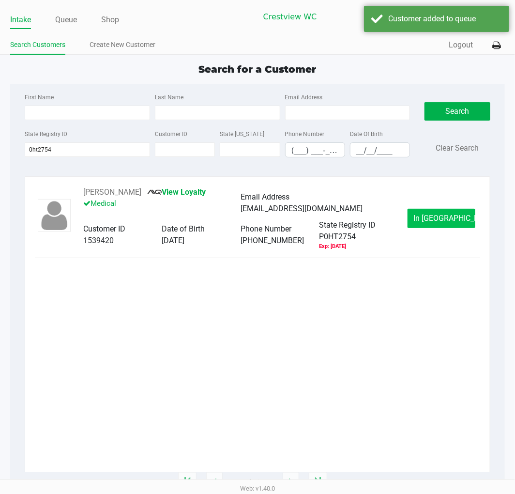
click at [428, 218] on button "In Queue" at bounding box center [441, 218] width 68 height 19
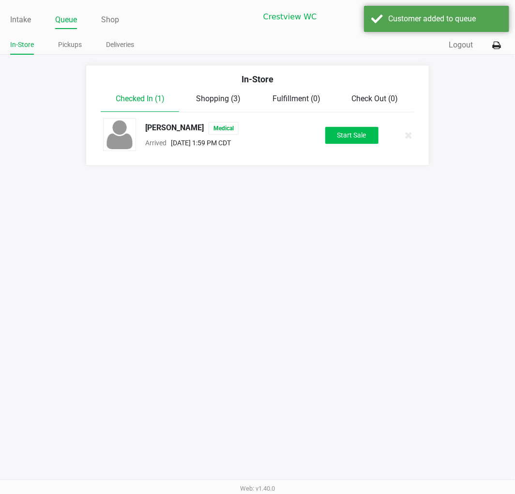
click at [358, 137] on button "Start Sale" at bounding box center [351, 135] width 53 height 17
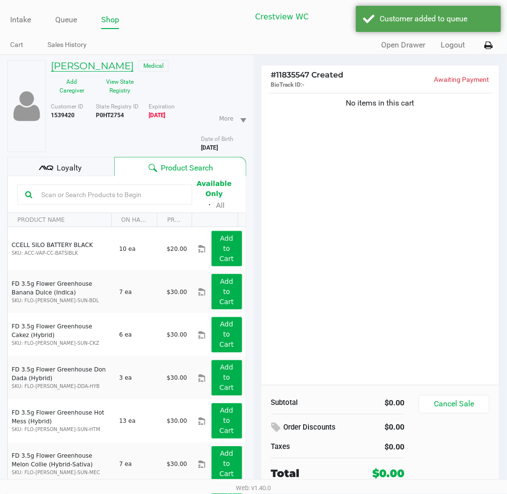
click at [133, 63] on h5 "Melissa Berthiaume" at bounding box center [92, 66] width 83 height 12
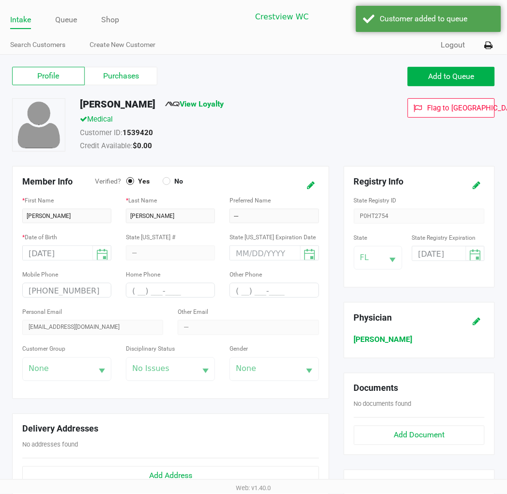
click at [428, 182] on icon at bounding box center [477, 185] width 8 height 7
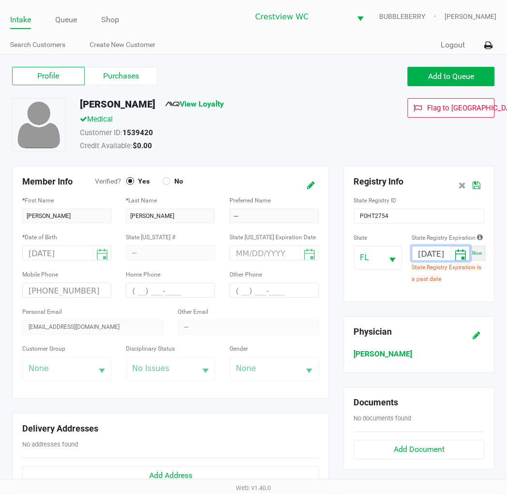
click at [428, 255] on input "05/31/2025" at bounding box center [431, 253] width 39 height 15
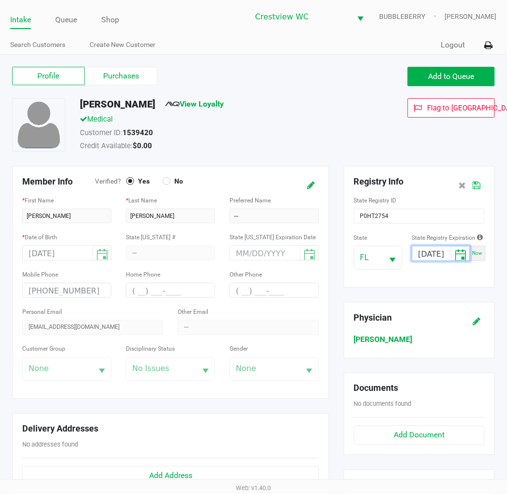
click at [428, 184] on icon at bounding box center [477, 185] width 8 height 7
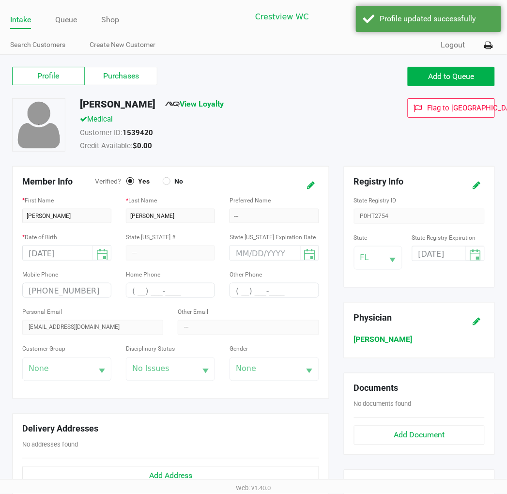
click at [428, 188] on icon at bounding box center [477, 185] width 8 height 7
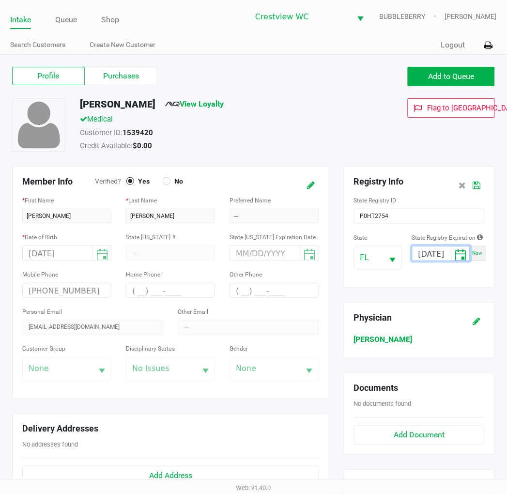
click at [424, 254] on input "05/31/2026" at bounding box center [431, 253] width 39 height 15
click at [428, 184] on icon at bounding box center [477, 185] width 8 height 7
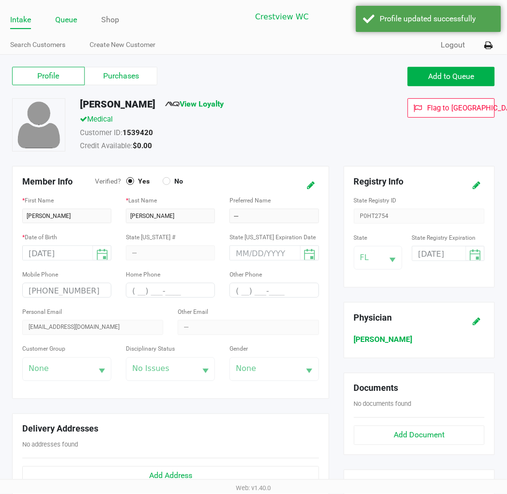
click at [65, 23] on link "Queue" at bounding box center [66, 20] width 22 height 14
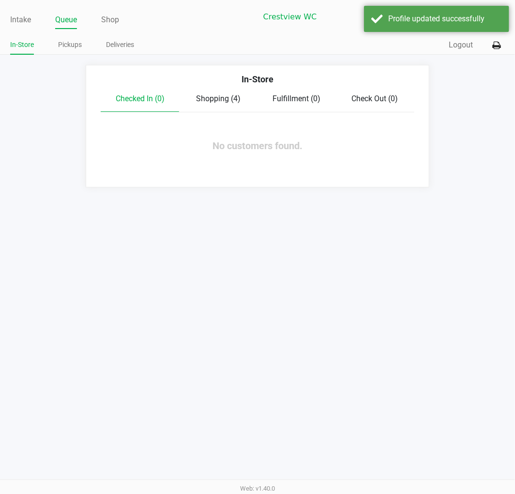
click at [222, 102] on span "Shopping (4)" at bounding box center [218, 98] width 45 height 9
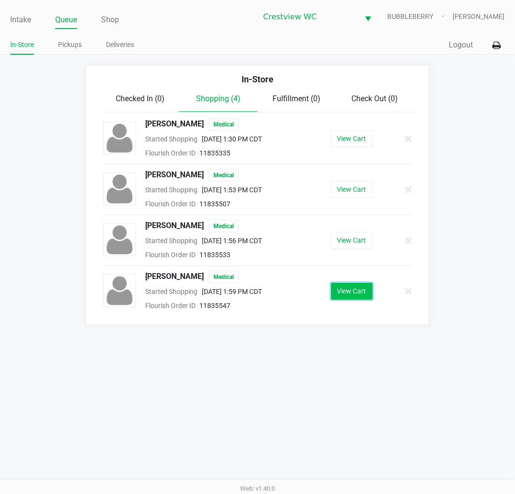
click at [355, 293] on button "View Cart" at bounding box center [352, 291] width 42 height 17
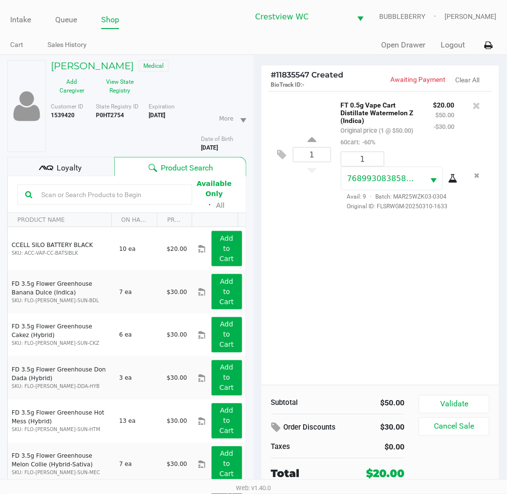
click at [428, 404] on button "Validate" at bounding box center [454, 404] width 70 height 18
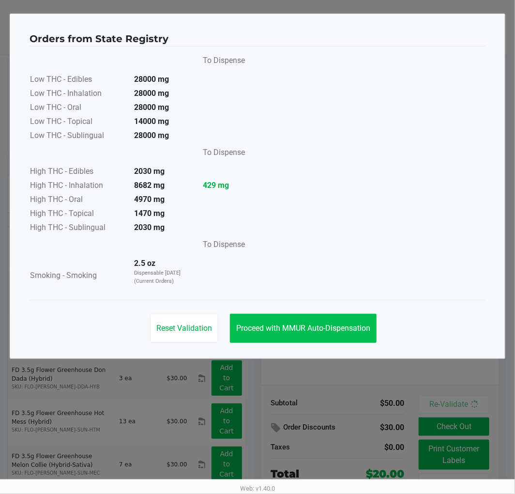
click at [345, 323] on span "Proceed with MMUR Auto-Dispensation" at bounding box center [303, 327] width 134 height 9
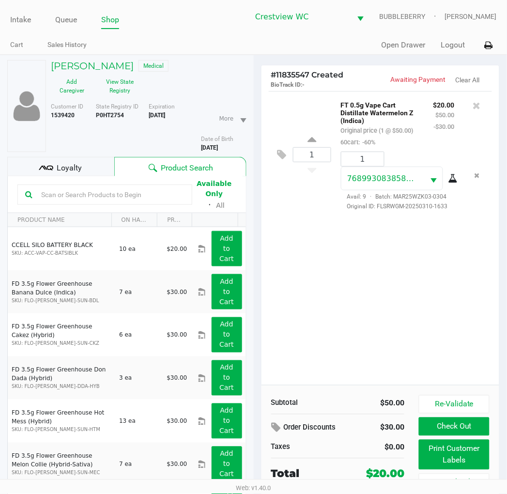
click at [428, 458] on button "Print Customer Labels" at bounding box center [454, 454] width 70 height 30
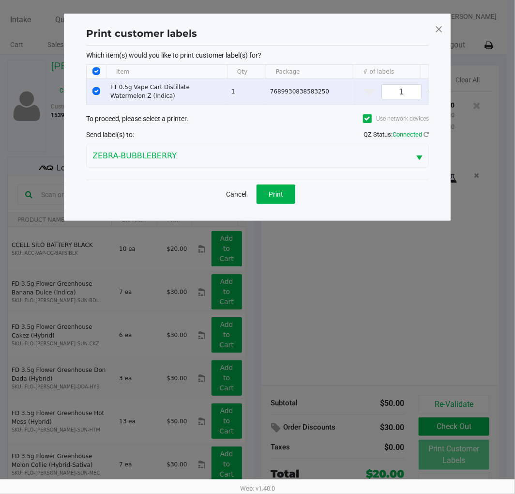
click at [272, 198] on span "Print" at bounding box center [276, 194] width 15 height 8
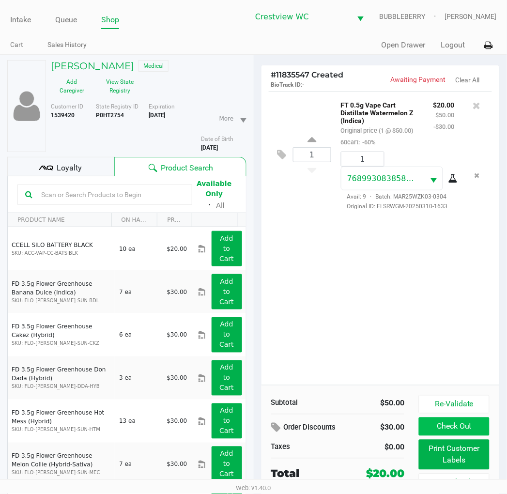
click at [428, 433] on button "Check Out" at bounding box center [454, 426] width 70 height 18
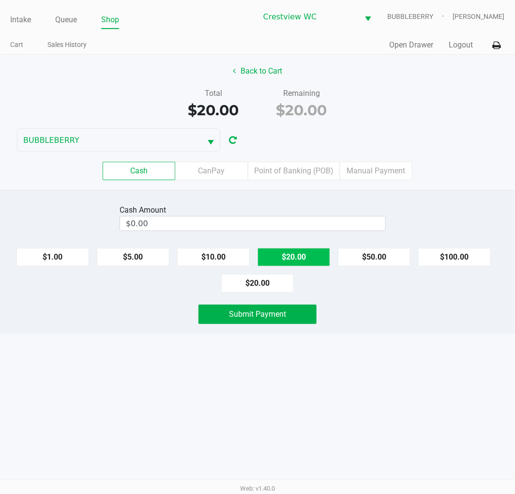
click at [306, 259] on button "$20.00" at bounding box center [293, 257] width 73 height 18
click at [294, 306] on button "Submit Payment" at bounding box center [257, 313] width 118 height 19
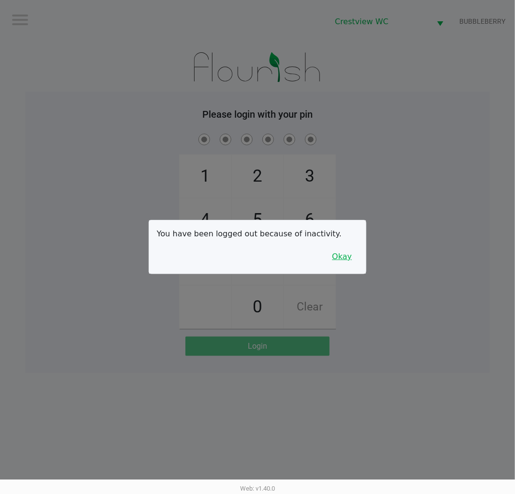
click at [334, 253] on button "Okay" at bounding box center [342, 256] width 32 height 18
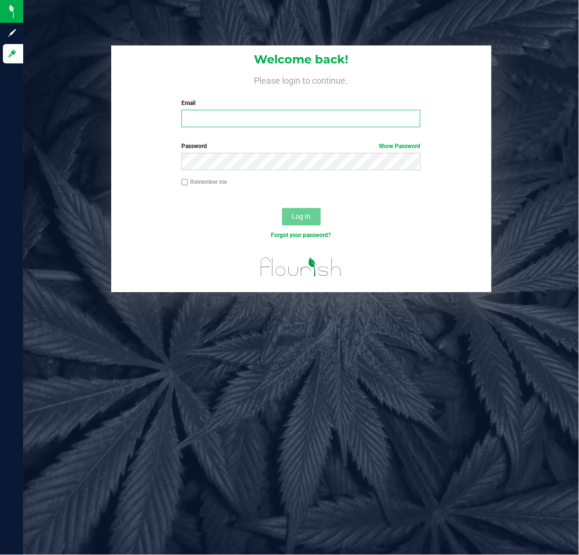
click at [240, 120] on input "Email" at bounding box center [300, 118] width 239 height 17
type input "[EMAIL_ADDRESS][DOMAIN_NAME]"
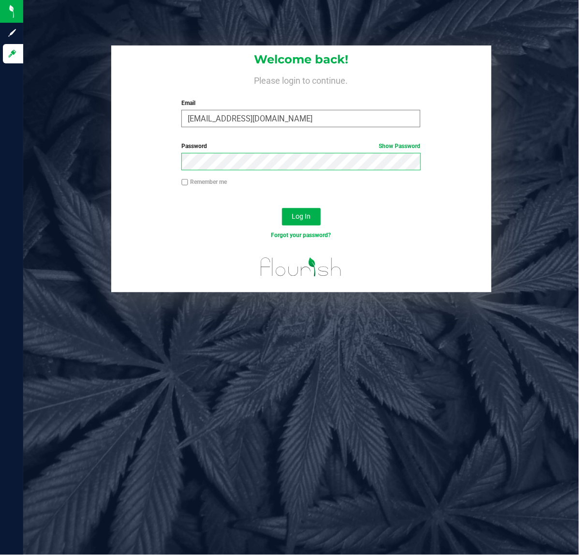
click at [282, 208] on button "Log In" at bounding box center [301, 216] width 39 height 17
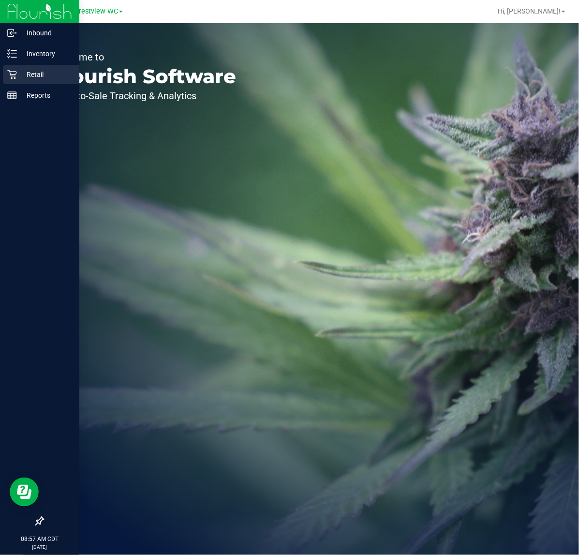
click at [22, 77] on p "Retail" at bounding box center [46, 75] width 58 height 12
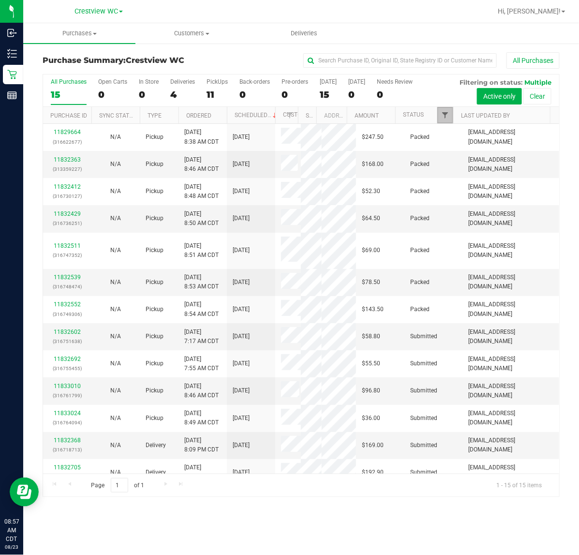
click at [449, 119] on span "Filter" at bounding box center [445, 115] width 8 height 8
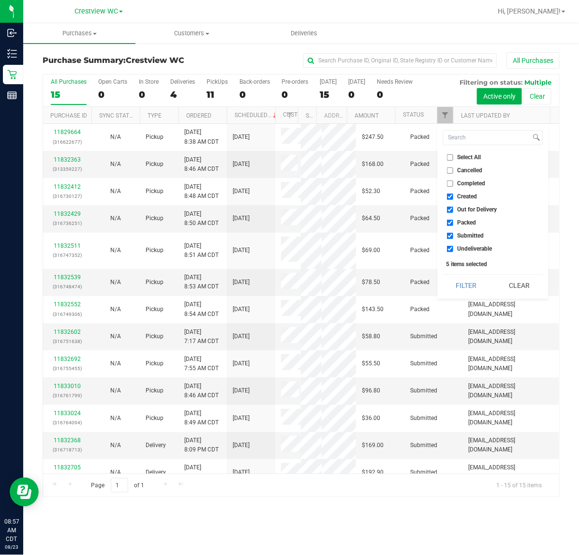
drag, startPoint x: 464, startPoint y: 197, endPoint x: 464, endPoint y: 209, distance: 11.1
click at [464, 198] on span "Created" at bounding box center [468, 197] width 20 height 6
click at [453, 198] on input "Created" at bounding box center [450, 197] width 6 height 6
checkbox input "false"
click at [463, 211] on span "Out for Delivery" at bounding box center [478, 210] width 40 height 6
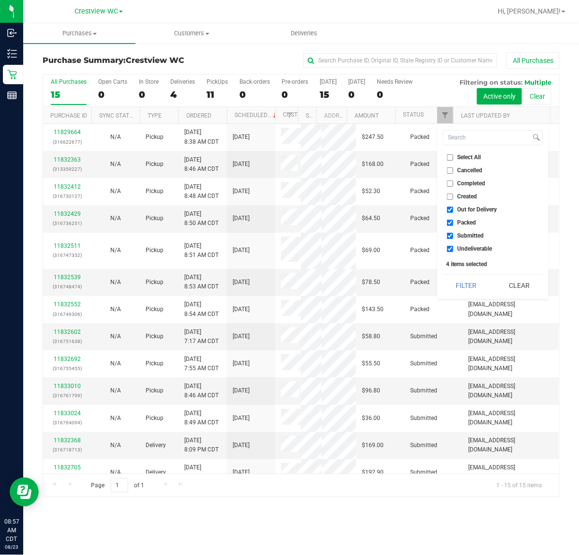
click at [453, 211] on input "Out for Delivery" at bounding box center [450, 210] width 6 height 6
checkbox input "false"
click at [462, 226] on span "Packed" at bounding box center [467, 223] width 19 height 6
click at [453, 226] on input "Packed" at bounding box center [450, 223] width 6 height 6
checkbox input "false"
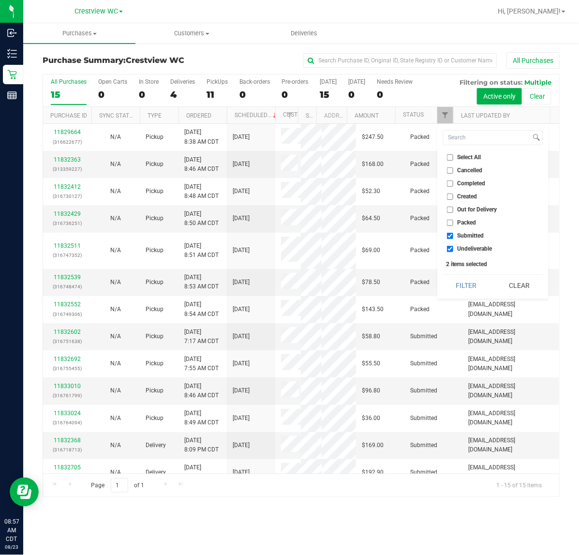
click at [465, 250] on span "Undeliverable" at bounding box center [475, 249] width 35 height 6
click at [453, 250] on input "Undeliverable" at bounding box center [450, 249] width 6 height 6
checkbox input "false"
click at [462, 288] on button "Filter" at bounding box center [466, 285] width 46 height 21
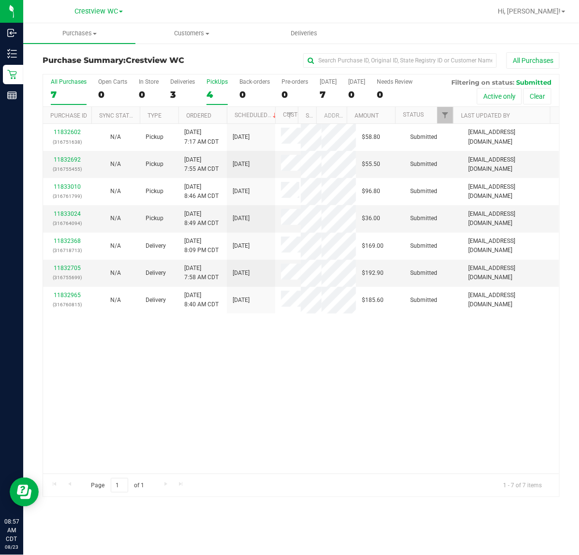
click at [208, 93] on div "4" at bounding box center [217, 94] width 21 height 11
click at [0, 0] on input "PickUps 4" at bounding box center [0, 0] width 0 height 0
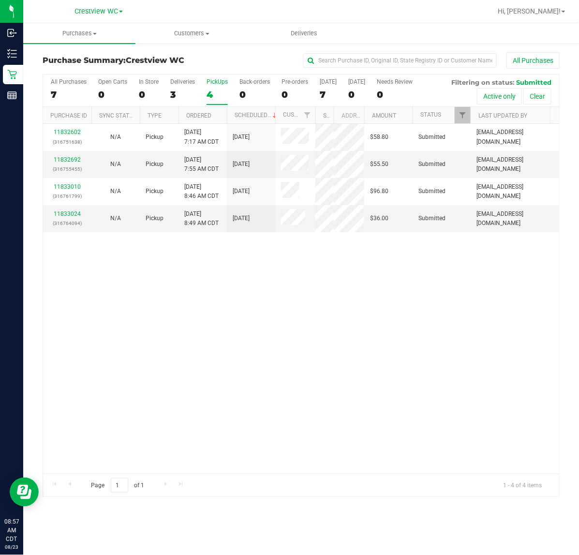
drag, startPoint x: 298, startPoint y: 117, endPoint x: 316, endPoint y: 118, distance: 18.4
click at [316, 118] on div "Purchase ID Sync Status Type Ordered Scheduled Customer State Registry ID Addre…" at bounding box center [297, 115] width 508 height 16
click at [69, 160] on link "11832692" at bounding box center [67, 159] width 27 height 7
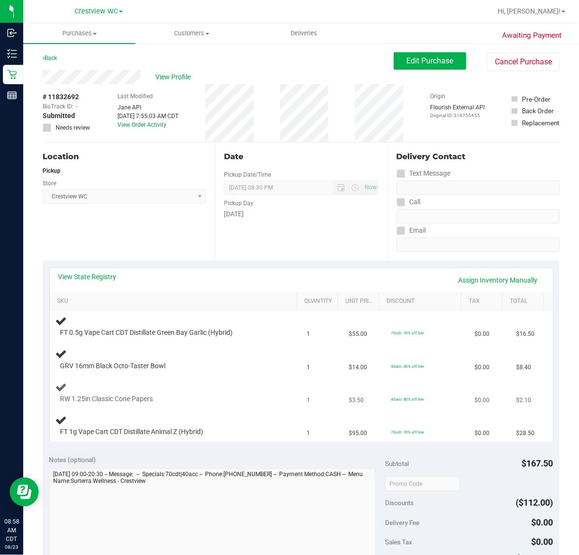
click at [230, 400] on div "RW 1.25in Classic Cone Papers" at bounding box center [166, 399] width 221 height 10
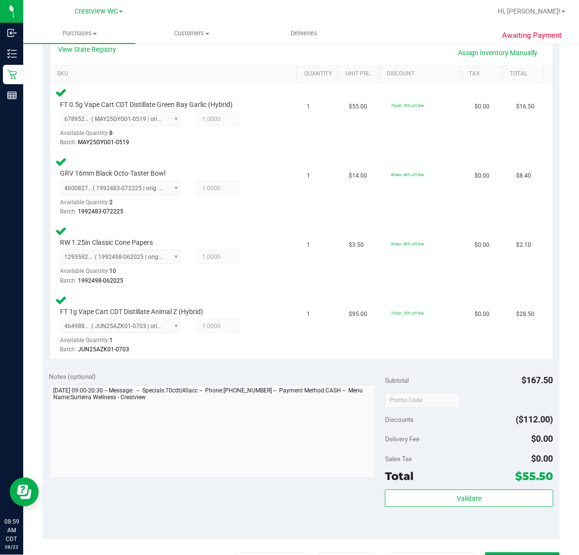
scroll to position [233, 0]
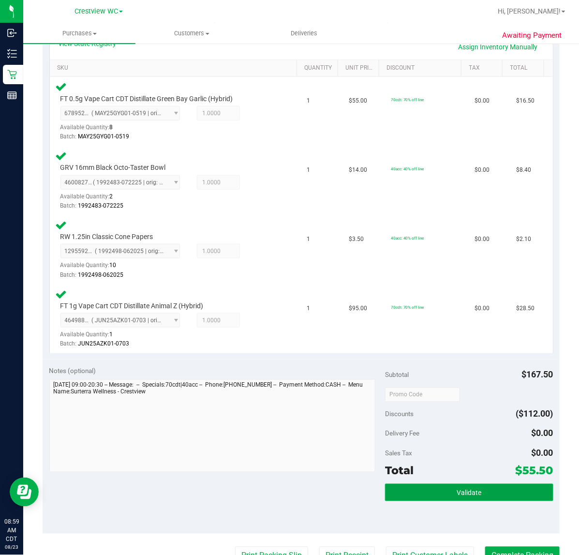
click at [463, 491] on span "Validate" at bounding box center [469, 493] width 25 height 8
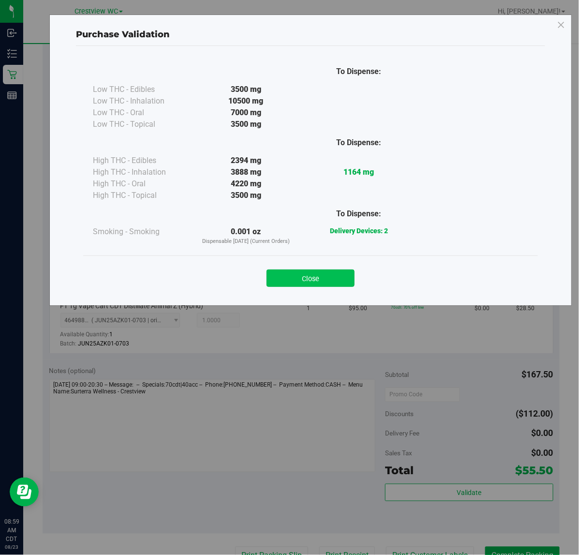
click at [318, 275] on button "Close" at bounding box center [311, 278] width 88 height 17
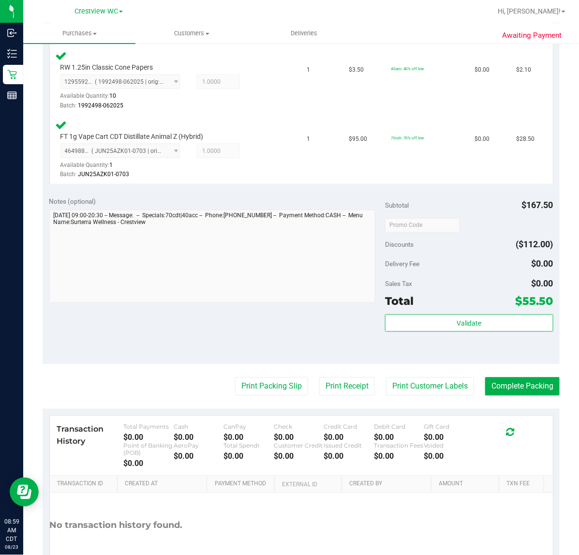
scroll to position [403, 0]
click at [281, 384] on button "Print Packing Slip" at bounding box center [271, 386] width 73 height 18
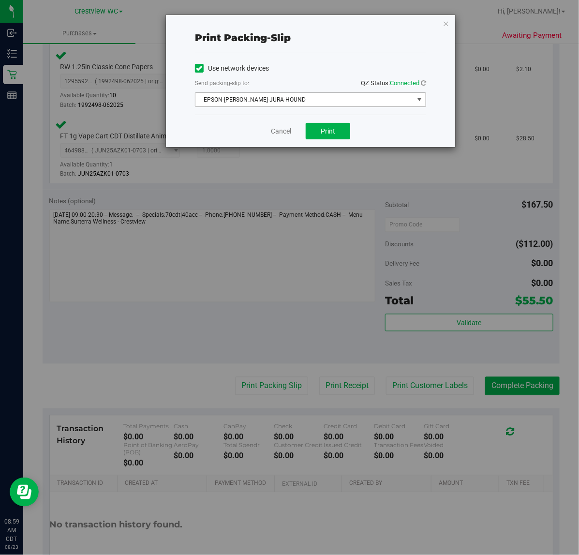
click at [420, 97] on span "select" at bounding box center [420, 100] width 8 height 8
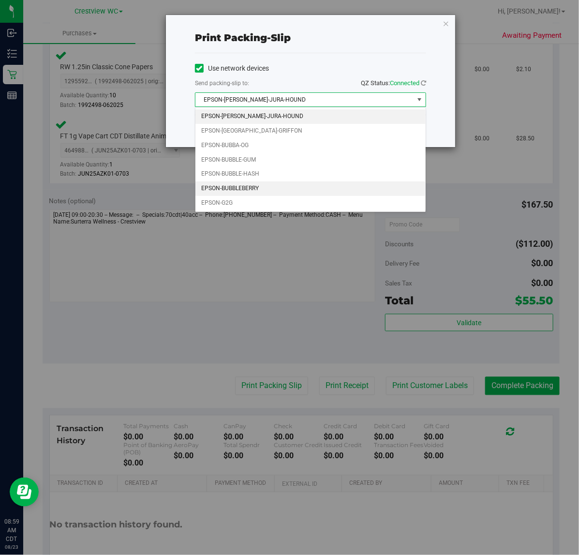
click at [254, 190] on li "EPSON-BUBBLEBERRY" at bounding box center [311, 188] width 230 height 15
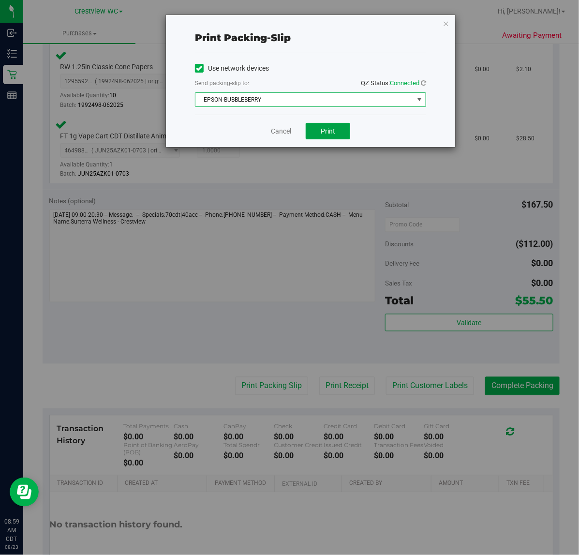
click at [332, 135] on span "Print" at bounding box center [328, 131] width 15 height 8
click at [274, 131] on link "Cancel" at bounding box center [281, 131] width 20 height 10
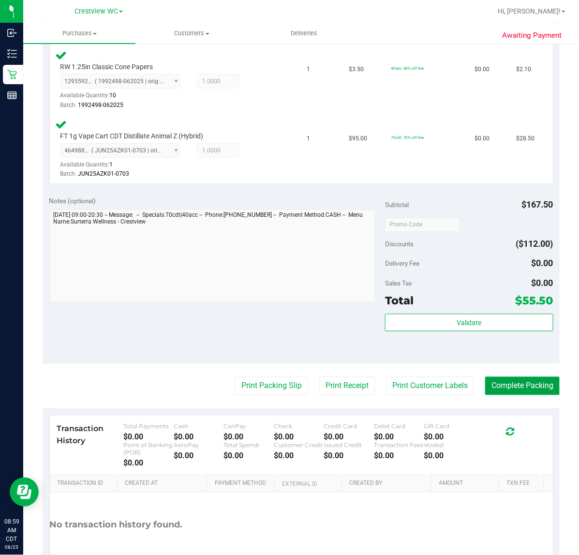
click at [522, 384] on button "Complete Packing" at bounding box center [522, 386] width 75 height 18
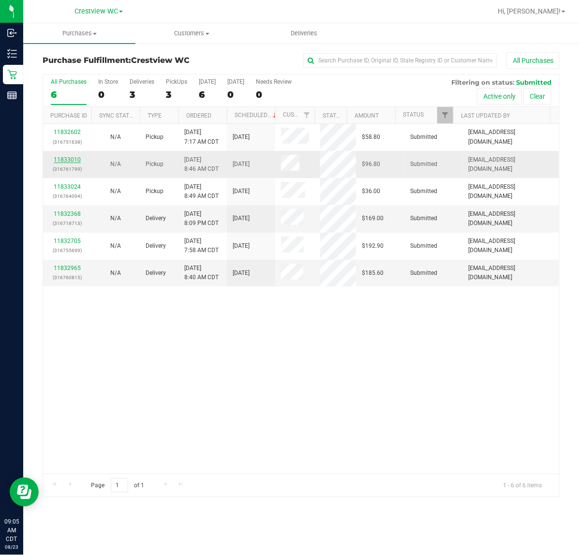
click at [71, 160] on link "11833010" at bounding box center [67, 159] width 27 height 7
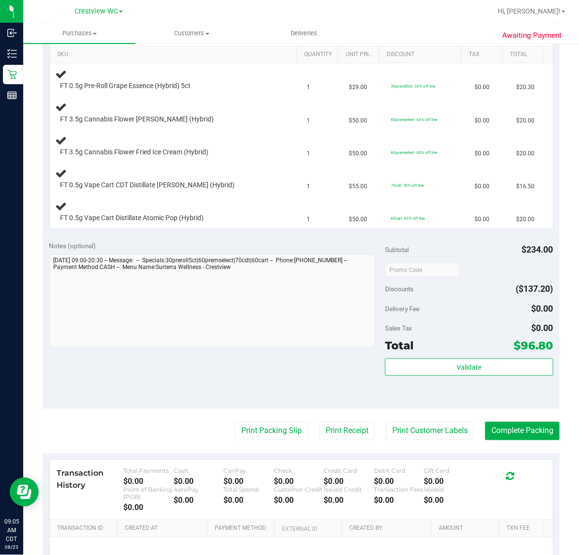
scroll to position [248, 0]
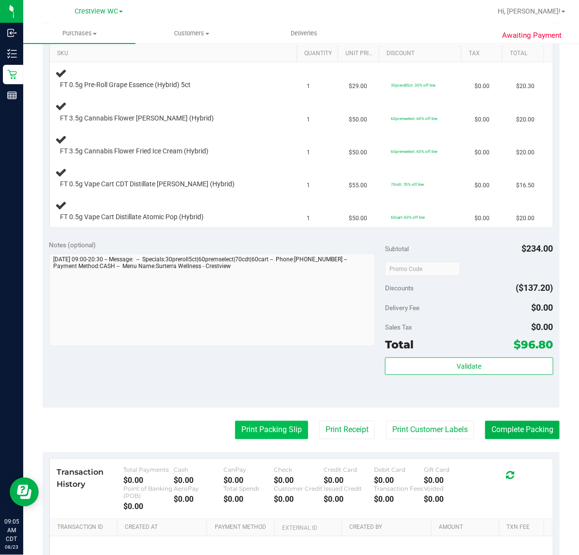
click at [272, 427] on button "Print Packing Slip" at bounding box center [271, 430] width 73 height 18
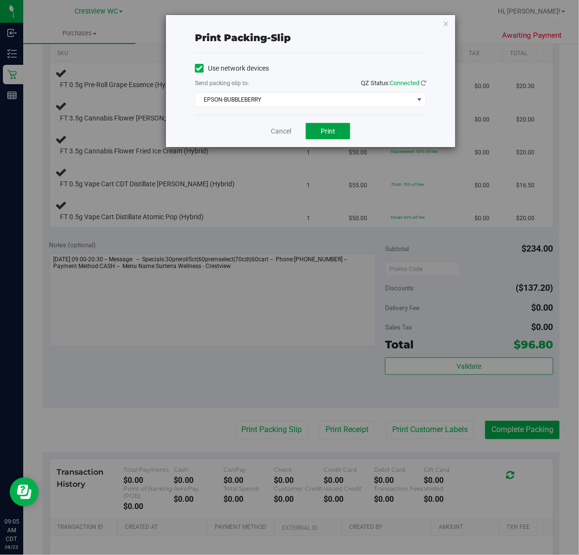
click at [330, 132] on span "Print" at bounding box center [328, 131] width 15 height 8
click at [274, 135] on link "Cancel" at bounding box center [281, 131] width 20 height 10
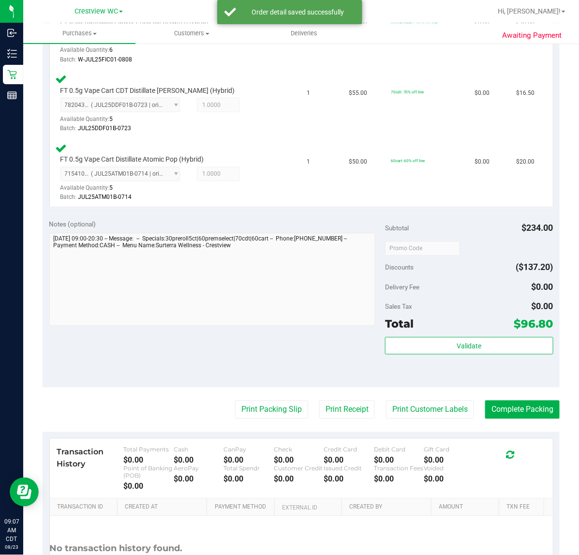
scroll to position [449, 0]
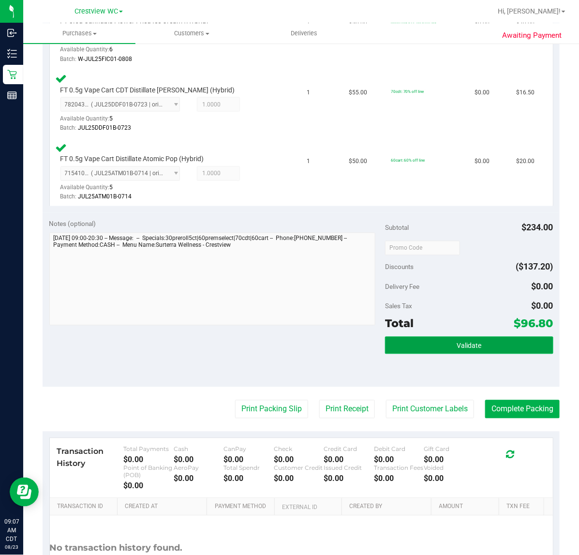
click at [476, 345] on button "Validate" at bounding box center [469, 345] width 168 height 17
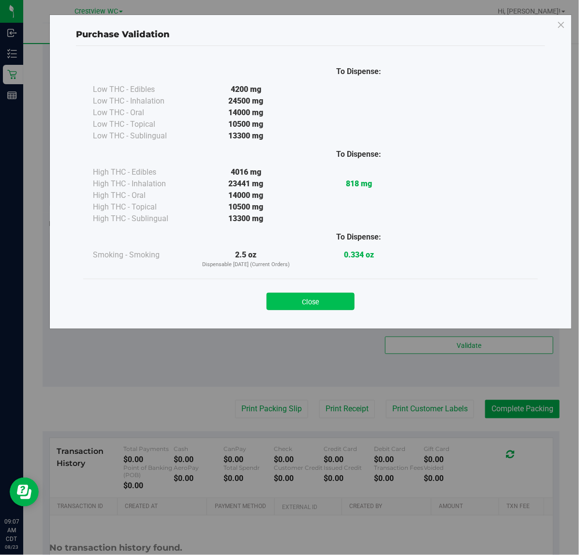
click at [318, 293] on button "Close" at bounding box center [311, 301] width 88 height 17
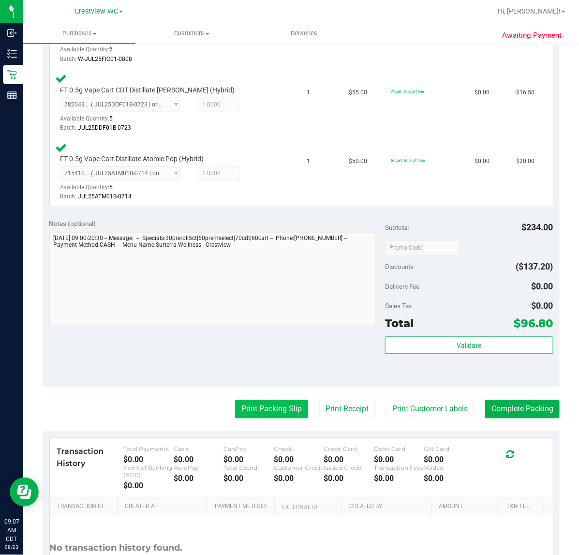
click at [275, 405] on button "Print Packing Slip" at bounding box center [271, 409] width 73 height 18
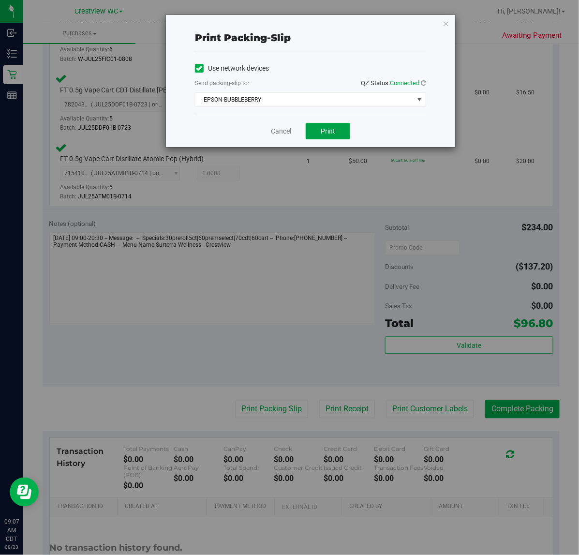
click at [333, 135] on span "Print" at bounding box center [328, 131] width 15 height 8
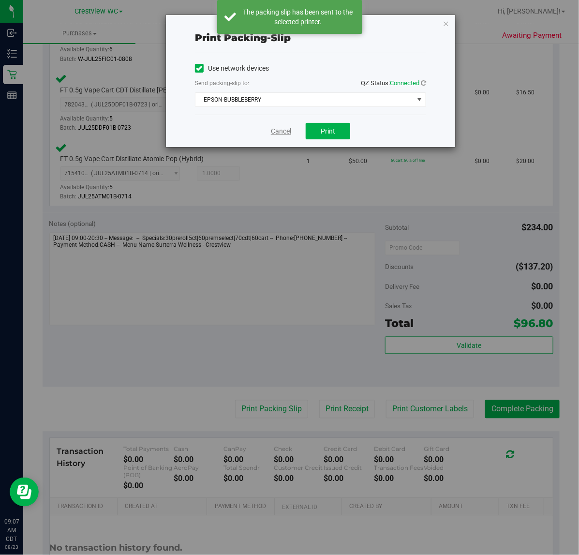
click at [280, 134] on link "Cancel" at bounding box center [281, 131] width 20 height 10
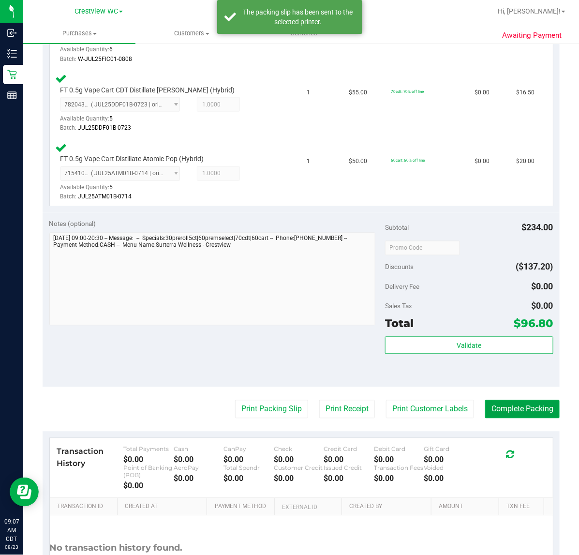
click at [516, 400] on button "Complete Packing" at bounding box center [522, 409] width 75 height 18
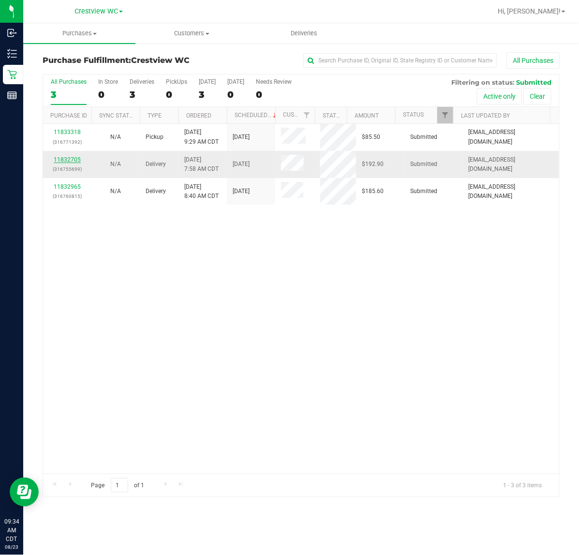
click at [68, 160] on link "11832705" at bounding box center [67, 159] width 27 height 7
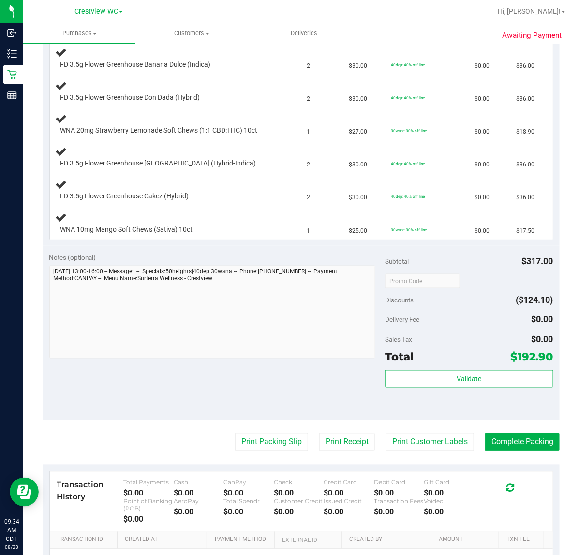
scroll to position [304, 0]
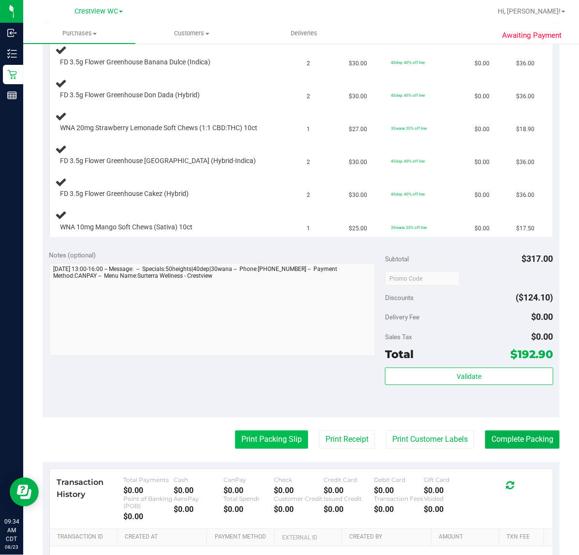
click at [259, 446] on button "Print Packing Slip" at bounding box center [271, 440] width 73 height 18
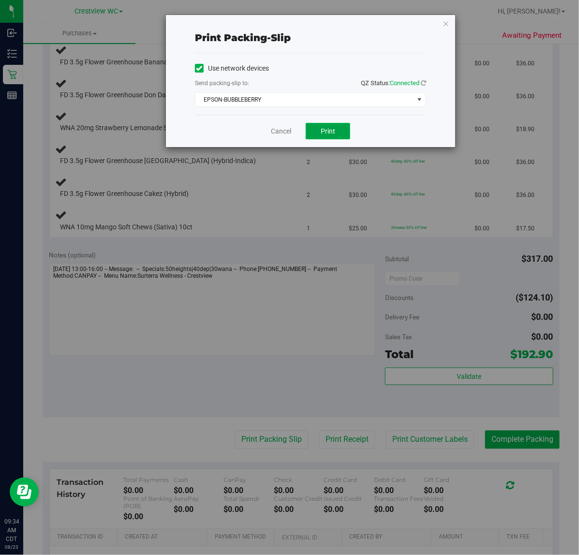
click at [331, 128] on span "Print" at bounding box center [328, 131] width 15 height 8
click at [272, 134] on link "Cancel" at bounding box center [281, 131] width 20 height 10
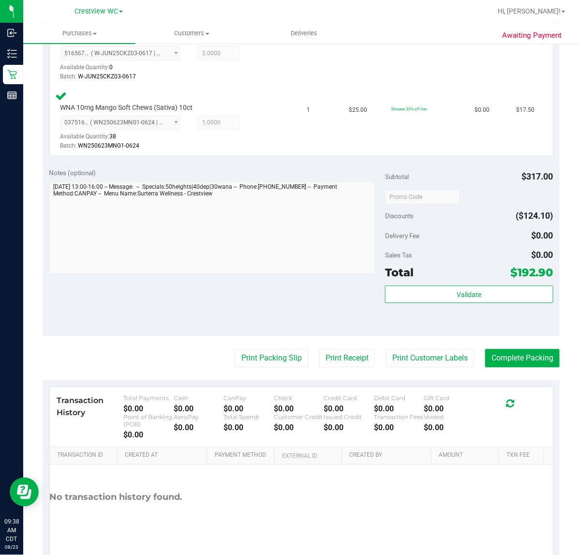
scroll to position [648, 0]
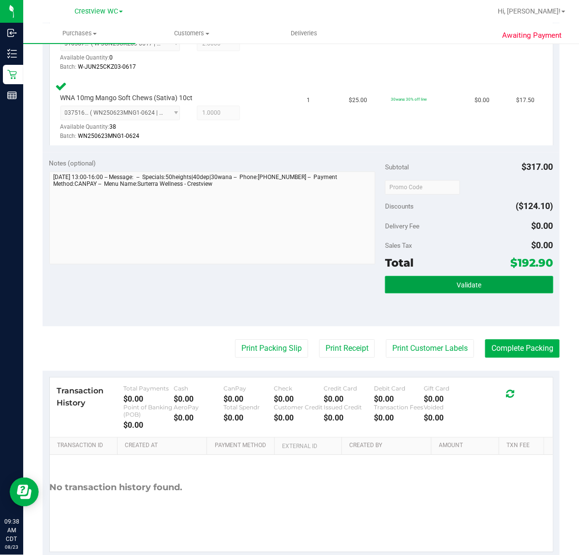
click at [486, 287] on button "Validate" at bounding box center [469, 284] width 168 height 17
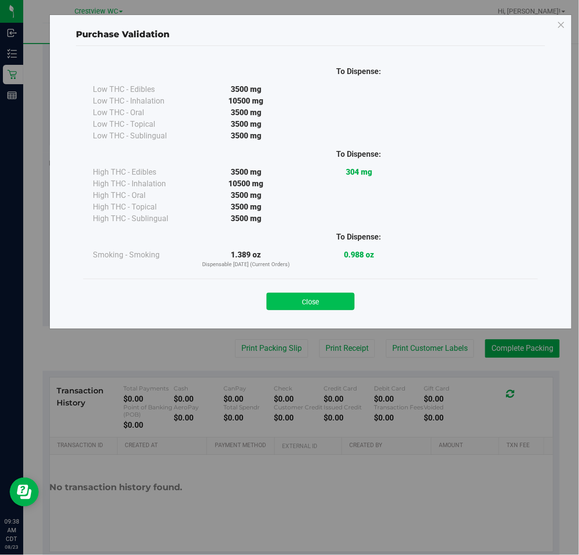
click at [330, 302] on button "Close" at bounding box center [311, 301] width 88 height 17
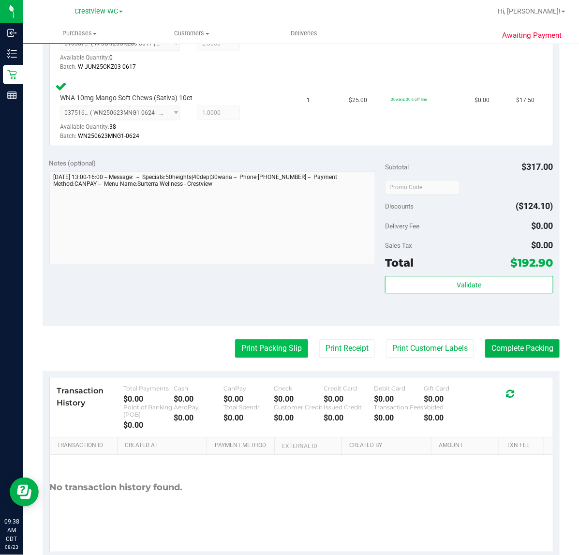
click at [274, 342] on button "Print Packing Slip" at bounding box center [271, 348] width 73 height 18
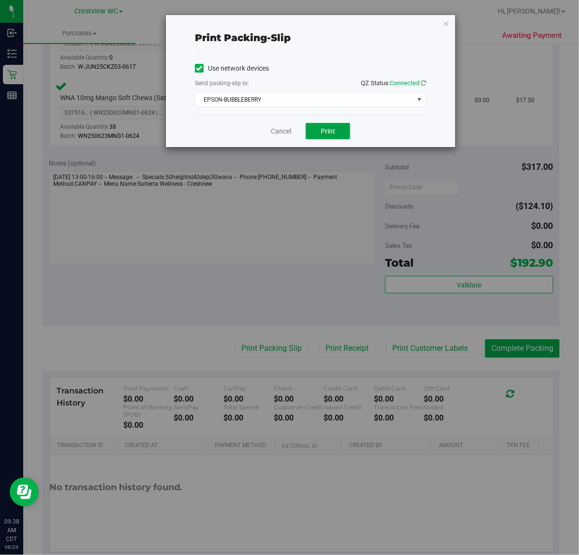
click at [330, 130] on span "Print" at bounding box center [328, 131] width 15 height 8
click at [284, 134] on link "Cancel" at bounding box center [281, 131] width 20 height 10
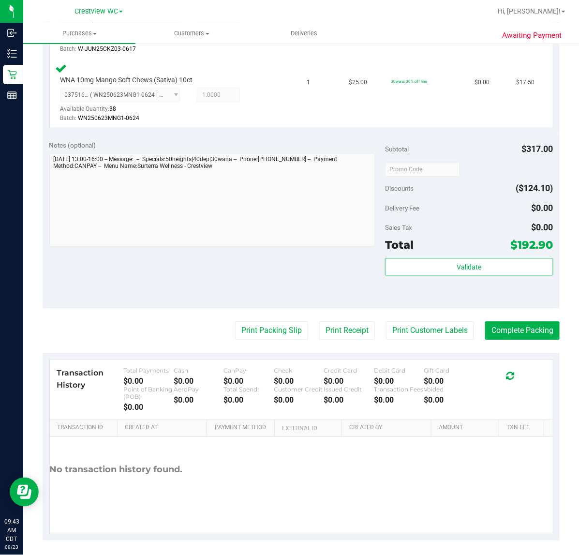
scroll to position [666, 0]
click at [504, 331] on button "Complete Packing" at bounding box center [522, 331] width 75 height 18
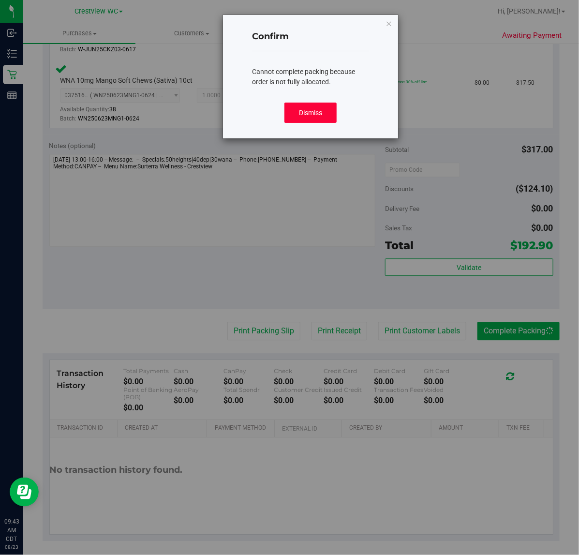
click at [320, 118] on button "Dismiss" at bounding box center [311, 113] width 53 height 20
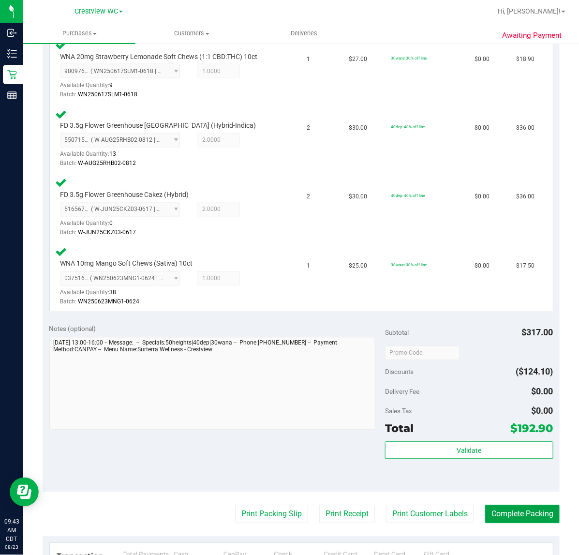
scroll to position [484, 0]
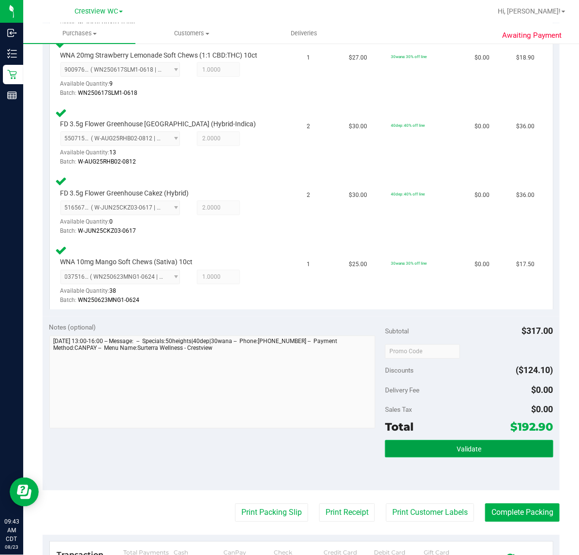
click at [445, 453] on button "Validate" at bounding box center [469, 448] width 168 height 17
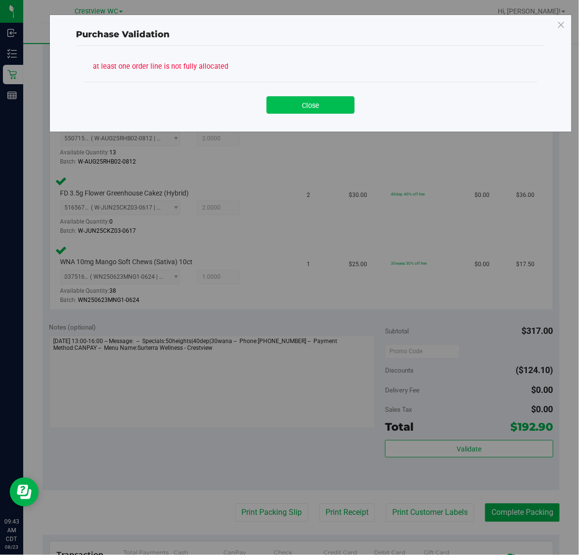
click at [320, 100] on button "Close" at bounding box center [311, 104] width 88 height 17
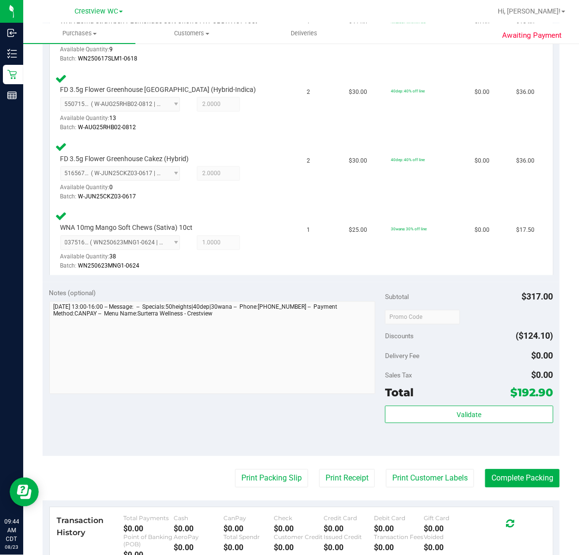
scroll to position [524, 0]
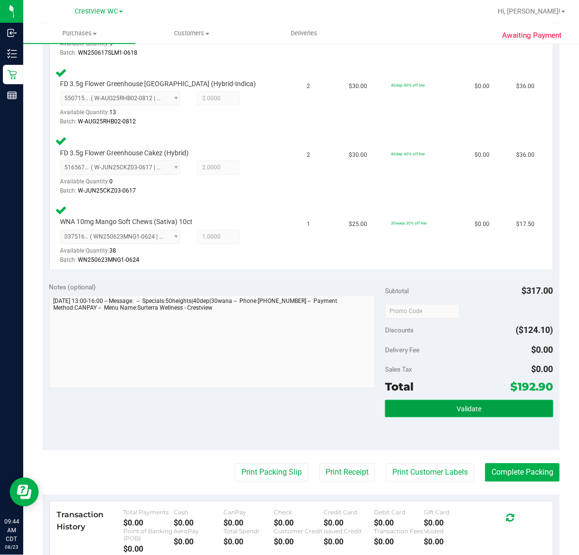
click at [431, 404] on button "Validate" at bounding box center [469, 408] width 168 height 17
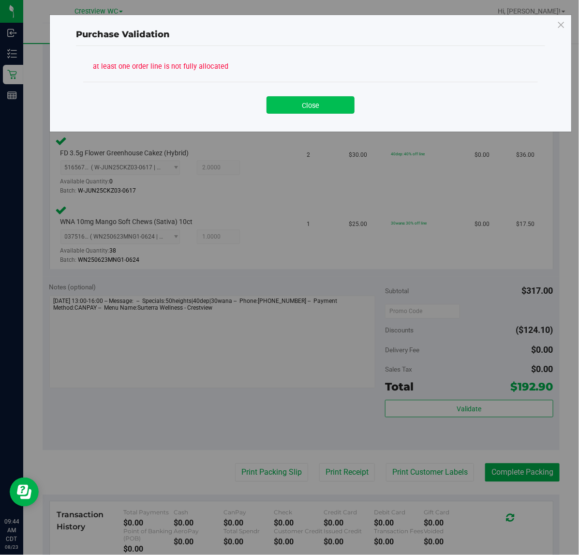
click at [317, 97] on button "Close" at bounding box center [311, 104] width 88 height 17
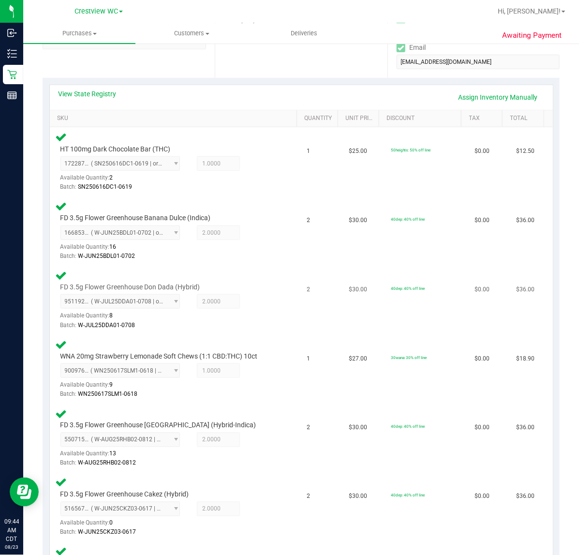
scroll to position [161, 0]
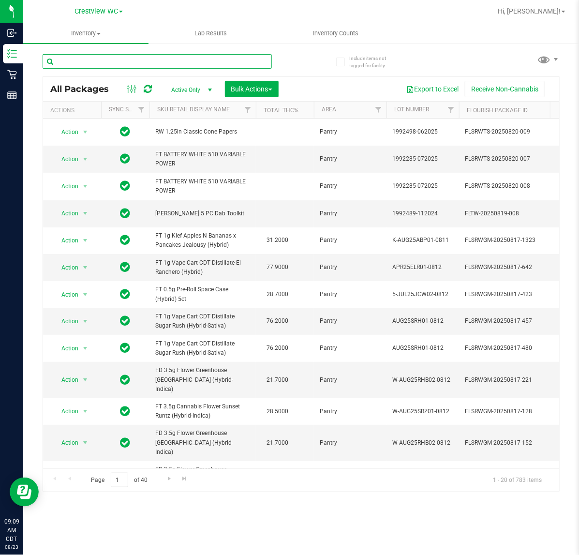
click at [182, 60] on input "text" at bounding box center [157, 61] width 229 height 15
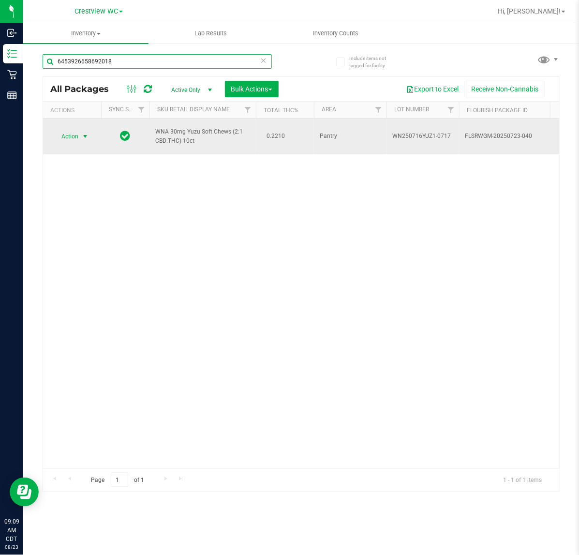
type input "6453926658692018"
click at [85, 133] on span "select" at bounding box center [85, 137] width 8 height 8
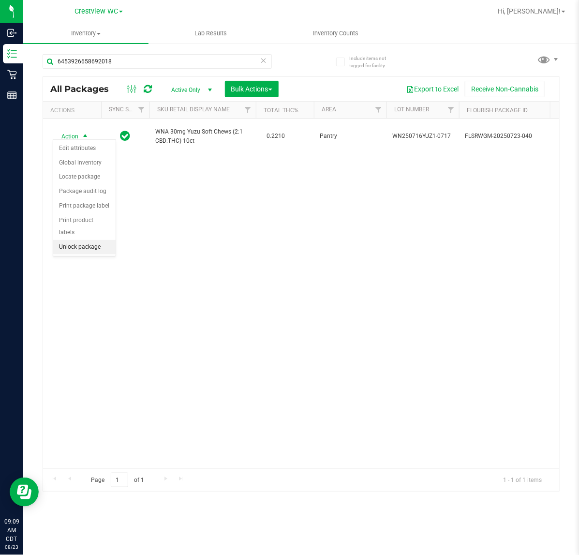
click at [86, 240] on li "Unlock package" at bounding box center [84, 247] width 62 height 15
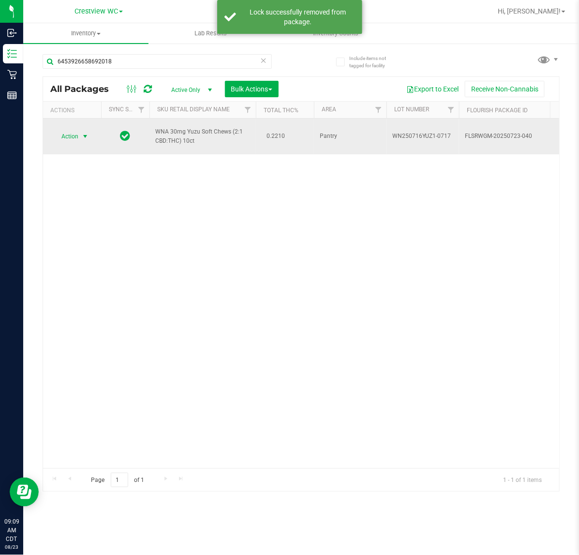
click at [83, 133] on span "select" at bounding box center [85, 137] width 8 height 8
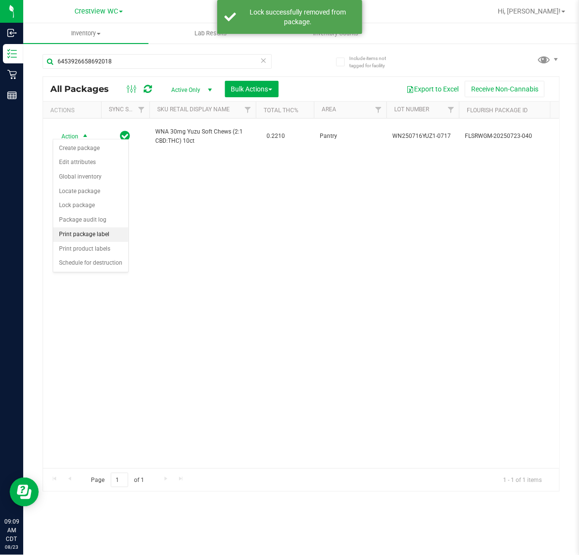
click at [102, 235] on li "Print package label" at bounding box center [90, 234] width 75 height 15
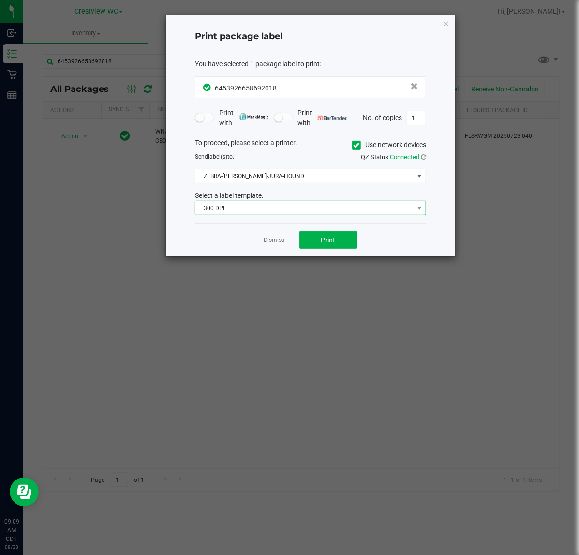
click at [317, 209] on span "300 DPI" at bounding box center [305, 208] width 218 height 14
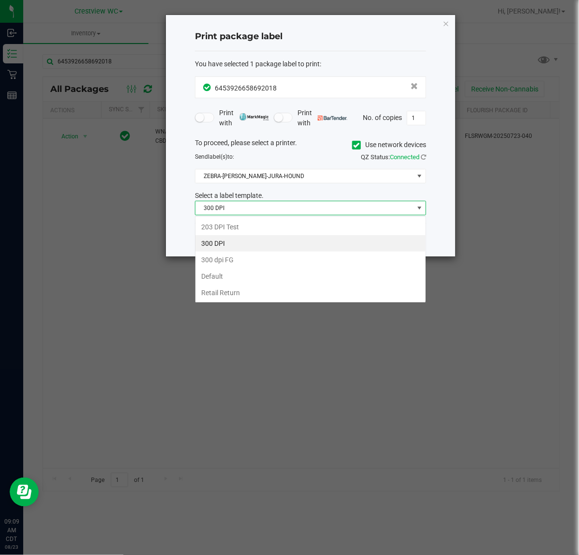
scroll to position [15, 231]
click at [253, 223] on li "203 DPI Test" at bounding box center [311, 227] width 230 height 16
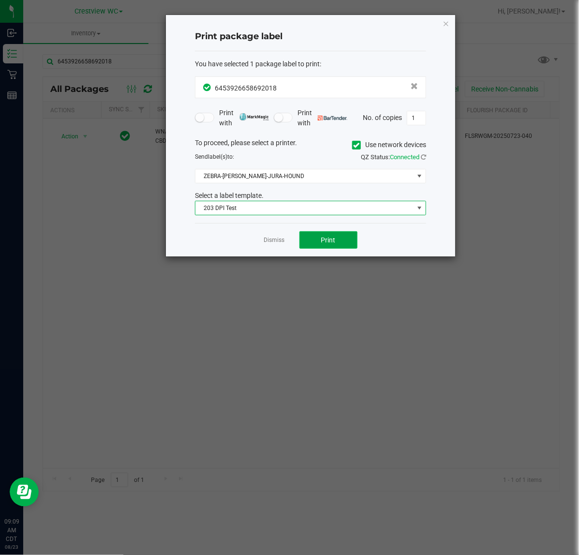
click at [337, 240] on button "Print" at bounding box center [329, 239] width 58 height 17
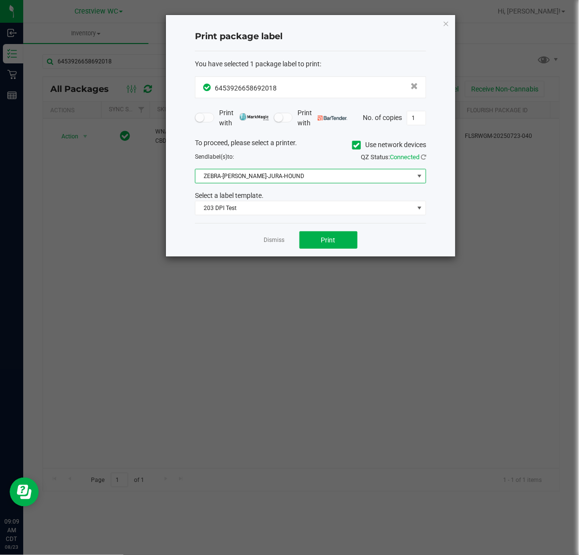
click at [417, 173] on span at bounding box center [420, 176] width 8 height 8
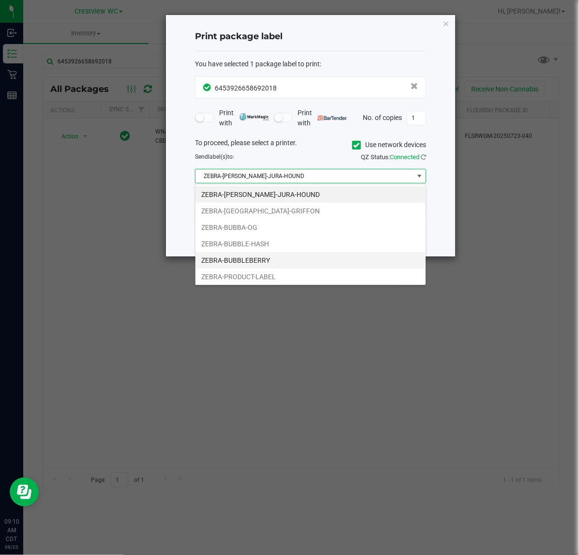
click at [271, 264] on li "ZEBRA-BUBBLEBERRY" at bounding box center [311, 260] width 230 height 16
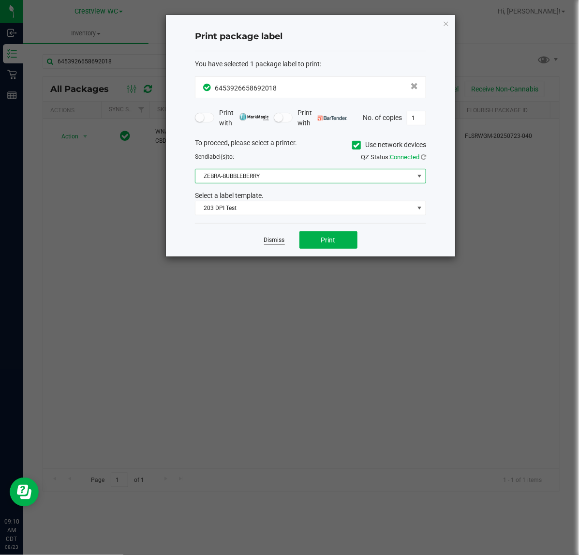
click at [273, 243] on link "Dismiss" at bounding box center [274, 240] width 21 height 8
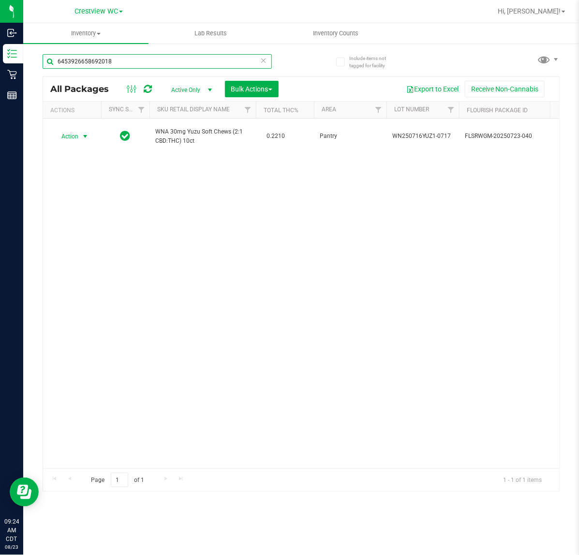
click at [258, 61] on input "6453926658692018" at bounding box center [157, 61] width 229 height 15
click at [264, 60] on icon at bounding box center [263, 60] width 7 height 12
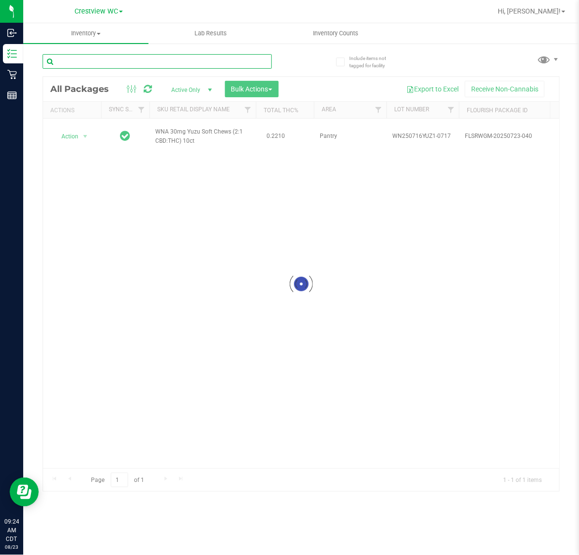
click at [224, 59] on input "text" at bounding box center [157, 61] width 229 height 15
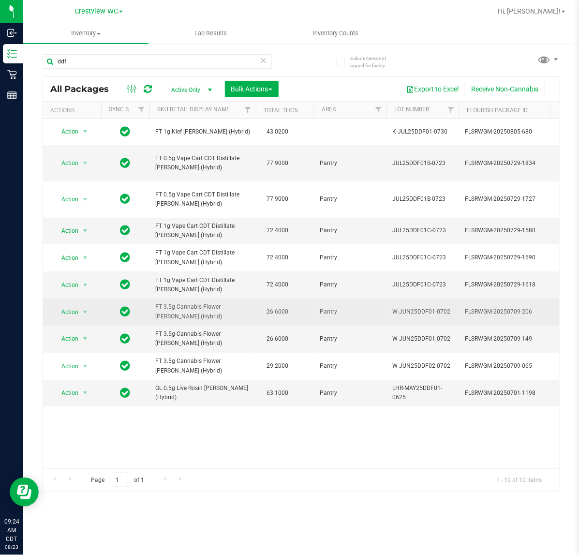
drag, startPoint x: 197, startPoint y: 313, endPoint x: 149, endPoint y: 300, distance: 50.6
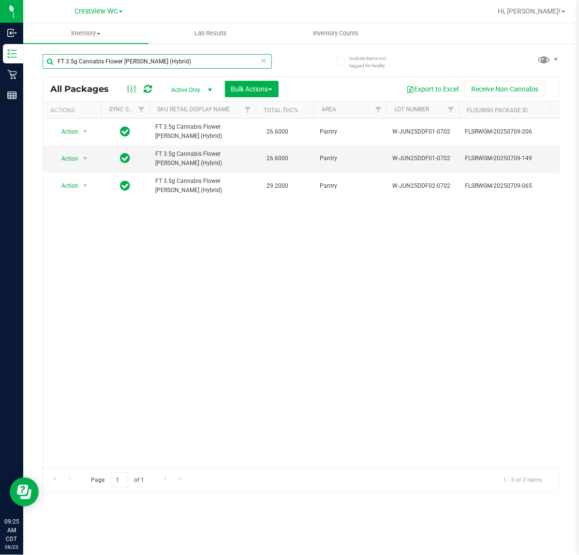
type input "FT 3.5g Cannabis Flower [PERSON_NAME] (Hybrid)"
click at [194, 354] on div "Action Action Create package Edit attributes Global inventory Locate package Lo…" at bounding box center [301, 294] width 516 height 350
click at [264, 62] on icon at bounding box center [263, 60] width 7 height 12
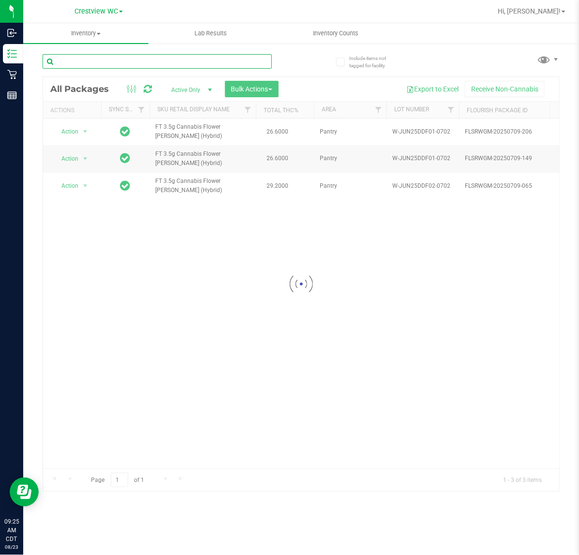
click at [235, 59] on input "text" at bounding box center [157, 61] width 229 height 15
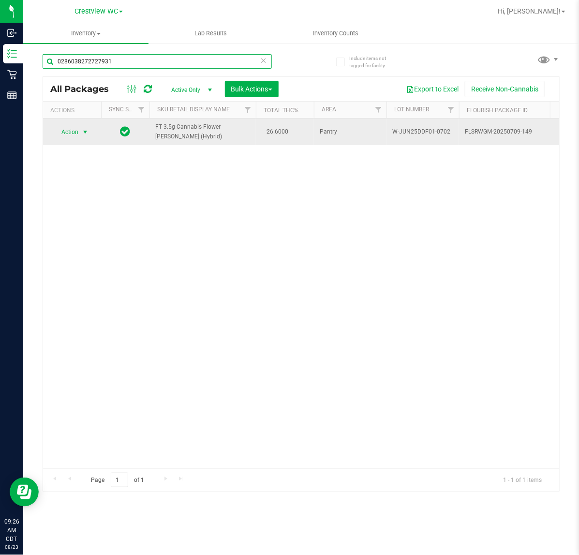
type input "0286038272727931"
click at [88, 133] on span "select" at bounding box center [85, 132] width 8 height 8
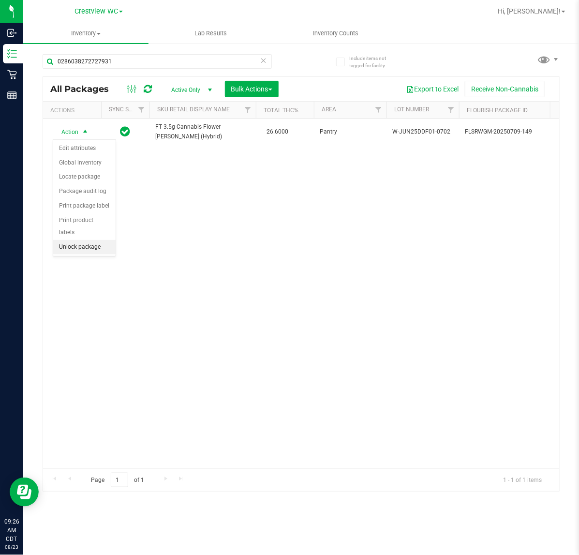
click at [88, 240] on li "Unlock package" at bounding box center [84, 247] width 62 height 15
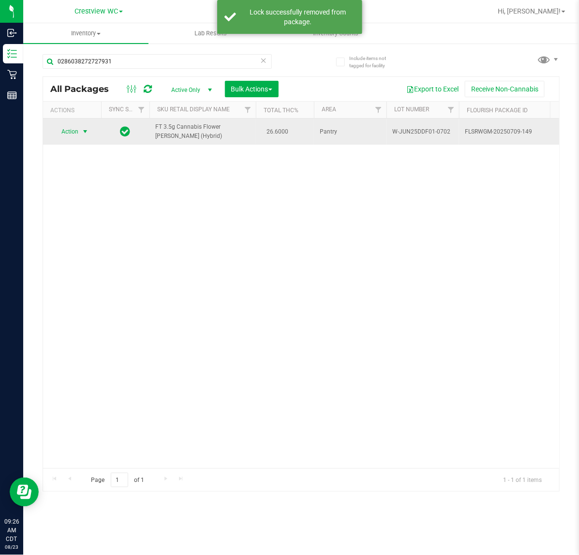
click at [83, 134] on span "select" at bounding box center [85, 132] width 8 height 8
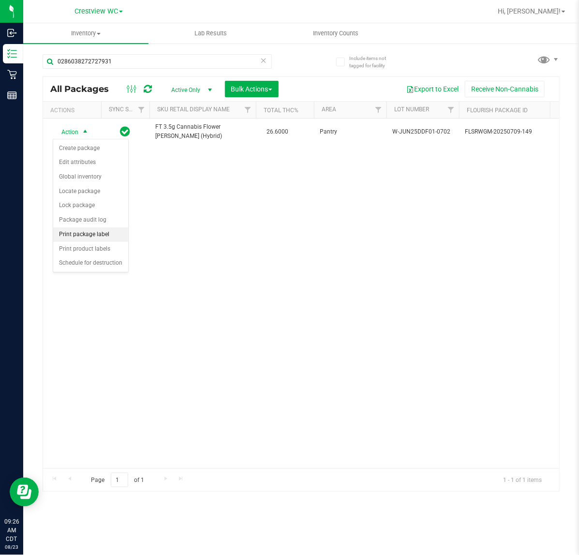
click at [103, 241] on li "Print package label" at bounding box center [90, 234] width 75 height 15
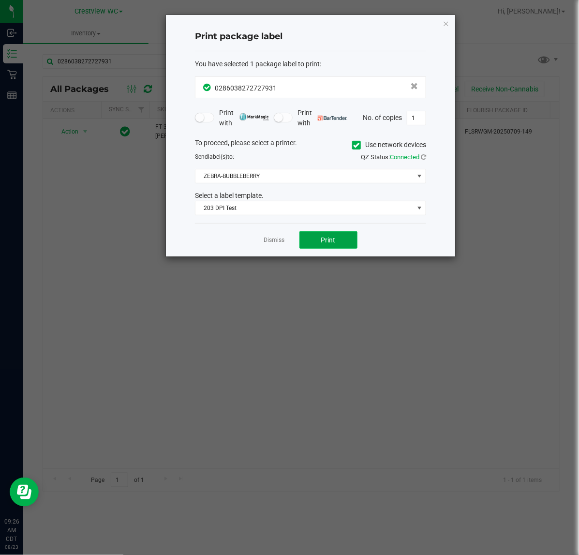
click at [328, 241] on span "Print" at bounding box center [328, 240] width 15 height 8
click at [283, 242] on link "Dismiss" at bounding box center [274, 240] width 21 height 8
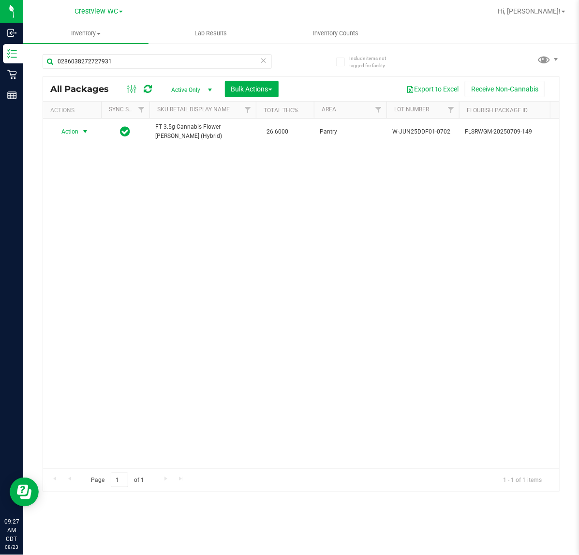
click at [263, 57] on icon at bounding box center [263, 60] width 7 height 12
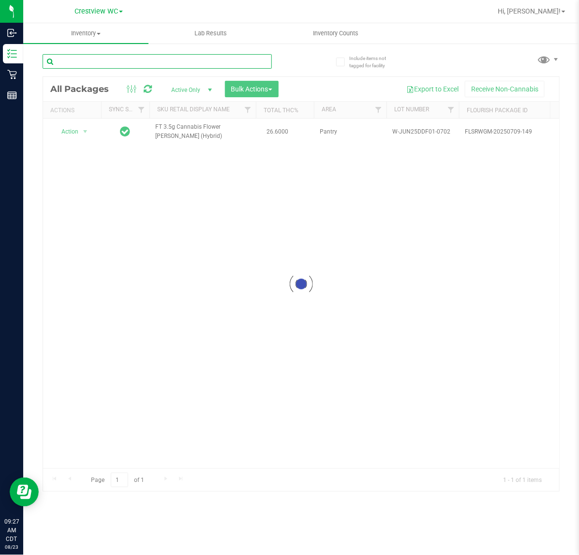
click at [233, 62] on input "text" at bounding box center [157, 61] width 229 height 15
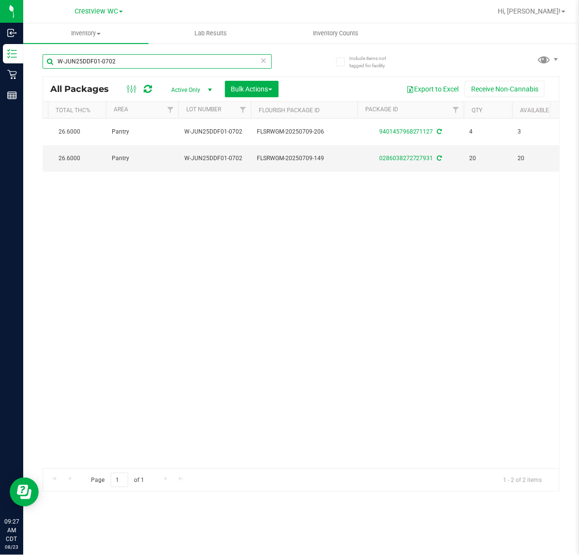
scroll to position [0, 40]
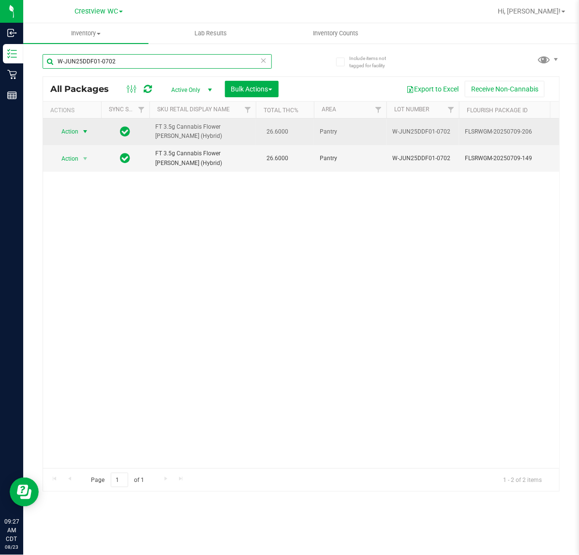
type input "W-JUN25DDF01-0702"
click at [86, 132] on span "select" at bounding box center [85, 132] width 8 height 8
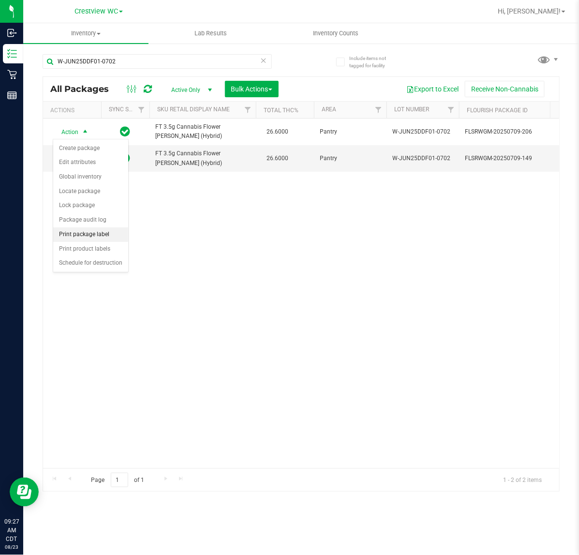
click at [102, 241] on li "Print package label" at bounding box center [90, 234] width 75 height 15
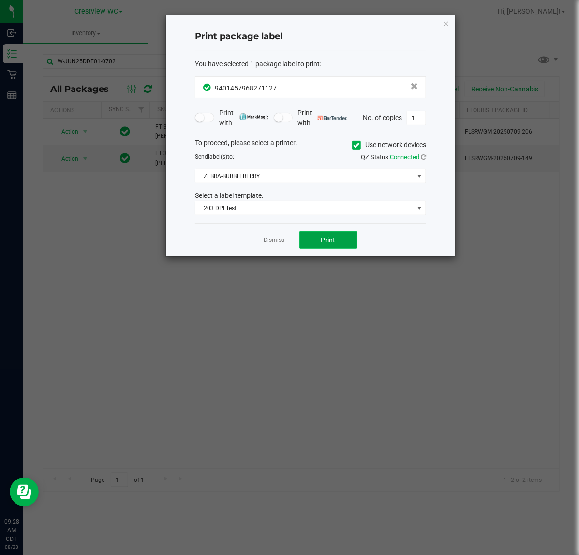
click at [327, 236] on span "Print" at bounding box center [328, 240] width 15 height 8
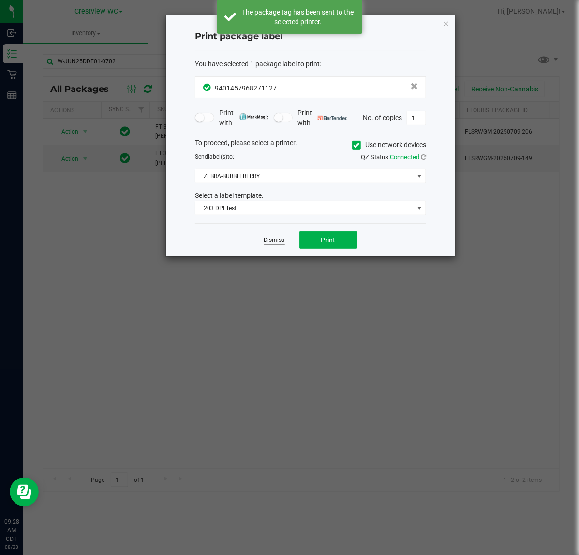
click at [269, 243] on link "Dismiss" at bounding box center [274, 240] width 21 height 8
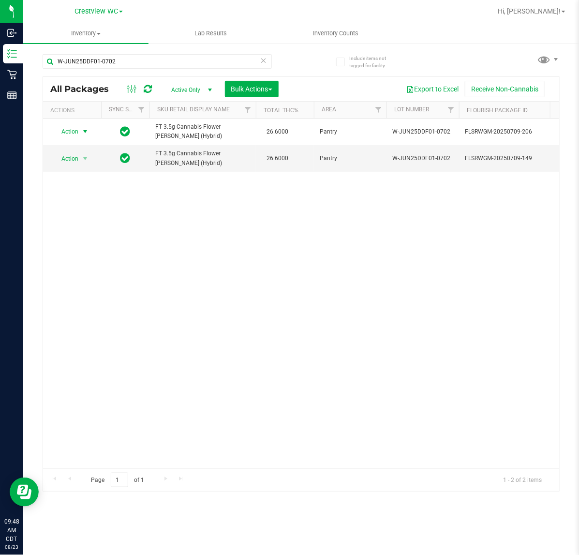
click at [263, 64] on icon at bounding box center [263, 60] width 7 height 12
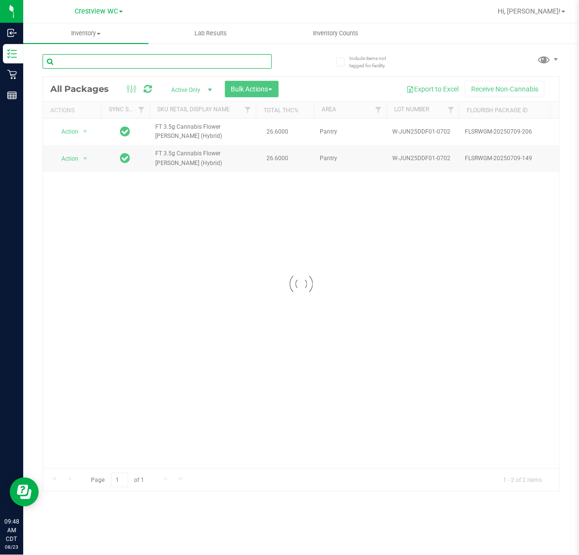
click at [236, 61] on input "text" at bounding box center [157, 61] width 229 height 15
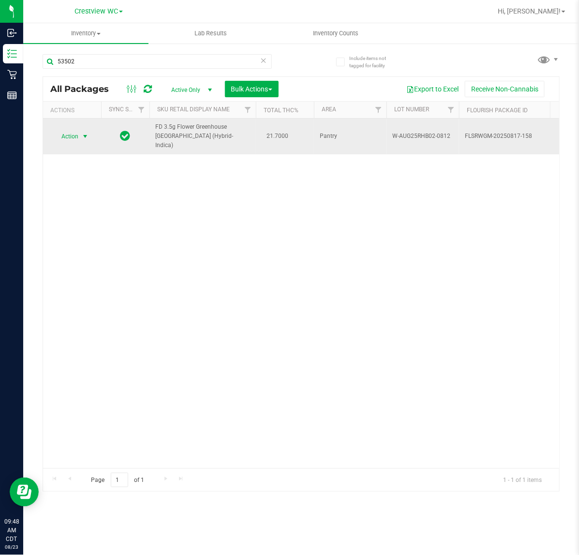
click at [86, 134] on span "select" at bounding box center [85, 137] width 8 height 8
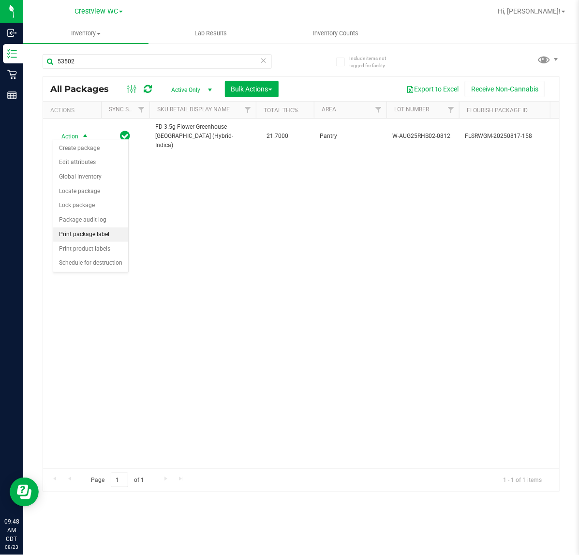
click at [83, 237] on li "Print package label" at bounding box center [90, 234] width 75 height 15
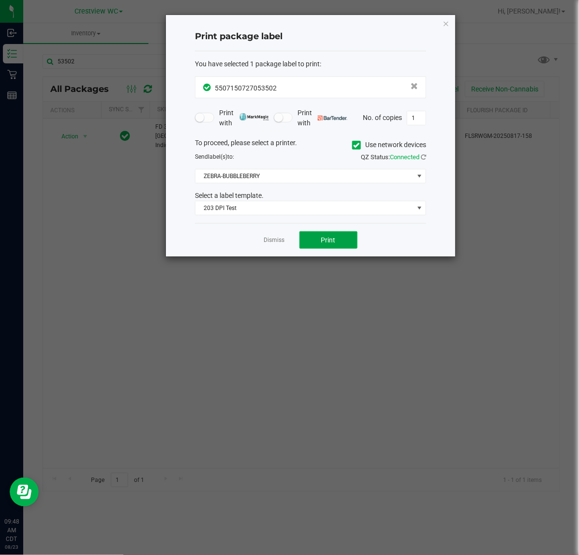
click at [302, 239] on button "Print" at bounding box center [329, 239] width 58 height 17
click at [274, 244] on link "Dismiss" at bounding box center [274, 240] width 21 height 8
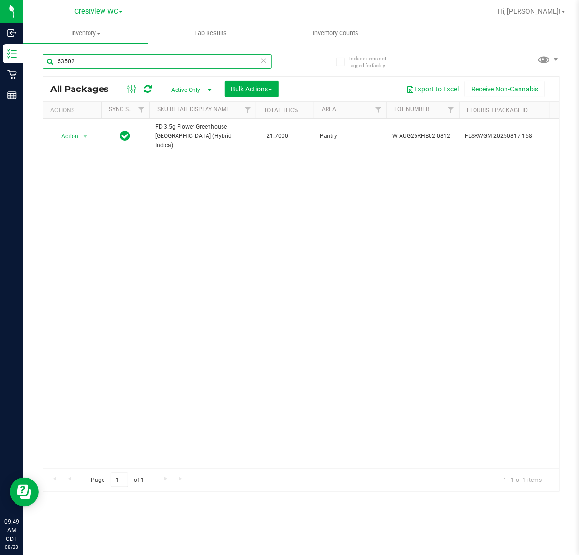
click at [208, 66] on input "53502" at bounding box center [157, 61] width 229 height 15
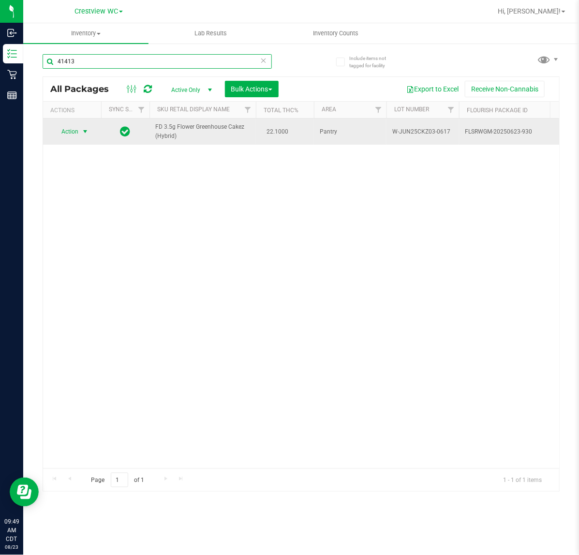
type input "41413"
click at [86, 128] on span "select" at bounding box center [85, 132] width 8 height 8
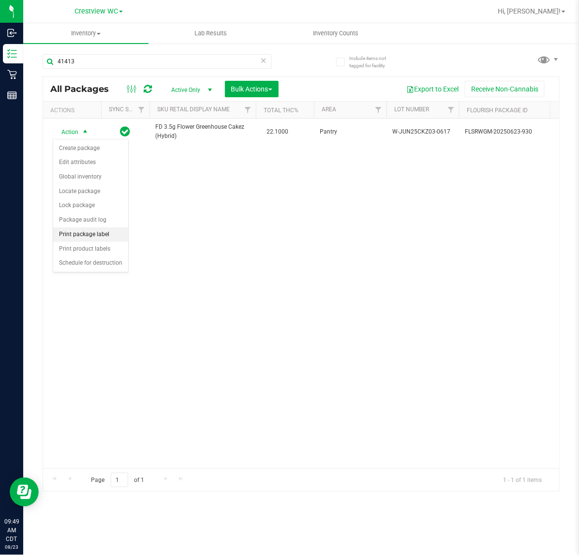
click at [93, 231] on li "Print package label" at bounding box center [90, 234] width 75 height 15
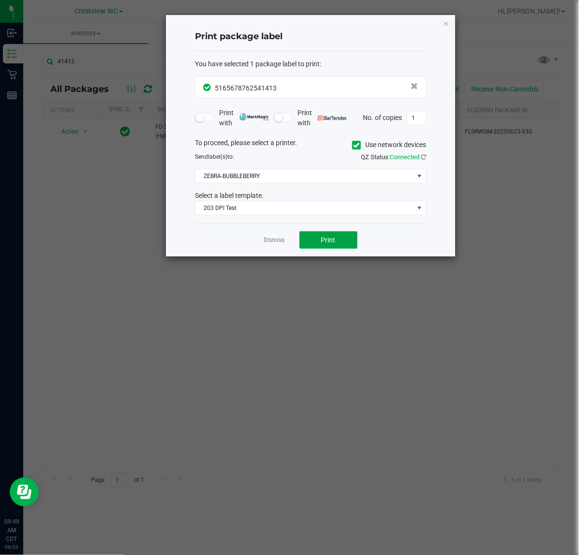
click at [324, 242] on span "Print" at bounding box center [328, 240] width 15 height 8
click at [270, 242] on link "Dismiss" at bounding box center [274, 240] width 21 height 8
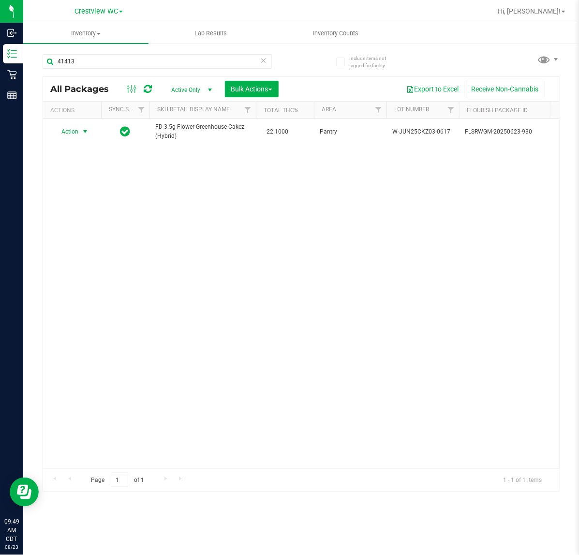
click at [260, 57] on icon at bounding box center [263, 60] width 7 height 12
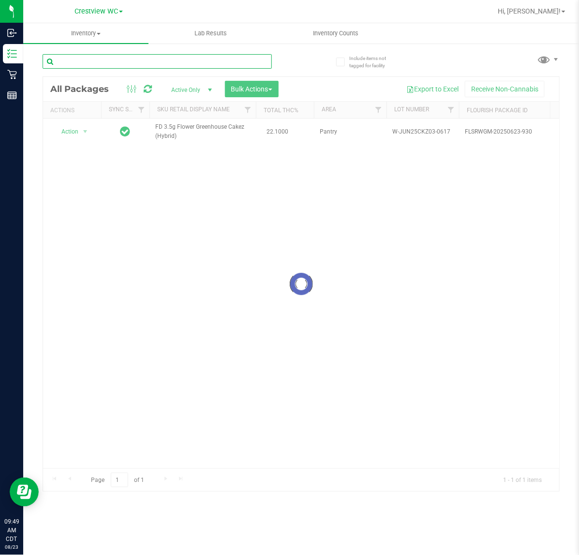
click at [231, 61] on input "text" at bounding box center [157, 61] width 229 height 15
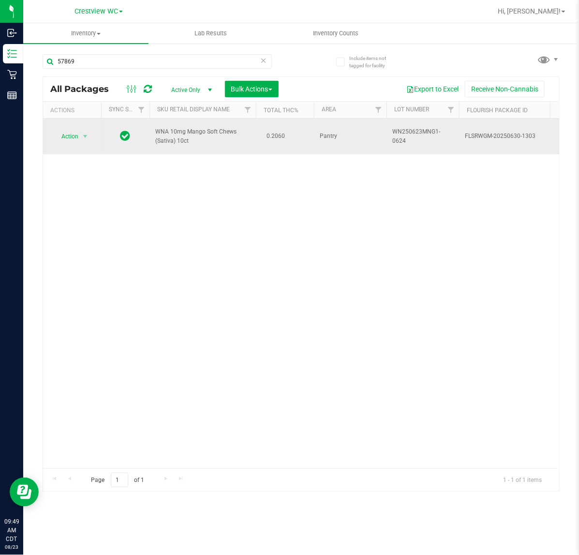
drag, startPoint x: 95, startPoint y: 141, endPoint x: 88, endPoint y: 140, distance: 6.8
click at [88, 140] on td "Action Action Create package Edit attributes Global inventory Locate package Lo…" at bounding box center [72, 137] width 58 height 36
click at [85, 134] on span "select" at bounding box center [85, 137] width 8 height 8
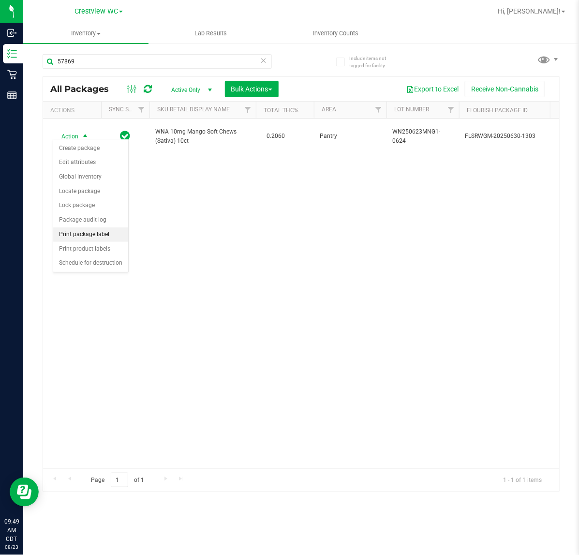
click at [93, 240] on li "Print package label" at bounding box center [90, 234] width 75 height 15
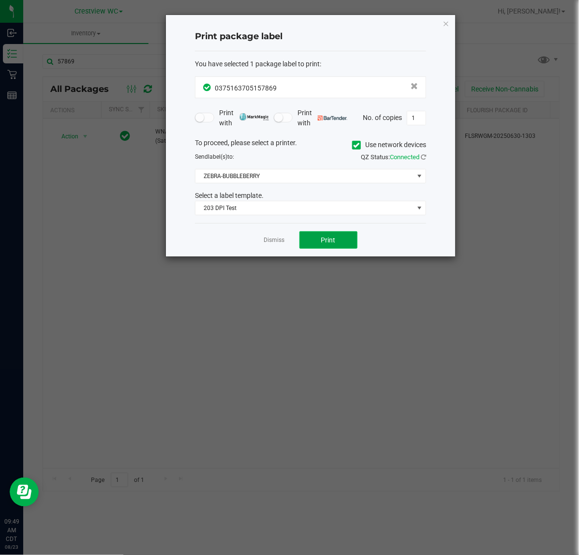
click at [311, 238] on button "Print" at bounding box center [329, 239] width 58 height 17
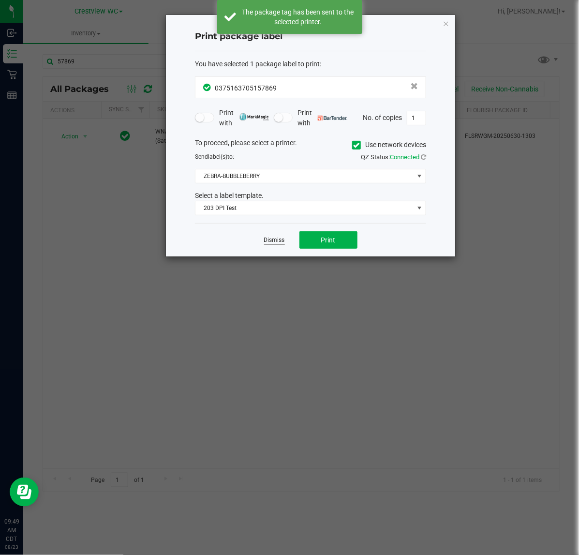
click at [281, 244] on link "Dismiss" at bounding box center [274, 240] width 21 height 8
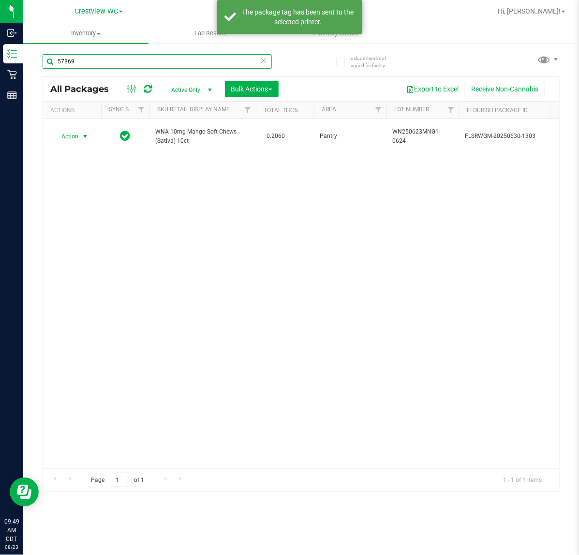
click at [204, 64] on input "57869" at bounding box center [157, 61] width 229 height 15
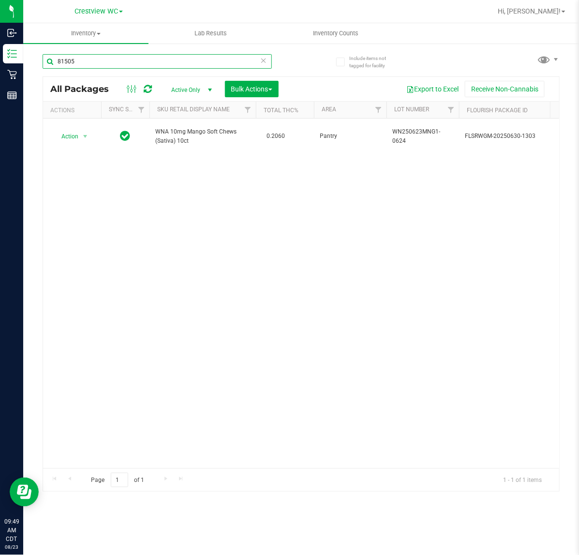
type input "81505"
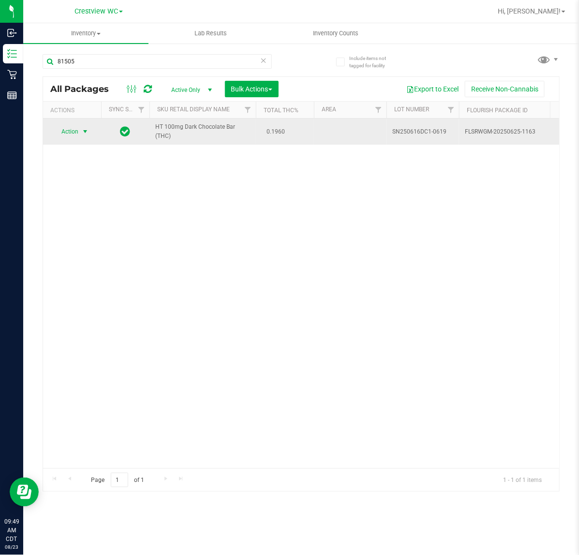
click at [85, 130] on span "select" at bounding box center [85, 132] width 8 height 8
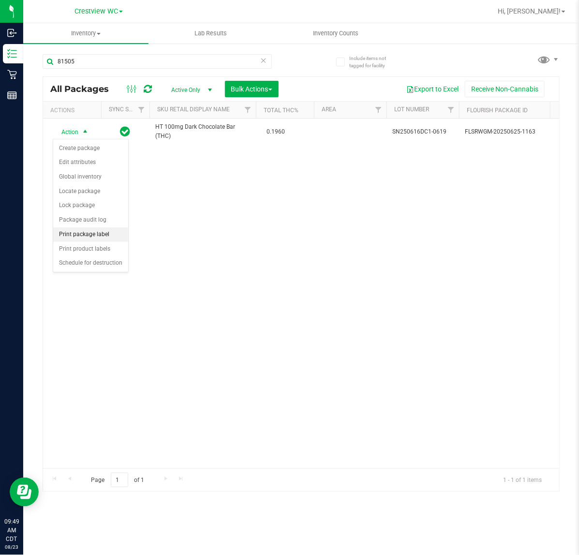
click at [85, 238] on li "Print package label" at bounding box center [90, 234] width 75 height 15
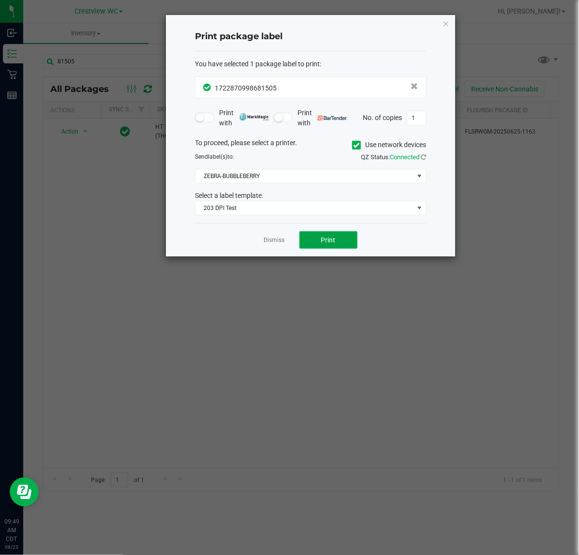
click at [304, 243] on button "Print" at bounding box center [329, 239] width 58 height 17
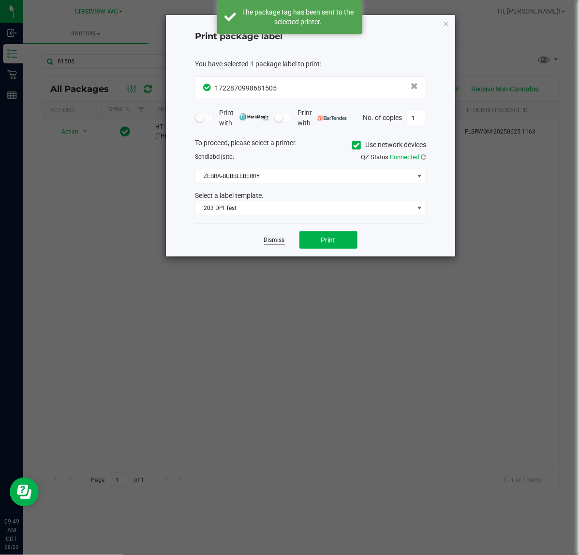
click at [268, 240] on link "Dismiss" at bounding box center [274, 240] width 21 height 8
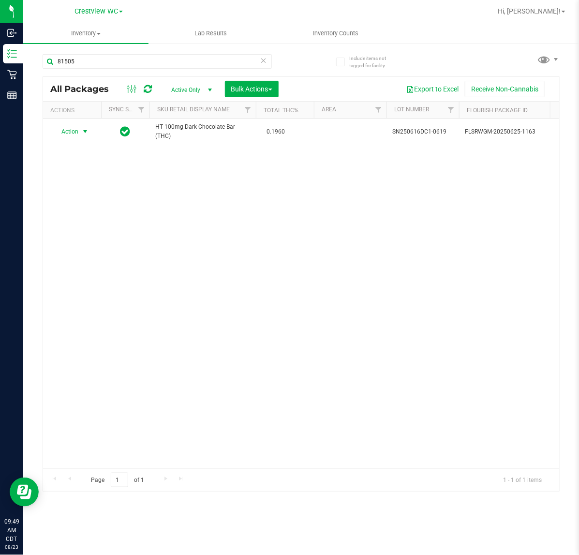
click at [267, 61] on icon at bounding box center [263, 60] width 7 height 12
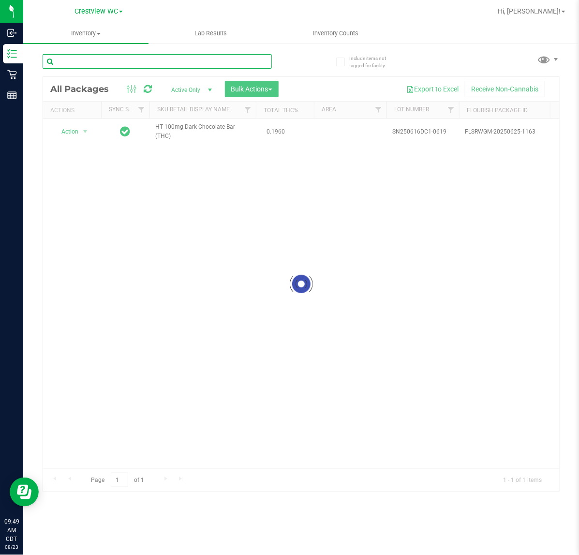
click at [253, 61] on input "text" at bounding box center [157, 61] width 229 height 15
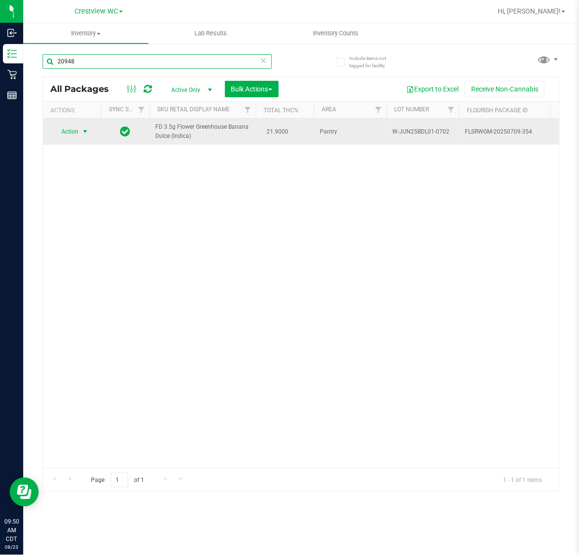
type input "20948"
click at [83, 132] on span "select" at bounding box center [85, 132] width 8 height 8
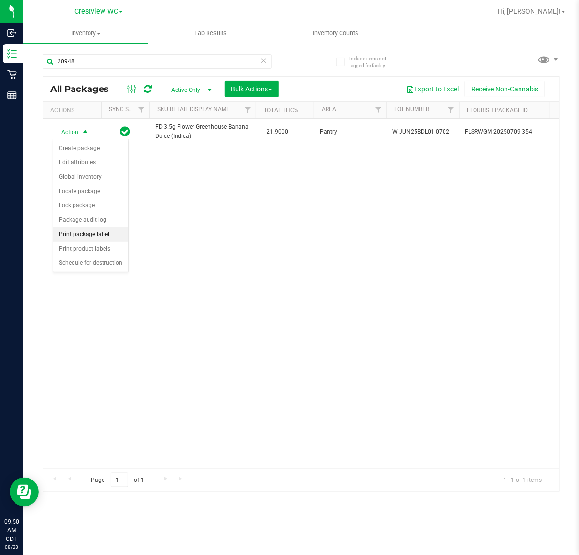
click at [99, 236] on li "Print package label" at bounding box center [90, 234] width 75 height 15
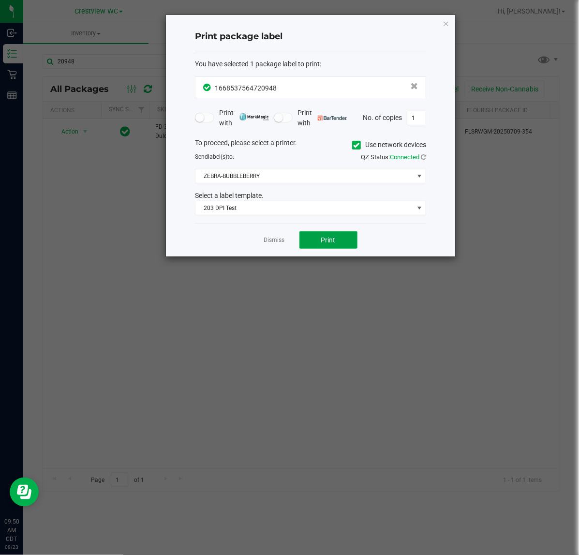
click at [324, 238] on span "Print" at bounding box center [328, 240] width 15 height 8
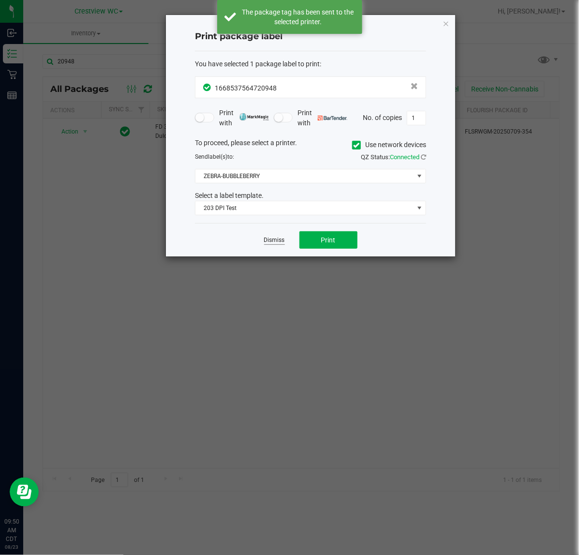
click at [270, 241] on link "Dismiss" at bounding box center [274, 240] width 21 height 8
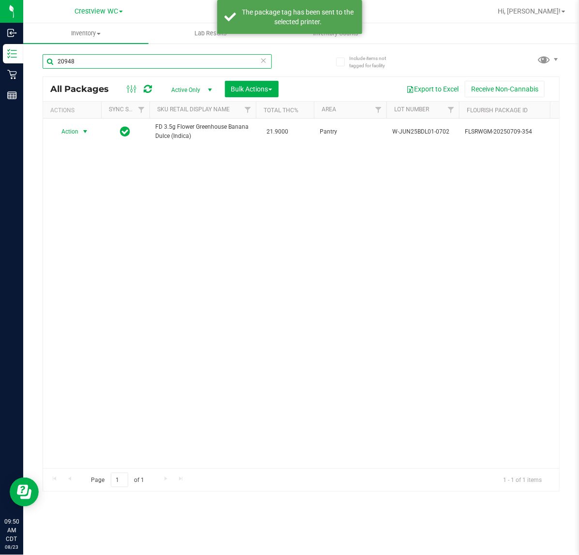
click at [256, 60] on input "20948" at bounding box center [157, 61] width 229 height 15
click at [224, 60] on input "20948" at bounding box center [157, 61] width 229 height 15
click at [260, 62] on icon at bounding box center [263, 60] width 7 height 12
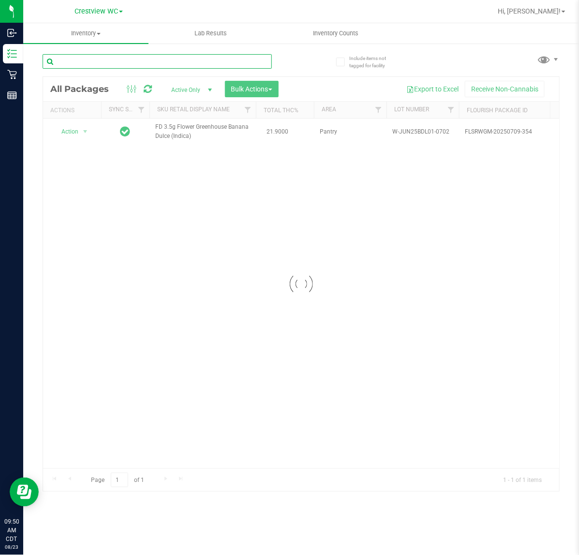
click at [244, 61] on input "text" at bounding box center [157, 61] width 229 height 15
type input "08888"
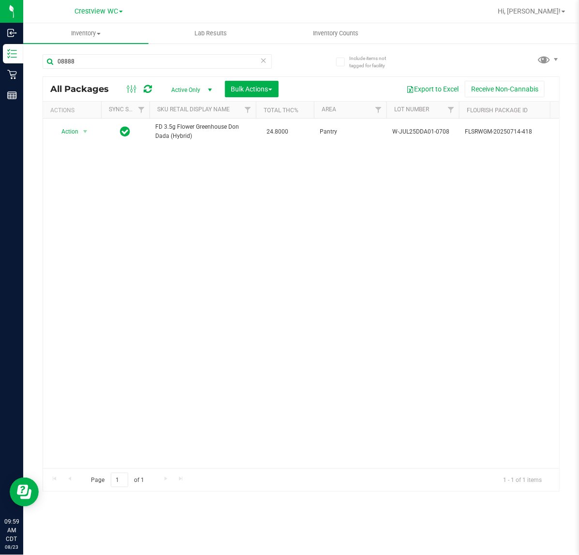
click at [264, 58] on icon at bounding box center [263, 60] width 7 height 12
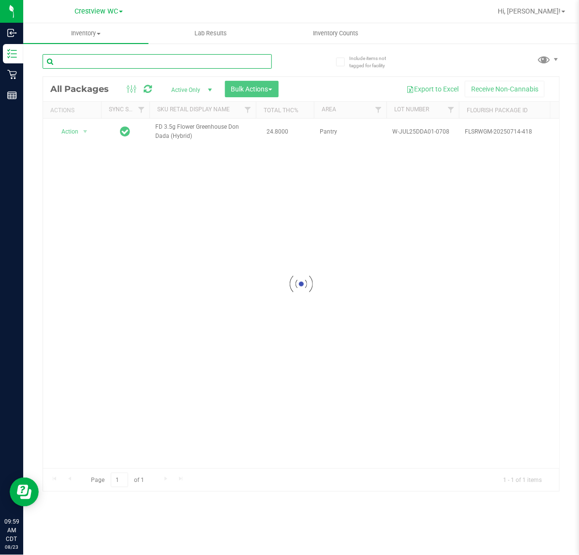
click at [226, 58] on input "text" at bounding box center [157, 61] width 229 height 15
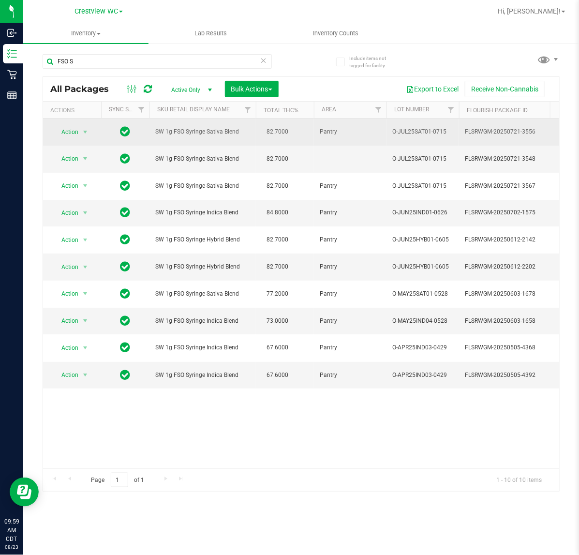
drag, startPoint x: 237, startPoint y: 132, endPoint x: 155, endPoint y: 132, distance: 82.3
click at [155, 132] on span "SW 1g FSO Syringe Sativa Blend" at bounding box center [202, 131] width 95 height 9
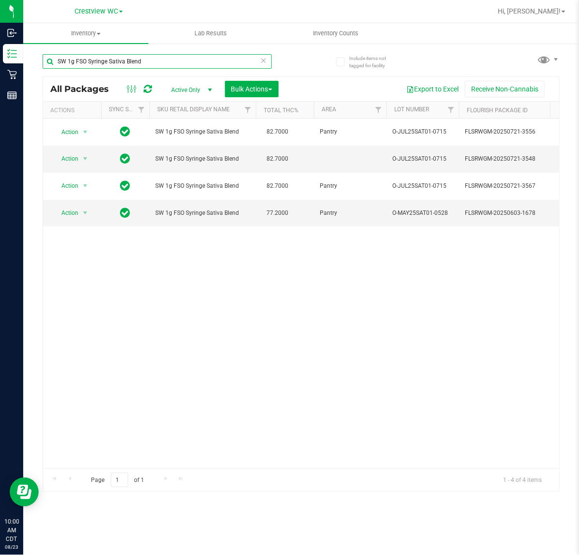
type input "SW 1g FSO Syringe Sativa Blend"
click at [264, 60] on icon at bounding box center [263, 60] width 7 height 12
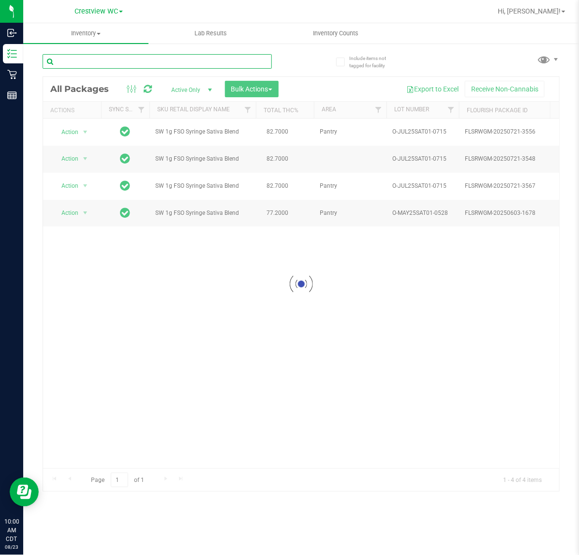
click at [242, 59] on input "text" at bounding box center [157, 61] width 229 height 15
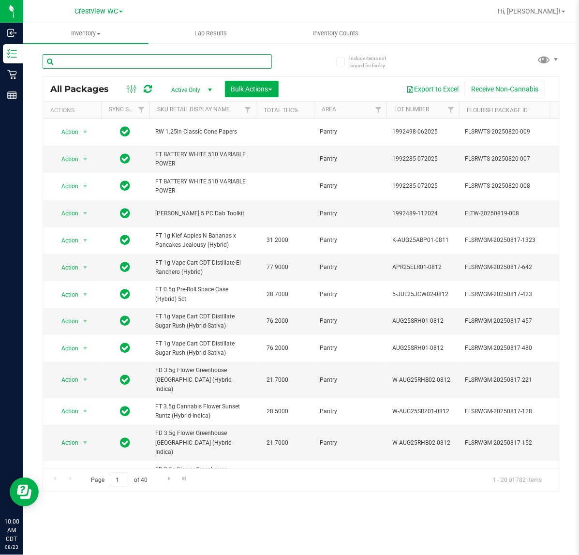
click at [152, 61] on input "text" at bounding box center [157, 61] width 229 height 15
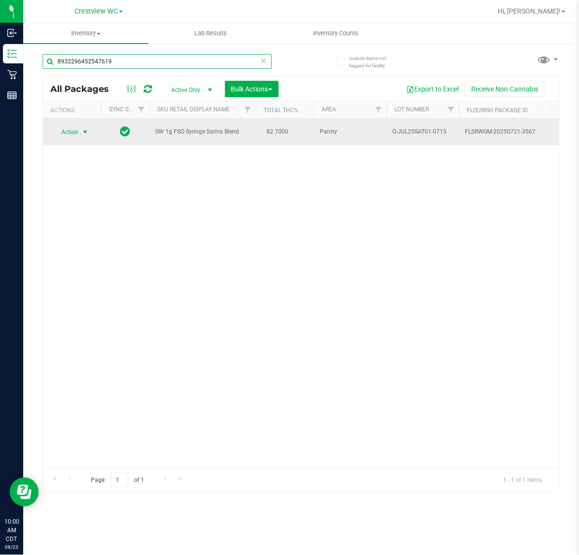
type input "8932296452547619"
click at [83, 133] on span "select" at bounding box center [85, 132] width 8 height 8
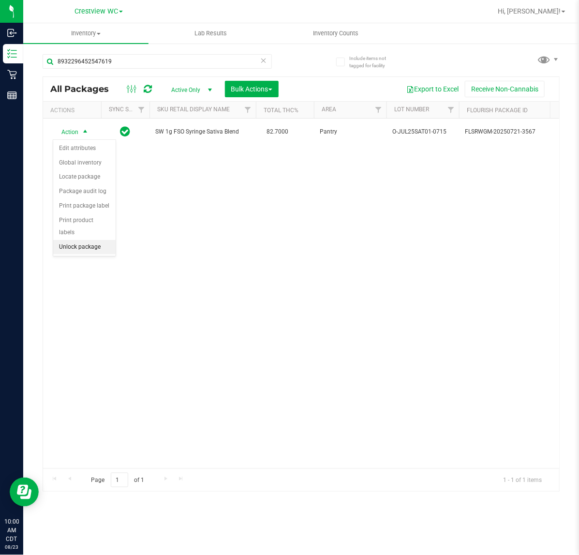
click at [90, 242] on li "Unlock package" at bounding box center [84, 247] width 62 height 15
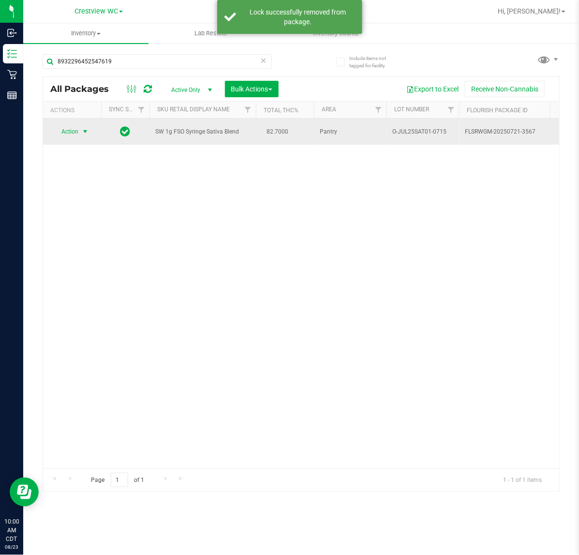
click at [82, 135] on span "select" at bounding box center [85, 132] width 8 height 8
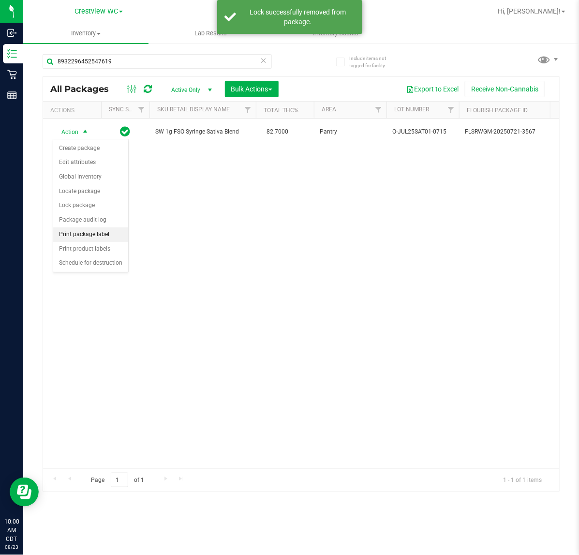
click at [99, 236] on li "Print package label" at bounding box center [90, 234] width 75 height 15
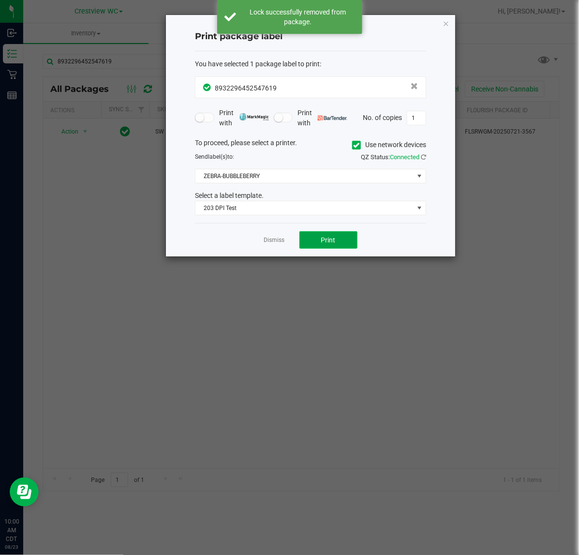
click at [335, 236] on span "Print" at bounding box center [328, 240] width 15 height 8
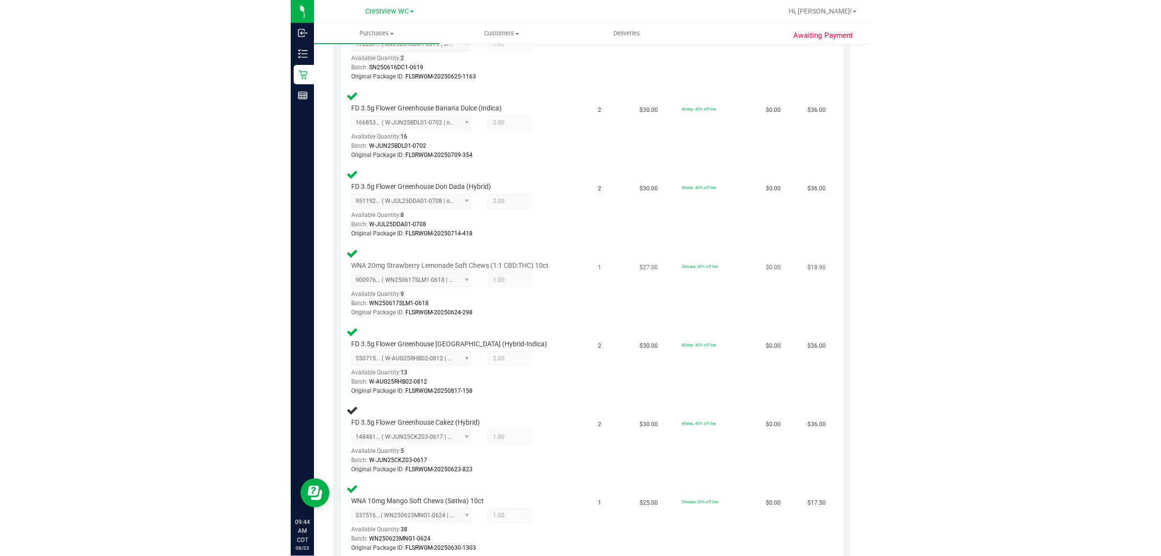
scroll to position [363, 0]
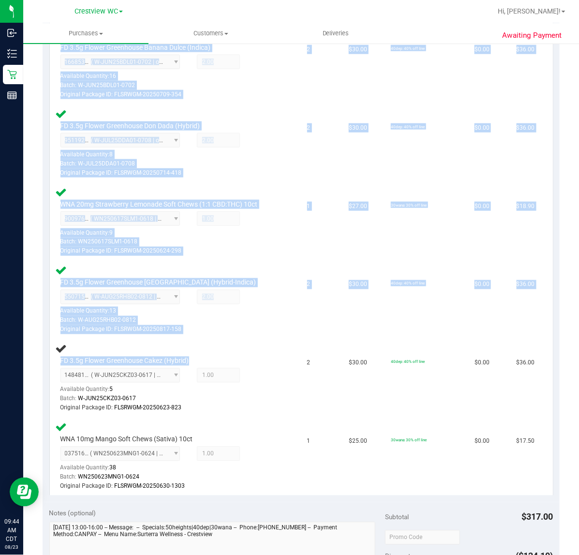
drag, startPoint x: 200, startPoint y: 357, endPoint x: 47, endPoint y: 355, distance: 152.4
click at [47, 355] on div "View State Registry Assign Inventory Manually SKU Quantity Unit Price Discount …" at bounding box center [301, 200] width 517 height 604
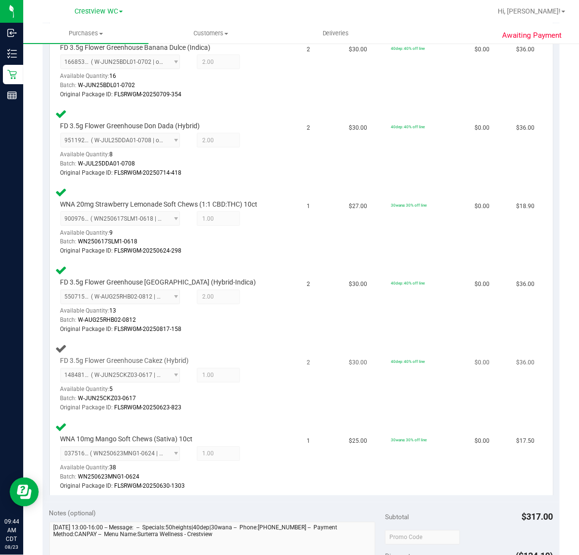
click at [307, 352] on td "2" at bounding box center [322, 378] width 42 height 78
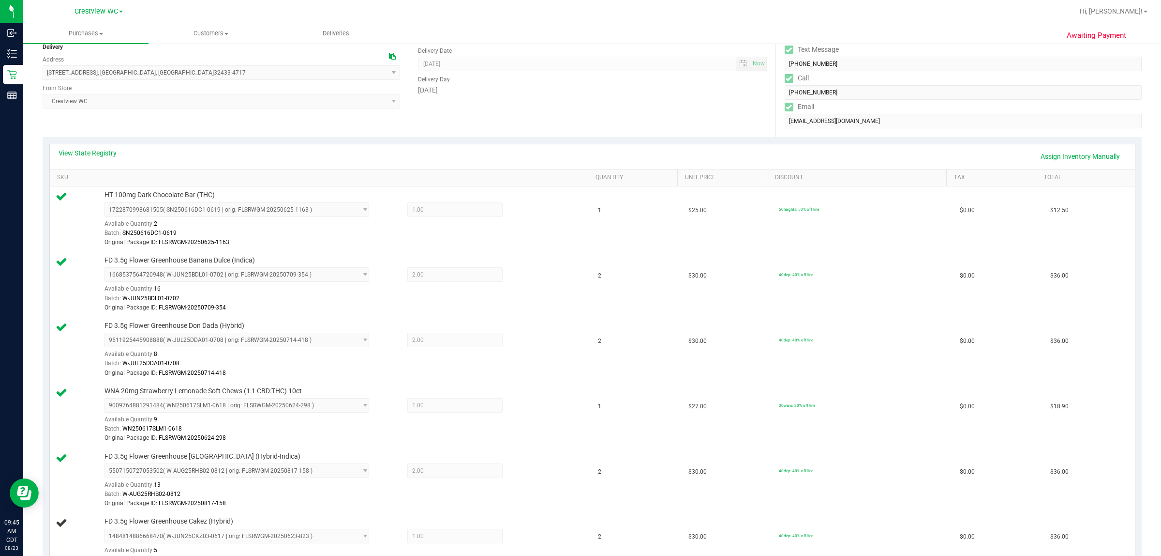
scroll to position [60, 0]
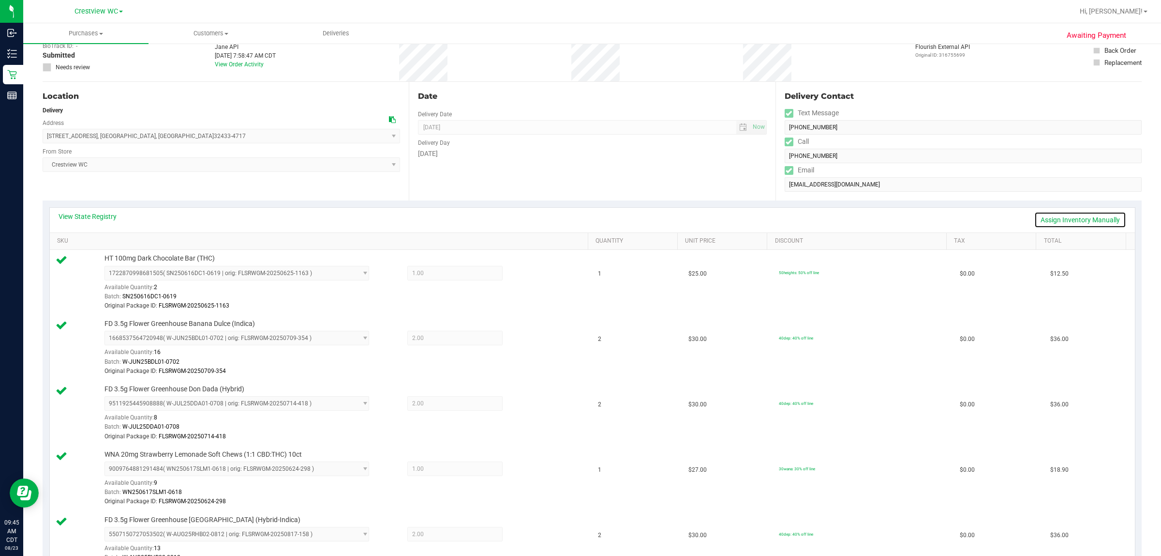
click at [579, 221] on link "Assign Inventory Manually" at bounding box center [1081, 219] width 92 height 16
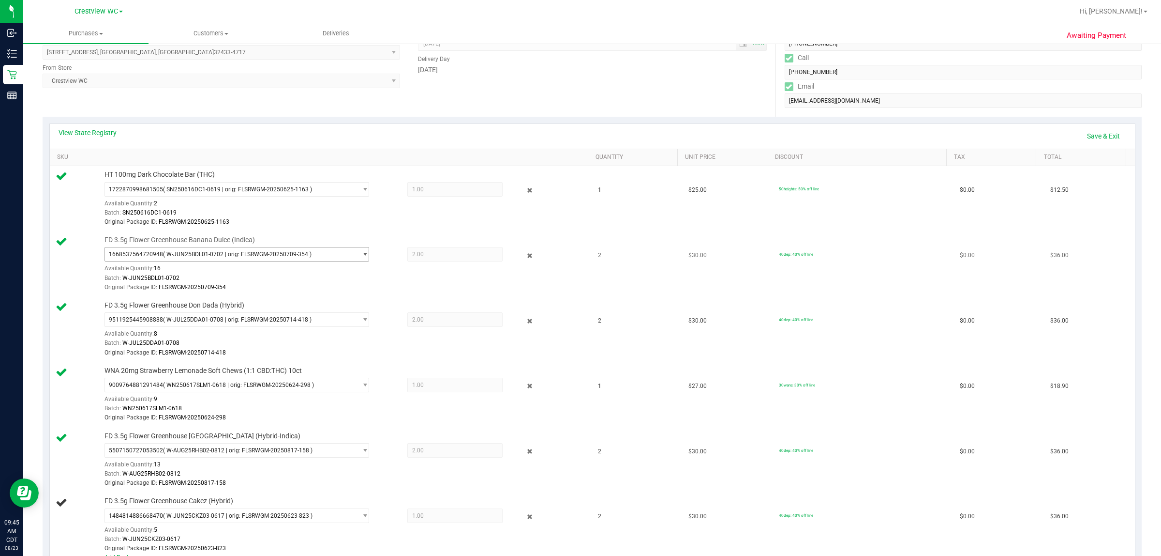
scroll to position [363, 0]
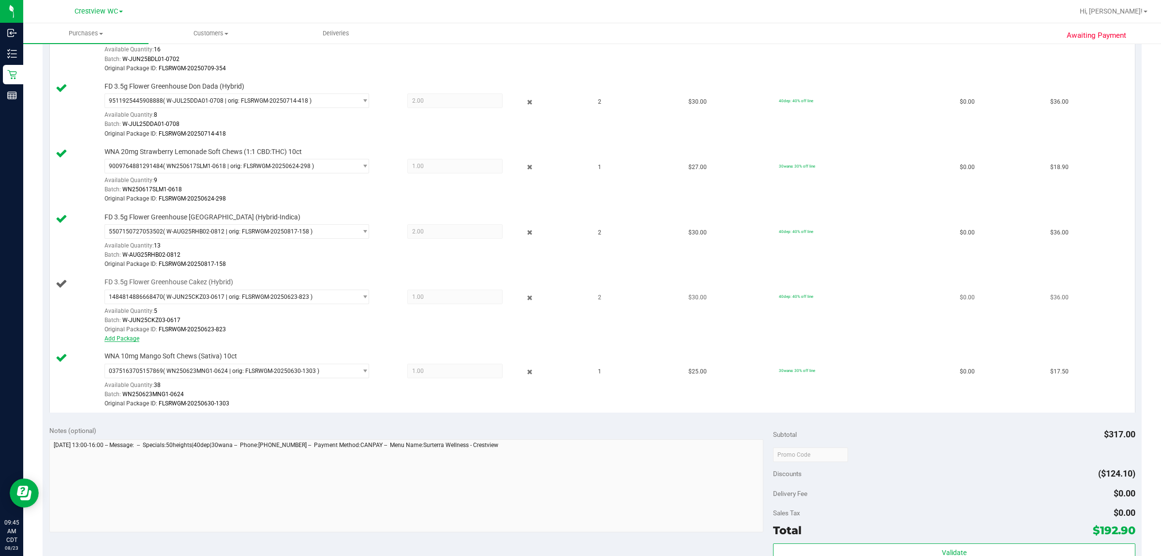
click at [121, 341] on link "Add Package" at bounding box center [122, 338] width 35 height 7
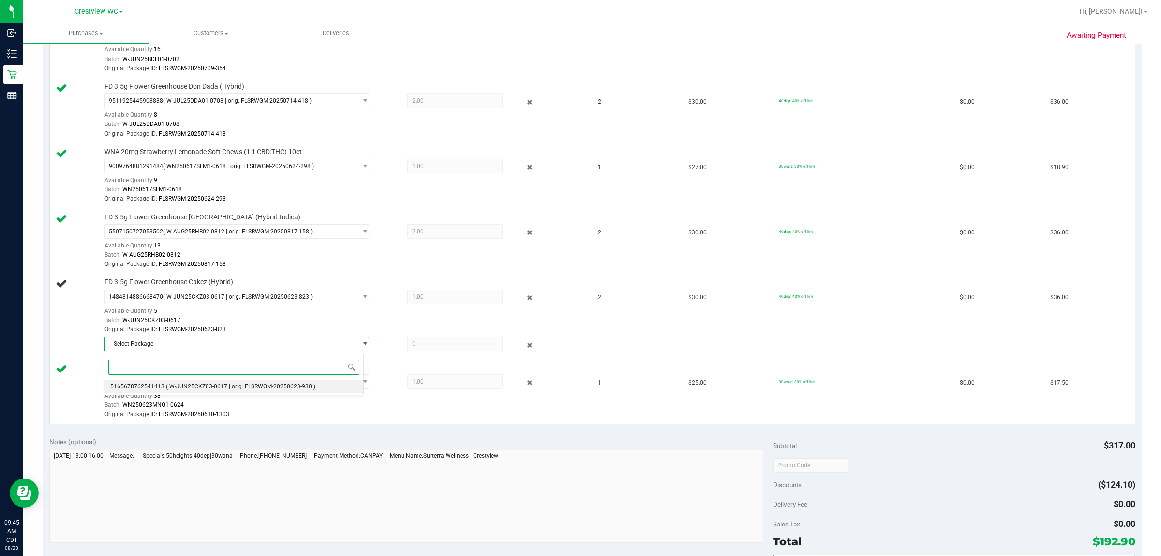
click at [253, 386] on span "( W-JUN25CKZ03-0617 | orig: FLSRWGM-20250623-930 )" at bounding box center [241, 386] width 150 height 7
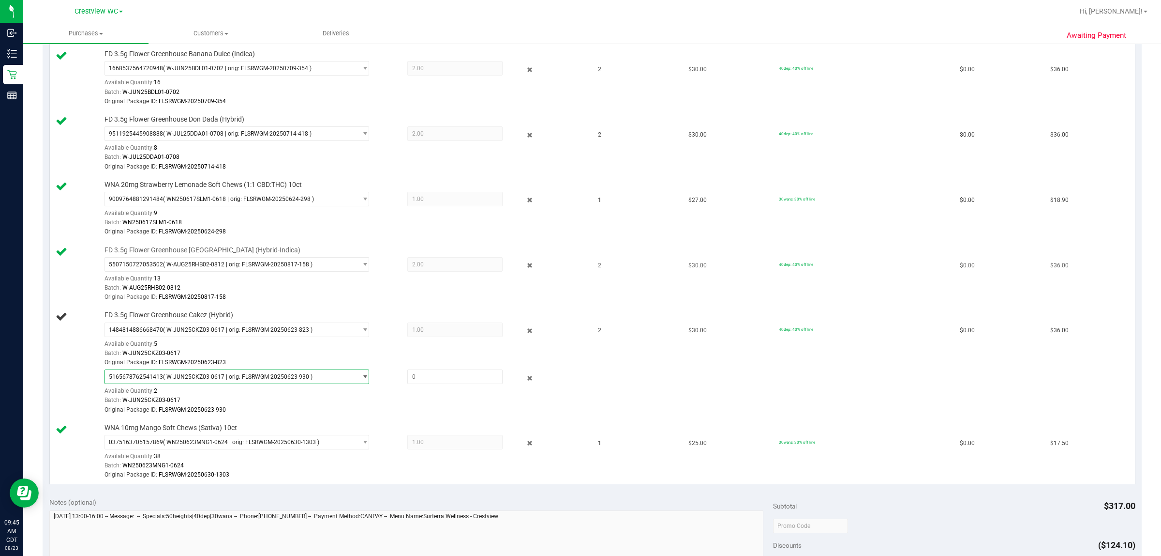
scroll to position [302, 0]
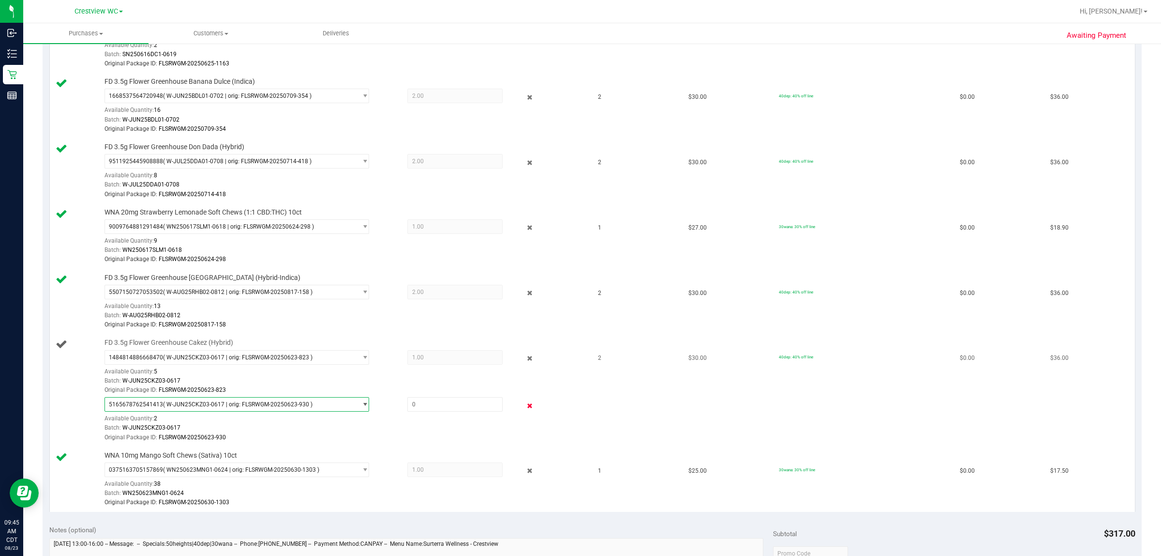
click at [525, 405] on icon at bounding box center [530, 405] width 10 height 11
click at [525, 357] on icon at bounding box center [530, 358] width 10 height 11
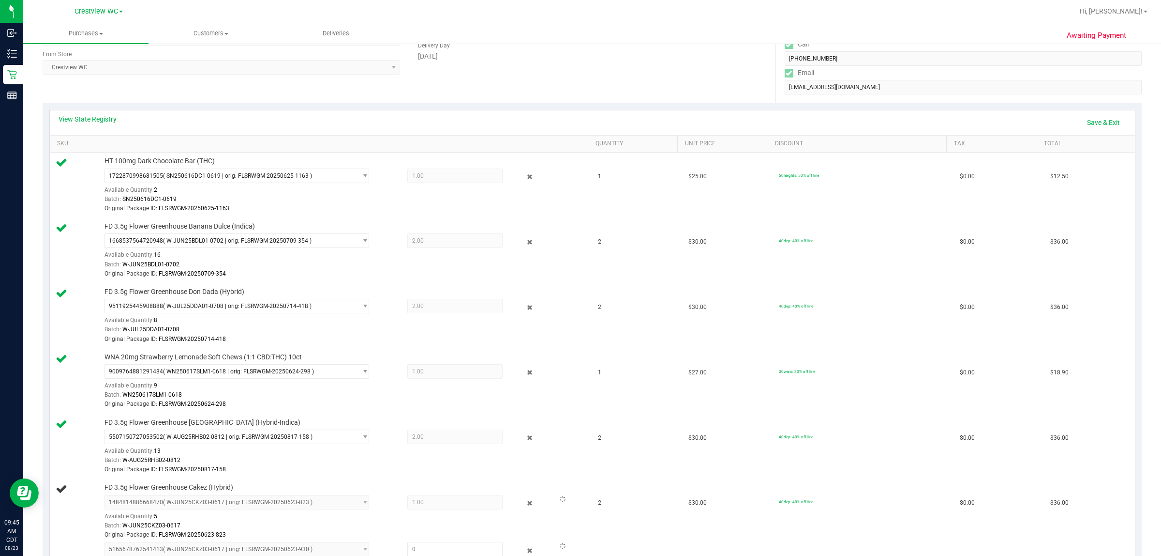
scroll to position [0, 0]
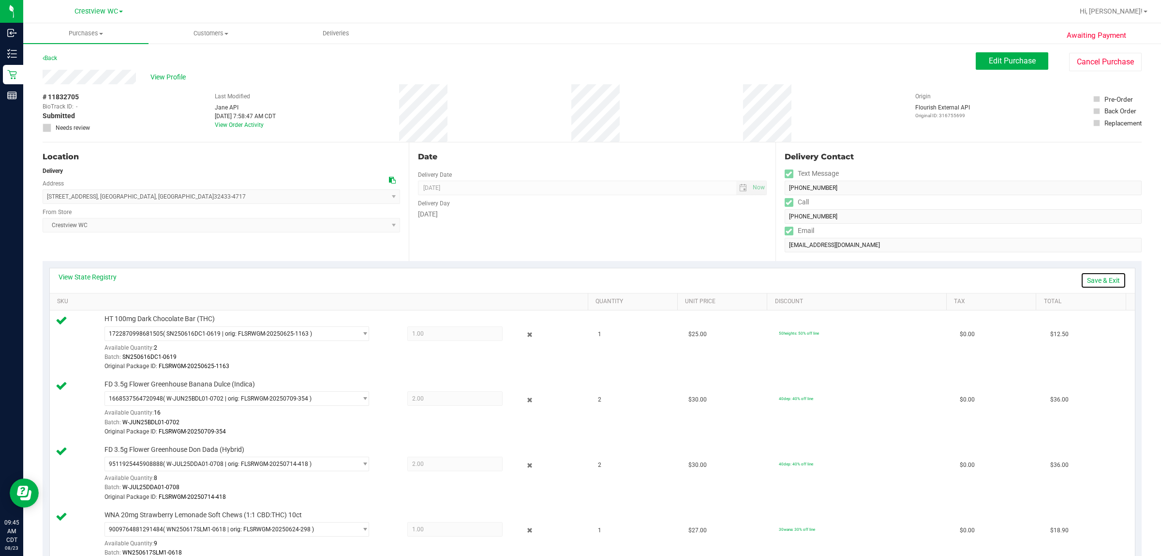
click at [579, 281] on link "Save & Exit" at bounding box center [1103, 280] width 45 height 16
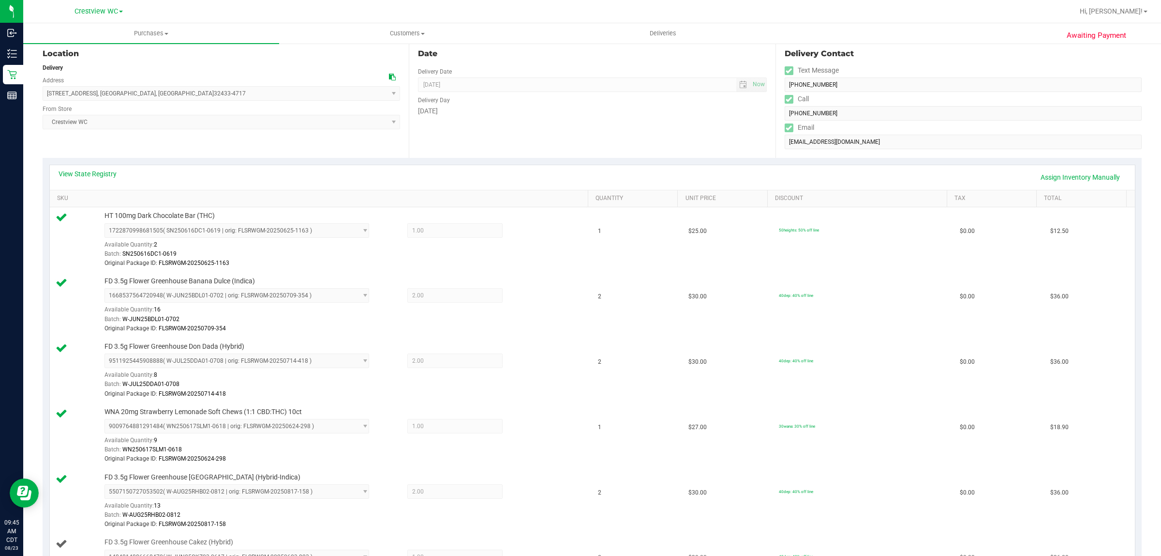
scroll to position [363, 0]
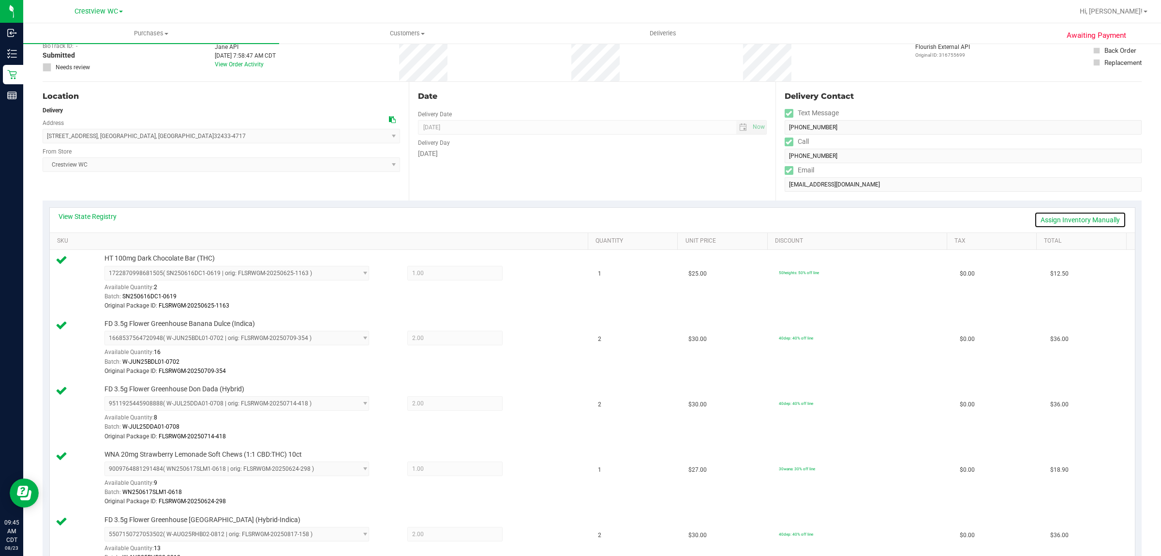
click at [1101, 216] on link "Assign Inventory Manually" at bounding box center [1081, 219] width 92 height 16
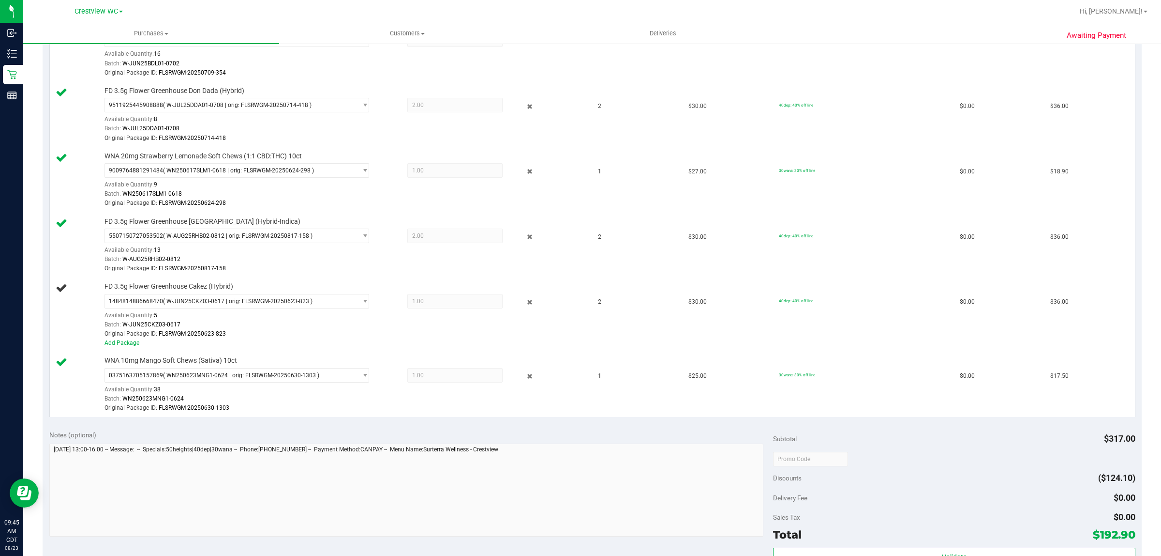
scroll to position [423, 0]
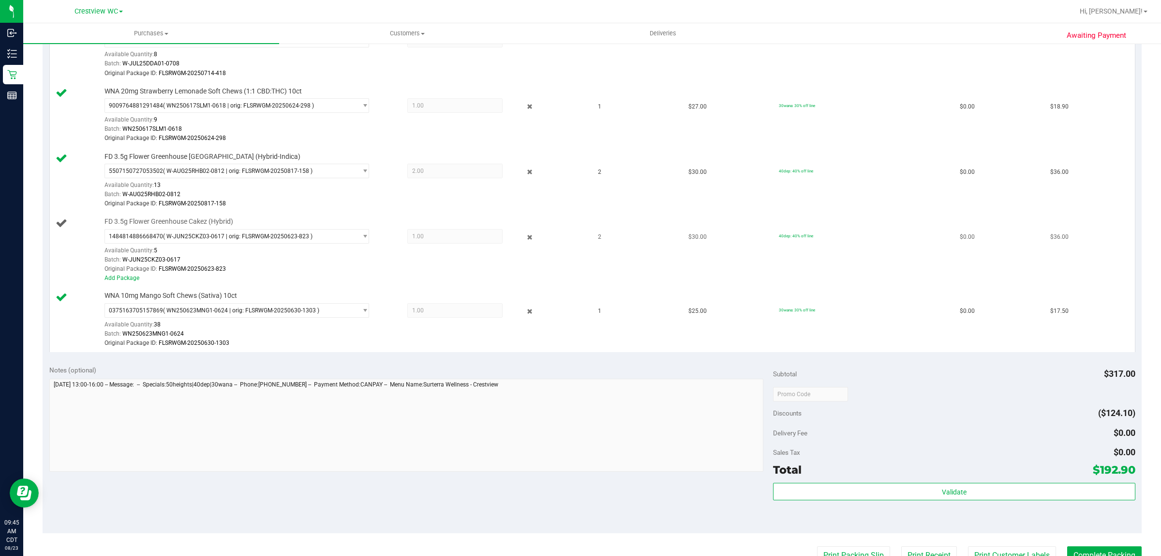
click at [529, 237] on div at bounding box center [523, 237] width 40 height 12
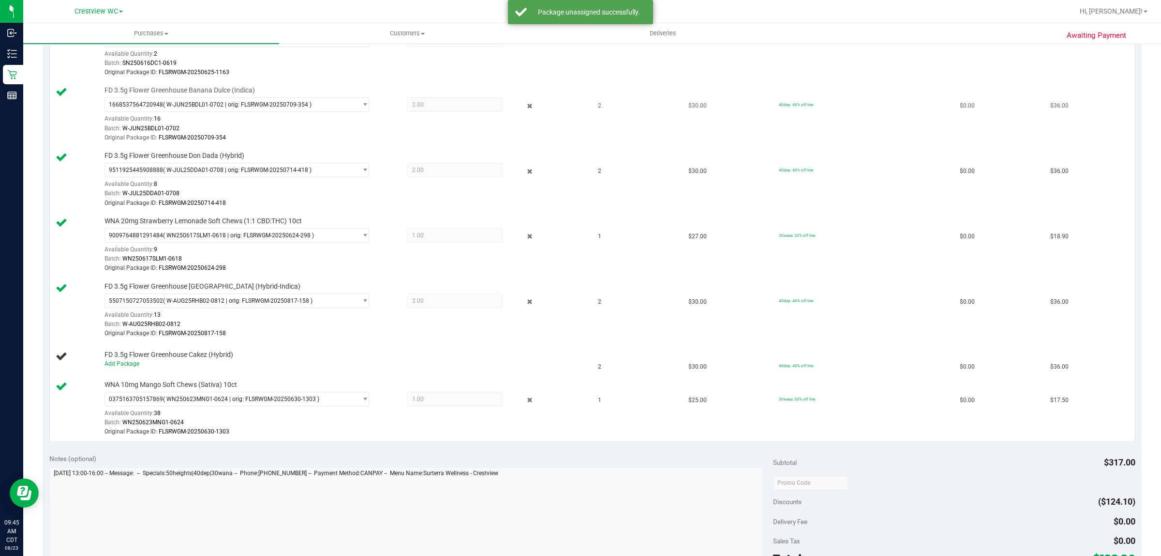
scroll to position [181, 0]
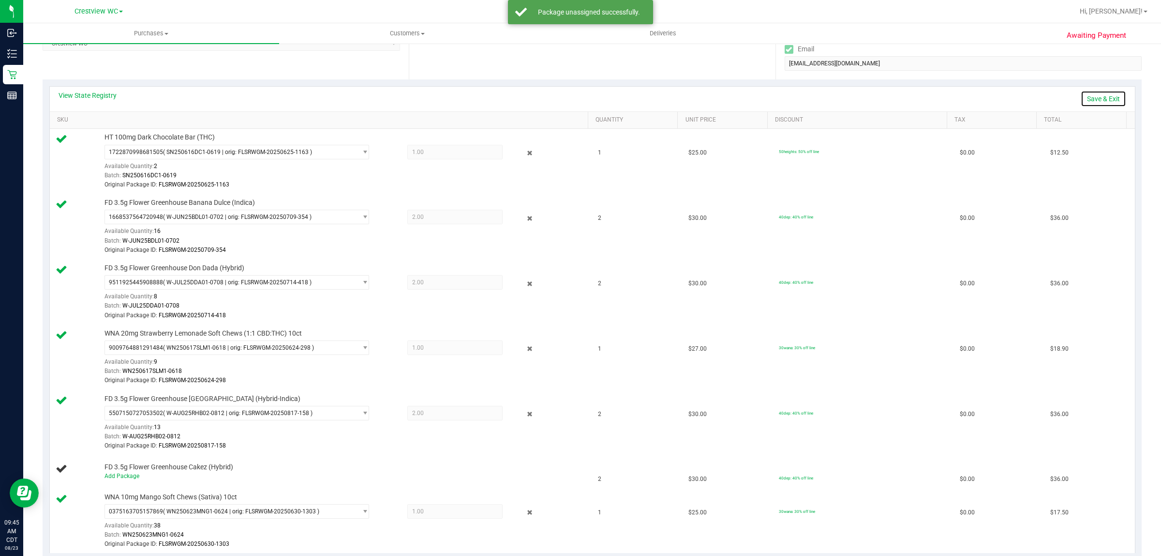
click at [1099, 92] on link "Save & Exit" at bounding box center [1103, 98] width 45 height 16
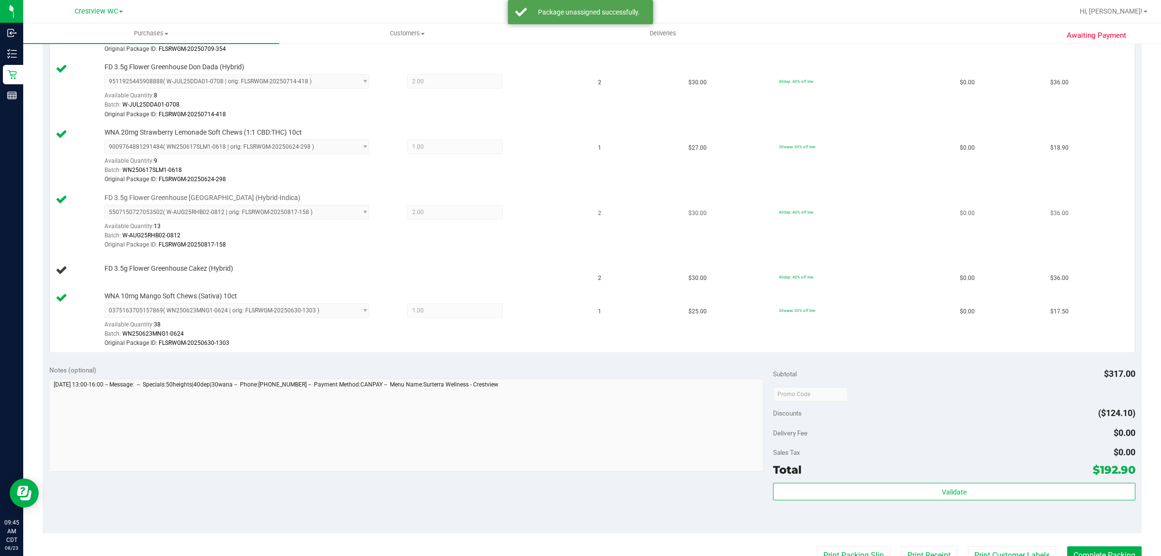
scroll to position [363, 0]
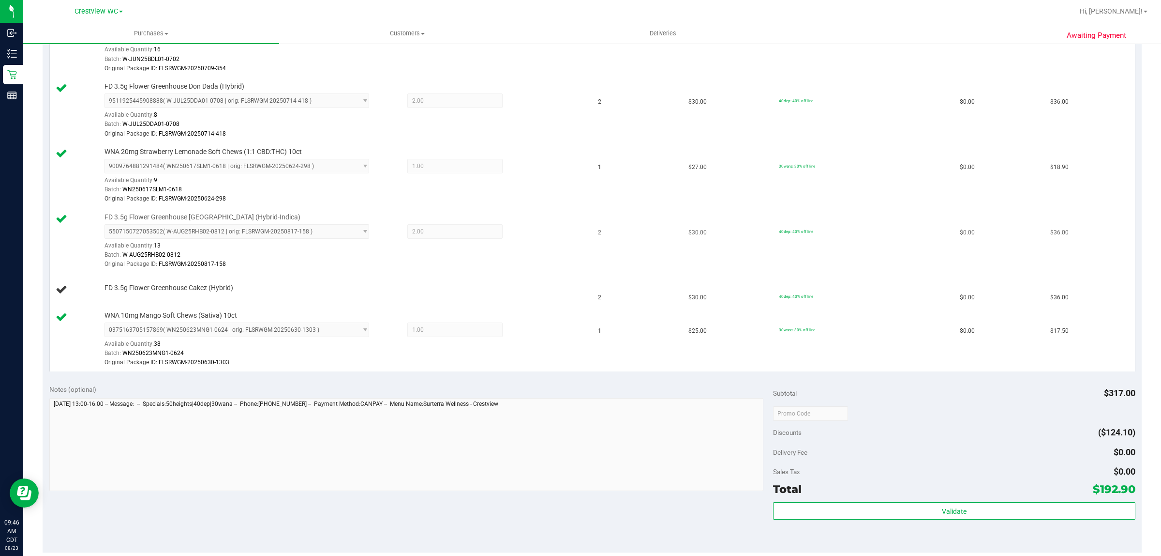
click at [349, 269] on div at bounding box center [344, 269] width 478 height 0
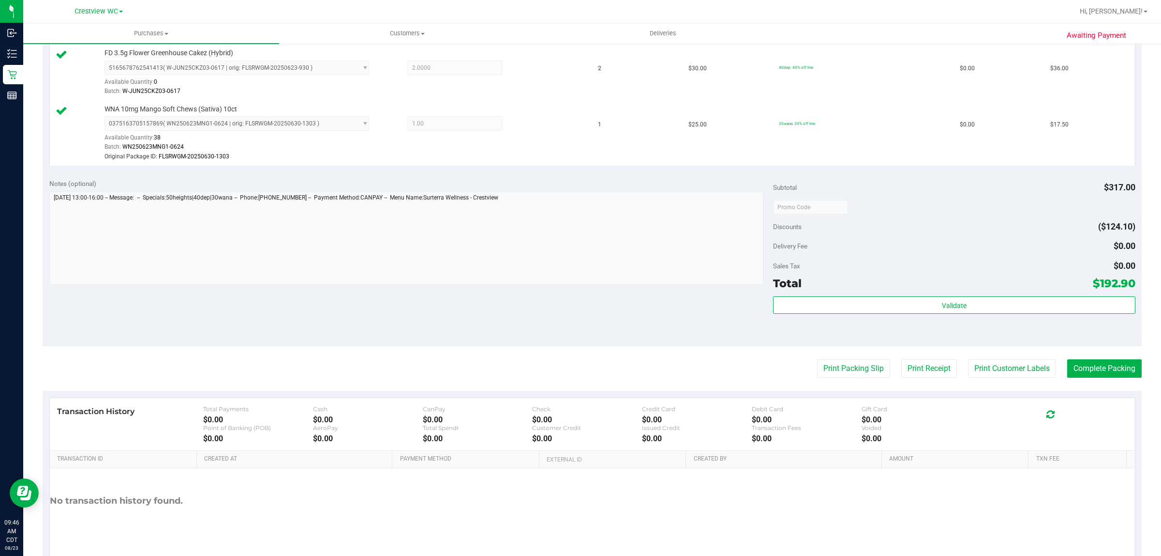
scroll to position [628, 0]
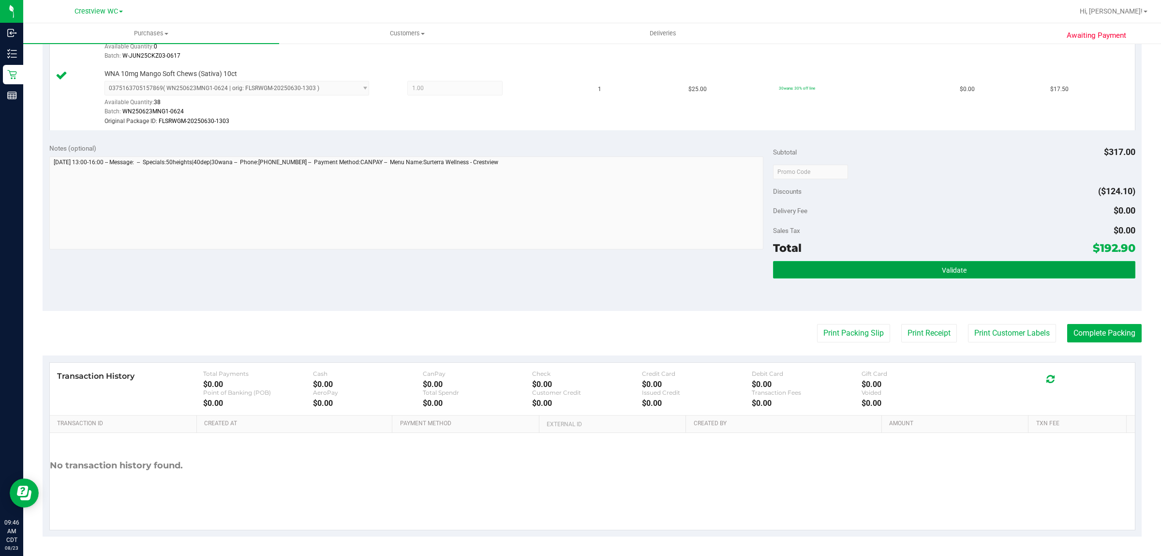
click at [884, 269] on button "Validate" at bounding box center [954, 269] width 362 height 17
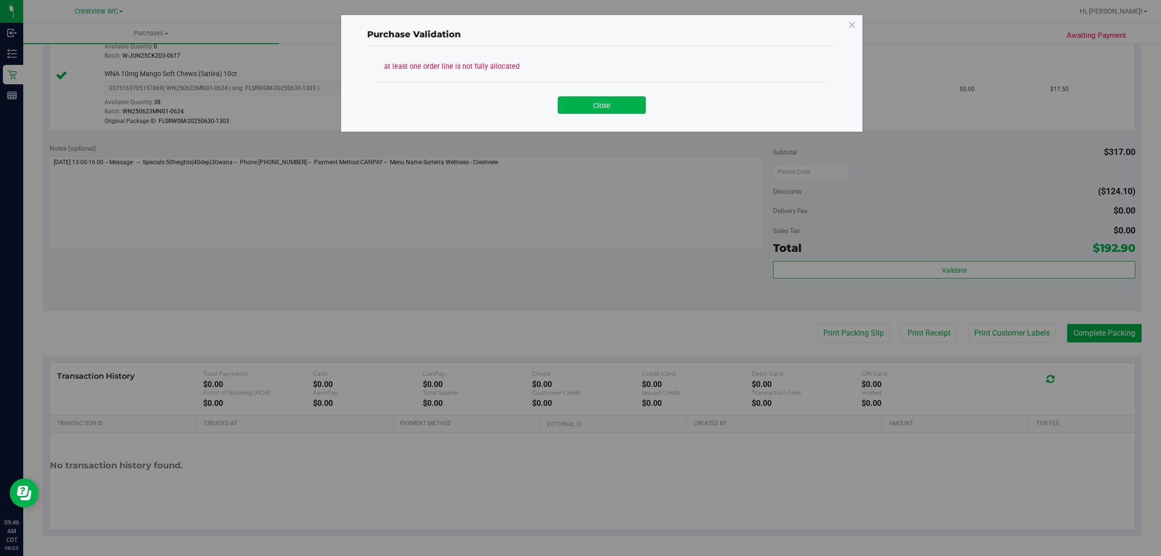
click at [842, 330] on div "Purchase Validation at least one order line is not fully allocated Close" at bounding box center [584, 278] width 1169 height 556
click at [613, 105] on button "Close" at bounding box center [602, 104] width 88 height 17
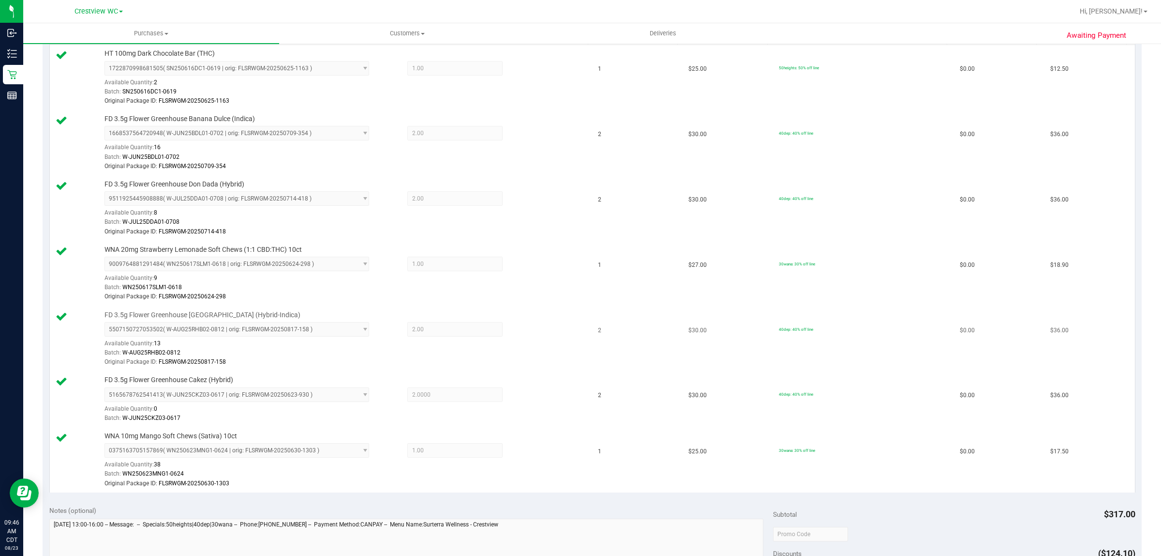
scroll to position [205, 0]
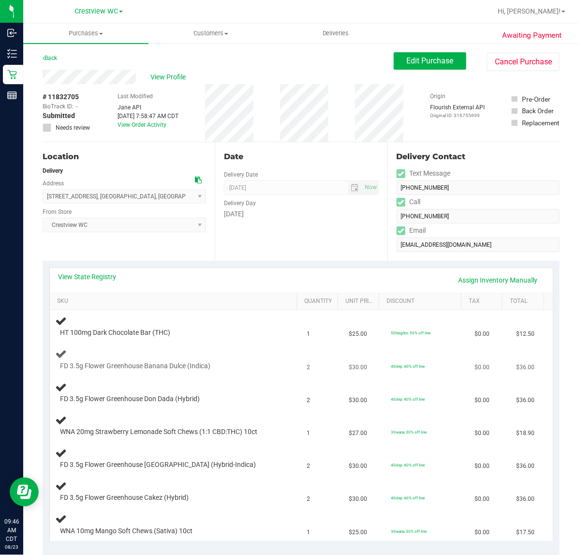
click at [180, 371] on div at bounding box center [168, 371] width 216 height 0
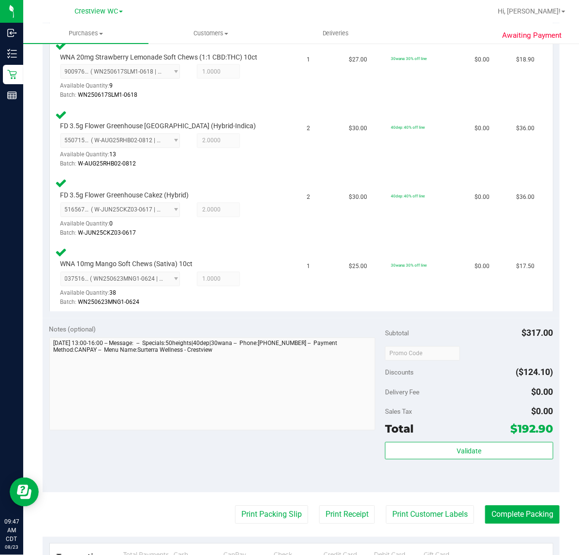
scroll to position [559, 0]
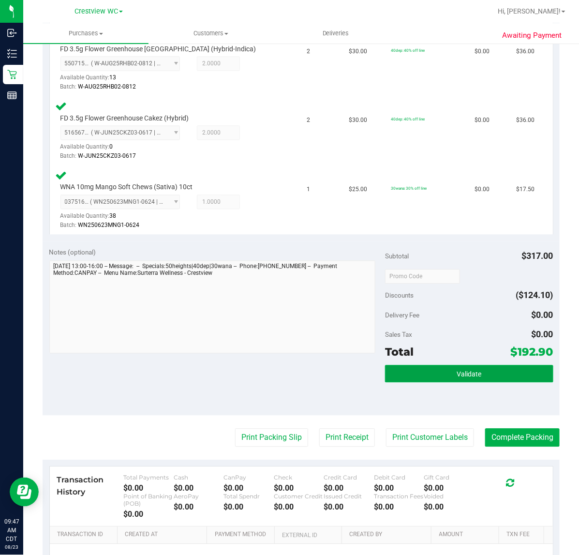
click at [457, 372] on span "Validate" at bounding box center [469, 375] width 25 height 8
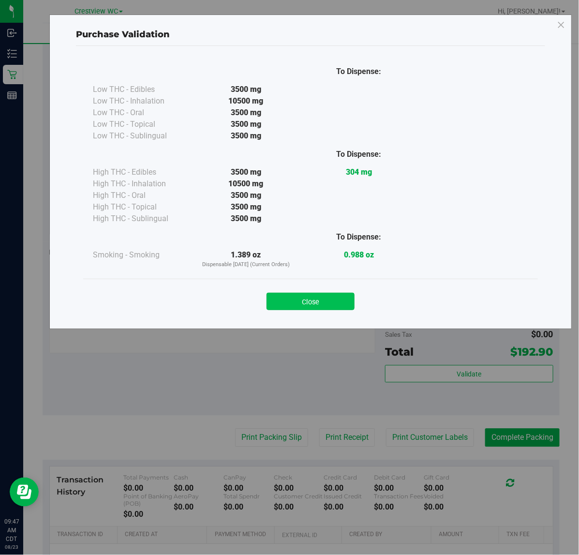
click at [328, 301] on button "Close" at bounding box center [311, 301] width 88 height 17
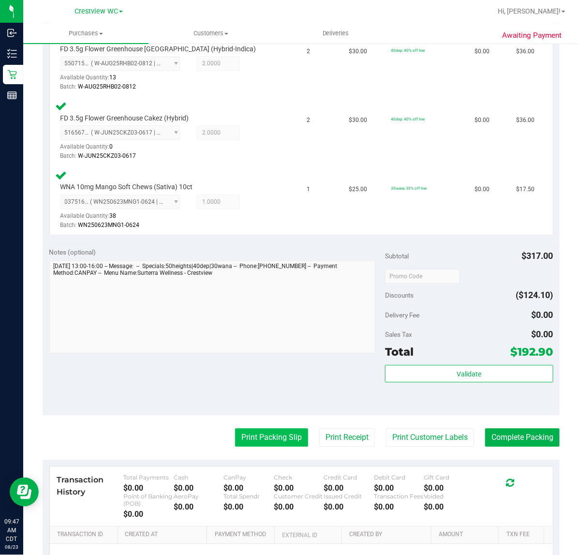
click at [272, 432] on button "Print Packing Slip" at bounding box center [271, 438] width 73 height 18
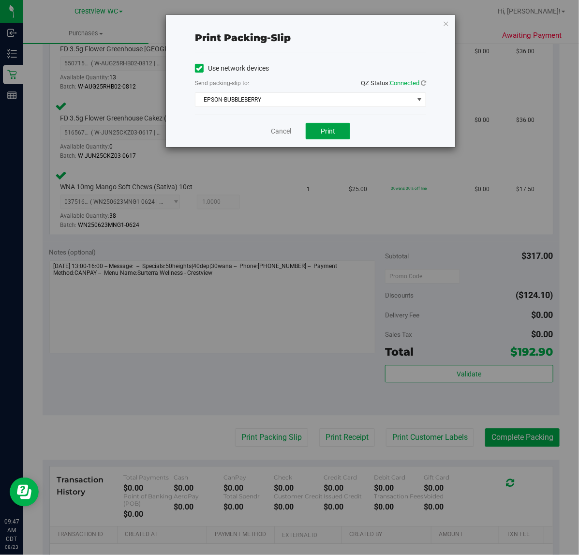
click at [336, 136] on button "Print" at bounding box center [328, 131] width 45 height 16
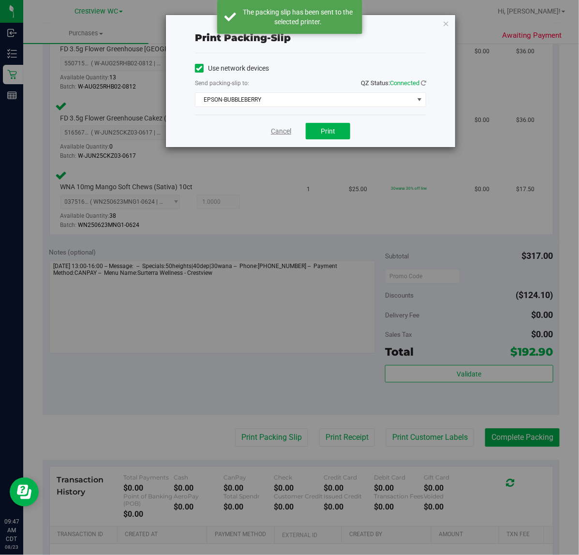
click at [287, 131] on link "Cancel" at bounding box center [281, 131] width 20 height 10
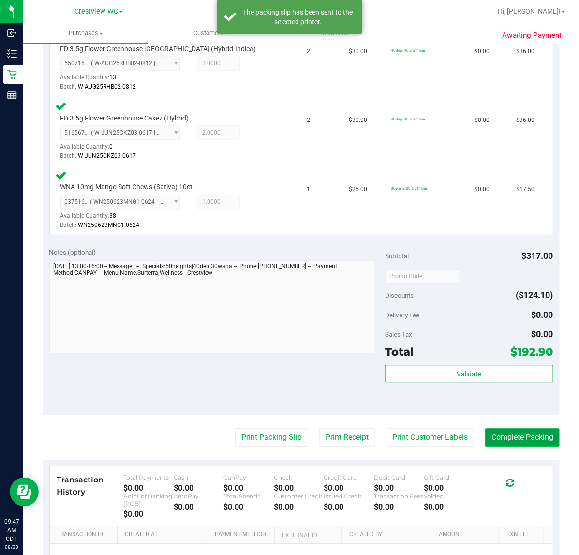
click at [520, 434] on button "Complete Packing" at bounding box center [522, 438] width 75 height 18
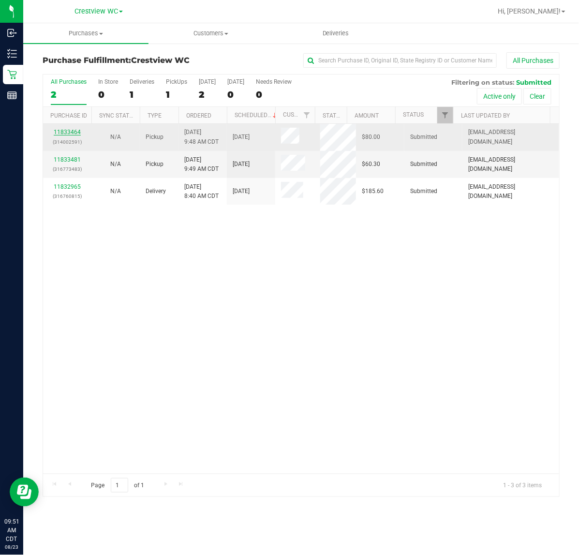
click at [70, 135] on link "11833464" at bounding box center [67, 132] width 27 height 7
click at [64, 133] on link "11833464" at bounding box center [67, 132] width 27 height 7
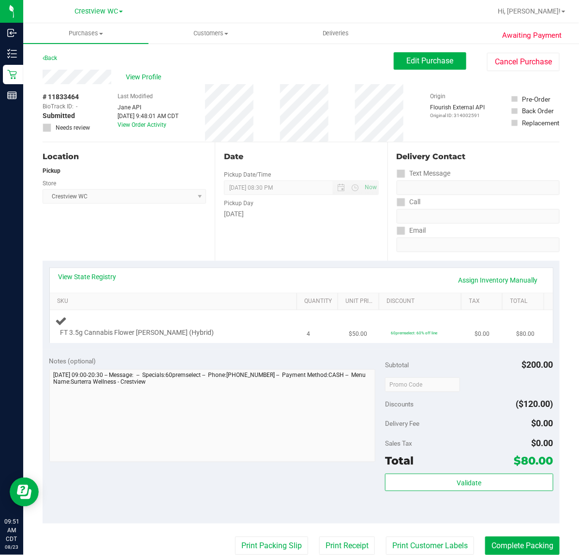
click at [215, 330] on div "FT 3.5g Cannabis Flower [PERSON_NAME] (Hybrid)" at bounding box center [166, 333] width 221 height 10
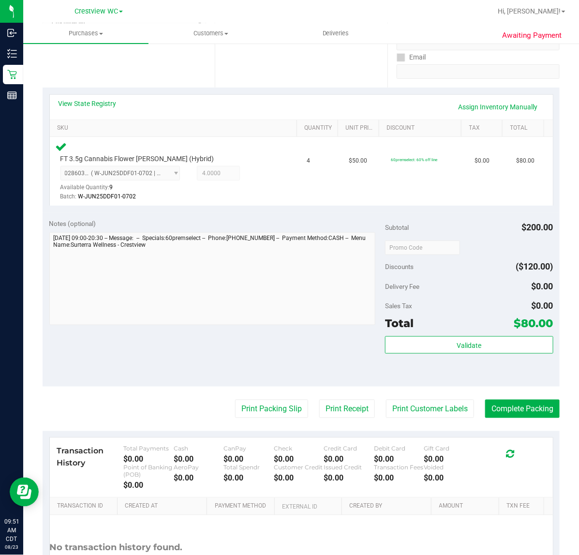
scroll to position [202, 0]
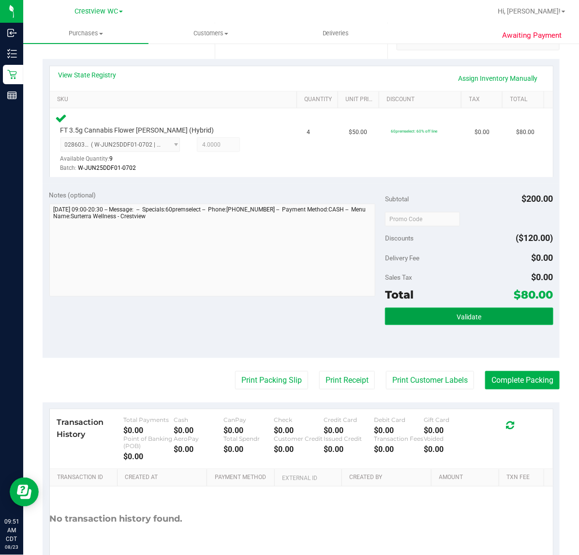
click at [462, 315] on span "Validate" at bounding box center [469, 317] width 25 height 8
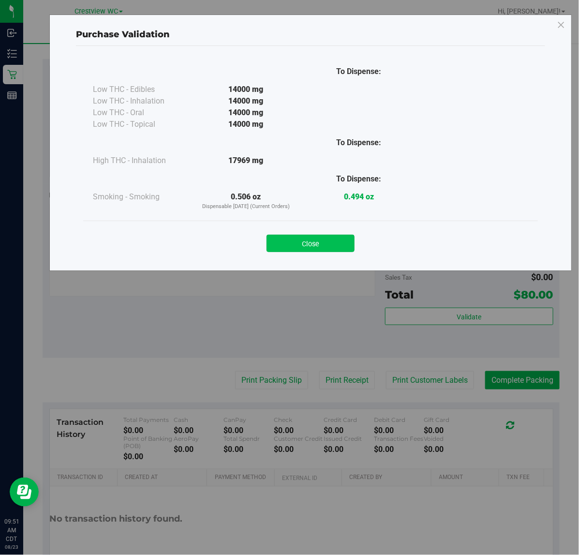
click at [329, 240] on button "Close" at bounding box center [311, 243] width 88 height 17
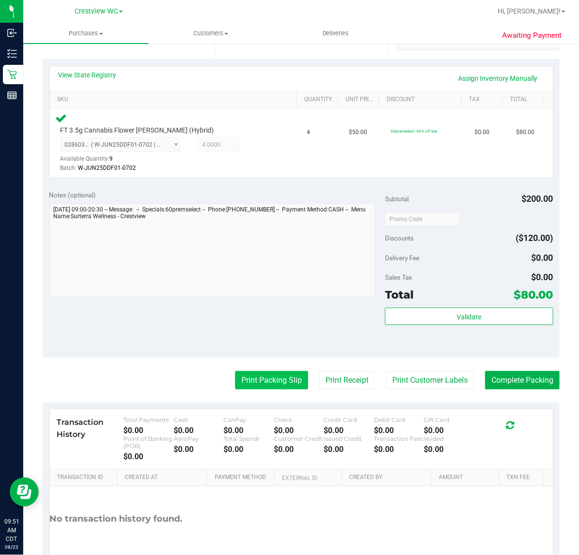
click at [263, 379] on button "Print Packing Slip" at bounding box center [271, 380] width 73 height 18
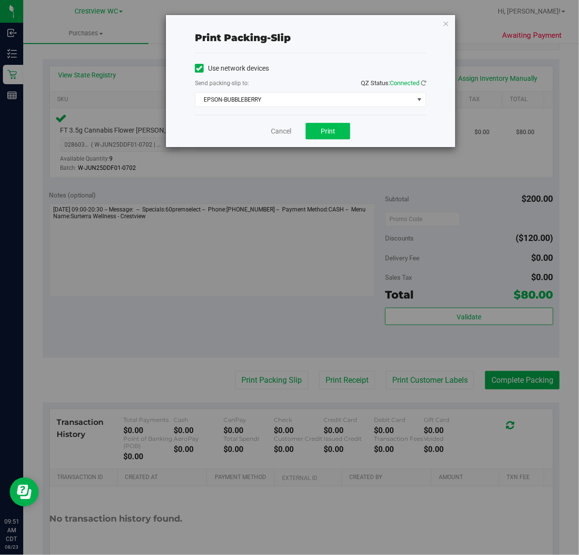
click at [335, 133] on span "Print" at bounding box center [328, 131] width 15 height 8
click at [273, 130] on link "Cancel" at bounding box center [281, 131] width 20 height 10
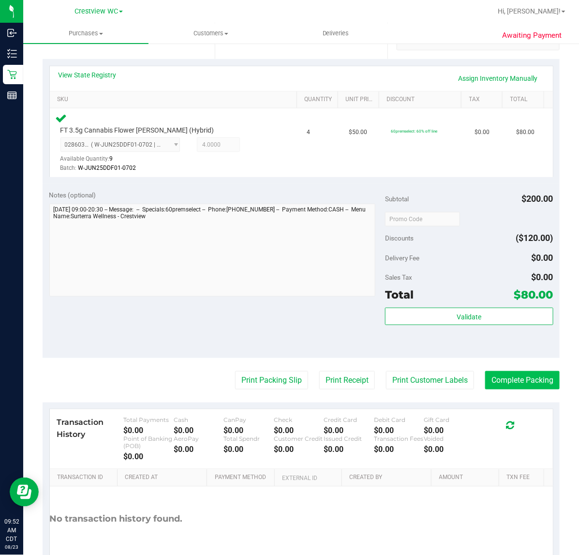
click at [519, 383] on button "Complete Packing" at bounding box center [522, 380] width 75 height 18
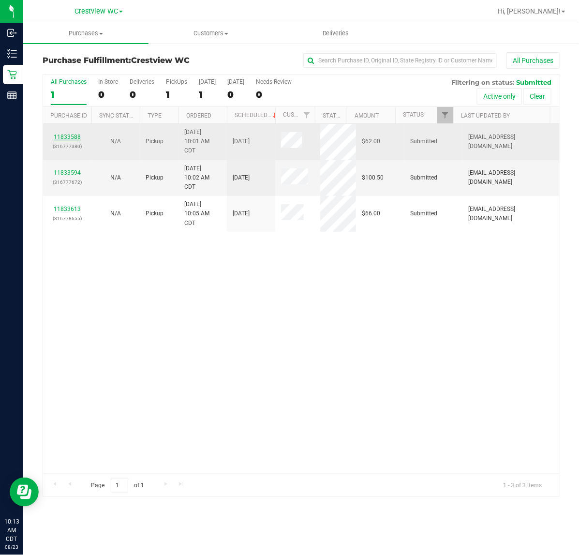
click at [61, 140] on link "11833588" at bounding box center [67, 137] width 27 height 7
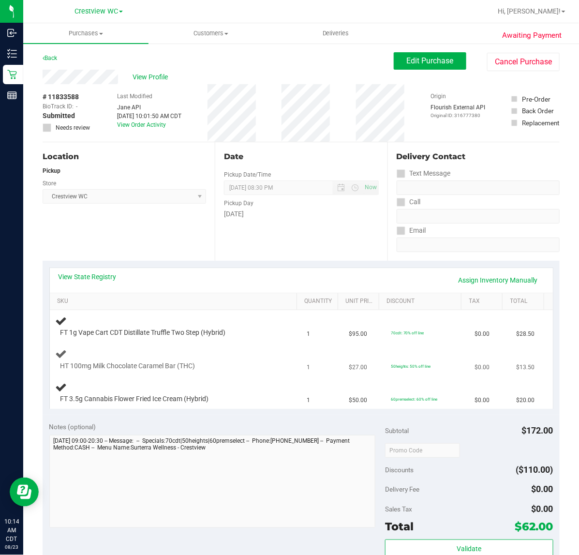
click at [189, 357] on div "HT 100mg Milk Chocolate Caramel Bar (THC)" at bounding box center [176, 359] width 240 height 23
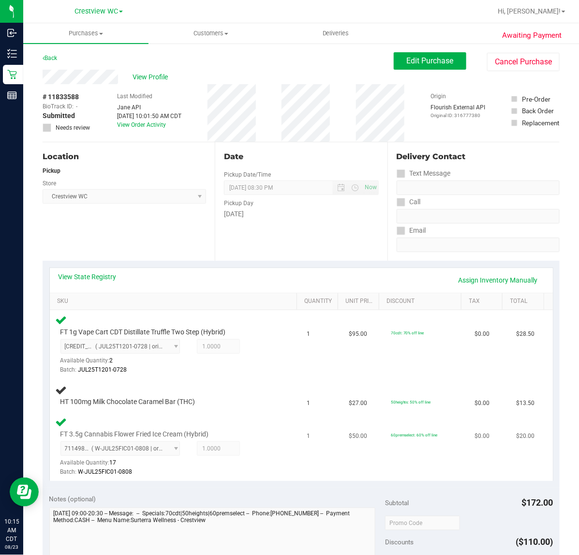
click at [267, 413] on td "FT 3.5g Cannabis Flower Fried Ice Cream (Hybrid) 7114985215666921 ( W-JUL25FIC0…" at bounding box center [176, 446] width 252 height 69
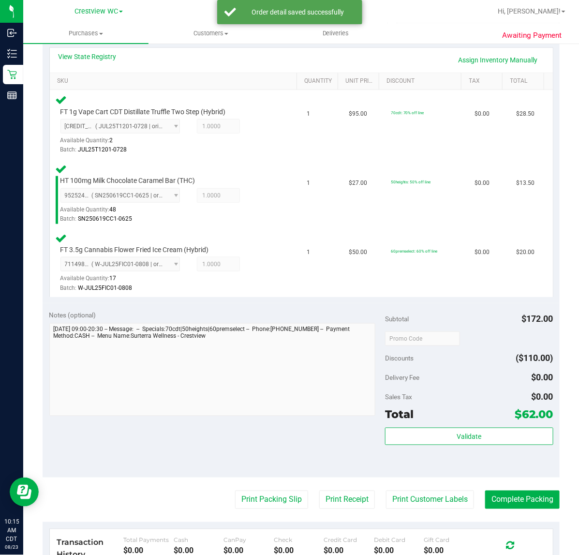
scroll to position [226, 0]
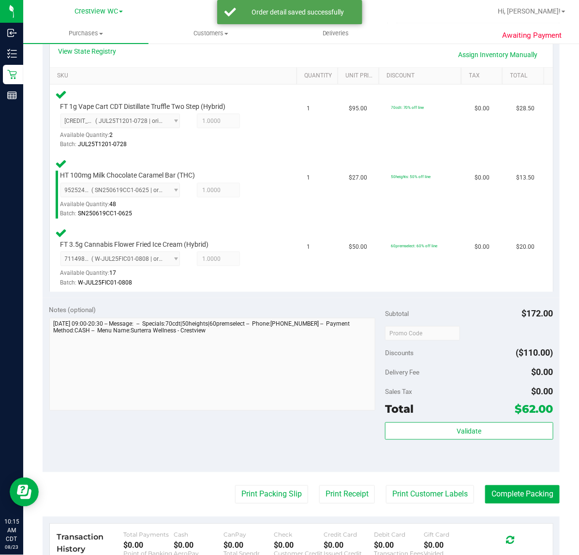
click at [458, 401] on div "Total $62.00" at bounding box center [469, 409] width 168 height 17
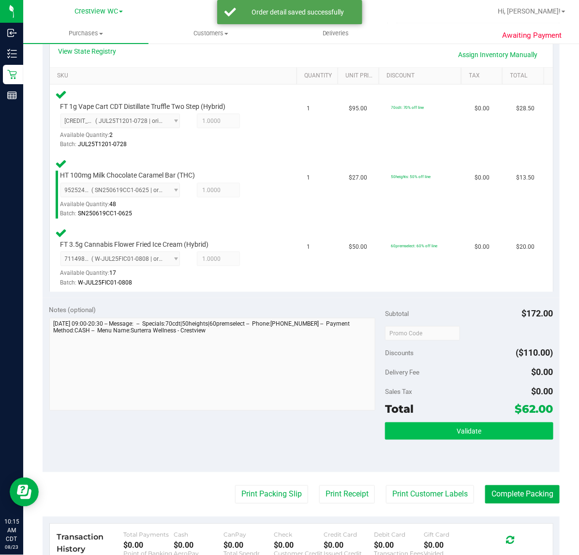
click at [471, 435] on button "Validate" at bounding box center [469, 430] width 168 height 17
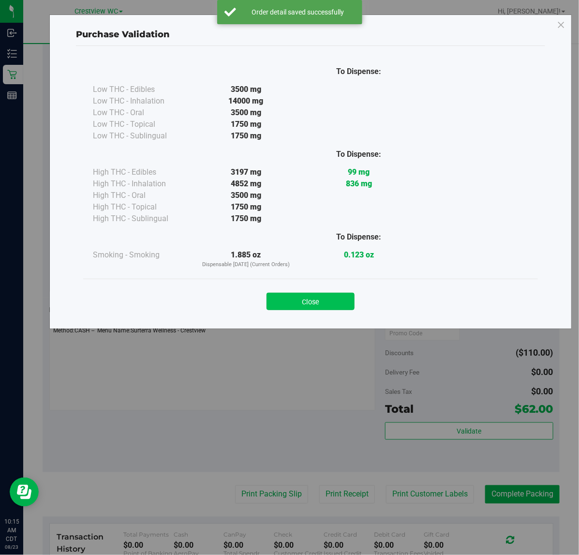
click at [334, 298] on button "Close" at bounding box center [311, 301] width 88 height 17
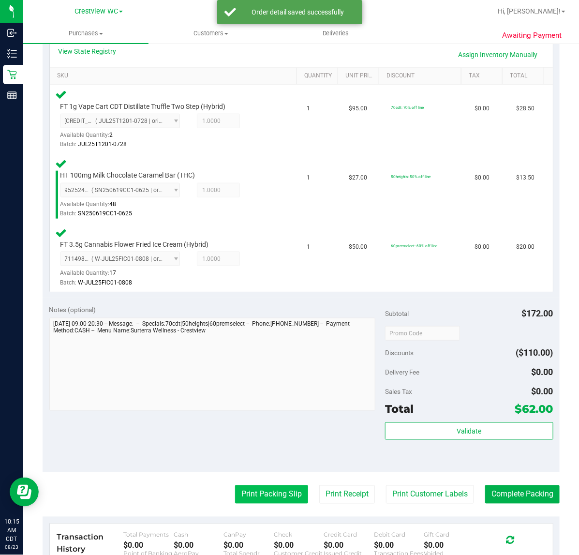
click at [274, 501] on button "Print Packing Slip" at bounding box center [271, 494] width 73 height 18
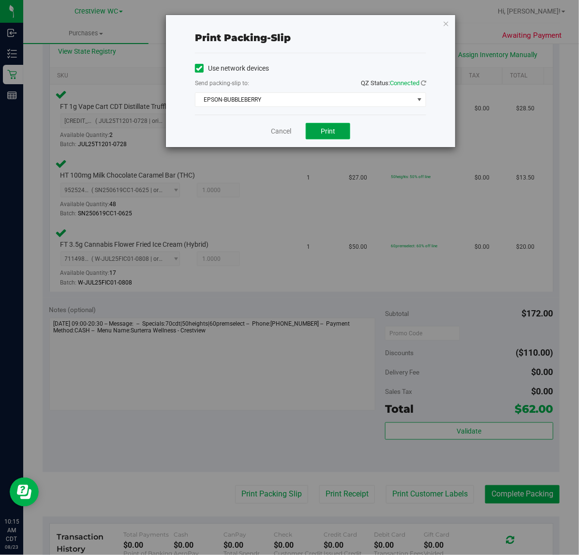
click at [328, 136] on button "Print" at bounding box center [328, 131] width 45 height 16
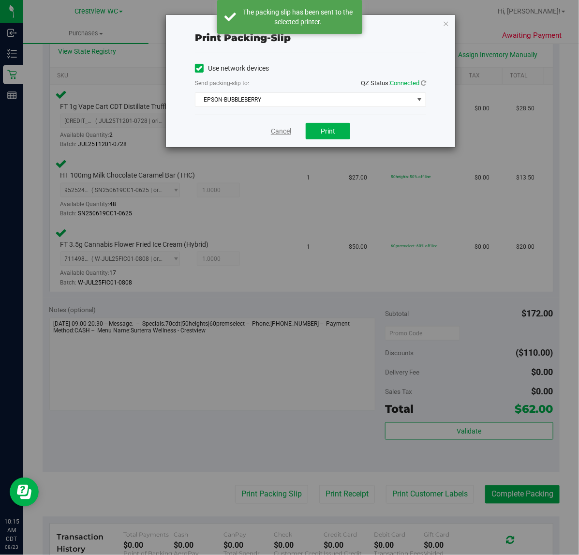
click at [274, 131] on link "Cancel" at bounding box center [281, 131] width 20 height 10
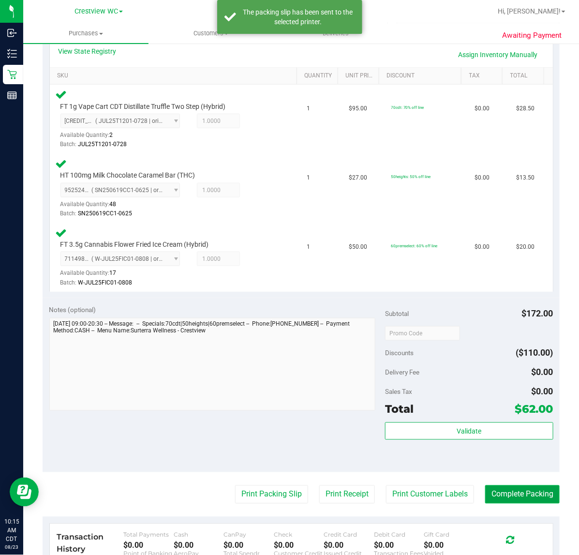
click at [526, 492] on button "Complete Packing" at bounding box center [522, 494] width 75 height 18
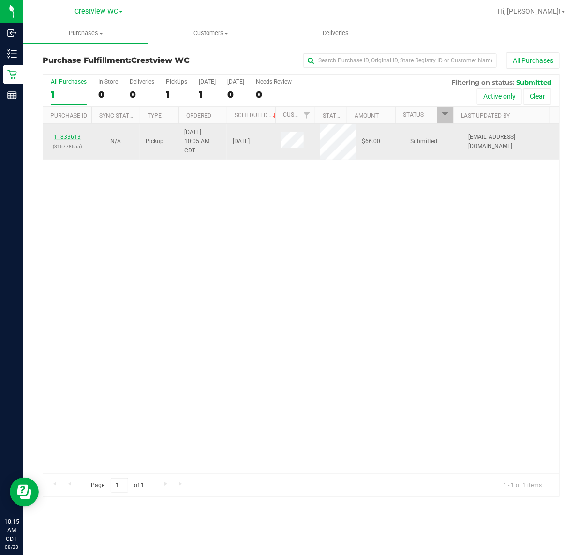
click at [71, 136] on link "11833613" at bounding box center [67, 137] width 27 height 7
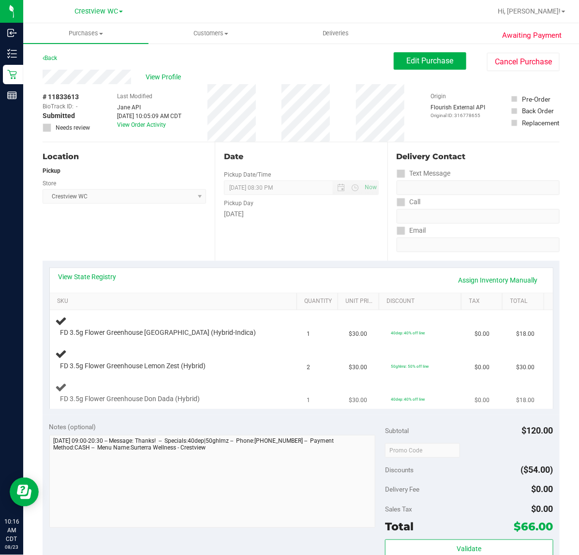
click at [226, 380] on td "FD 3.5g Flower Greenhouse Don Dada (Hybrid)" at bounding box center [176, 392] width 252 height 32
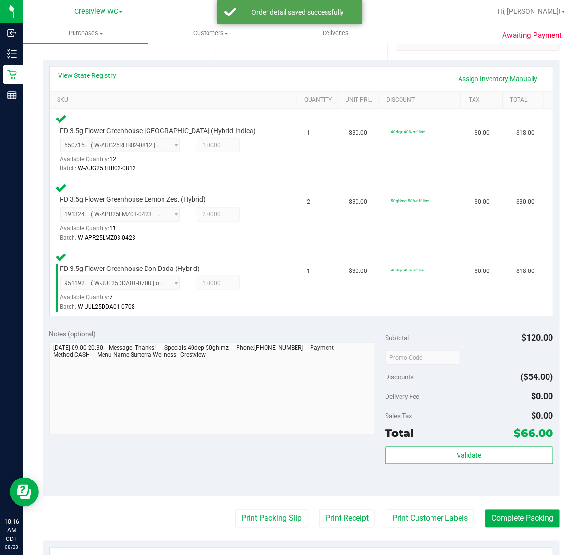
scroll to position [217, 0]
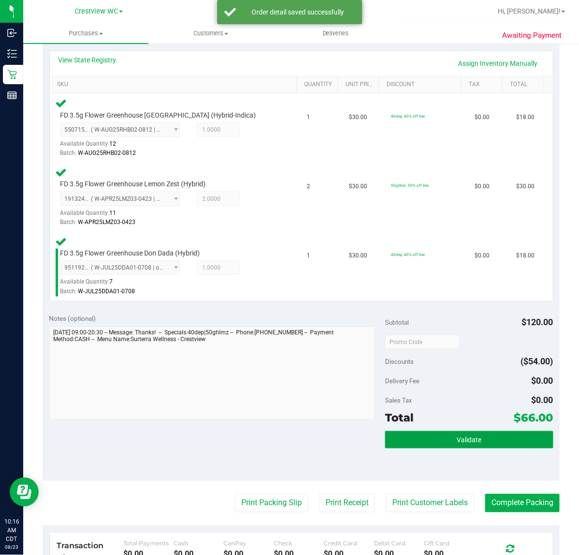
click at [472, 434] on button "Validate" at bounding box center [469, 439] width 168 height 17
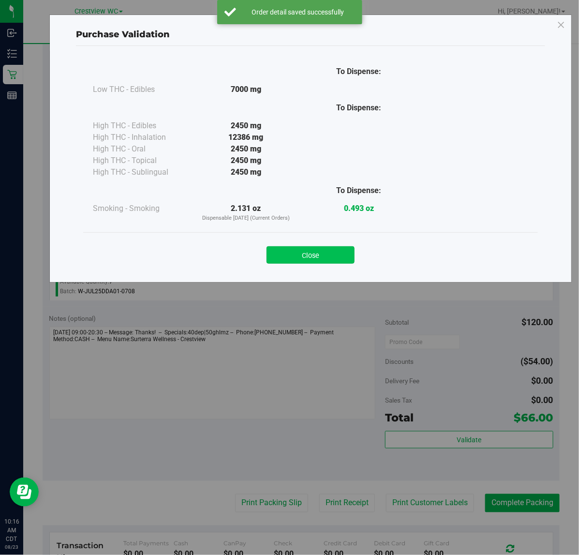
click at [344, 262] on button "Close" at bounding box center [311, 254] width 88 height 17
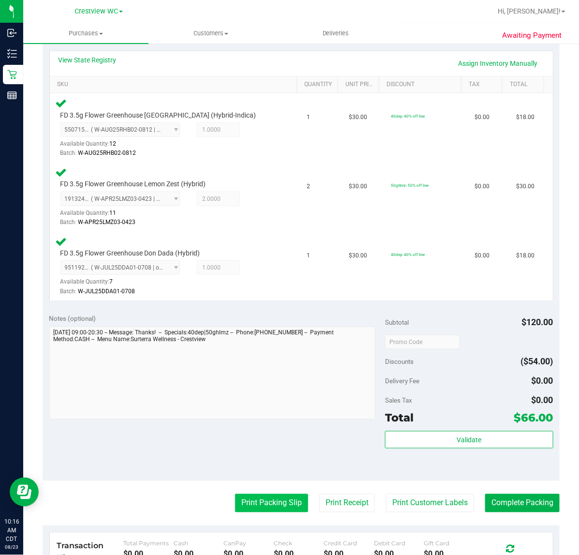
click at [278, 499] on button "Print Packing Slip" at bounding box center [271, 503] width 73 height 18
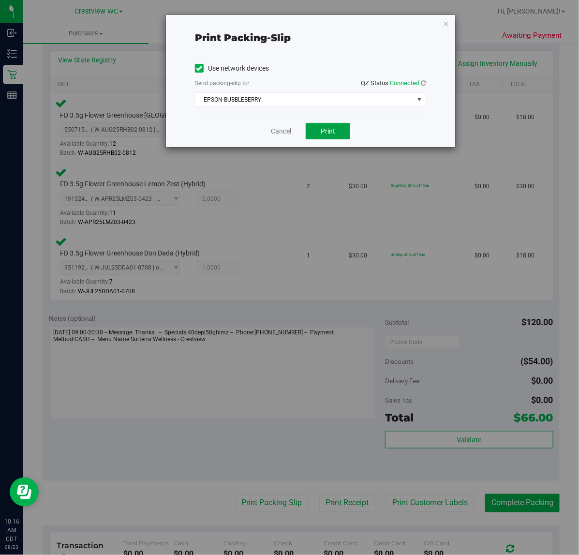
click at [328, 132] on span "Print" at bounding box center [328, 131] width 15 height 8
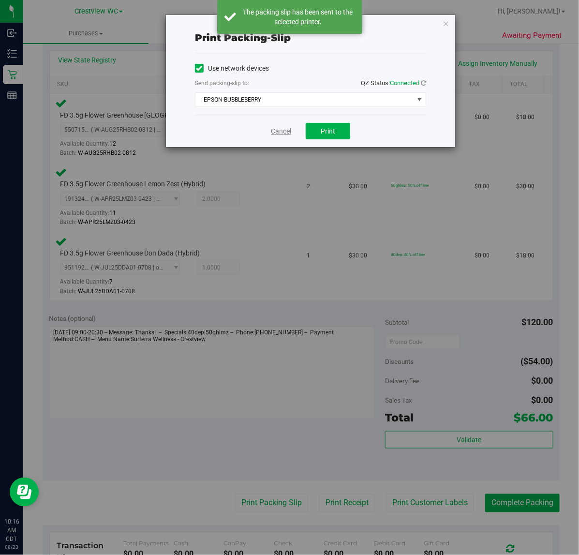
click at [281, 131] on link "Cancel" at bounding box center [281, 131] width 20 height 10
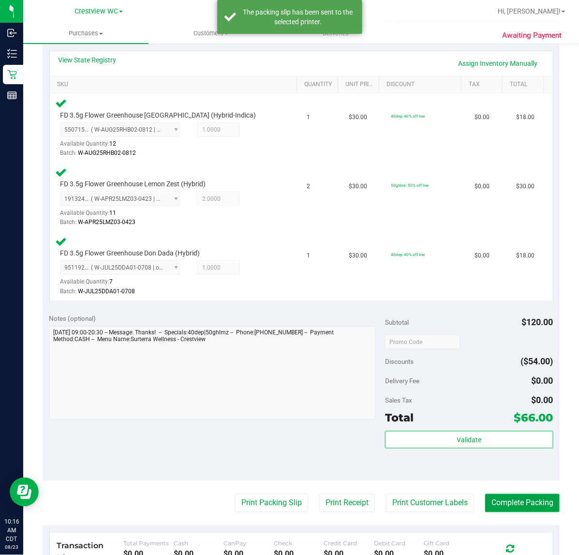
click at [526, 501] on button "Complete Packing" at bounding box center [522, 503] width 75 height 18
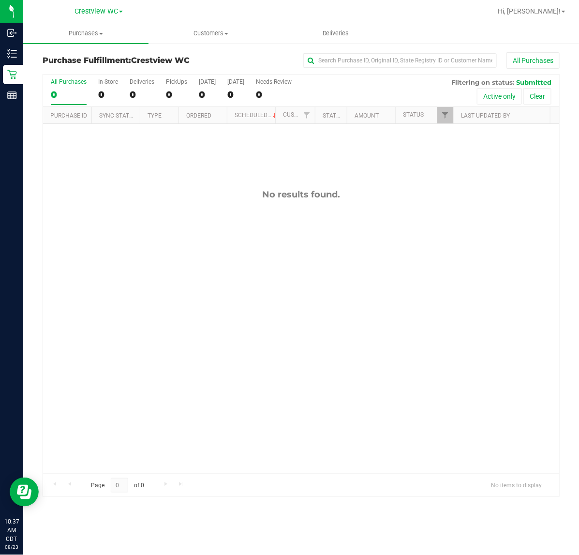
click at [128, 352] on div "No results found." at bounding box center [301, 331] width 516 height 415
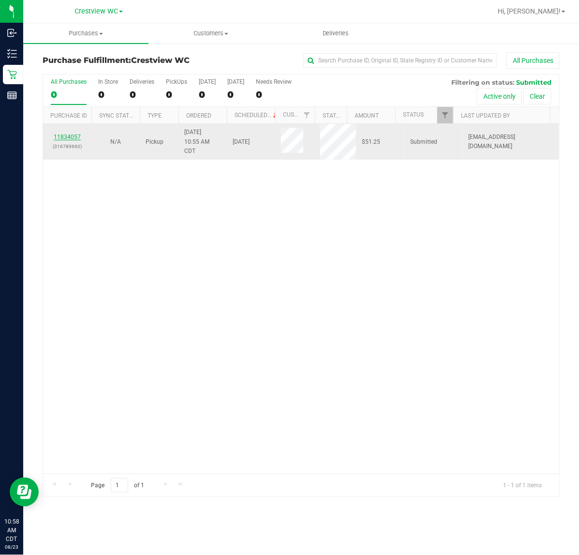
click at [60, 138] on link "11834057" at bounding box center [67, 137] width 27 height 7
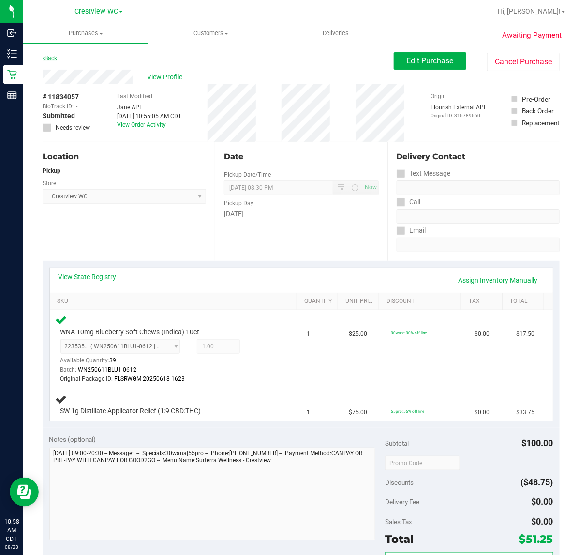
click at [50, 57] on link "Back" at bounding box center [50, 58] width 15 height 7
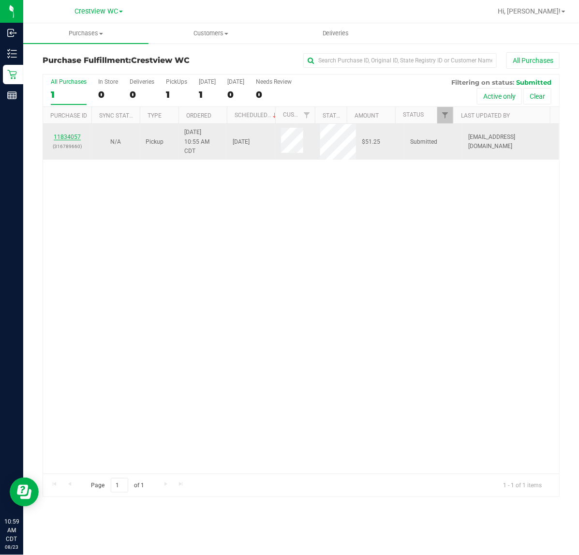
click at [78, 138] on link "11834057" at bounding box center [67, 137] width 27 height 7
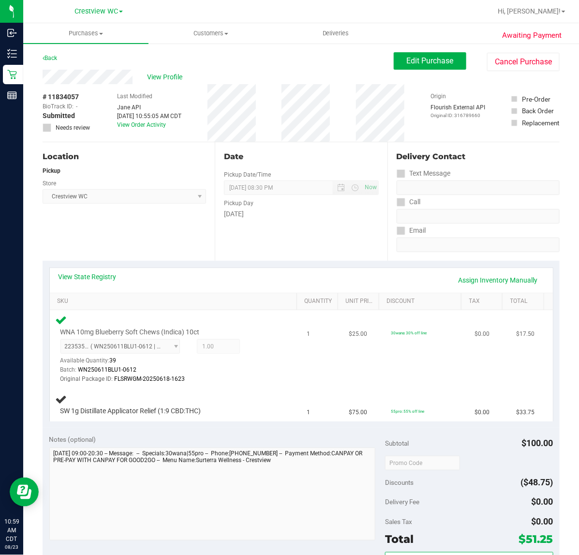
click at [262, 349] on div "2235355409948789 ( WN250611BLU1-0612 | orig: FLSRWGM-20250618-1623 ) 2235355409…" at bounding box center [168, 361] width 216 height 45
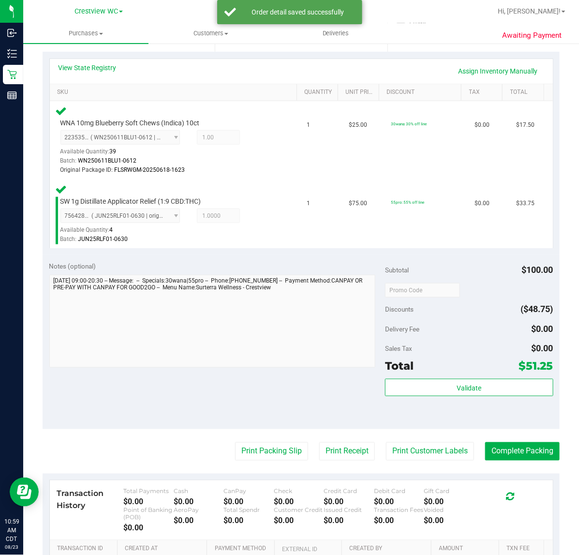
scroll to position [215, 0]
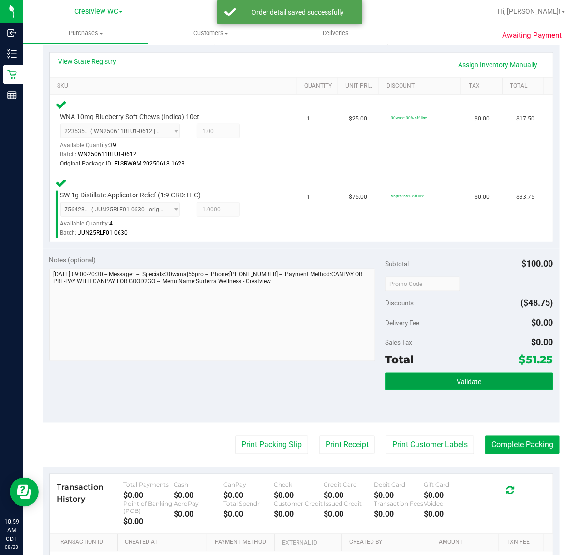
click at [480, 376] on button "Validate" at bounding box center [469, 381] width 168 height 17
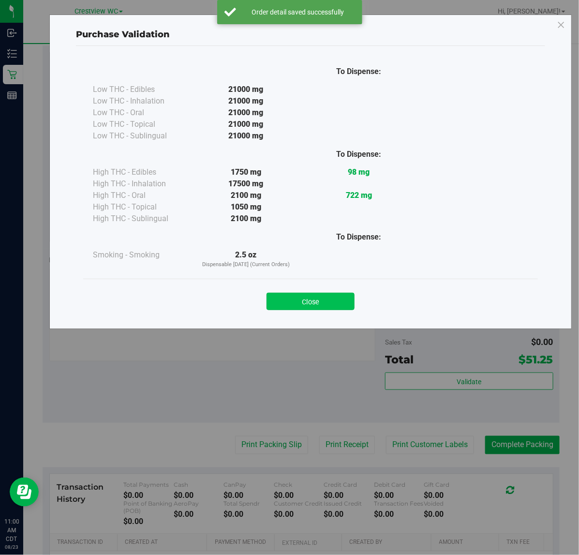
click at [332, 293] on button "Close" at bounding box center [311, 301] width 88 height 17
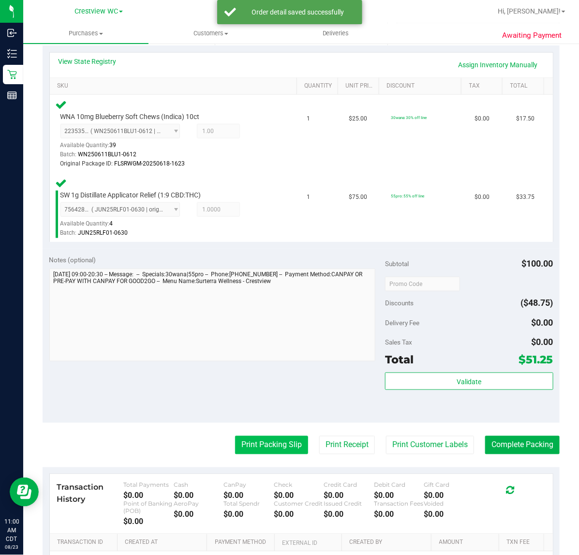
click at [276, 444] on button "Print Packing Slip" at bounding box center [271, 445] width 73 height 18
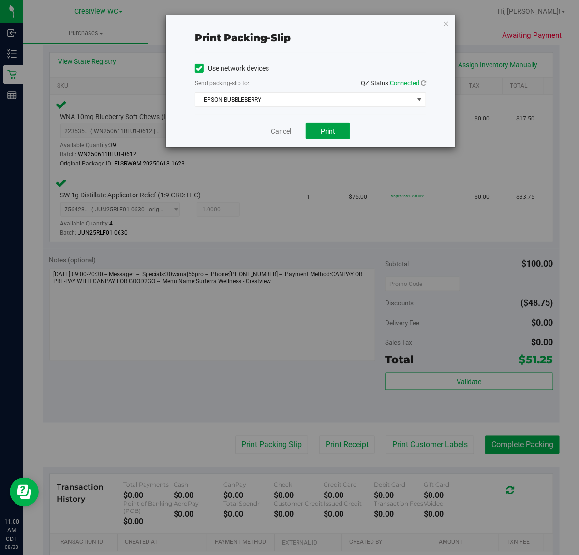
click at [330, 132] on span "Print" at bounding box center [328, 131] width 15 height 8
click at [274, 133] on link "Cancel" at bounding box center [281, 131] width 20 height 10
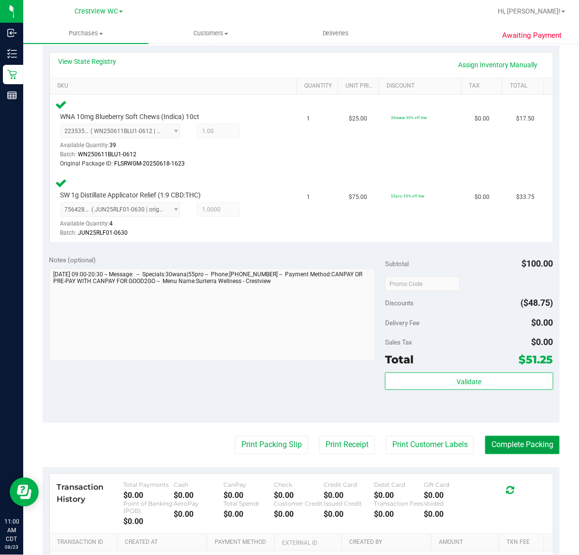
click at [514, 443] on button "Complete Packing" at bounding box center [522, 445] width 75 height 18
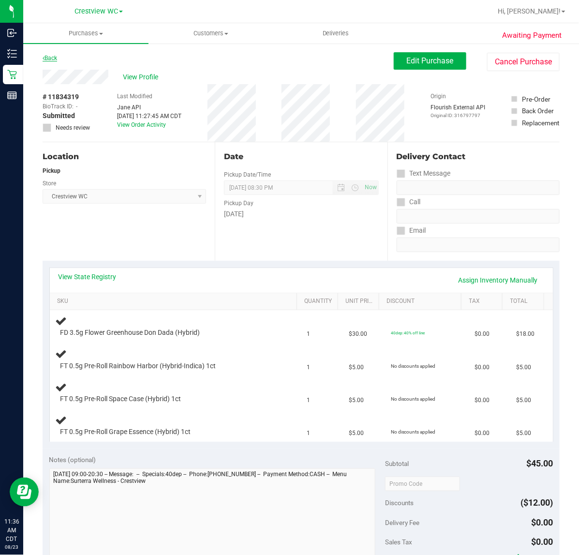
click at [50, 60] on link "Back" at bounding box center [50, 58] width 15 height 7
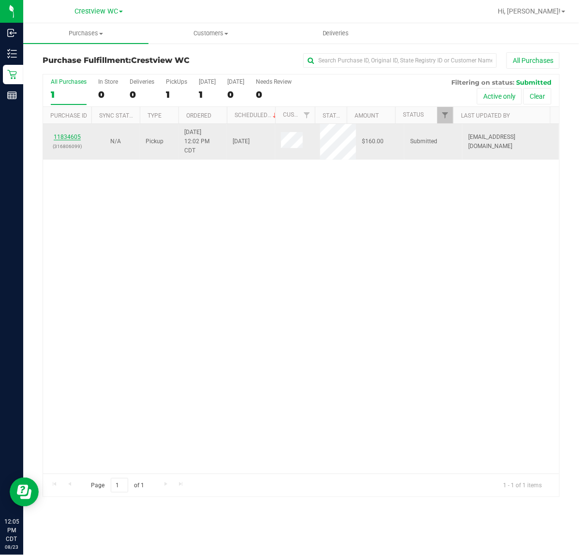
click at [69, 137] on link "11834605" at bounding box center [67, 137] width 27 height 7
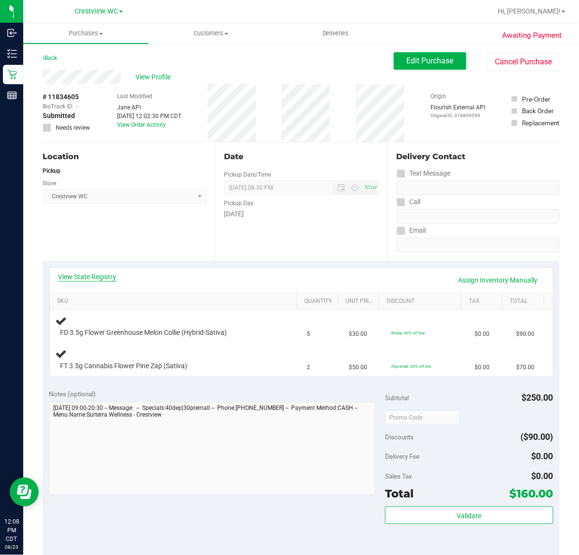
click at [84, 277] on link "View State Registry" at bounding box center [88, 277] width 58 height 10
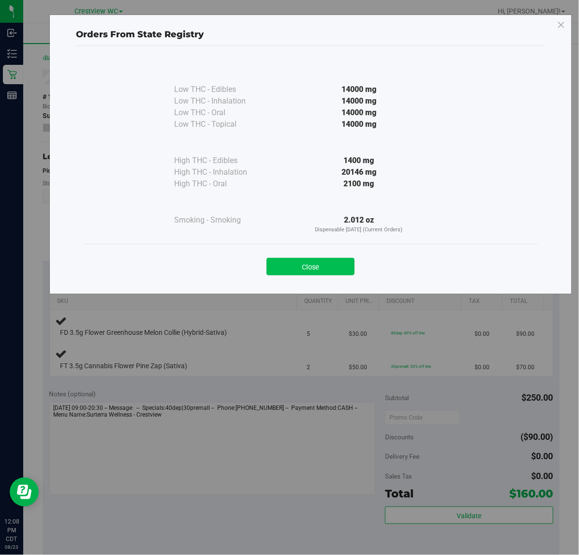
click at [323, 264] on button "Close" at bounding box center [311, 266] width 88 height 17
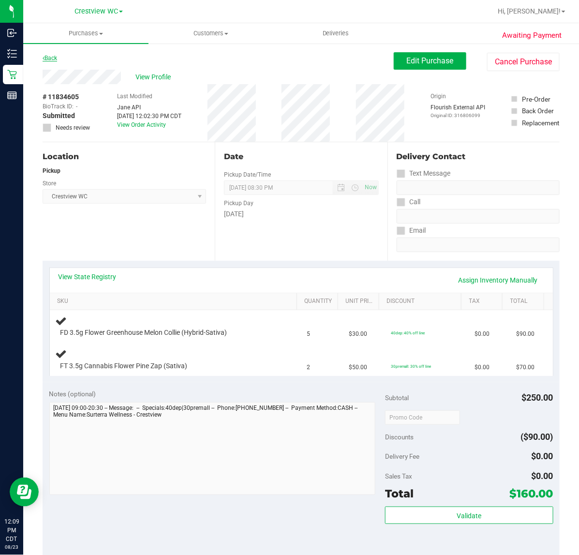
click at [52, 58] on link "Back" at bounding box center [50, 58] width 15 height 7
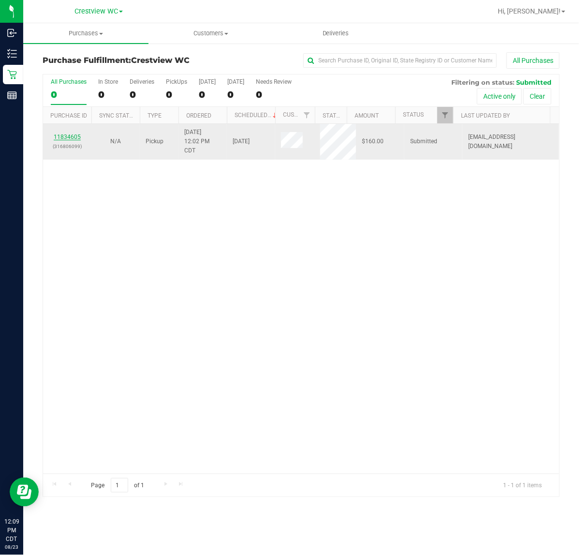
click at [62, 139] on link "11834605" at bounding box center [67, 137] width 27 height 7
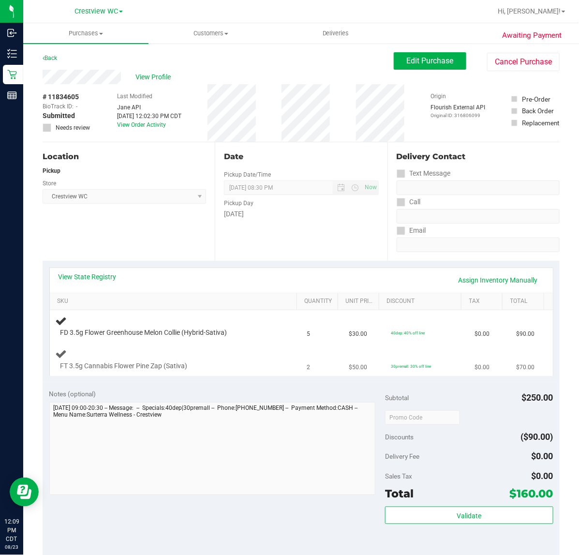
click at [184, 347] on td "FT 3.5g Cannabis Flower Pine Zap (Sativa)" at bounding box center [176, 360] width 252 height 32
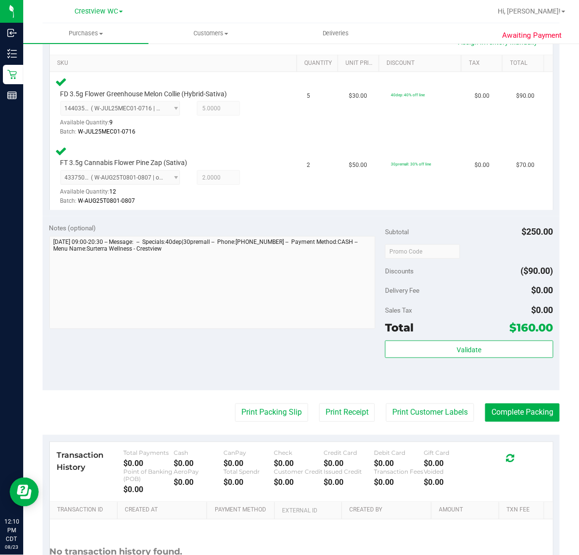
scroll to position [257, 0]
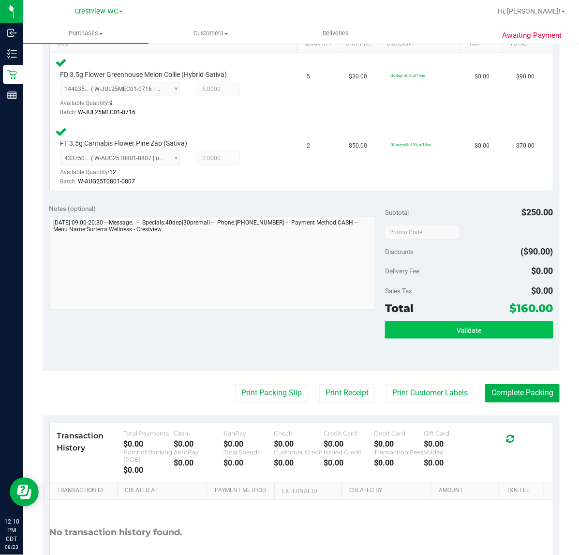
click at [467, 331] on span "Validate" at bounding box center [469, 331] width 25 height 8
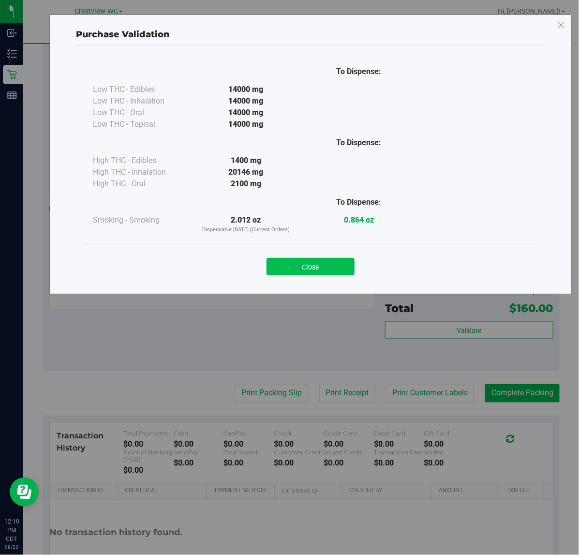
click at [312, 263] on button "Close" at bounding box center [311, 266] width 88 height 17
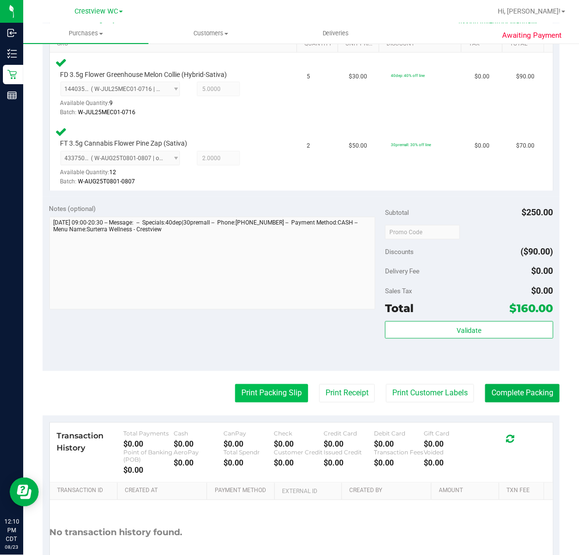
click at [266, 390] on button "Print Packing Slip" at bounding box center [271, 393] width 73 height 18
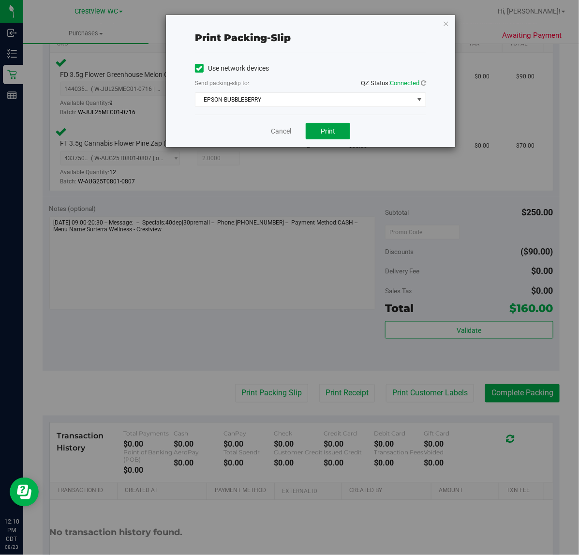
click at [331, 131] on span "Print" at bounding box center [328, 131] width 15 height 8
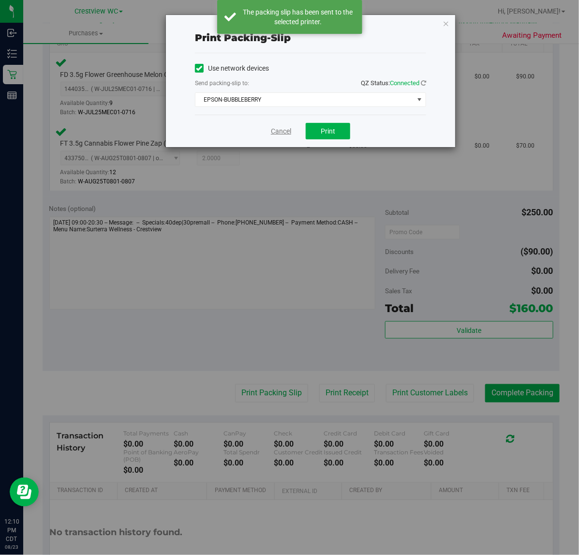
click at [273, 129] on link "Cancel" at bounding box center [281, 131] width 20 height 10
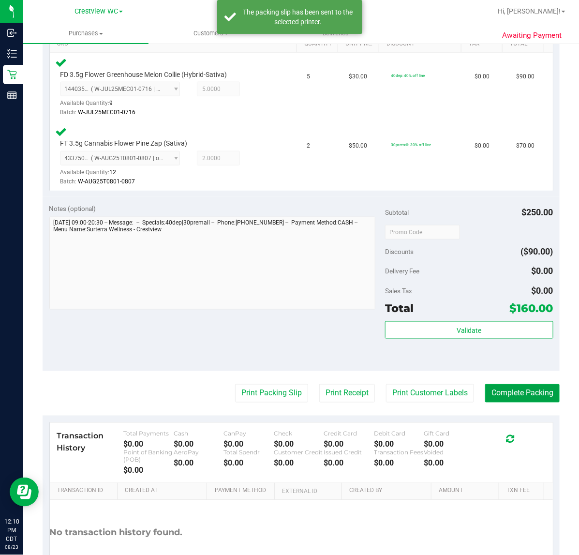
click at [506, 393] on button "Complete Packing" at bounding box center [522, 393] width 75 height 18
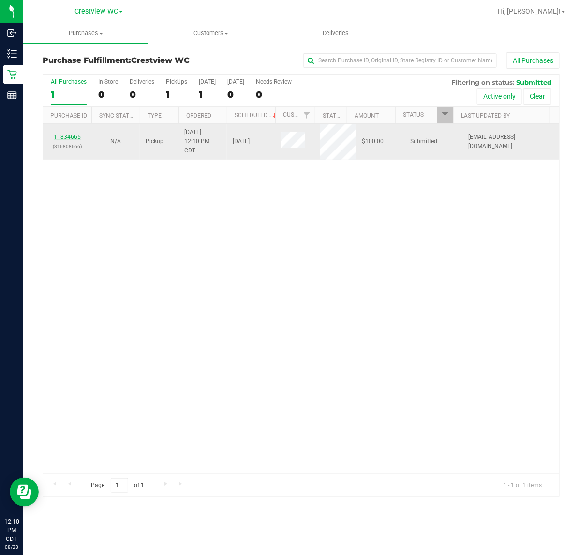
click at [66, 138] on link "11834665" at bounding box center [67, 137] width 27 height 7
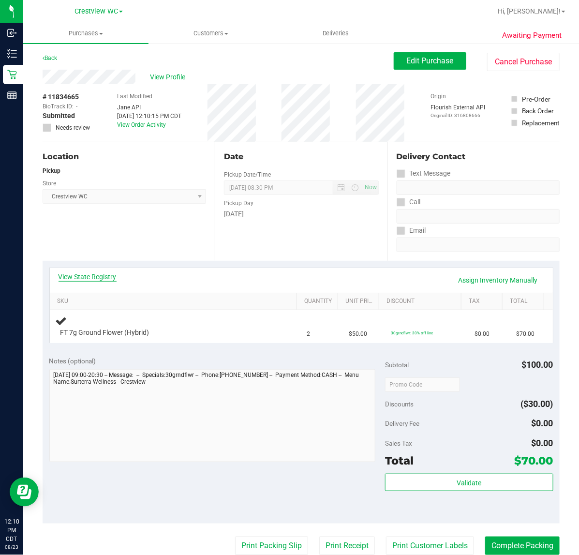
click at [100, 279] on link "View State Registry" at bounding box center [88, 277] width 58 height 10
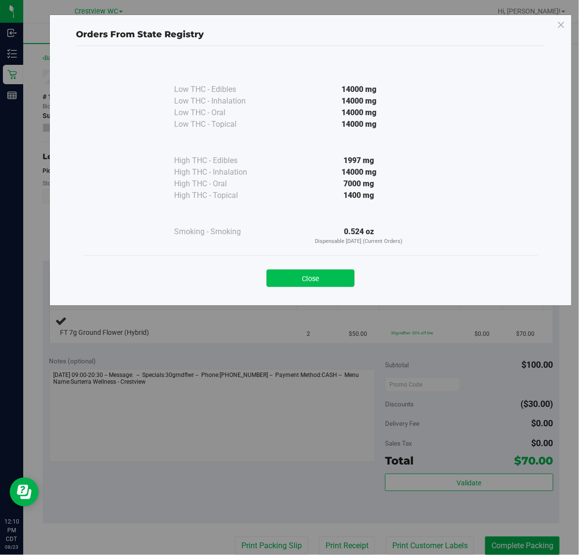
click at [318, 284] on button "Close" at bounding box center [311, 278] width 88 height 17
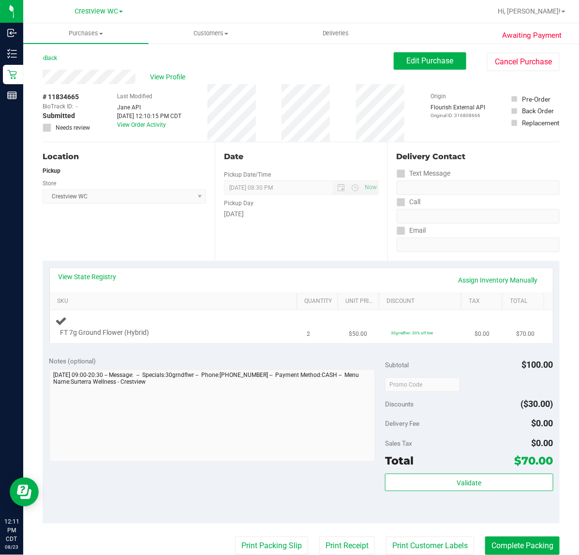
click at [220, 315] on td "FT 7g Ground Flower (Hybrid)" at bounding box center [176, 326] width 252 height 32
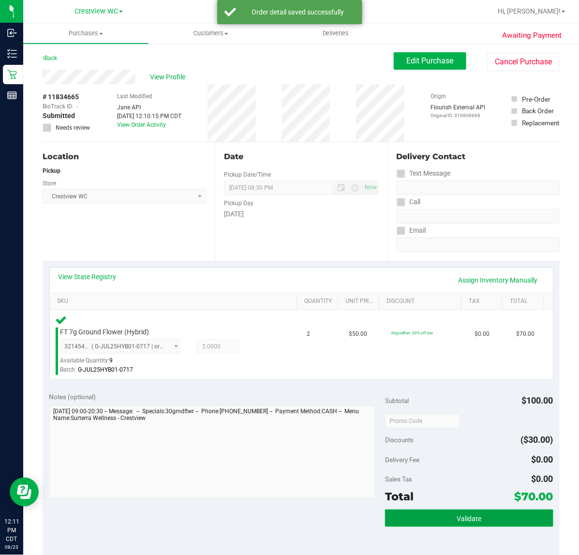
click at [448, 513] on button "Validate" at bounding box center [469, 518] width 168 height 17
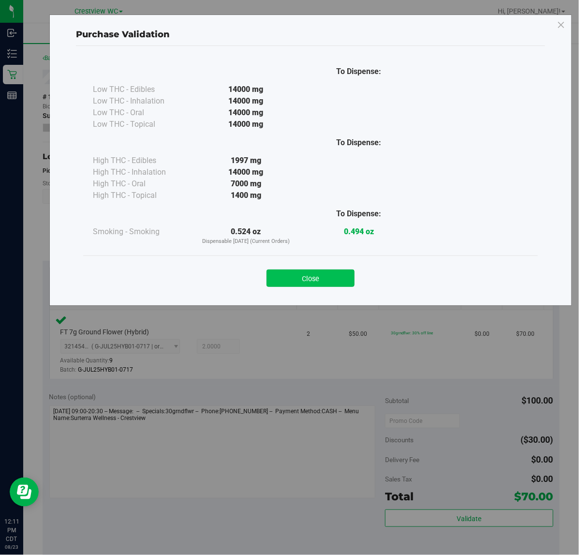
click at [325, 274] on button "Close" at bounding box center [311, 278] width 88 height 17
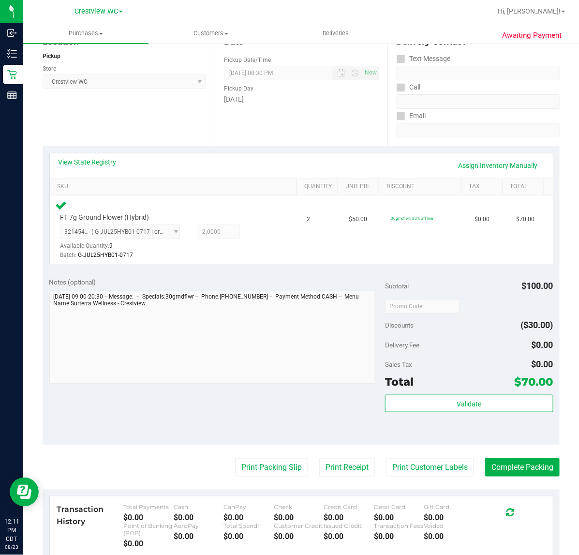
scroll to position [171, 0]
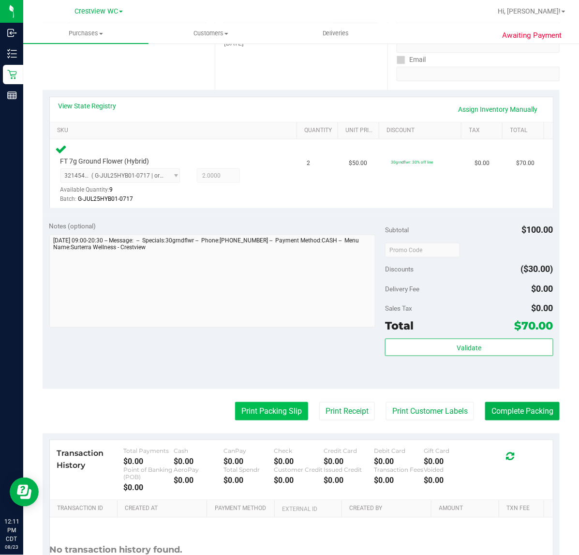
click at [270, 402] on button "Print Packing Slip" at bounding box center [271, 411] width 73 height 18
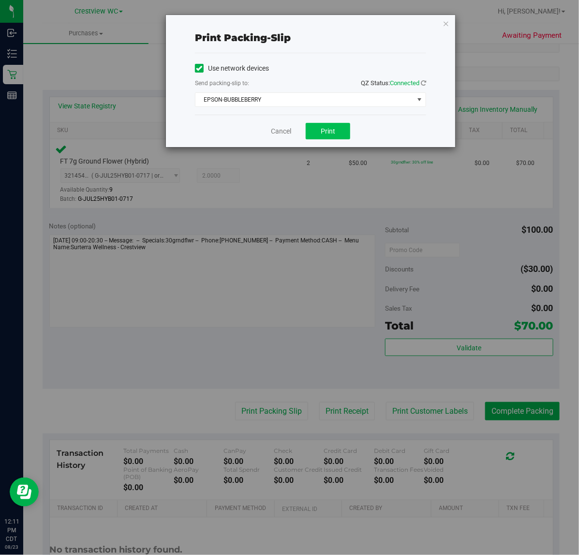
click at [333, 134] on span "Print" at bounding box center [328, 131] width 15 height 8
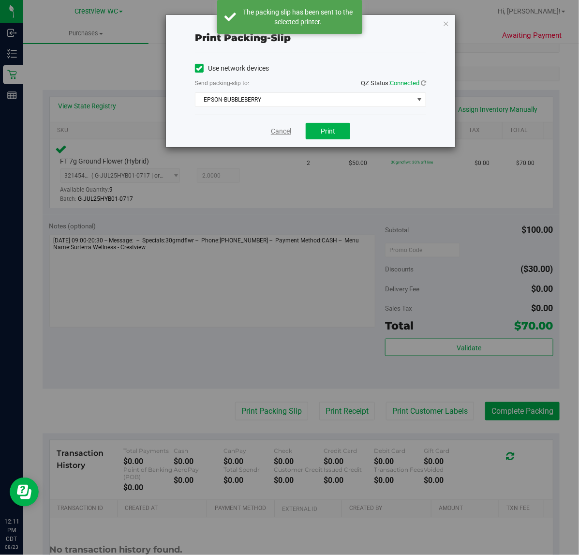
click at [282, 131] on link "Cancel" at bounding box center [281, 131] width 20 height 10
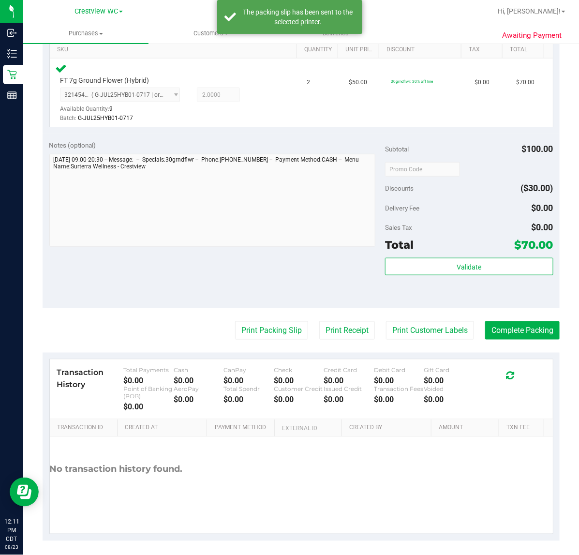
scroll to position [255, 0]
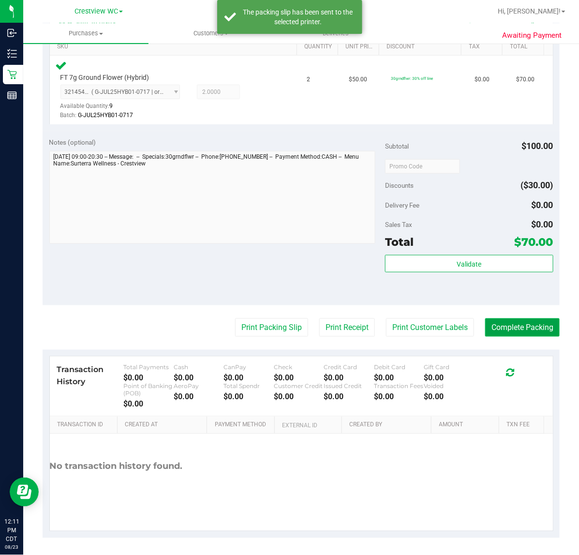
click at [521, 327] on button "Complete Packing" at bounding box center [522, 327] width 75 height 18
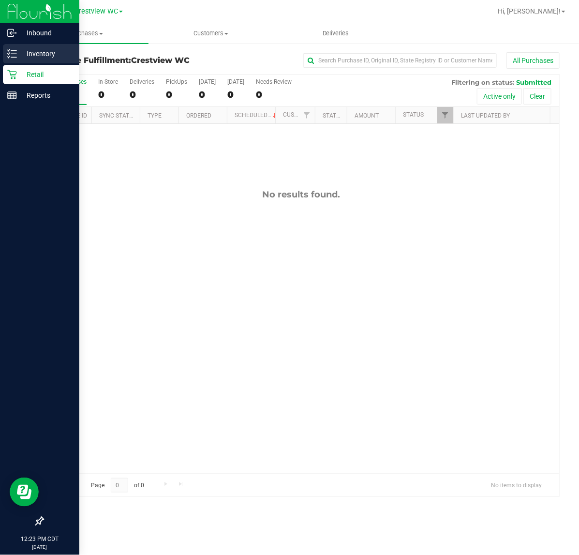
click at [18, 52] on p "Inventory" at bounding box center [46, 54] width 58 height 12
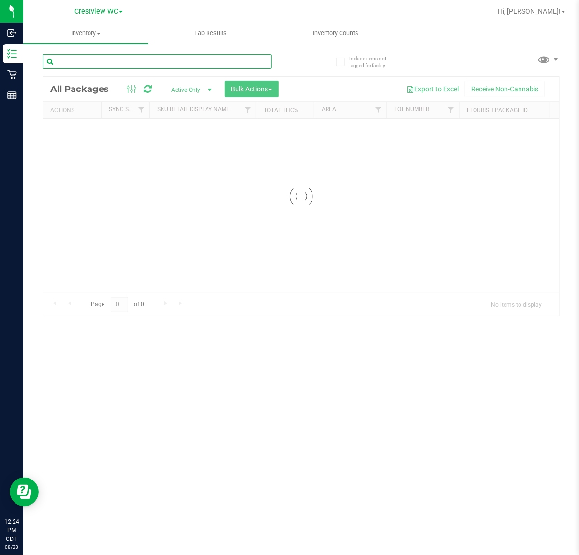
click at [102, 59] on input "text" at bounding box center [157, 61] width 229 height 15
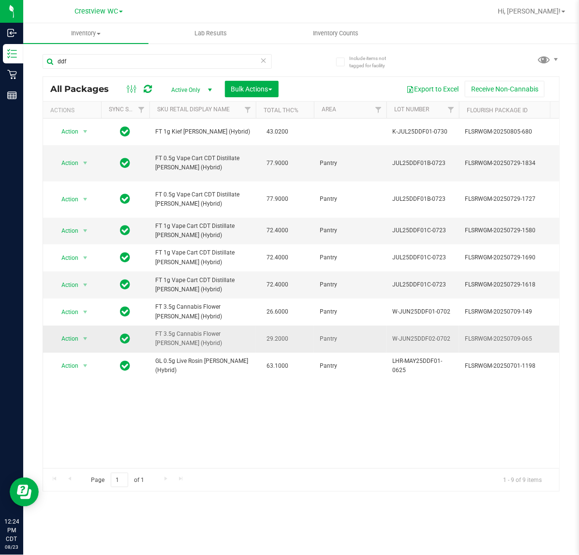
drag, startPoint x: 197, startPoint y: 342, endPoint x: 143, endPoint y: 339, distance: 54.3
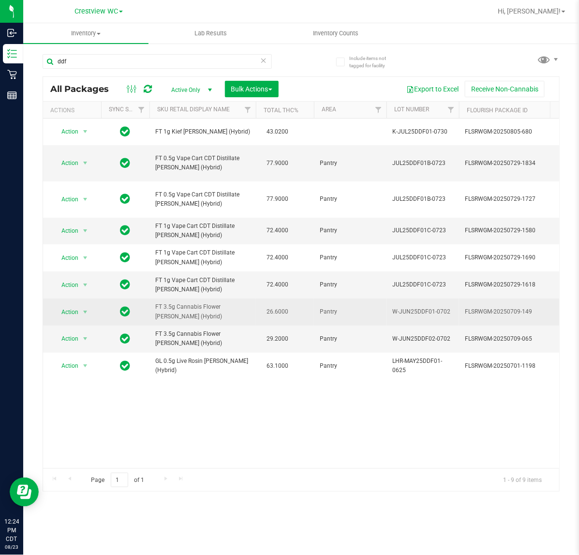
copy tr "FT 3.5g Cannabis Flower [PERSON_NAME] (Hybrid)"
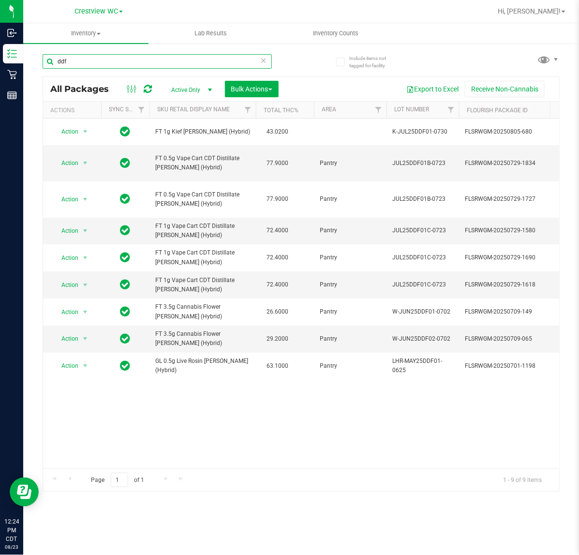
click at [85, 61] on input "ddf" at bounding box center [157, 61] width 229 height 15
paste input "FT 3.5g Cannabis Flower [PERSON_NAME] (Hybrid)"
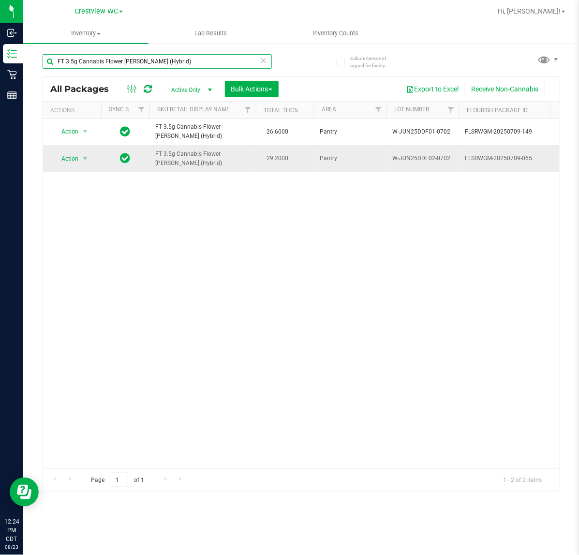
type input "FT 3.5g Cannabis Flower [PERSON_NAME] (Hybrid)"
drag, startPoint x: 268, startPoint y: 156, endPoint x: 301, endPoint y: 158, distance: 33.0
click at [302, 157] on td "29.2000" at bounding box center [285, 158] width 58 height 27
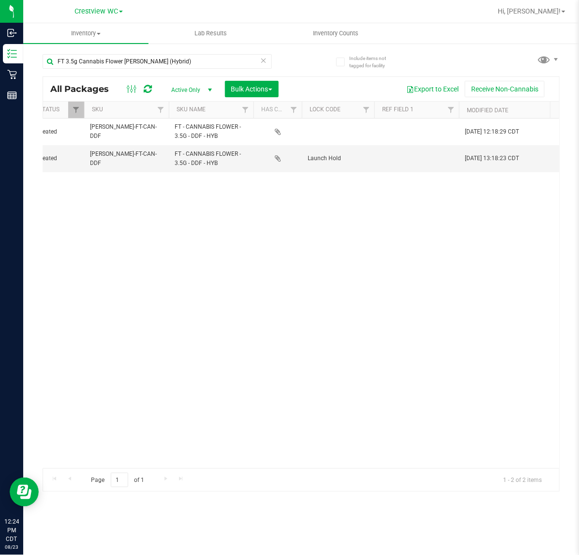
drag, startPoint x: 352, startPoint y: 162, endPoint x: 281, endPoint y: 184, distance: 75.0
click at [281, 184] on div "Action Action Create package Edit attributes Global inventory Locate package Lo…" at bounding box center [301, 294] width 516 height 350
click at [328, 237] on div "Action Action Create package Edit attributes Global inventory Locate package Lo…" at bounding box center [301, 294] width 516 height 350
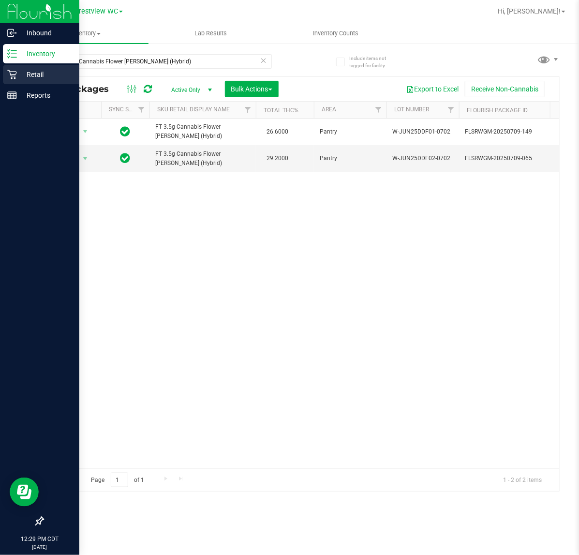
click at [15, 75] on icon at bounding box center [12, 75] width 10 height 10
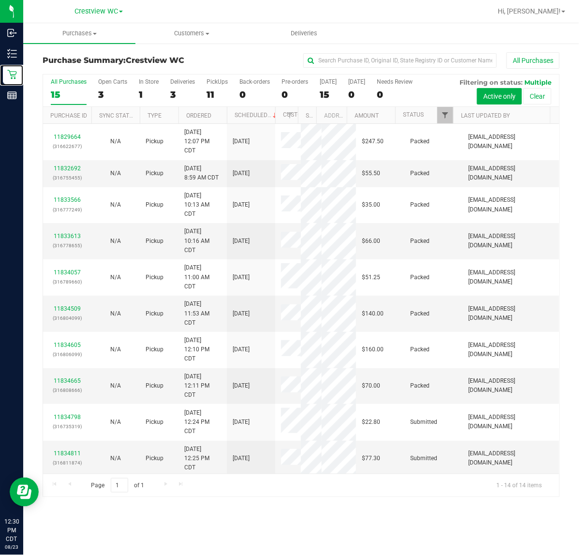
click at [445, 116] on span "Filter" at bounding box center [445, 115] width 8 height 8
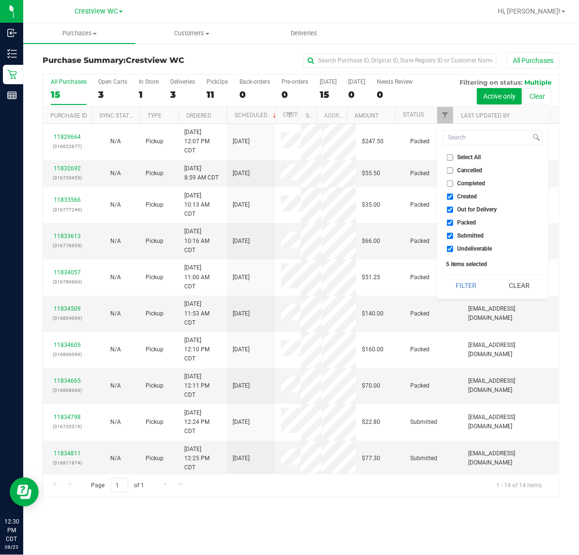
click at [470, 196] on span "Created" at bounding box center [468, 197] width 20 height 6
click at [453, 196] on input "Created" at bounding box center [450, 197] width 6 height 6
checkbox input "false"
click at [478, 209] on span "Out for Delivery" at bounding box center [478, 210] width 40 height 6
click at [453, 209] on input "Out for Delivery" at bounding box center [450, 210] width 6 height 6
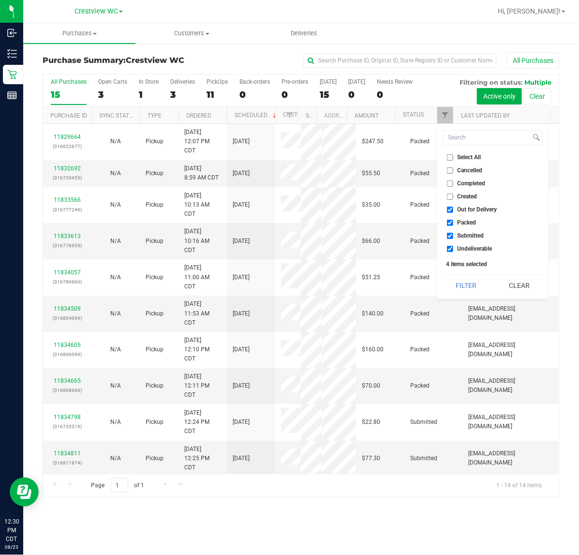
checkbox input "false"
click at [470, 223] on span "Packed" at bounding box center [467, 223] width 19 height 6
click at [453, 223] on input "Packed" at bounding box center [450, 223] width 6 height 6
checkbox input "false"
click at [473, 252] on span "Undeliverable" at bounding box center [475, 249] width 35 height 6
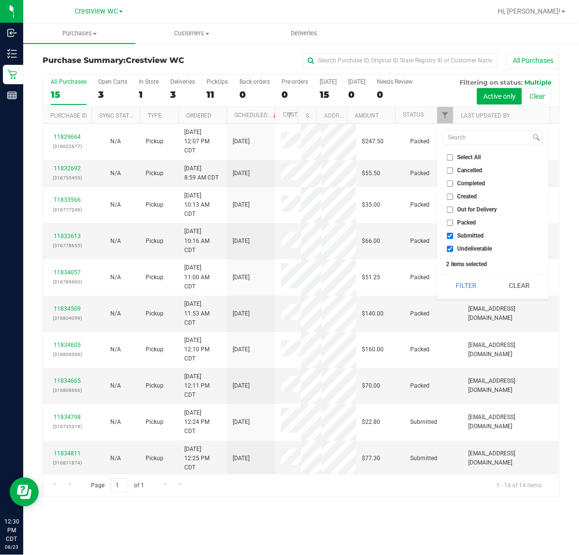
click at [453, 252] on input "Undeliverable" at bounding box center [450, 249] width 6 height 6
checkbox input "false"
click at [467, 286] on button "Filter" at bounding box center [466, 285] width 46 height 21
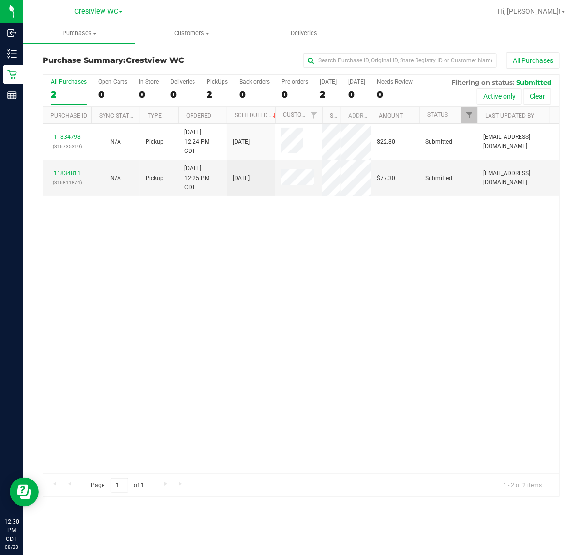
drag, startPoint x: 297, startPoint y: 115, endPoint x: 322, endPoint y: 115, distance: 25.2
click at [322, 115] on div "Purchase ID Sync Status Type Ordered Scheduled Customer State Registry ID Addre…" at bounding box center [297, 115] width 508 height 16
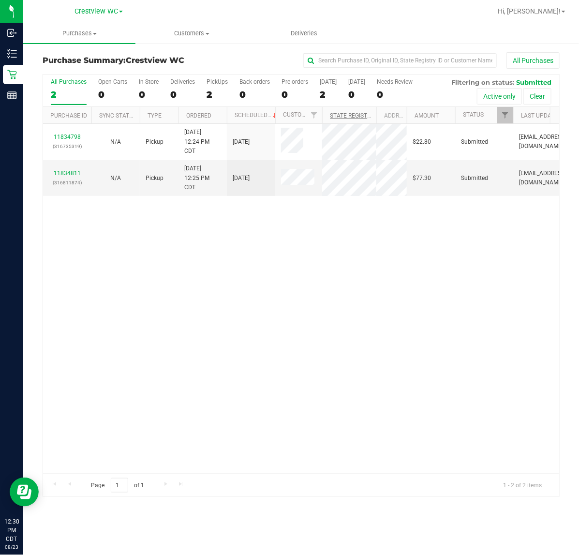
drag, startPoint x: 339, startPoint y: 114, endPoint x: 373, endPoint y: 117, distance: 34.0
click at [373, 117] on div "Purchase ID Sync Status Type Ordered Scheduled Customer State Registry ID Addre…" at bounding box center [297, 115] width 508 height 16
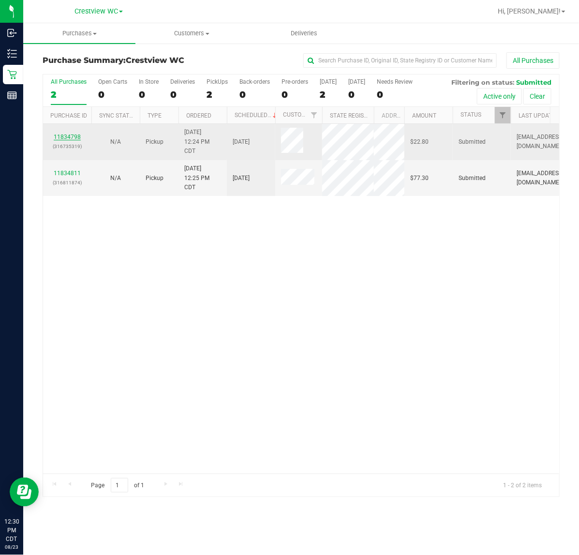
click at [76, 136] on link "11834798" at bounding box center [67, 137] width 27 height 7
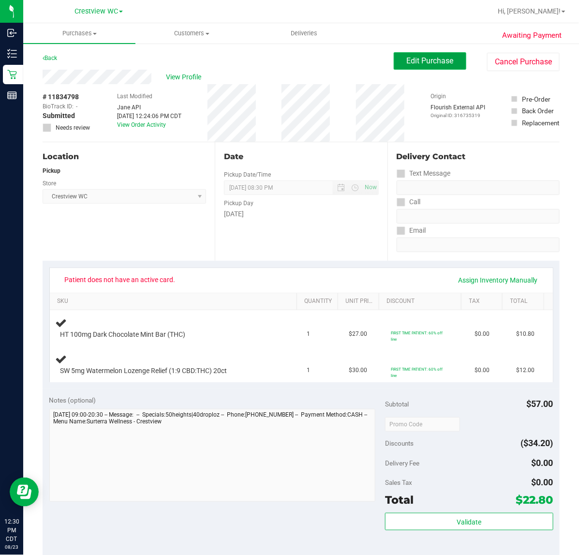
click at [402, 66] on button "Edit Purchase" at bounding box center [430, 60] width 73 height 17
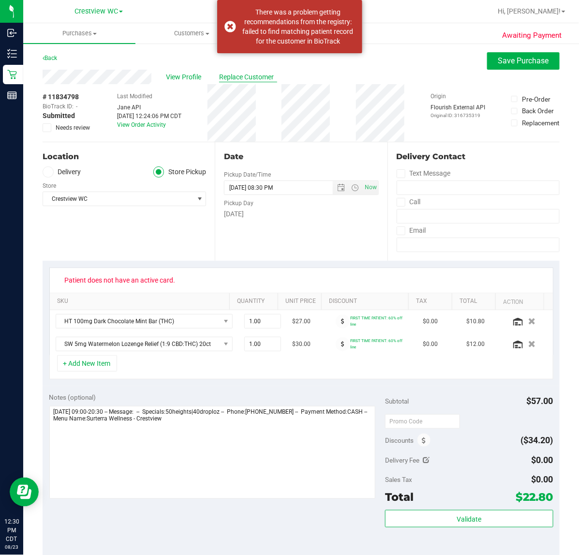
click at [260, 76] on span "Replace Customer" at bounding box center [248, 77] width 58 height 10
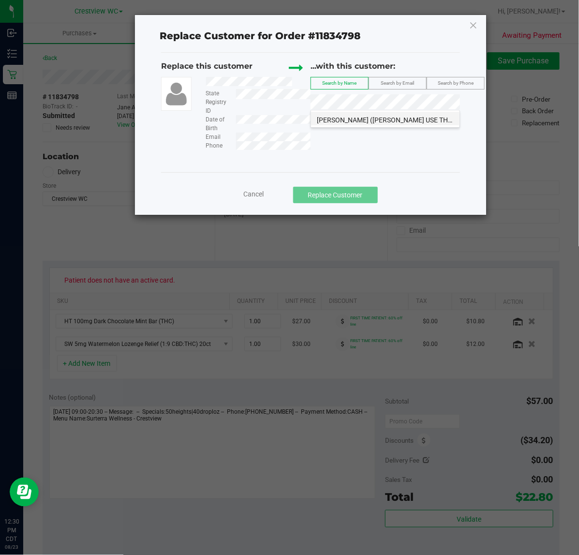
click at [424, 122] on span "ELLIOTT (ELLIOTT USE THIS PROFILE) OLSON" at bounding box center [427, 120] width 221 height 8
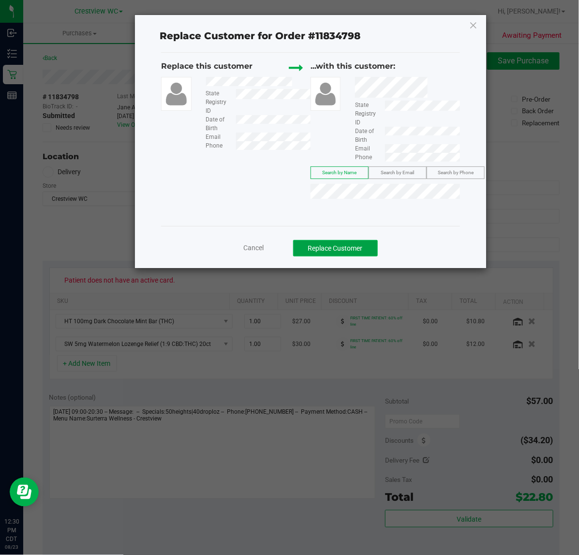
click at [353, 252] on button "Replace Customer" at bounding box center [335, 248] width 85 height 16
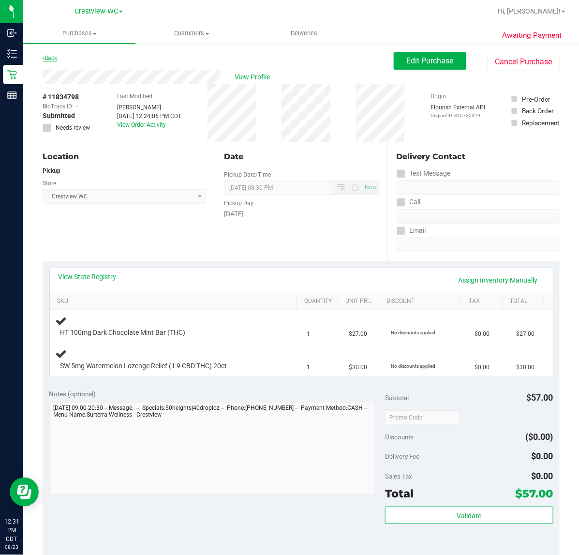
click at [54, 56] on link "Back" at bounding box center [50, 58] width 15 height 7
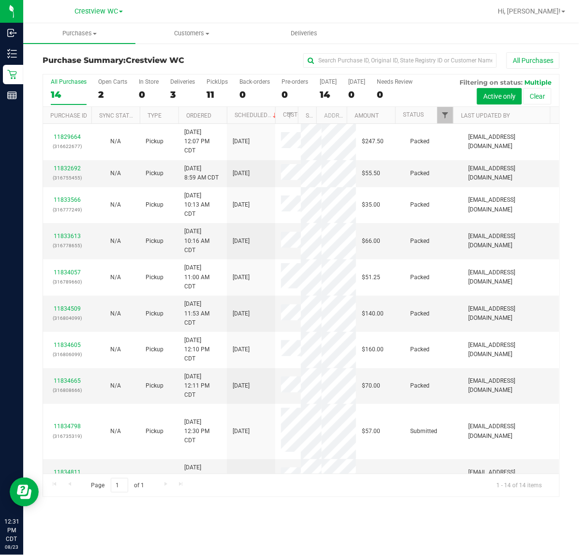
click at [446, 115] on span "Filter" at bounding box center [445, 115] width 8 height 8
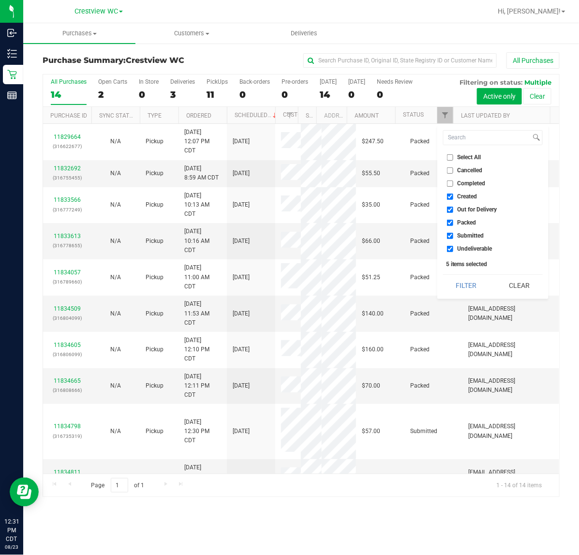
click at [475, 208] on span "Out for Delivery" at bounding box center [478, 210] width 40 height 6
click at [453, 208] on input "Out for Delivery" at bounding box center [450, 210] width 6 height 6
click at [481, 210] on span "Out for Delivery" at bounding box center [478, 210] width 40 height 6
click at [453, 210] on input "Out for Delivery" at bounding box center [450, 210] width 6 height 6
checkbox input "true"
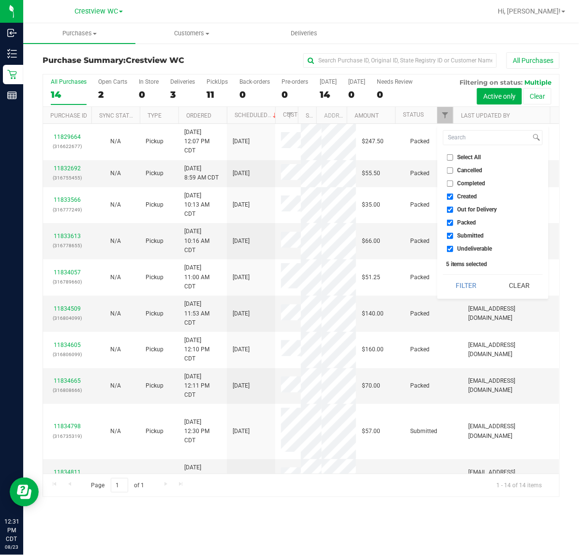
click at [470, 199] on span "Created" at bounding box center [468, 197] width 20 height 6
click at [453, 199] on input "Created" at bounding box center [450, 197] width 6 height 6
checkbox input "false"
click at [477, 211] on span "Out for Delivery" at bounding box center [478, 210] width 40 height 6
click at [453, 211] on input "Out for Delivery" at bounding box center [450, 210] width 6 height 6
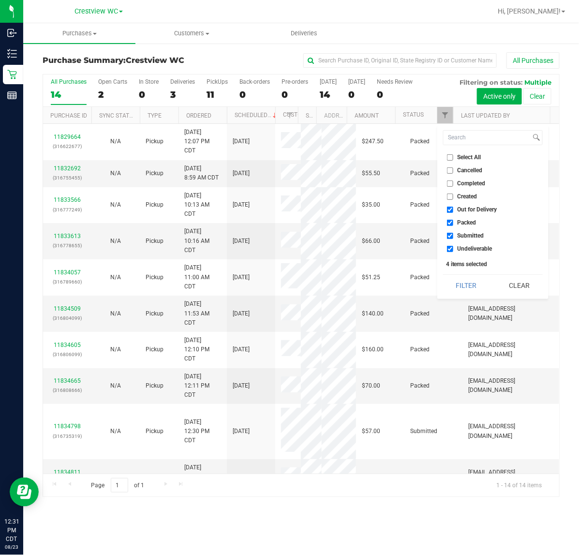
checkbox input "false"
click at [470, 223] on span "Packed" at bounding box center [467, 223] width 19 height 6
click at [453, 223] on input "Packed" at bounding box center [450, 223] width 6 height 6
checkbox input "false"
click at [475, 249] on span "Undeliverable" at bounding box center [475, 249] width 35 height 6
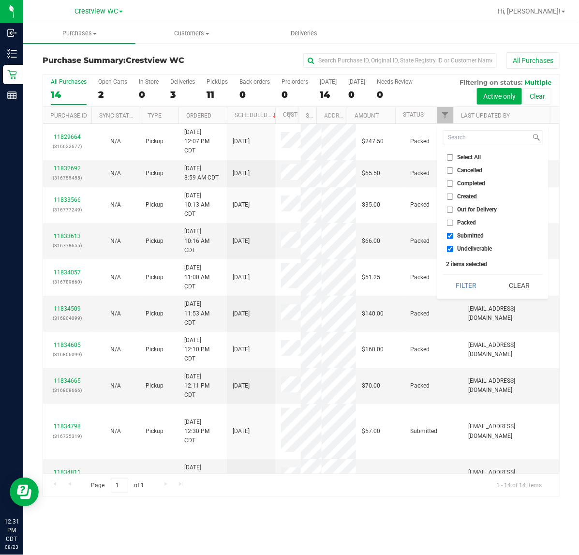
click at [453, 249] on input "Undeliverable" at bounding box center [450, 249] width 6 height 6
checkbox input "false"
click at [467, 289] on button "Filter" at bounding box center [466, 285] width 46 height 21
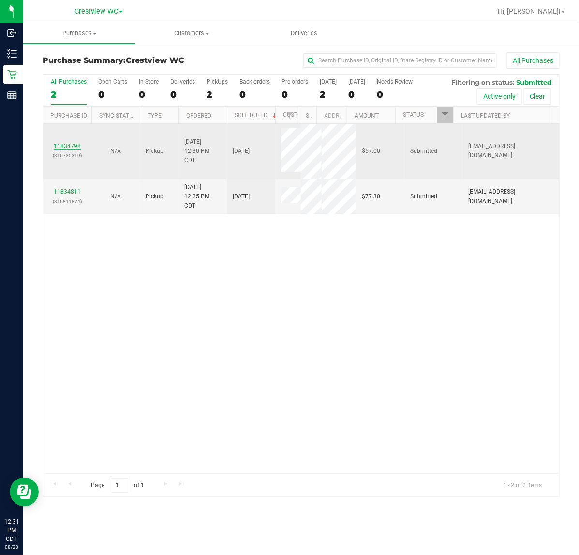
click at [73, 148] on link "11834798" at bounding box center [67, 146] width 27 height 7
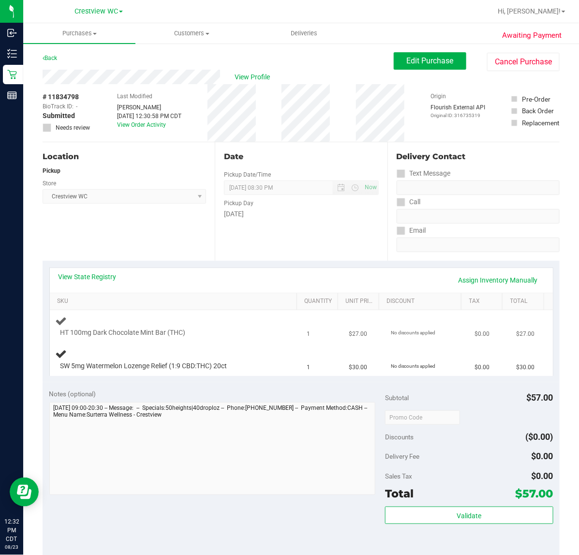
click at [234, 331] on div "HT 100mg Dark Chocolate Mint Bar (THC)" at bounding box center [166, 333] width 221 height 10
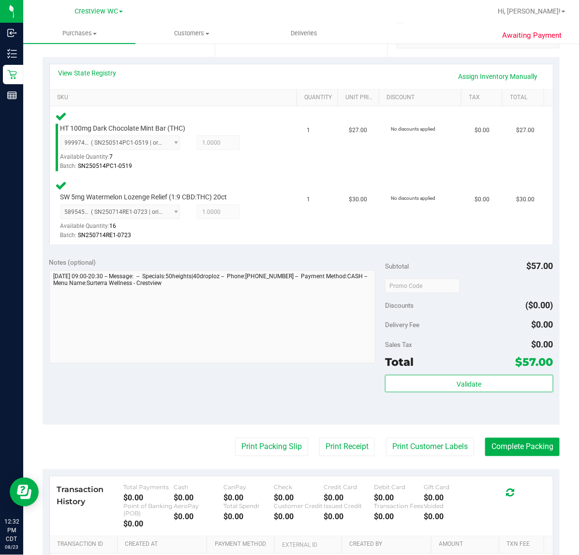
scroll to position [208, 0]
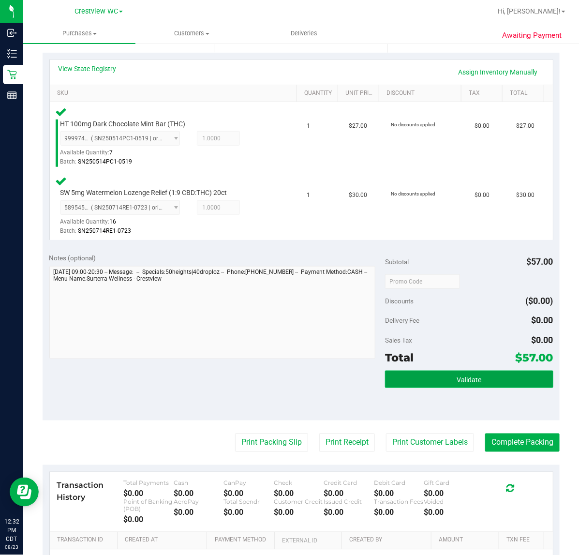
click at [476, 371] on button "Validate" at bounding box center [469, 379] width 168 height 17
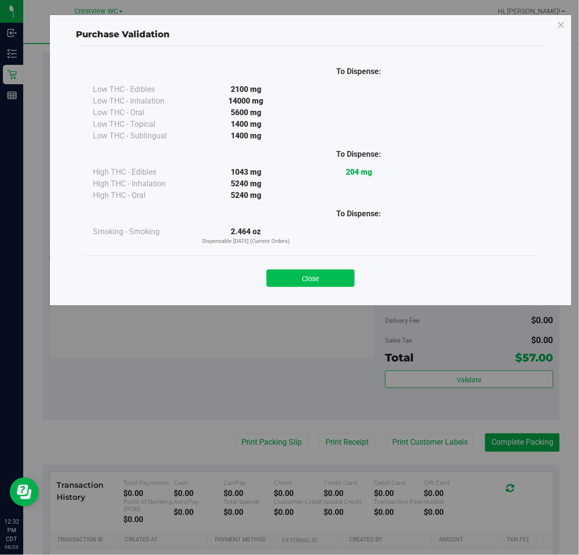
click at [310, 279] on button "Close" at bounding box center [311, 278] width 88 height 17
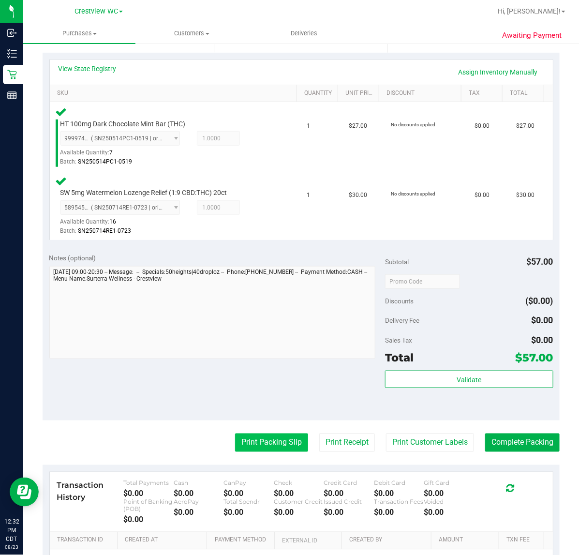
click at [267, 441] on button "Print Packing Slip" at bounding box center [271, 443] width 73 height 18
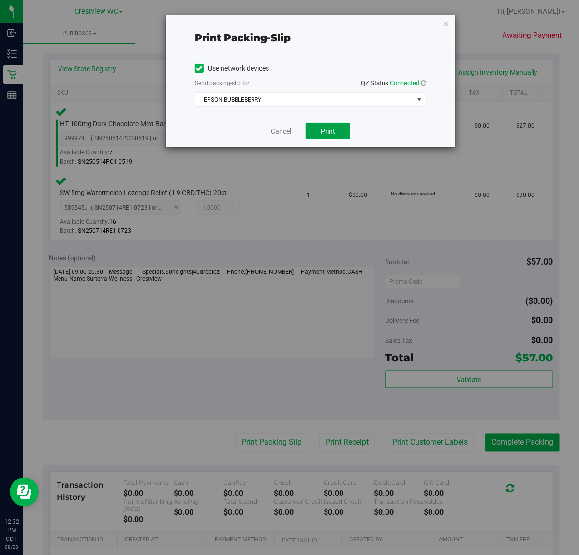
click at [332, 134] on span "Print" at bounding box center [328, 131] width 15 height 8
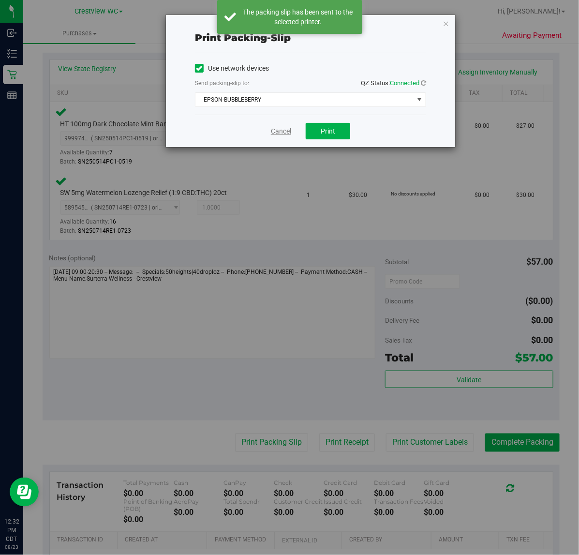
click at [276, 135] on link "Cancel" at bounding box center [281, 131] width 20 height 10
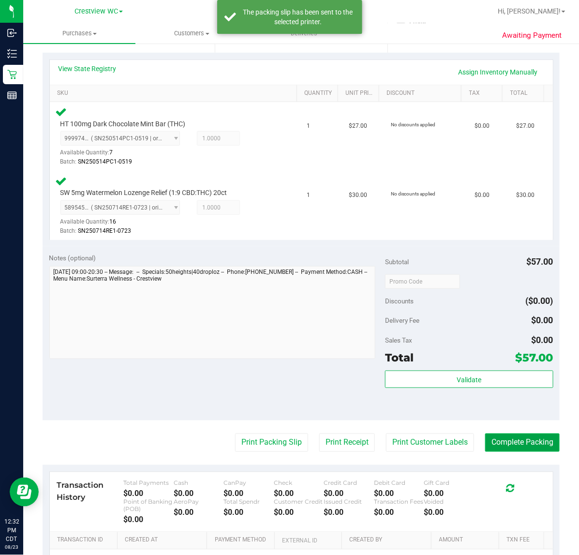
click at [514, 445] on button "Complete Packing" at bounding box center [522, 443] width 75 height 18
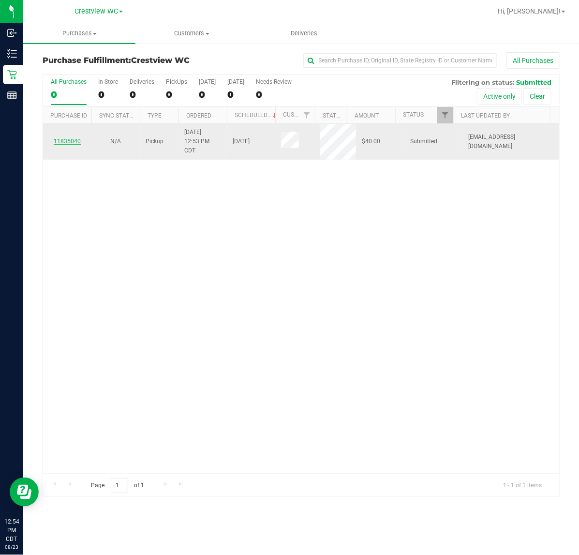
click at [68, 143] on link "11835040" at bounding box center [67, 141] width 27 height 7
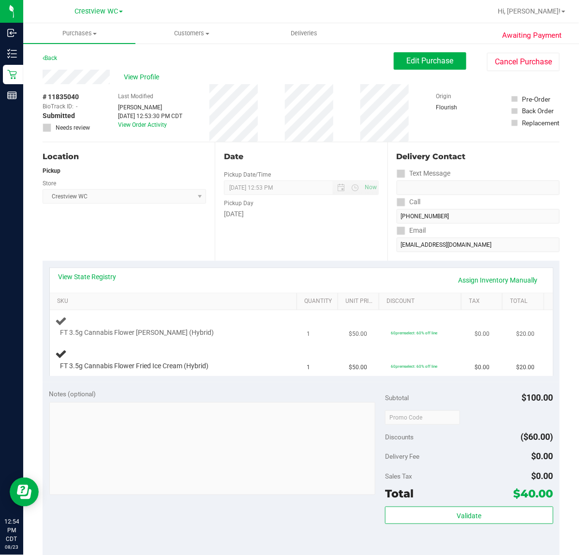
click at [248, 322] on div "FT 3.5g Cannabis Flower [PERSON_NAME] (Hybrid)" at bounding box center [176, 326] width 240 height 23
click at [144, 371] on div at bounding box center [168, 371] width 216 height 0
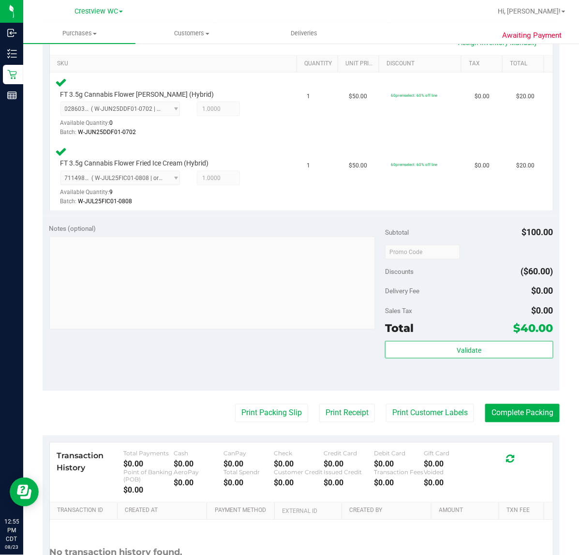
scroll to position [240, 0]
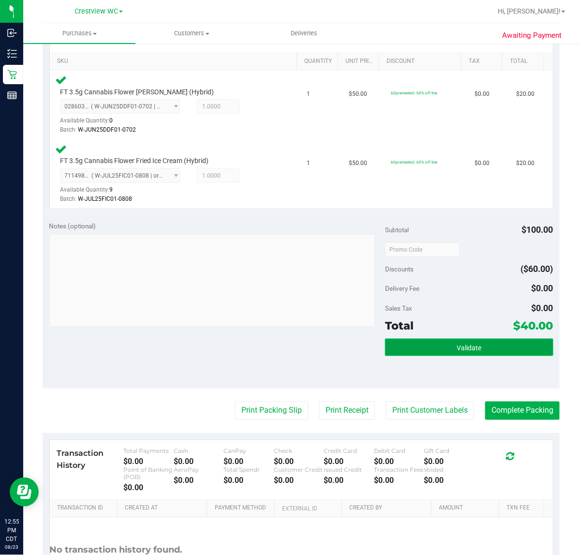
click at [494, 342] on button "Validate" at bounding box center [469, 347] width 168 height 17
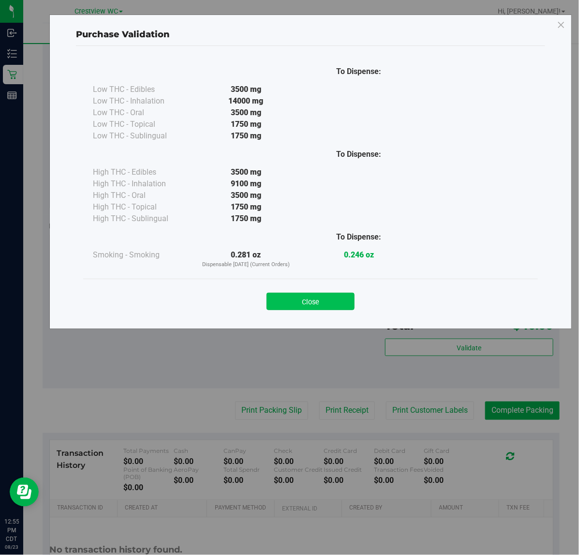
click at [337, 303] on button "Close" at bounding box center [311, 301] width 88 height 17
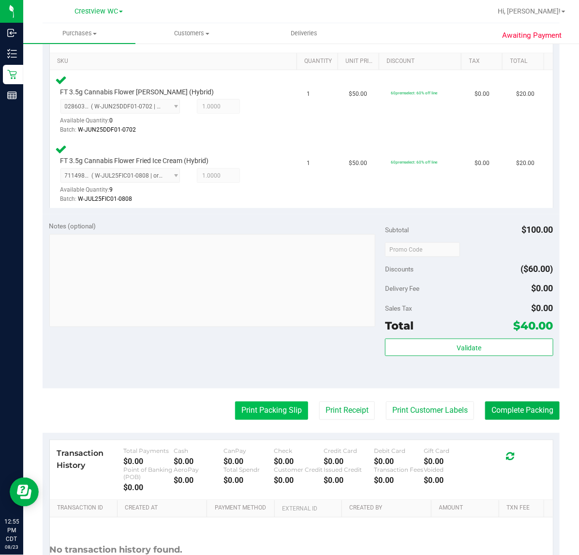
click at [274, 413] on button "Print Packing Slip" at bounding box center [271, 411] width 73 height 18
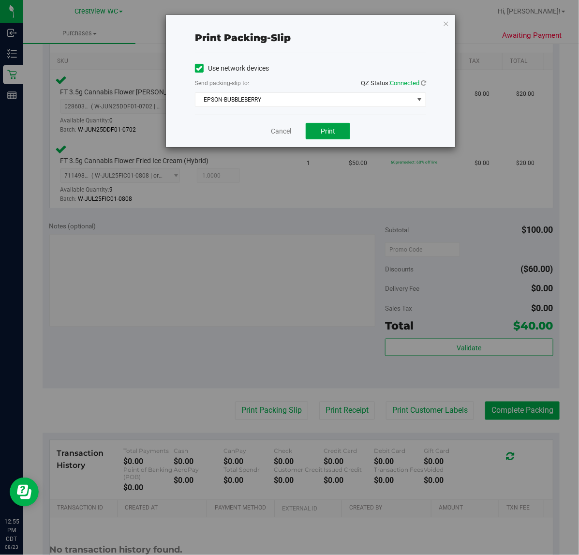
click at [330, 132] on span "Print" at bounding box center [328, 131] width 15 height 8
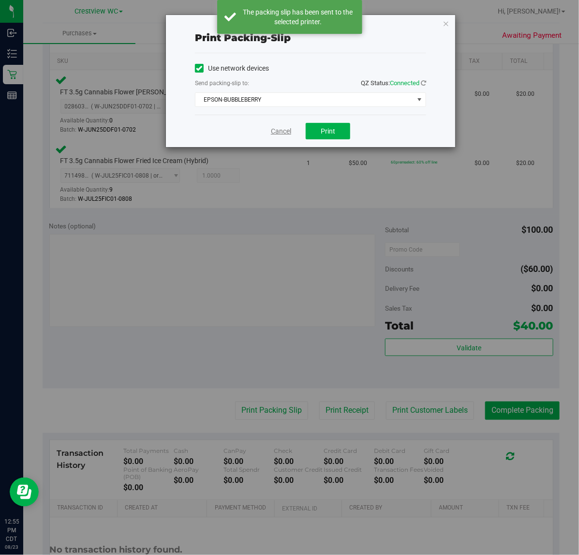
click at [284, 134] on link "Cancel" at bounding box center [281, 131] width 20 height 10
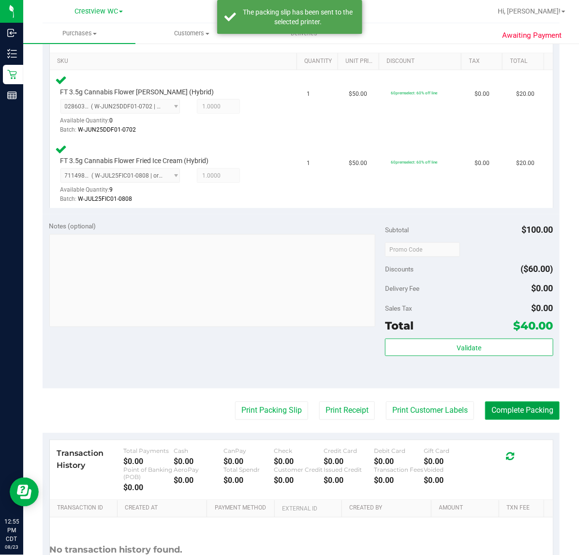
click at [524, 409] on button "Complete Packing" at bounding box center [522, 411] width 75 height 18
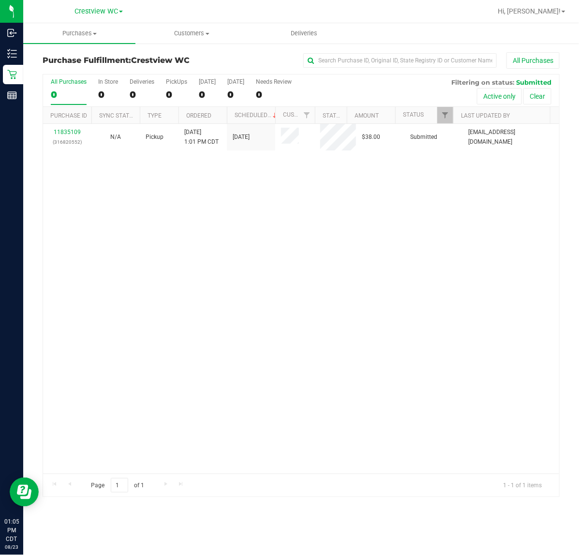
click at [167, 308] on div "11835109 (316820552) N/A Pickup 8/23/2025 1:01 PM CDT 8/23/2025 $38.00 Submitte…" at bounding box center [301, 299] width 516 height 350
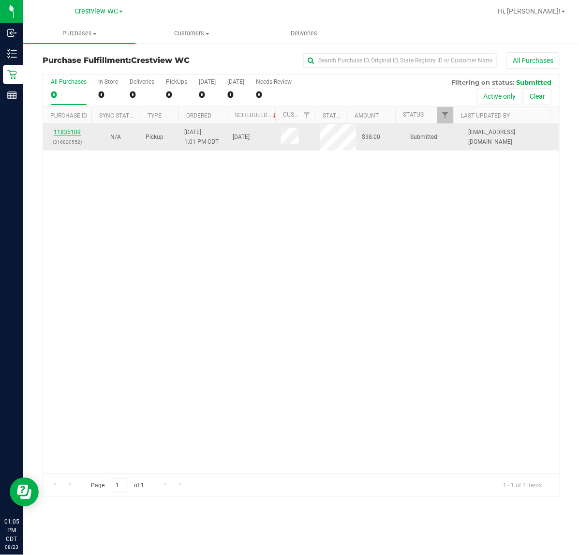
click at [64, 131] on link "11835109" at bounding box center [67, 132] width 27 height 7
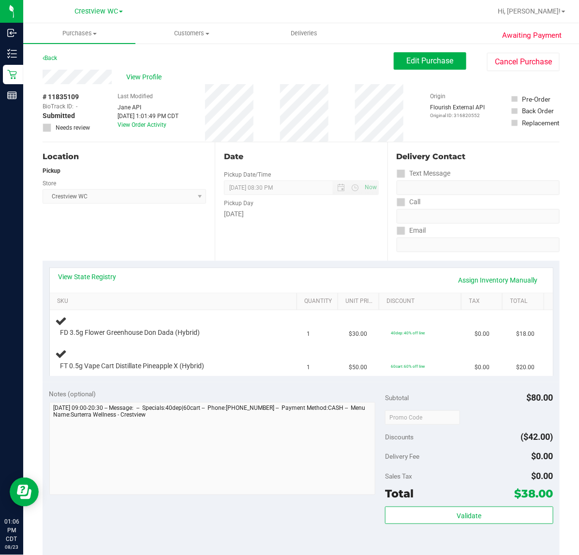
click at [176, 386] on div "Notes (optional) Subtotal $80.00 Discounts ($42.00) Delivery Fee $0.00 Sales Ta…" at bounding box center [301, 469] width 517 height 174
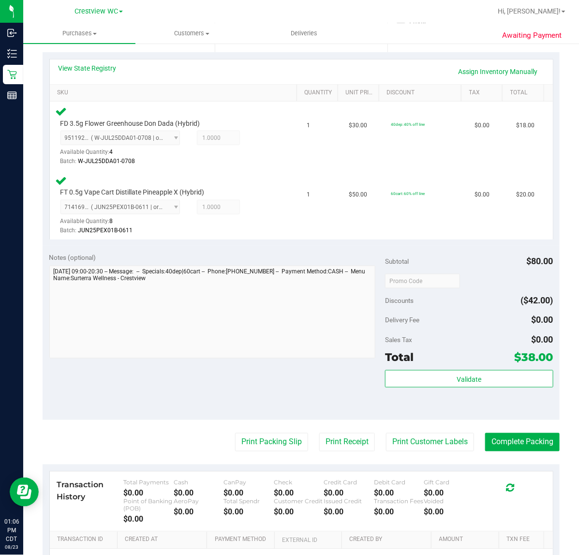
scroll to position [208, 0]
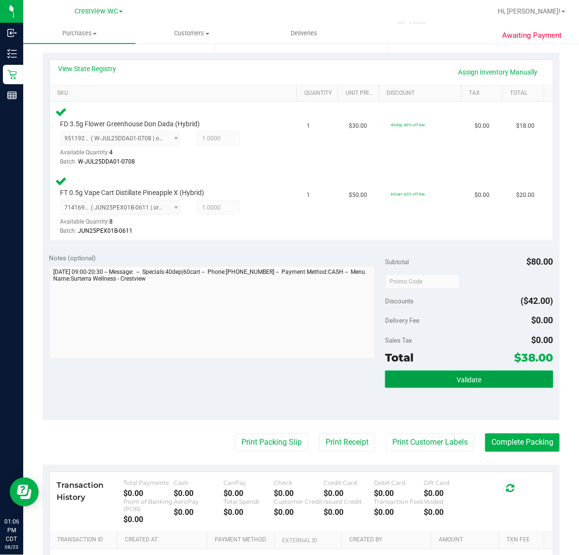
click at [463, 381] on span "Validate" at bounding box center [469, 380] width 25 height 8
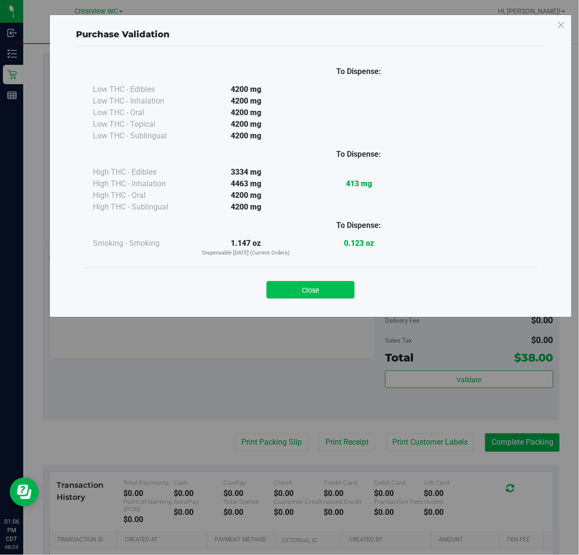
click at [325, 294] on button "Close" at bounding box center [311, 289] width 88 height 17
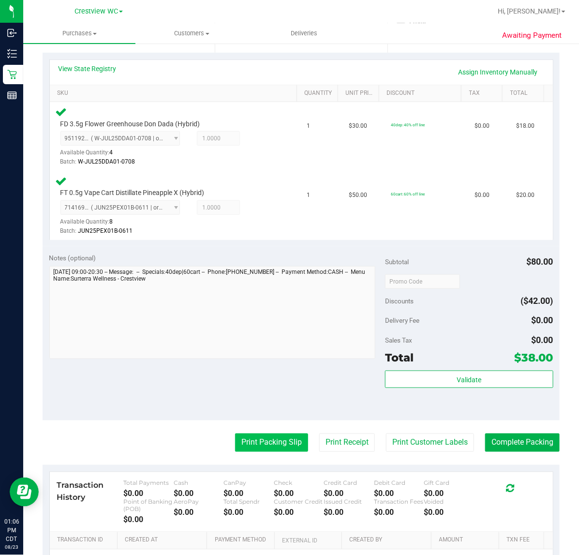
click at [268, 443] on button "Print Packing Slip" at bounding box center [271, 443] width 73 height 18
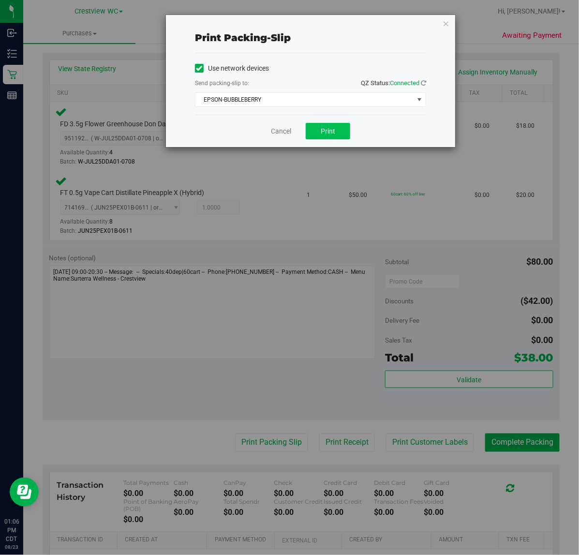
click at [345, 129] on button "Print" at bounding box center [328, 131] width 45 height 16
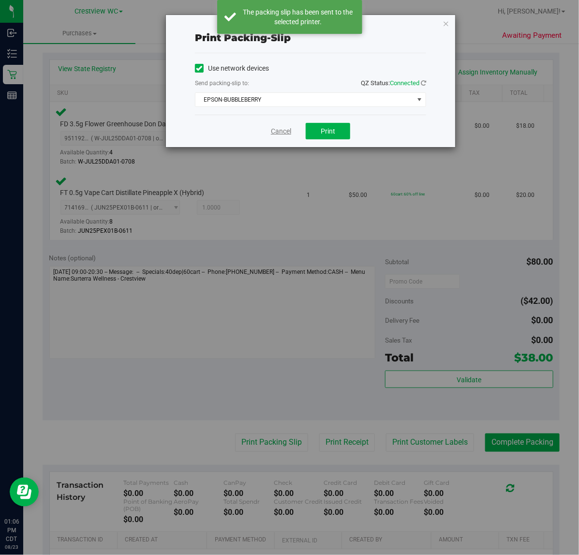
click at [283, 129] on link "Cancel" at bounding box center [281, 131] width 20 height 10
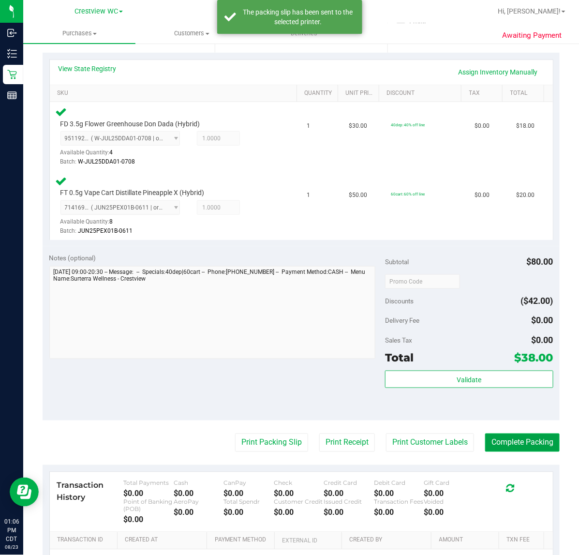
click at [518, 443] on button "Complete Packing" at bounding box center [522, 443] width 75 height 18
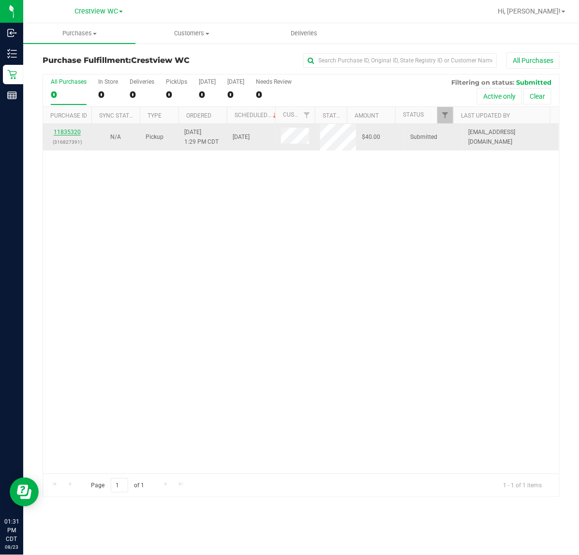
click at [68, 135] on link "11835320" at bounding box center [67, 132] width 27 height 7
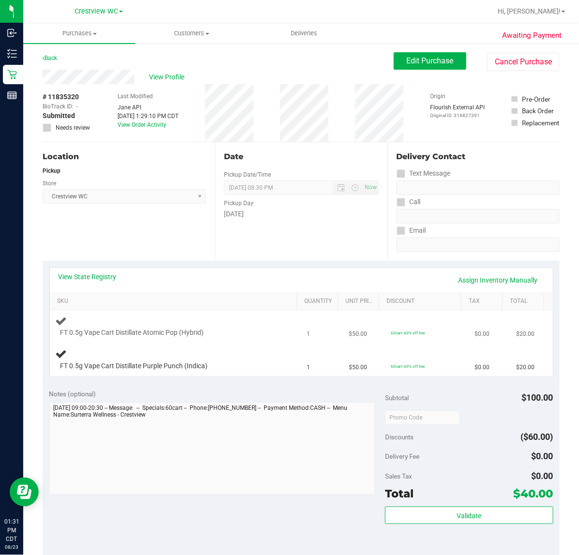
click at [160, 320] on div "FT 0.5g Vape Cart Distillate Atomic Pop (Hybrid)" at bounding box center [176, 326] width 240 height 23
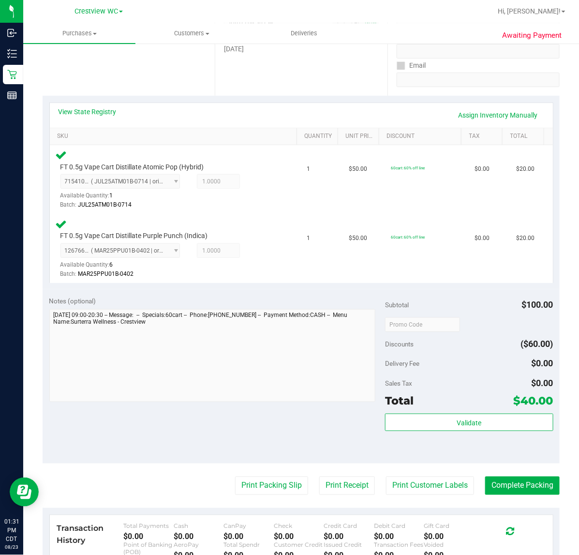
scroll to position [174, 0]
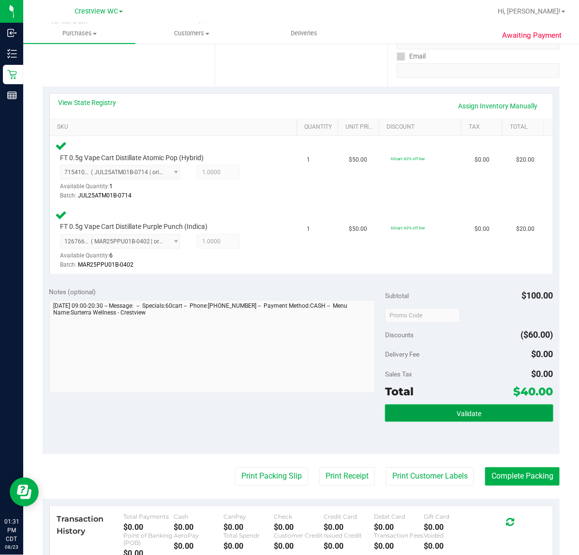
click at [470, 415] on span "Validate" at bounding box center [469, 414] width 25 height 8
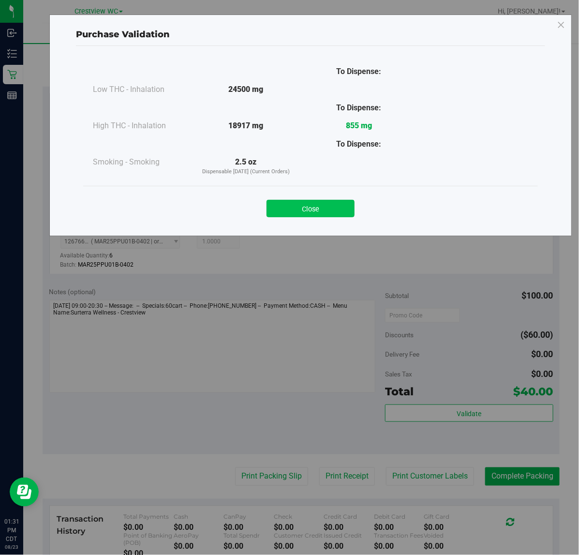
click at [333, 215] on button "Close" at bounding box center [311, 208] width 88 height 17
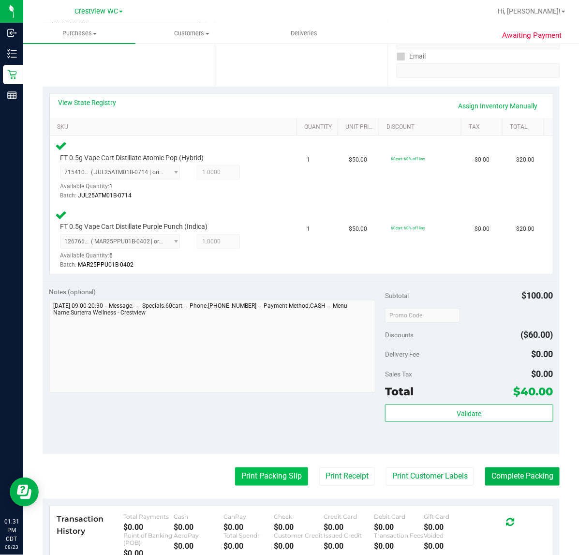
click at [280, 478] on button "Print Packing Slip" at bounding box center [271, 476] width 73 height 18
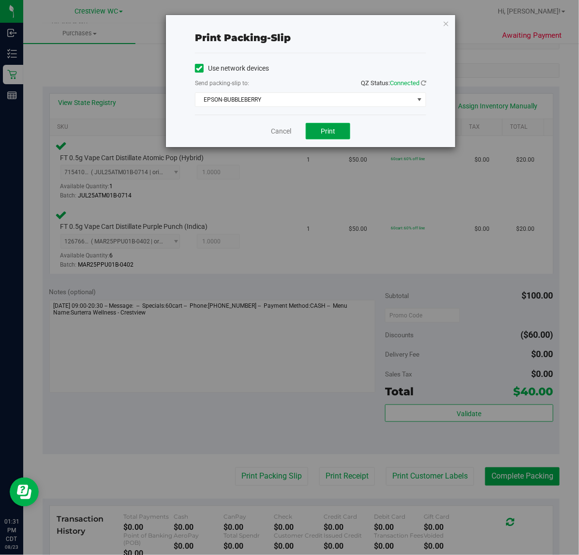
click at [332, 133] on span "Print" at bounding box center [328, 131] width 15 height 8
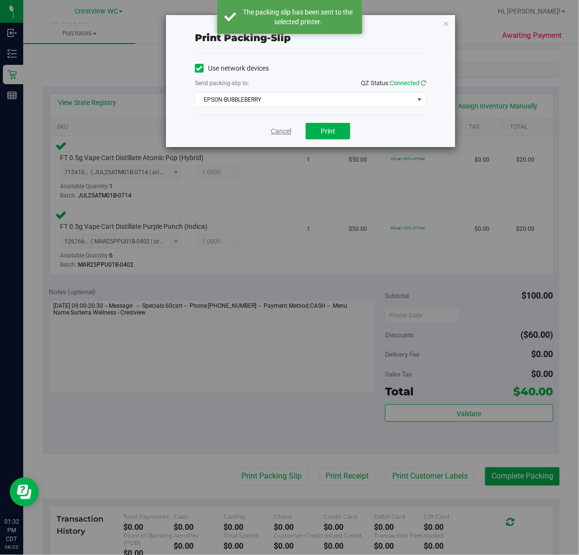
click at [286, 135] on link "Cancel" at bounding box center [281, 131] width 20 height 10
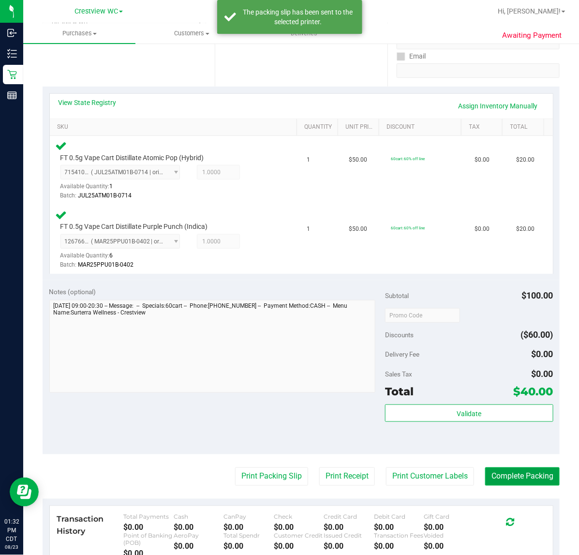
click at [523, 476] on button "Complete Packing" at bounding box center [522, 476] width 75 height 18
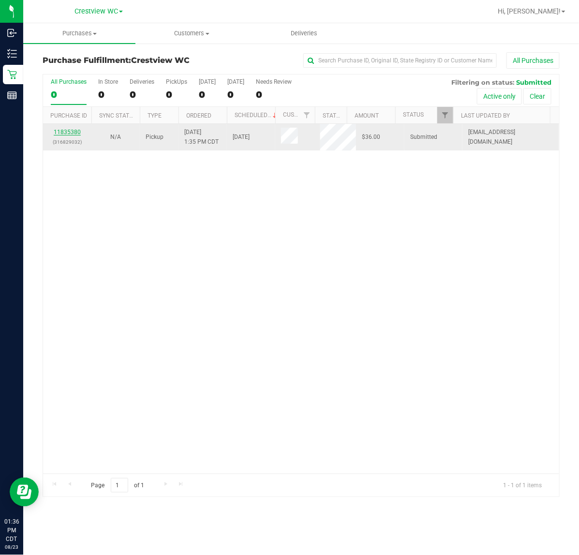
click at [65, 135] on link "11835380" at bounding box center [67, 132] width 27 height 7
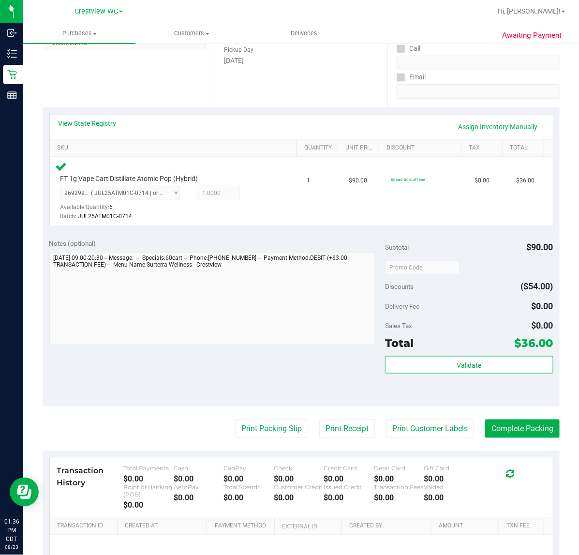
scroll to position [170, 0]
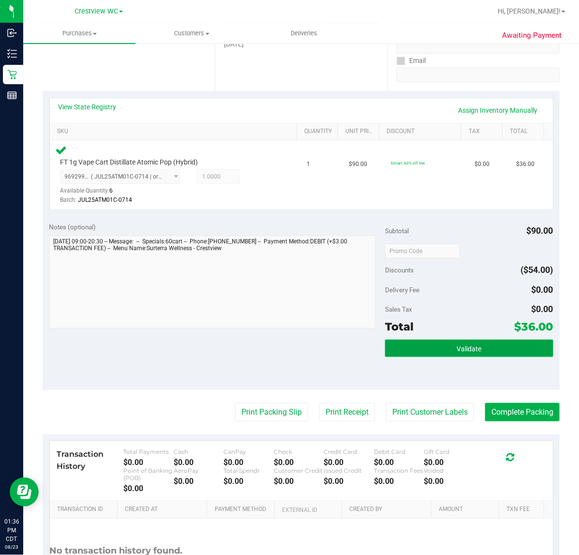
click at [484, 346] on button "Validate" at bounding box center [469, 348] width 168 height 17
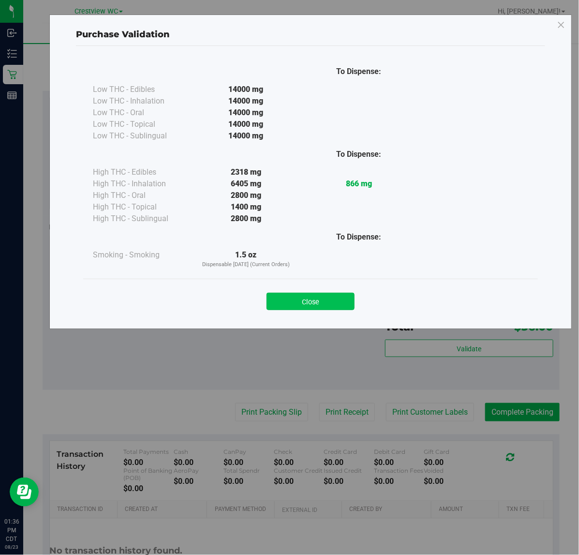
click at [317, 306] on button "Close" at bounding box center [311, 301] width 88 height 17
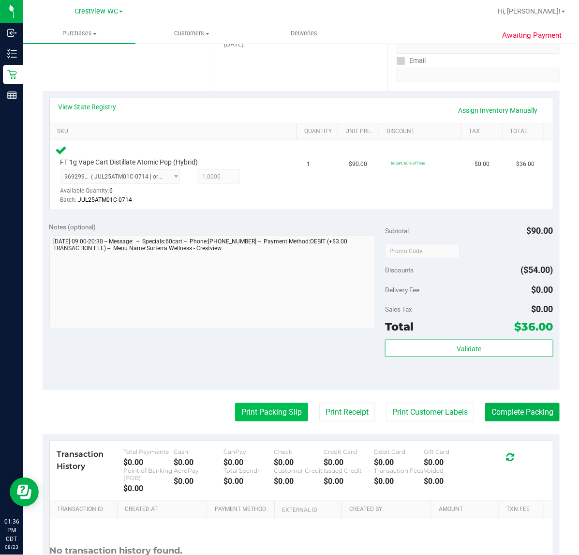
click at [260, 415] on button "Print Packing Slip" at bounding box center [271, 412] width 73 height 18
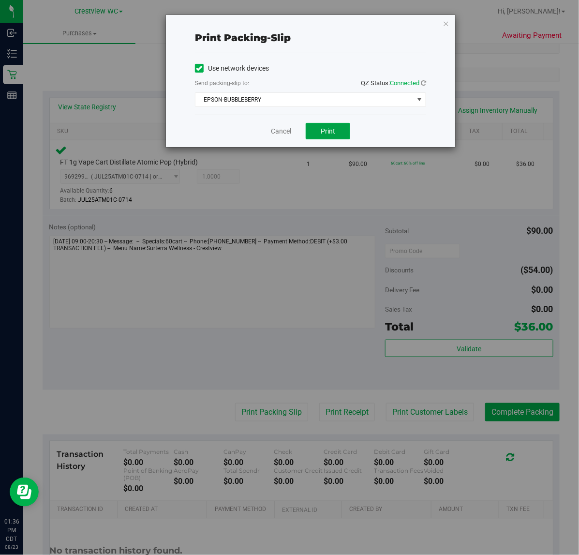
click at [333, 135] on span "Print" at bounding box center [328, 131] width 15 height 8
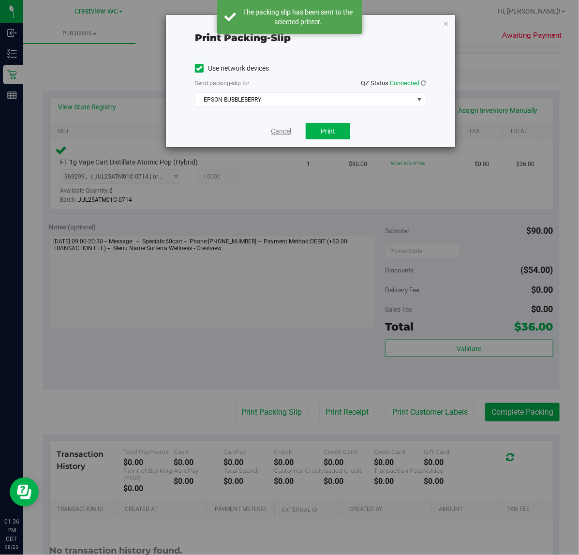
click at [282, 129] on link "Cancel" at bounding box center [281, 131] width 20 height 10
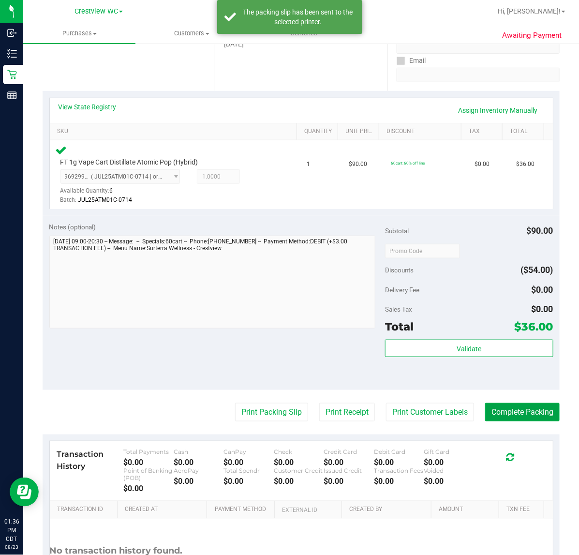
click at [516, 416] on button "Complete Packing" at bounding box center [522, 412] width 75 height 18
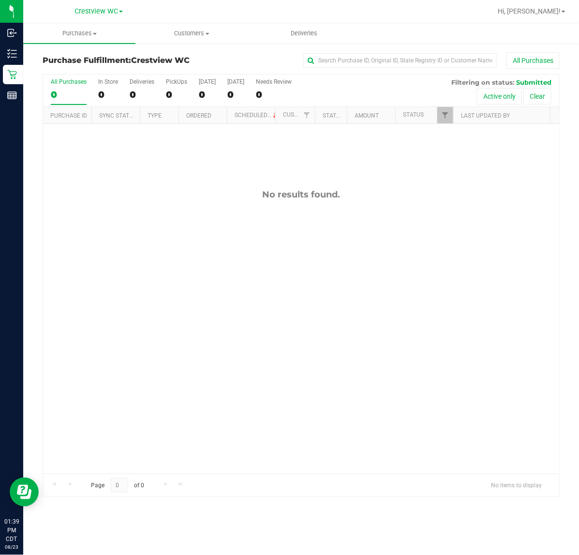
click at [191, 313] on div "No results found." at bounding box center [301, 331] width 516 height 415
click at [175, 406] on div "No results found." at bounding box center [301, 331] width 516 height 415
click at [191, 283] on div "No results found." at bounding box center [301, 331] width 516 height 415
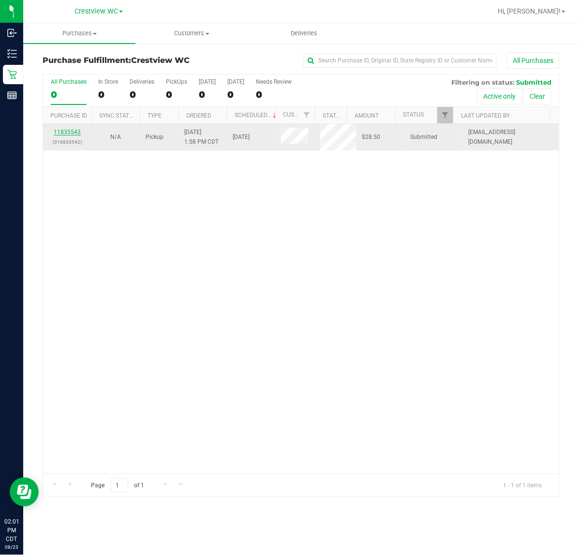
click at [72, 133] on link "11835543" at bounding box center [67, 132] width 27 height 7
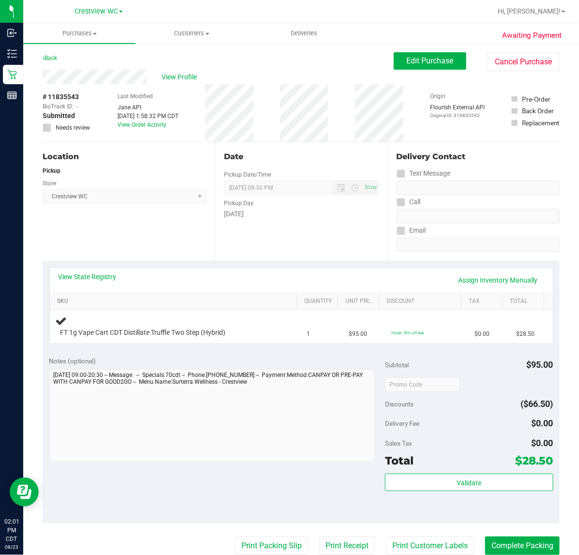
click at [187, 303] on link "SKU" at bounding box center [175, 302] width 236 height 8
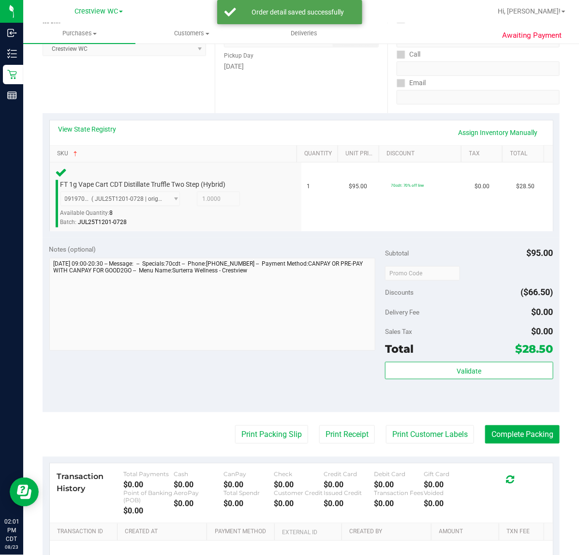
scroll to position [146, 0]
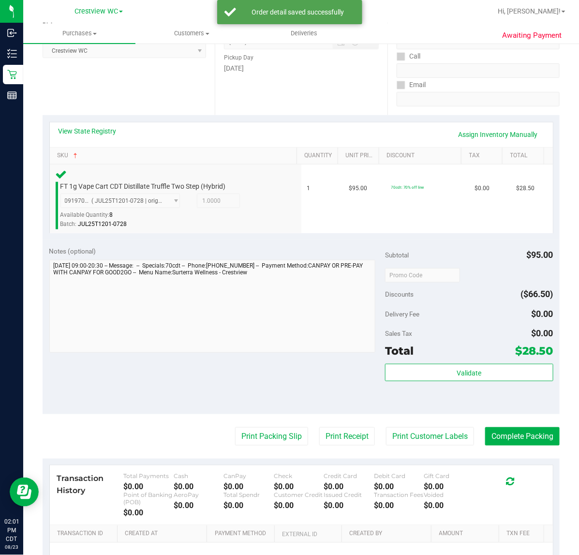
click at [452, 353] on div "Total $28.50" at bounding box center [469, 350] width 168 height 17
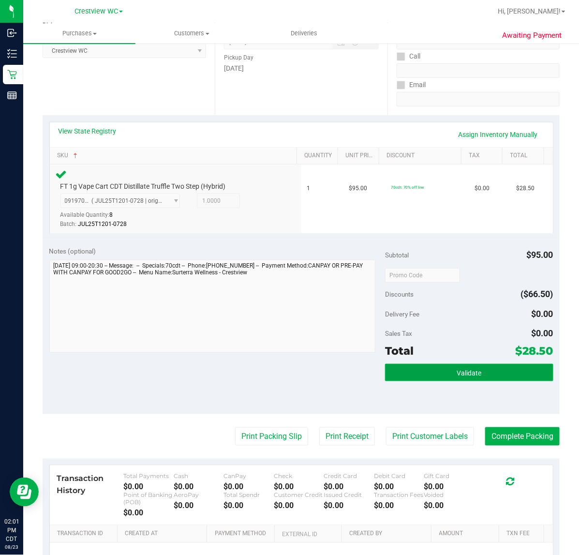
click at [441, 364] on button "Validate" at bounding box center [469, 372] width 168 height 17
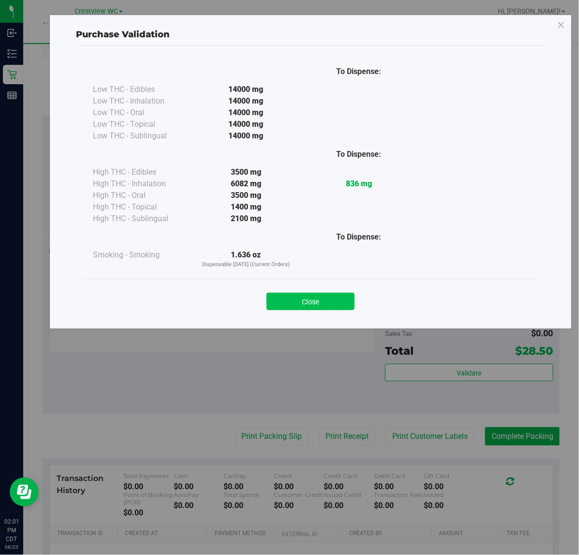
click at [323, 301] on button "Close" at bounding box center [311, 301] width 88 height 17
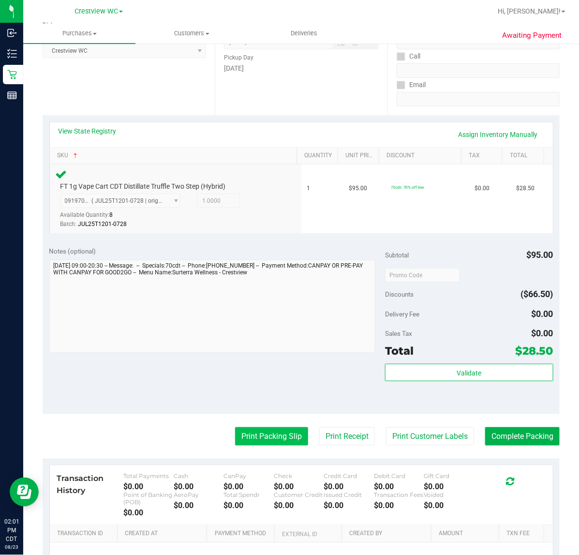
click at [255, 434] on button "Print Packing Slip" at bounding box center [271, 436] width 73 height 18
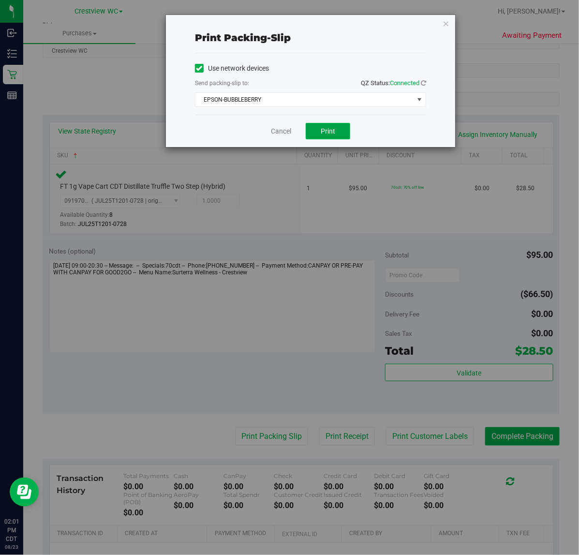
click at [342, 129] on button "Print" at bounding box center [328, 131] width 45 height 16
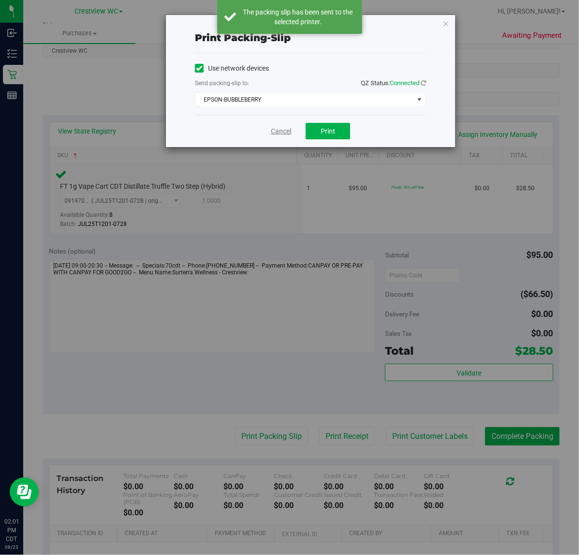
click at [273, 134] on link "Cancel" at bounding box center [281, 131] width 20 height 10
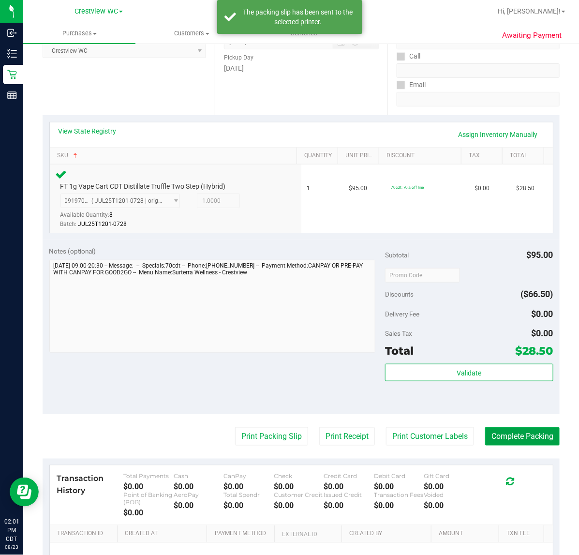
click at [514, 434] on button "Complete Packing" at bounding box center [522, 436] width 75 height 18
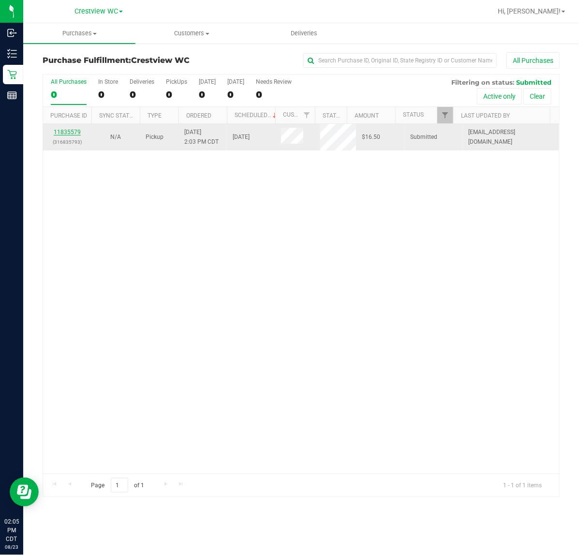
click at [71, 134] on link "11835579" at bounding box center [67, 132] width 27 height 7
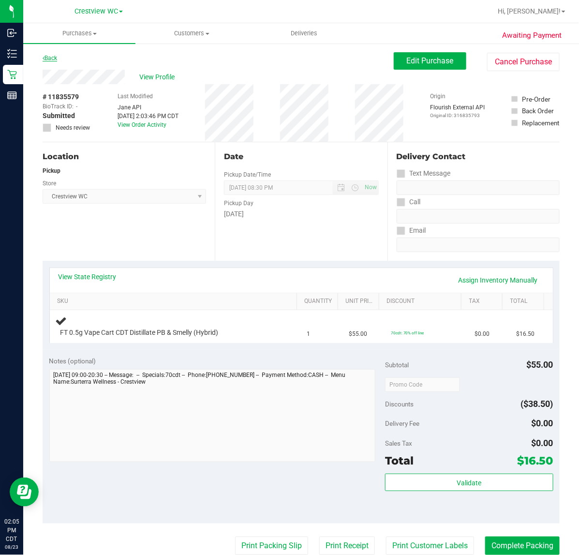
click at [44, 58] on icon at bounding box center [44, 58] width 2 height 6
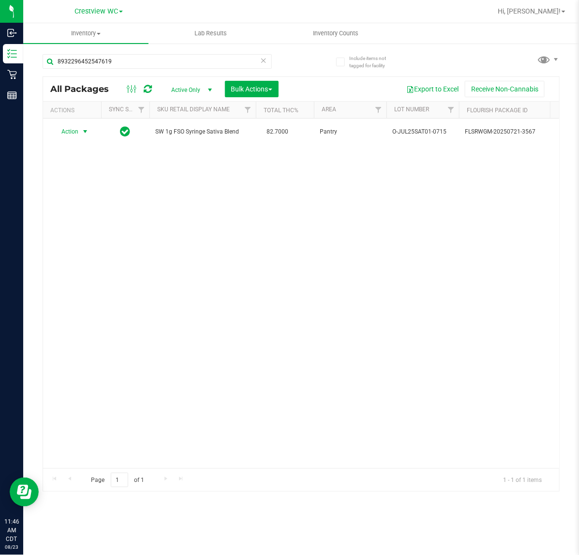
click at [260, 63] on icon at bounding box center [263, 60] width 7 height 12
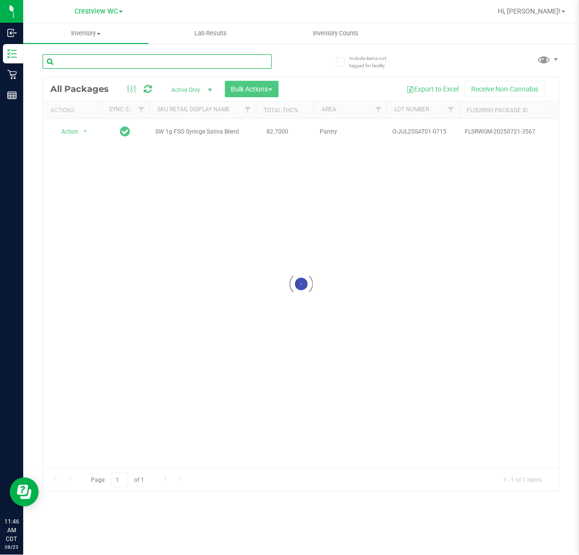
click at [224, 61] on input "text" at bounding box center [157, 61] width 229 height 15
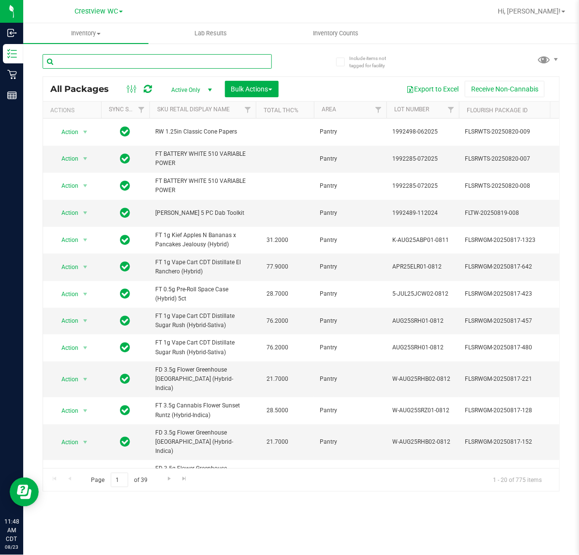
click at [234, 63] on input "text" at bounding box center [157, 61] width 229 height 15
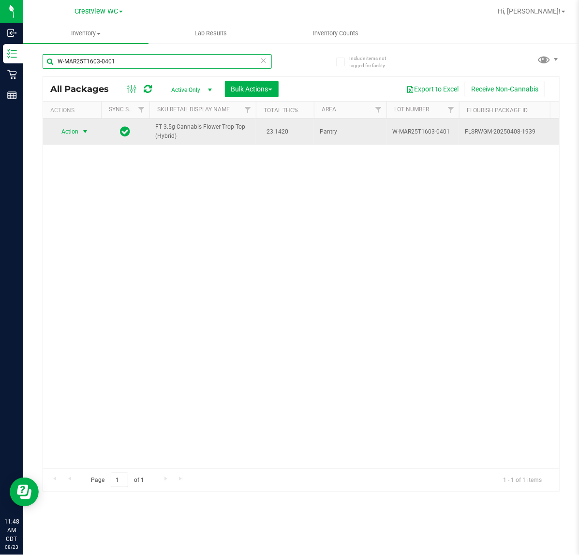
type input "W-MAR25T1603-0401"
click at [85, 132] on span "select" at bounding box center [85, 132] width 8 height 8
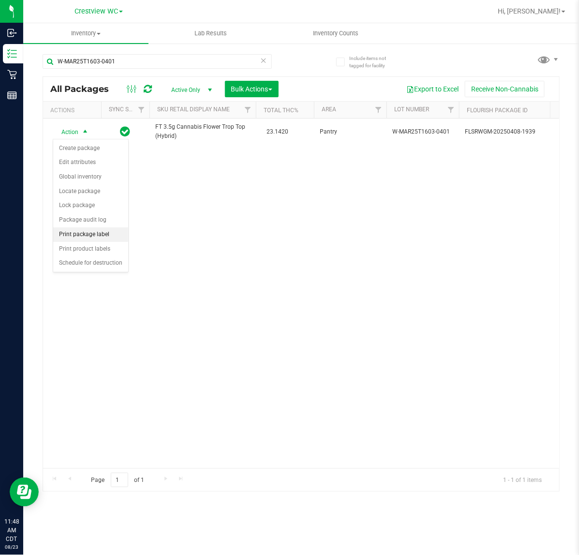
click at [102, 239] on li "Print package label" at bounding box center [90, 234] width 75 height 15
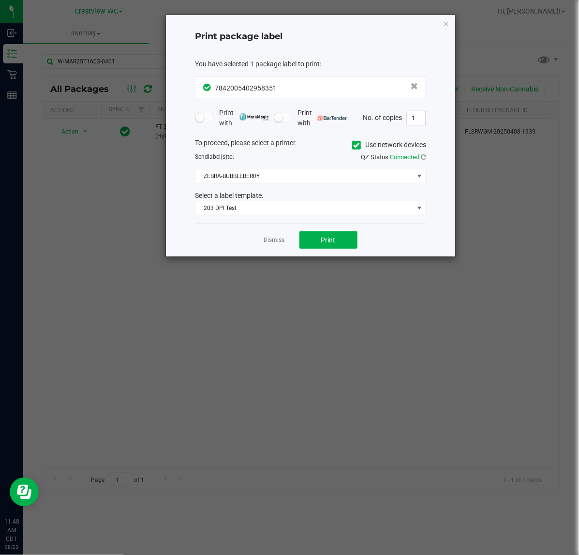
click at [414, 119] on input "1" at bounding box center [416, 118] width 18 height 14
type input "3"
click at [331, 243] on span "Print" at bounding box center [328, 240] width 15 height 8
click at [269, 242] on link "Dismiss" at bounding box center [274, 240] width 21 height 8
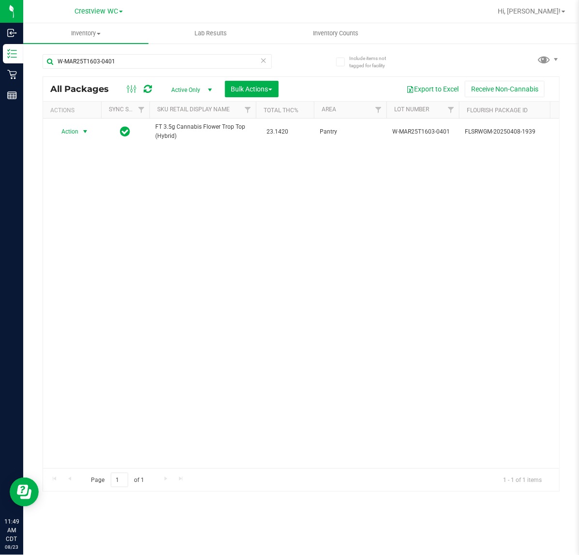
click at [264, 60] on icon at bounding box center [263, 60] width 7 height 12
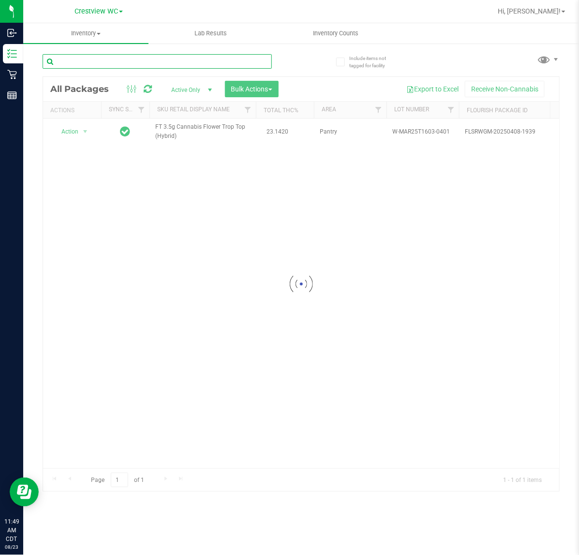
click at [246, 63] on input "text" at bounding box center [157, 61] width 229 height 15
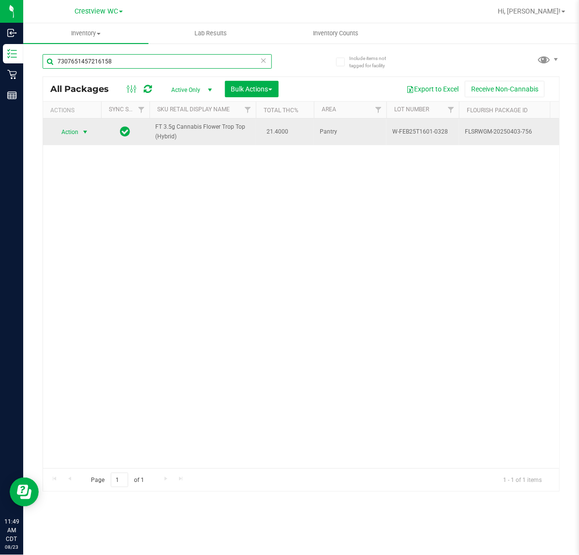
type input "7307651457216158"
click at [86, 133] on span "select" at bounding box center [85, 132] width 8 height 8
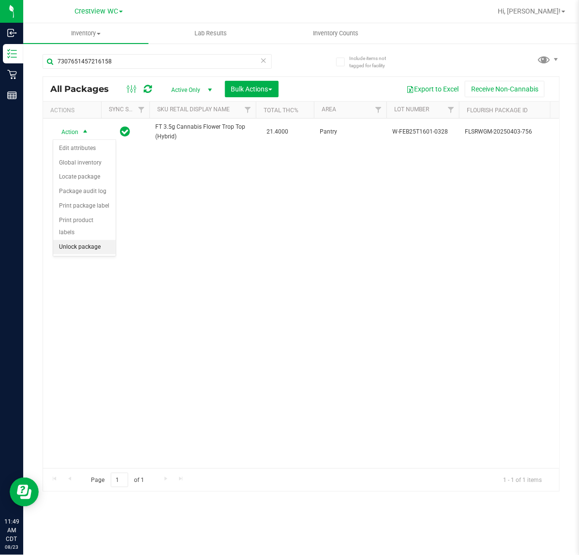
click at [91, 241] on li "Unlock package" at bounding box center [84, 247] width 62 height 15
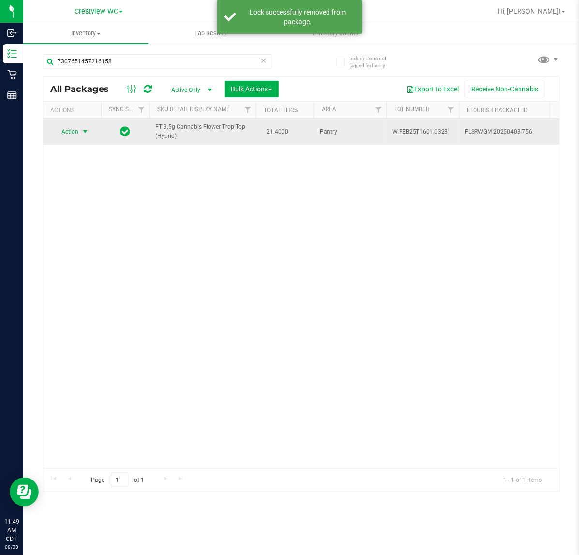
click at [83, 131] on span "select" at bounding box center [85, 132] width 8 height 8
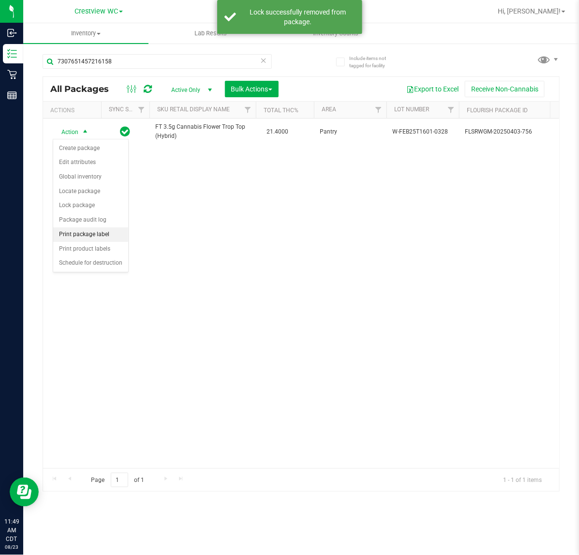
click at [103, 240] on li "Print package label" at bounding box center [90, 234] width 75 height 15
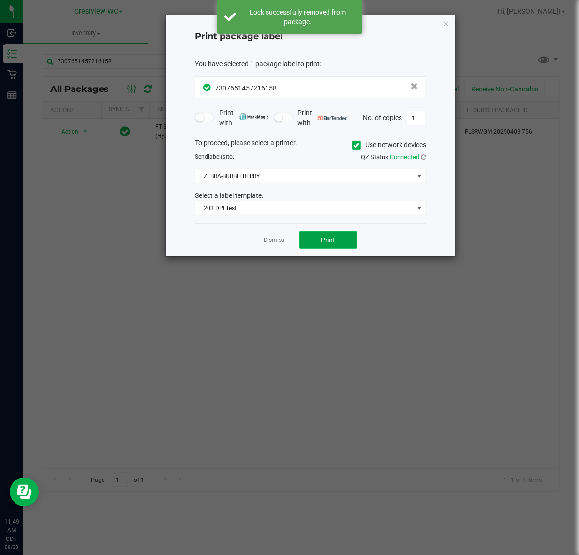
click at [337, 234] on button "Print" at bounding box center [329, 239] width 58 height 17
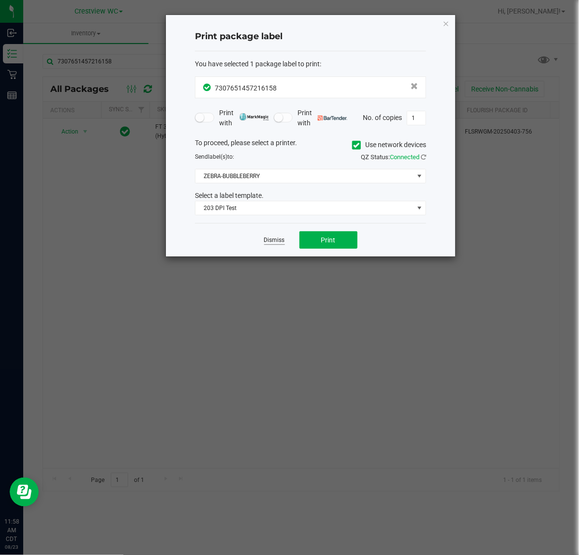
click at [275, 239] on link "Dismiss" at bounding box center [274, 240] width 21 height 8
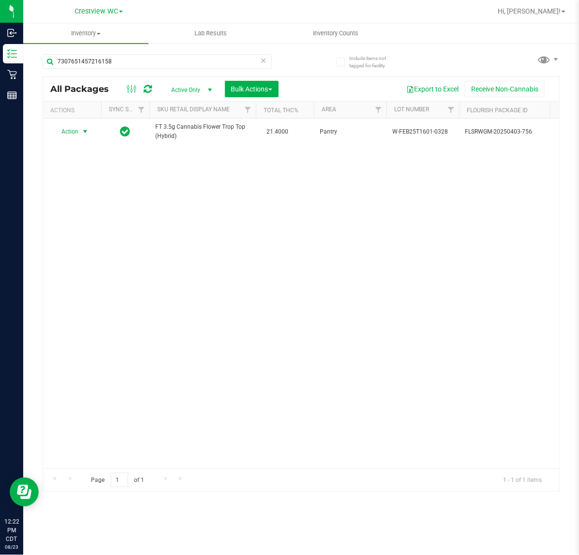
click at [262, 62] on icon at bounding box center [263, 60] width 7 height 12
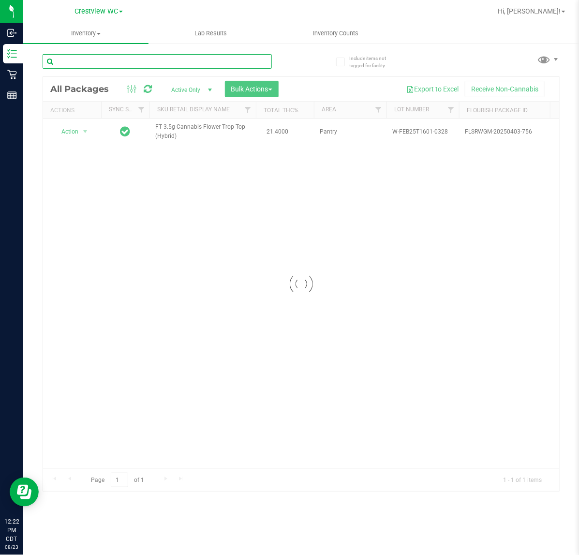
click at [216, 63] on input "text" at bounding box center [157, 61] width 229 height 15
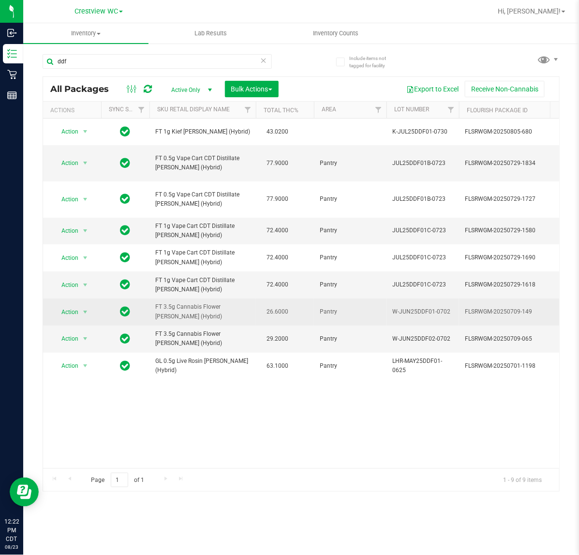
drag, startPoint x: 208, startPoint y: 313, endPoint x: 151, endPoint y: 308, distance: 56.8
click at [151, 308] on td "FT 3.5g Cannabis Flower [PERSON_NAME] (Hybrid)" at bounding box center [203, 312] width 106 height 27
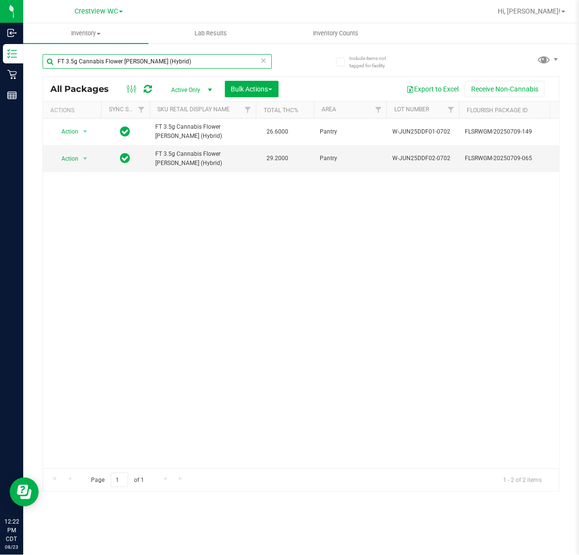
scroll to position [0, 0]
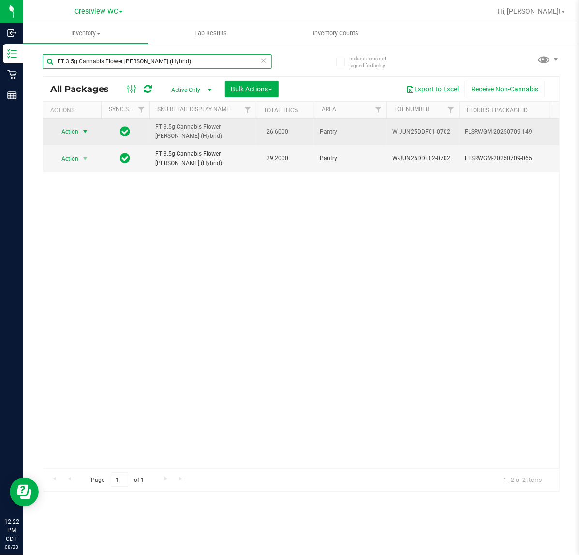
type input "FT 3.5g Cannabis Flower [PERSON_NAME] (Hybrid)"
click at [85, 132] on span "select" at bounding box center [85, 132] width 8 height 8
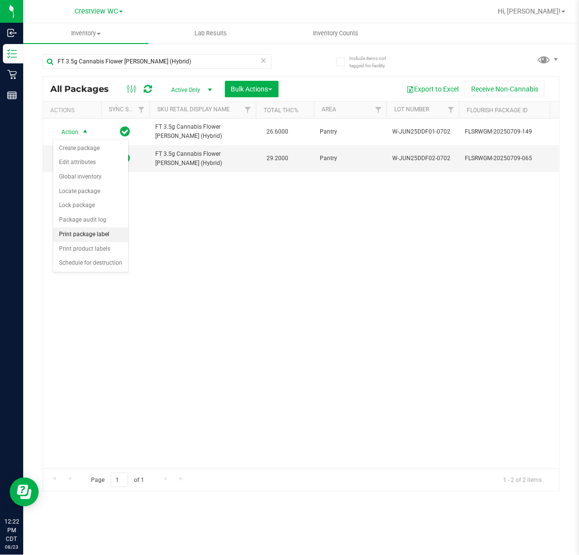
click at [104, 239] on li "Print package label" at bounding box center [90, 234] width 75 height 15
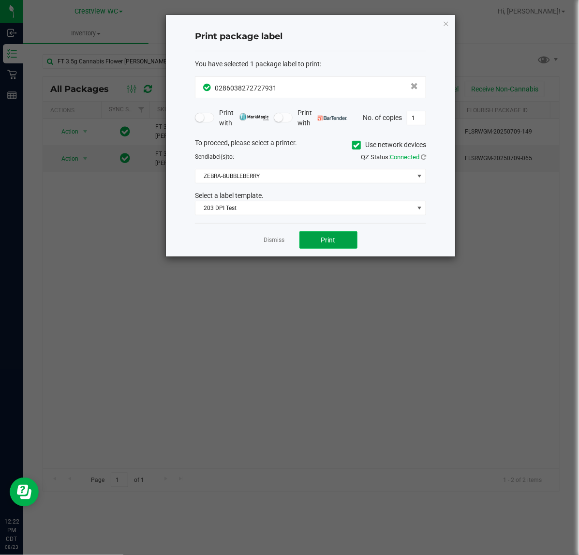
click at [329, 240] on span "Print" at bounding box center [328, 240] width 15 height 8
click at [271, 257] on div "Print package label You have selected 1 package label to print : 02860382727279…" at bounding box center [311, 136] width 290 height 242
click at [267, 244] on link "Dismiss" at bounding box center [274, 240] width 21 height 8
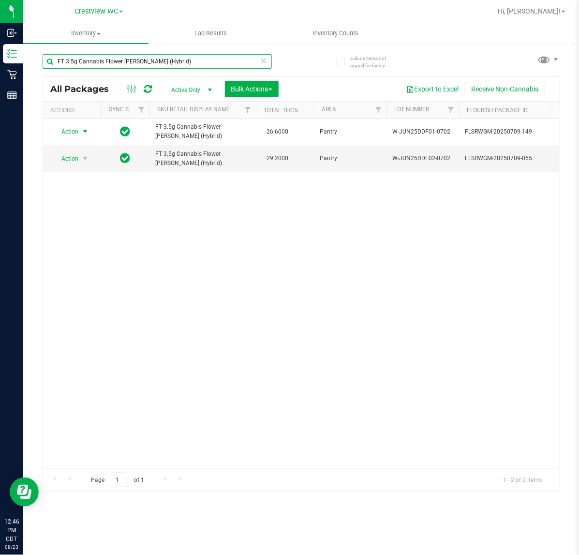
click at [252, 63] on input "FT 3.5g Cannabis Flower [PERSON_NAME] (Hybrid)" at bounding box center [157, 61] width 229 height 15
click at [264, 59] on icon at bounding box center [263, 60] width 7 height 12
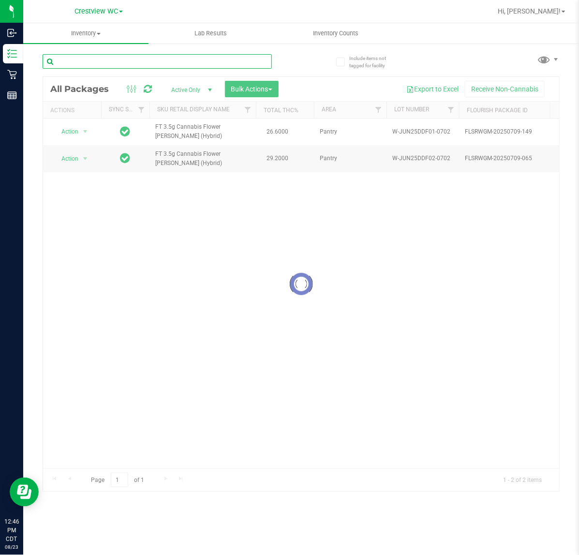
click at [235, 61] on input "text" at bounding box center [157, 61] width 229 height 15
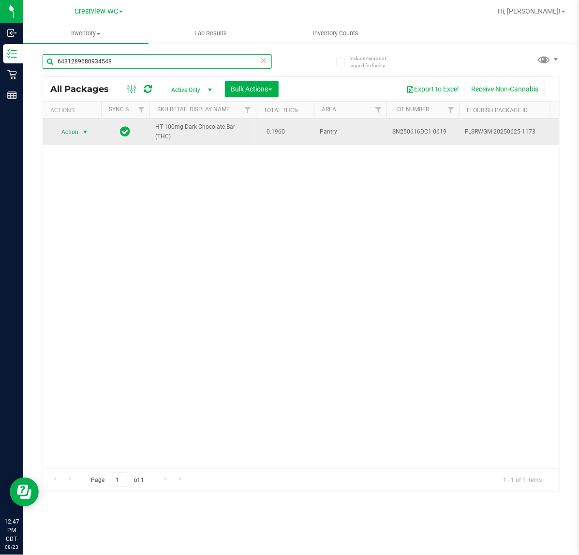
type input "6431289680934548"
click at [83, 128] on span "select" at bounding box center [85, 132] width 8 height 8
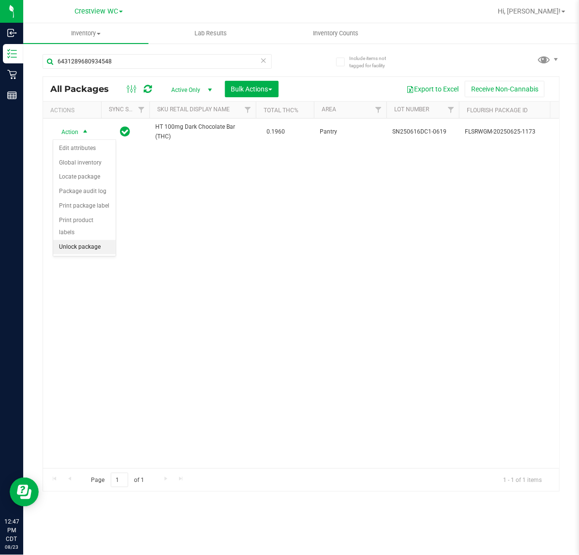
click at [88, 240] on li "Unlock package" at bounding box center [84, 247] width 62 height 15
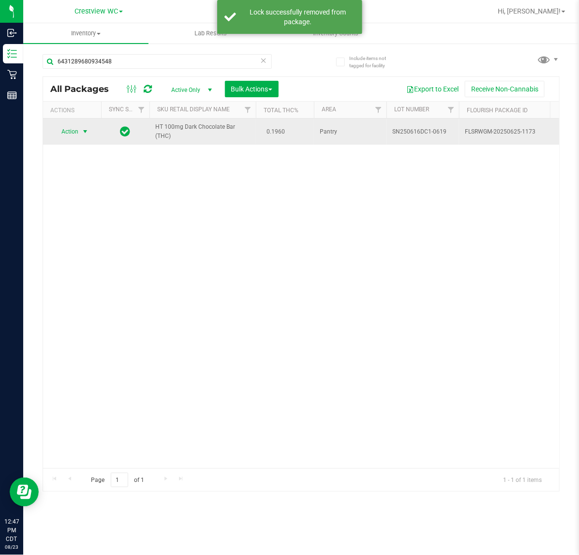
click at [81, 132] on span "select" at bounding box center [85, 132] width 8 height 8
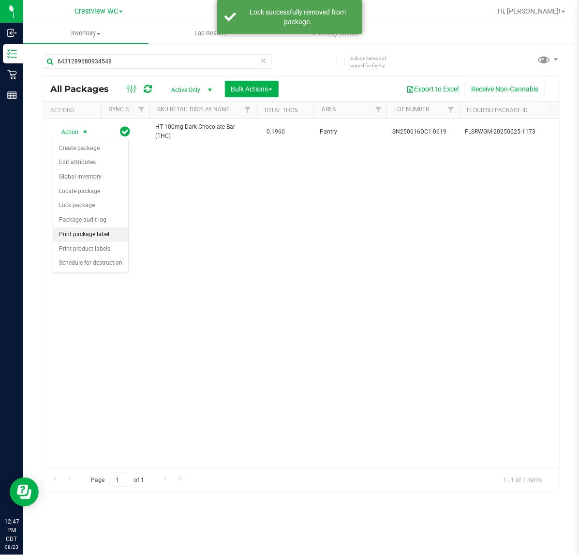
click at [105, 236] on li "Print package label" at bounding box center [90, 234] width 75 height 15
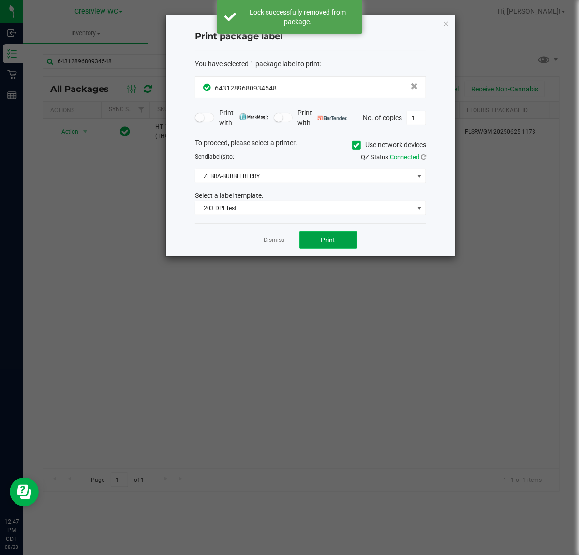
click at [328, 239] on span "Print" at bounding box center [328, 240] width 15 height 8
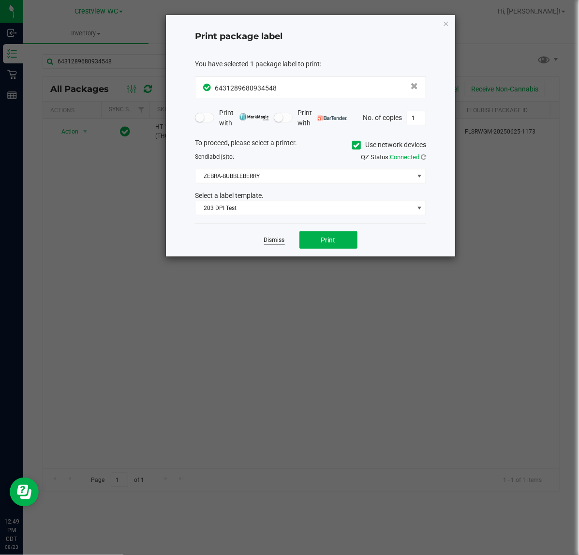
click at [265, 241] on link "Dismiss" at bounding box center [274, 240] width 21 height 8
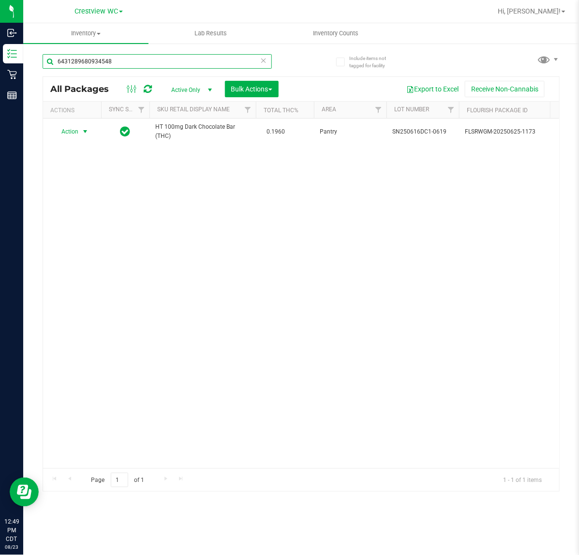
click at [256, 62] on input "6431289680934548" at bounding box center [157, 61] width 229 height 15
click at [262, 61] on icon at bounding box center [263, 60] width 7 height 12
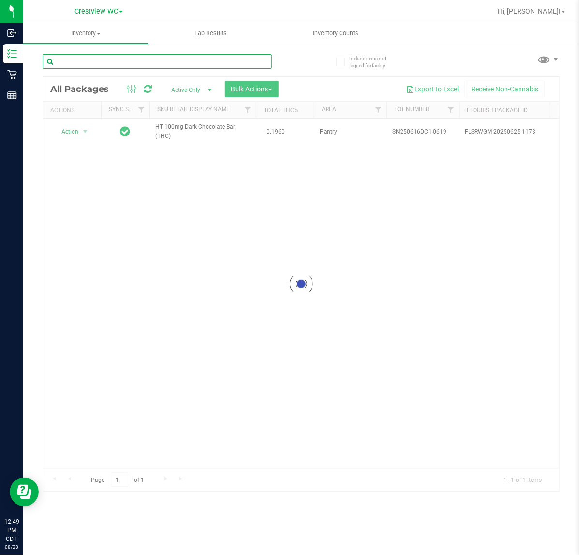
click at [234, 61] on input "text" at bounding box center [157, 61] width 229 height 15
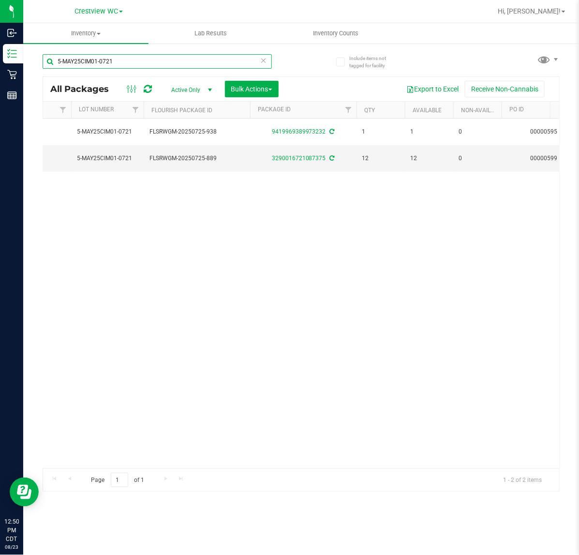
scroll to position [0, 301]
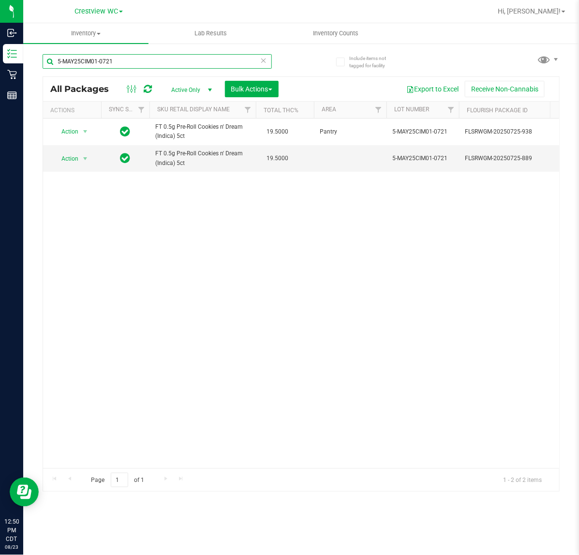
type input "5-MAY25CIM01-0721"
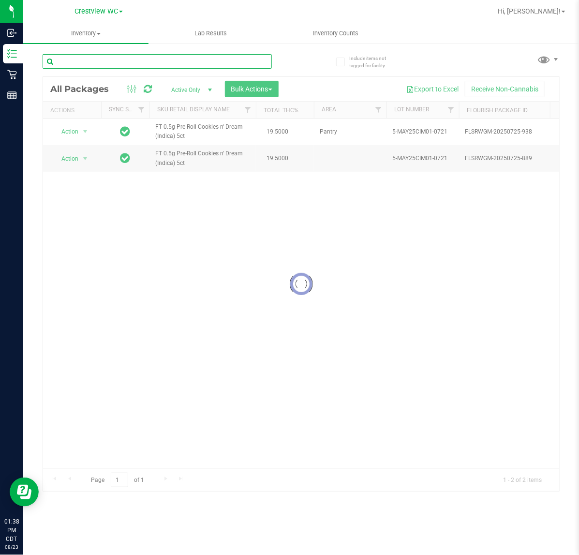
click at [255, 64] on input "text" at bounding box center [157, 61] width 229 height 15
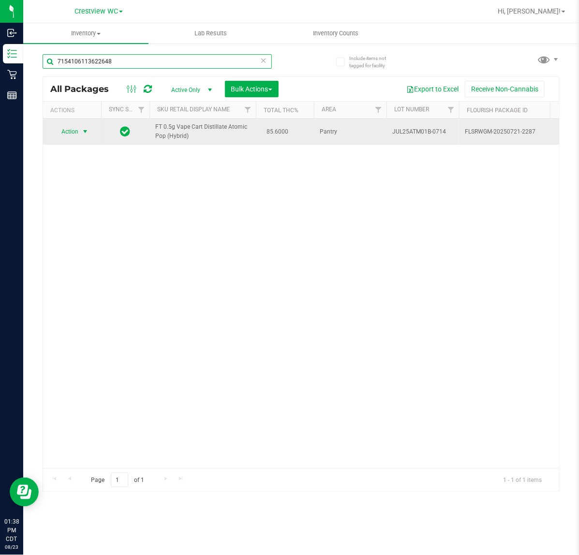
type input "7154106113622648"
click at [85, 132] on span "select" at bounding box center [85, 132] width 8 height 8
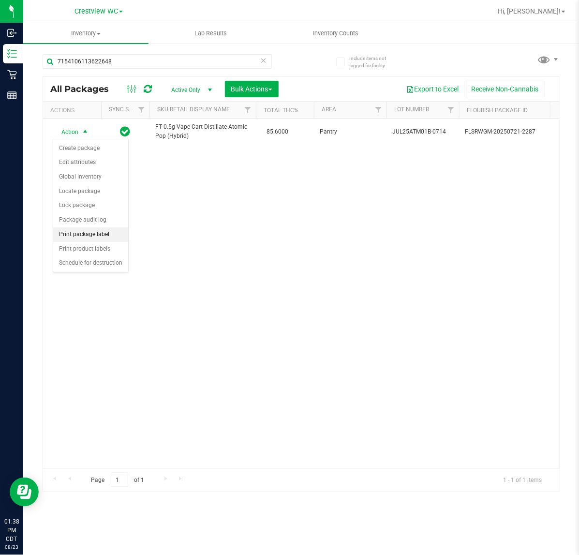
click at [105, 234] on li "Print package label" at bounding box center [90, 234] width 75 height 15
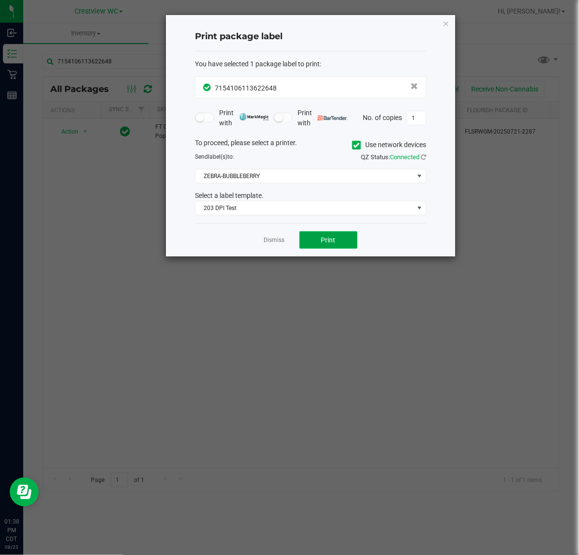
click at [334, 243] on span "Print" at bounding box center [328, 240] width 15 height 8
click at [269, 244] on link "Dismiss" at bounding box center [274, 240] width 21 height 8
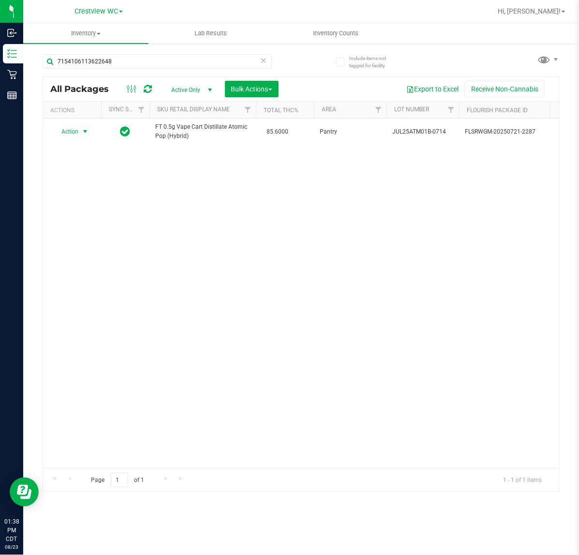
click at [264, 60] on icon at bounding box center [263, 60] width 7 height 12
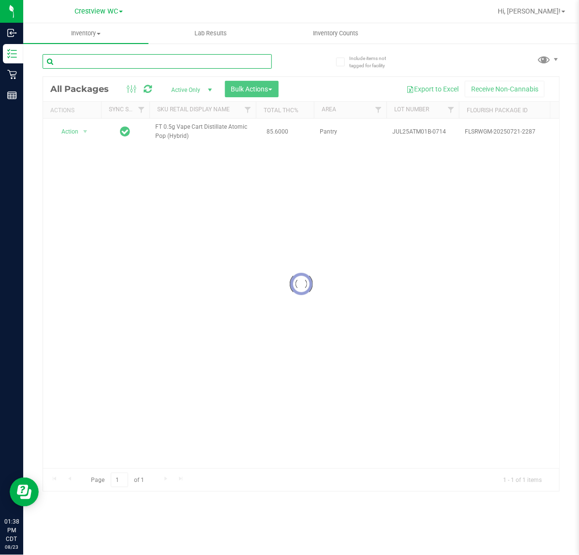
click at [247, 62] on input "text" at bounding box center [157, 61] width 229 height 15
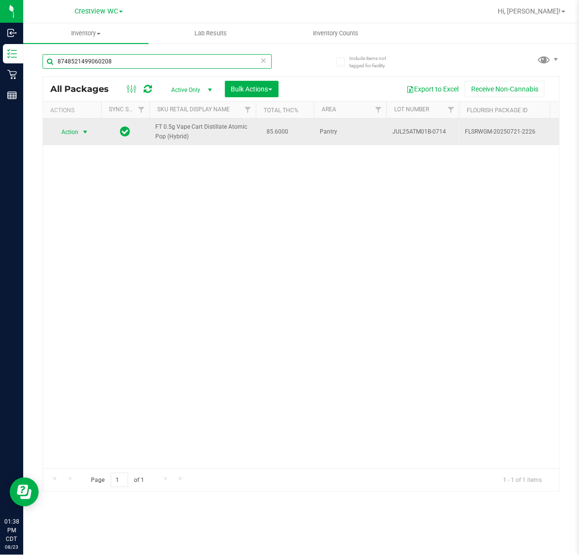
type input "8748521499060208"
click at [85, 135] on span "select" at bounding box center [85, 132] width 8 height 8
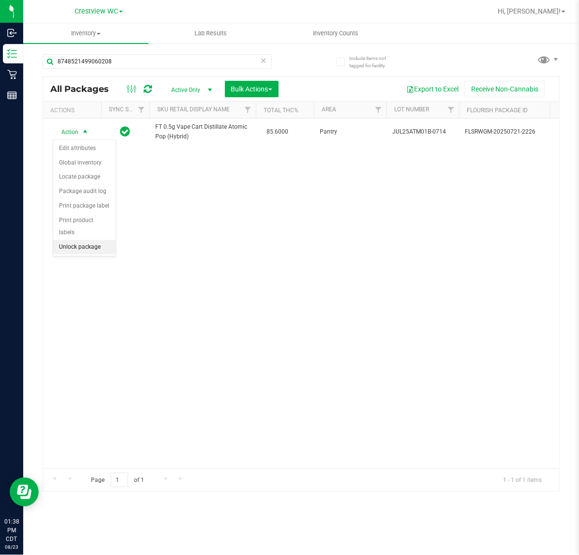
click at [94, 243] on li "Unlock package" at bounding box center [84, 247] width 62 height 15
click at [264, 64] on icon at bounding box center [263, 60] width 7 height 12
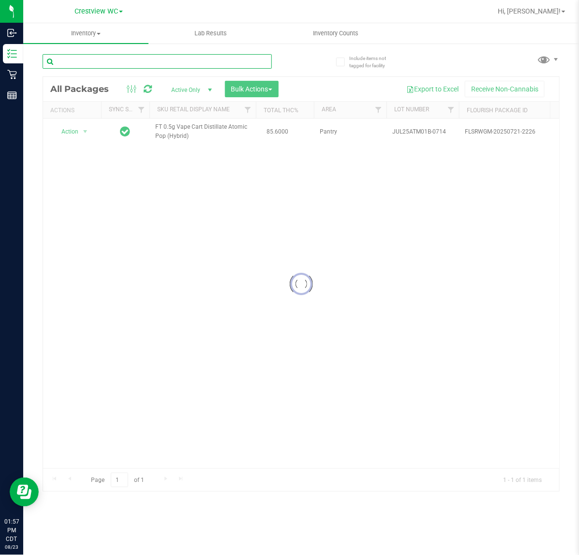
click at [218, 60] on input "text" at bounding box center [157, 61] width 229 height 15
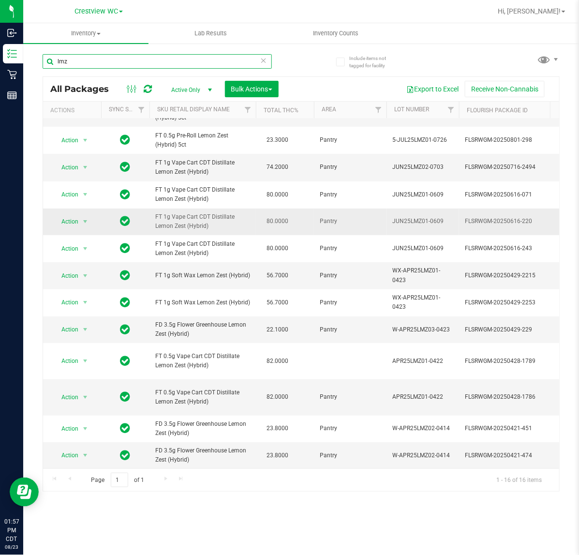
scroll to position [147, 0]
drag, startPoint x: 201, startPoint y: 328, endPoint x: 156, endPoint y: 317, distance: 45.7
click at [156, 320] on span "FD 3.5g Flower Greenhouse Lemon Zest (Hybrid)" at bounding box center [202, 329] width 95 height 18
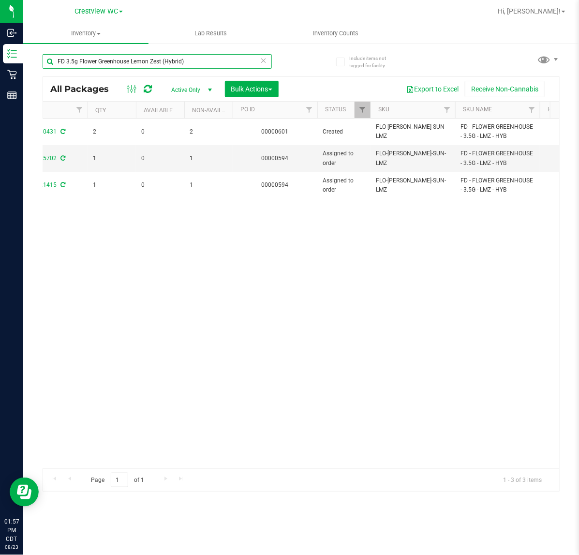
scroll to position [0, 615]
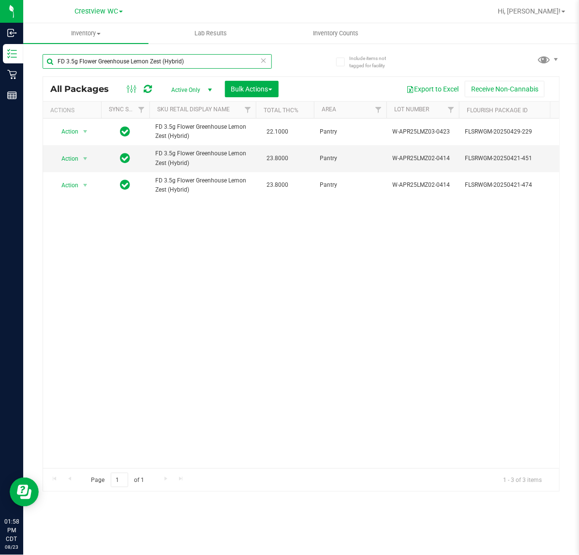
type input "FD 3.5g Flower Greenhouse Lemon Zest (Hybrid)"
click at [264, 63] on icon at bounding box center [263, 60] width 7 height 12
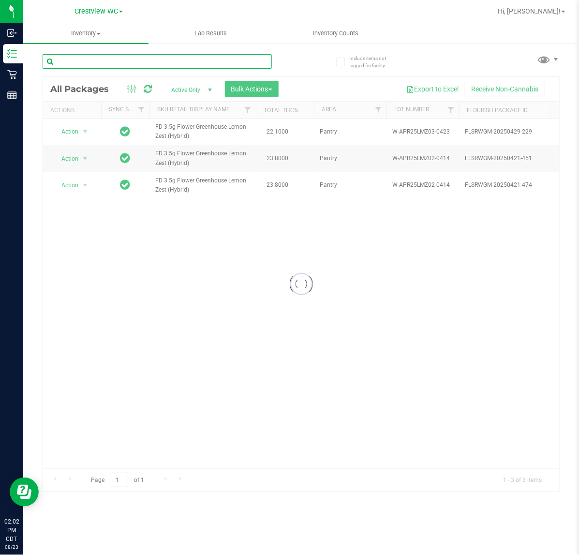
click at [237, 61] on input "text" at bounding box center [157, 61] width 229 height 15
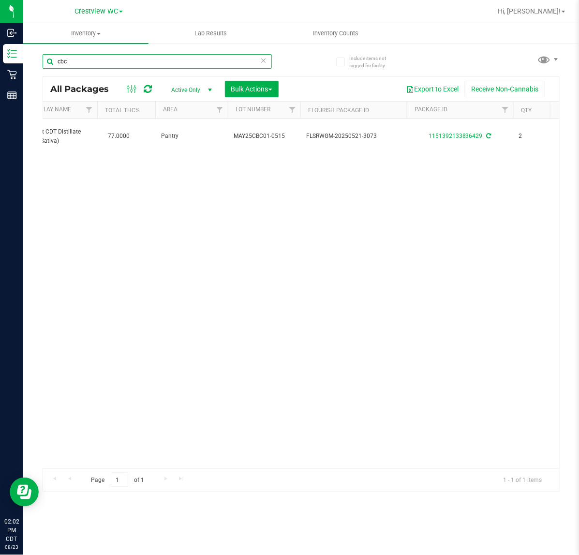
scroll to position [0, 180]
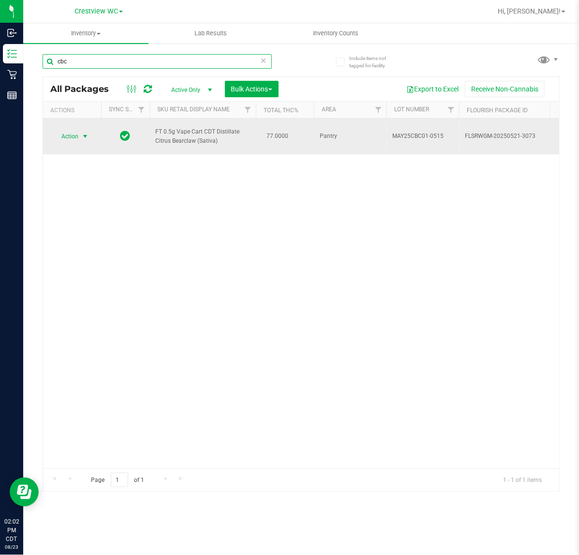
type input "cbc"
click at [90, 136] on span "select" at bounding box center [85, 137] width 12 height 14
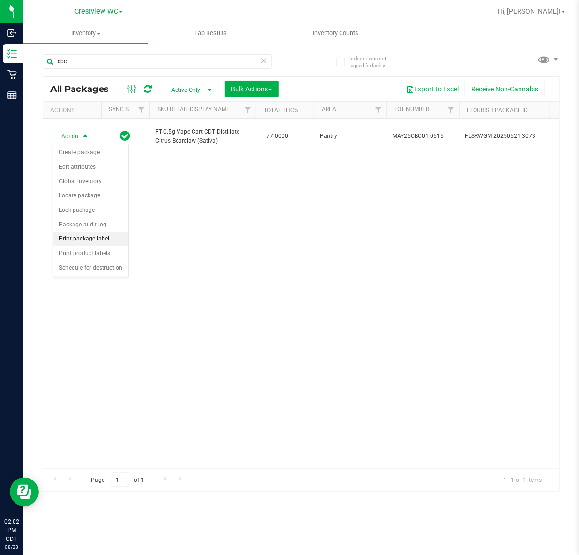
click at [93, 241] on li "Print package label" at bounding box center [90, 239] width 75 height 15
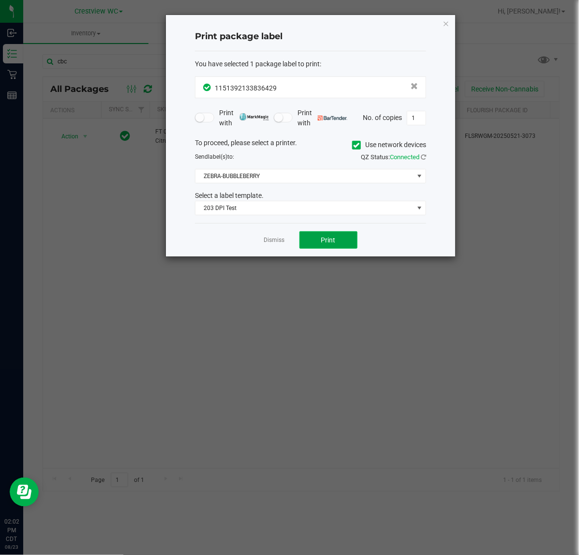
click at [306, 243] on button "Print" at bounding box center [329, 239] width 58 height 17
click at [270, 260] on ngb-modal-window "Print package label You have selected 1 package label to print : 11513921338364…" at bounding box center [293, 277] width 587 height 555
click at [268, 241] on link "Dismiss" at bounding box center [274, 240] width 21 height 8
